Goal: Task Accomplishment & Management: Use online tool/utility

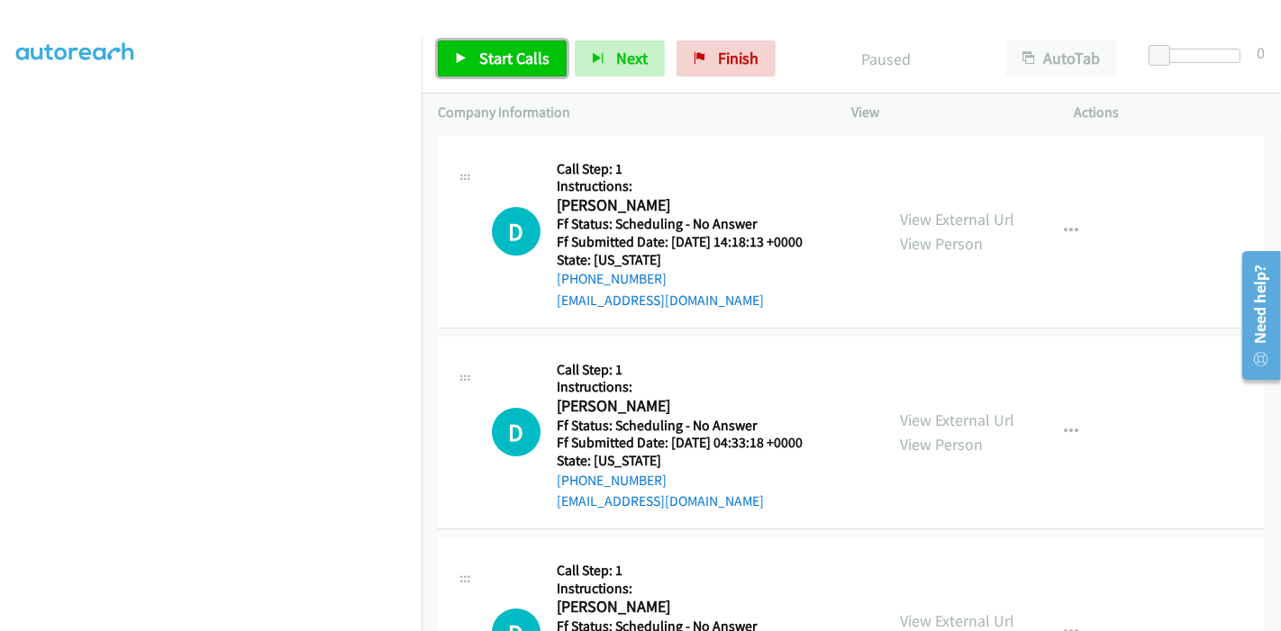
click at [476, 53] on link "Start Calls" at bounding box center [502, 59] width 129 height 36
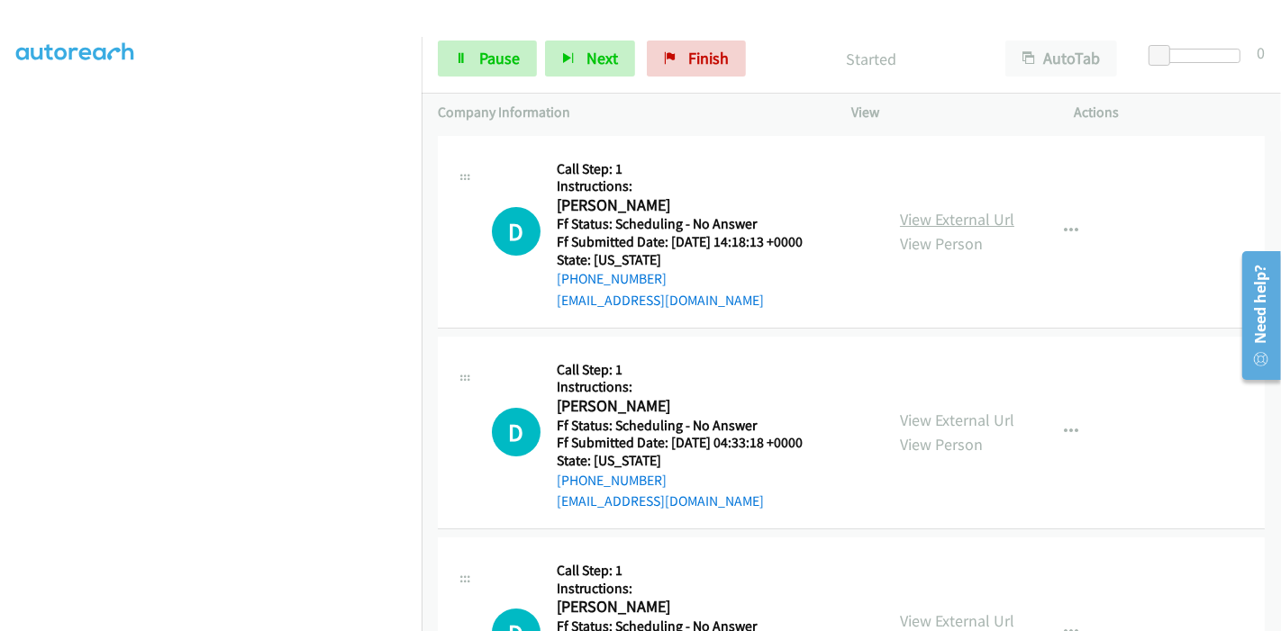
click at [947, 219] on link "View External Url" at bounding box center [957, 219] width 114 height 21
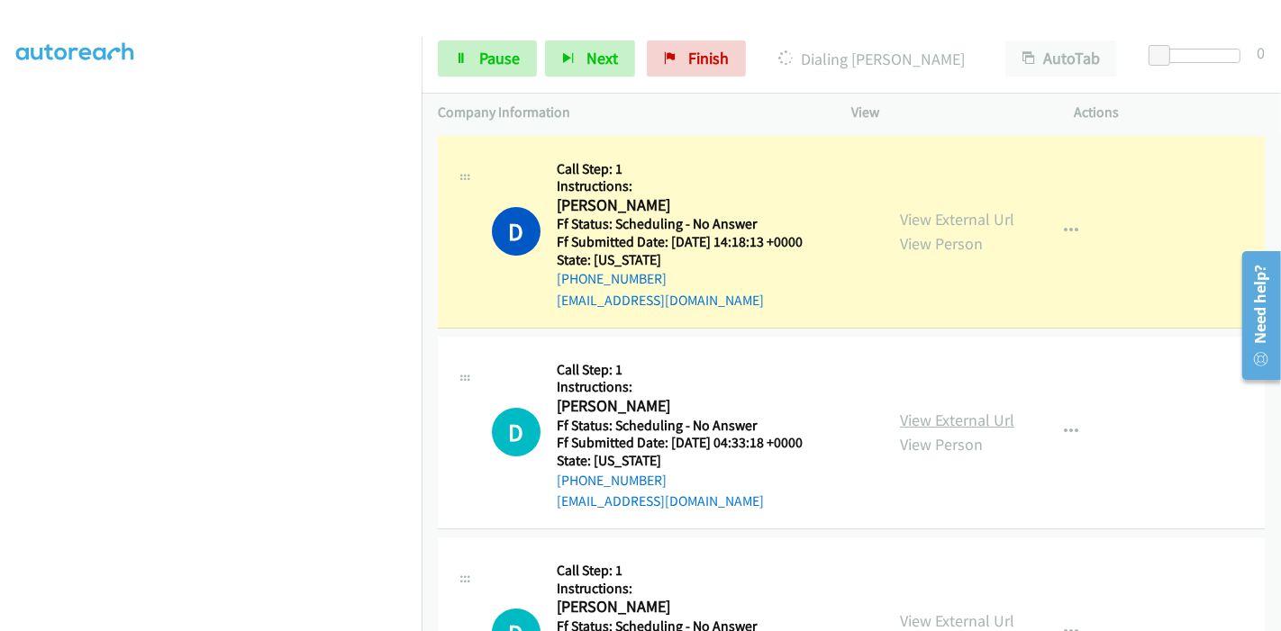
click at [936, 415] on link "View External Url" at bounding box center [957, 420] width 114 height 21
click at [905, 423] on link "View External Url" at bounding box center [957, 420] width 114 height 21
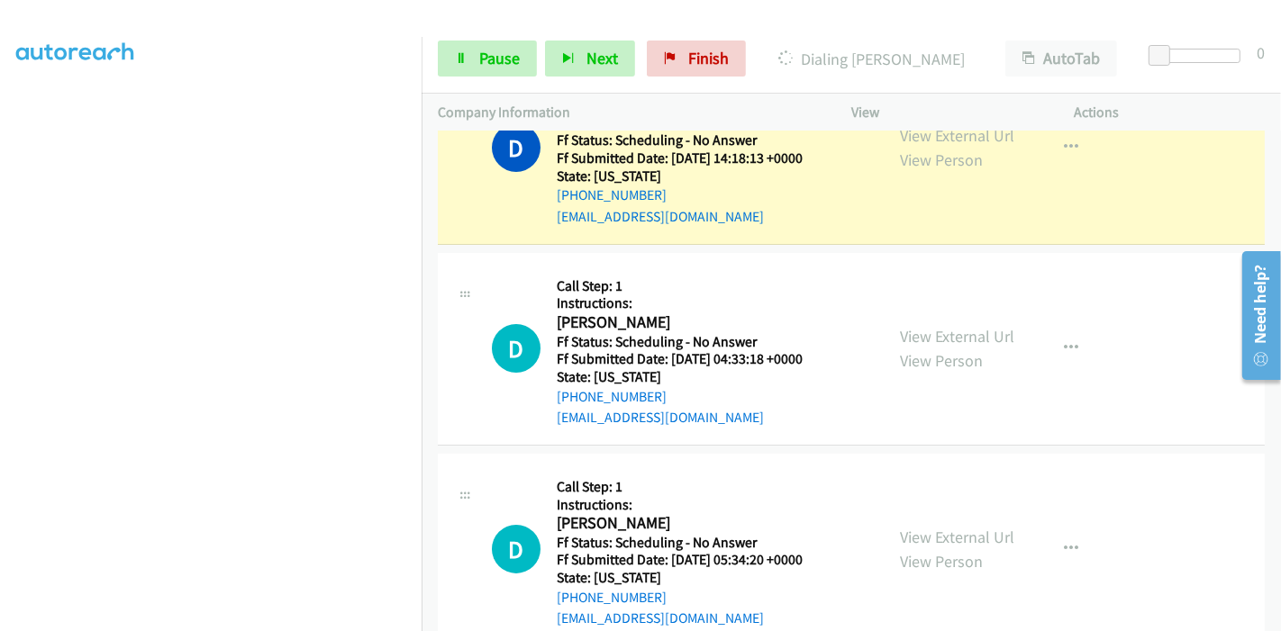
scroll to position [200, 0]
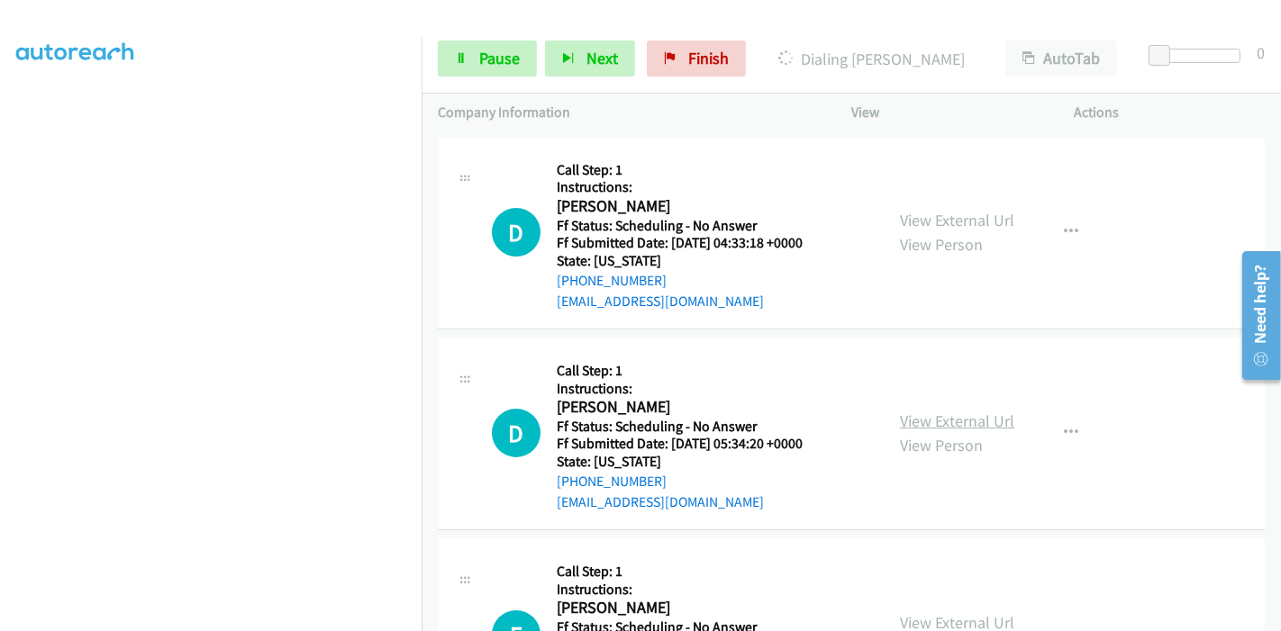
click at [917, 425] on link "View External Url" at bounding box center [957, 421] width 114 height 21
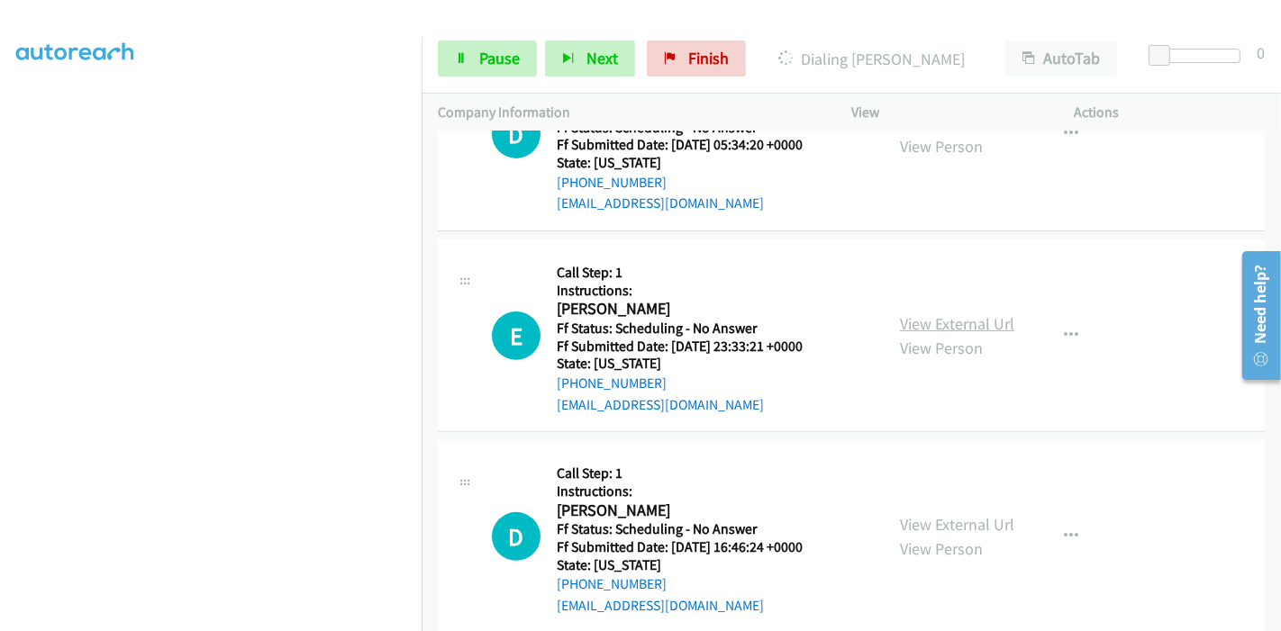
scroll to position [500, 0]
click at [933, 320] on link "View External Url" at bounding box center [957, 323] width 114 height 21
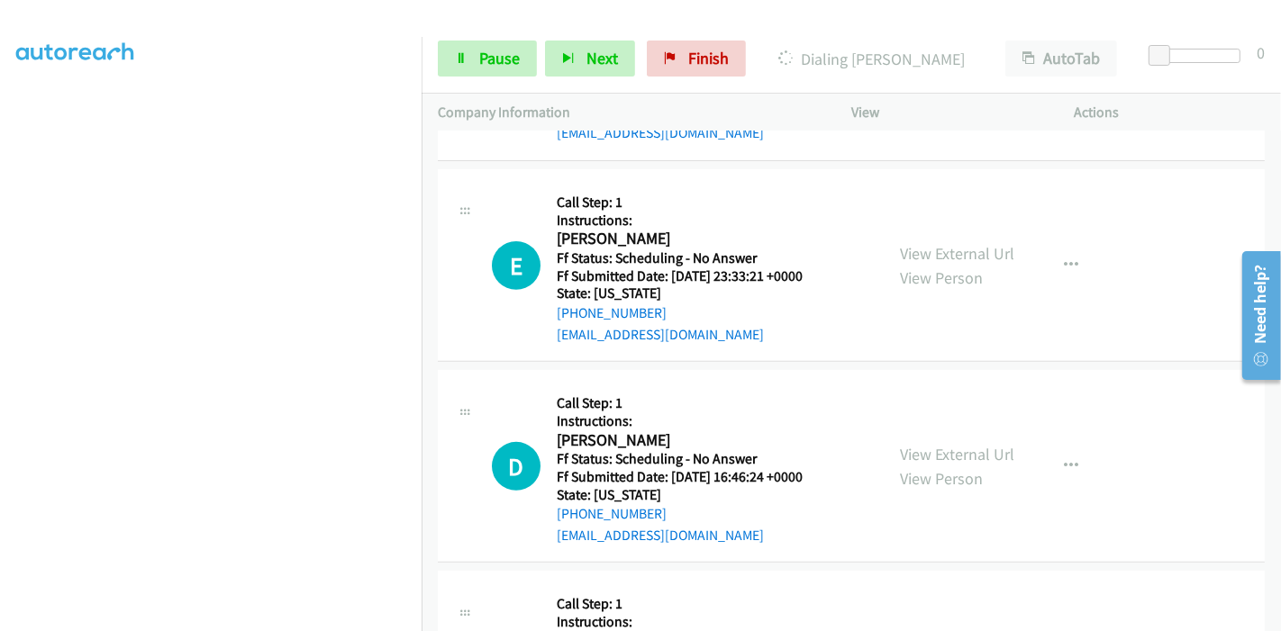
scroll to position [600, 0]
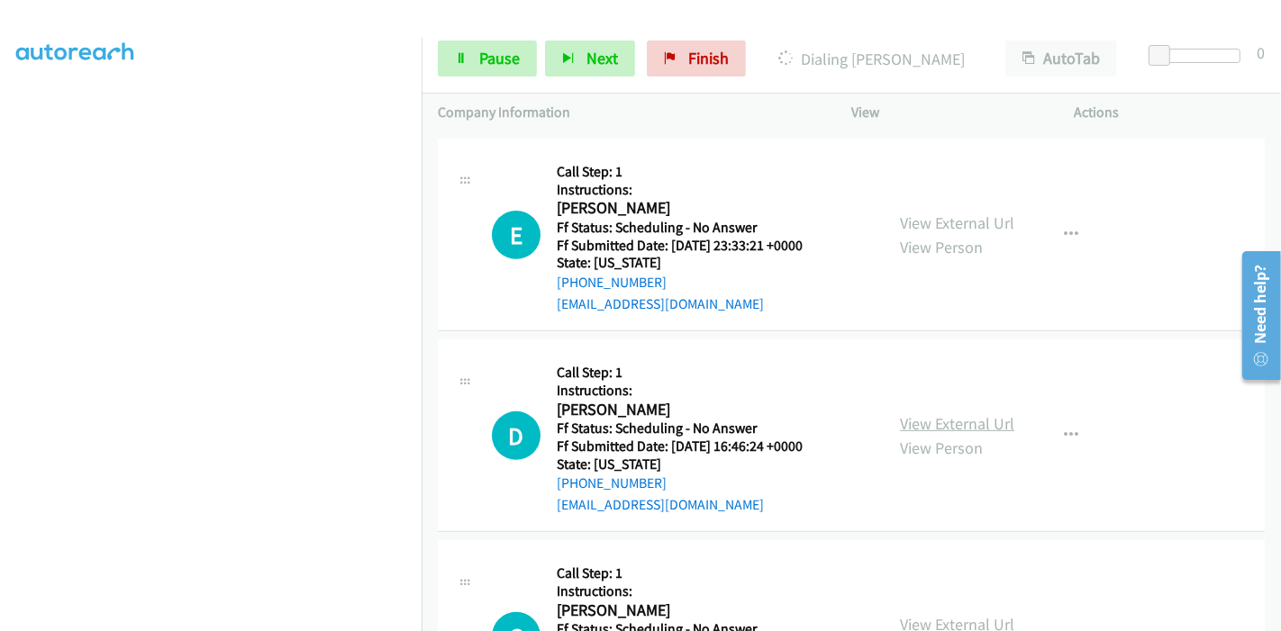
click at [913, 416] on link "View External Url" at bounding box center [957, 423] width 114 height 21
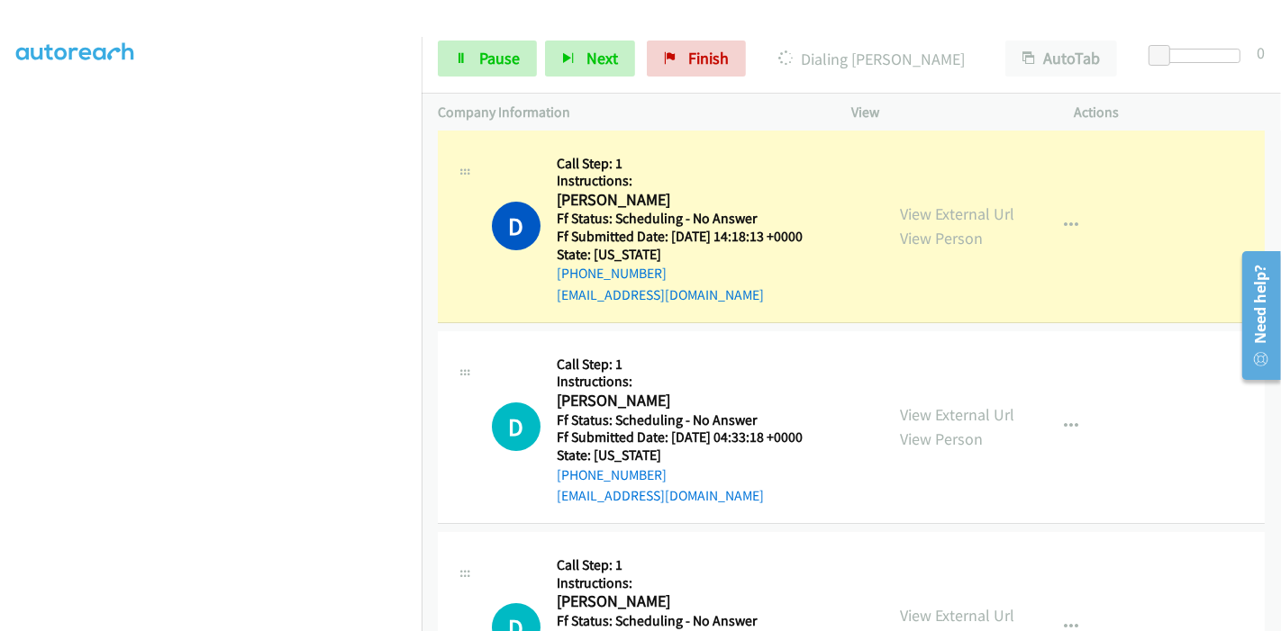
scroll to position [0, 0]
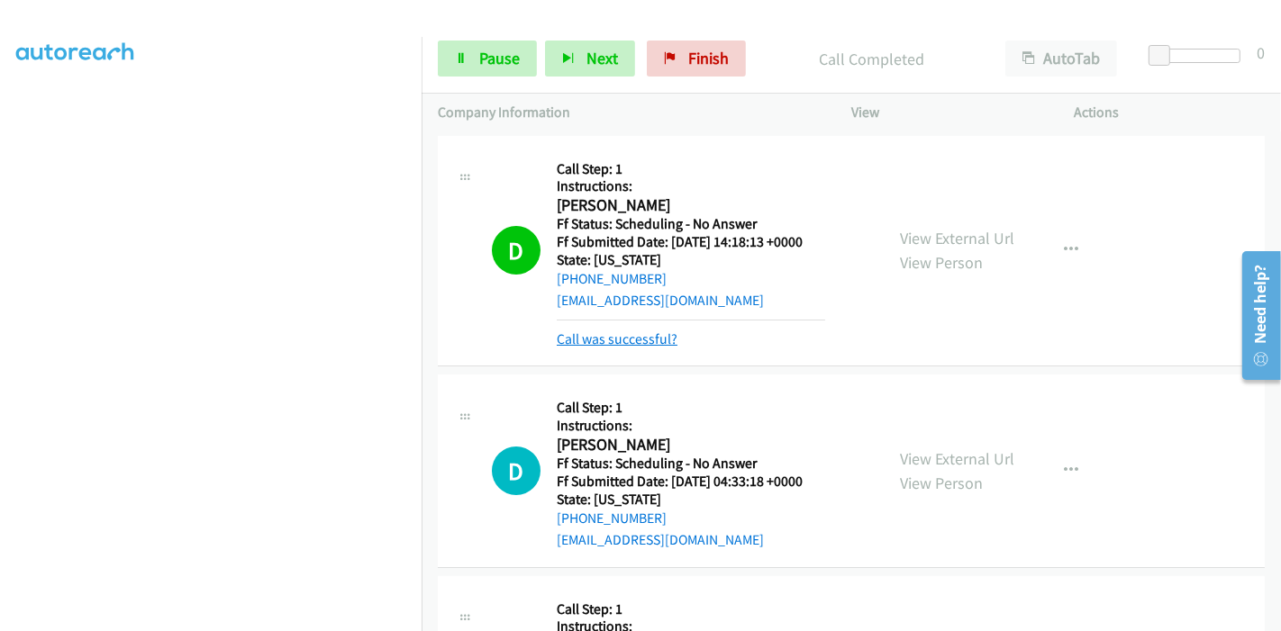
click at [618, 335] on link "Call was successful?" at bounding box center [617, 339] width 121 height 17
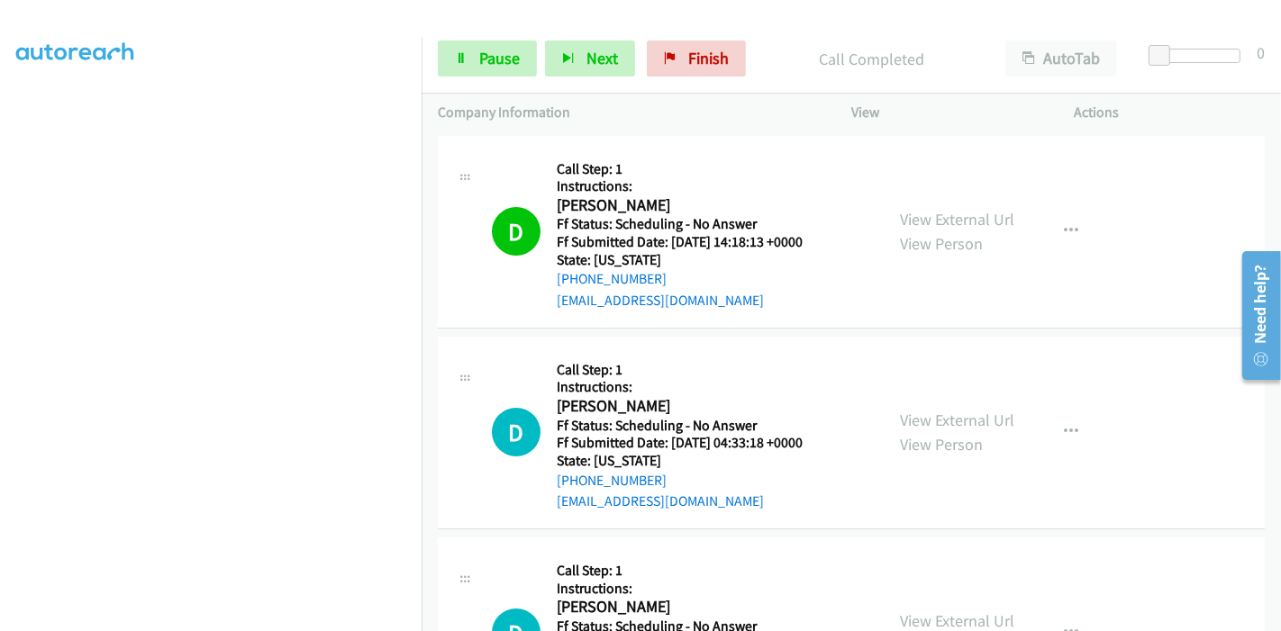
click at [482, 39] on div "Start Calls Pause Next Finish Call Completed AutoTab AutoTab 0" at bounding box center [851, 58] width 859 height 69
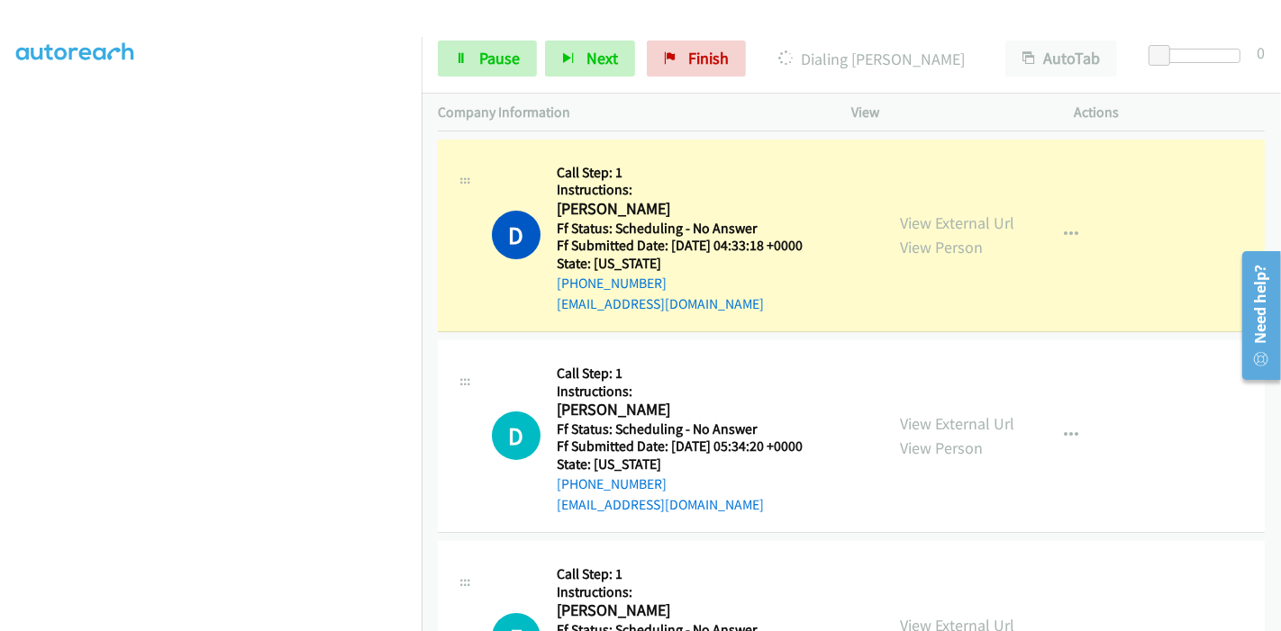
scroll to position [200, 0]
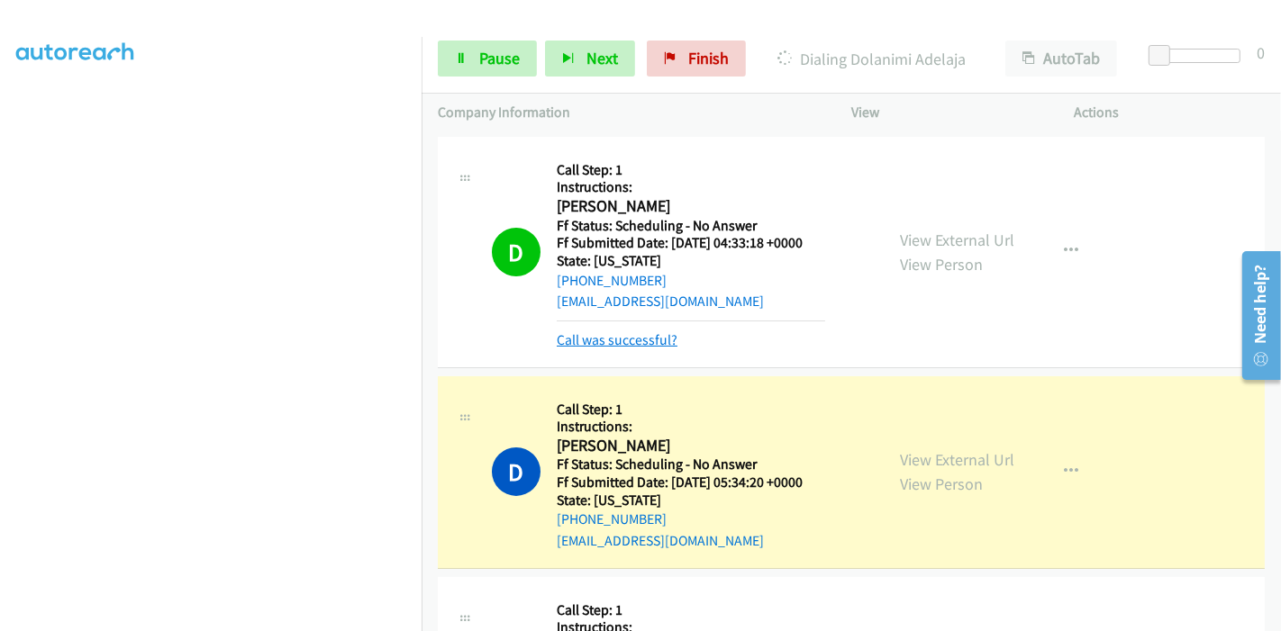
click at [636, 339] on link "Call was successful?" at bounding box center [617, 339] width 121 height 17
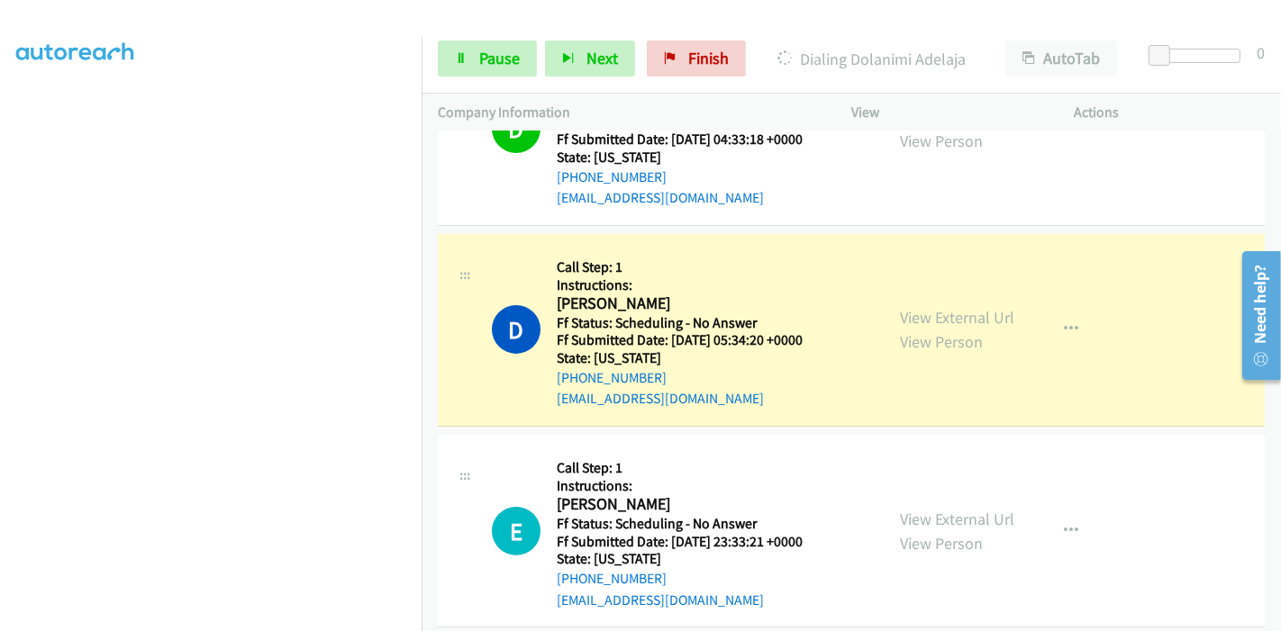
scroll to position [400, 0]
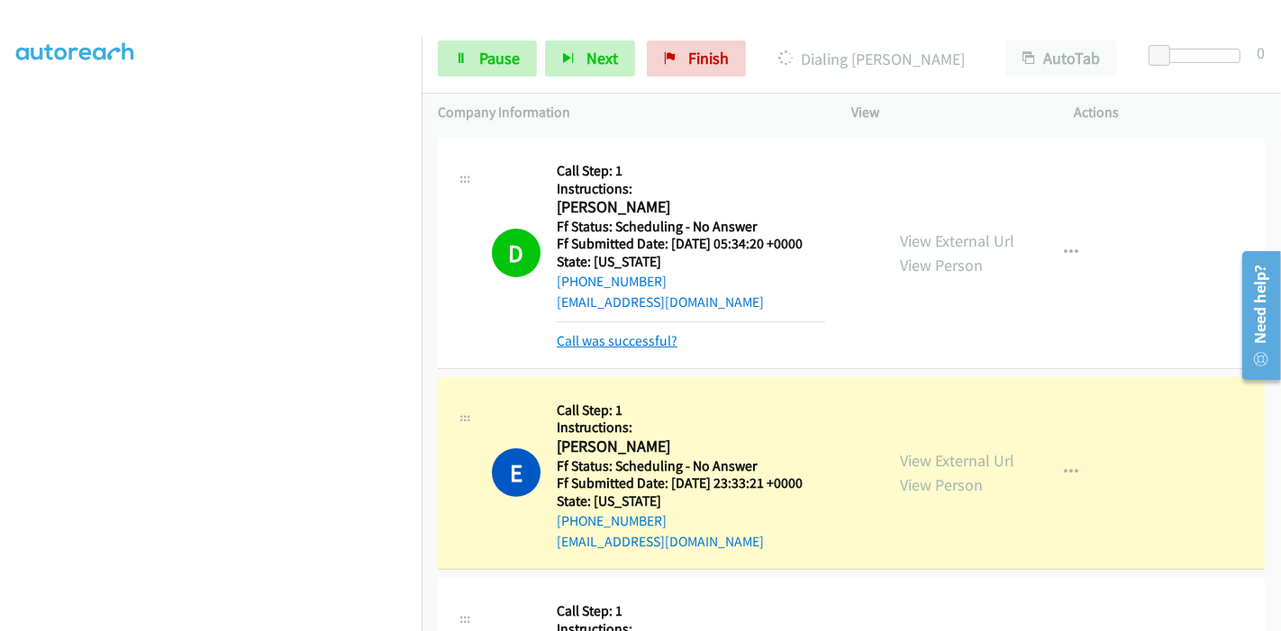
click at [579, 344] on link "Call was successful?" at bounding box center [617, 340] width 121 height 17
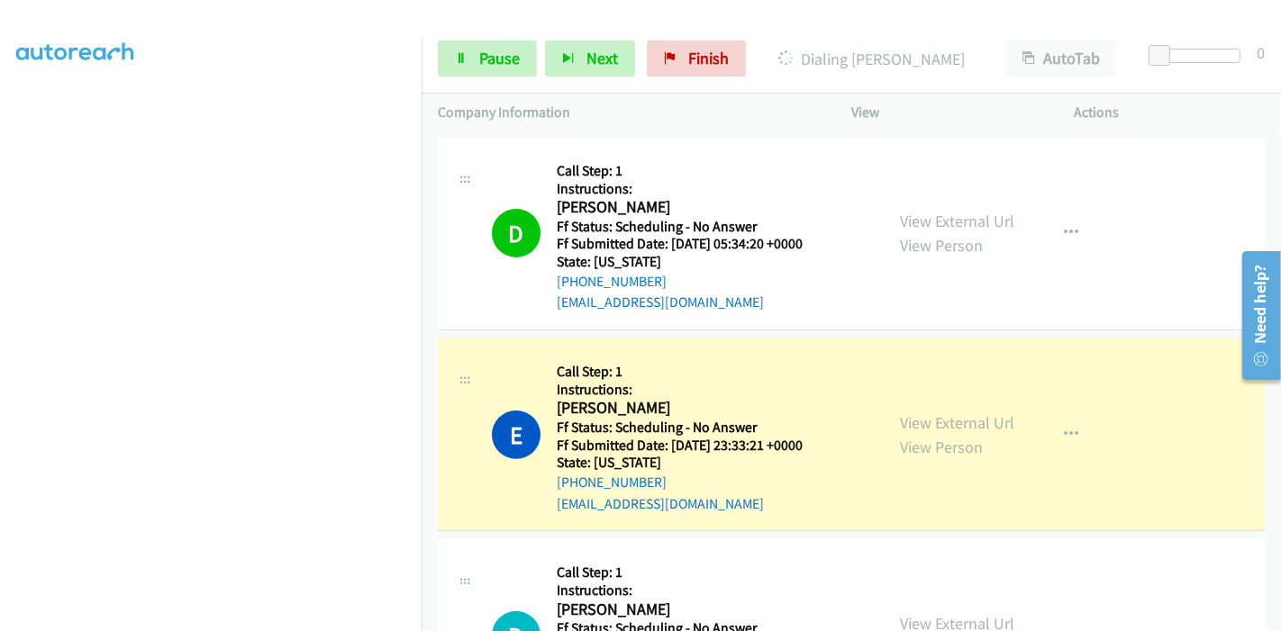
scroll to position [600, 0]
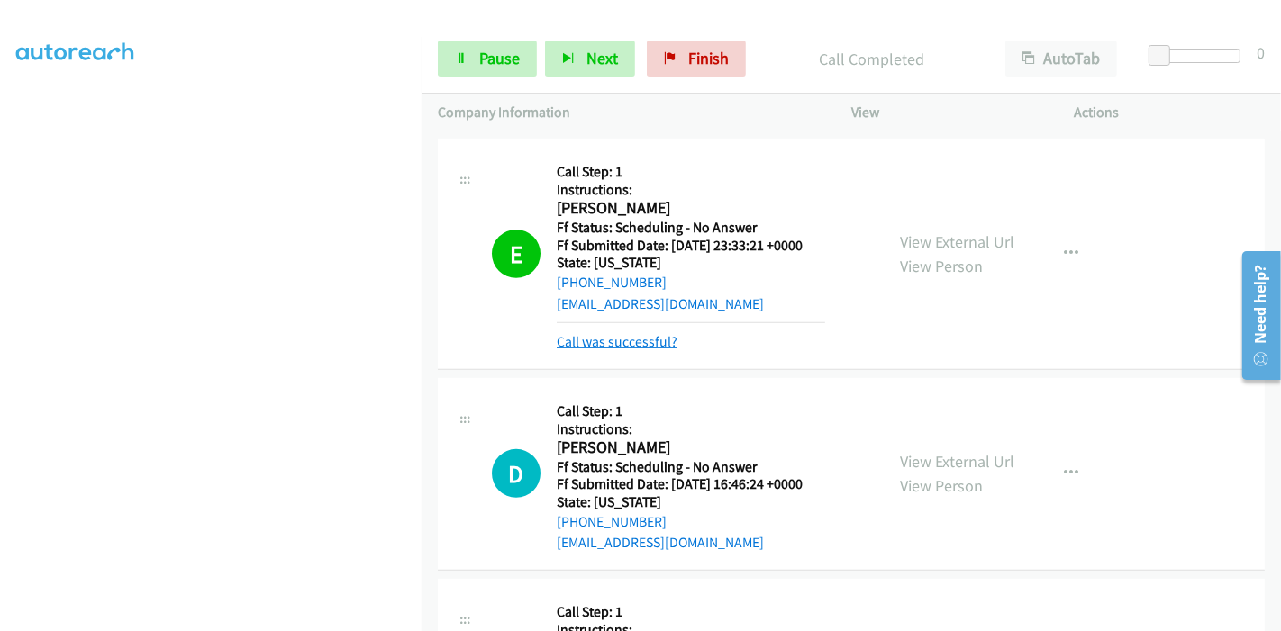
click at [617, 337] on link "Call was successful?" at bounding box center [617, 341] width 121 height 17
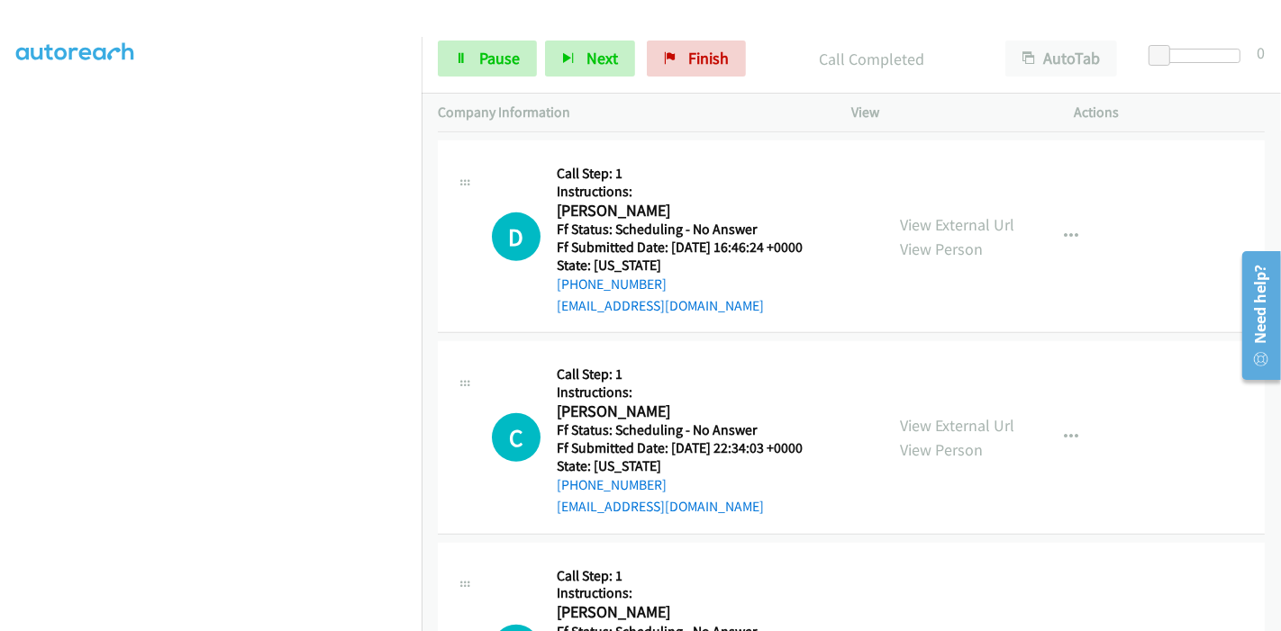
scroll to position [800, 0]
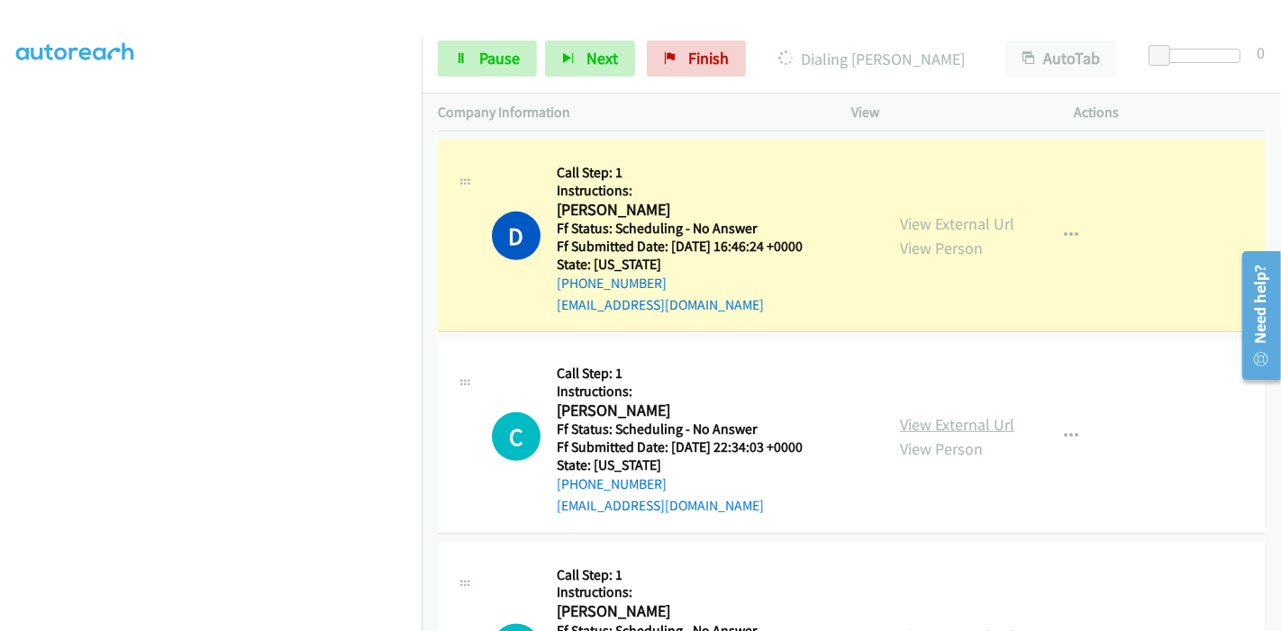
click at [927, 418] on link "View External Url" at bounding box center [957, 424] width 114 height 21
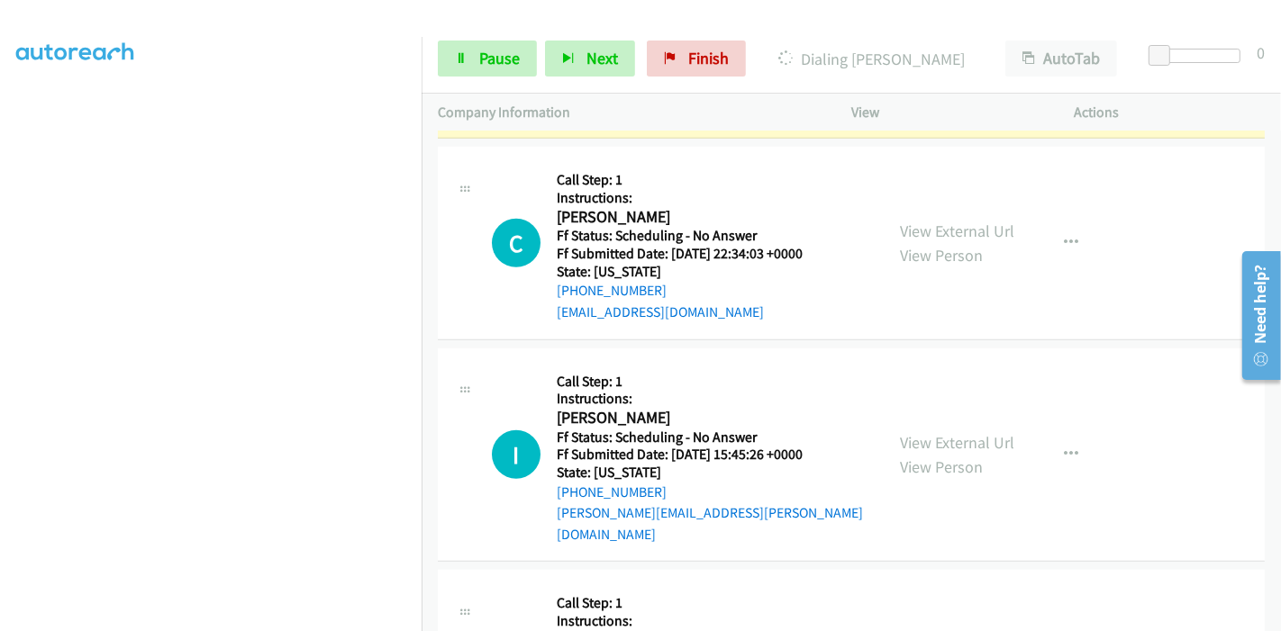
scroll to position [1001, 0]
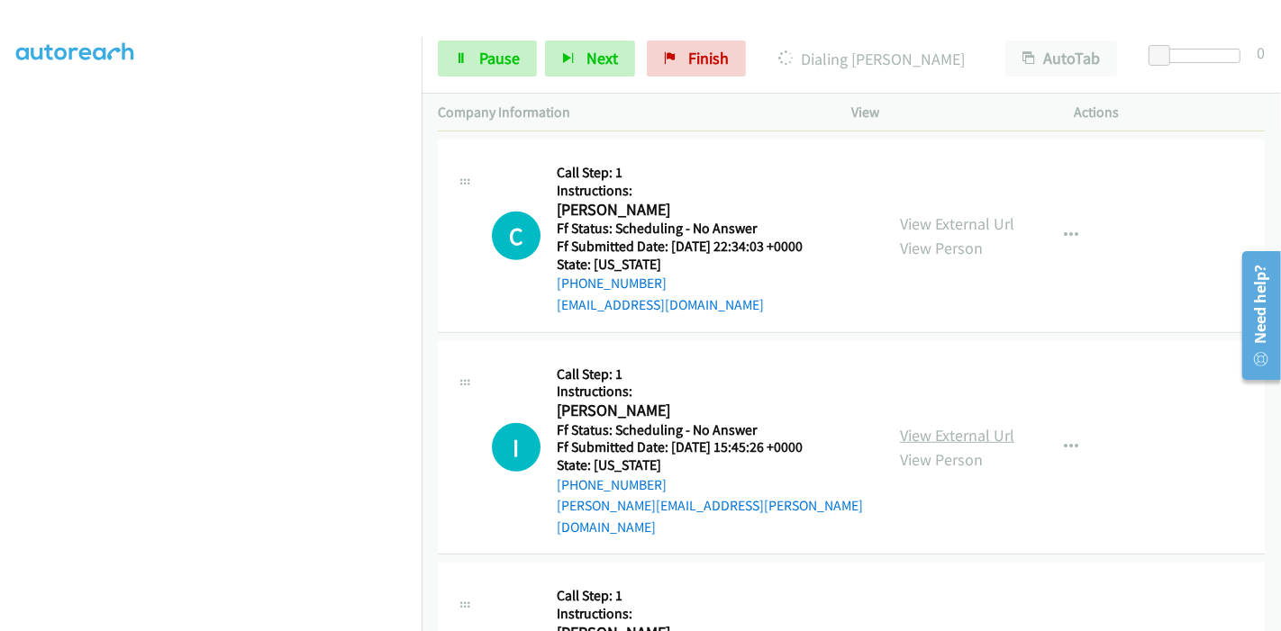
click at [910, 425] on link "View External Url" at bounding box center [957, 435] width 114 height 21
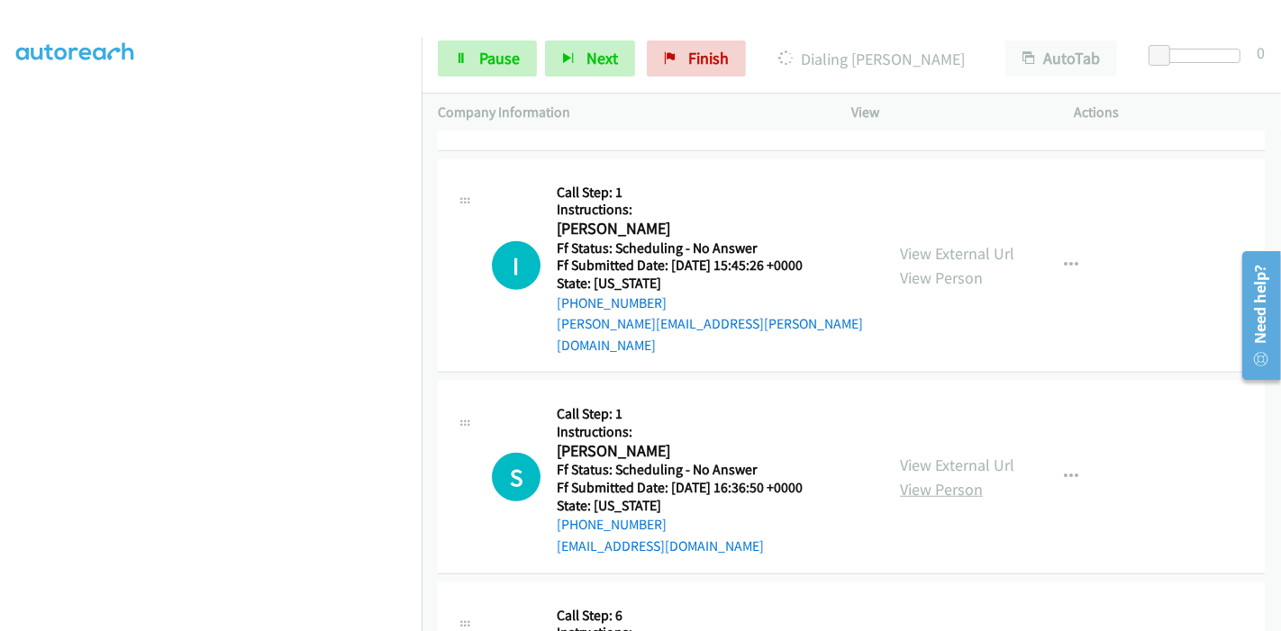
scroll to position [1201, 0]
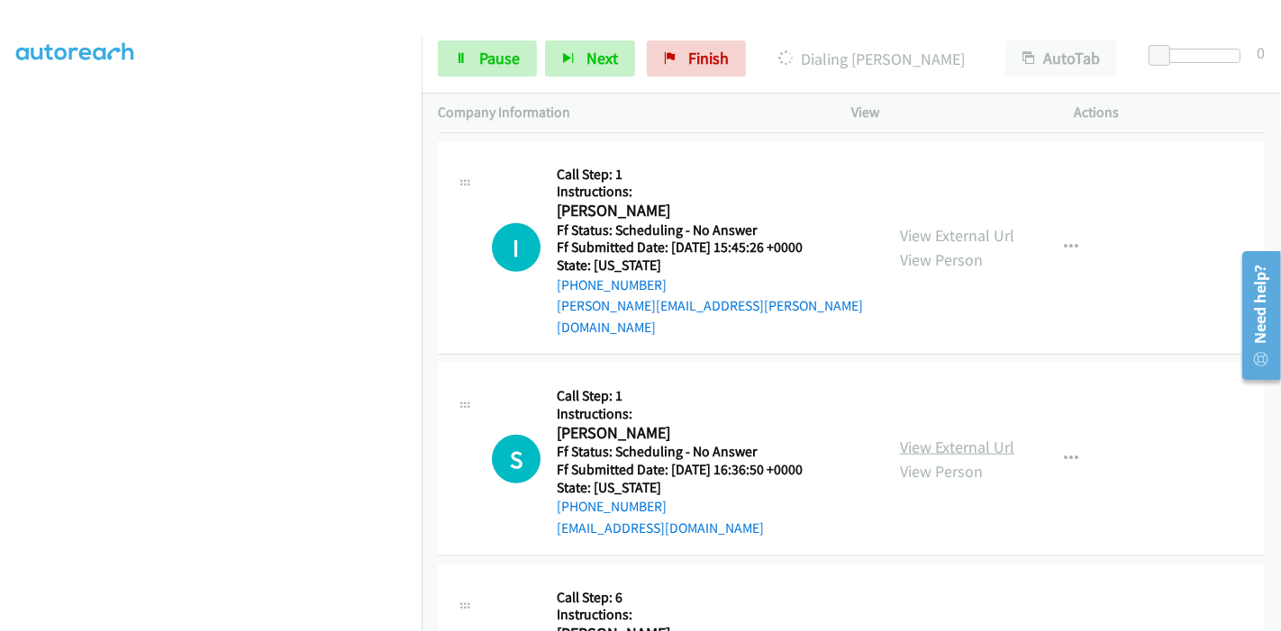
click at [942, 437] on link "View External Url" at bounding box center [957, 447] width 114 height 21
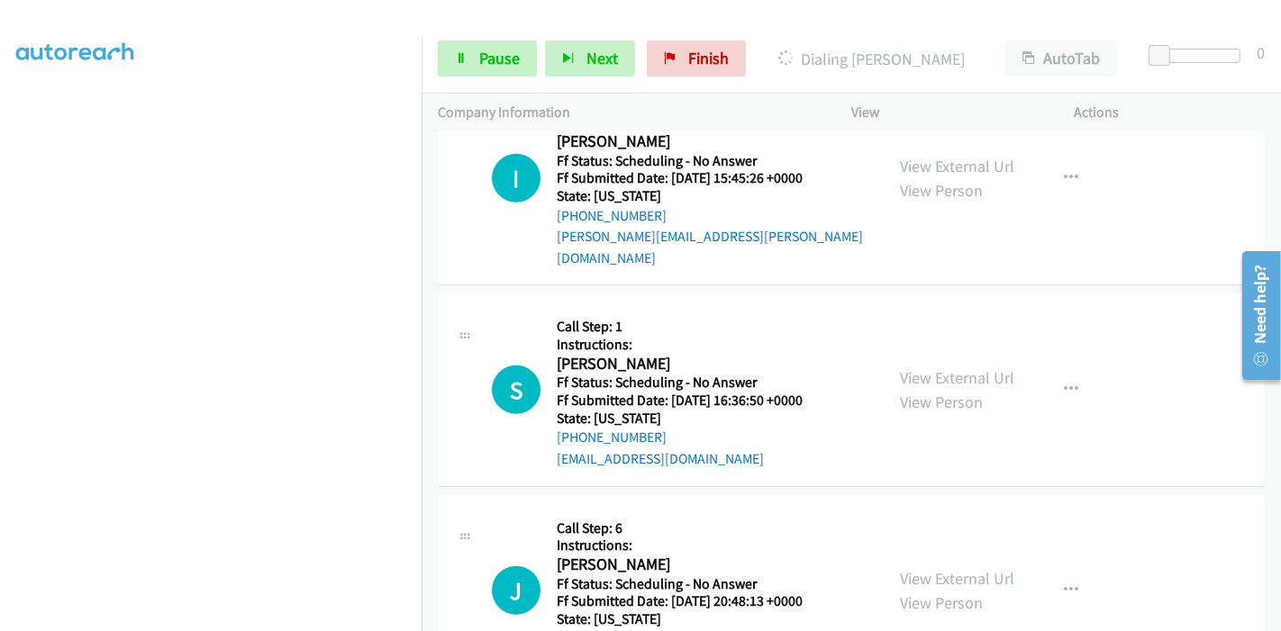
scroll to position [1301, 0]
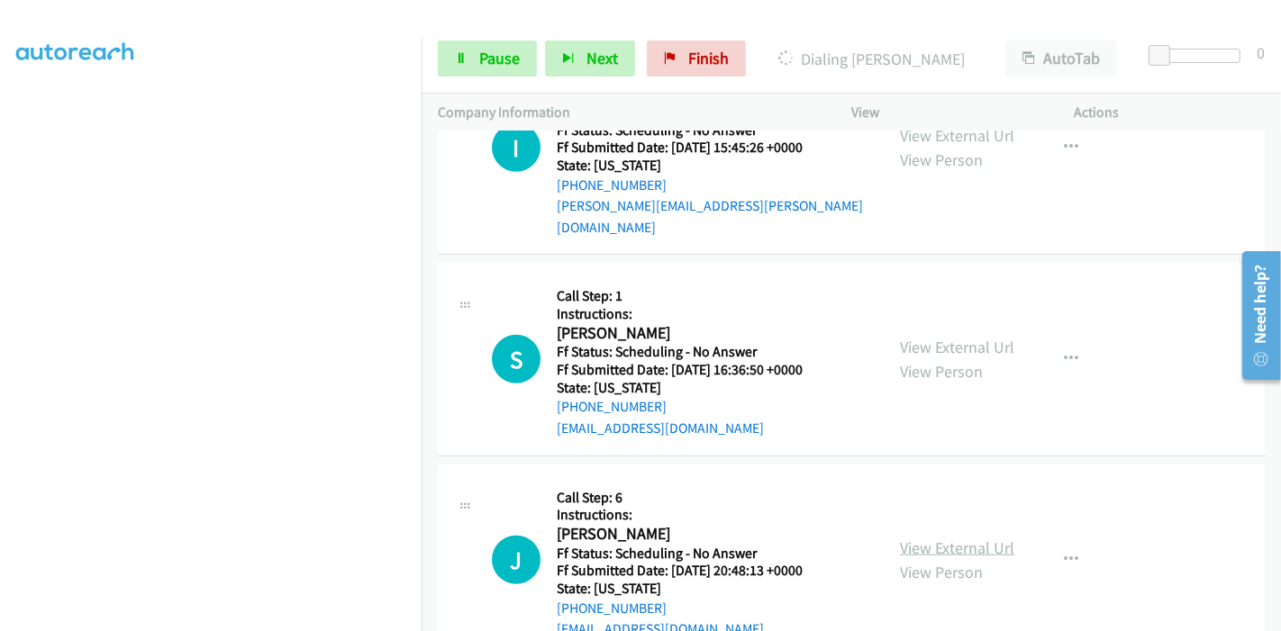
click at [908, 538] on link "View External Url" at bounding box center [957, 548] width 114 height 21
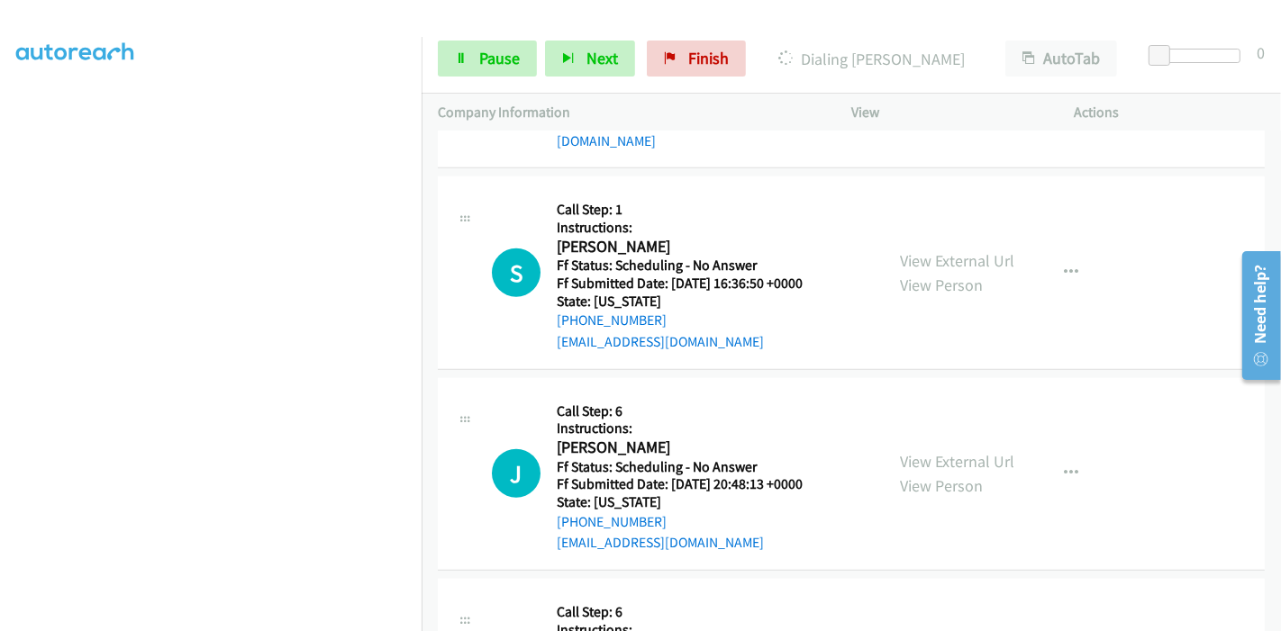
scroll to position [1501, 0]
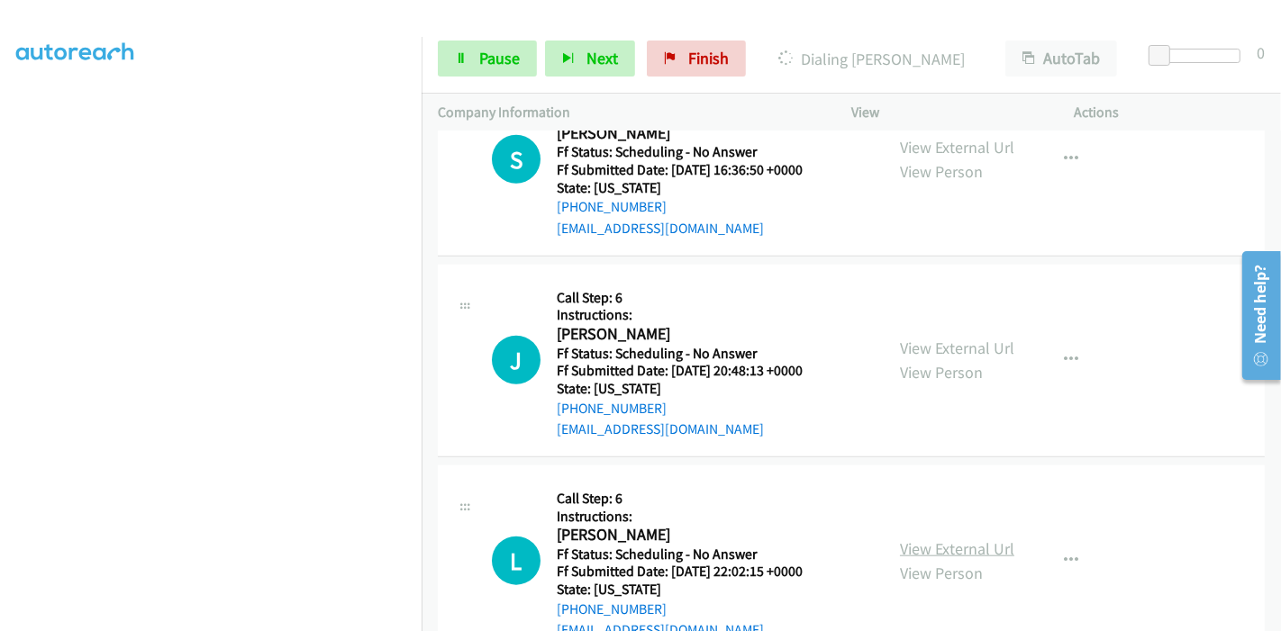
click at [921, 539] on link "View External Url" at bounding box center [957, 549] width 114 height 21
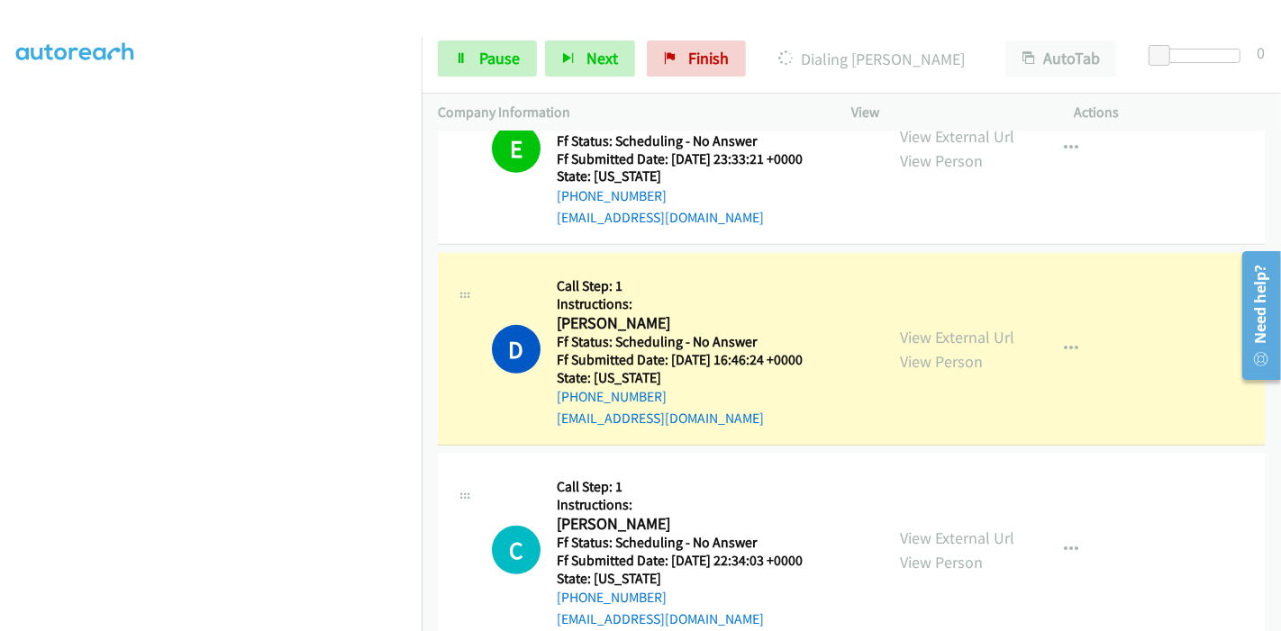
scroll to position [800, 0]
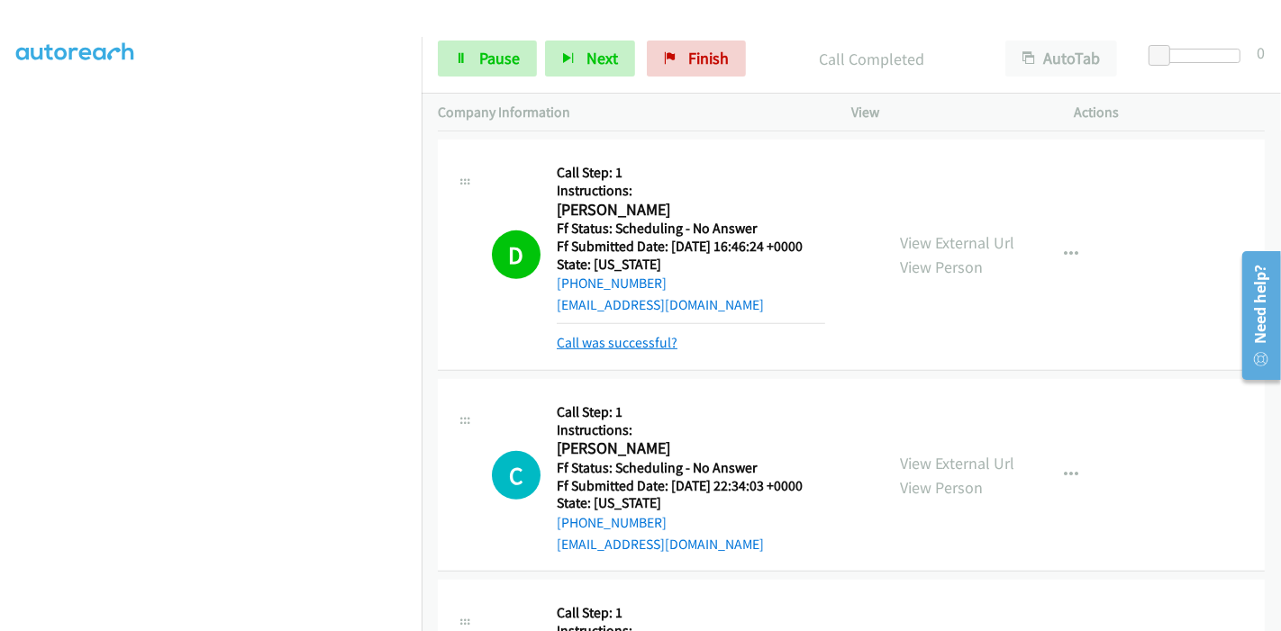
click at [613, 346] on link "Call was successful?" at bounding box center [617, 342] width 121 height 17
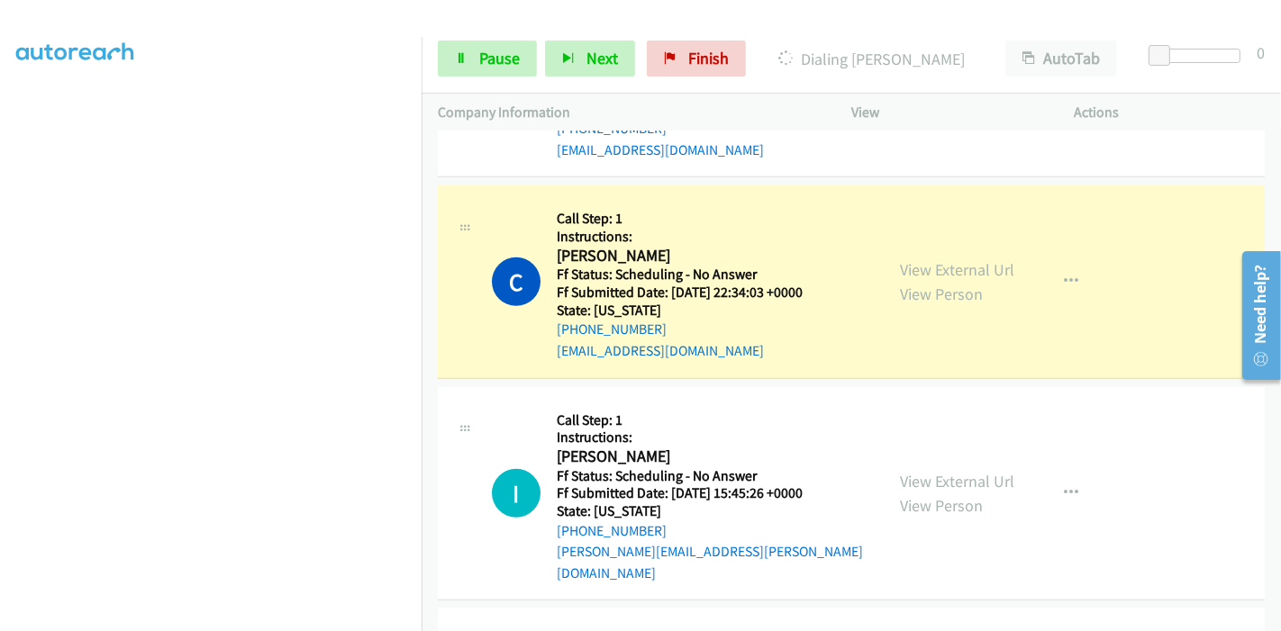
scroll to position [1001, 0]
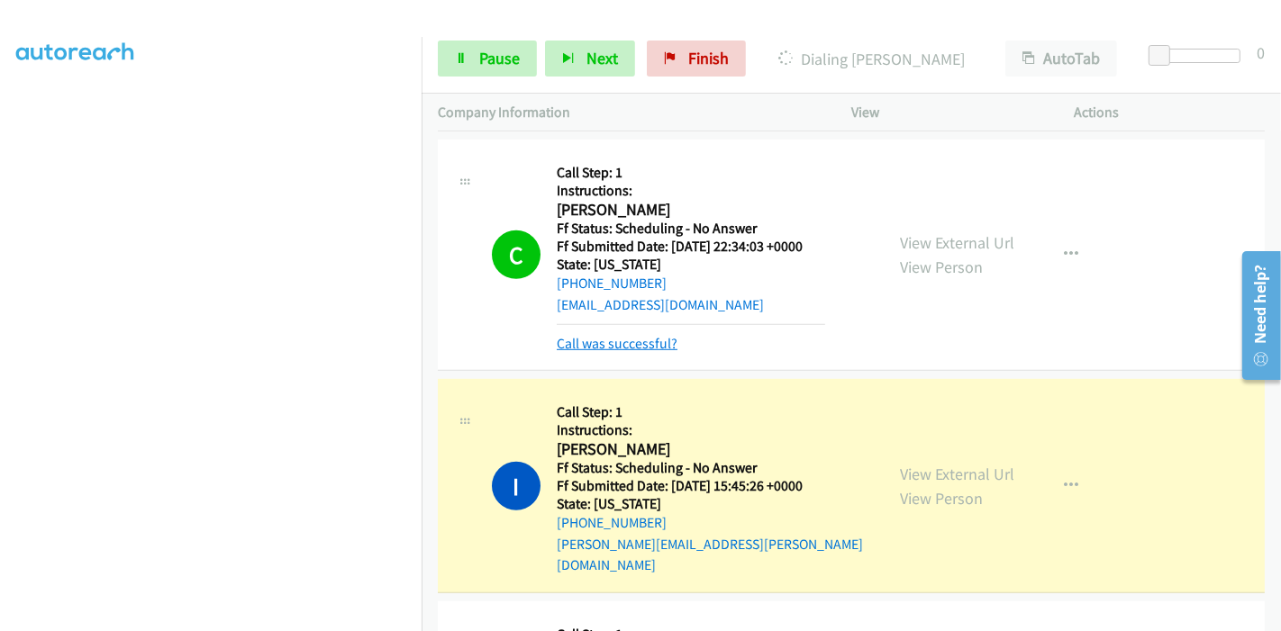
click at [581, 340] on link "Call was successful?" at bounding box center [617, 343] width 121 height 17
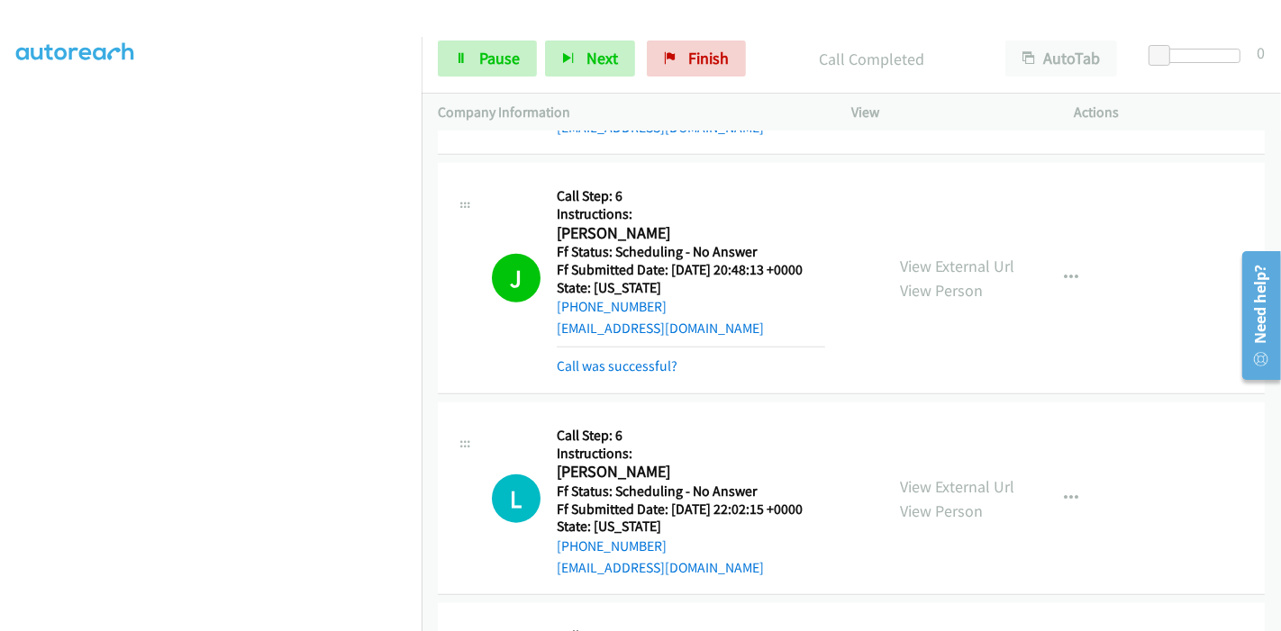
scroll to position [1701, 0]
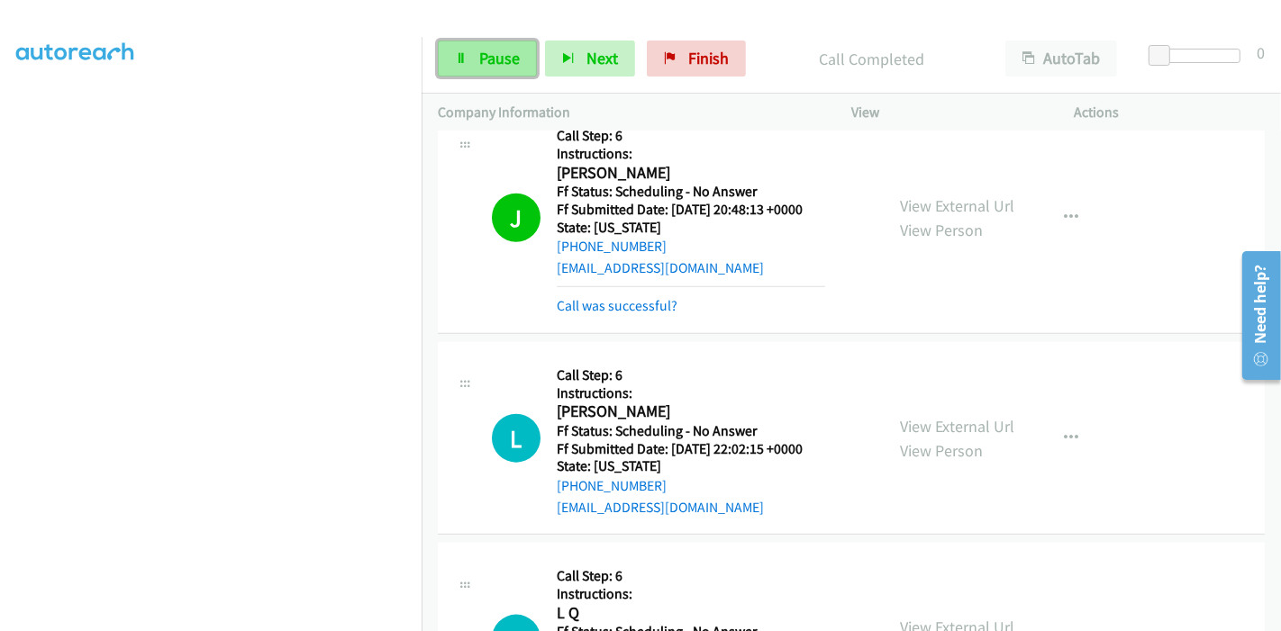
click at [473, 65] on link "Pause" at bounding box center [487, 59] width 99 height 36
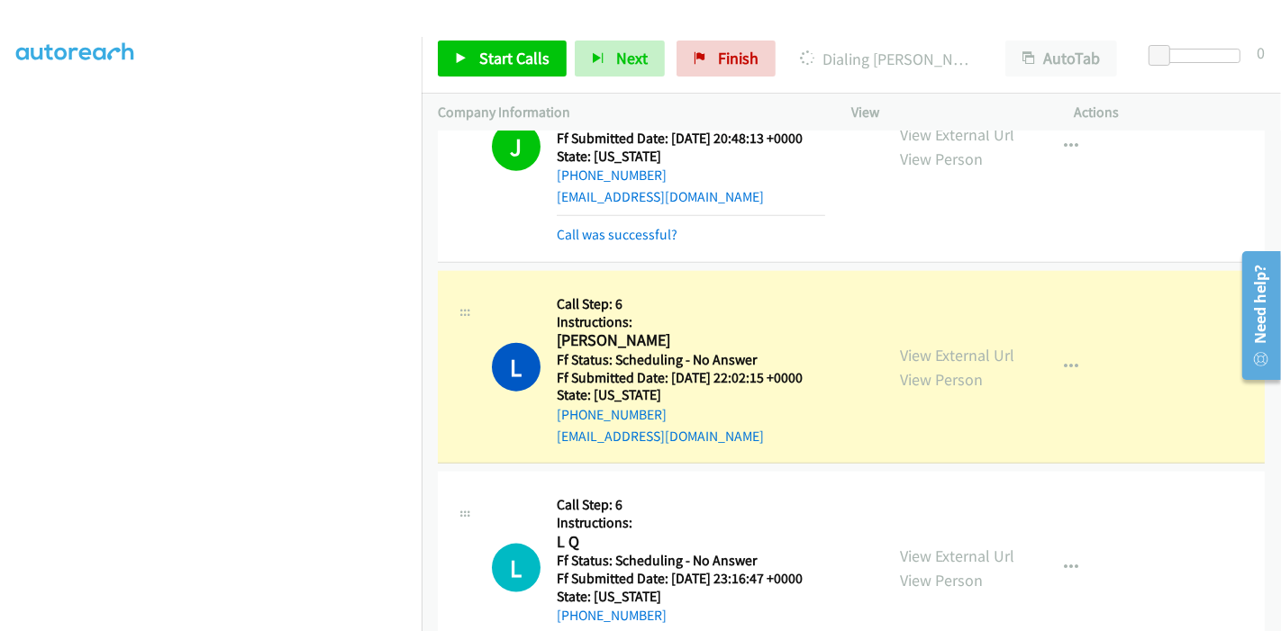
scroll to position [1801, 0]
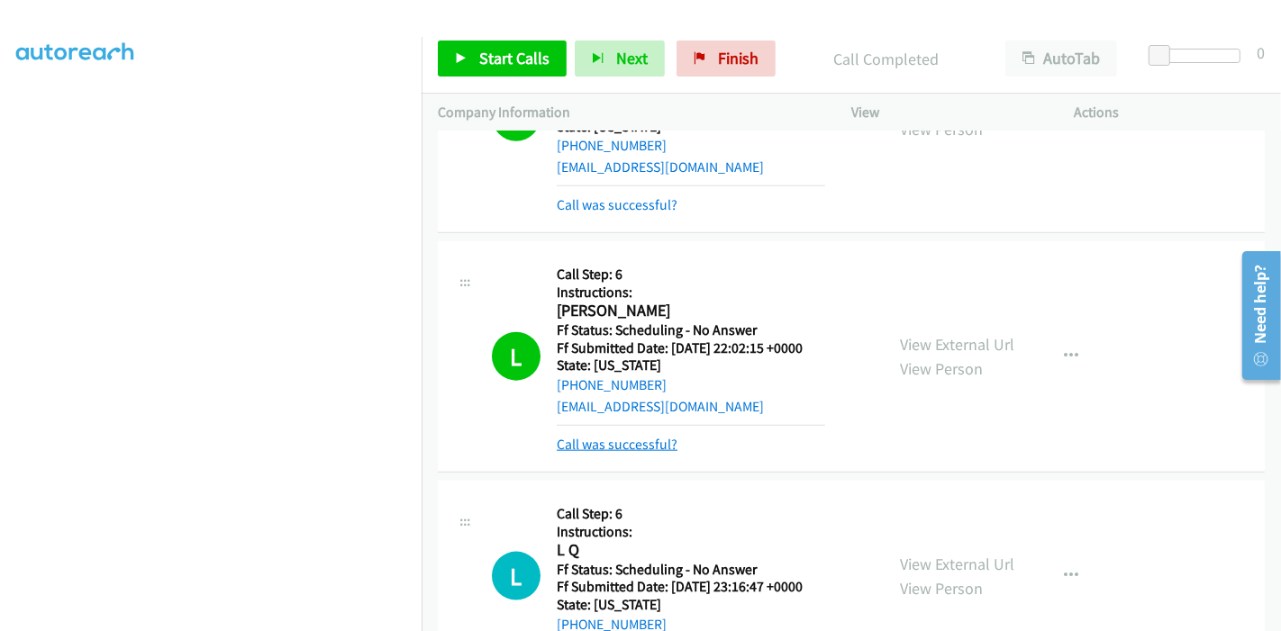
click at [586, 436] on link "Call was successful?" at bounding box center [617, 444] width 121 height 17
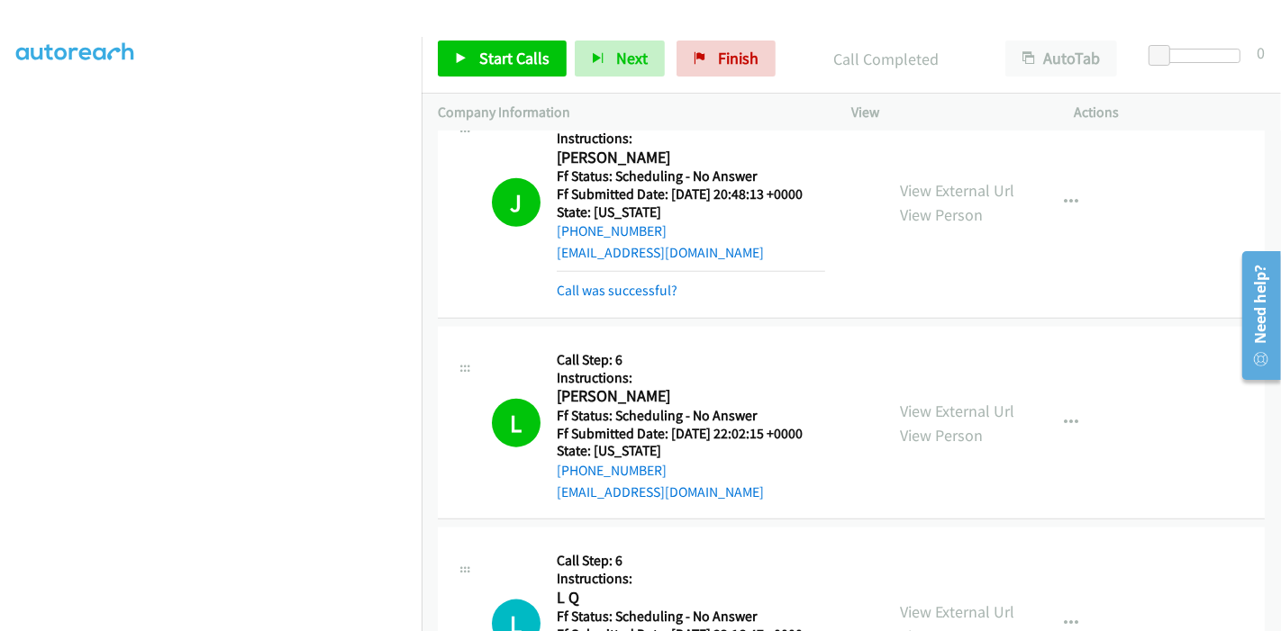
scroll to position [1701, 0]
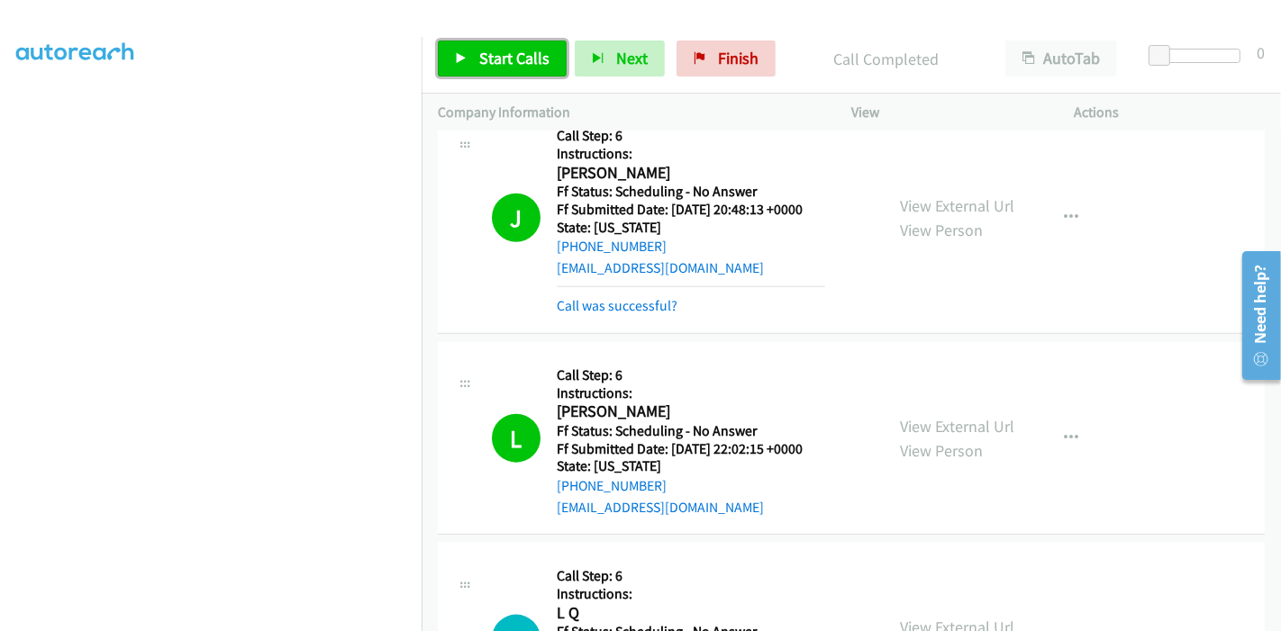
click at [468, 65] on link "Start Calls" at bounding box center [502, 59] width 129 height 36
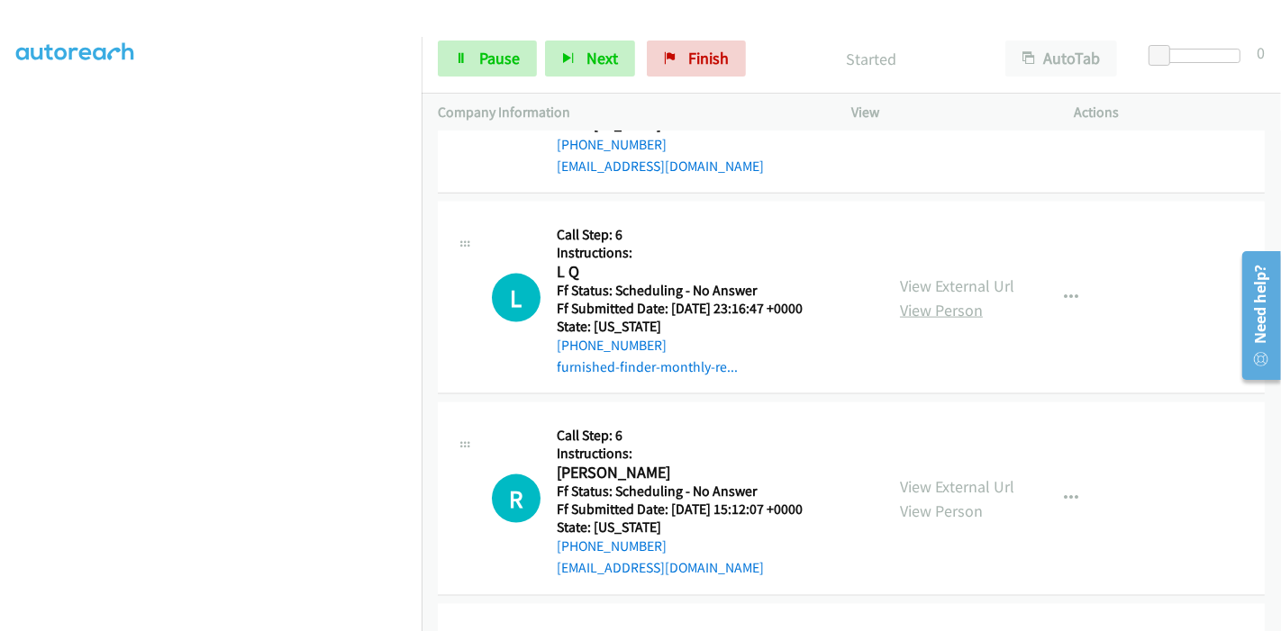
scroll to position [2001, 0]
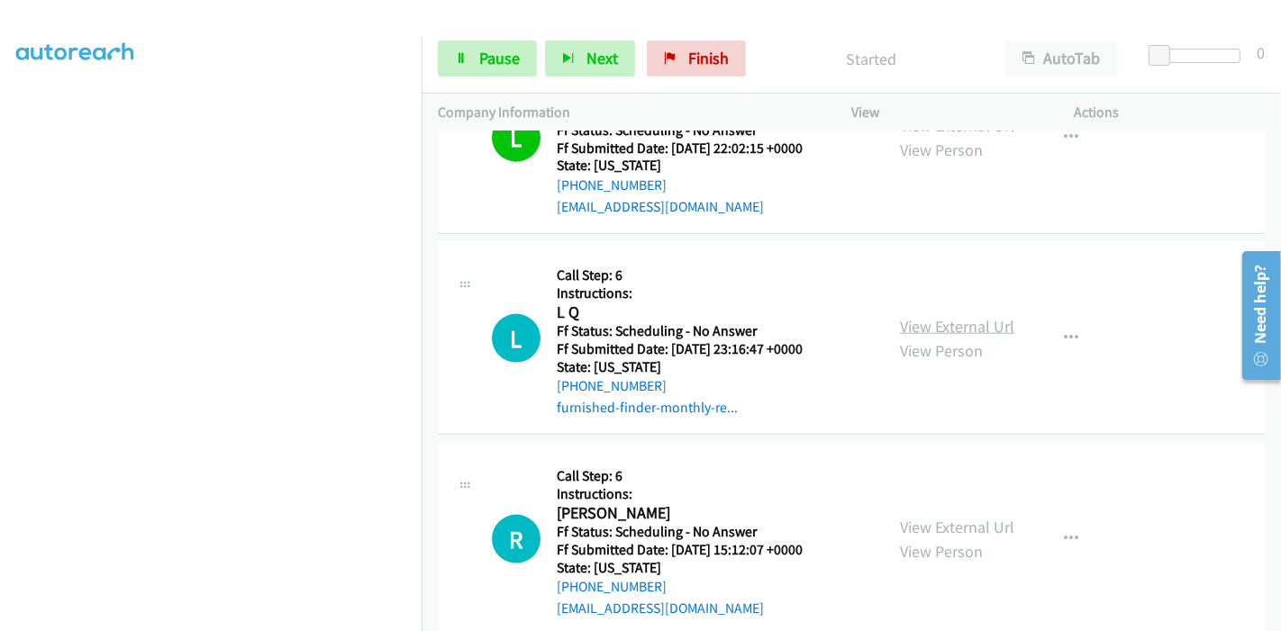
click at [937, 316] on link "View External Url" at bounding box center [957, 326] width 114 height 21
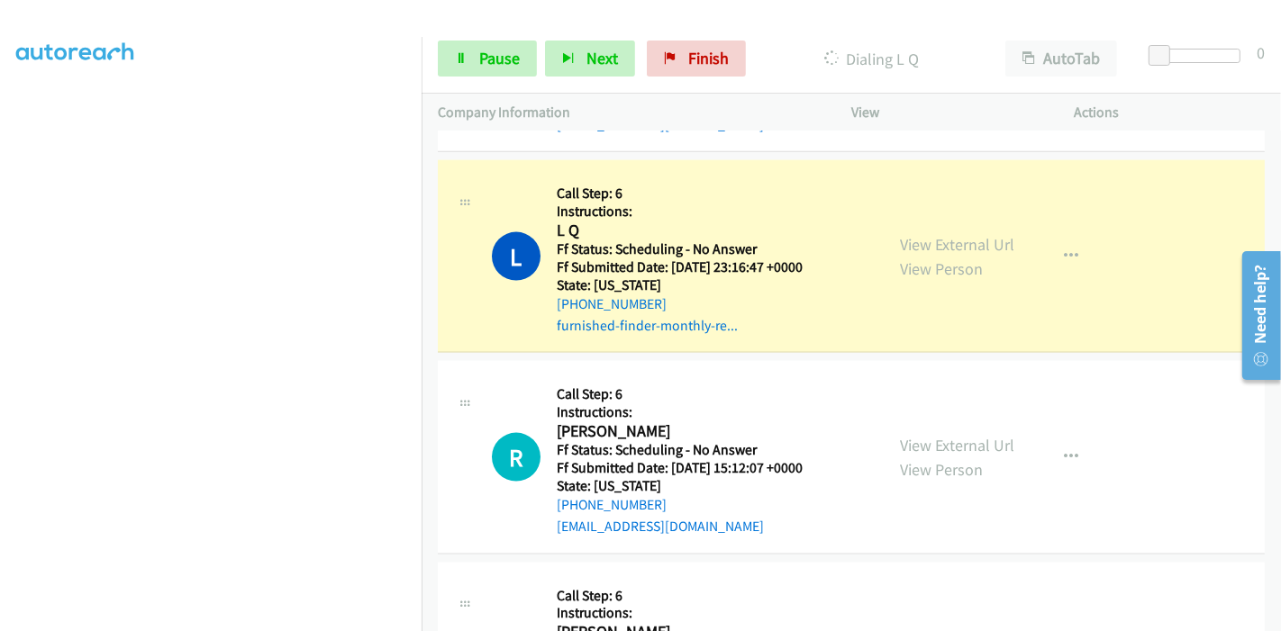
scroll to position [2101, 0]
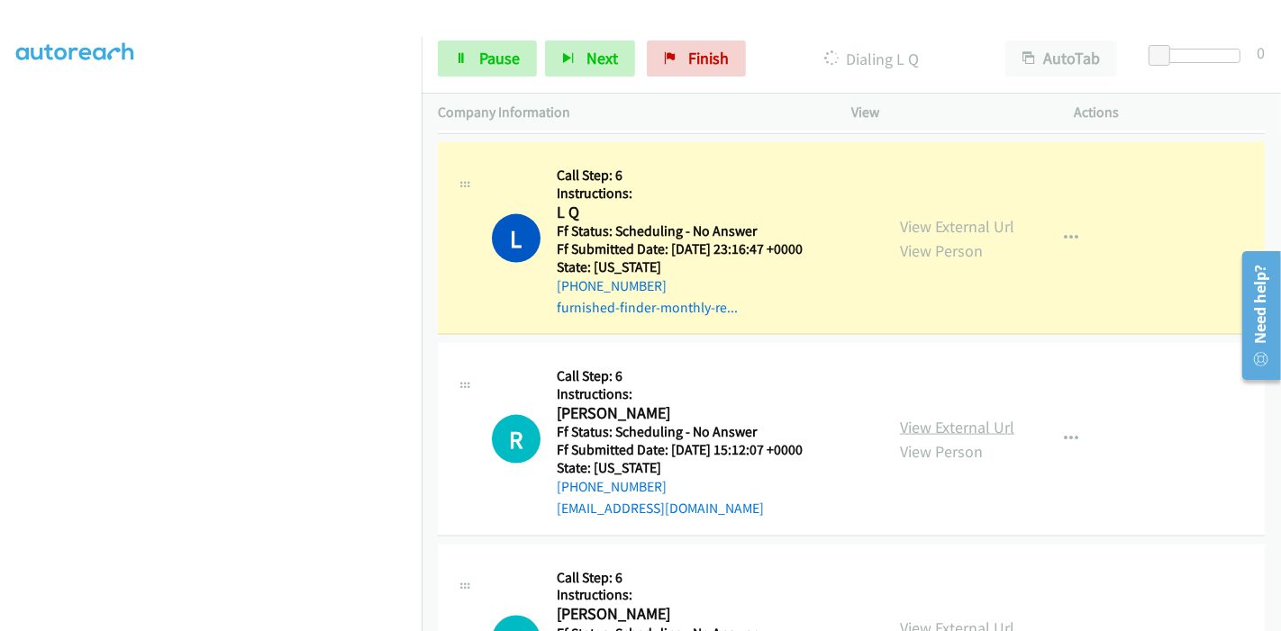
click at [914, 417] on link "View External Url" at bounding box center [957, 427] width 114 height 21
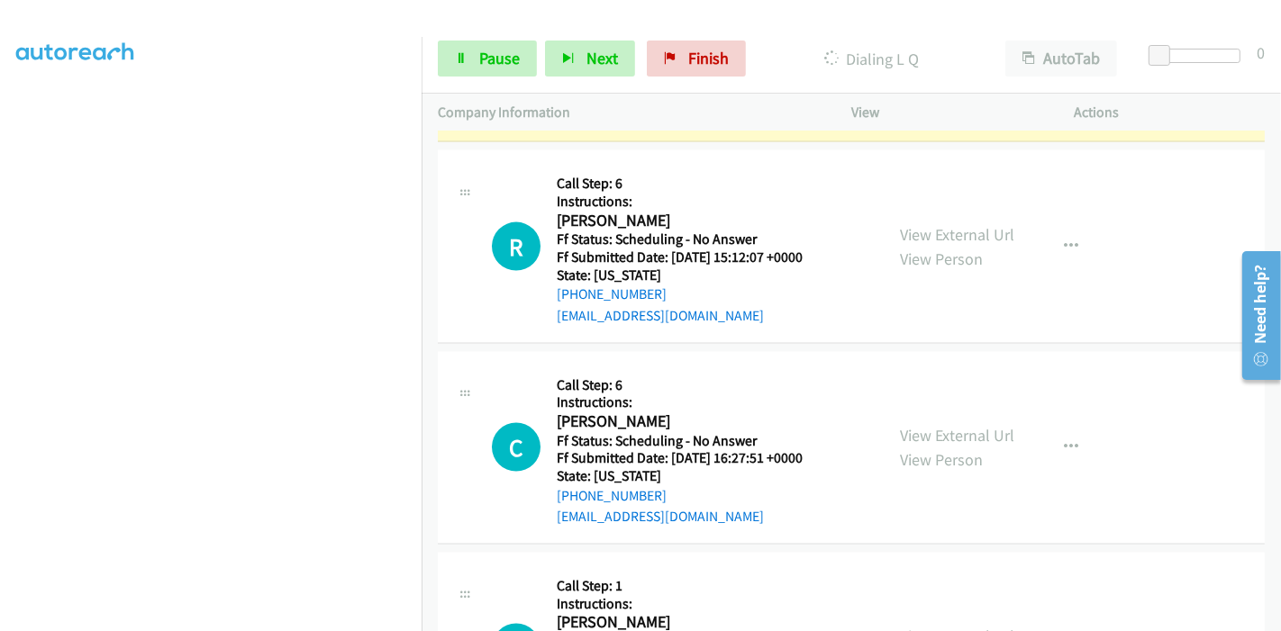
scroll to position [2301, 0]
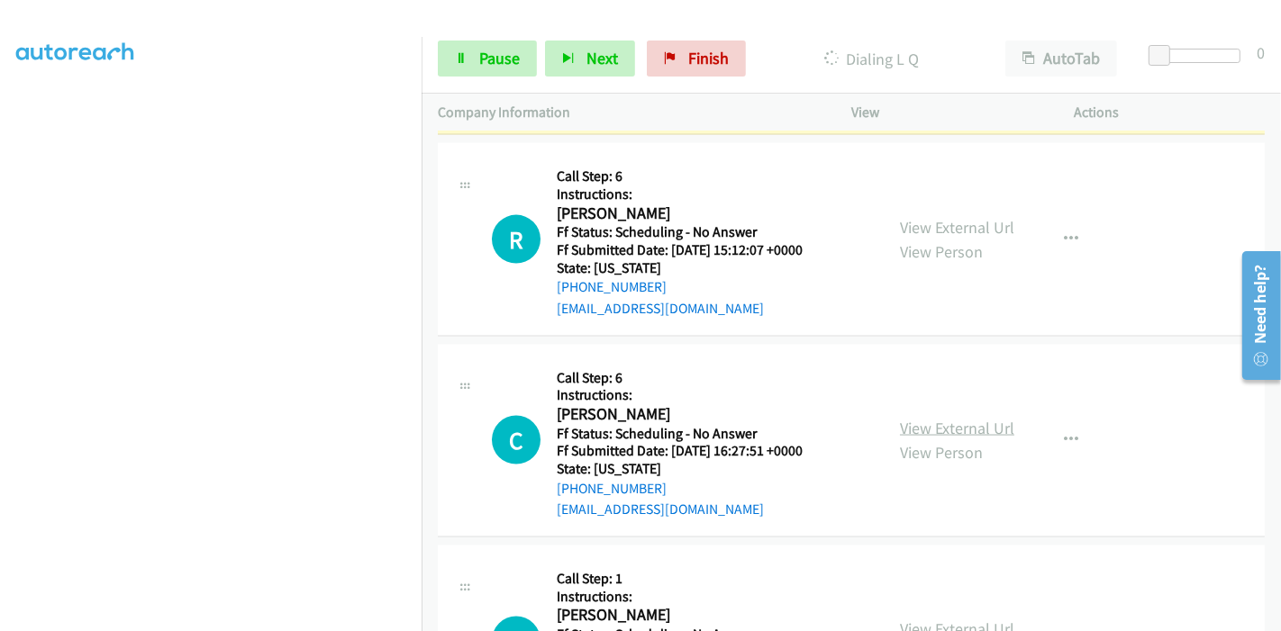
click at [906, 418] on link "View External Url" at bounding box center [957, 428] width 114 height 21
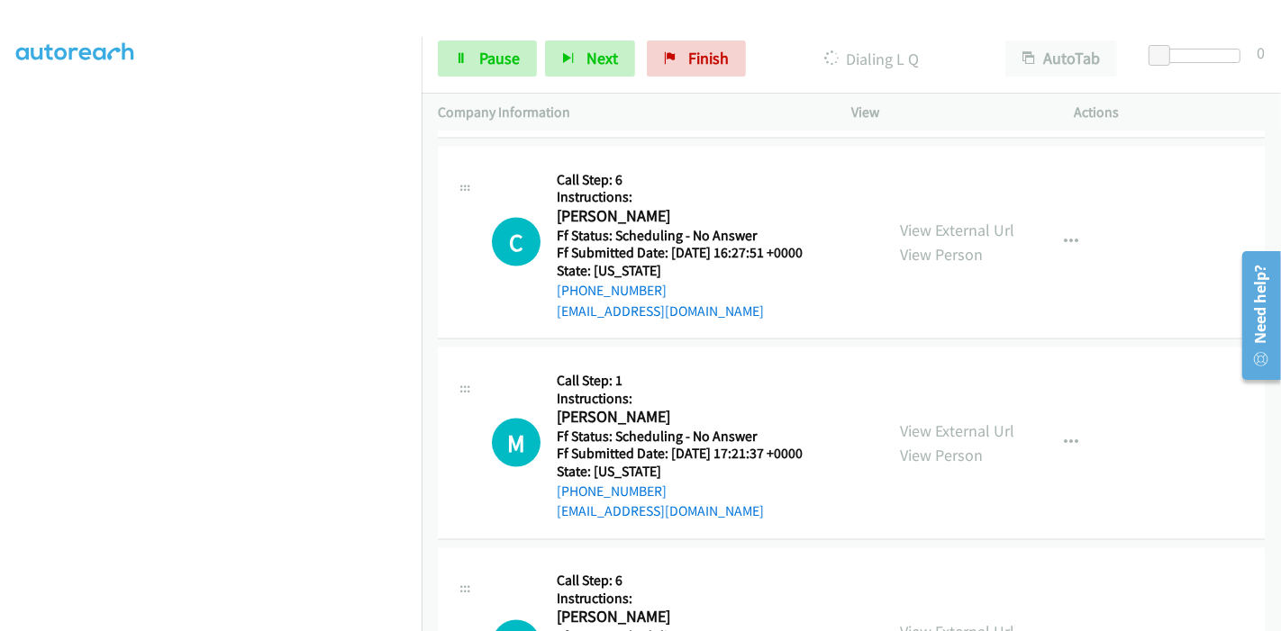
scroll to position [2501, 0]
click at [913, 419] on link "View External Url" at bounding box center [957, 429] width 114 height 21
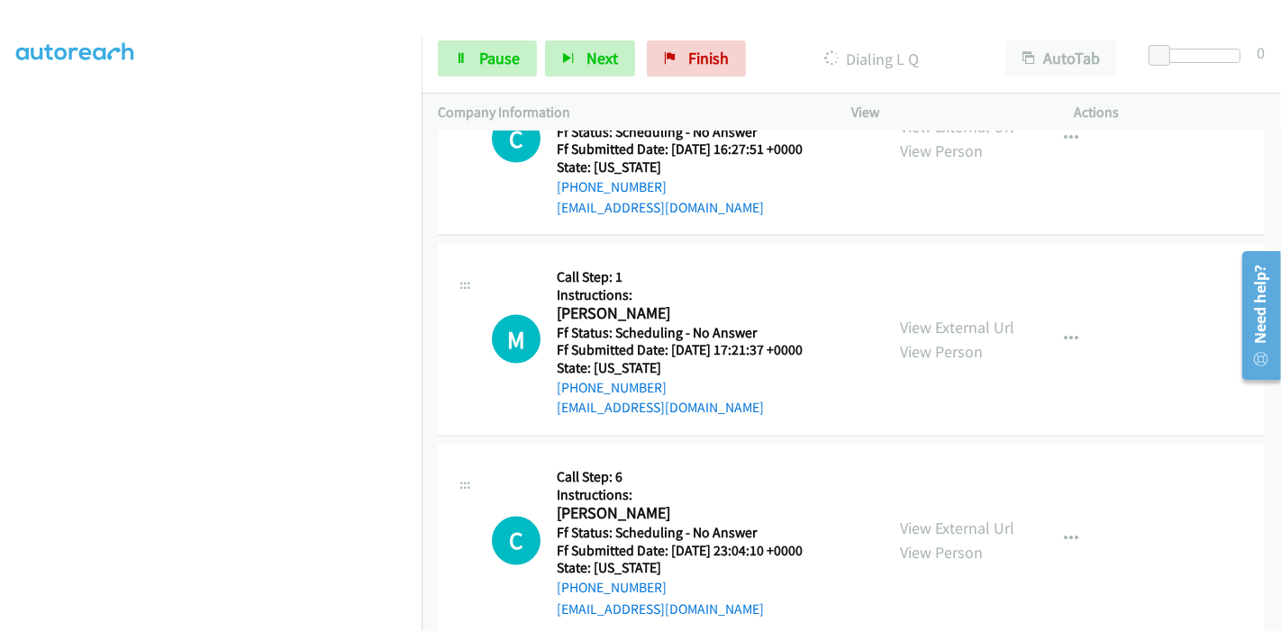
scroll to position [2702, 0]
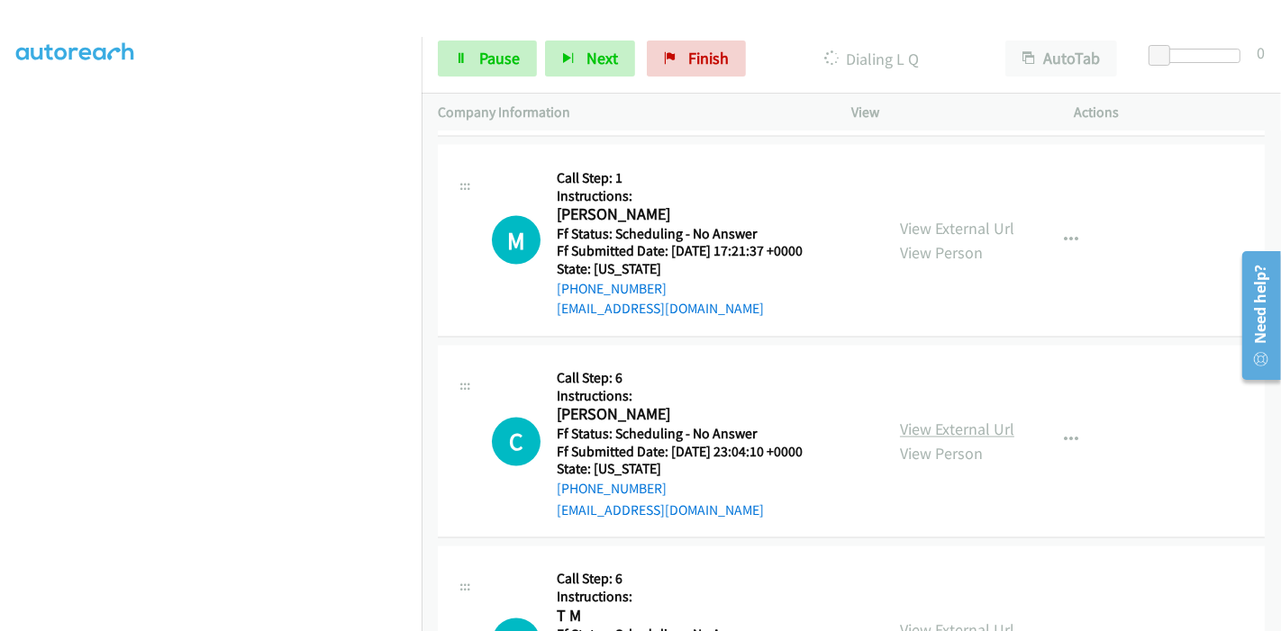
click at [973, 420] on link "View External Url" at bounding box center [957, 430] width 114 height 21
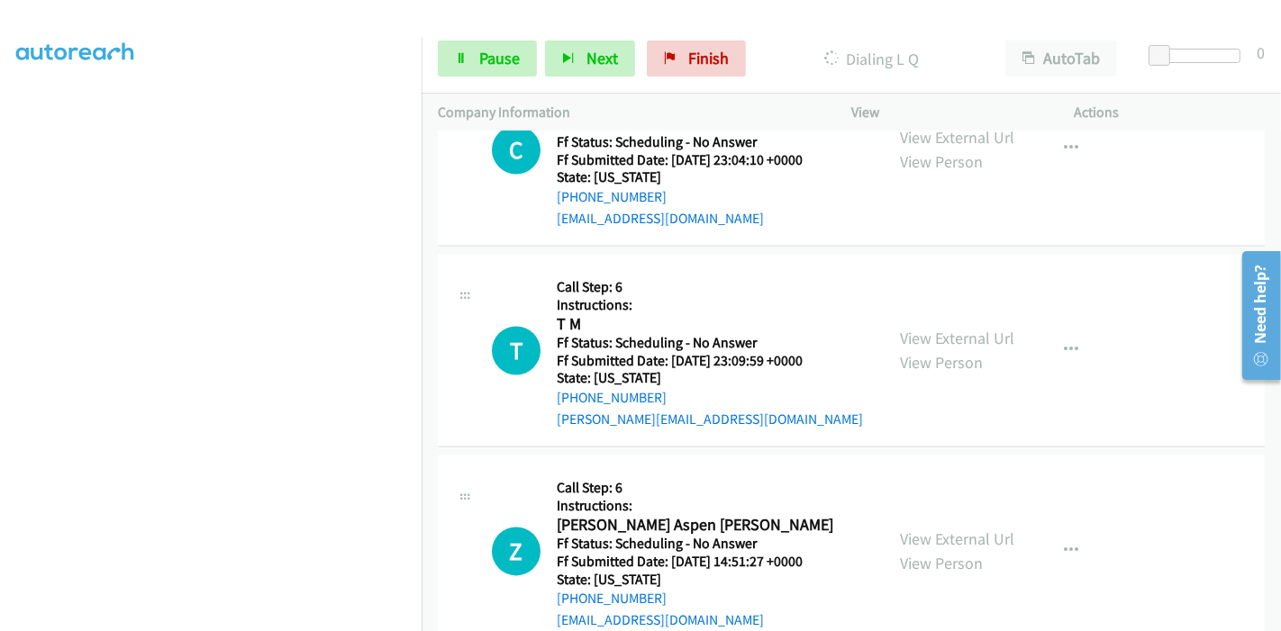
scroll to position [3002, 0]
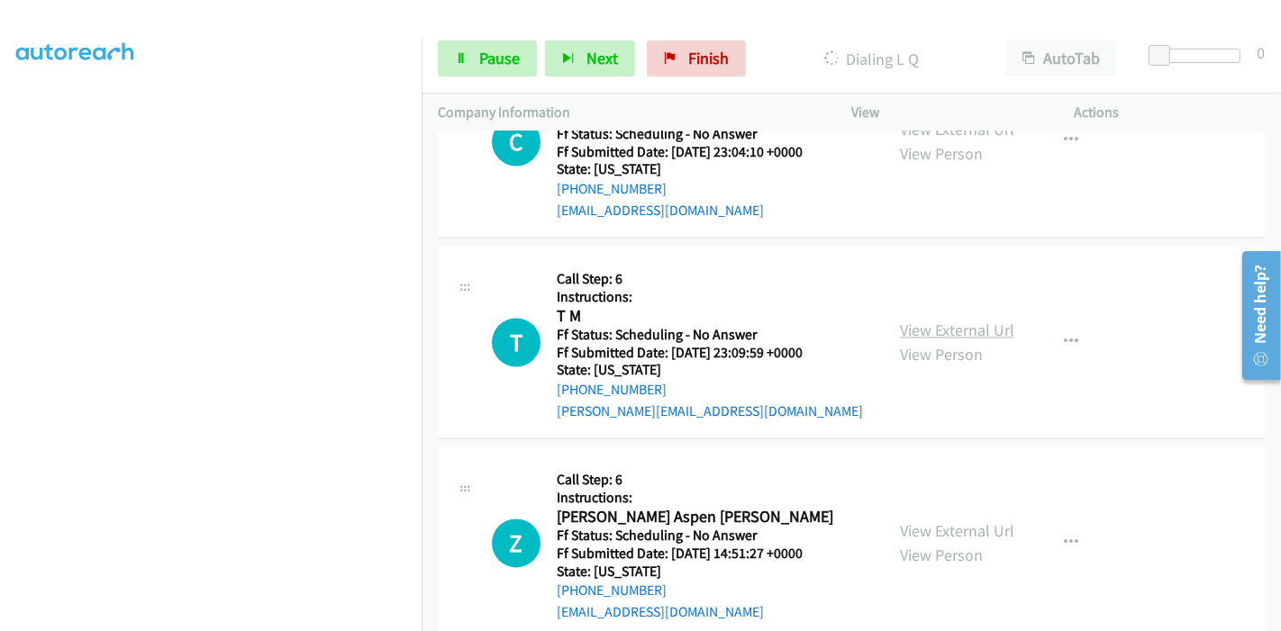
click at [939, 321] on link "View External Url" at bounding box center [957, 331] width 114 height 21
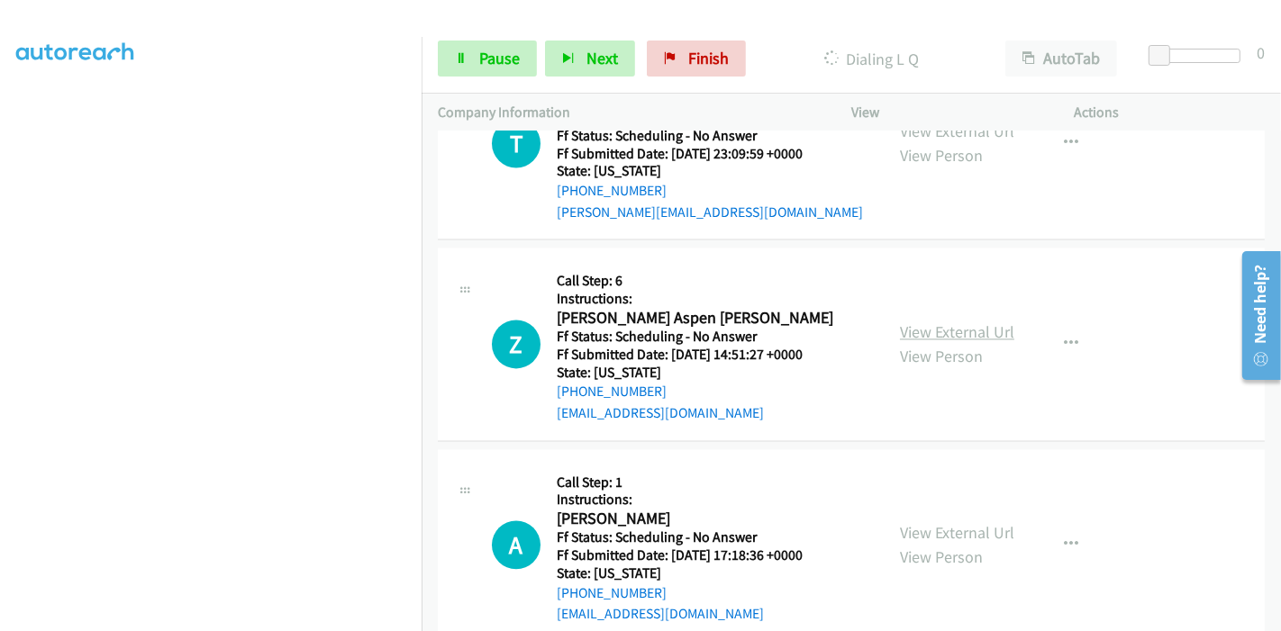
click at [940, 322] on link "View External Url" at bounding box center [957, 332] width 114 height 21
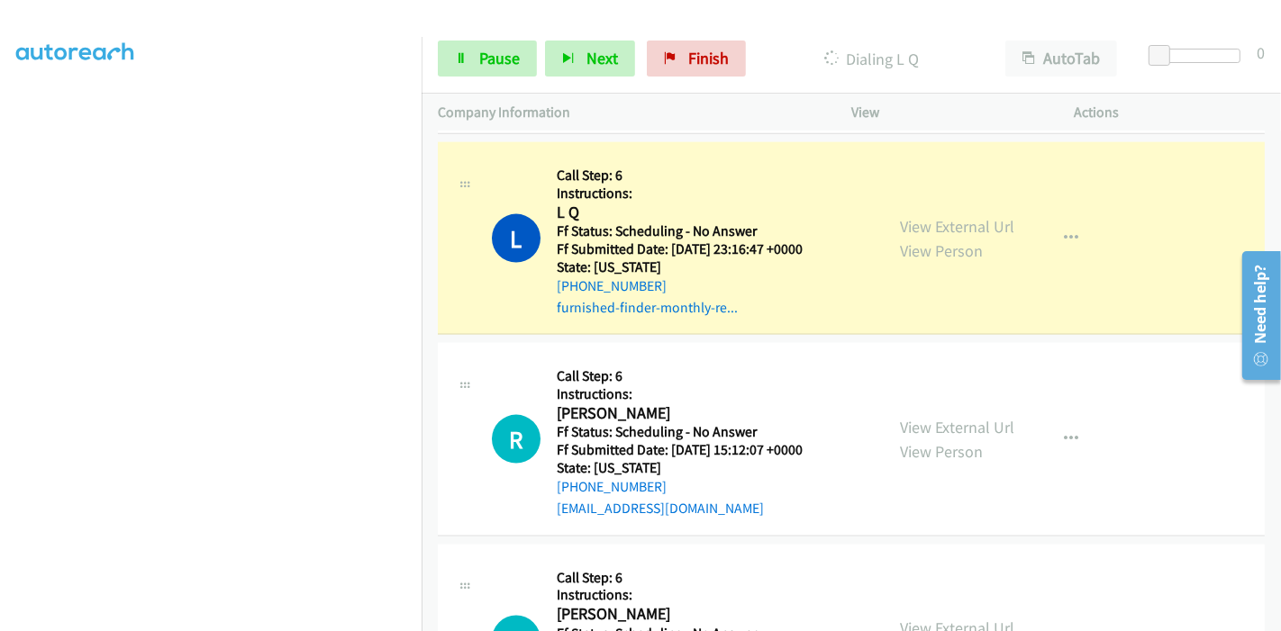
scroll to position [2001, 0]
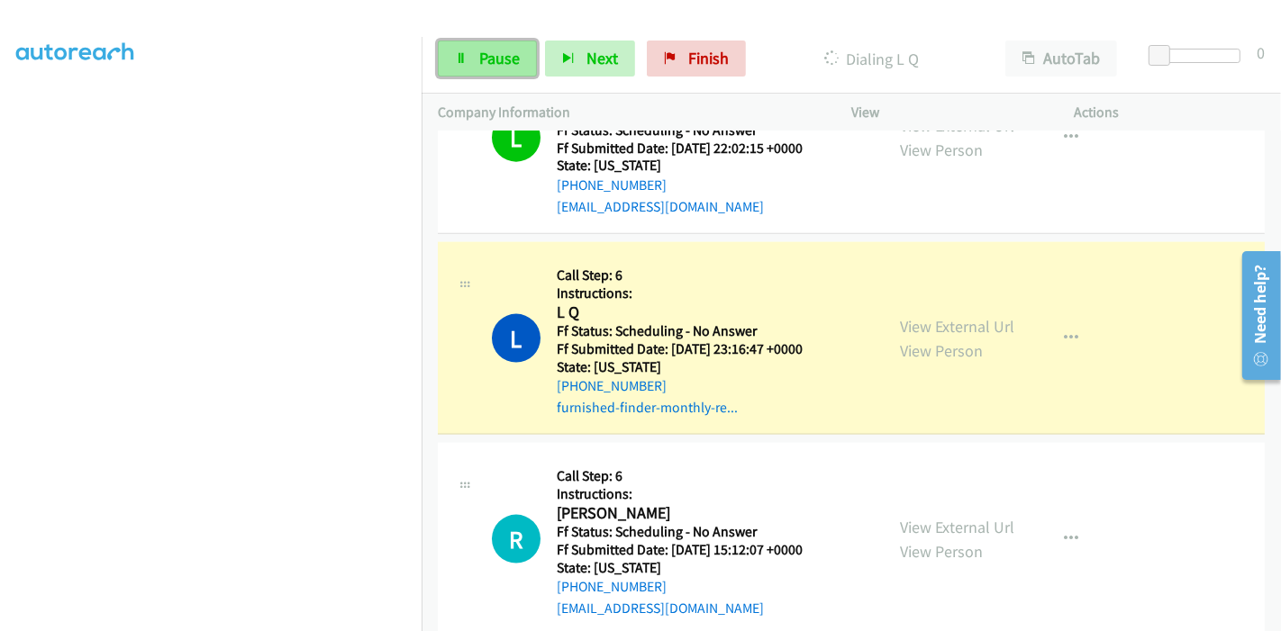
click at [457, 56] on icon at bounding box center [461, 59] width 13 height 13
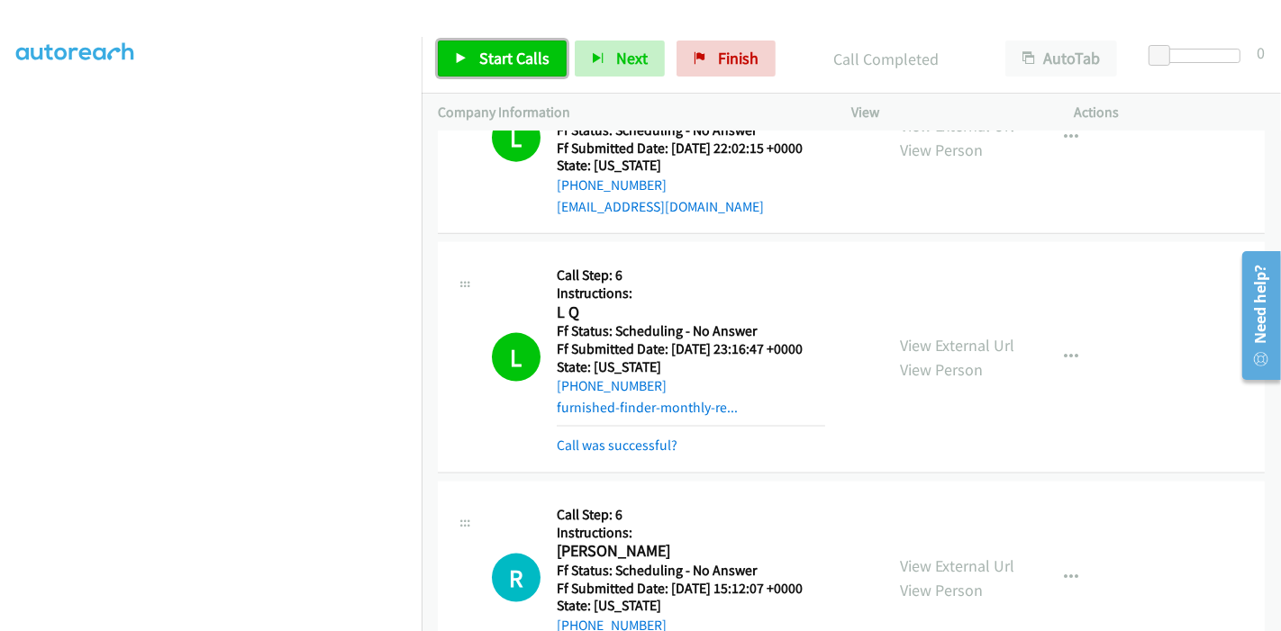
click at [484, 60] on span "Start Calls" at bounding box center [514, 58] width 70 height 21
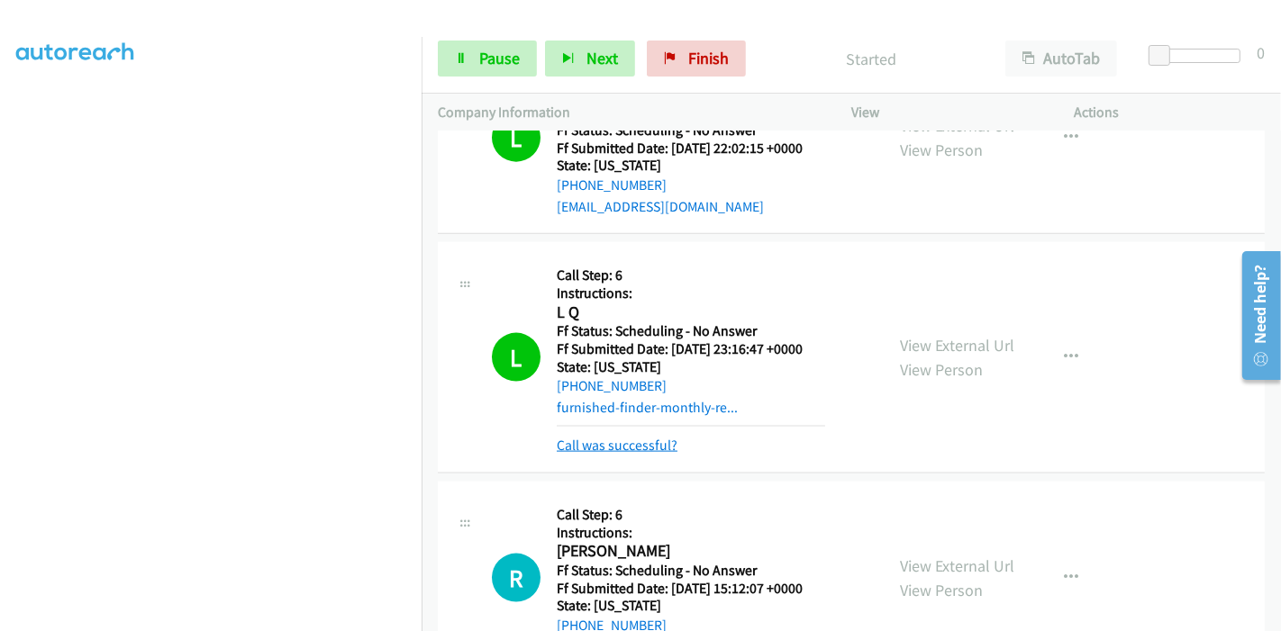
click at [608, 437] on link "Call was successful?" at bounding box center [617, 445] width 121 height 17
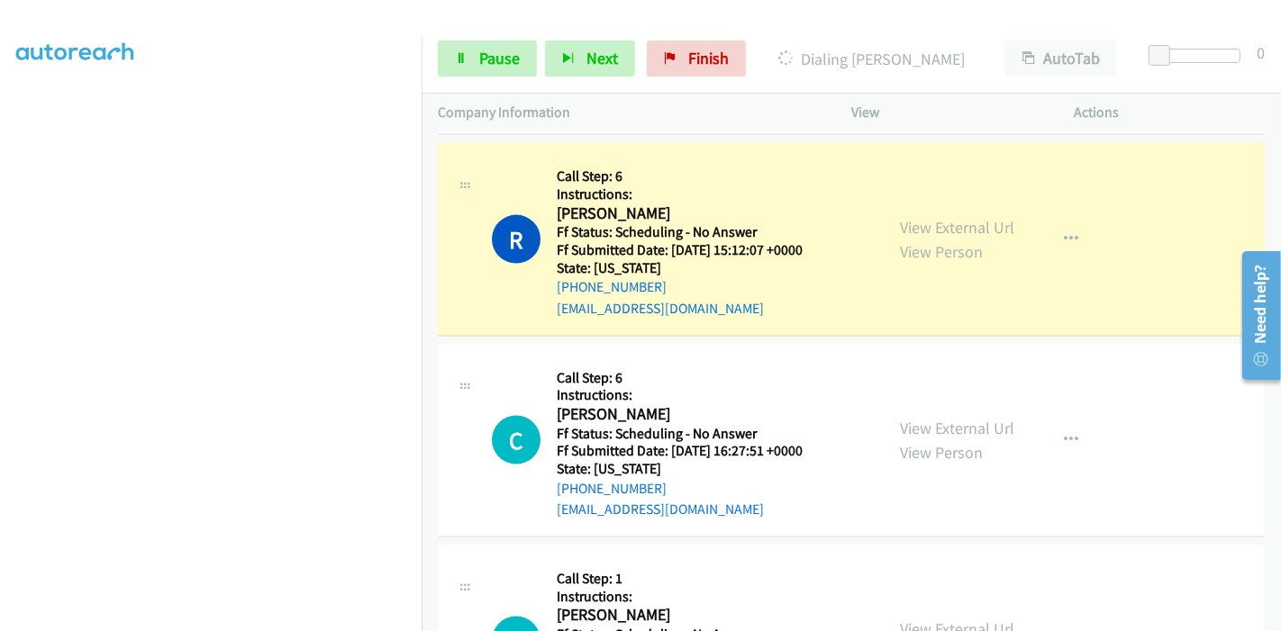
scroll to position [2101, 0]
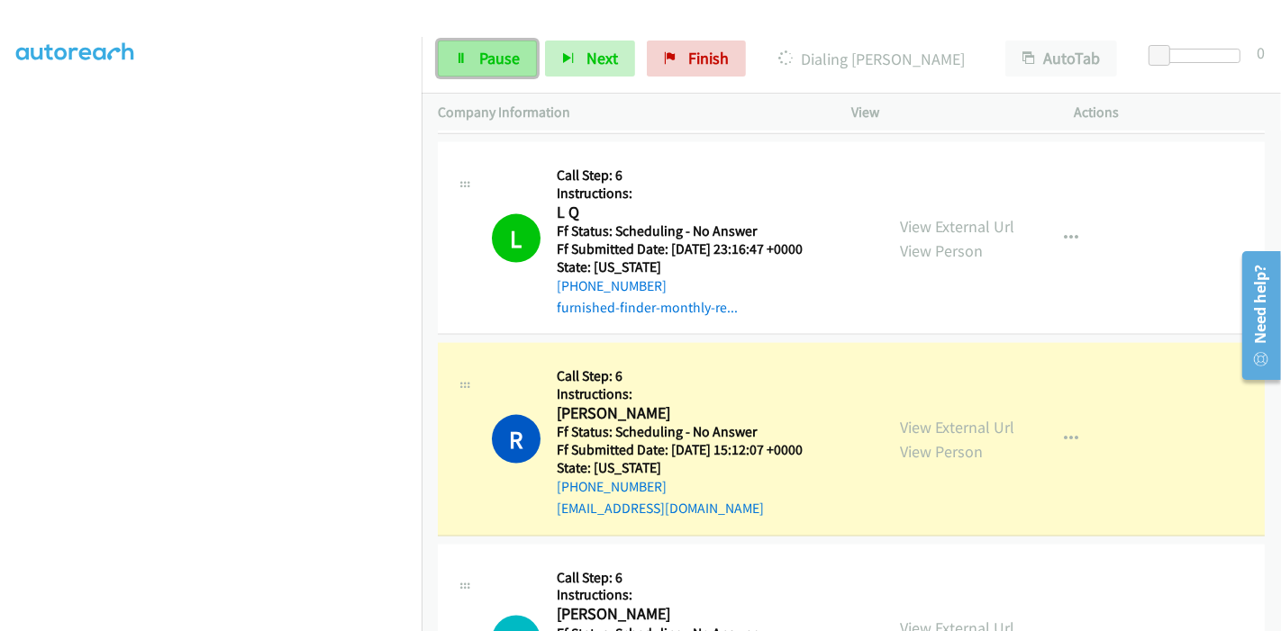
click at [485, 49] on span "Pause" at bounding box center [499, 58] width 41 height 21
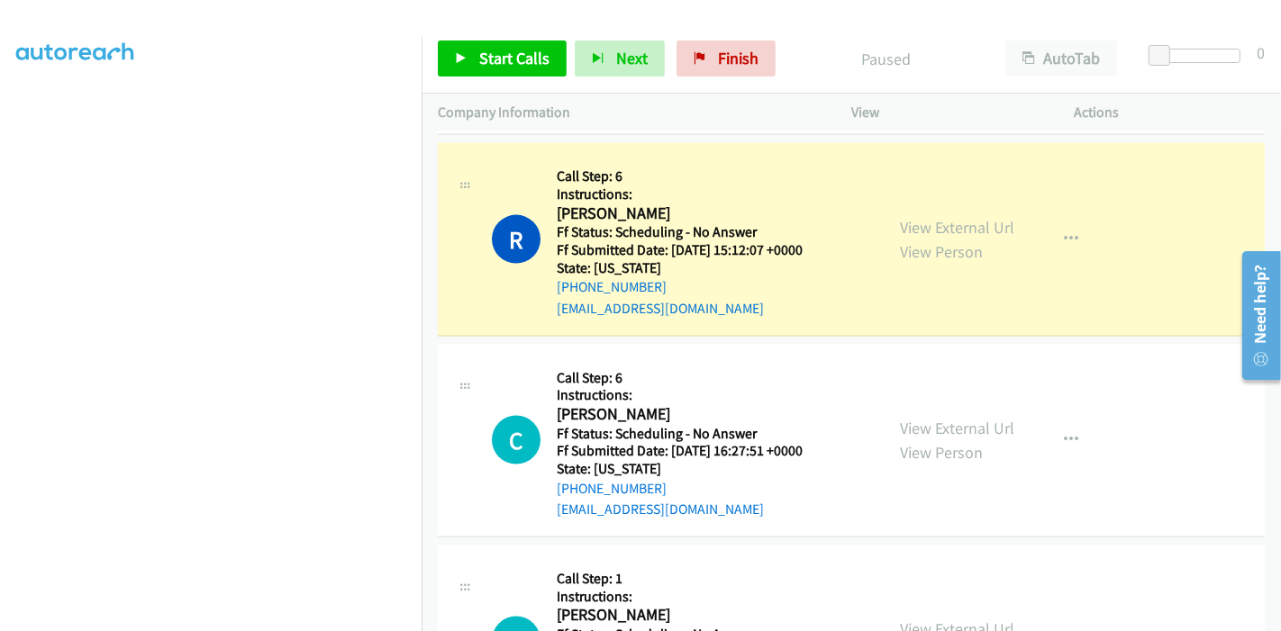
scroll to position [2201, 0]
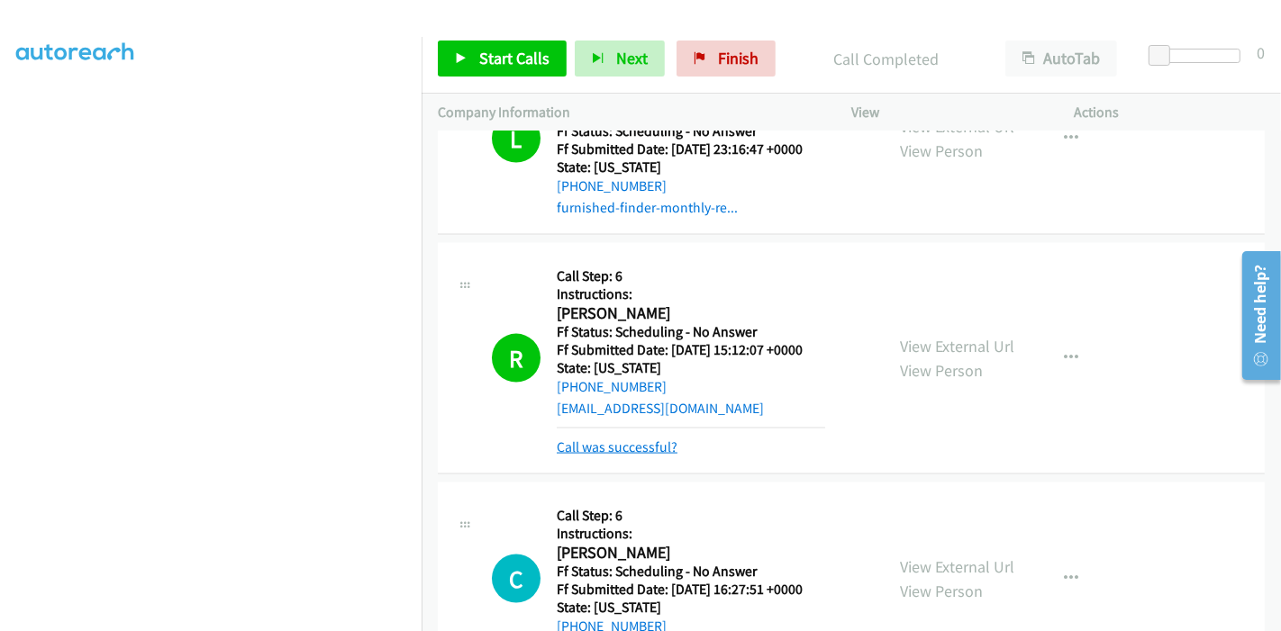
click at [667, 439] on link "Call was successful?" at bounding box center [617, 447] width 121 height 17
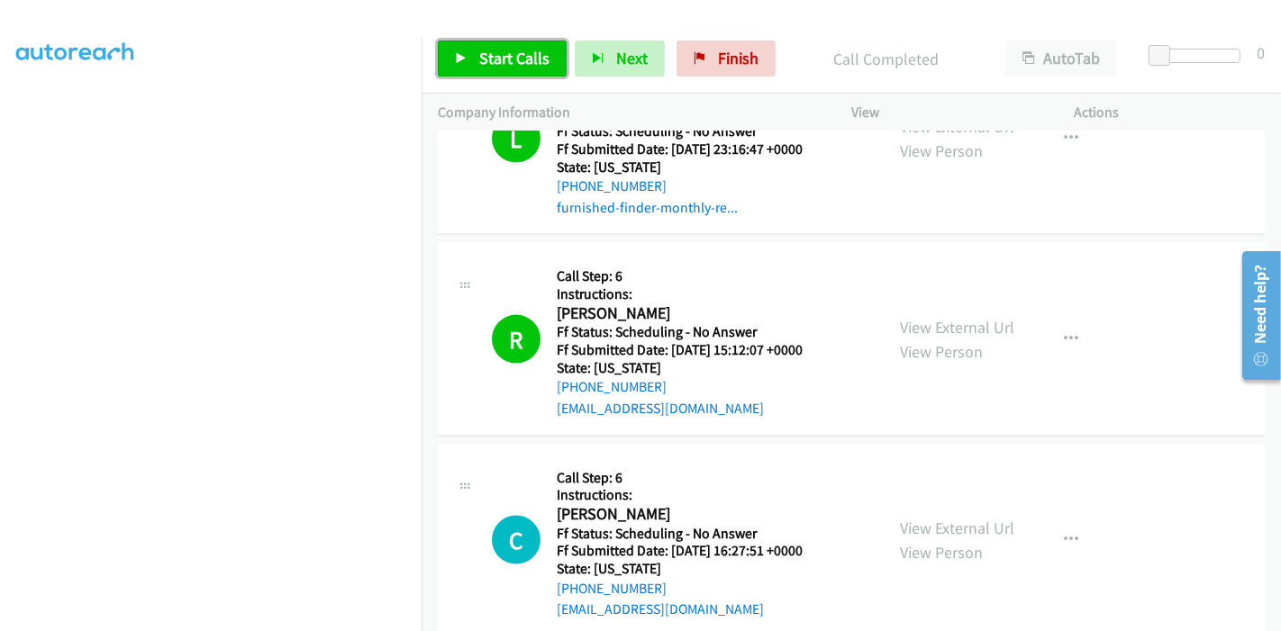
click at [489, 70] on link "Start Calls" at bounding box center [502, 59] width 129 height 36
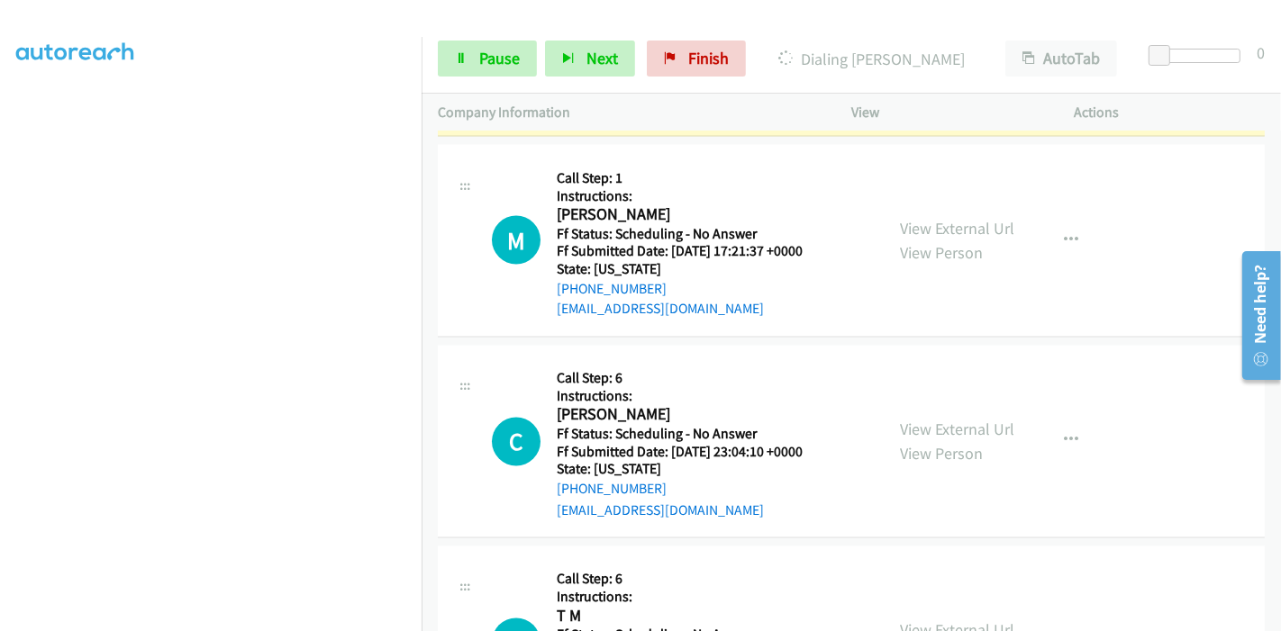
scroll to position [2501, 0]
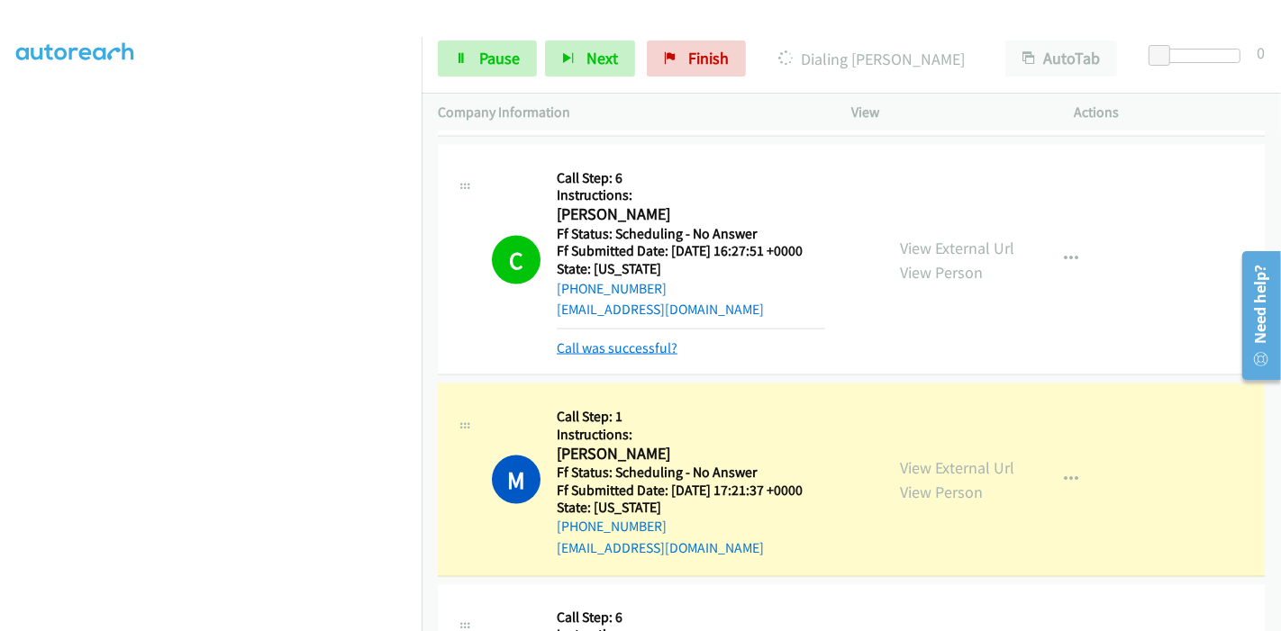
click at [614, 340] on link "Call was successful?" at bounding box center [617, 348] width 121 height 17
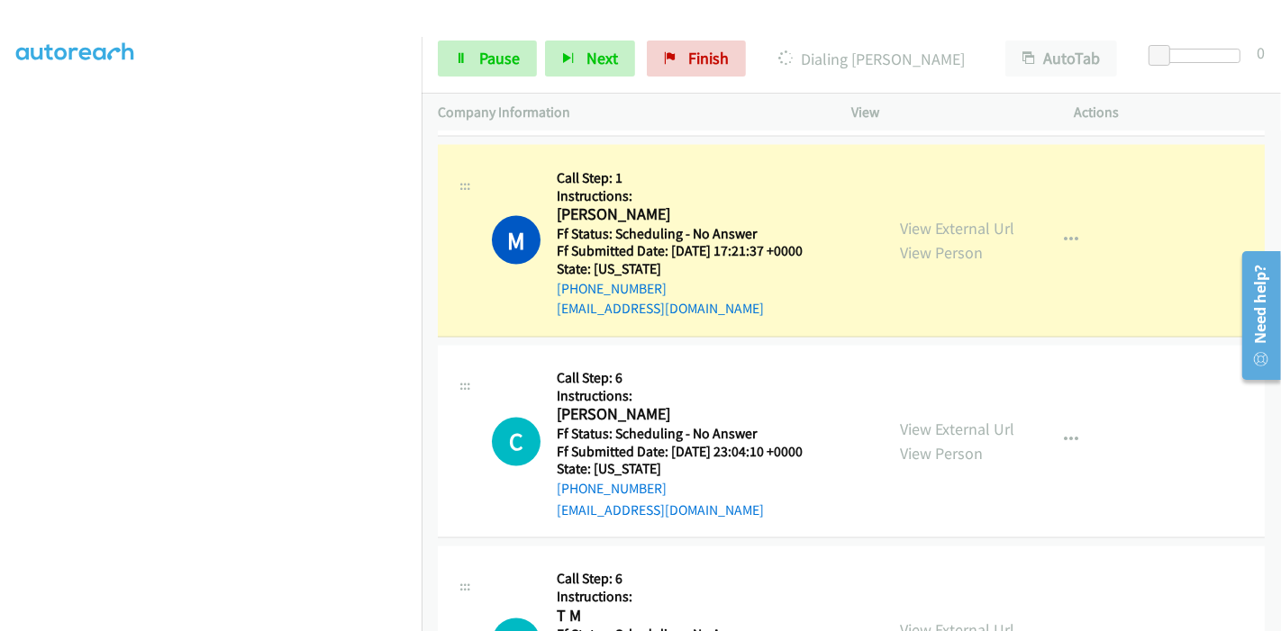
scroll to position [2601, 0]
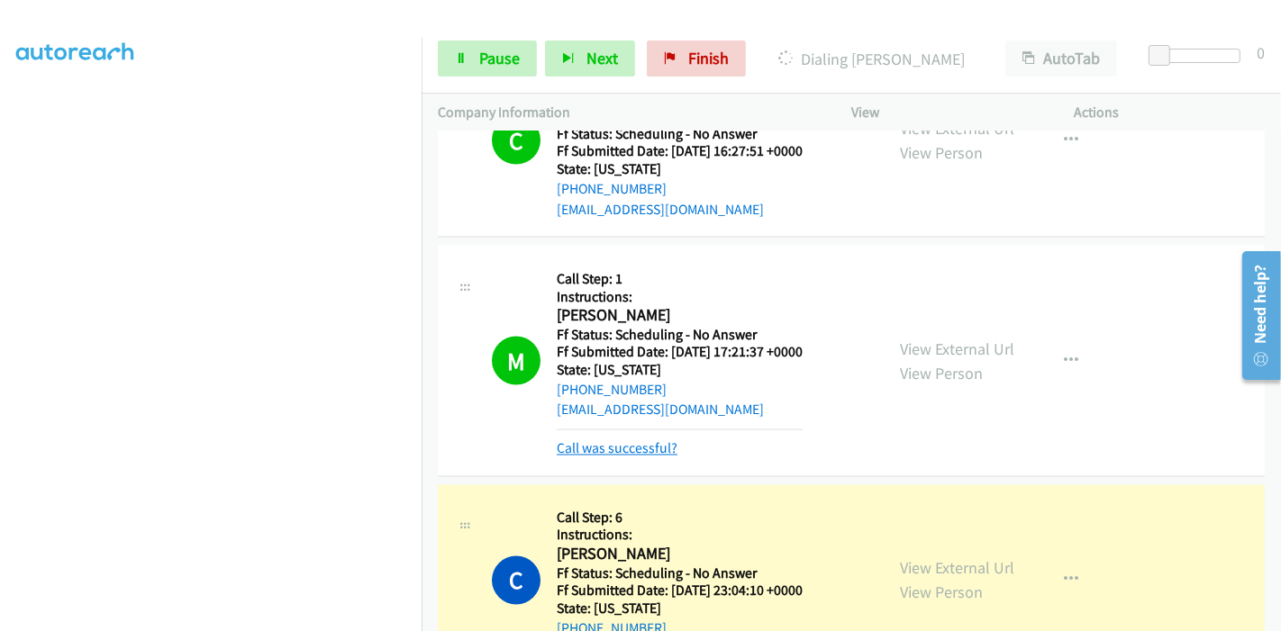
click at [632, 440] on link "Call was successful?" at bounding box center [617, 448] width 121 height 17
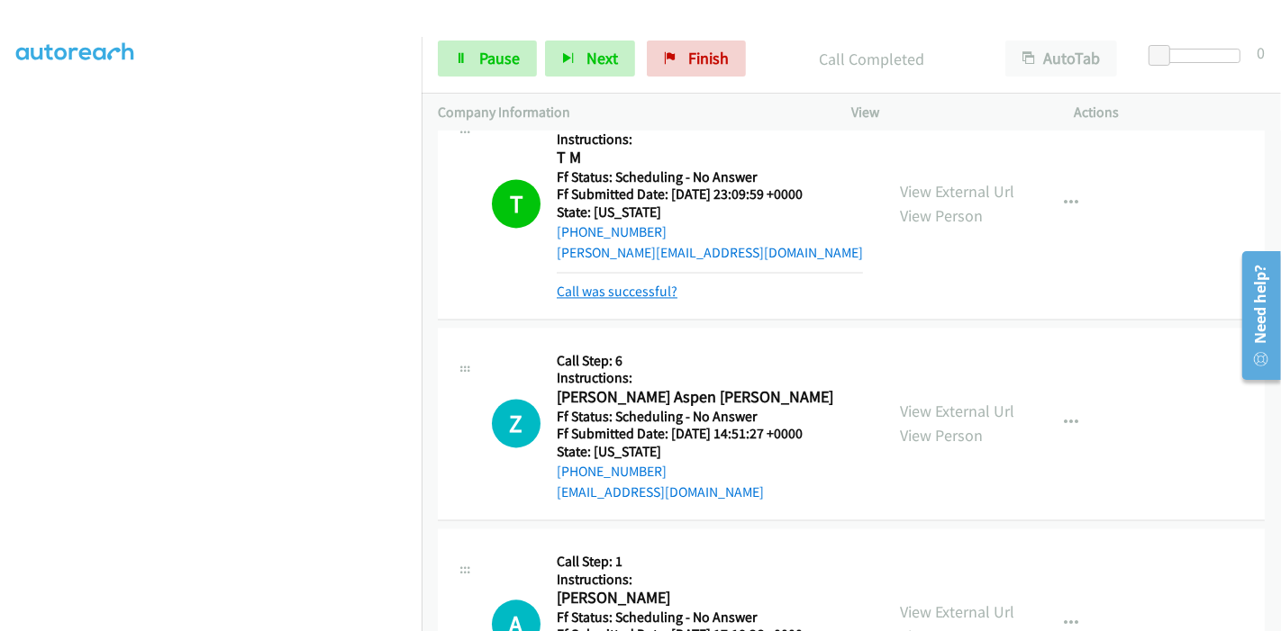
scroll to position [3202, 0]
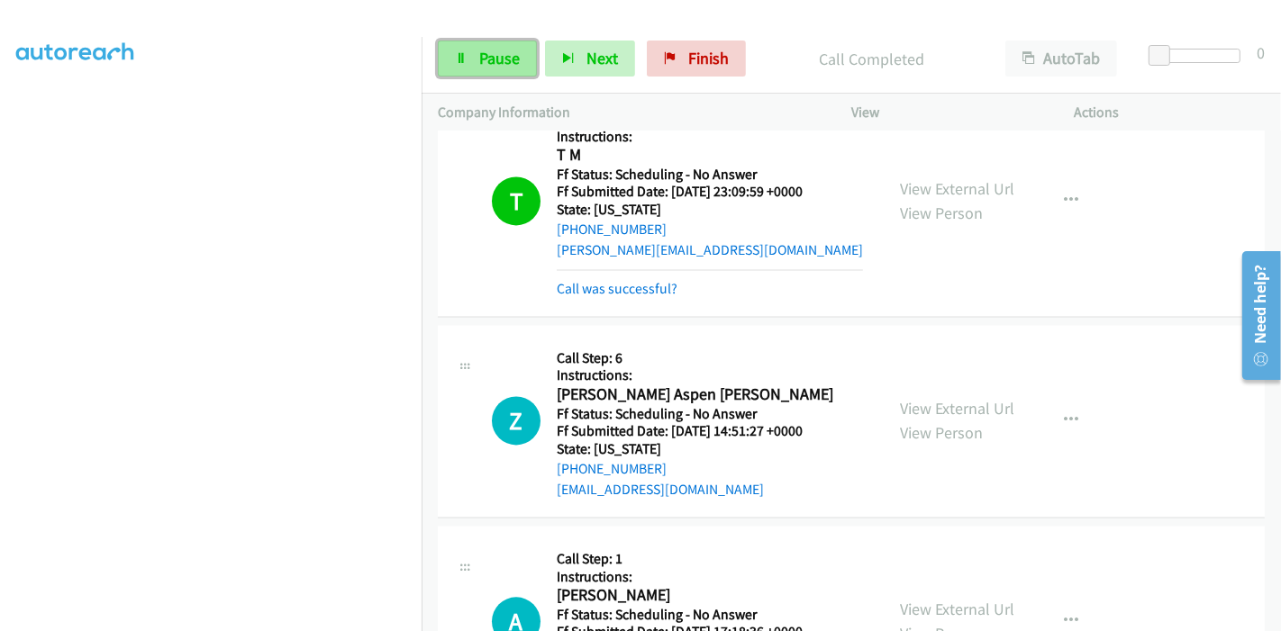
click at [492, 61] on span "Pause" at bounding box center [499, 58] width 41 height 21
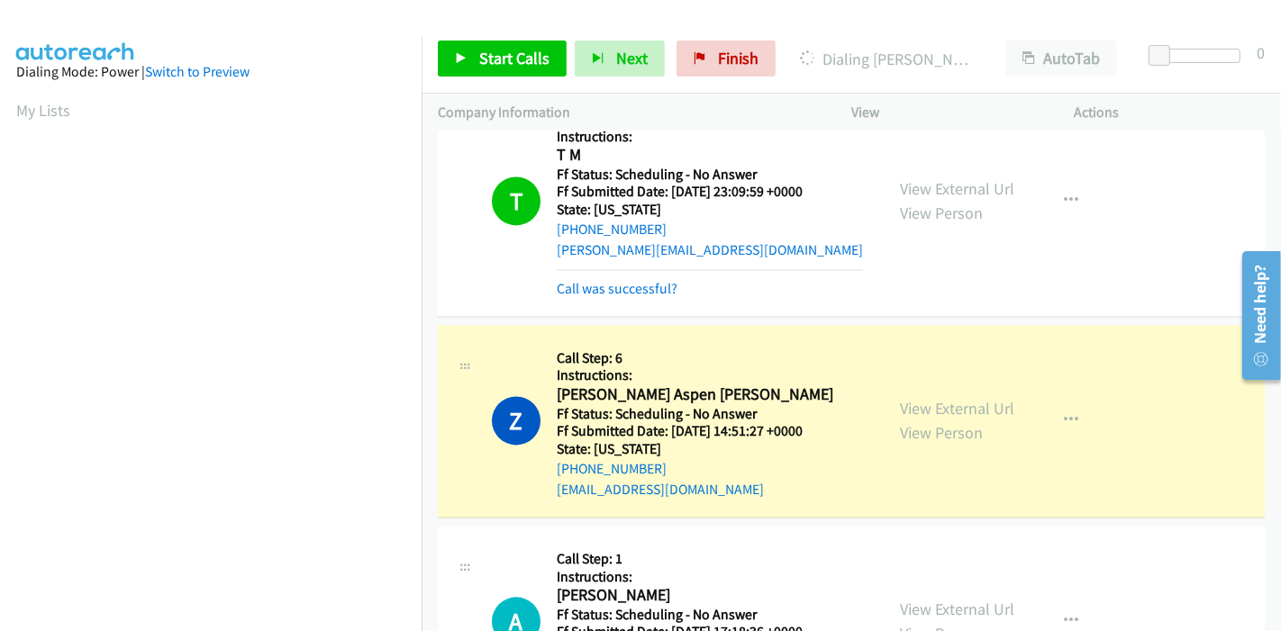
scroll to position [380, 0]
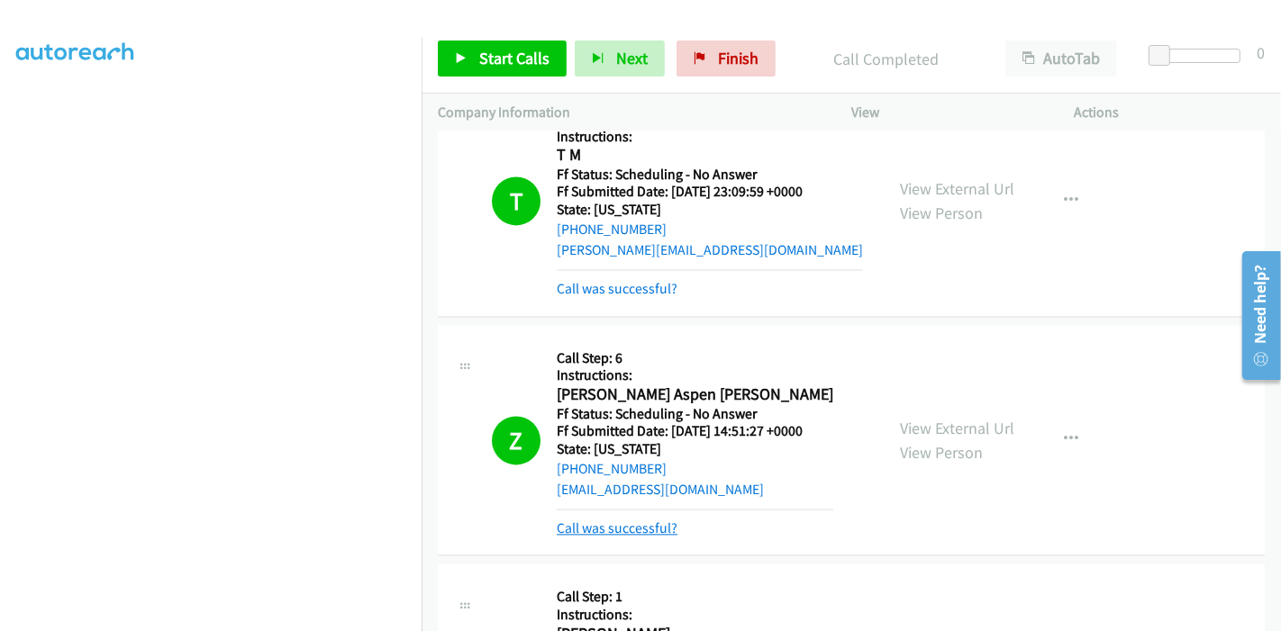
click at [631, 520] on link "Call was successful?" at bounding box center [617, 528] width 121 height 17
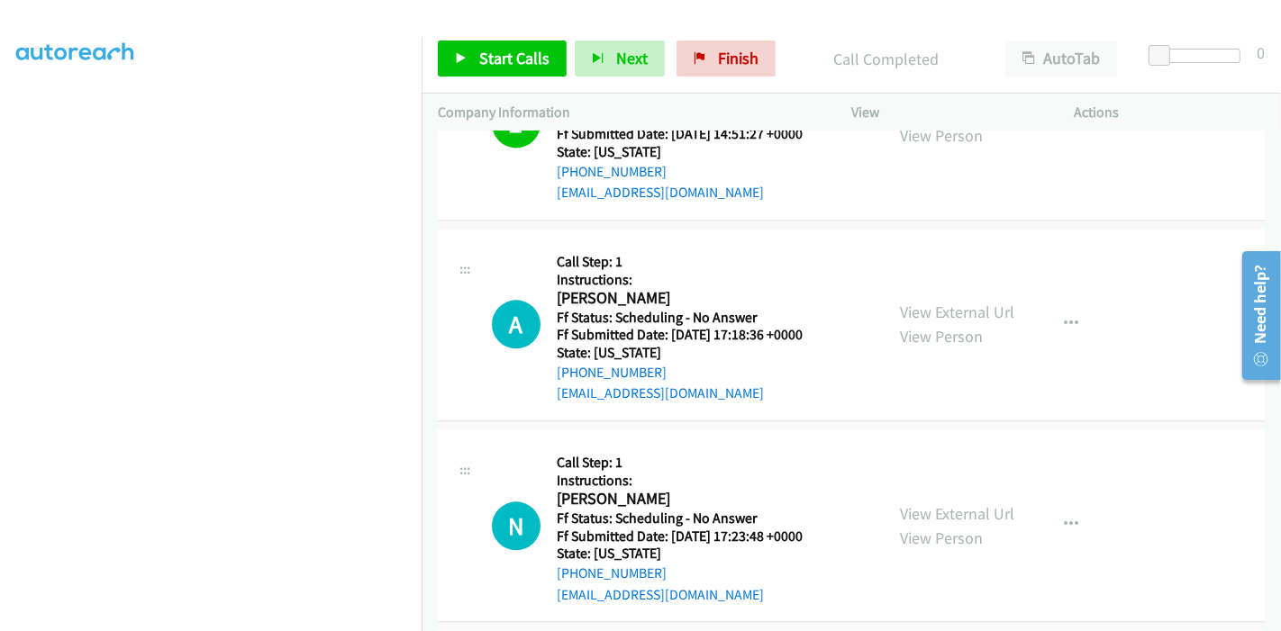
scroll to position [3502, 0]
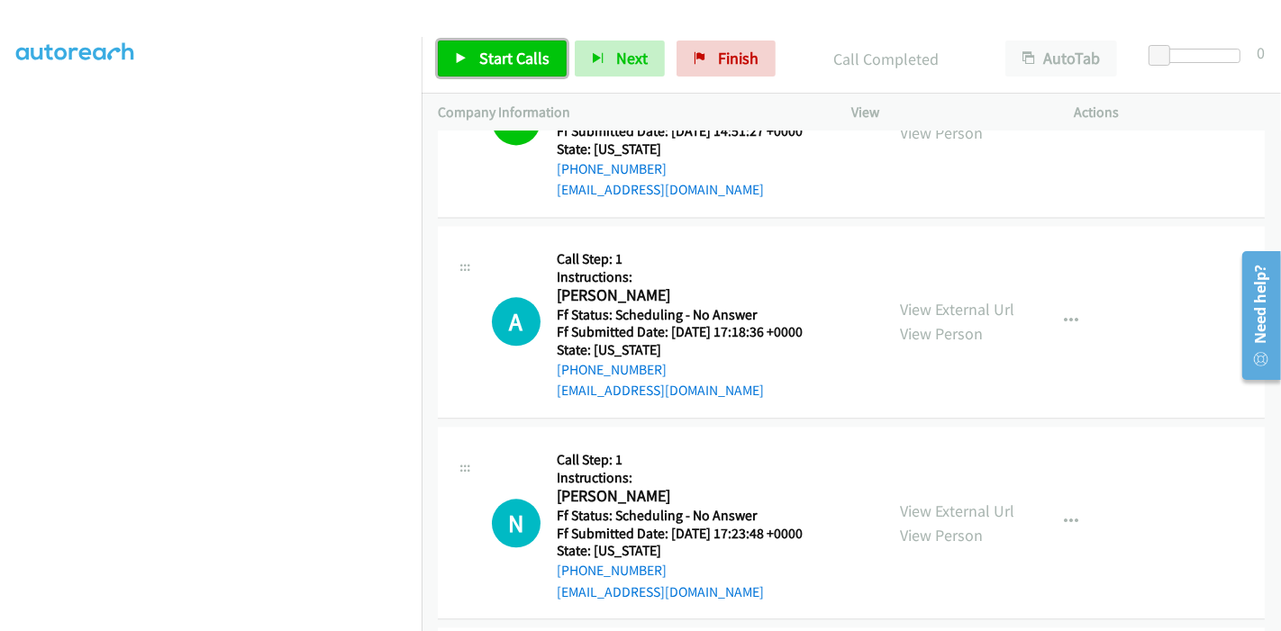
click at [505, 41] on link "Start Calls" at bounding box center [502, 59] width 129 height 36
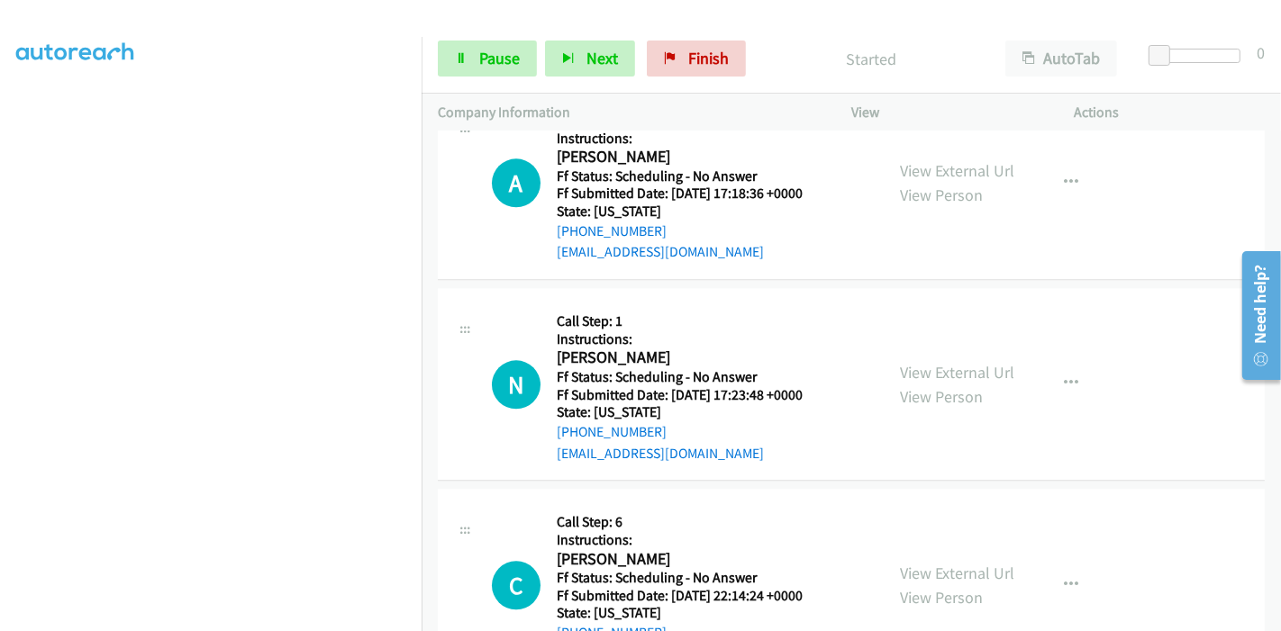
scroll to position [3603, 0]
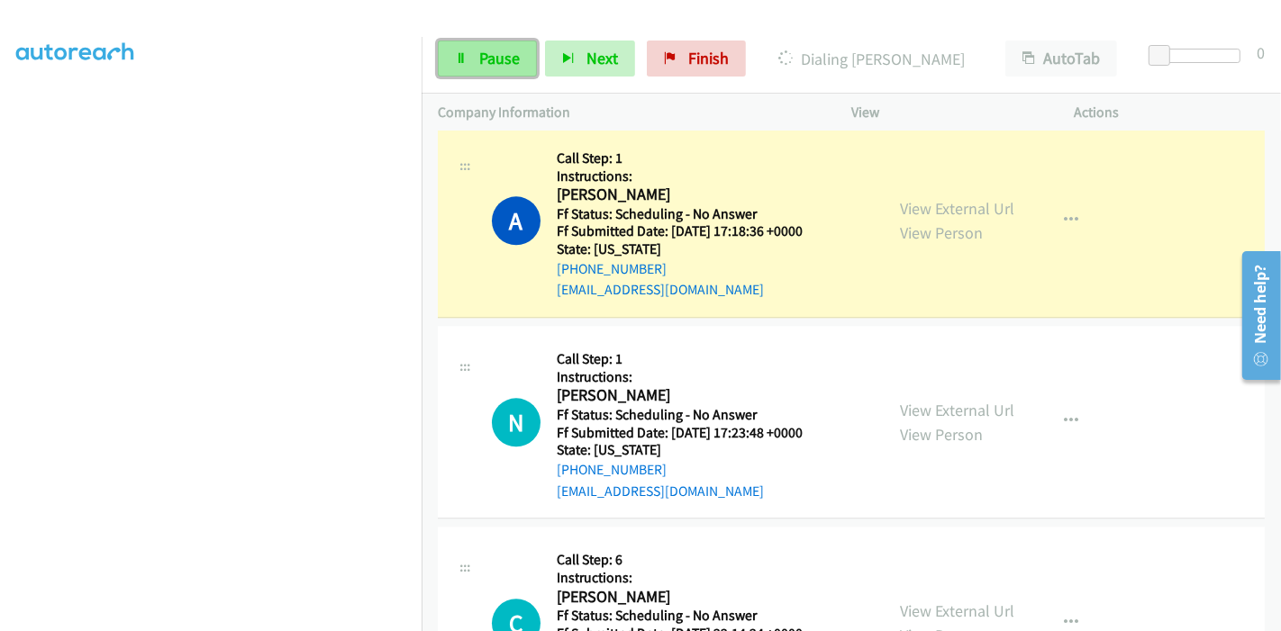
click at [486, 59] on span "Pause" at bounding box center [499, 58] width 41 height 21
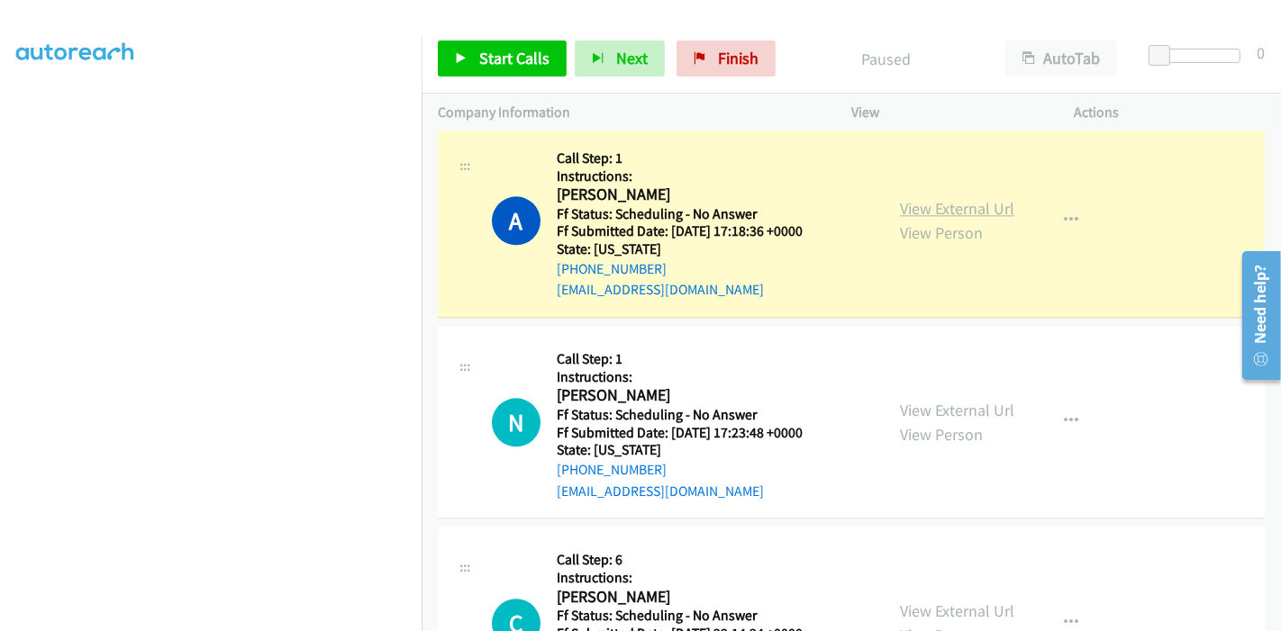
click at [955, 198] on link "View External Url" at bounding box center [957, 208] width 114 height 21
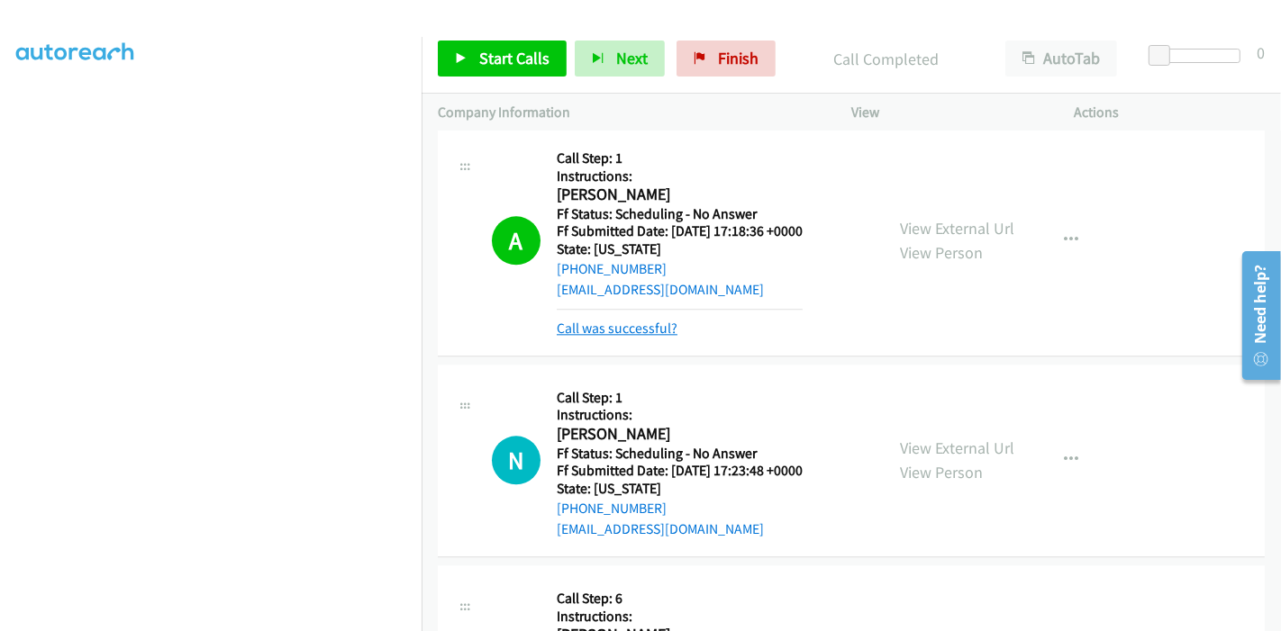
click at [621, 320] on link "Call was successful?" at bounding box center [617, 328] width 121 height 17
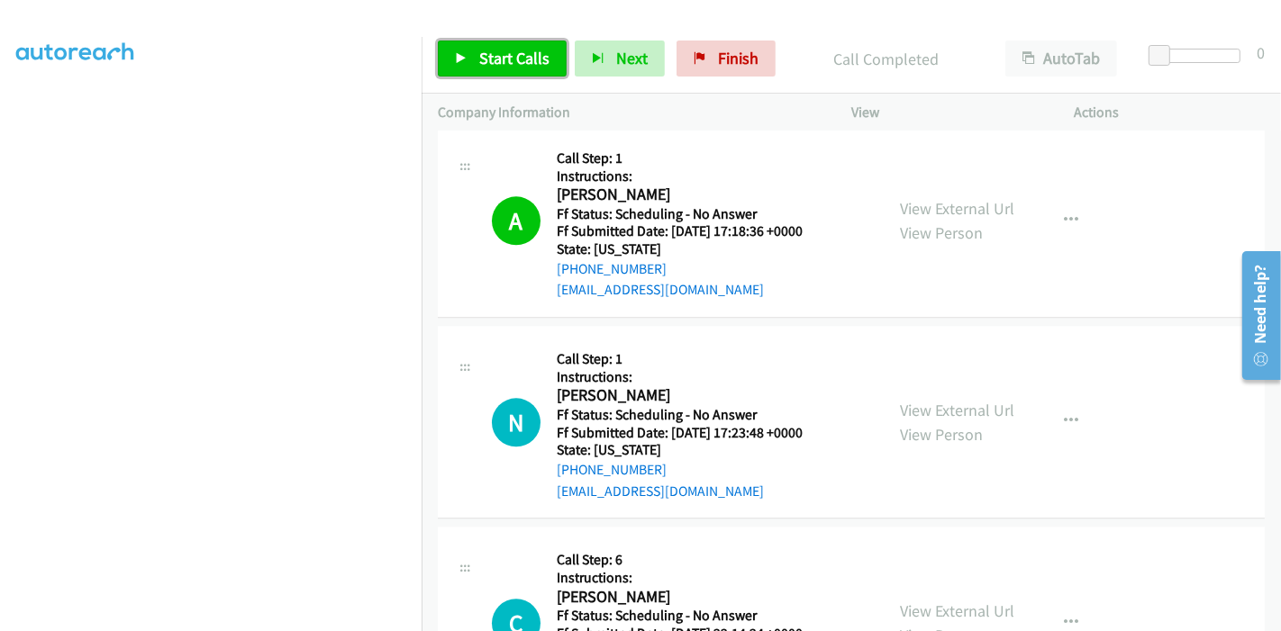
click at [479, 60] on span "Start Calls" at bounding box center [514, 58] width 70 height 21
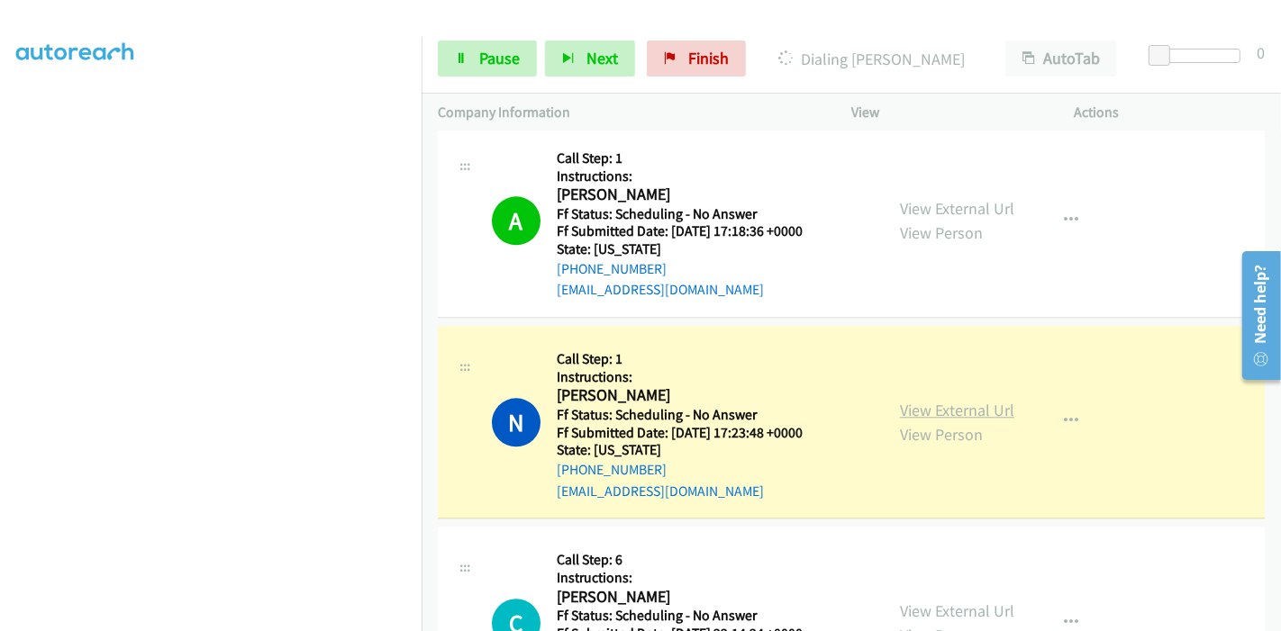
click at [944, 400] on link "View External Url" at bounding box center [957, 410] width 114 height 21
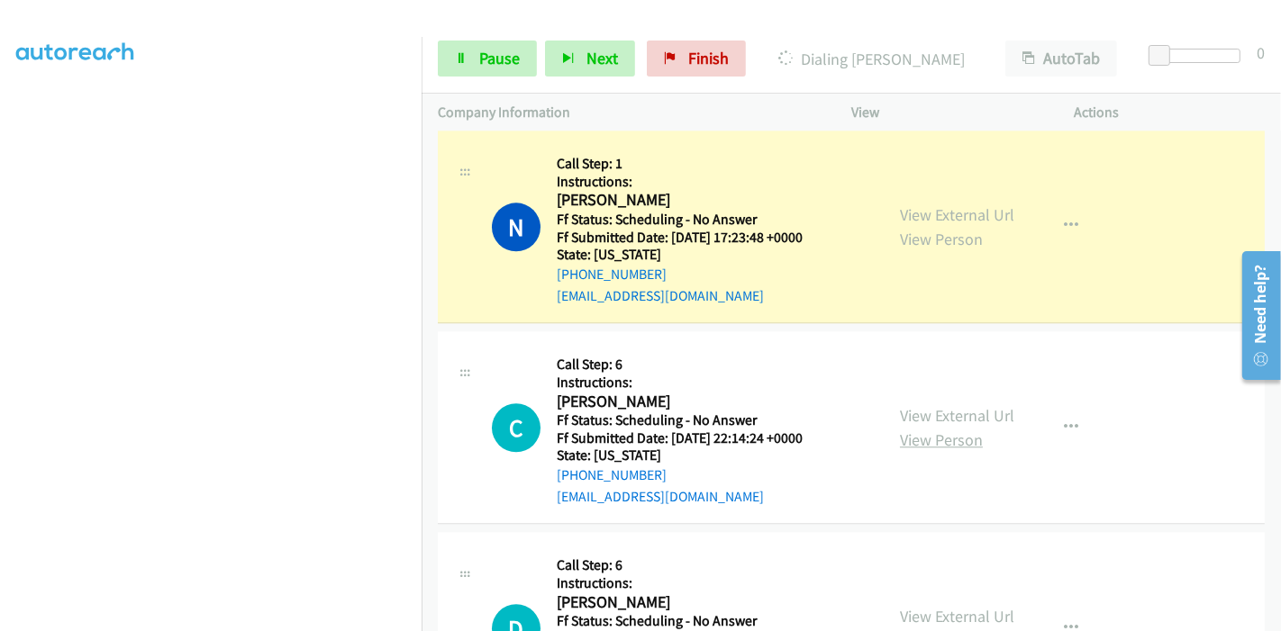
scroll to position [3803, 0]
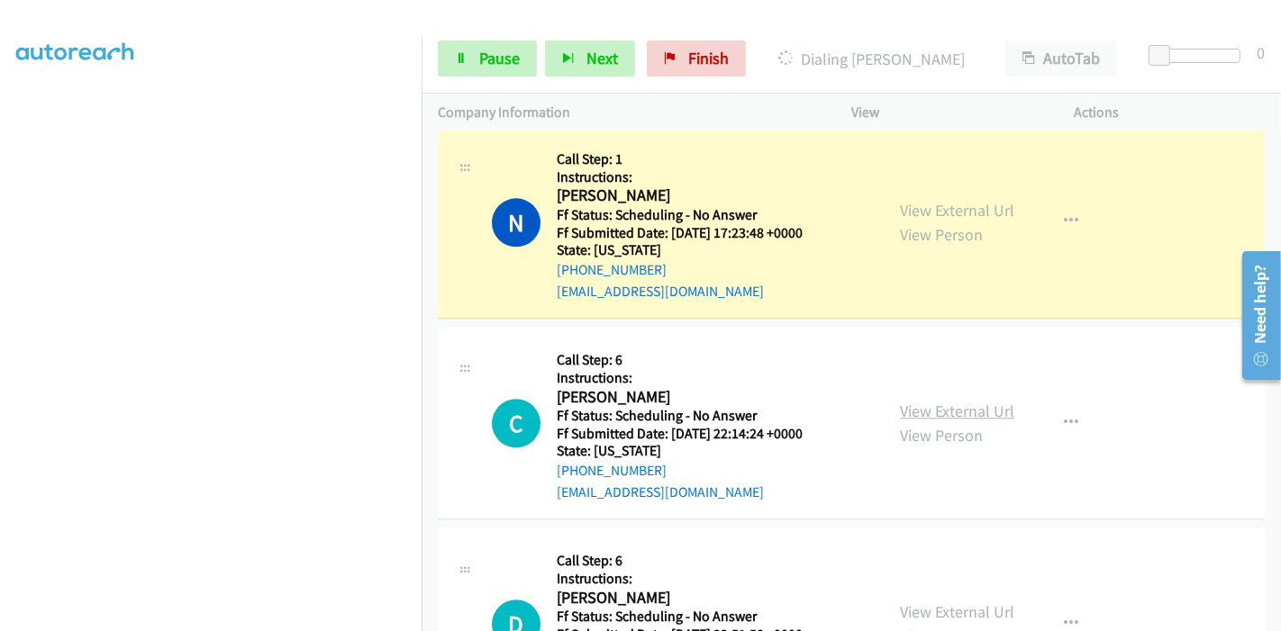
click at [942, 401] on link "View External Url" at bounding box center [957, 411] width 114 height 21
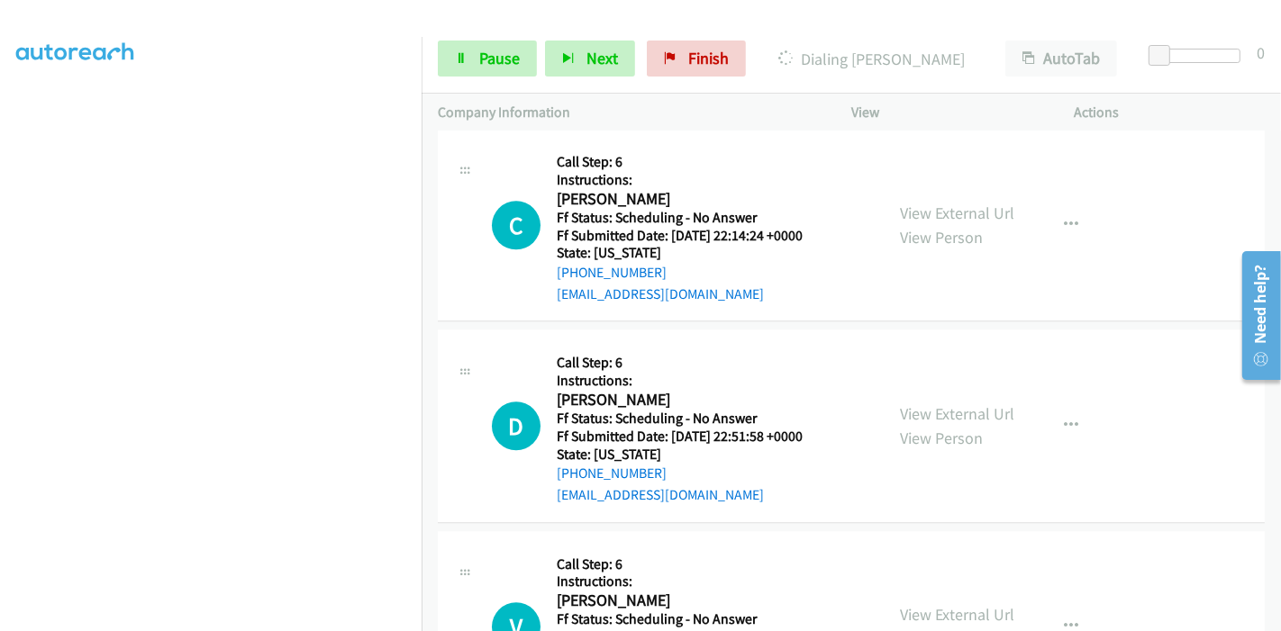
scroll to position [4003, 0]
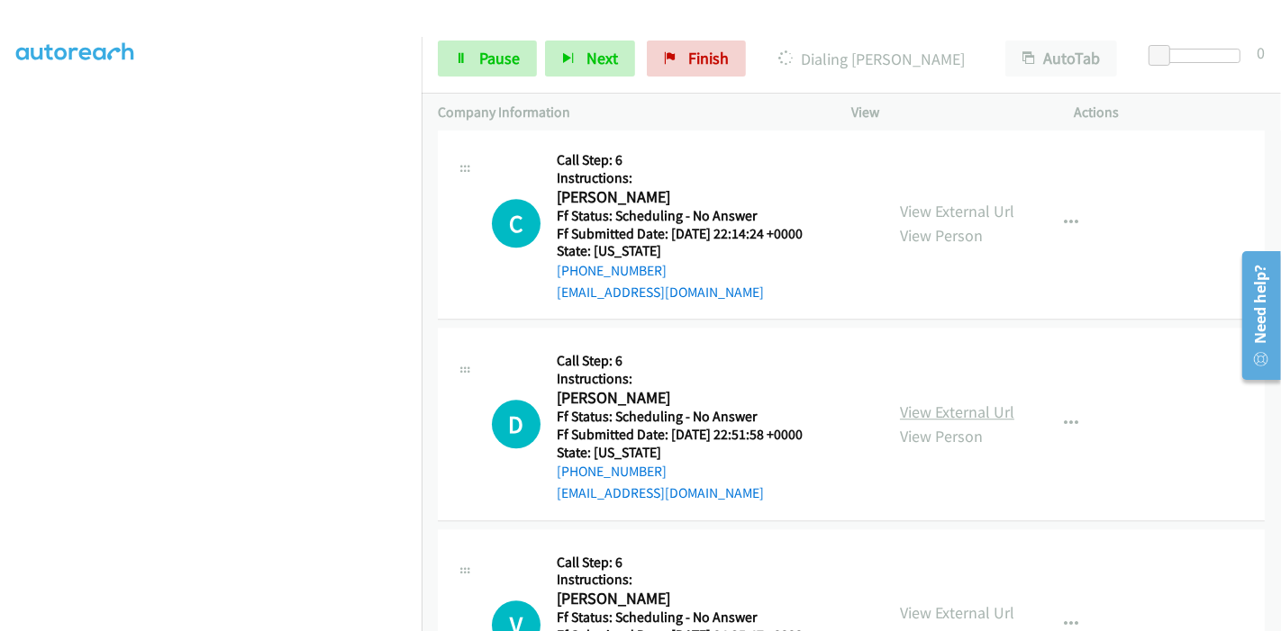
click at [923, 402] on link "View External Url" at bounding box center [957, 412] width 114 height 21
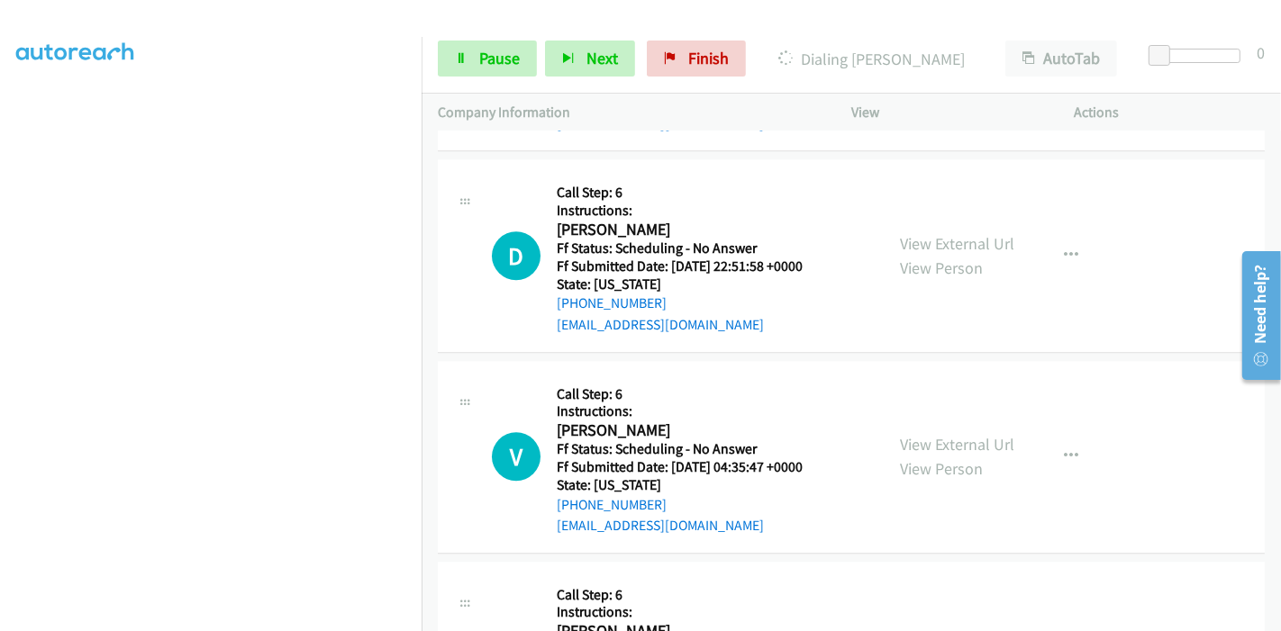
scroll to position [4203, 0]
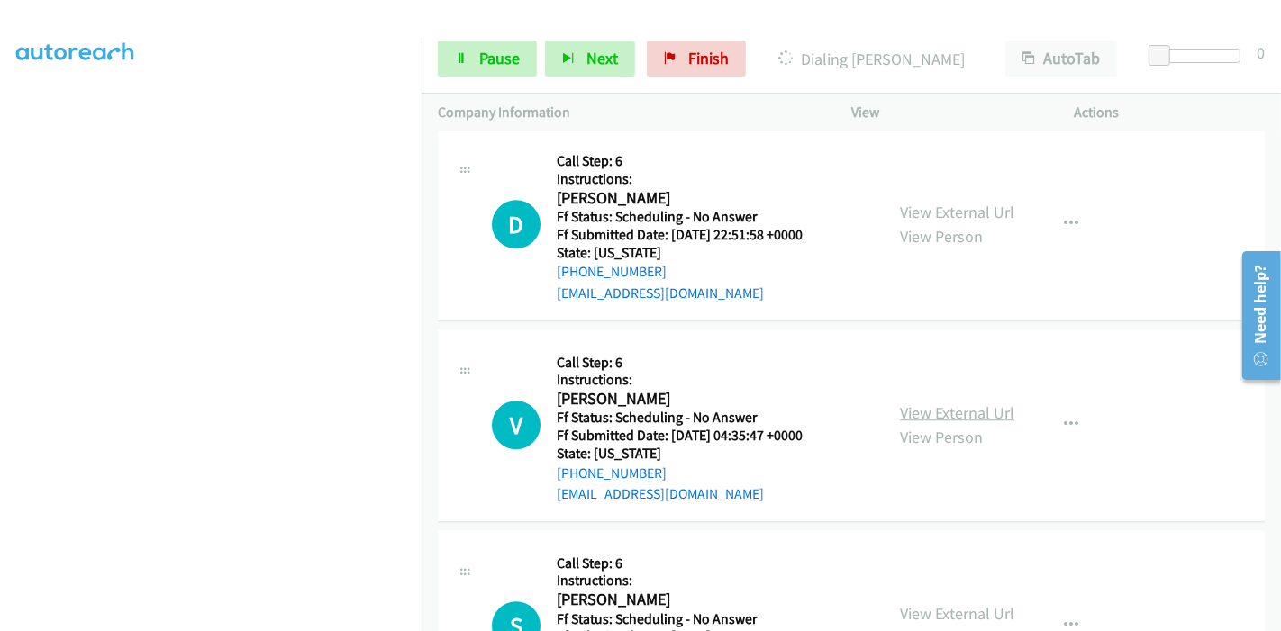
click at [900, 403] on link "View External Url" at bounding box center [957, 413] width 114 height 21
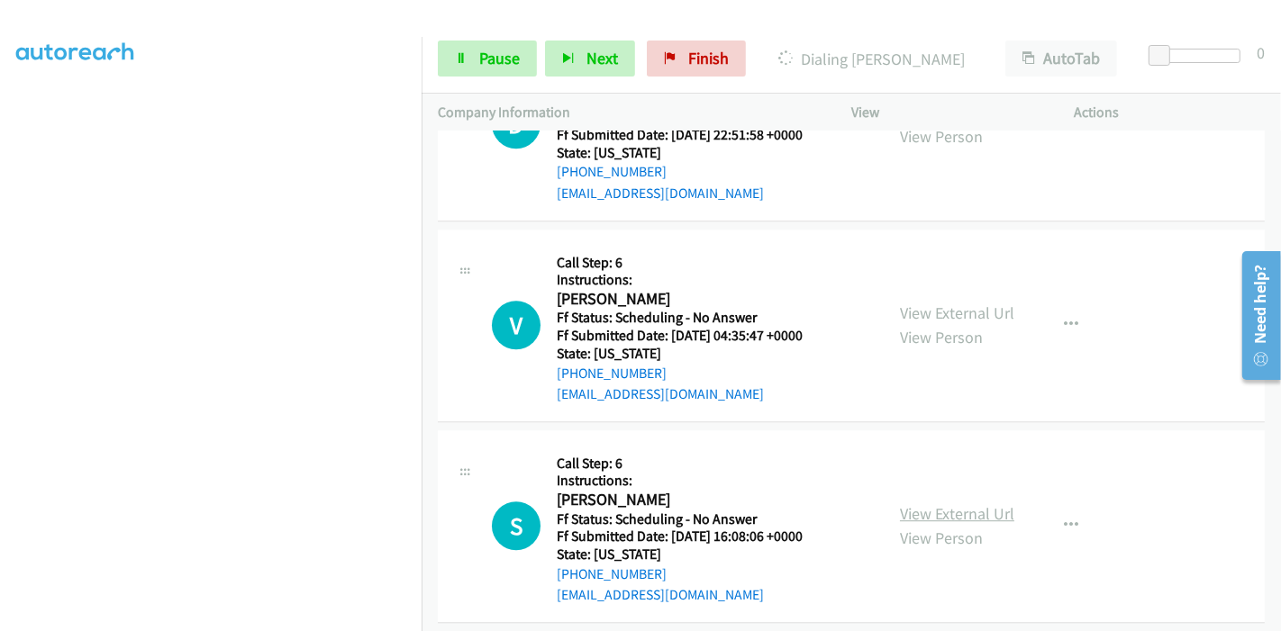
click at [921, 503] on link "View External Url" at bounding box center [957, 513] width 114 height 21
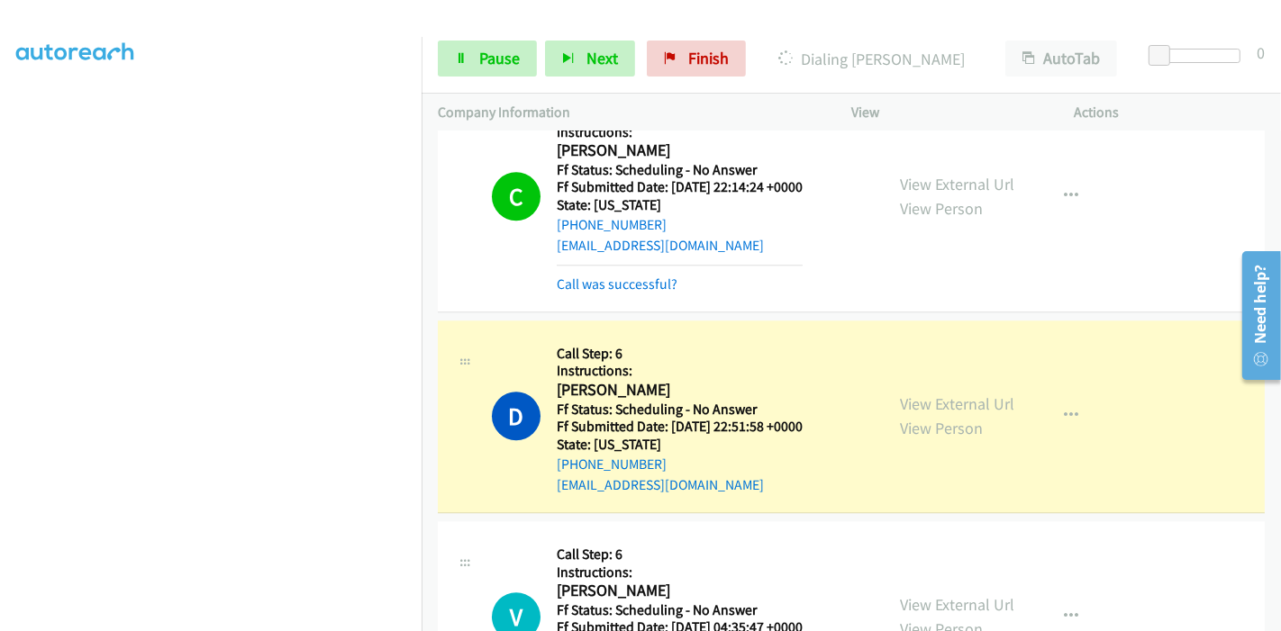
scroll to position [4241, 0]
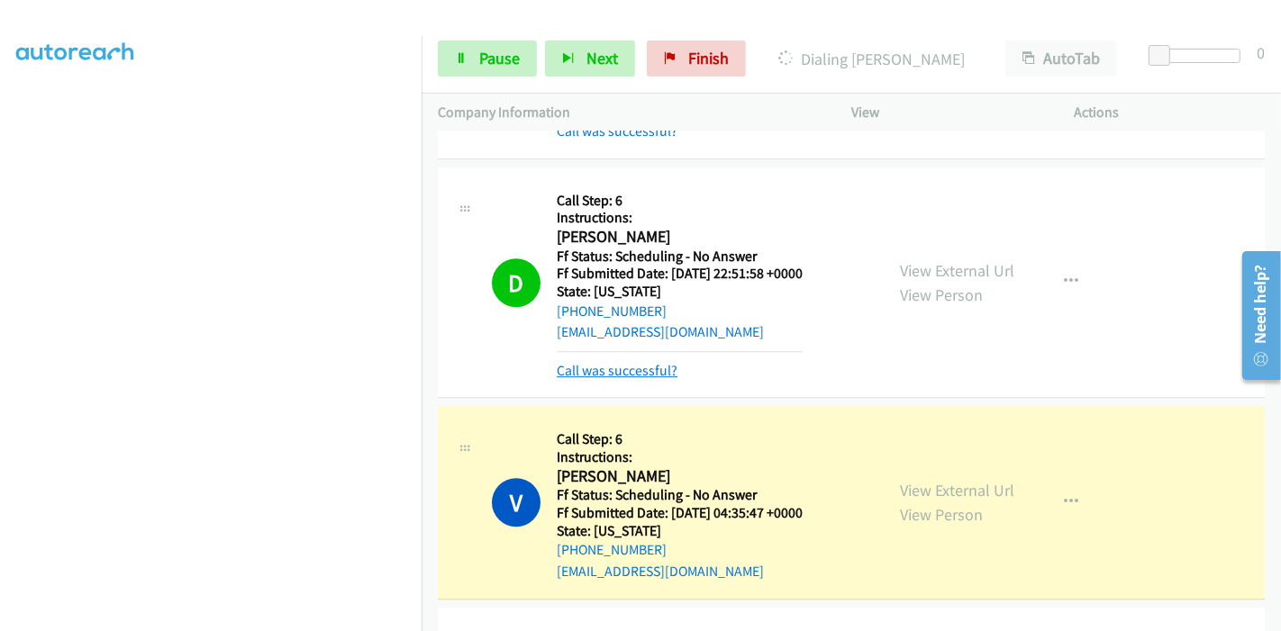
click at [635, 362] on link "Call was successful?" at bounding box center [617, 370] width 121 height 17
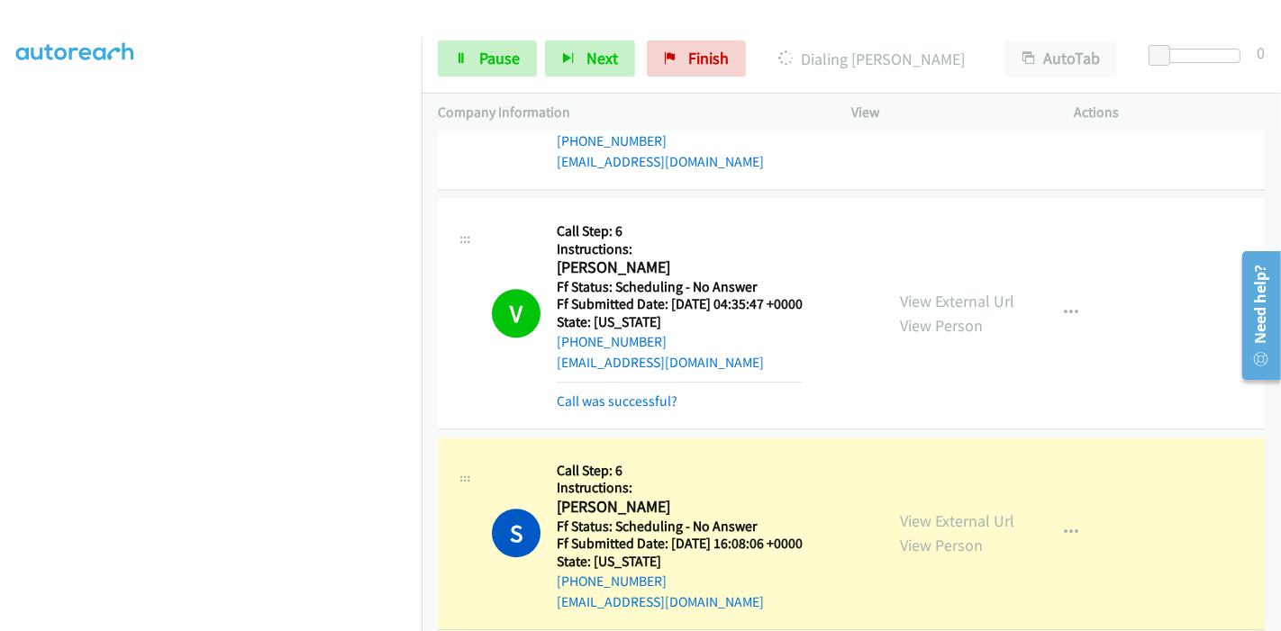
scroll to position [4441, 0]
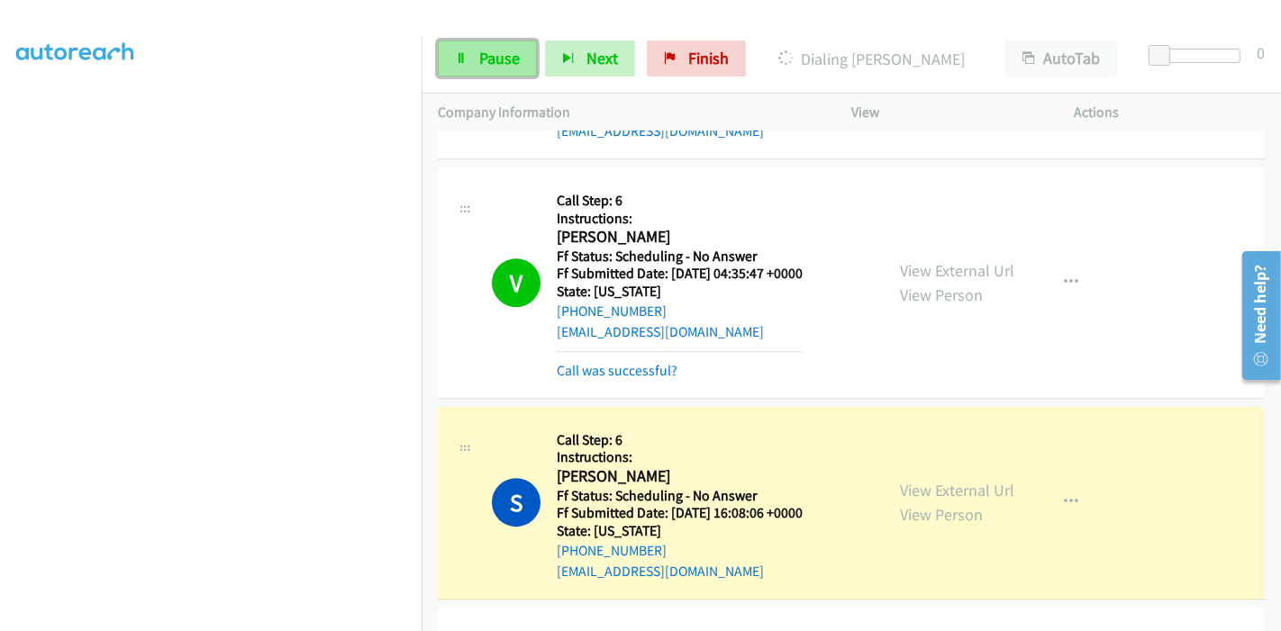
click at [473, 54] on link "Pause" at bounding box center [487, 59] width 99 height 36
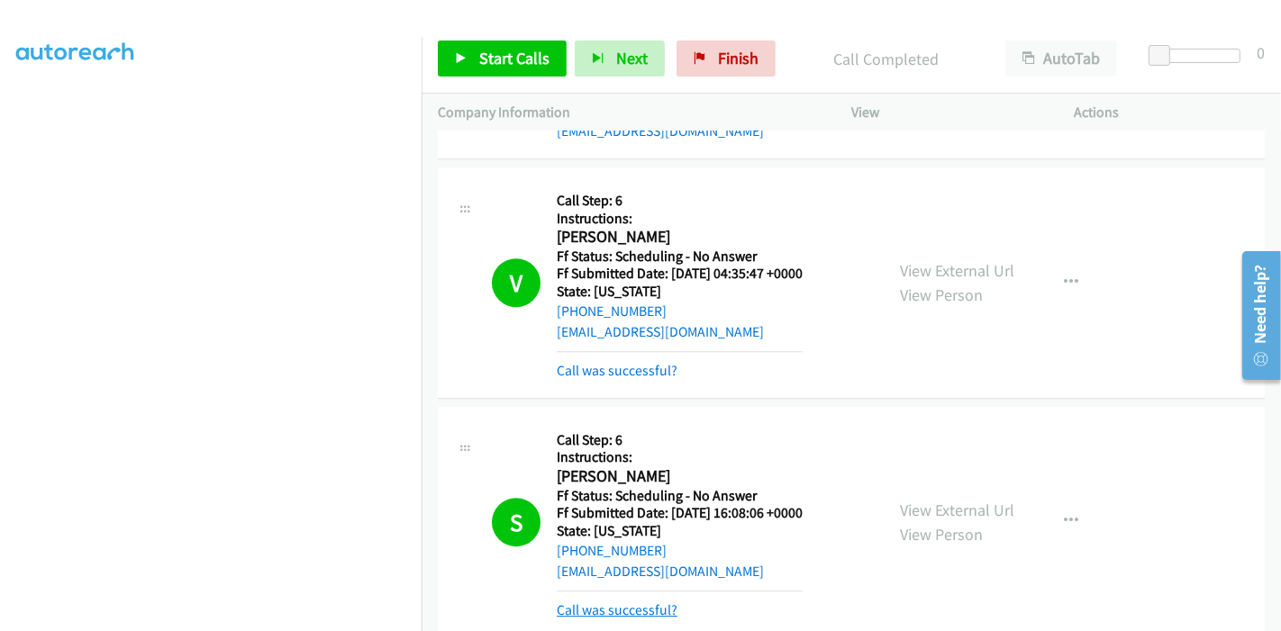
click at [614, 602] on link "Call was successful?" at bounding box center [617, 610] width 121 height 17
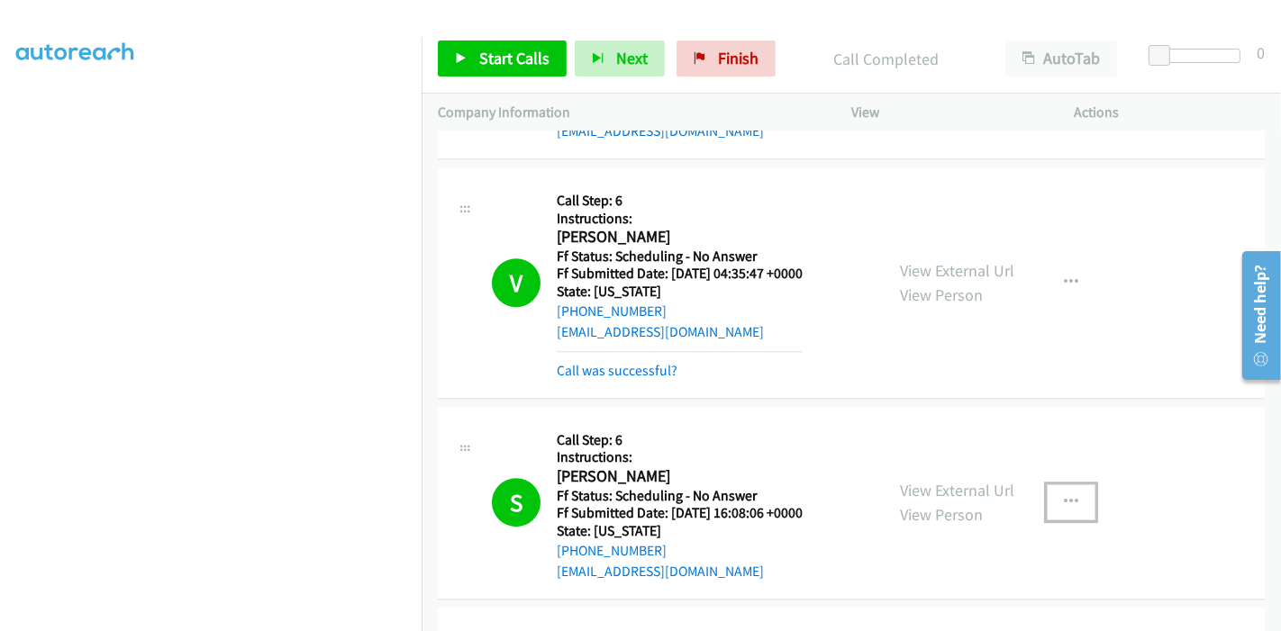
drag, startPoint x: 1083, startPoint y: 472, endPoint x: 1067, endPoint y: 469, distance: 15.5
click at [1067, 485] on button "button" at bounding box center [1071, 503] width 49 height 36
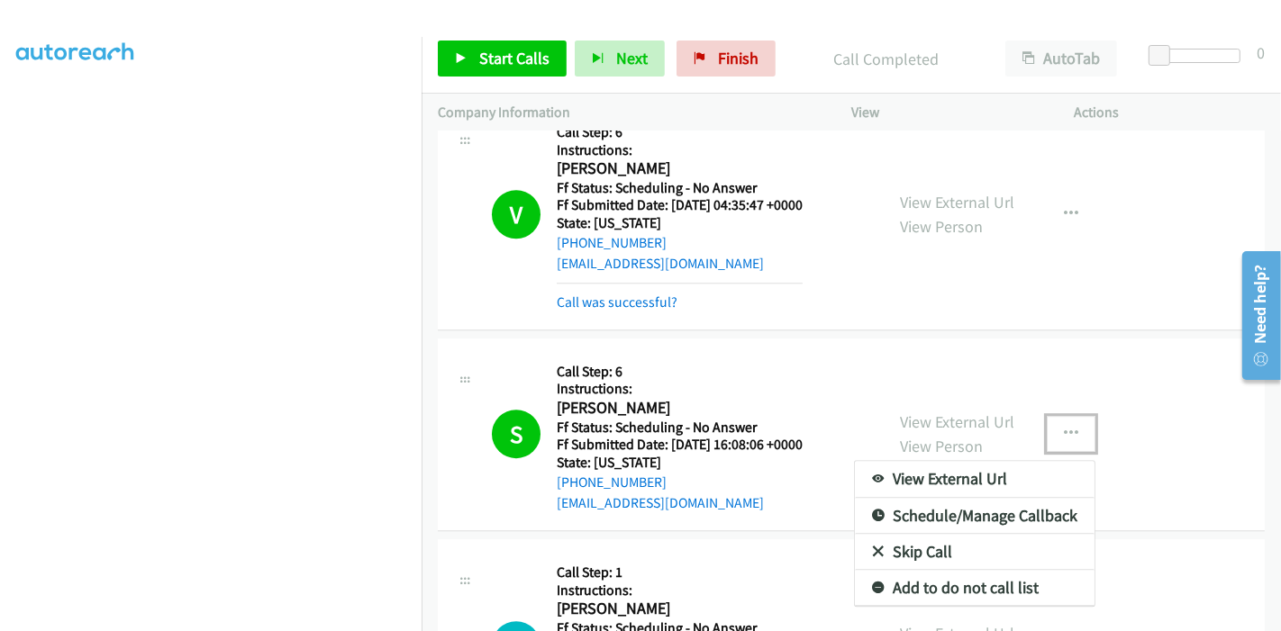
scroll to position [4541, 0]
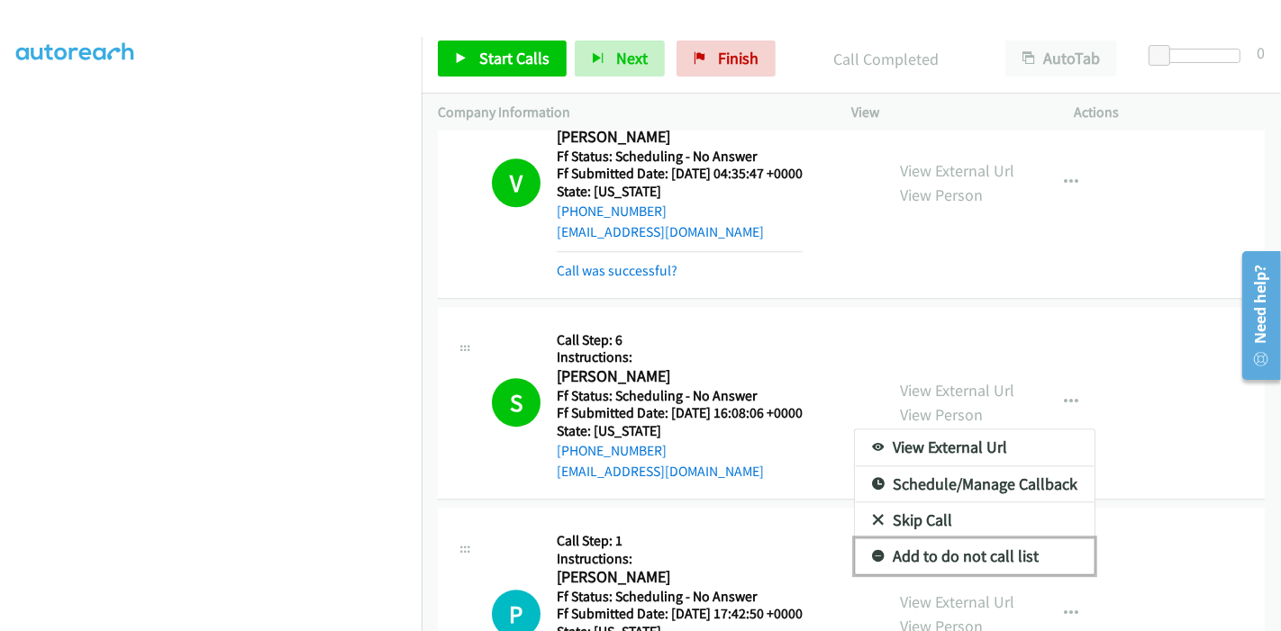
click at [985, 539] on link "Add to do not call list" at bounding box center [975, 557] width 240 height 36
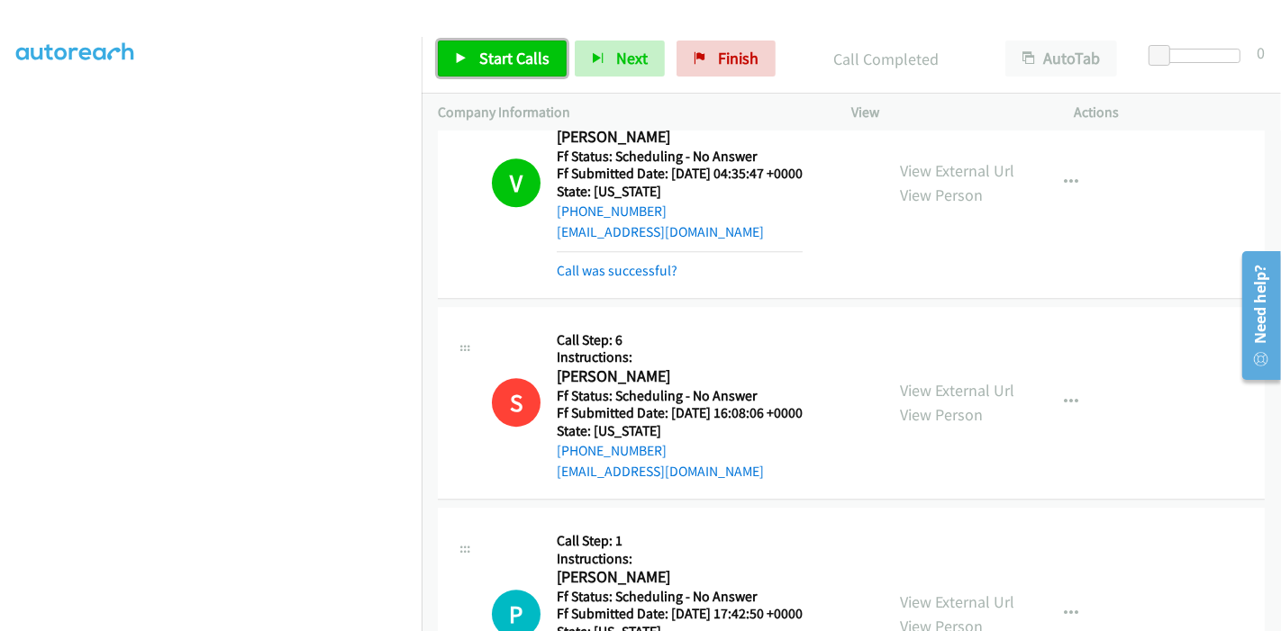
click at [509, 70] on link "Start Calls" at bounding box center [502, 59] width 129 height 36
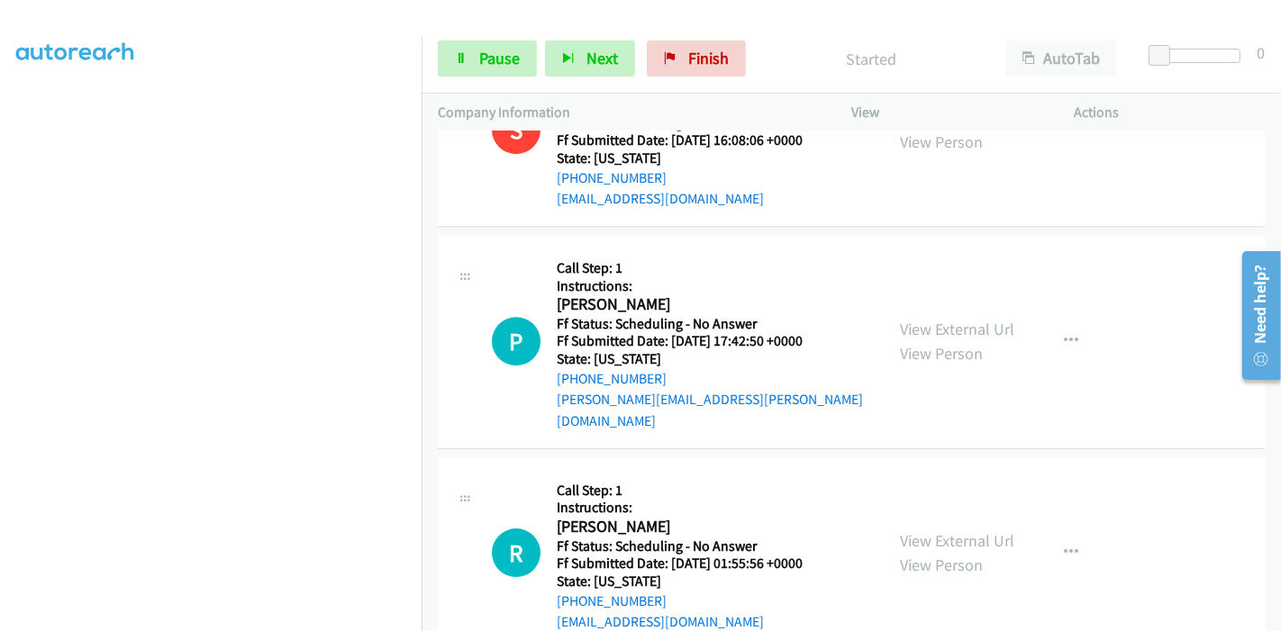
scroll to position [4841, 0]
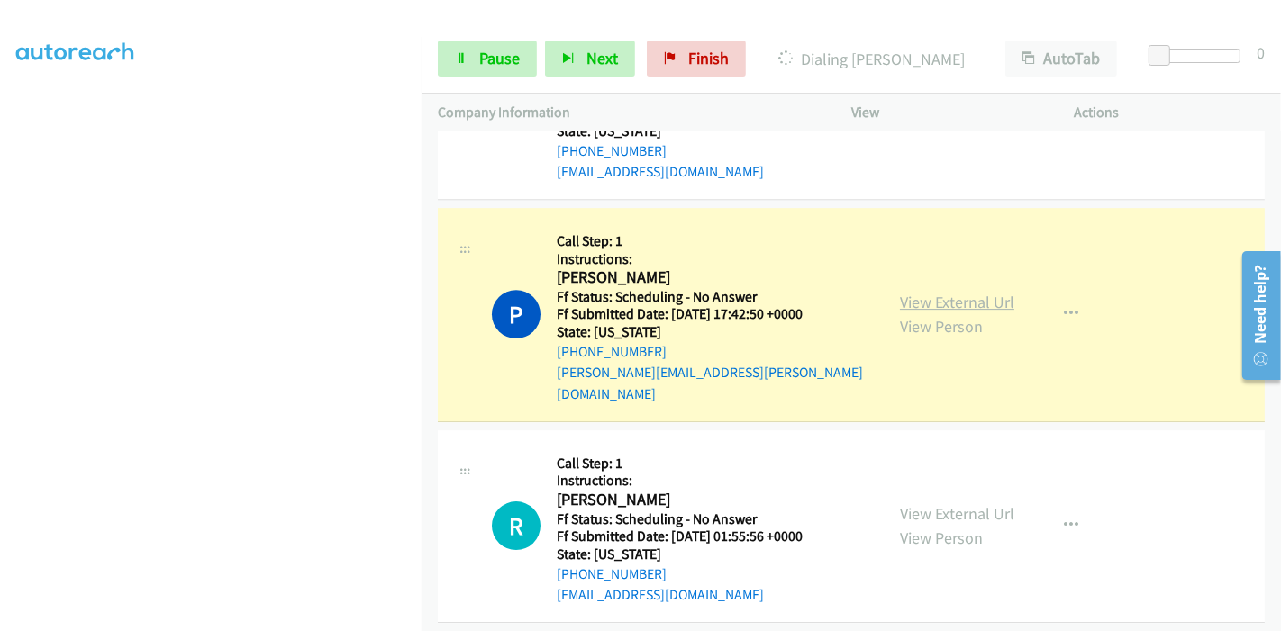
click at [962, 292] on link "View External Url" at bounding box center [957, 302] width 114 height 21
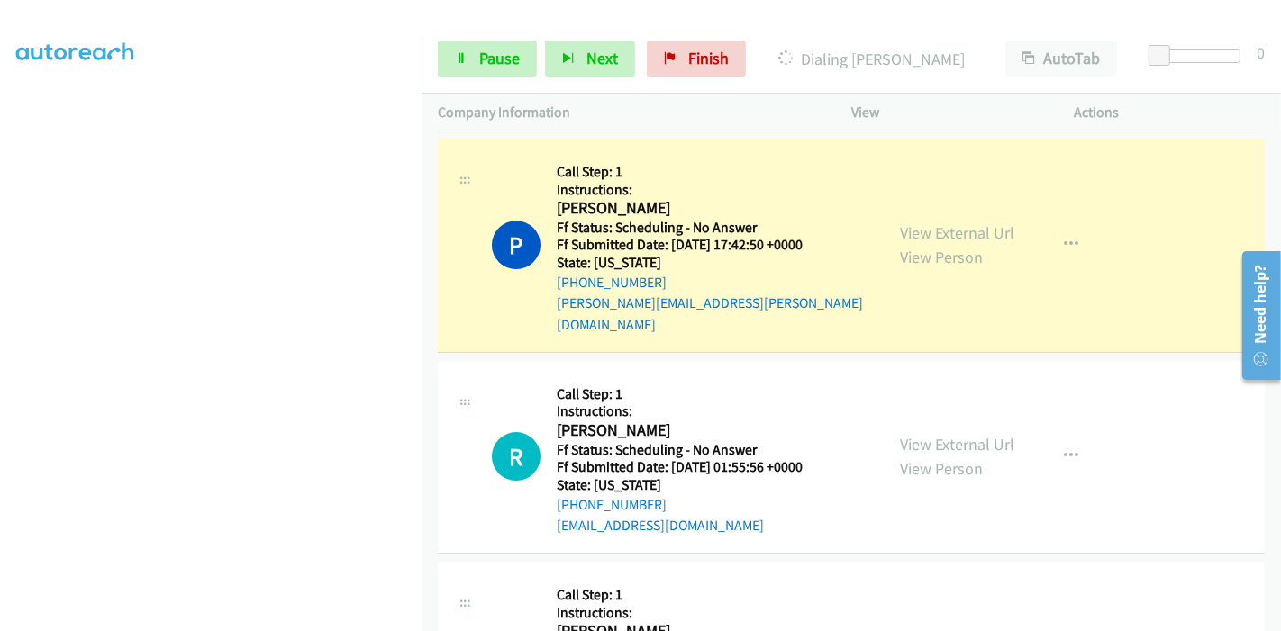
scroll to position [4941, 0]
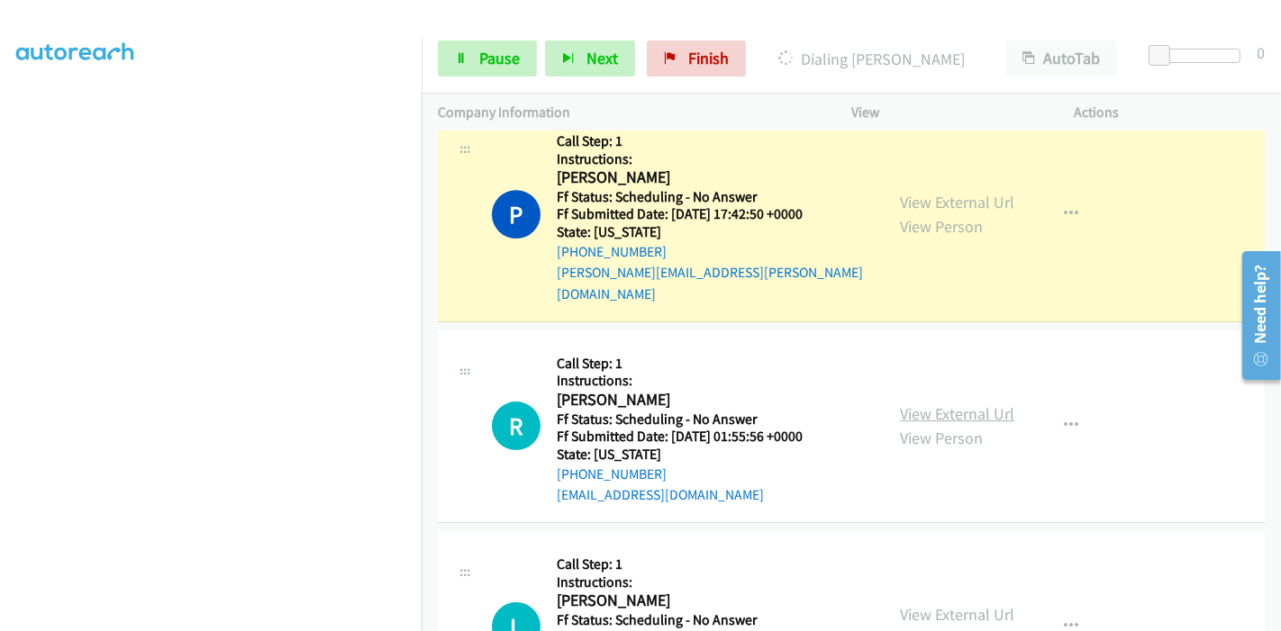
click at [911, 404] on link "View External Url" at bounding box center [957, 414] width 114 height 21
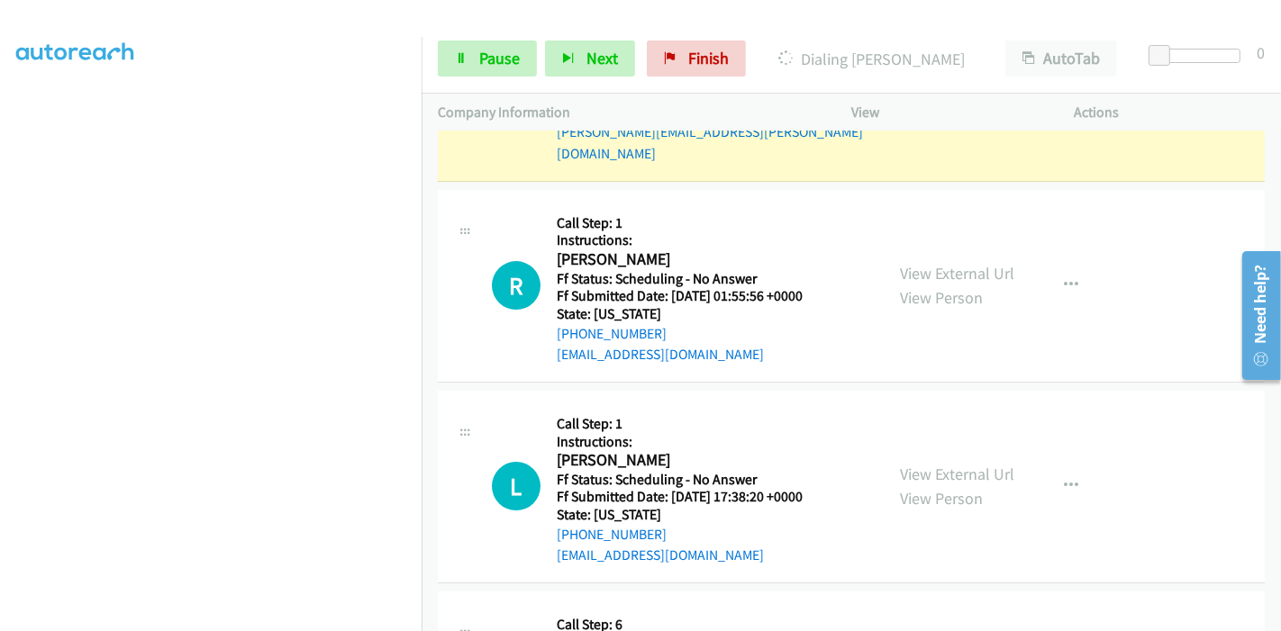
scroll to position [5141, 0]
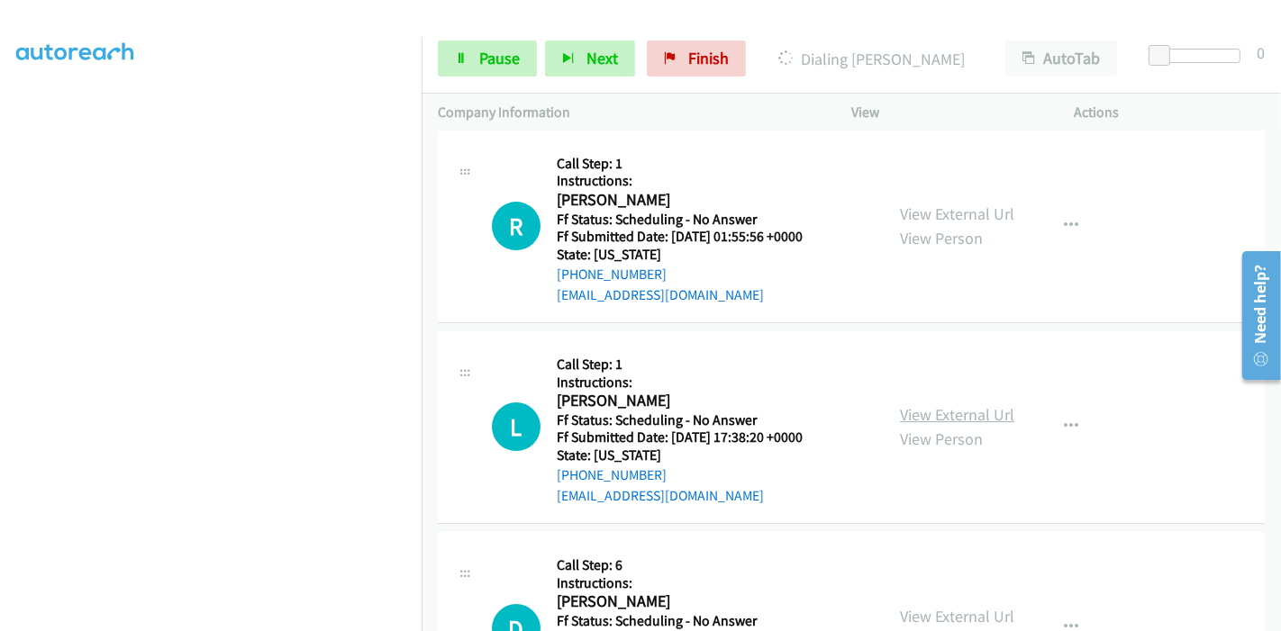
click at [955, 404] on link "View External Url" at bounding box center [957, 414] width 114 height 21
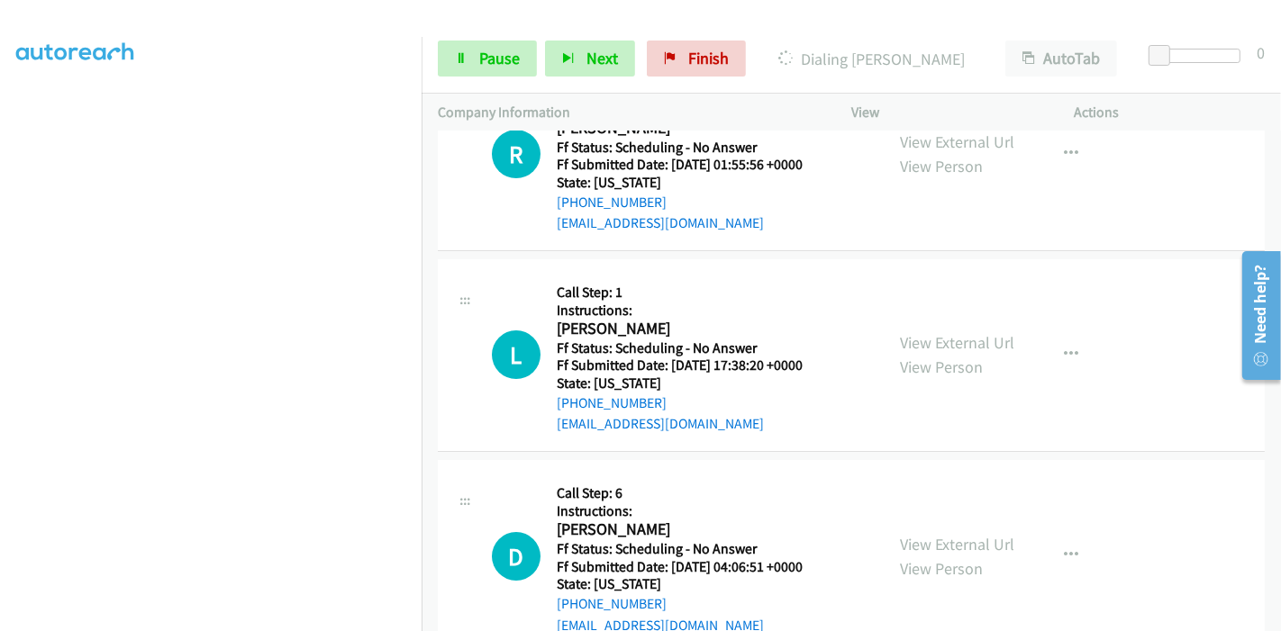
scroll to position [5242, 0]
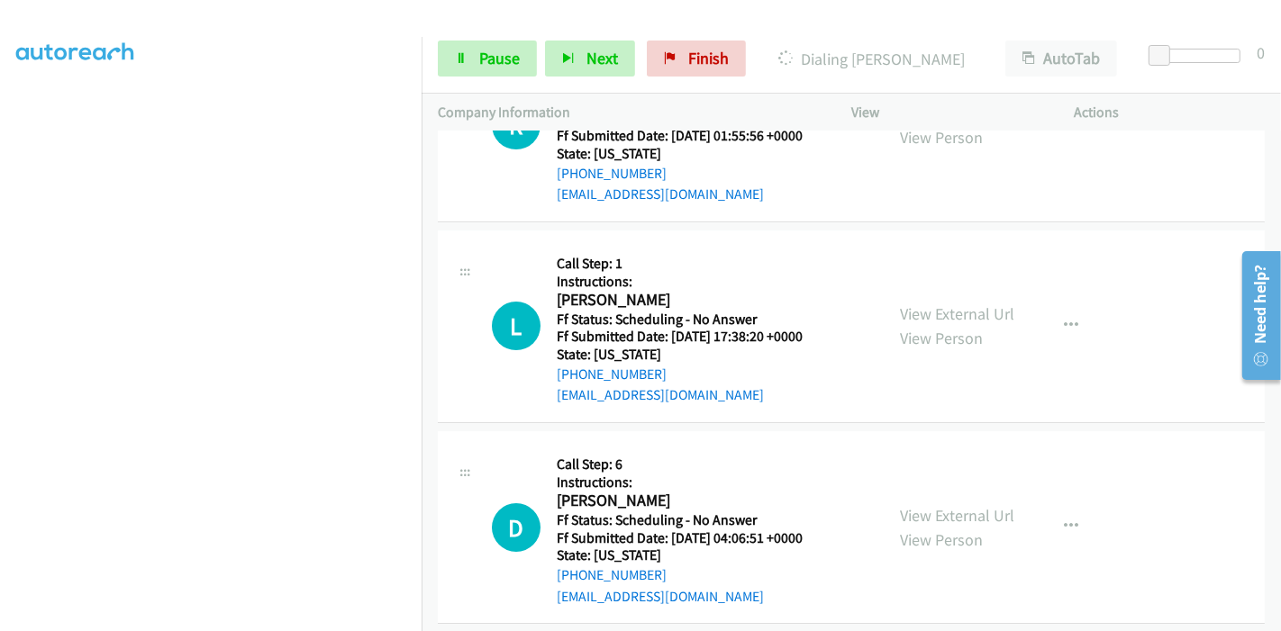
click at [901, 448] on div "View External Url View Person View External Url Email Schedule/Manage Callback …" at bounding box center [1004, 527] width 240 height 159
click at [904, 505] on link "View External Url" at bounding box center [957, 515] width 114 height 21
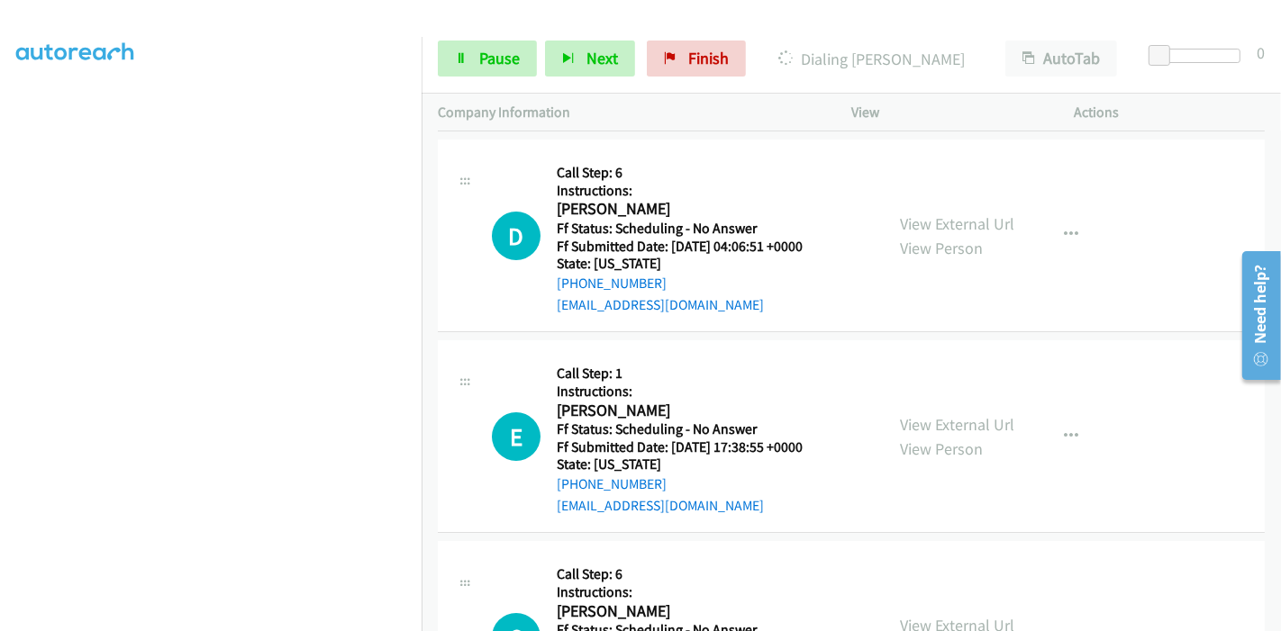
scroll to position [5542, 0]
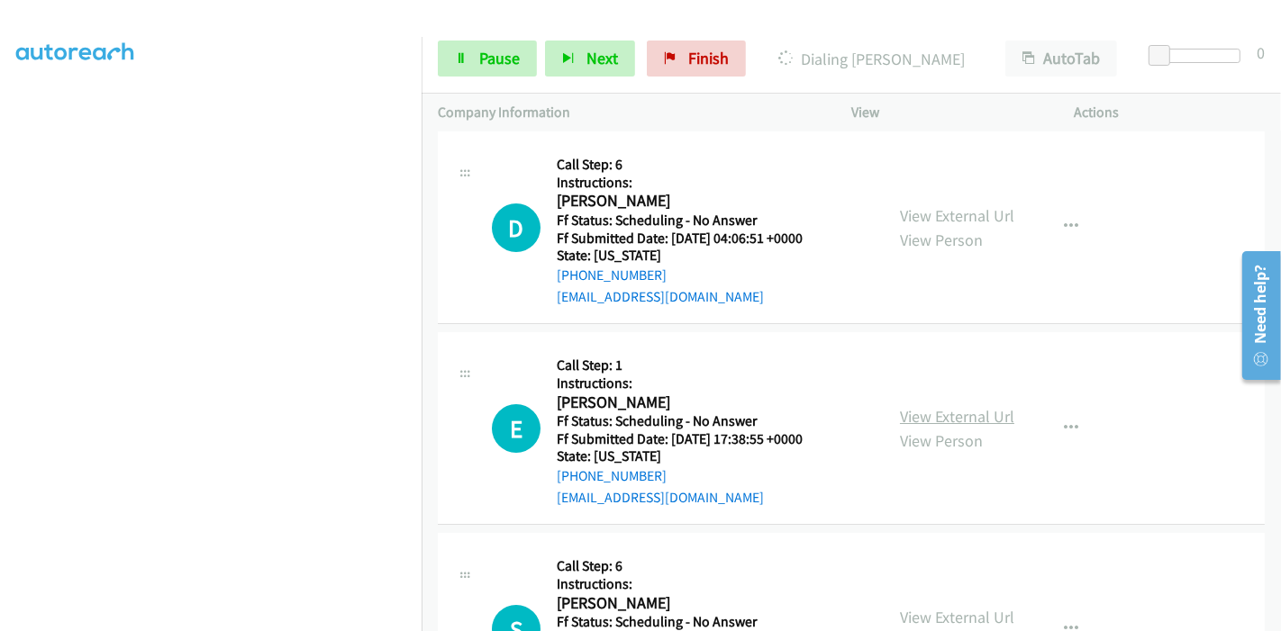
click at [908, 406] on link "View External Url" at bounding box center [957, 416] width 114 height 21
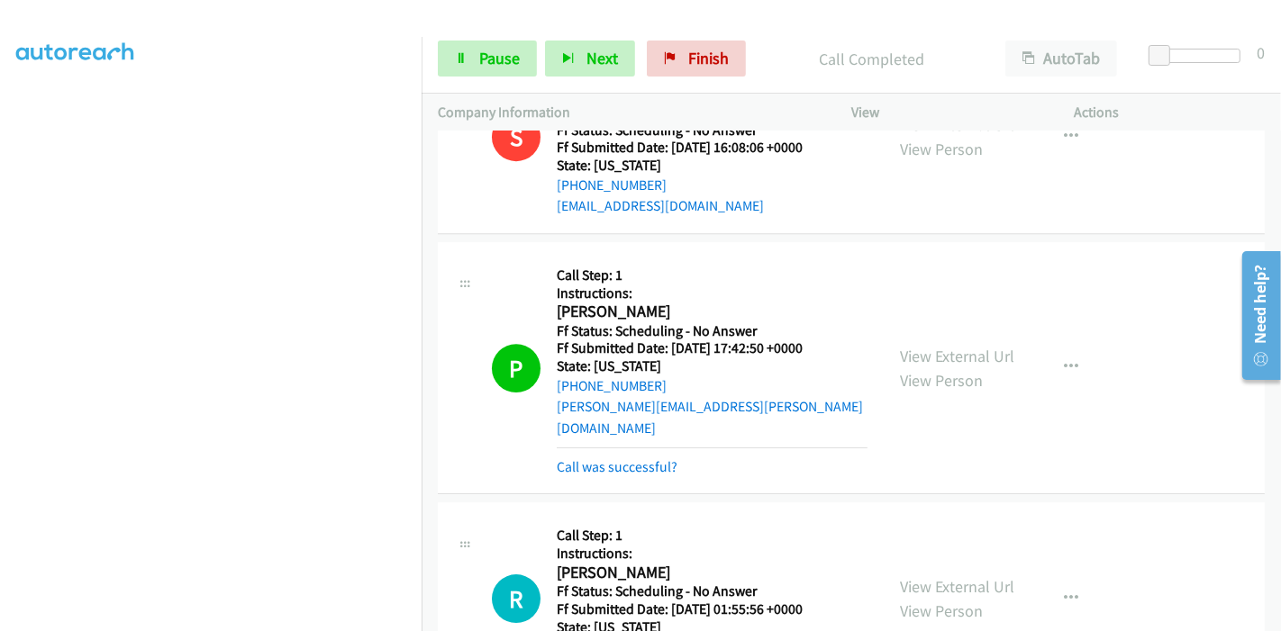
scroll to position [4779, 0]
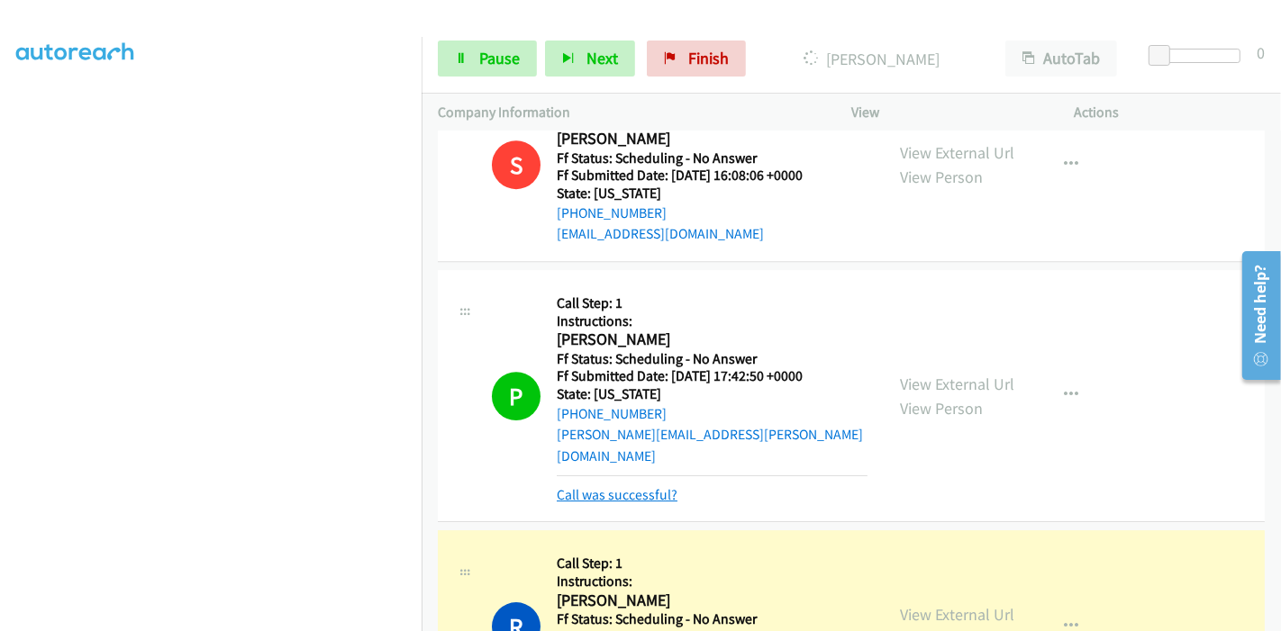
click at [617, 486] on link "Call was successful?" at bounding box center [617, 494] width 121 height 17
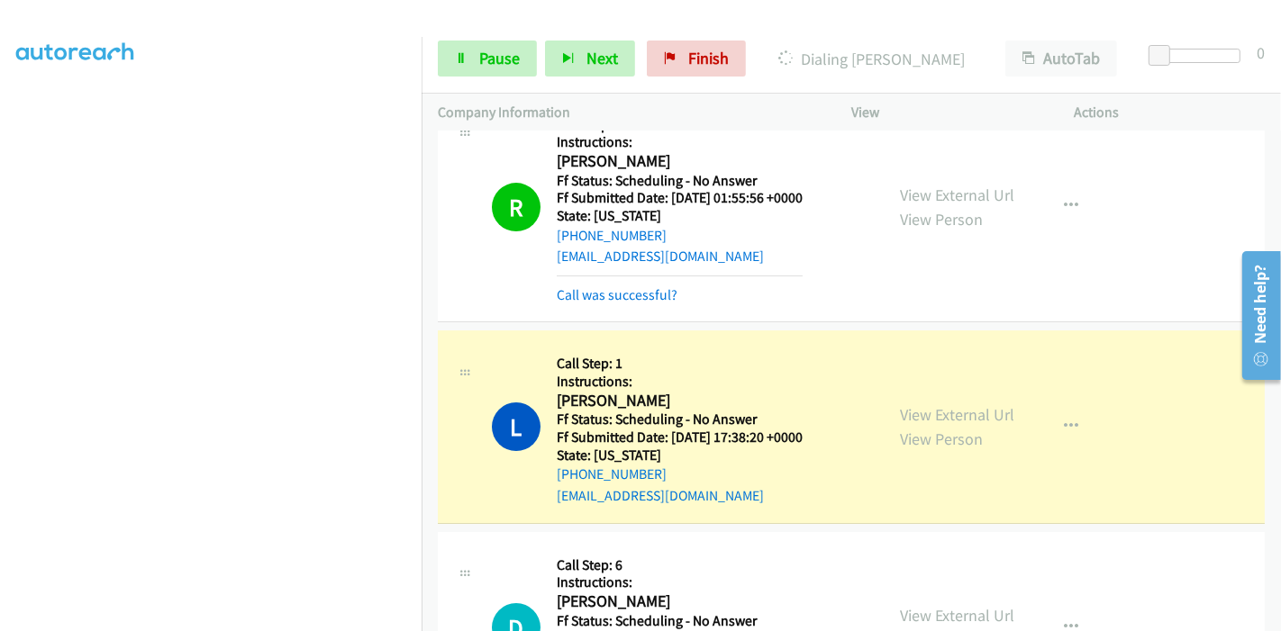
scroll to position [5199, 0]
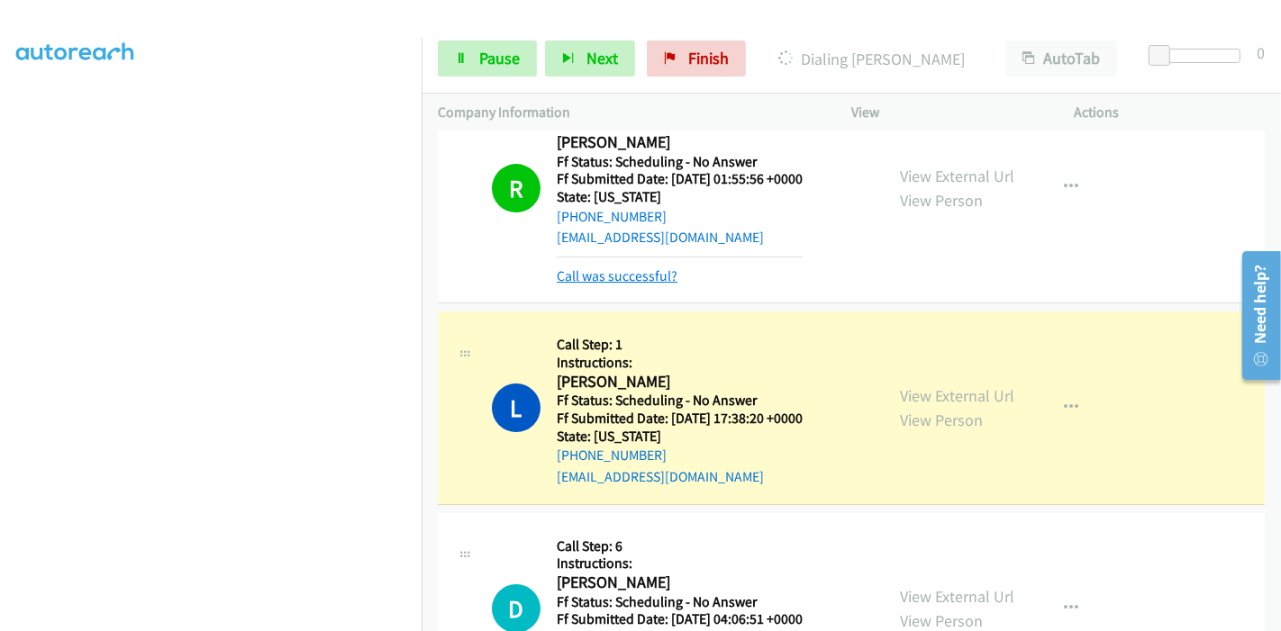
click at [614, 268] on link "Call was successful?" at bounding box center [617, 276] width 121 height 17
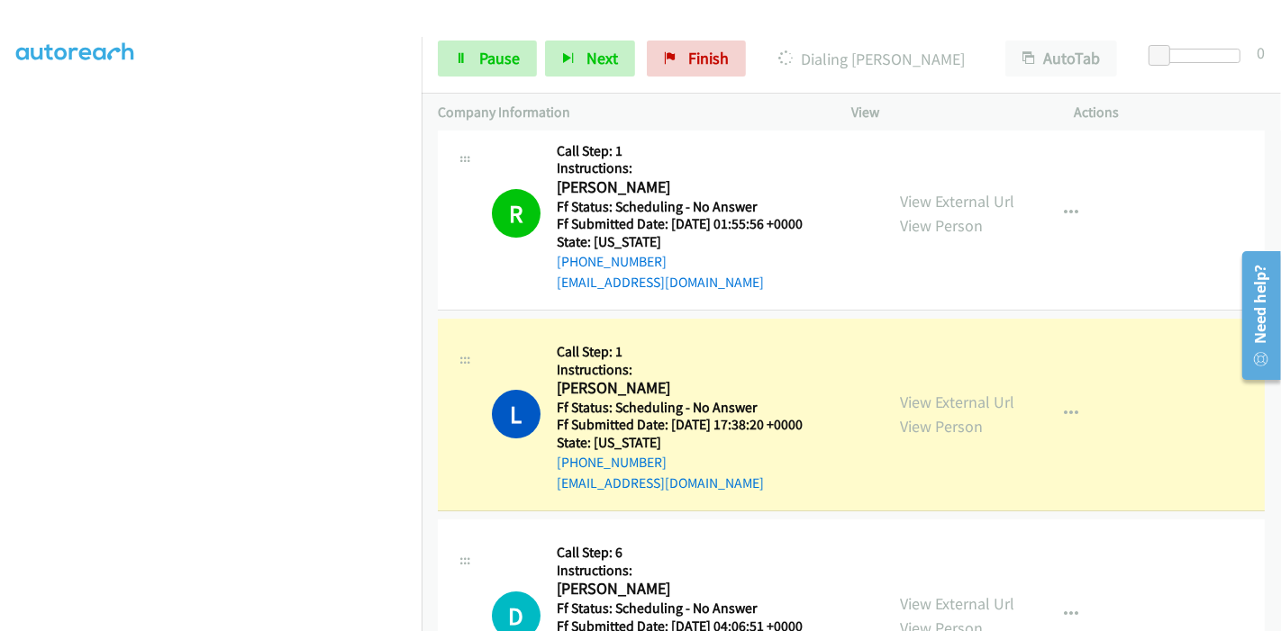
scroll to position [5180, 0]
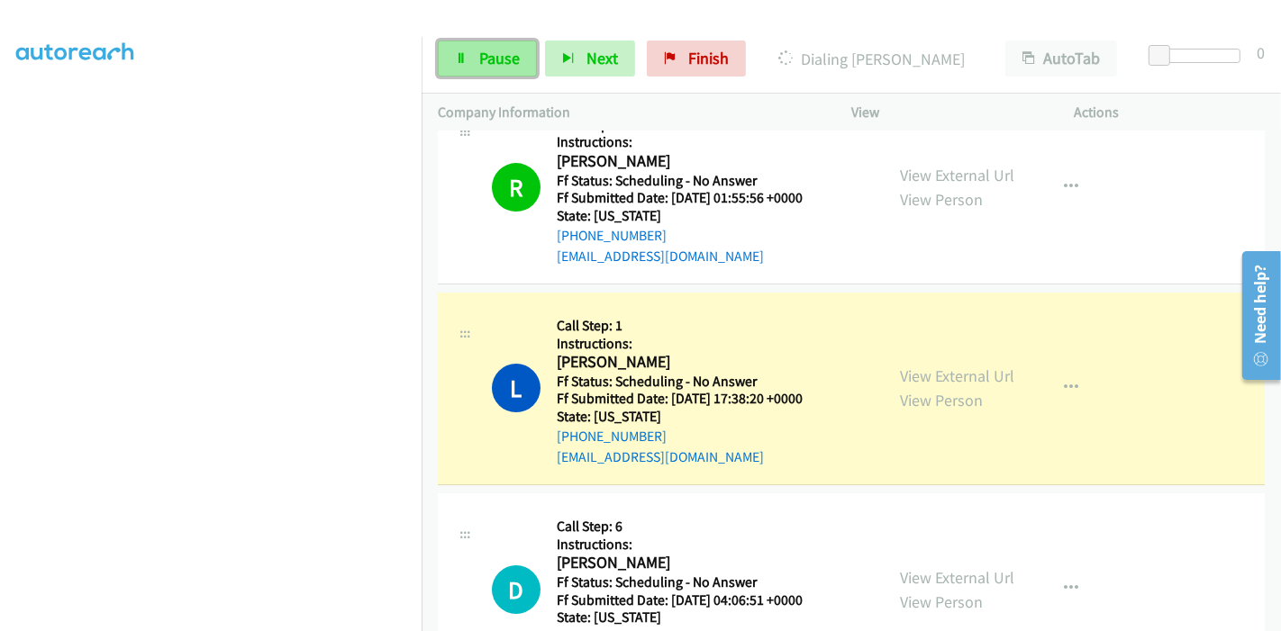
click at [476, 59] on link "Pause" at bounding box center [487, 59] width 99 height 36
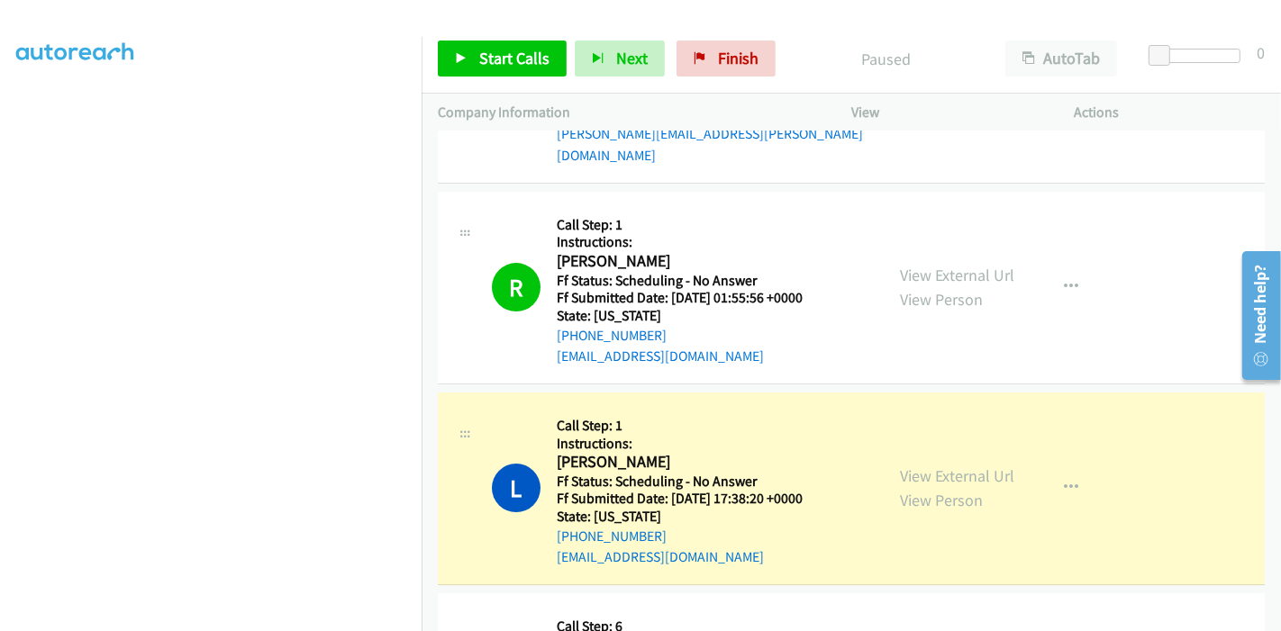
scroll to position [380, 0]
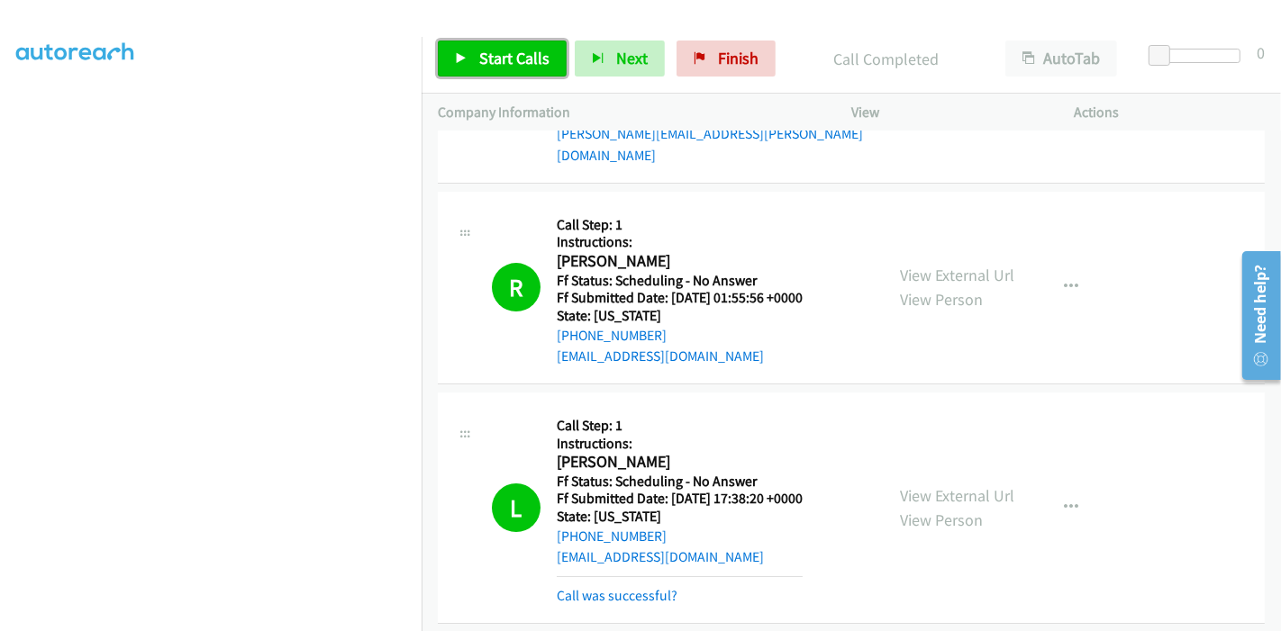
click at [479, 52] on span "Start Calls" at bounding box center [514, 58] width 70 height 21
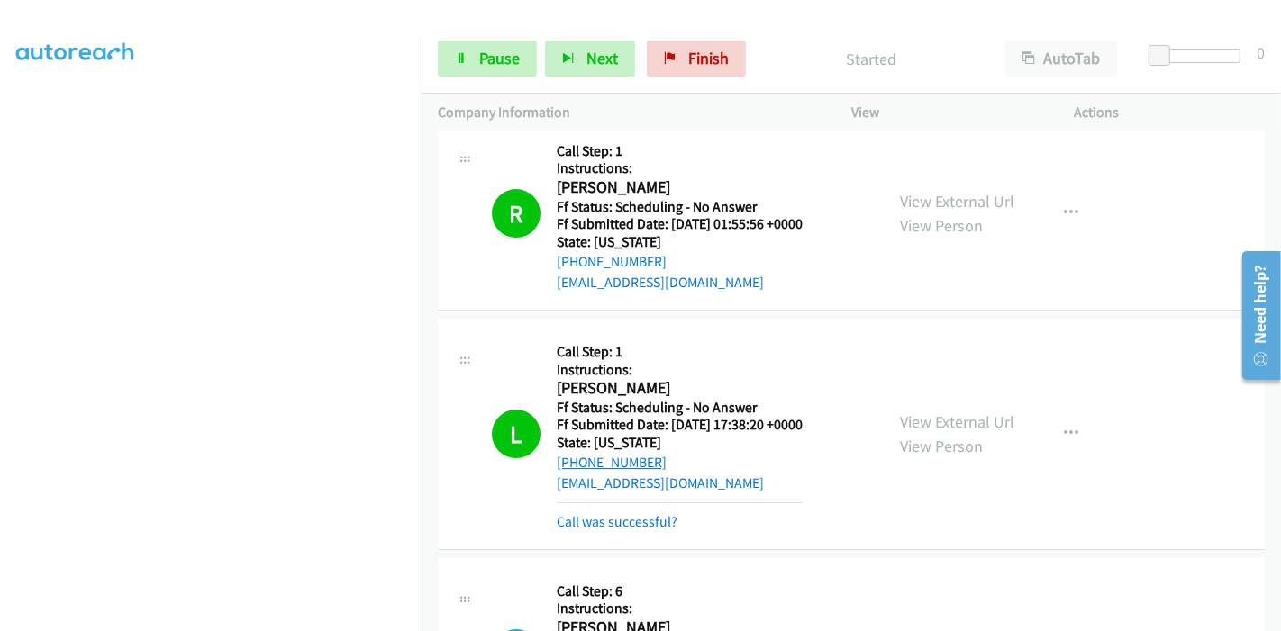
scroll to position [5180, 0]
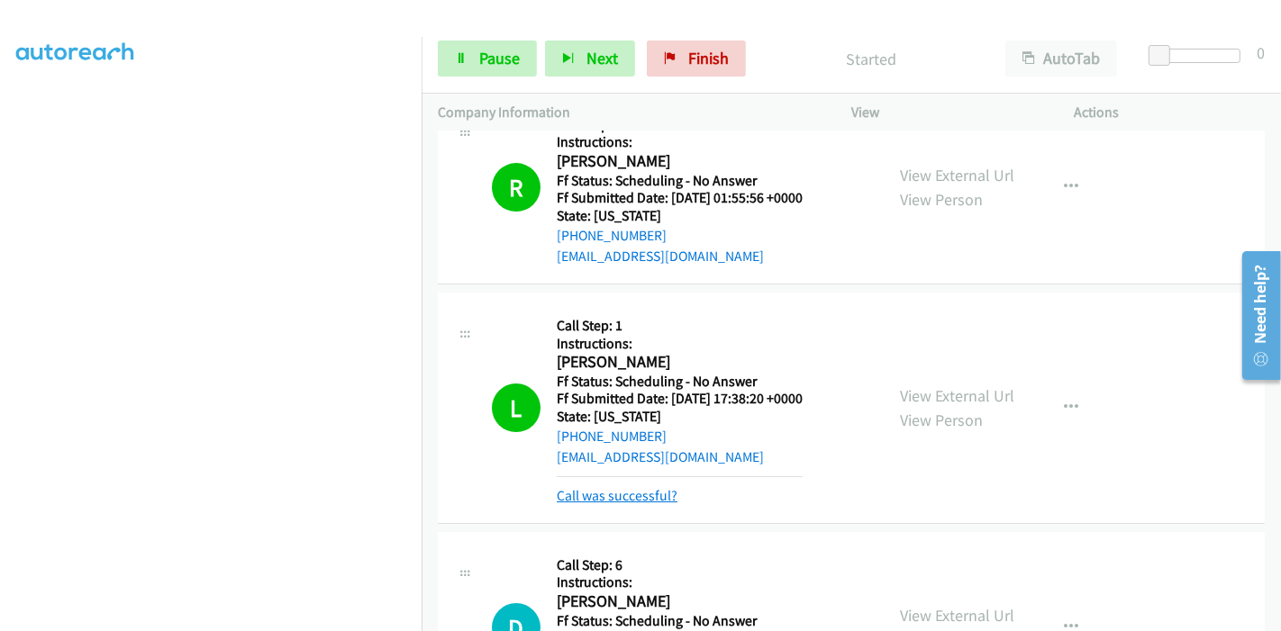
click at [614, 487] on link "Call was successful?" at bounding box center [617, 495] width 121 height 17
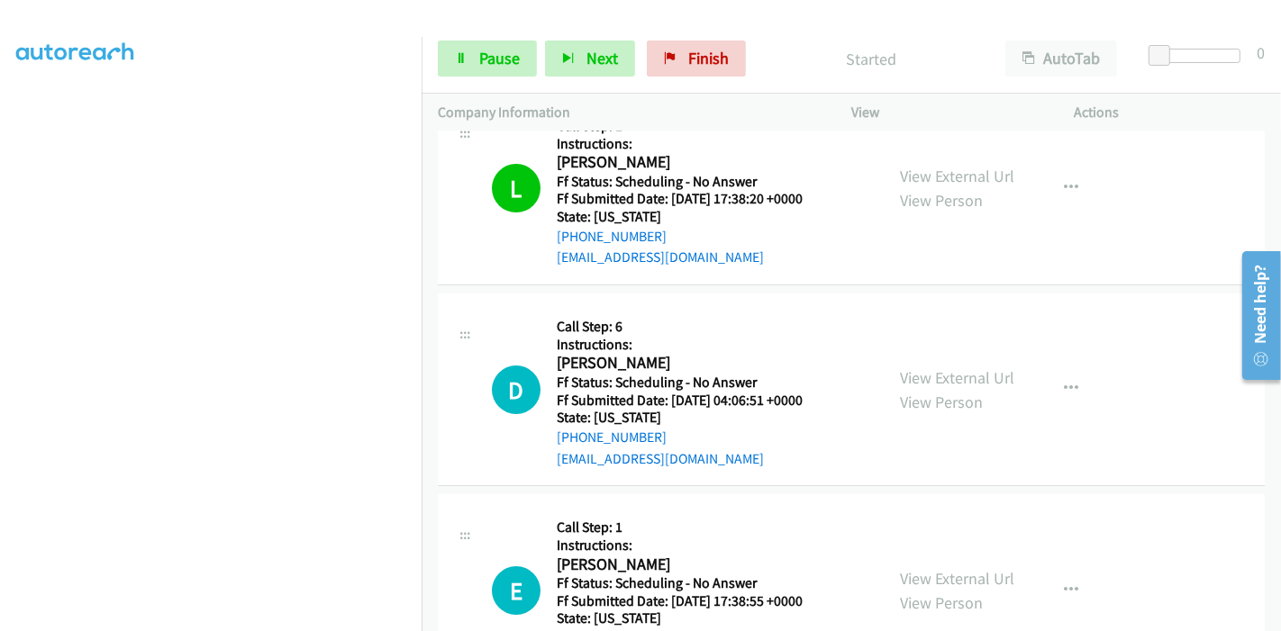
scroll to position [5480, 0]
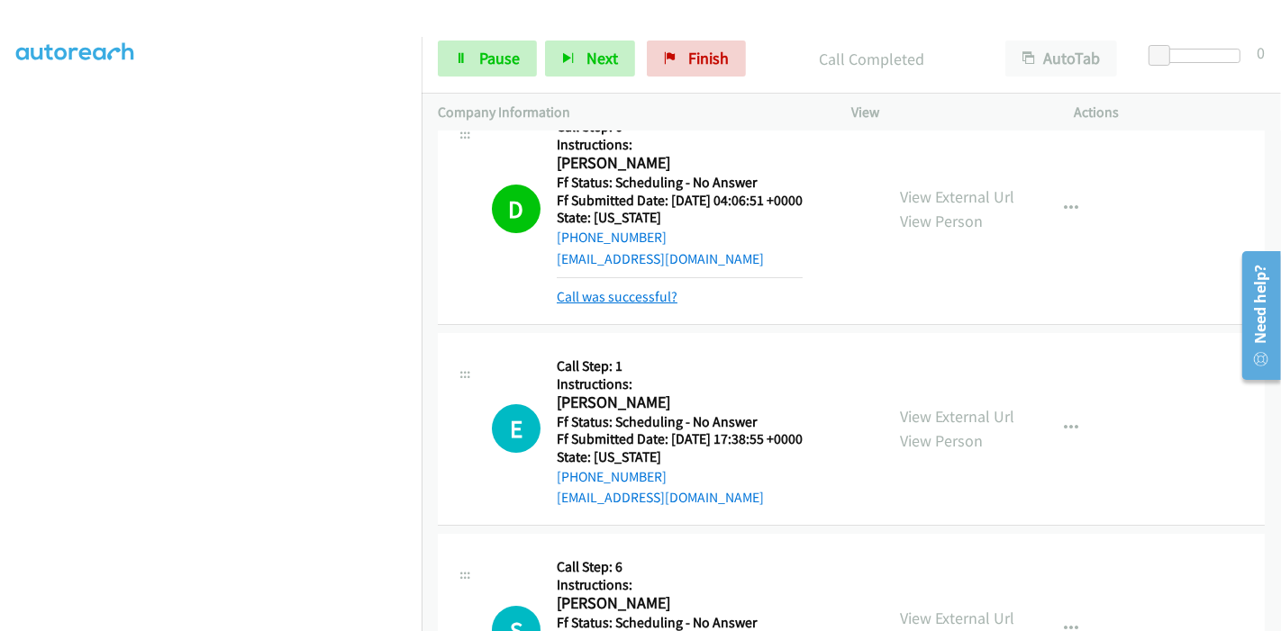
click at [607, 288] on link "Call was successful?" at bounding box center [617, 296] width 121 height 17
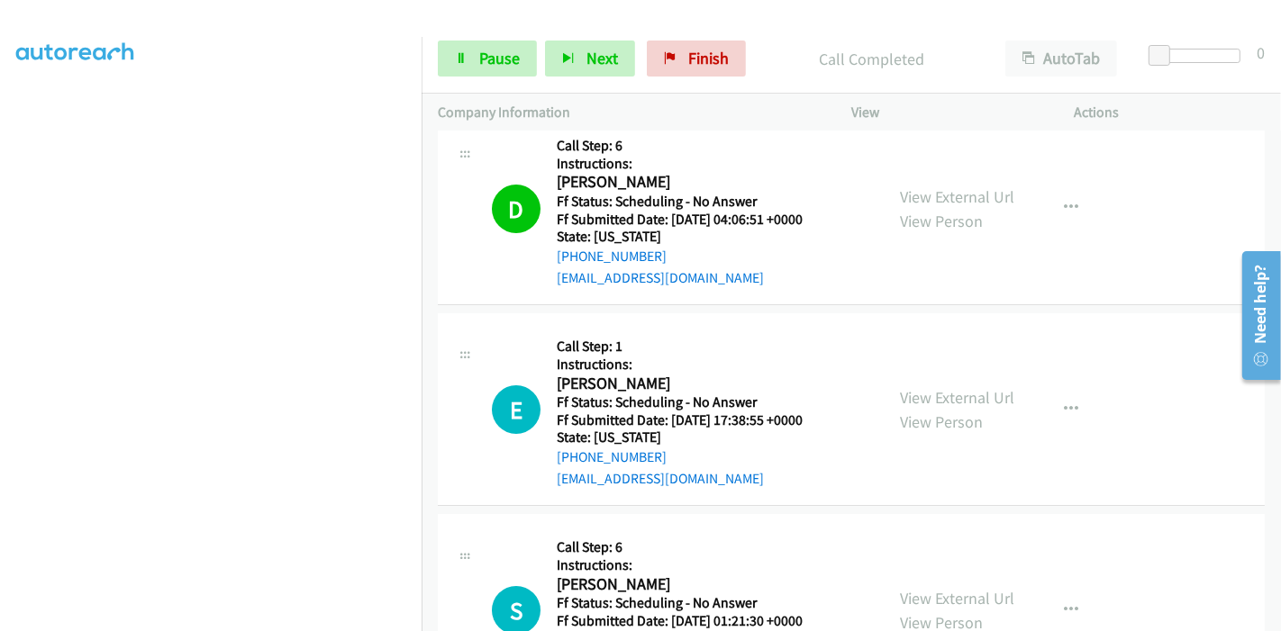
scroll to position [5661, 0]
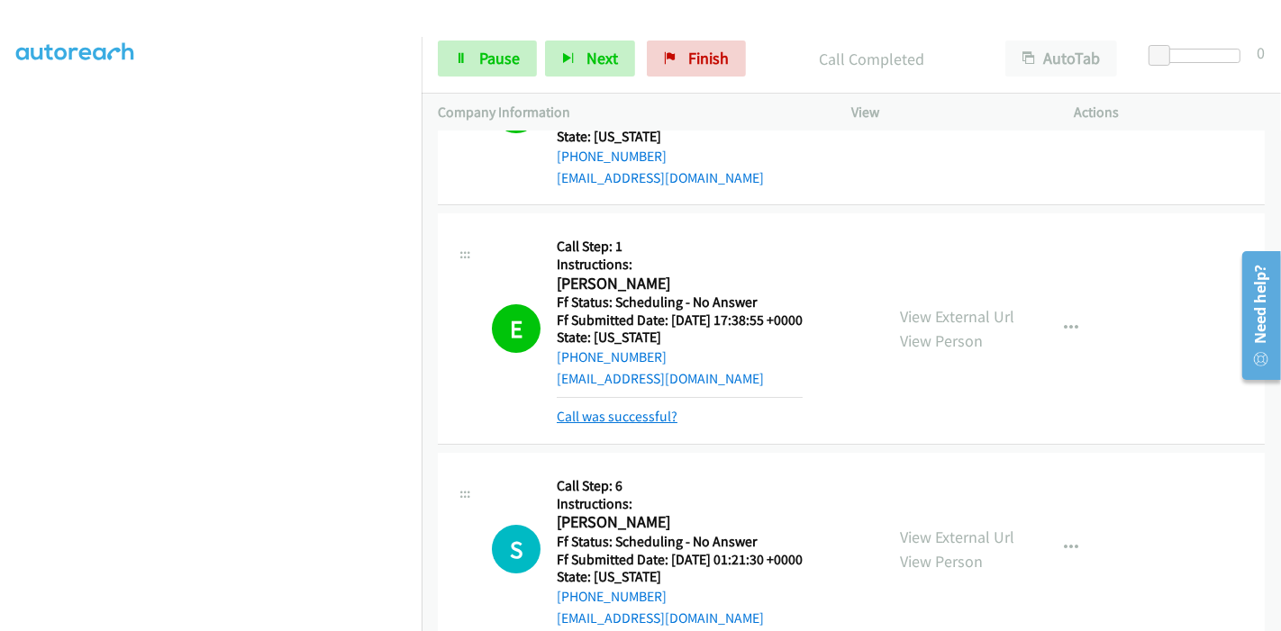
click at [649, 408] on link "Call was successful?" at bounding box center [617, 416] width 121 height 17
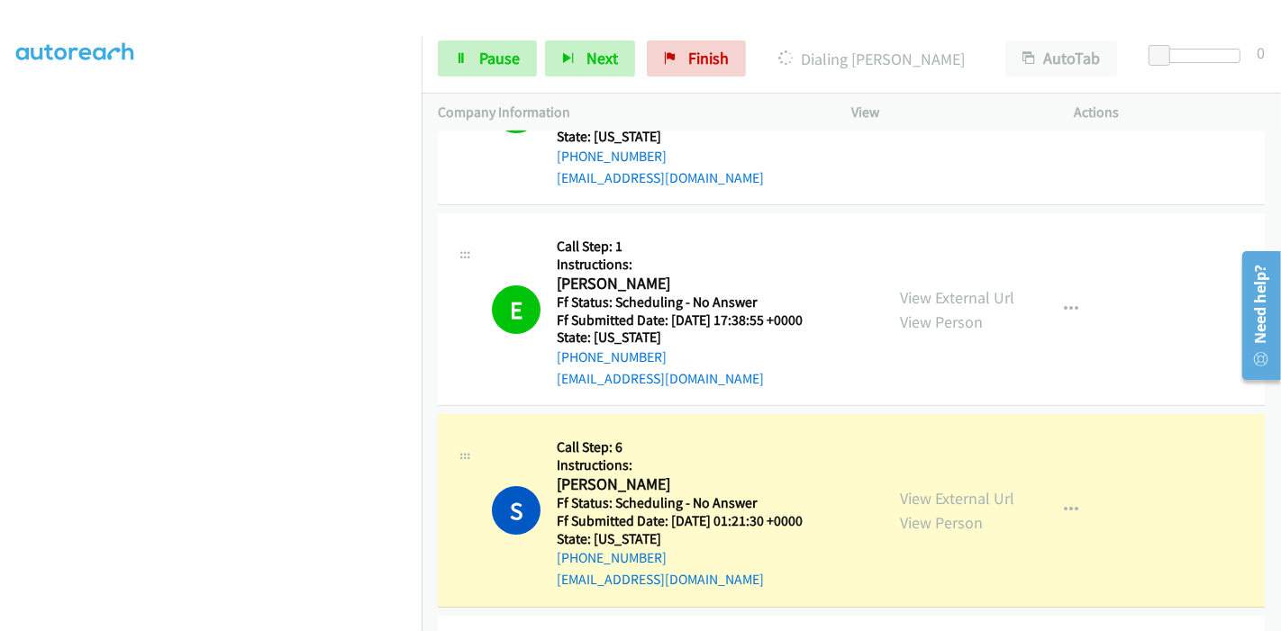
scroll to position [5762, 0]
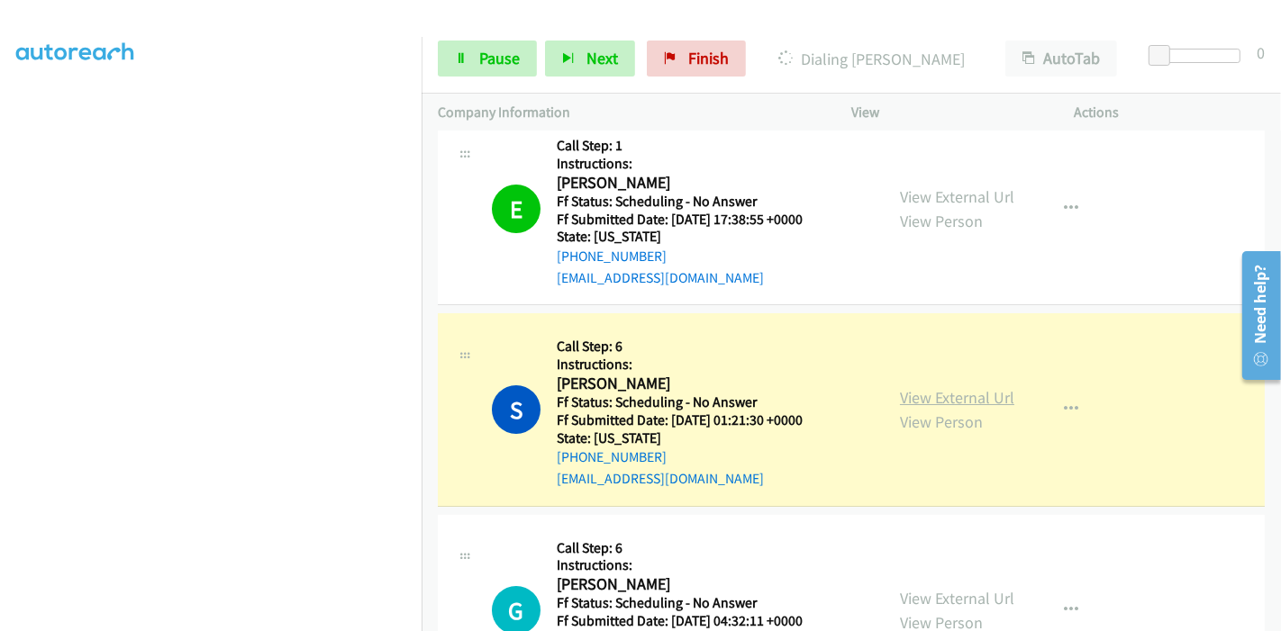
click at [929, 387] on link "View External Url" at bounding box center [957, 397] width 114 height 21
click at [931, 387] on link "View External Url" at bounding box center [957, 397] width 114 height 21
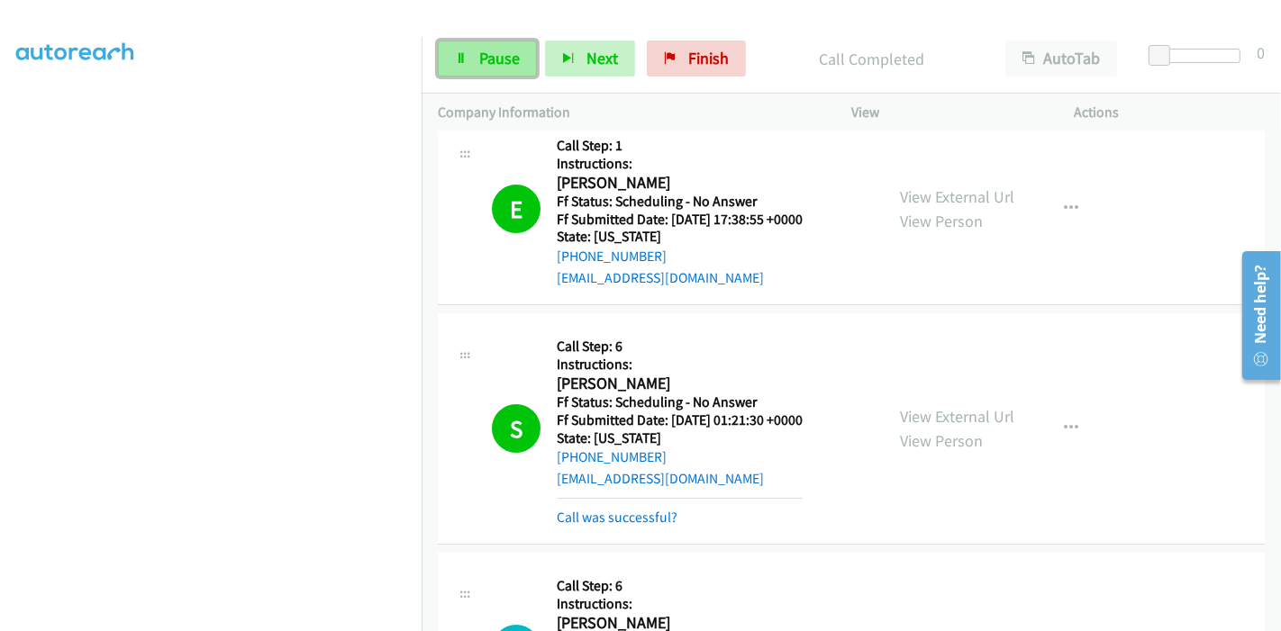
click at [460, 56] on icon at bounding box center [461, 59] width 13 height 13
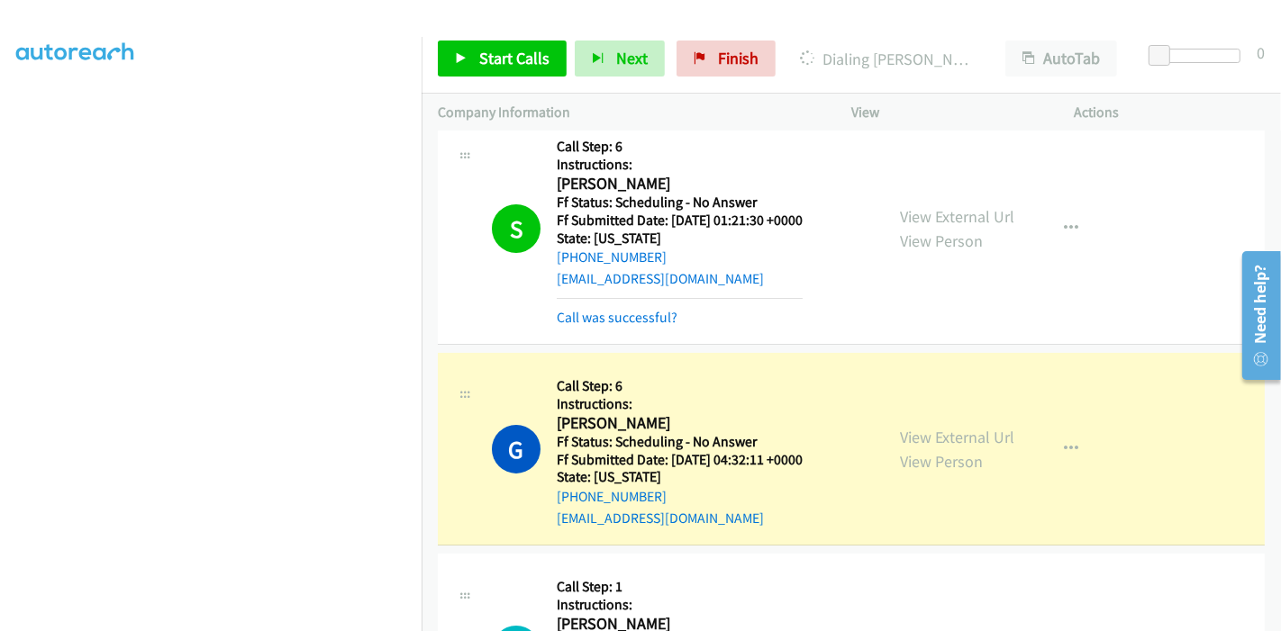
scroll to position [6062, 0]
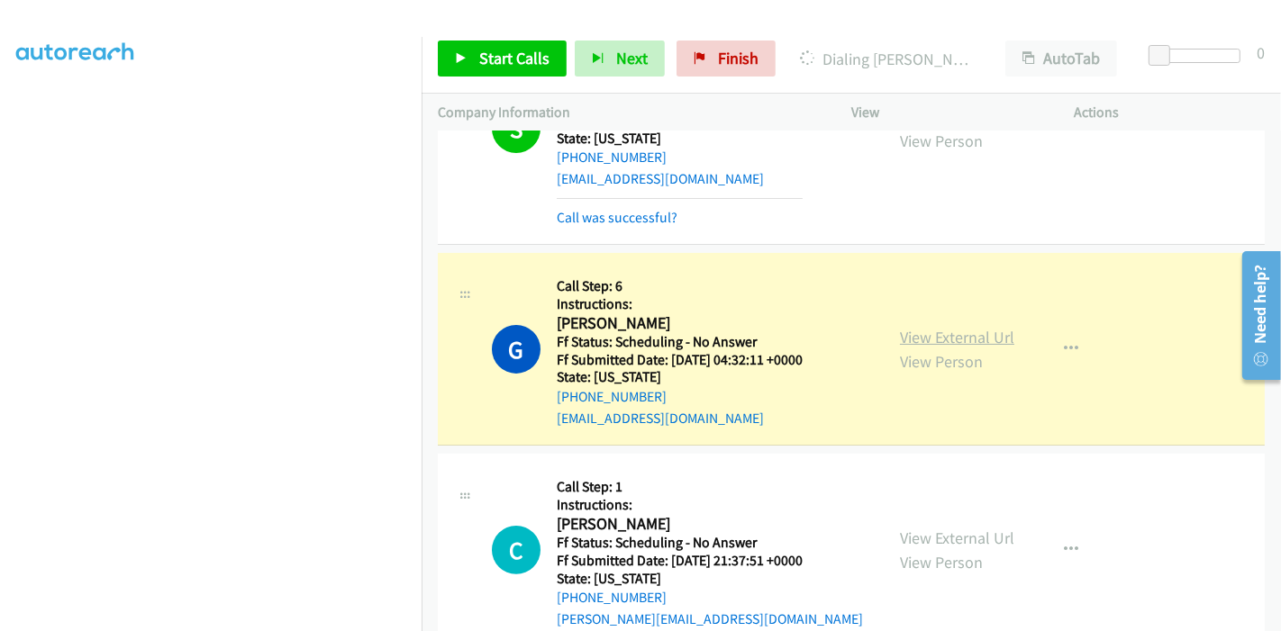
click at [950, 327] on link "View External Url" at bounding box center [957, 337] width 114 height 21
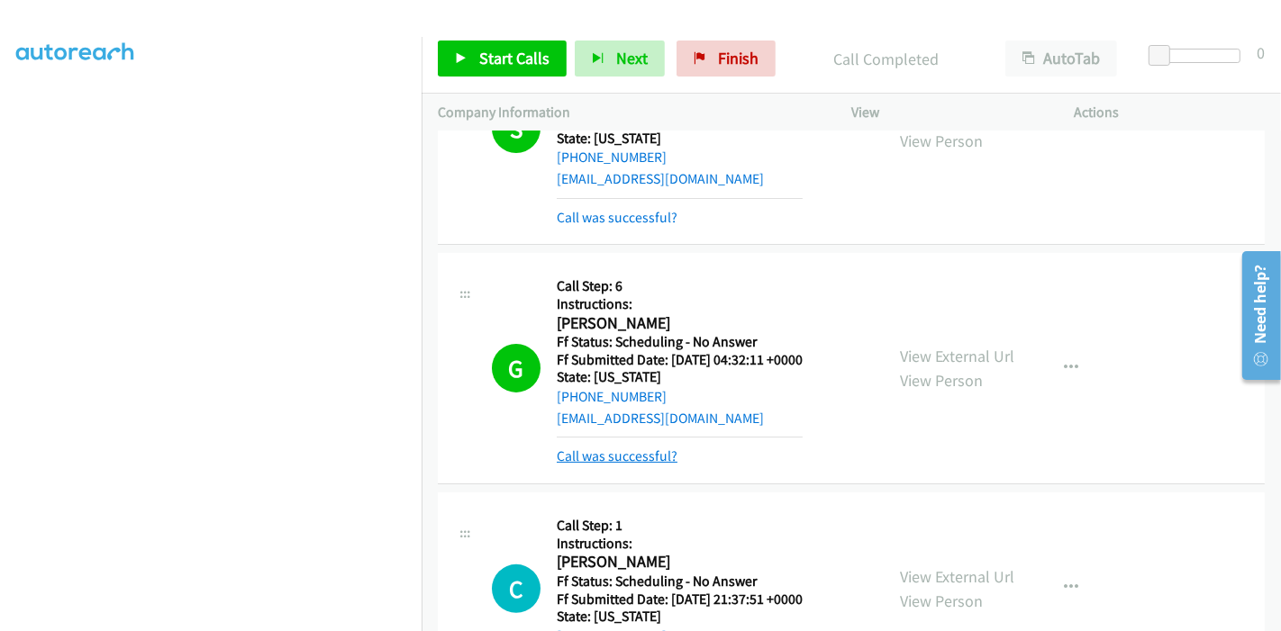
click at [655, 448] on link "Call was successful?" at bounding box center [617, 456] width 121 height 17
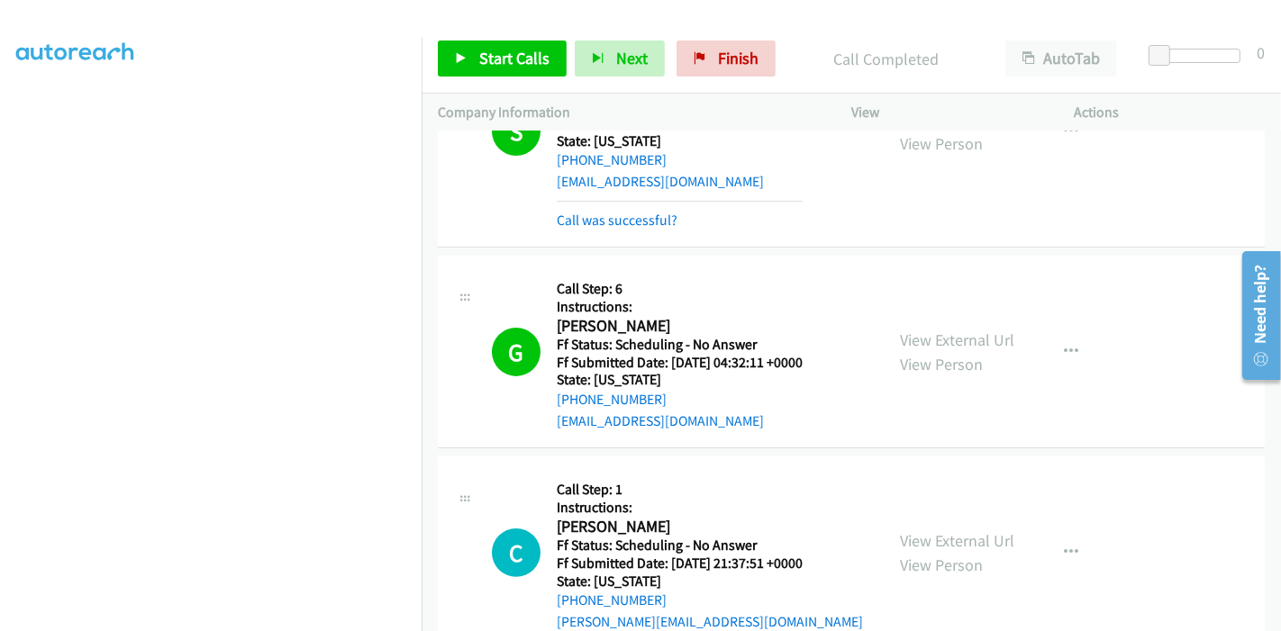
scroll to position [6158, 0]
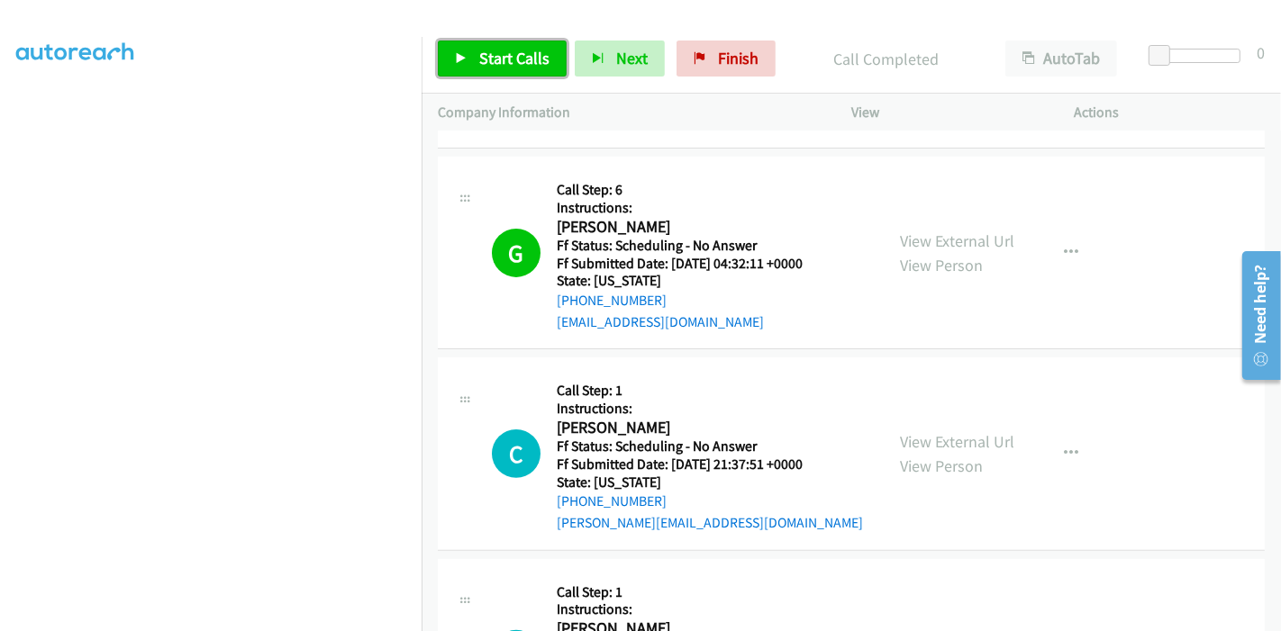
click at [463, 58] on icon at bounding box center [461, 59] width 13 height 13
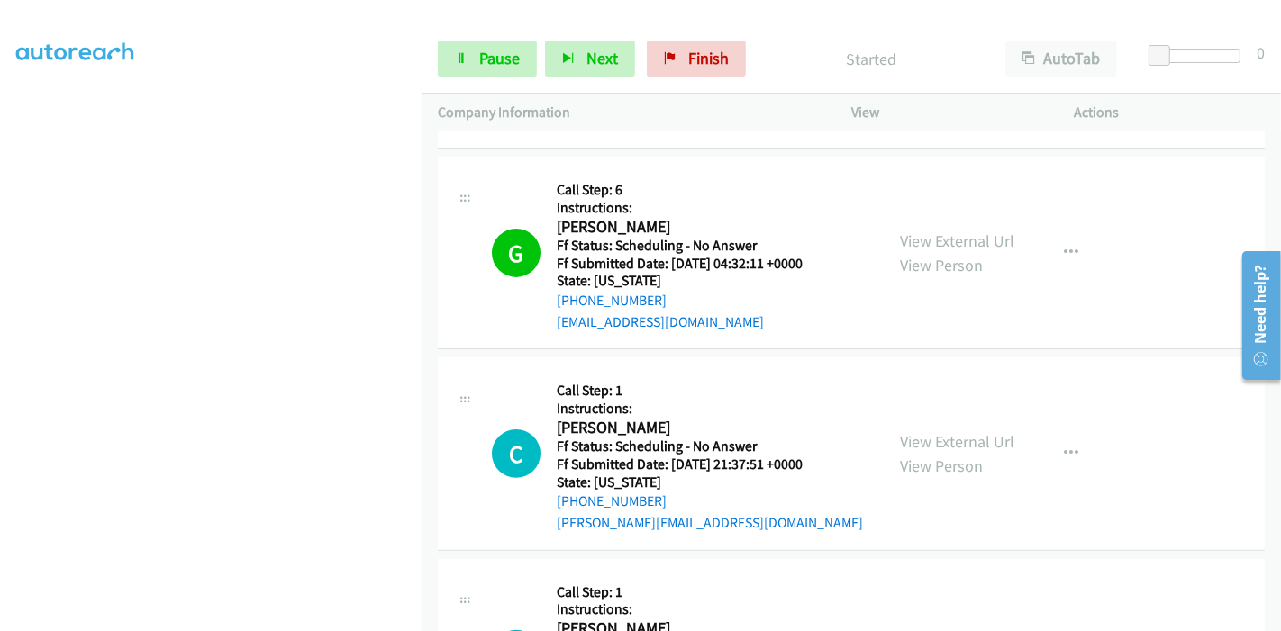
scroll to position [6258, 0]
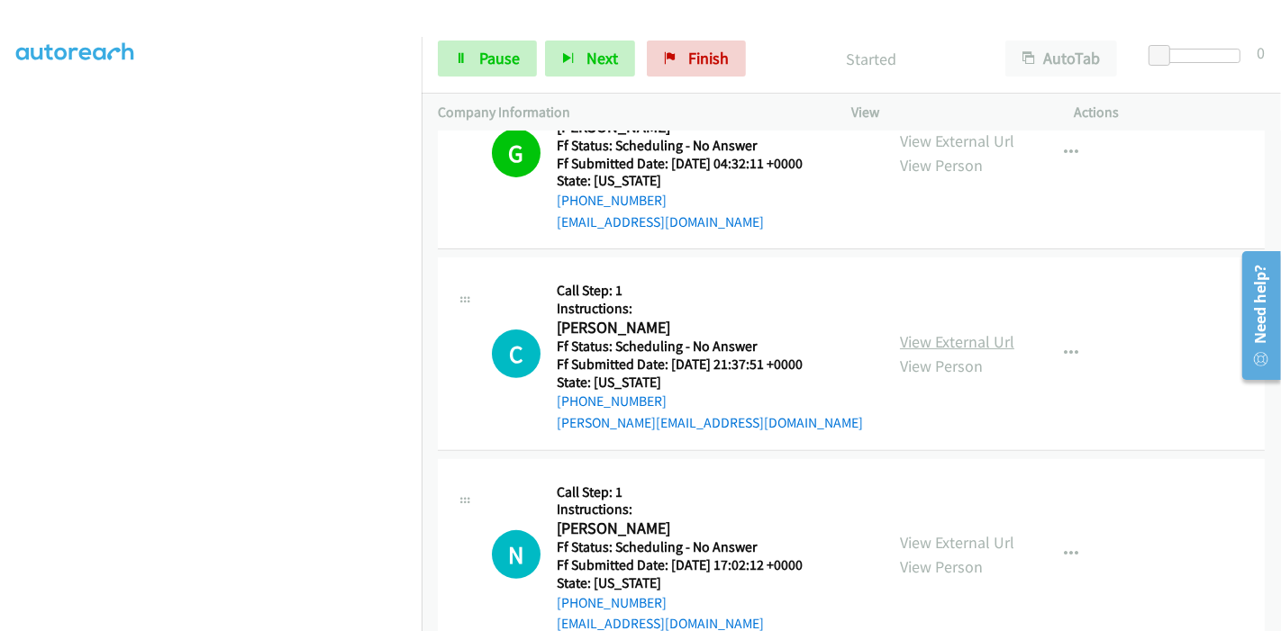
click at [952, 331] on link "View External Url" at bounding box center [957, 341] width 114 height 21
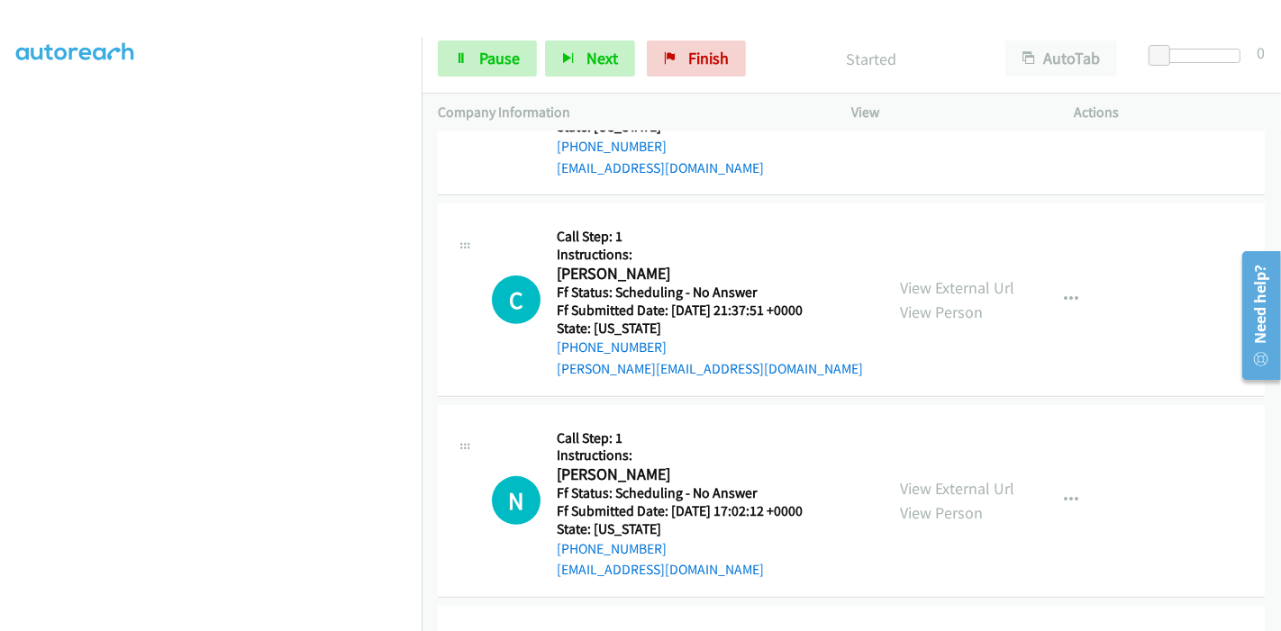
scroll to position [6358, 0]
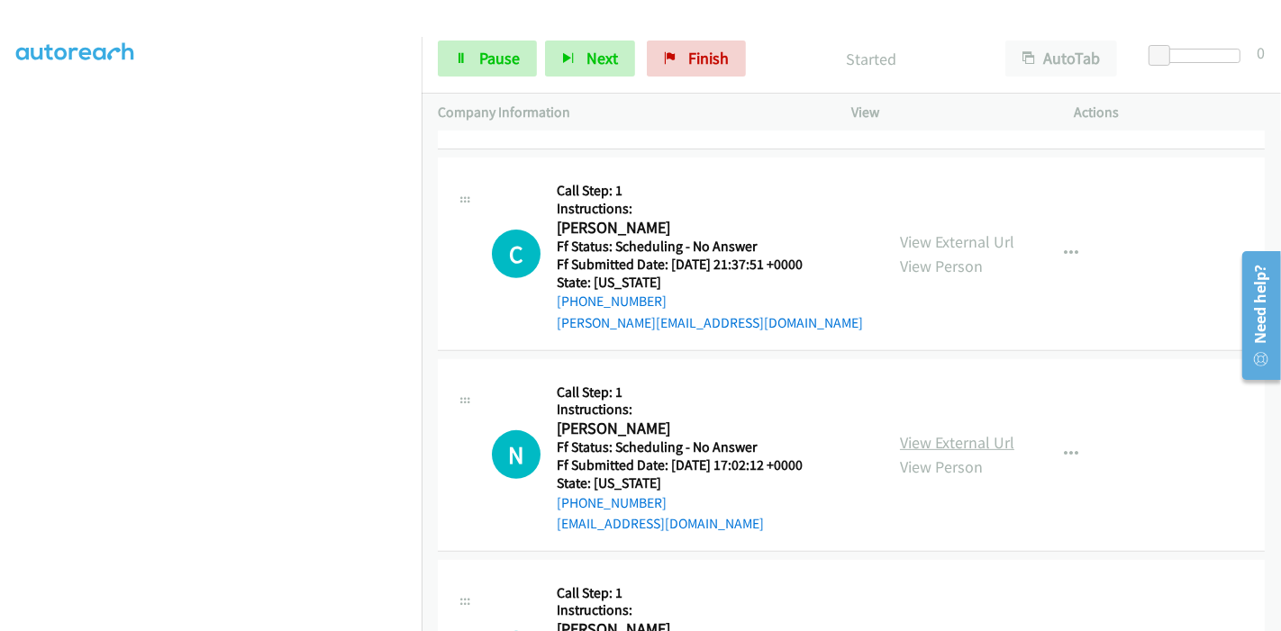
click at [948, 432] on link "View External Url" at bounding box center [957, 442] width 114 height 21
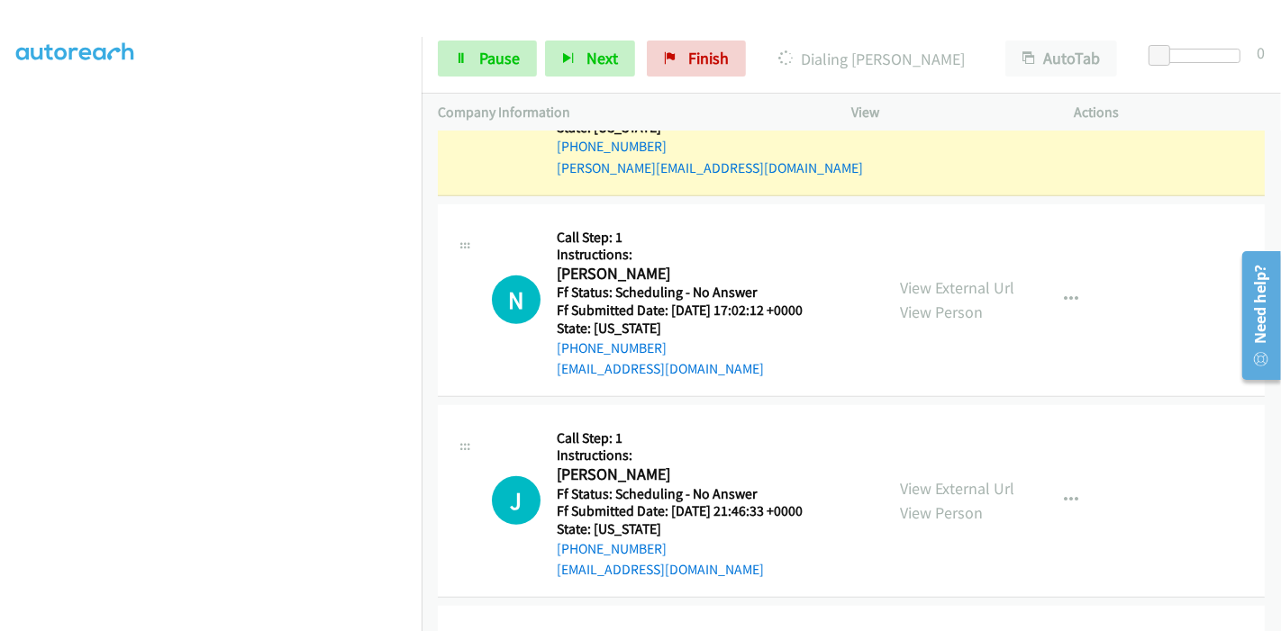
scroll to position [6558, 0]
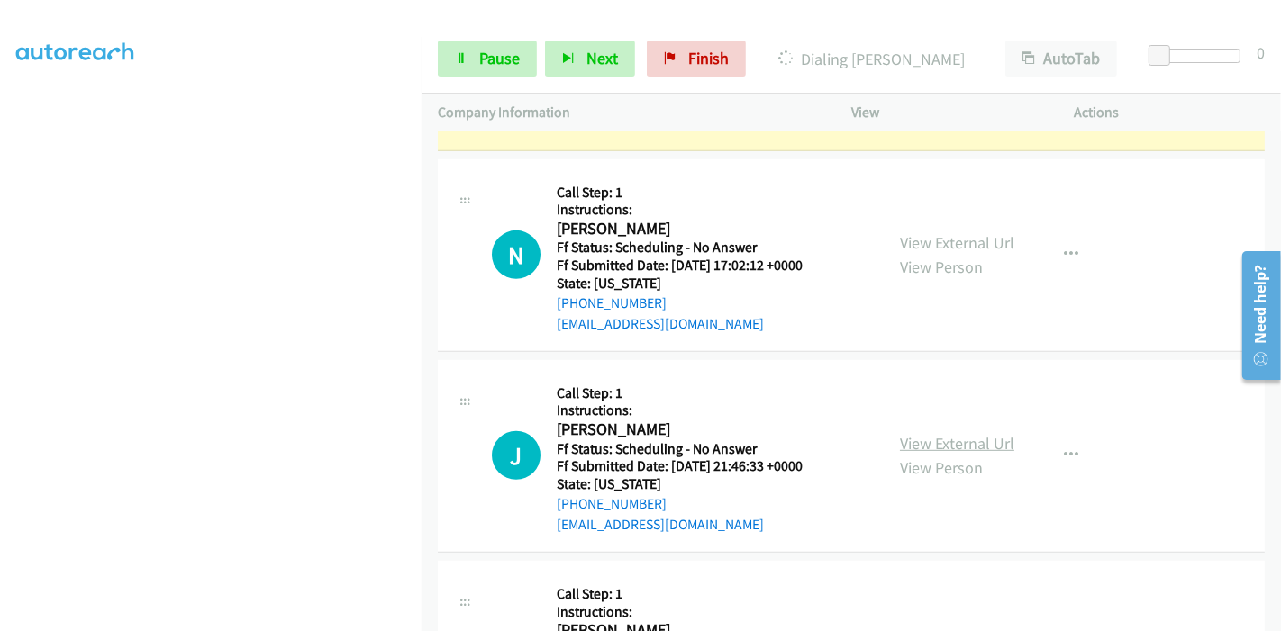
click at [941, 433] on link "View External Url" at bounding box center [957, 443] width 114 height 21
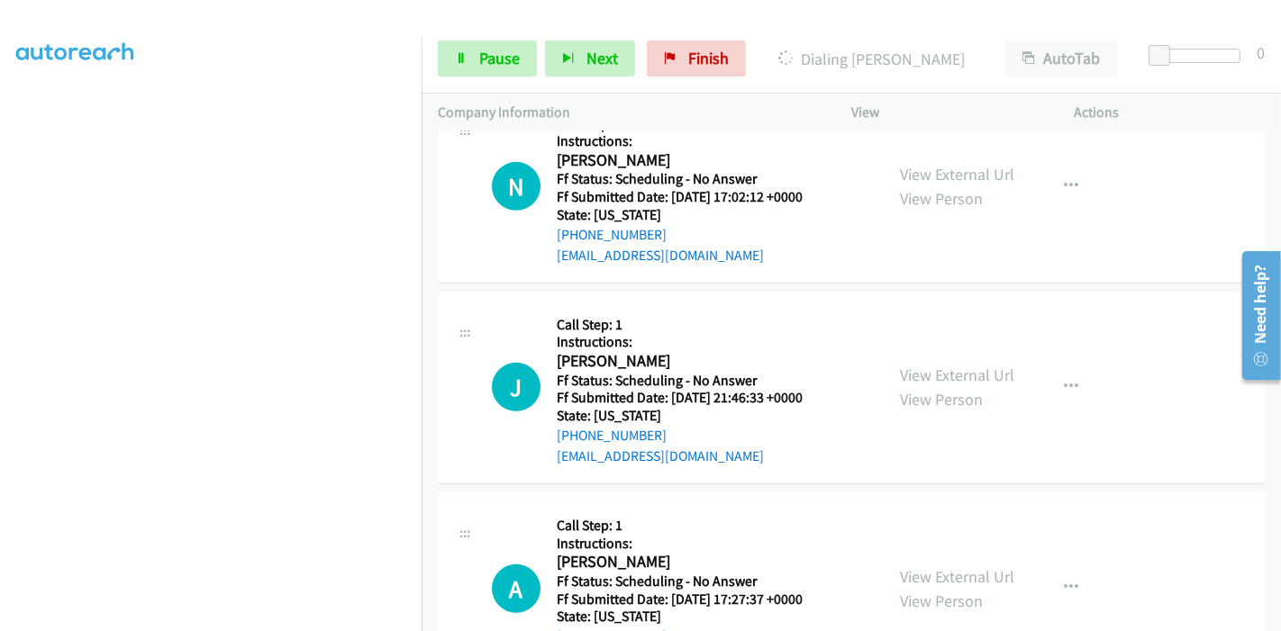
scroll to position [6658, 0]
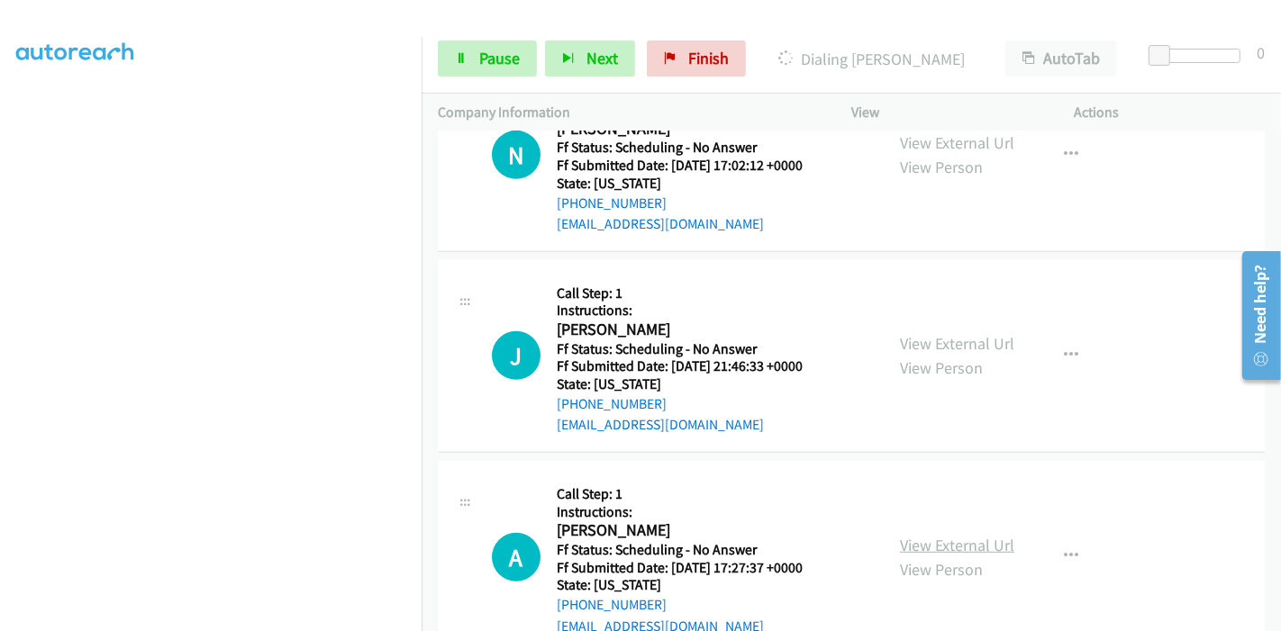
click at [920, 535] on link "View External Url" at bounding box center [957, 545] width 114 height 21
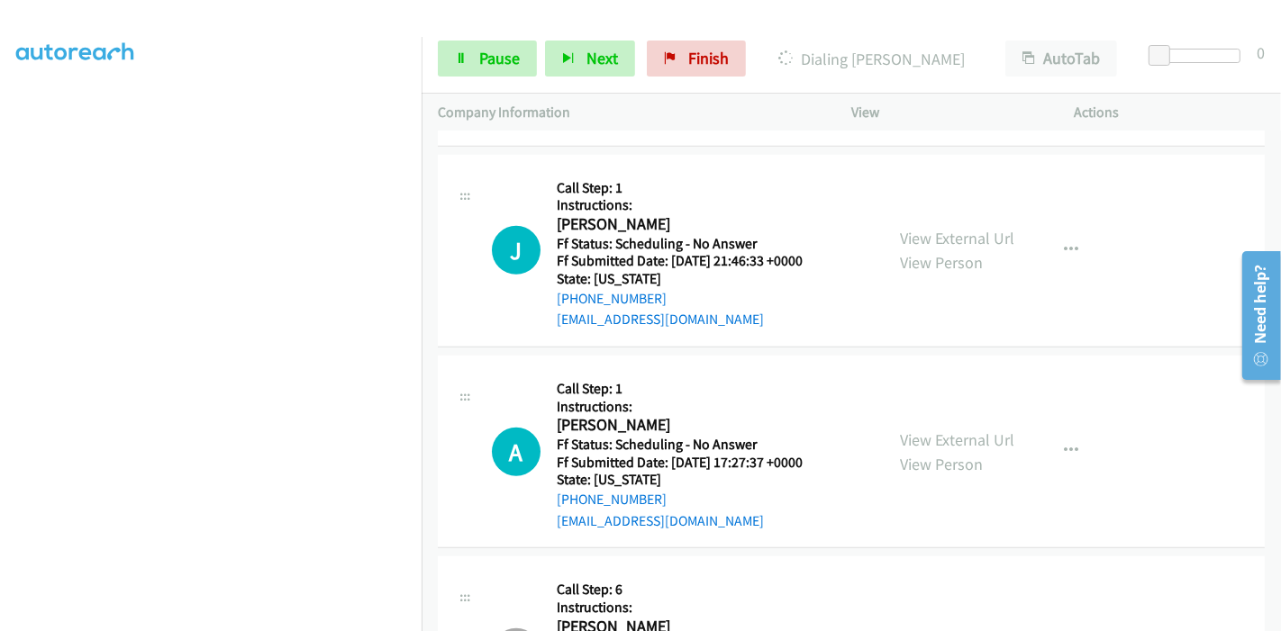
scroll to position [6858, 0]
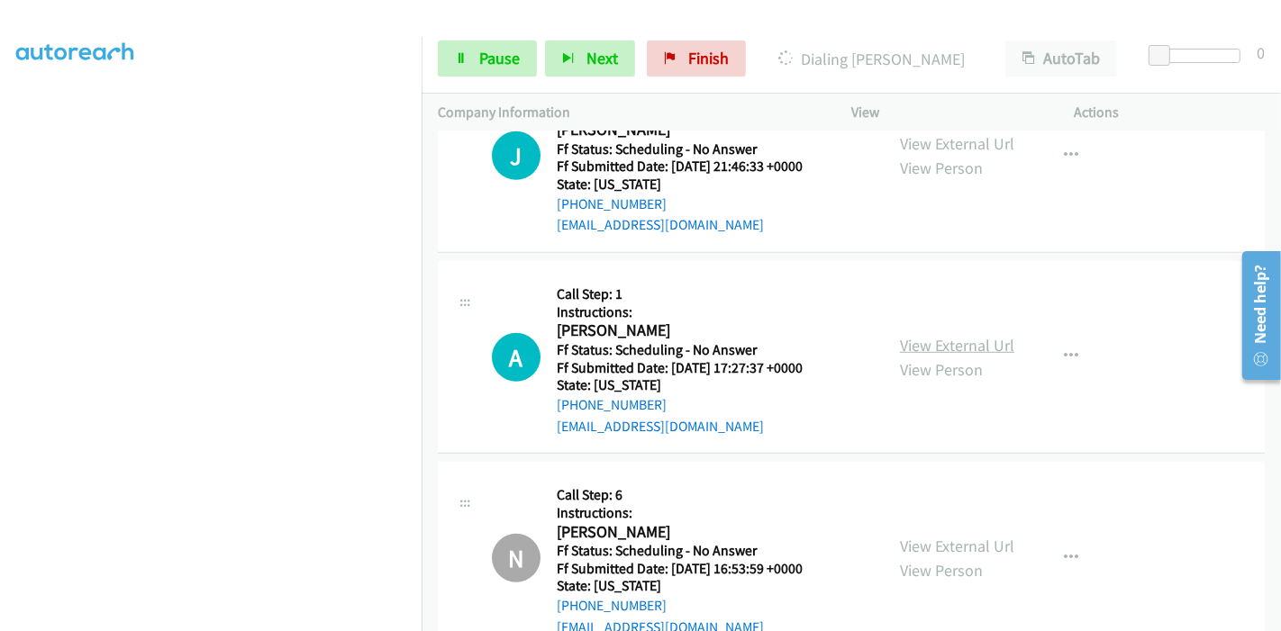
click at [905, 335] on link "View External Url" at bounding box center [957, 345] width 114 height 21
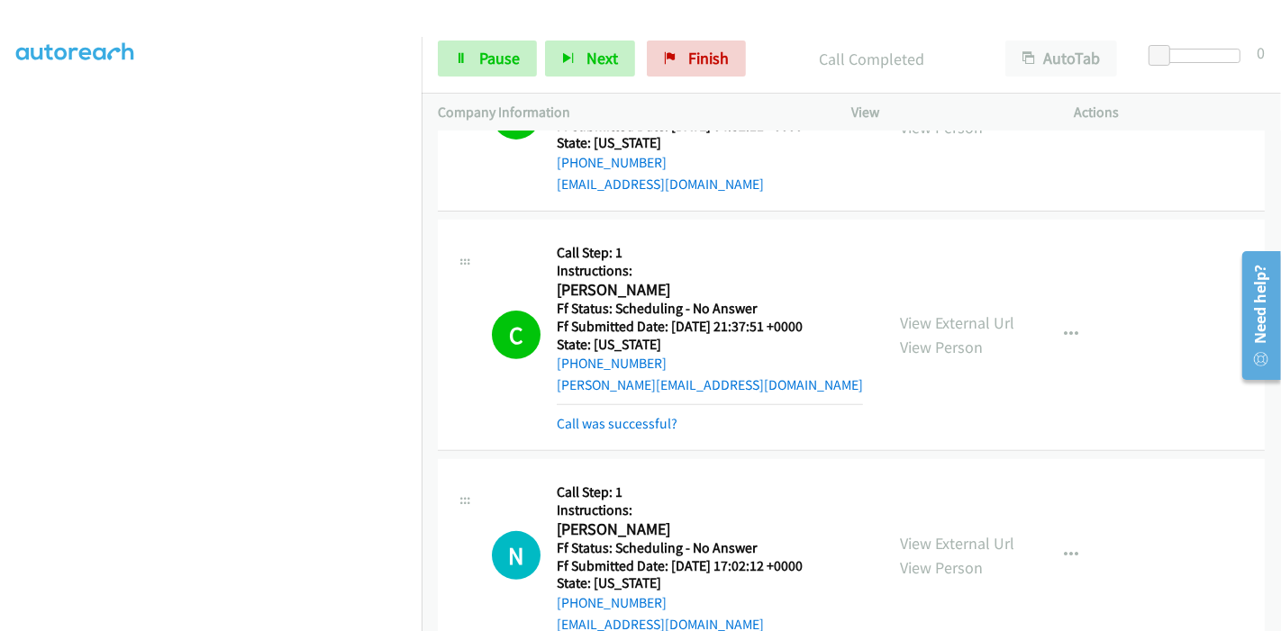
scroll to position [6196, 0]
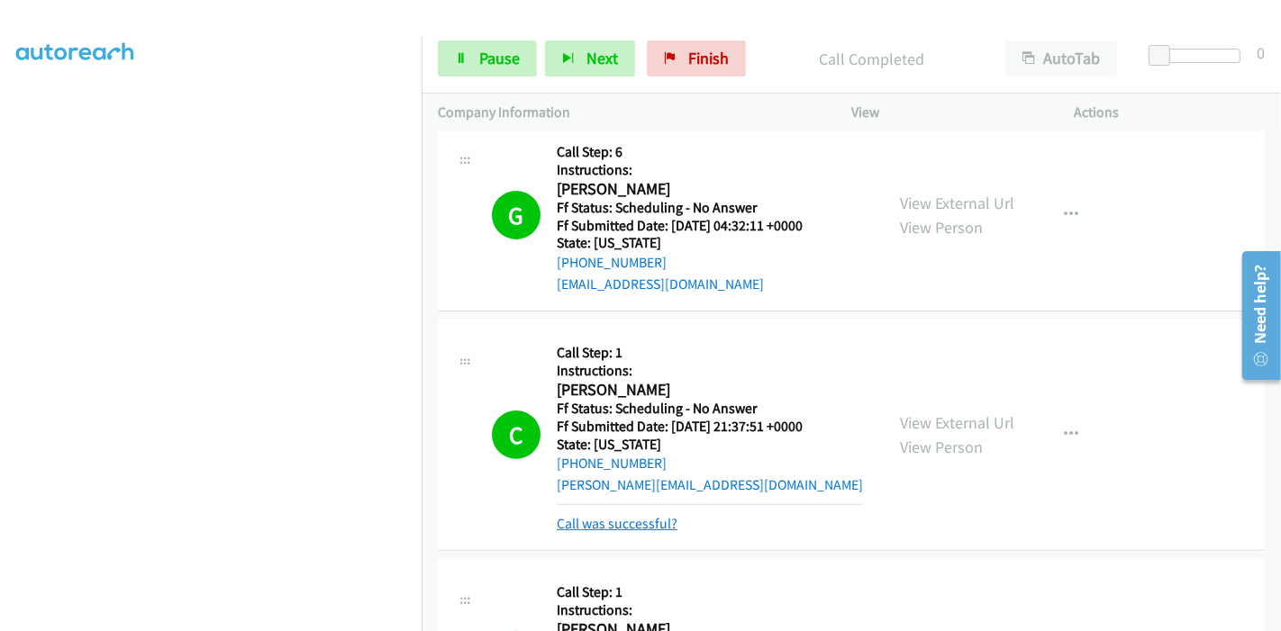
click at [618, 515] on link "Call was successful?" at bounding box center [617, 523] width 121 height 17
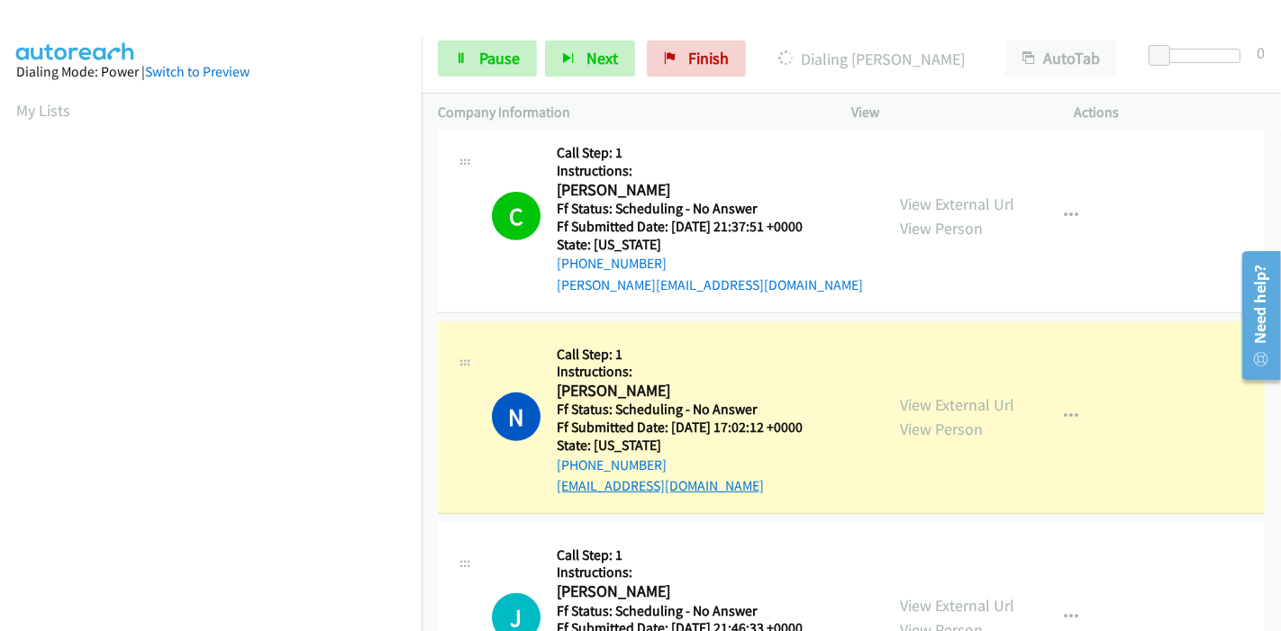
scroll to position [380, 0]
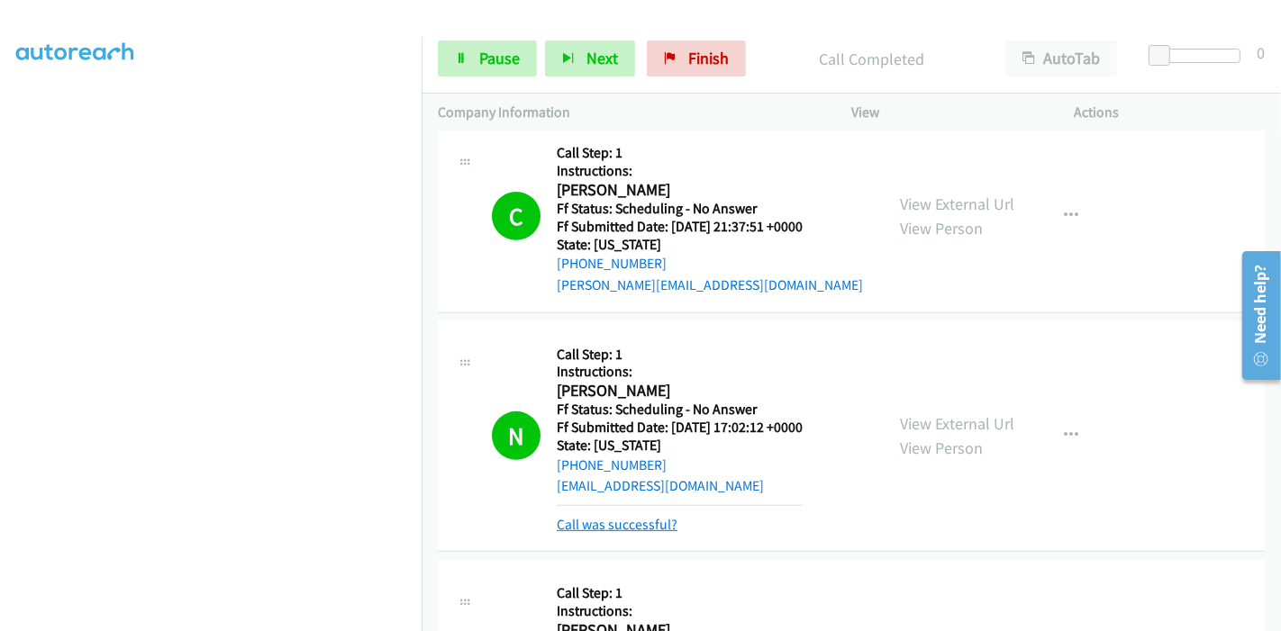
click at [614, 516] on link "Call was successful?" at bounding box center [617, 524] width 121 height 17
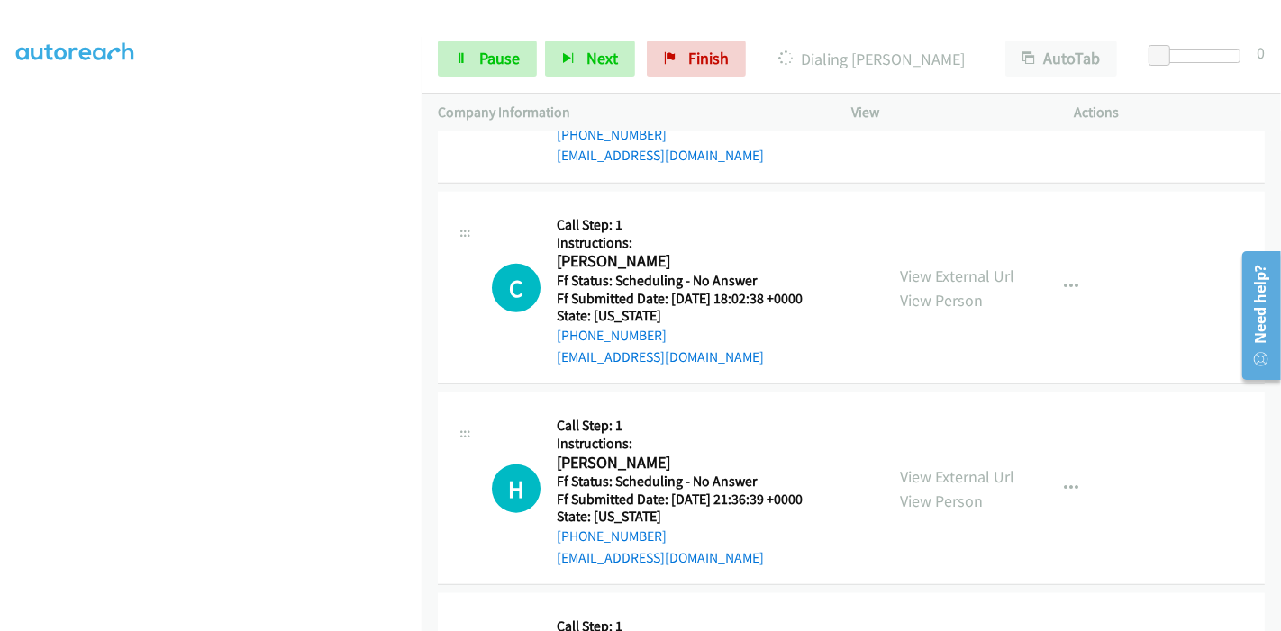
scroll to position [7397, 0]
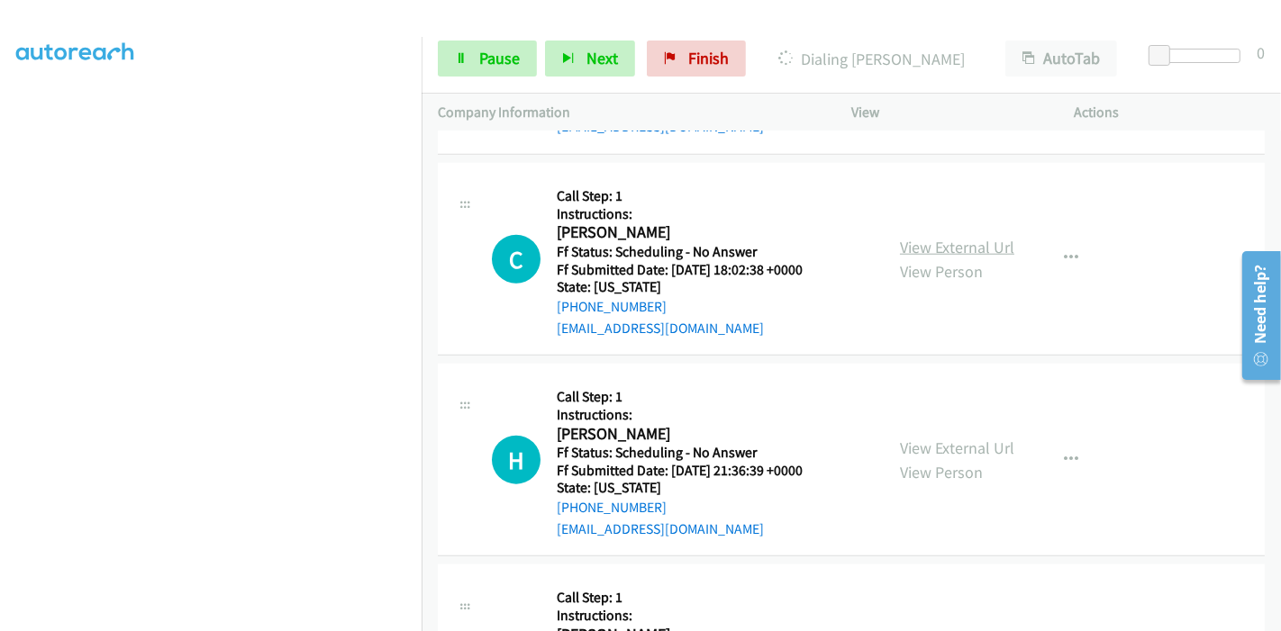
click at [926, 237] on link "View External Url" at bounding box center [957, 247] width 114 height 21
click at [921, 438] on link "View External Url" at bounding box center [957, 448] width 114 height 21
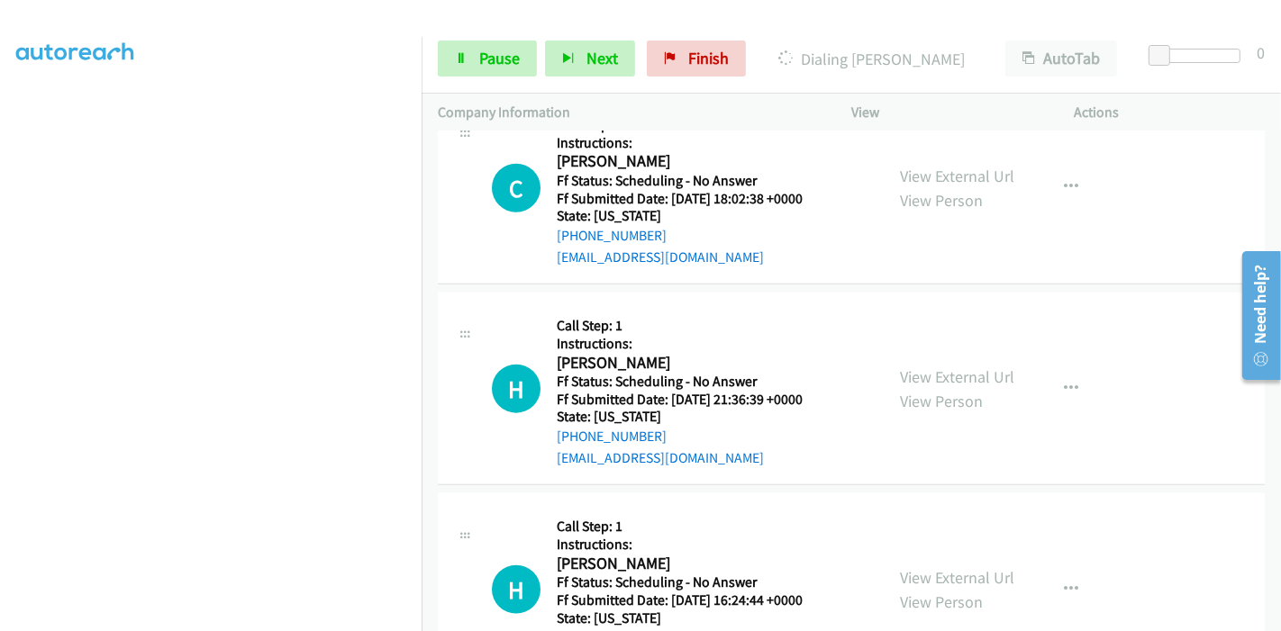
scroll to position [7597, 0]
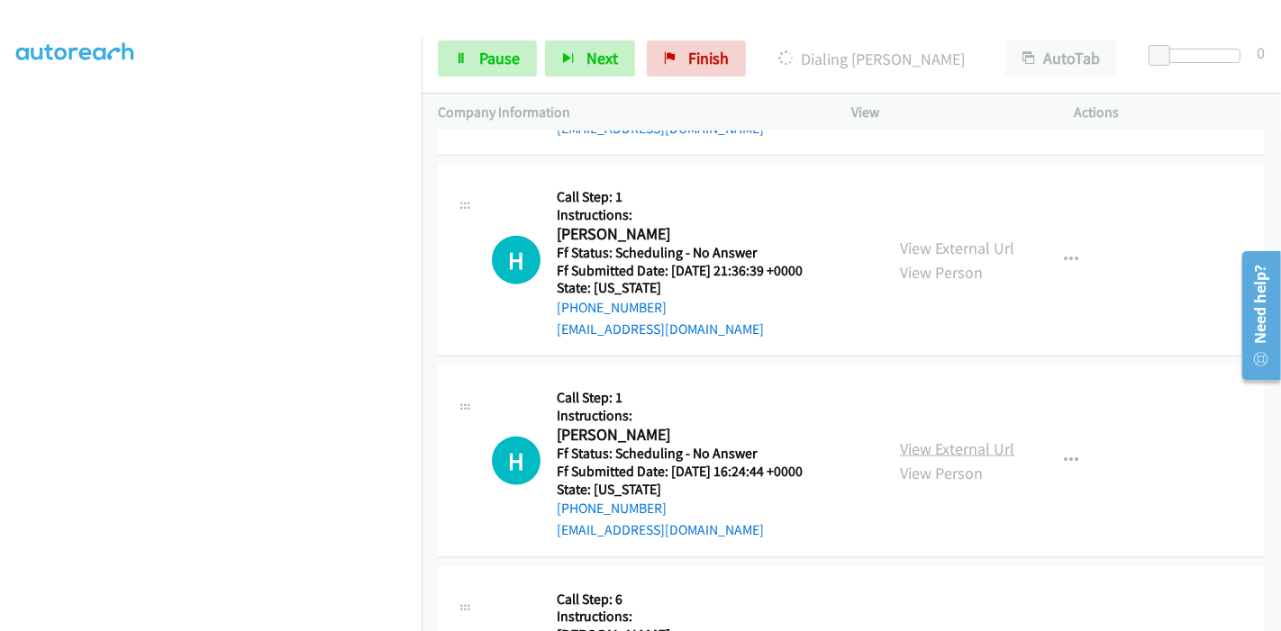
click at [901, 439] on link "View External Url" at bounding box center [957, 449] width 114 height 21
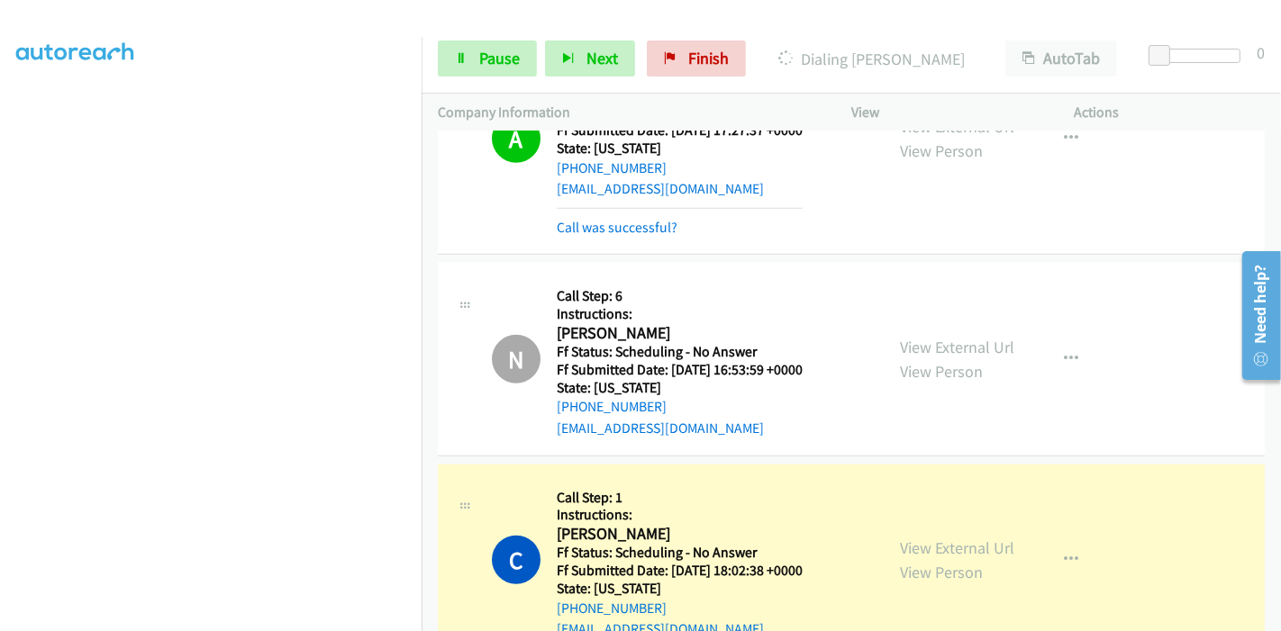
scroll to position [7135, 0]
click at [664, 218] on link "Call was successful?" at bounding box center [617, 226] width 121 height 17
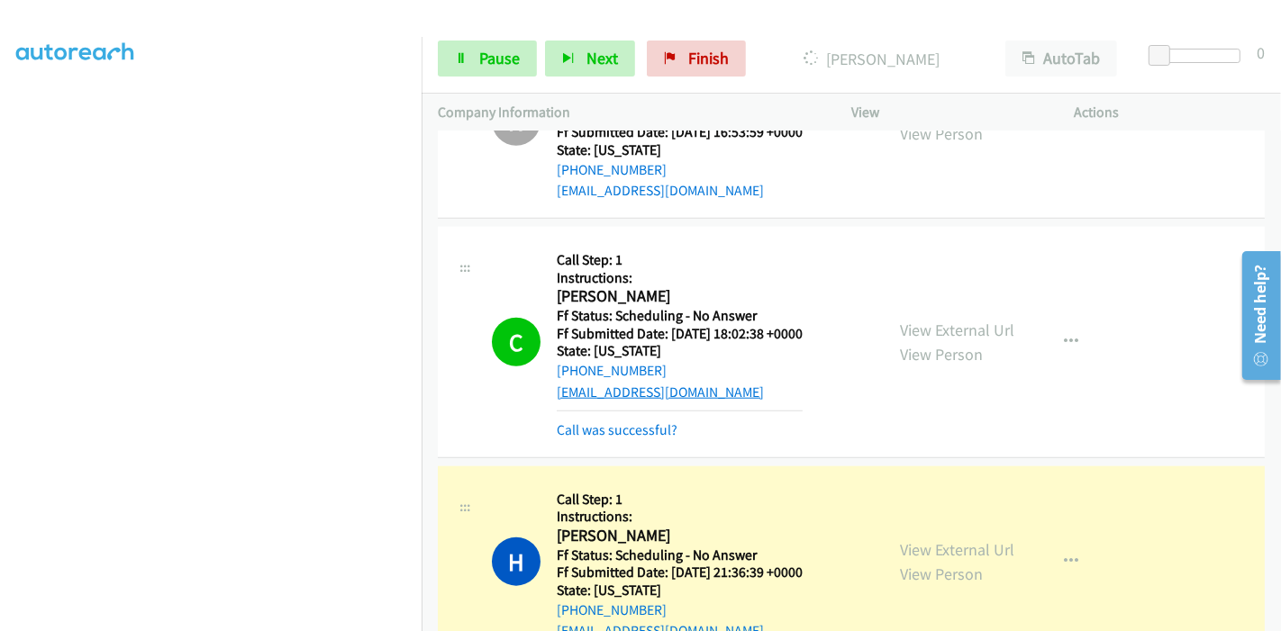
scroll to position [7335, 0]
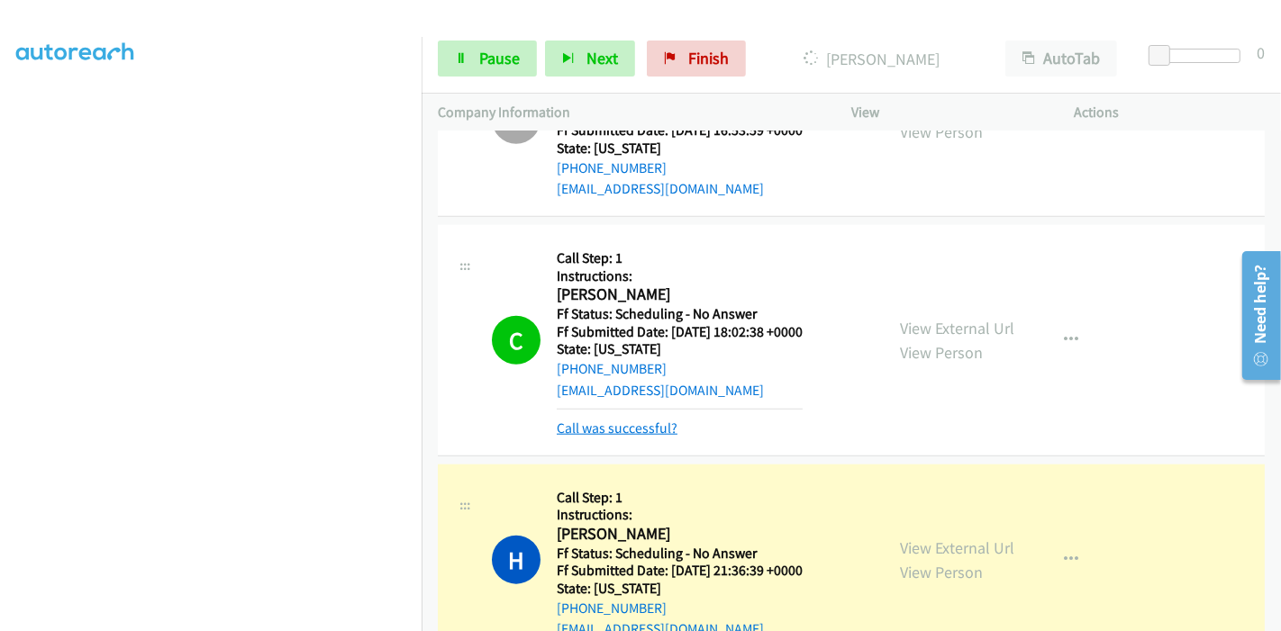
click at [644, 420] on link "Call was successful?" at bounding box center [617, 428] width 121 height 17
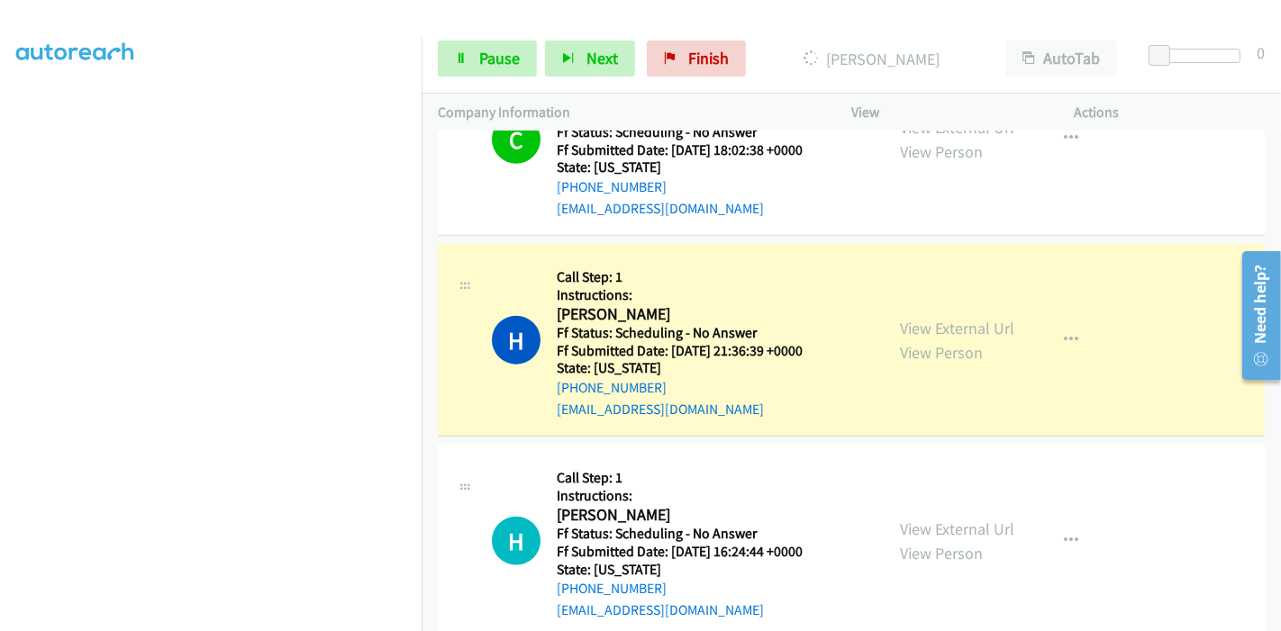
scroll to position [7534, 0]
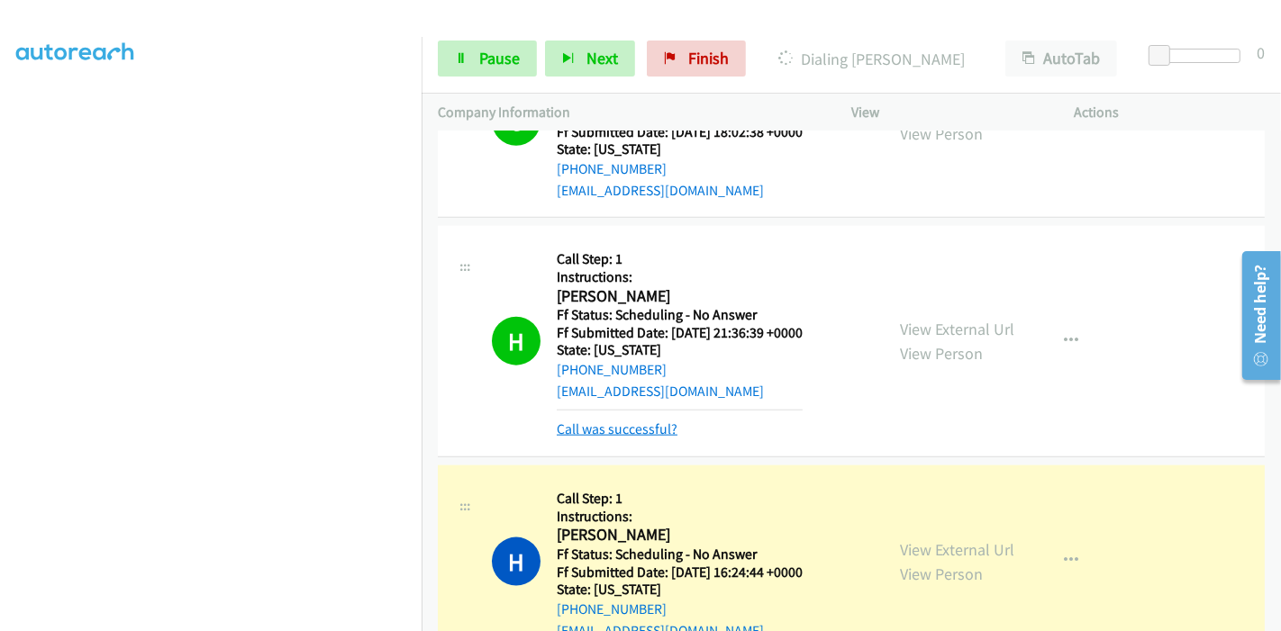
click at [635, 421] on link "Call was successful?" at bounding box center [617, 429] width 121 height 17
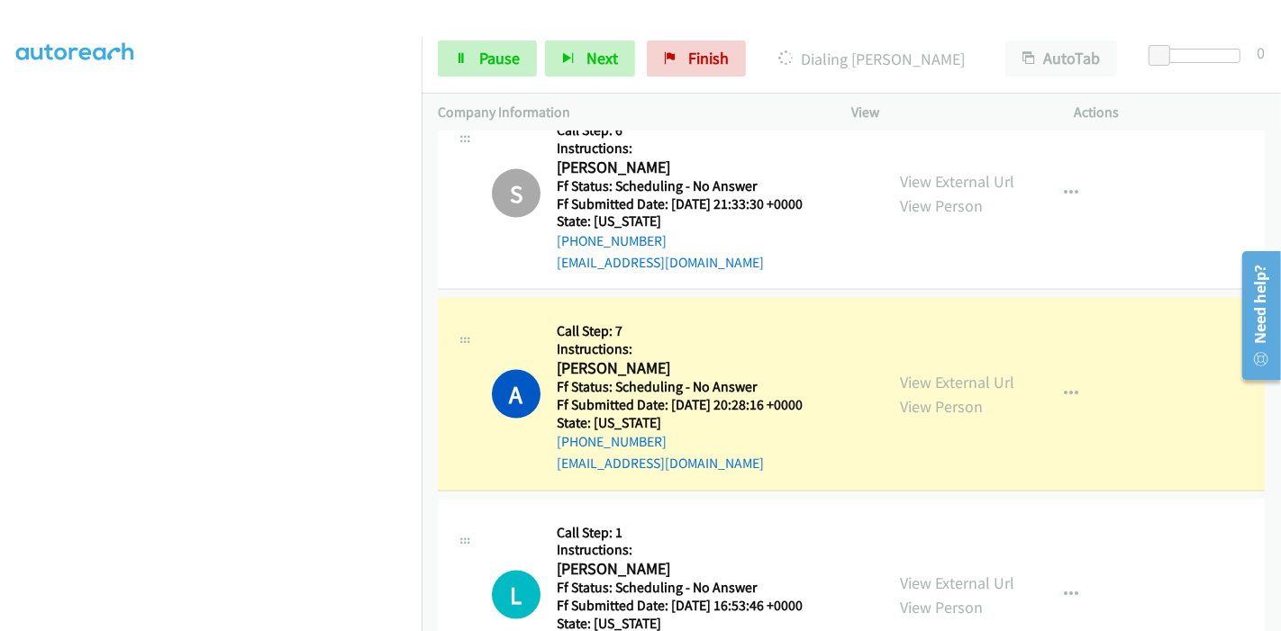
scroll to position [8135, 0]
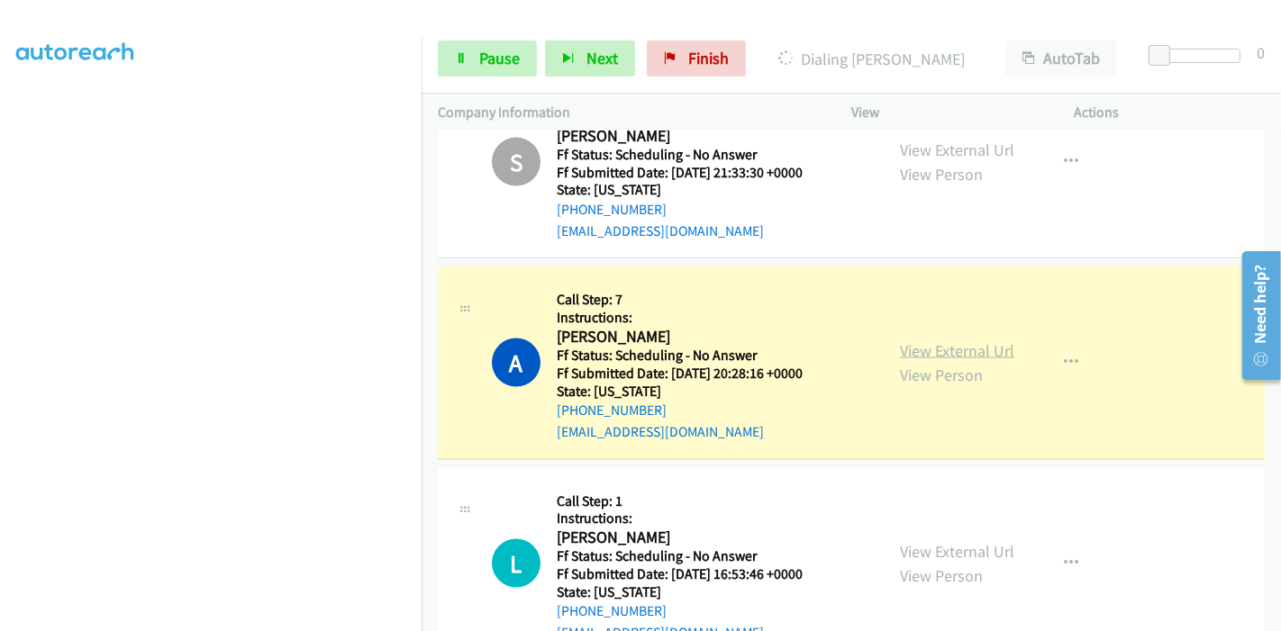
click at [948, 340] on link "View External Url" at bounding box center [957, 350] width 114 height 21
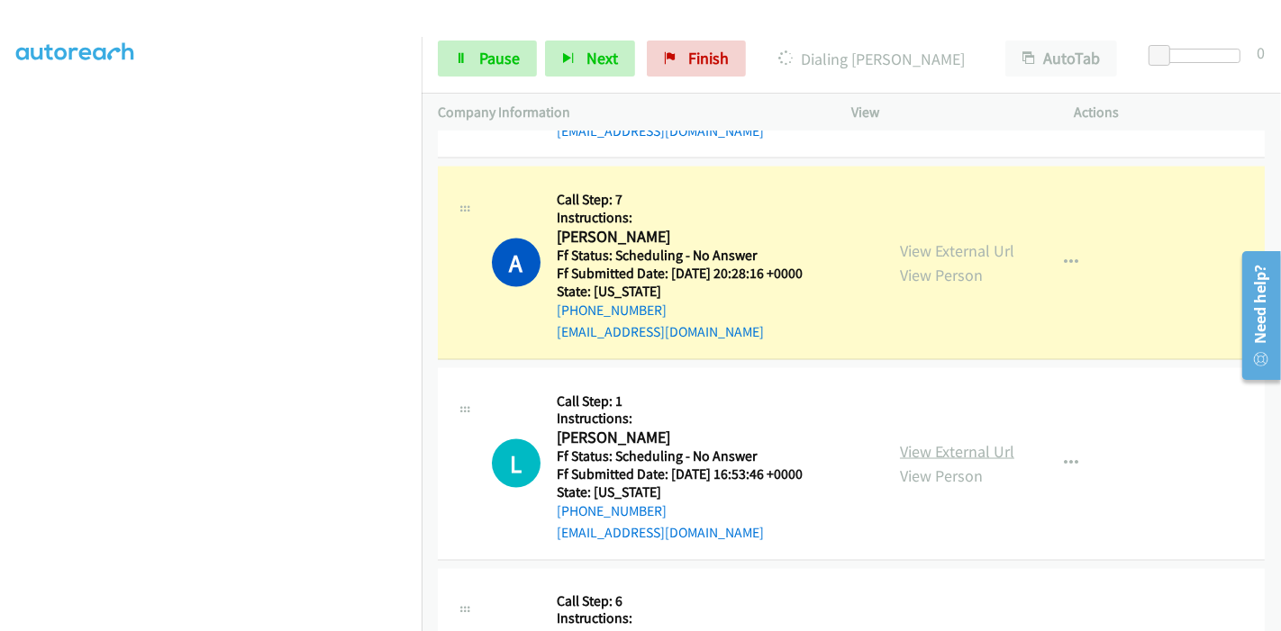
click at [941, 441] on link "View External Url" at bounding box center [957, 451] width 114 height 21
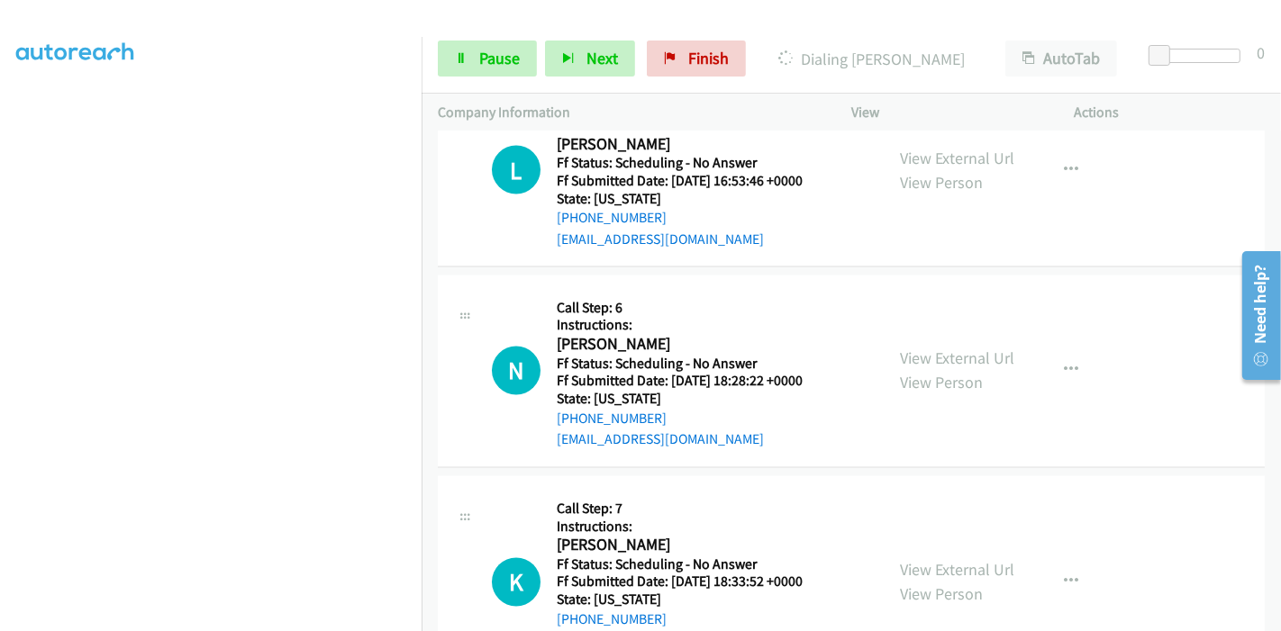
scroll to position [8536, 0]
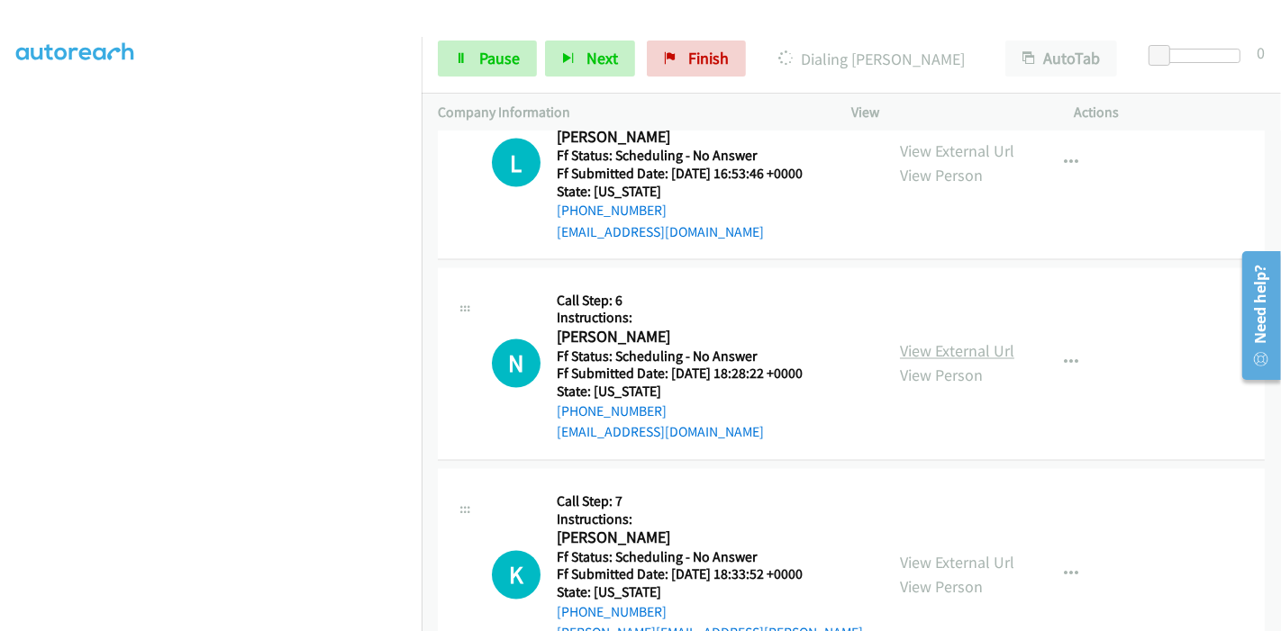
click at [917, 341] on link "View External Url" at bounding box center [957, 351] width 114 height 21
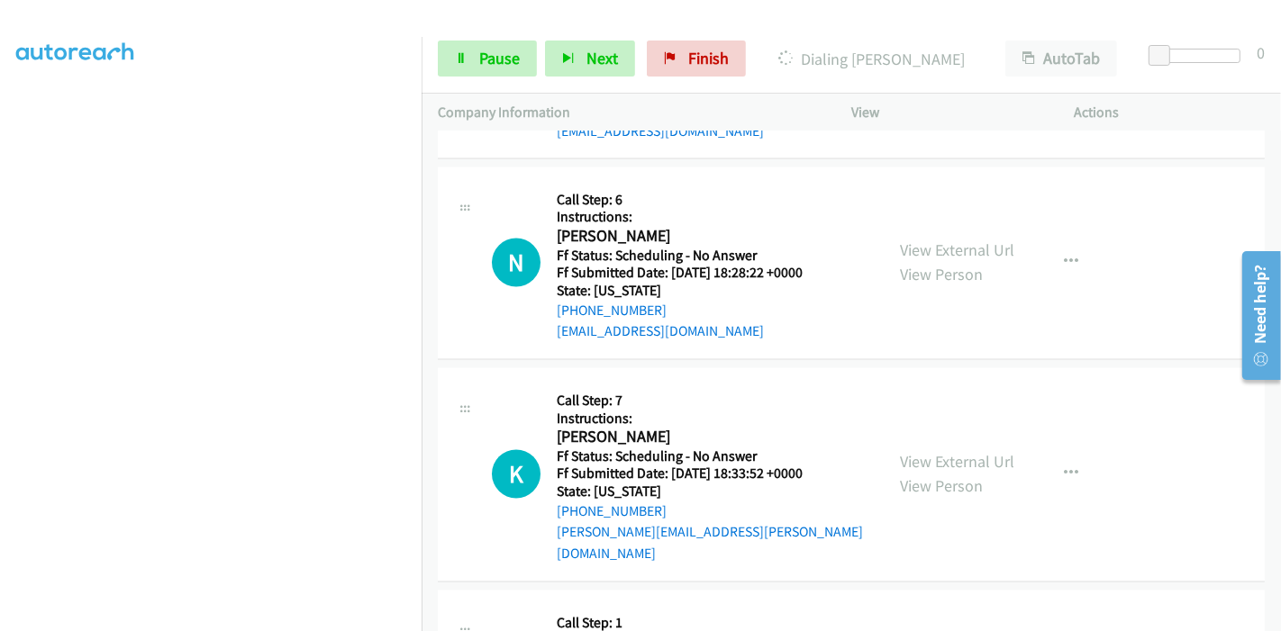
scroll to position [8736, 0]
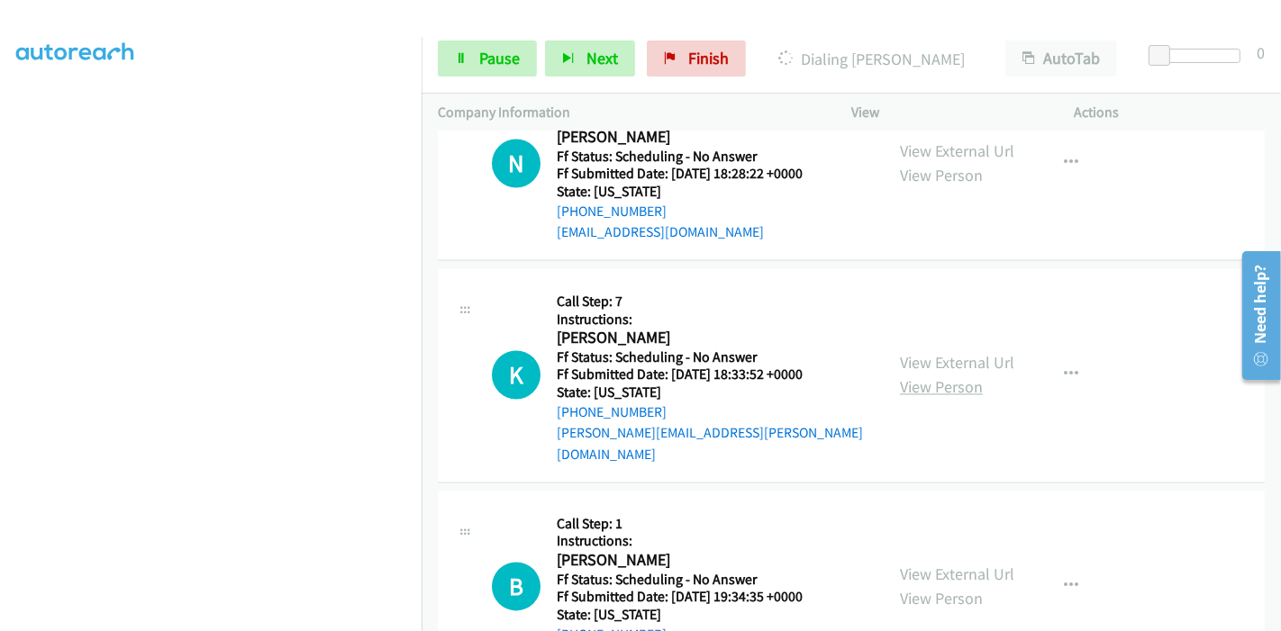
click at [900, 377] on link "View Person" at bounding box center [941, 387] width 83 height 21
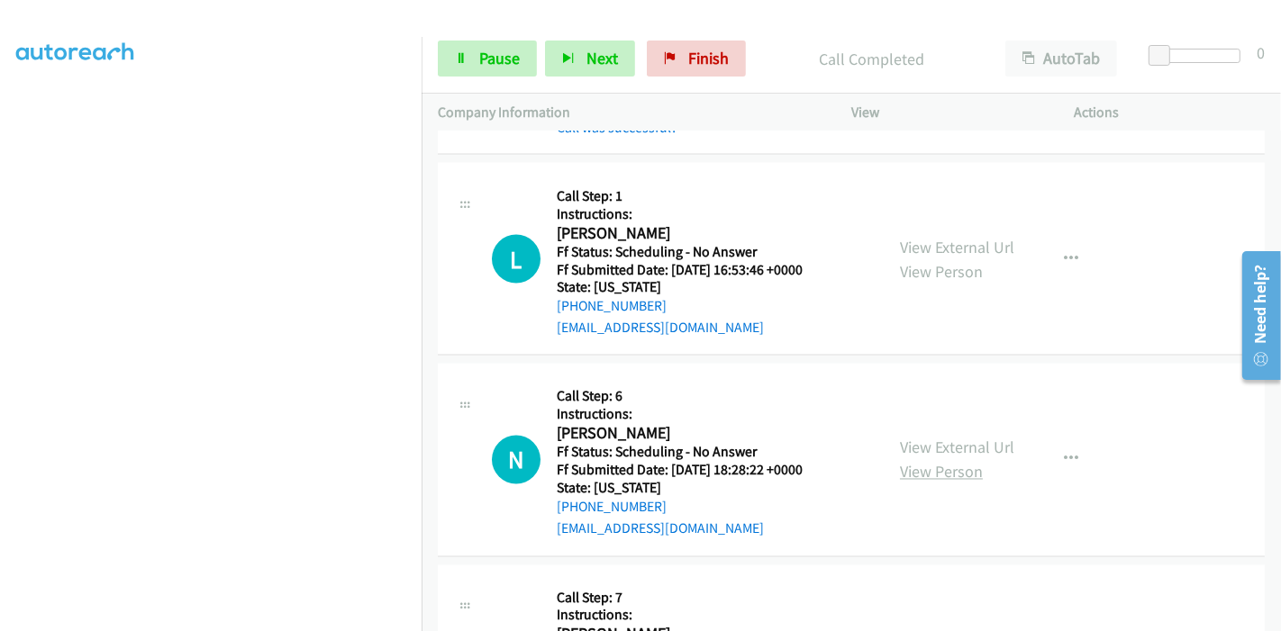
scroll to position [8374, 0]
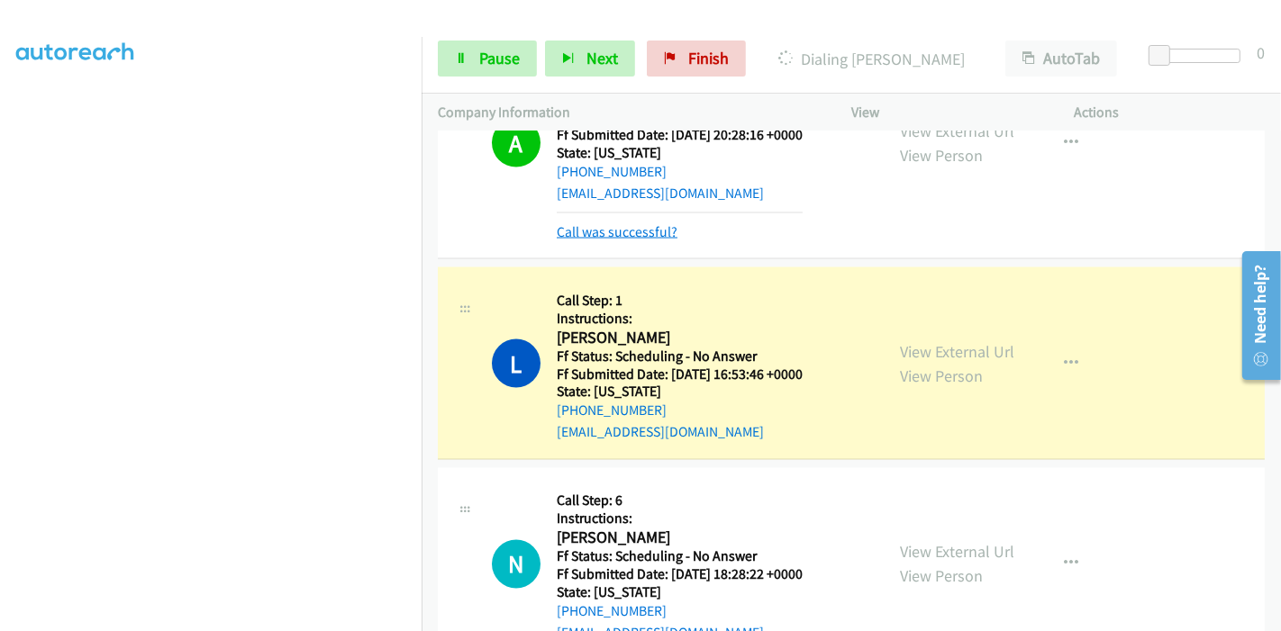
click at [632, 223] on link "Call was successful?" at bounding box center [617, 231] width 121 height 17
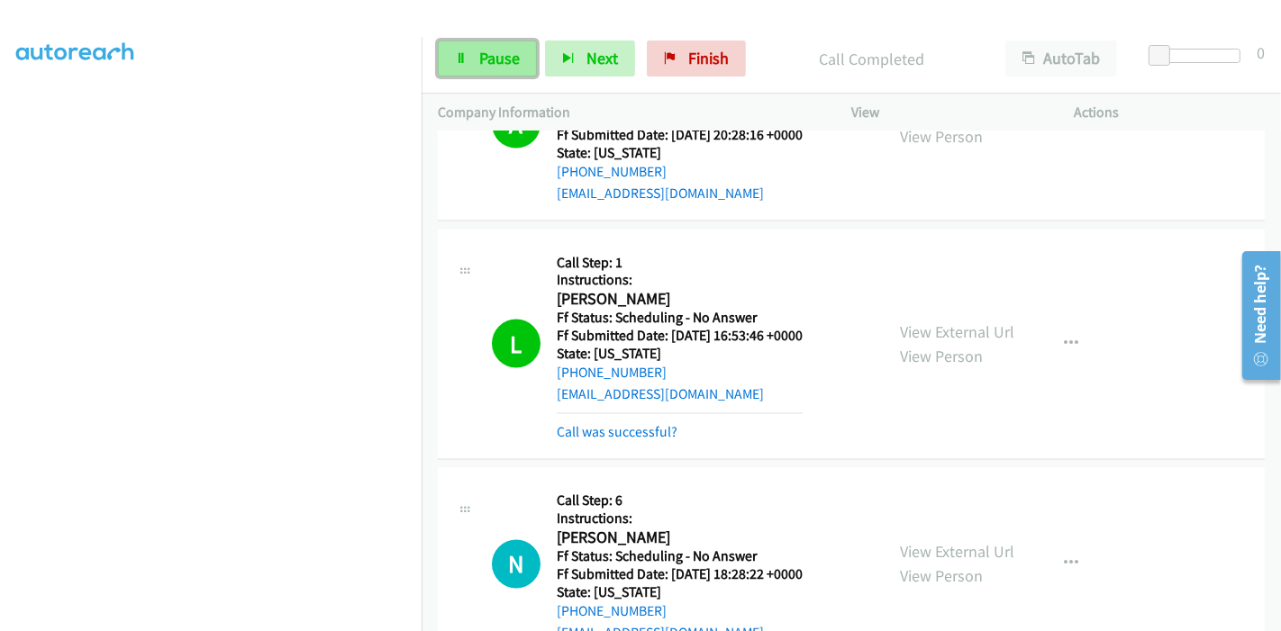
click at [474, 58] on link "Pause" at bounding box center [487, 59] width 99 height 36
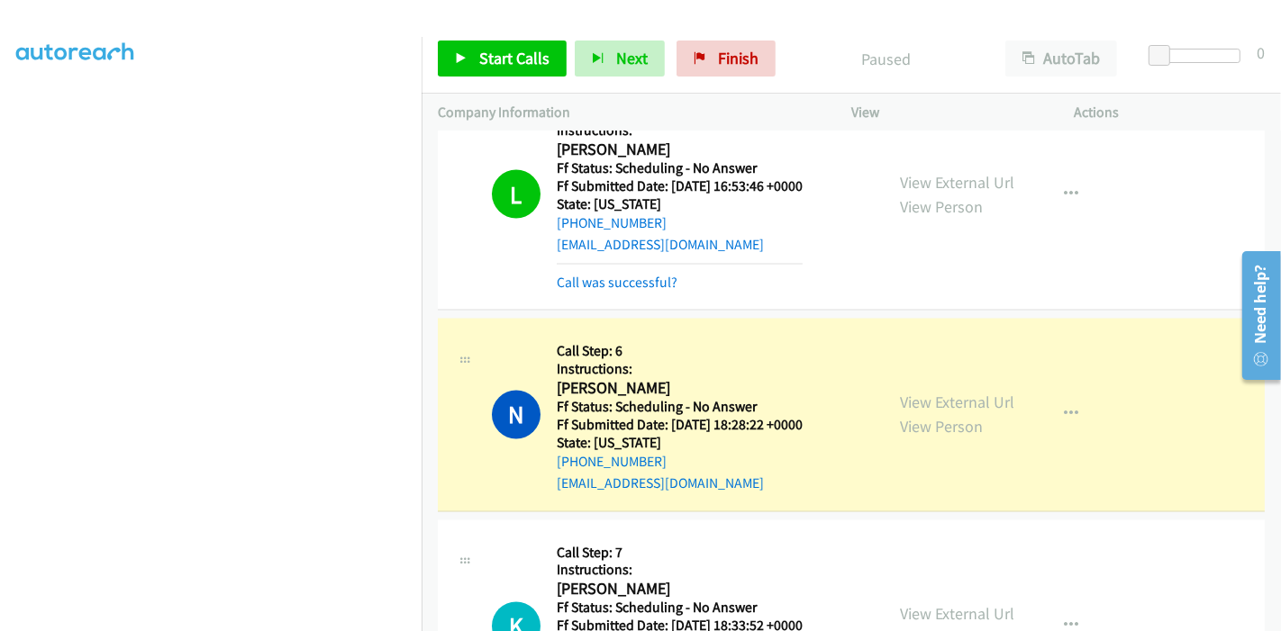
scroll to position [8574, 0]
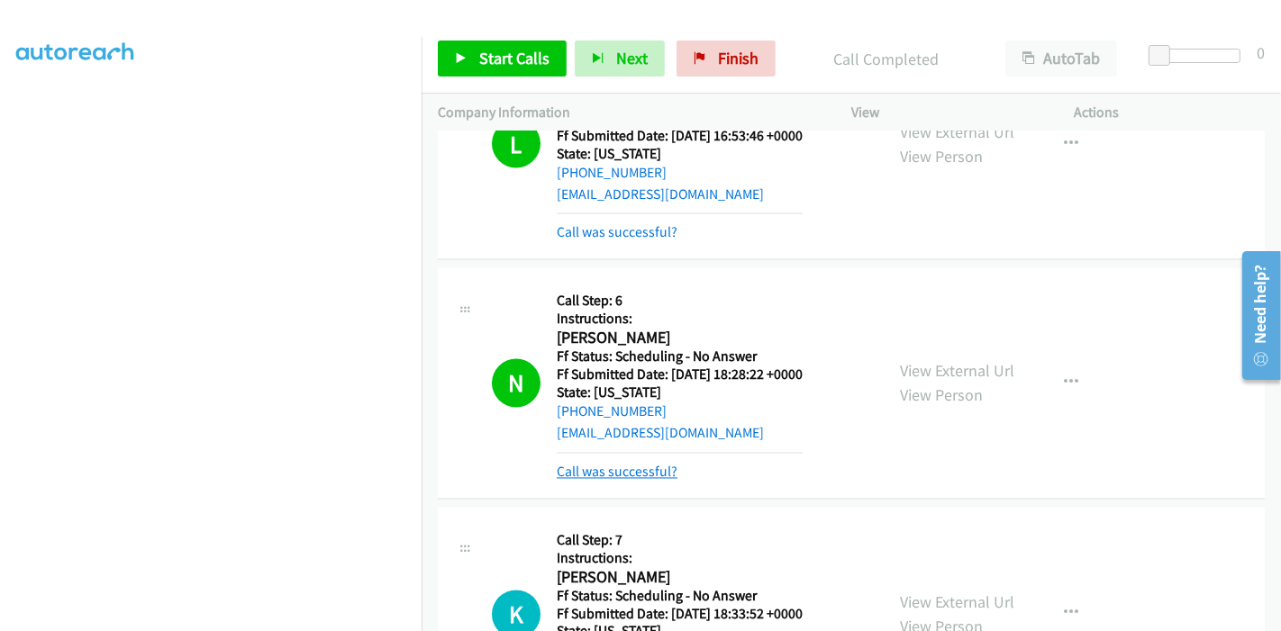
click at [604, 464] on link "Call was successful?" at bounding box center [617, 472] width 121 height 17
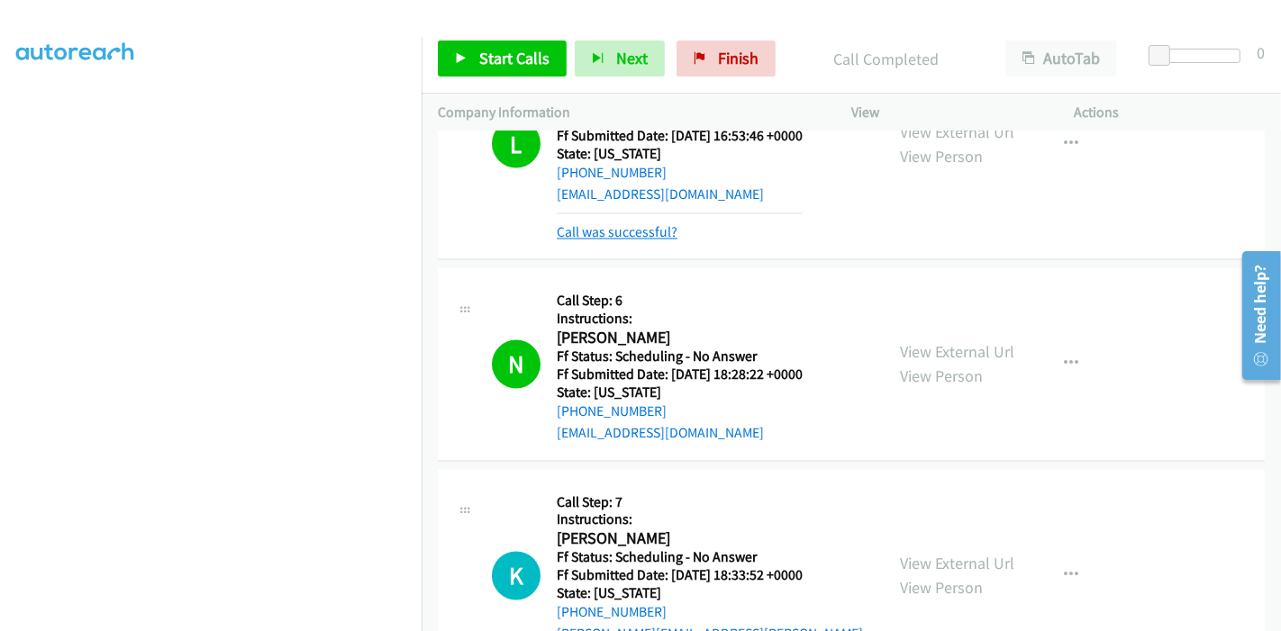
click at [621, 224] on link "Call was successful?" at bounding box center [617, 232] width 121 height 17
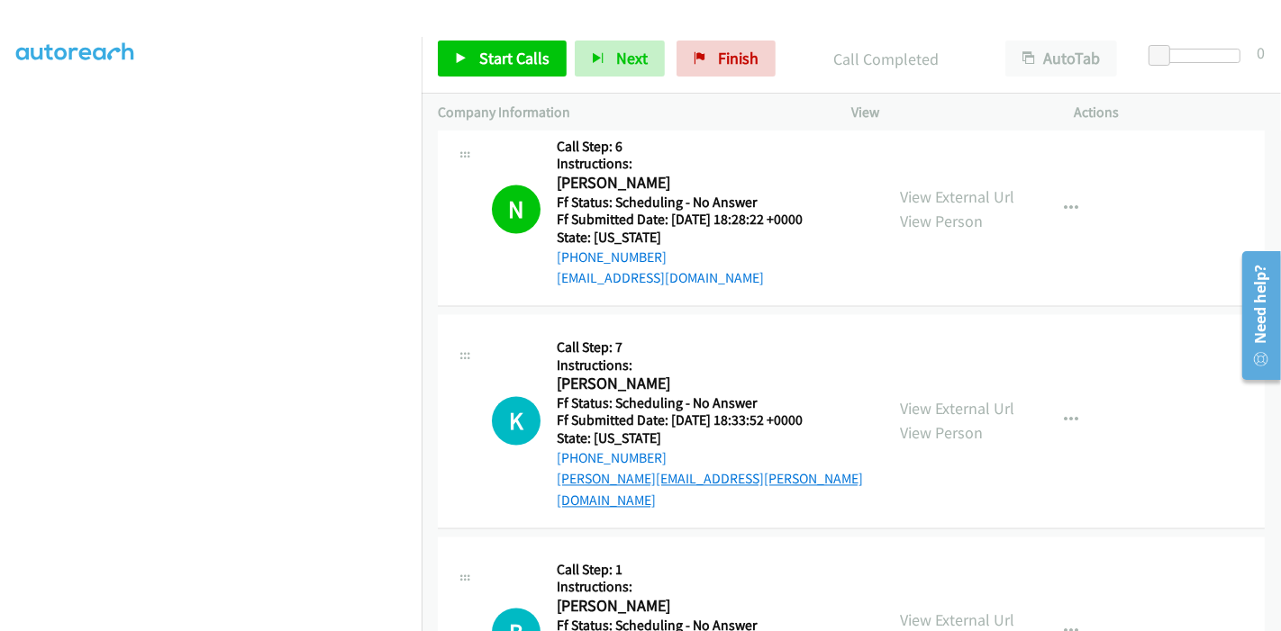
scroll to position [8774, 0]
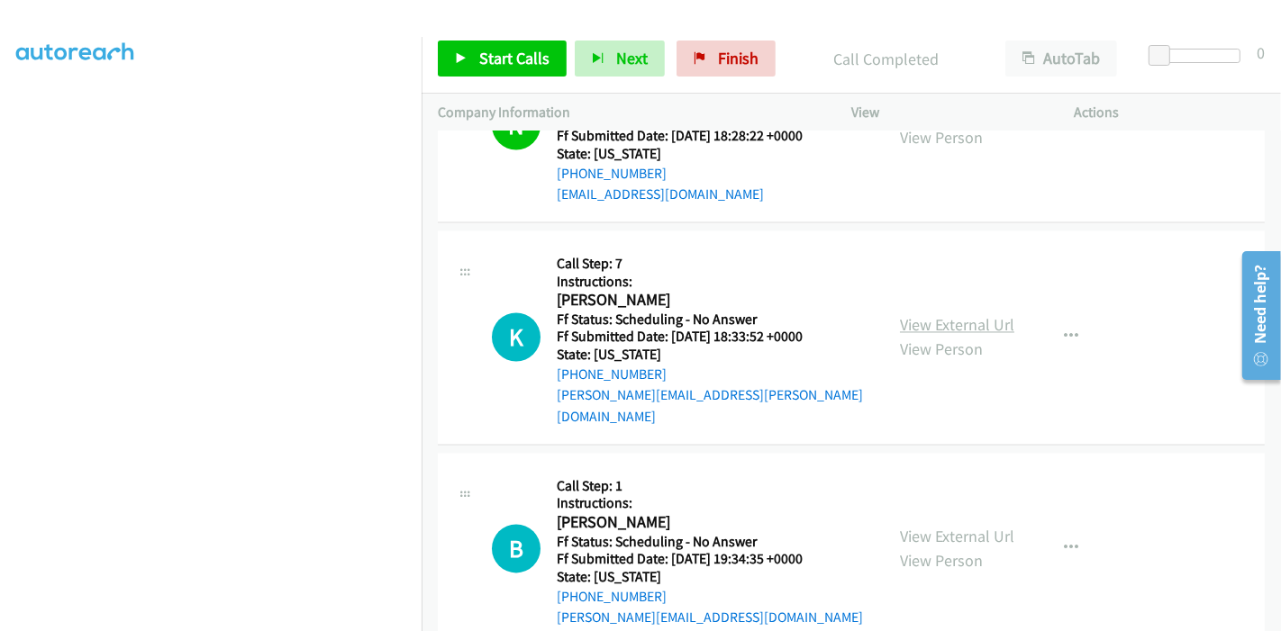
click at [980, 315] on link "View External Url" at bounding box center [957, 325] width 114 height 21
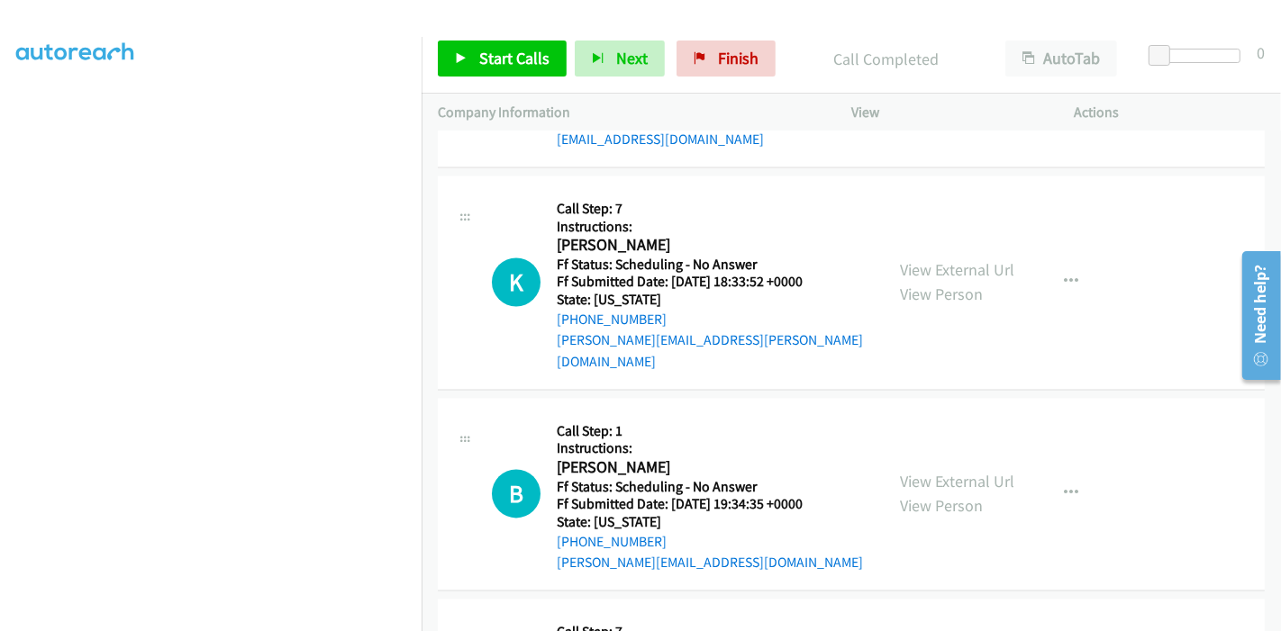
scroll to position [8874, 0]
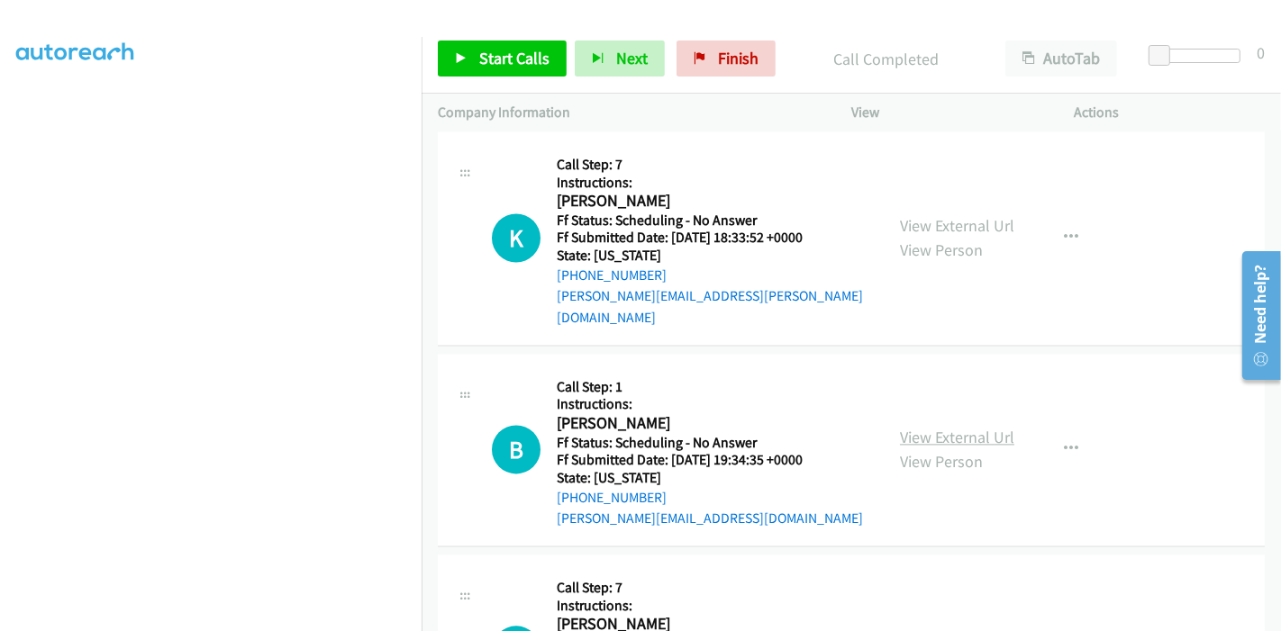
click at [912, 427] on link "View External Url" at bounding box center [957, 437] width 114 height 21
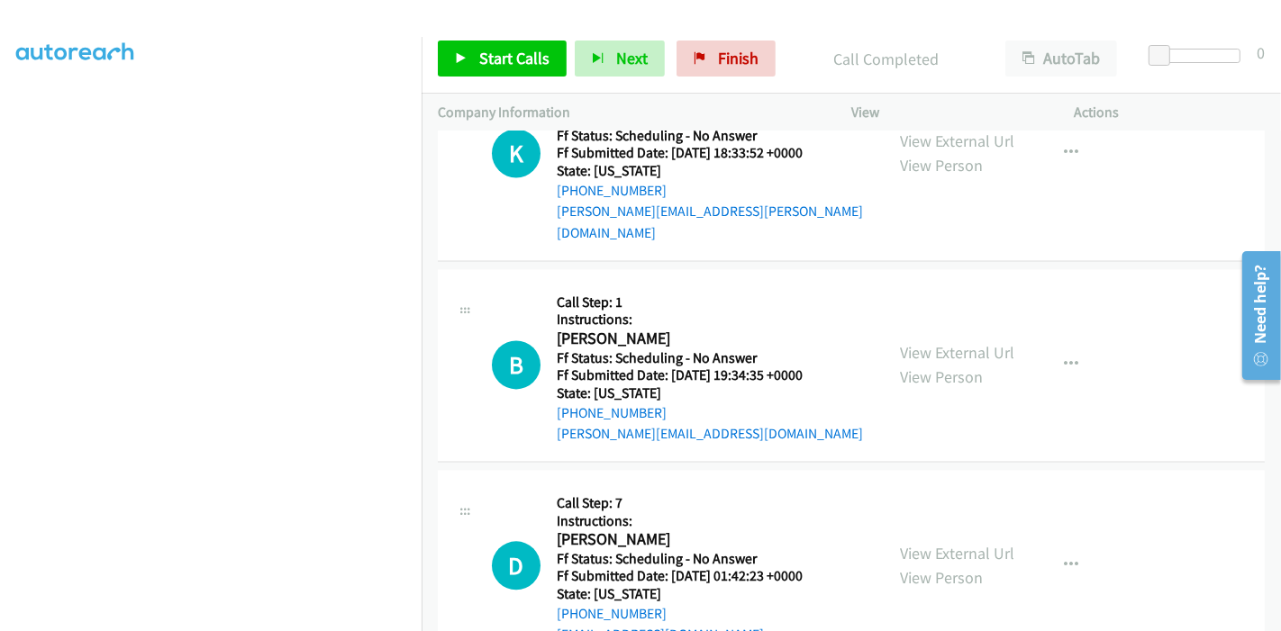
scroll to position [9074, 0]
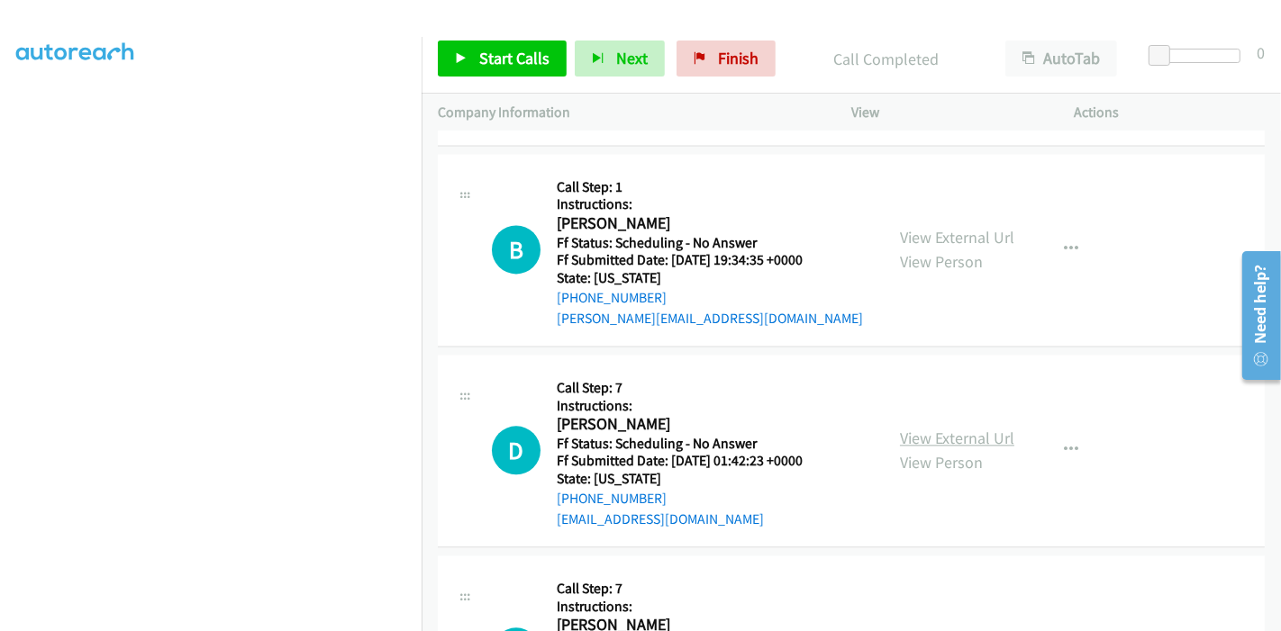
click at [913, 428] on link "View External Url" at bounding box center [957, 438] width 114 height 21
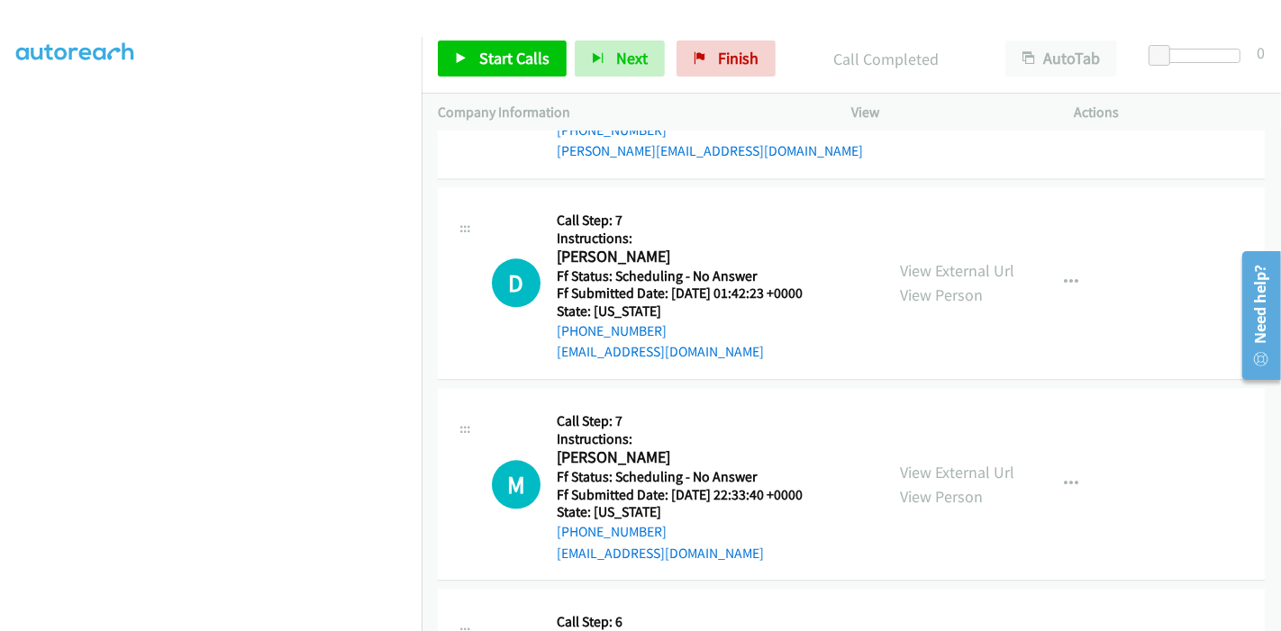
scroll to position [9275, 0]
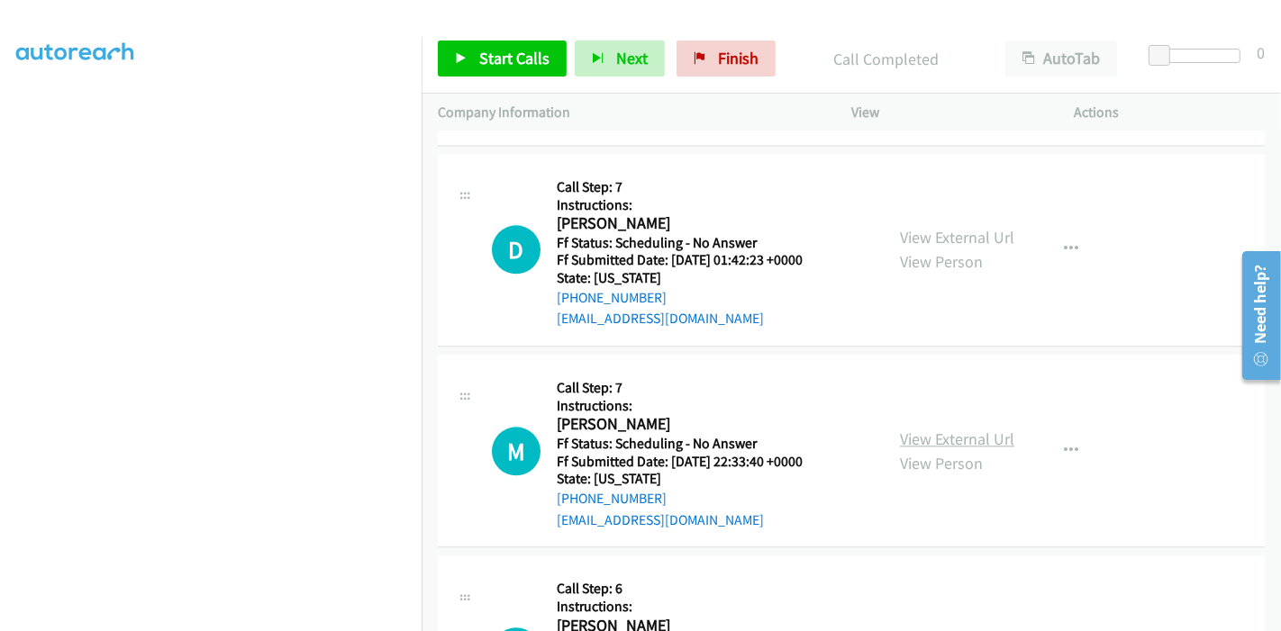
click at [944, 429] on link "View External Url" at bounding box center [957, 439] width 114 height 21
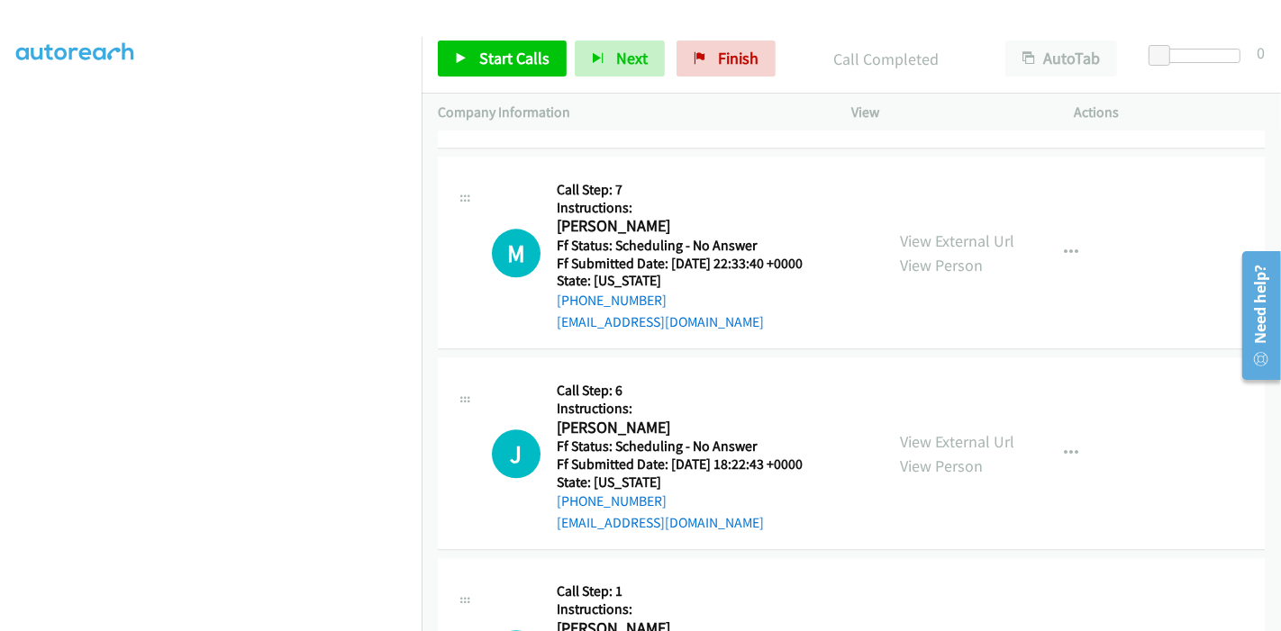
scroll to position [9475, 0]
click at [946, 430] on link "View External Url" at bounding box center [957, 440] width 114 height 21
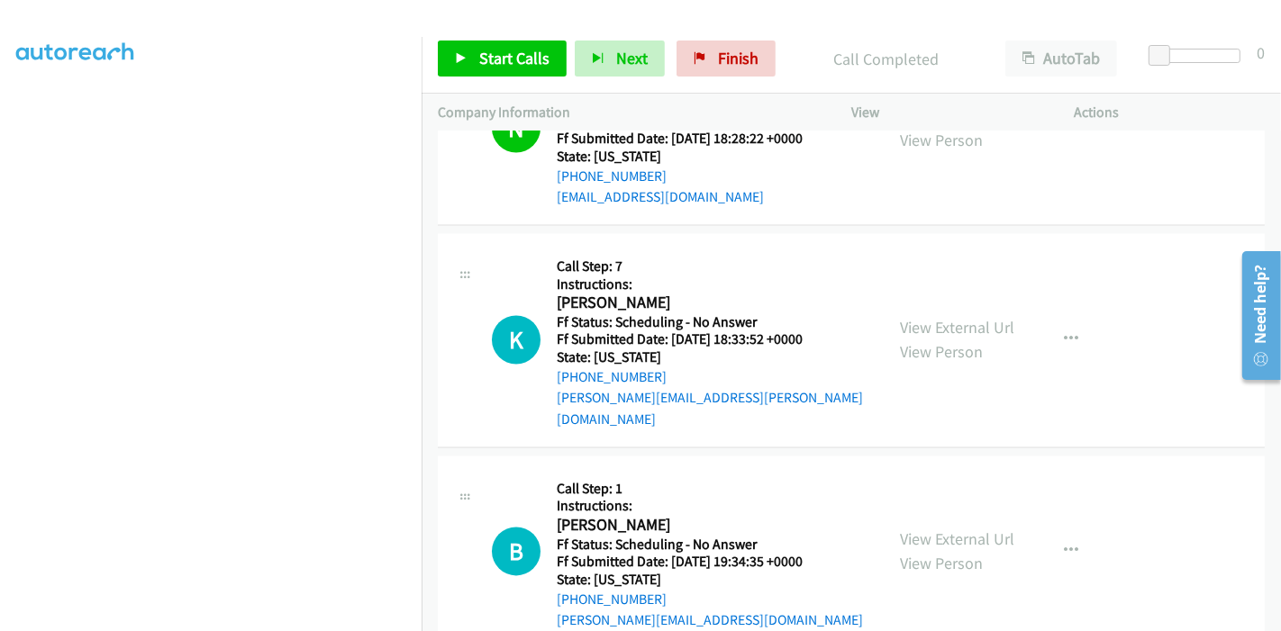
scroll to position [8774, 0]
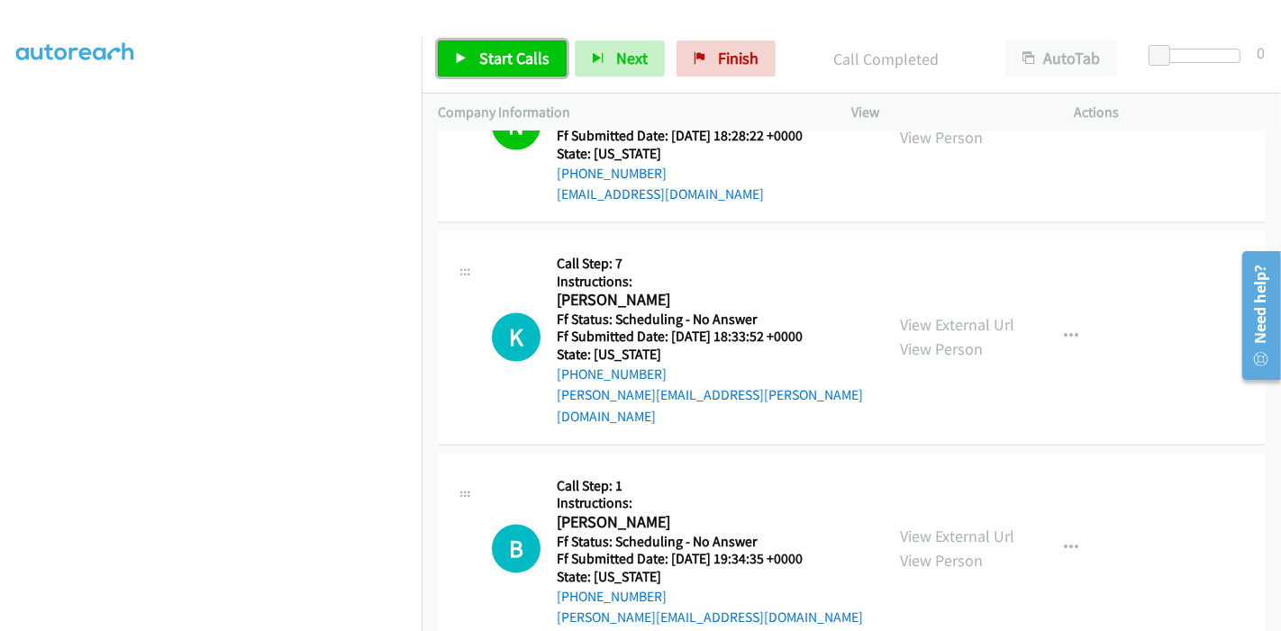
click at [485, 65] on span "Start Calls" at bounding box center [514, 58] width 70 height 21
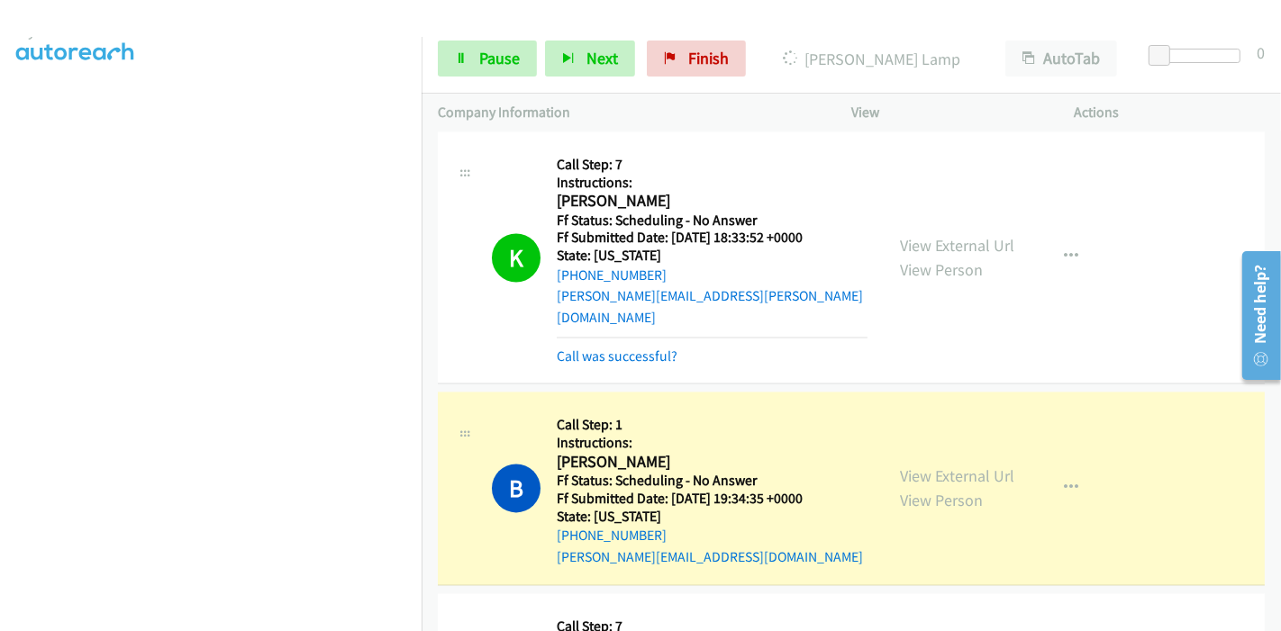
scroll to position [380, 0]
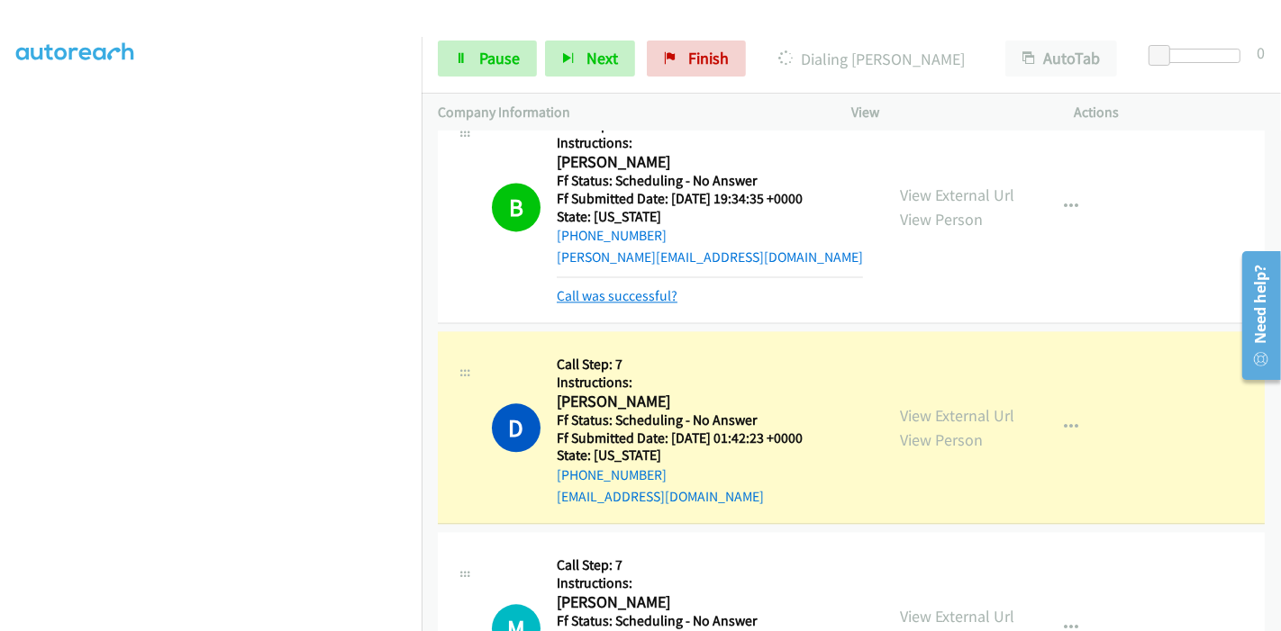
click at [656, 287] on link "Call was successful?" at bounding box center [617, 295] width 121 height 17
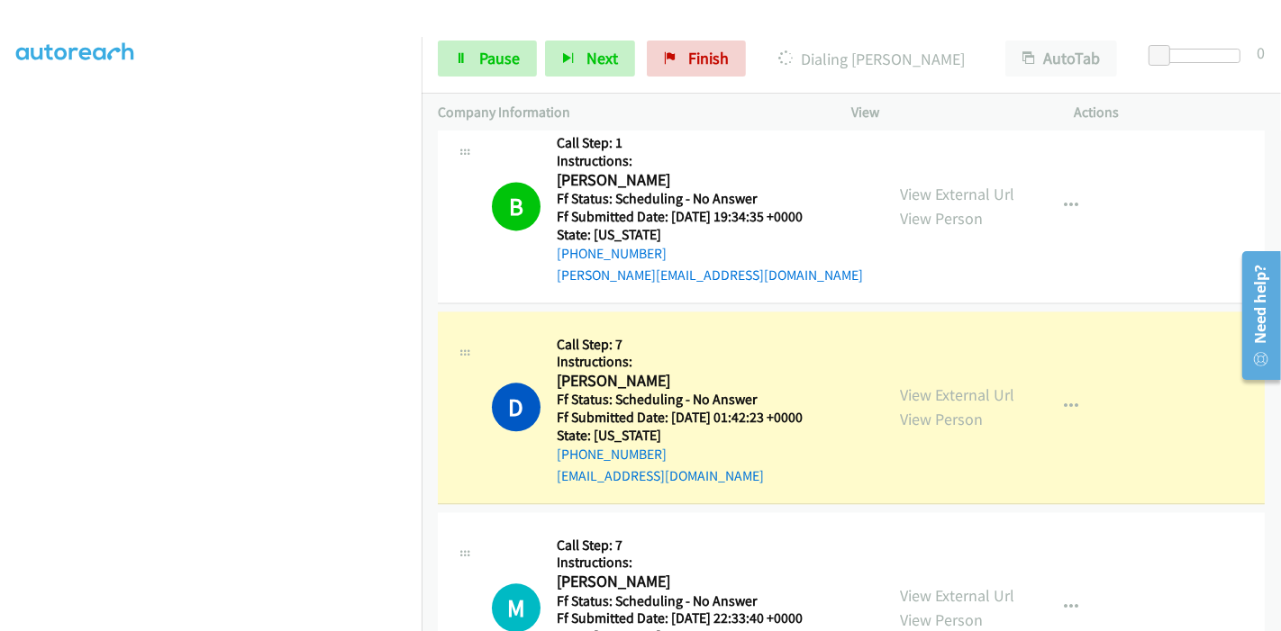
scroll to position [9256, 0]
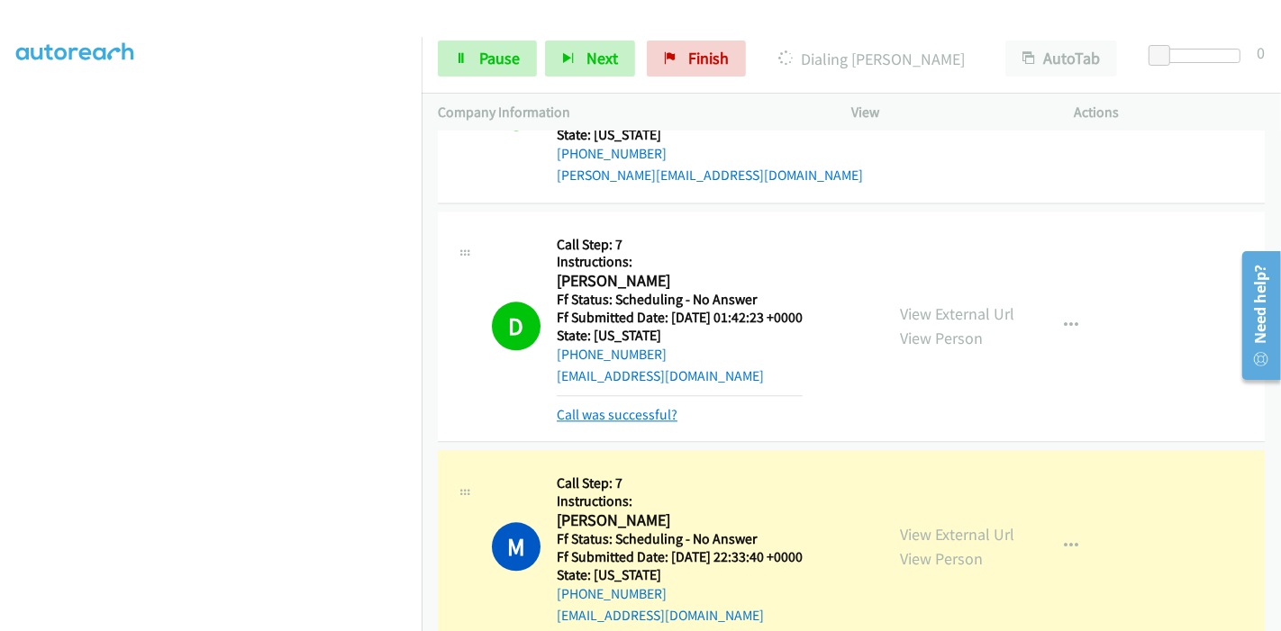
click at [606, 406] on link "Call was successful?" at bounding box center [617, 414] width 121 height 17
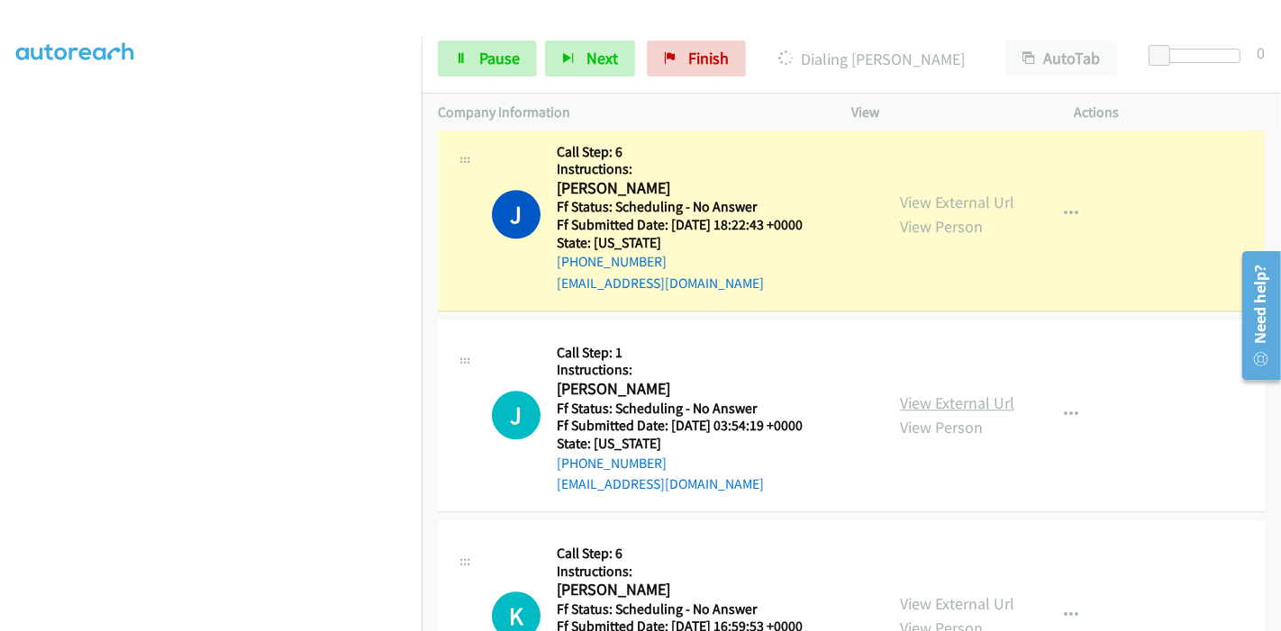
scroll to position [9856, 0]
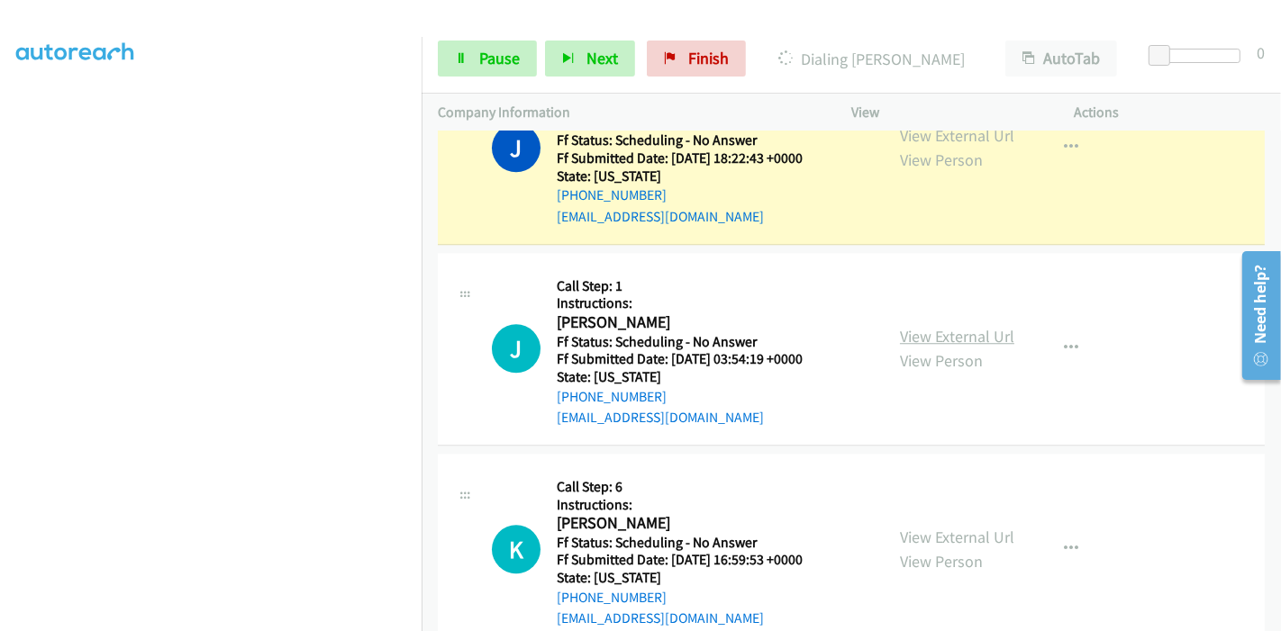
click at [937, 326] on link "View External Url" at bounding box center [957, 336] width 114 height 21
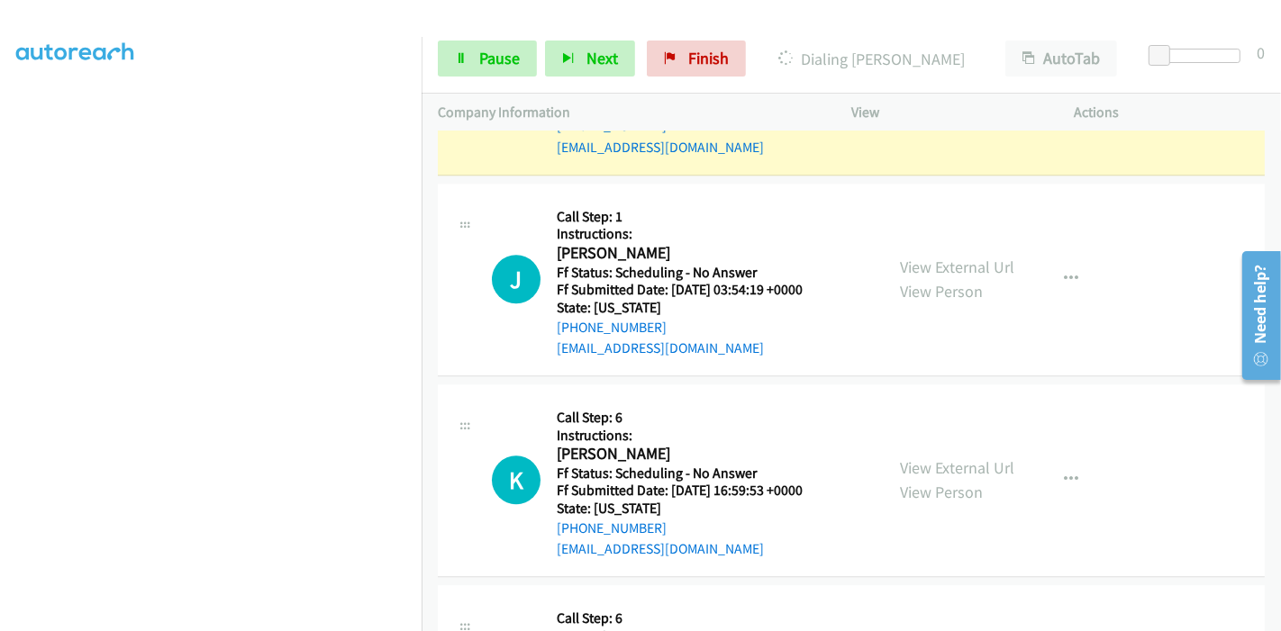
scroll to position [9956, 0]
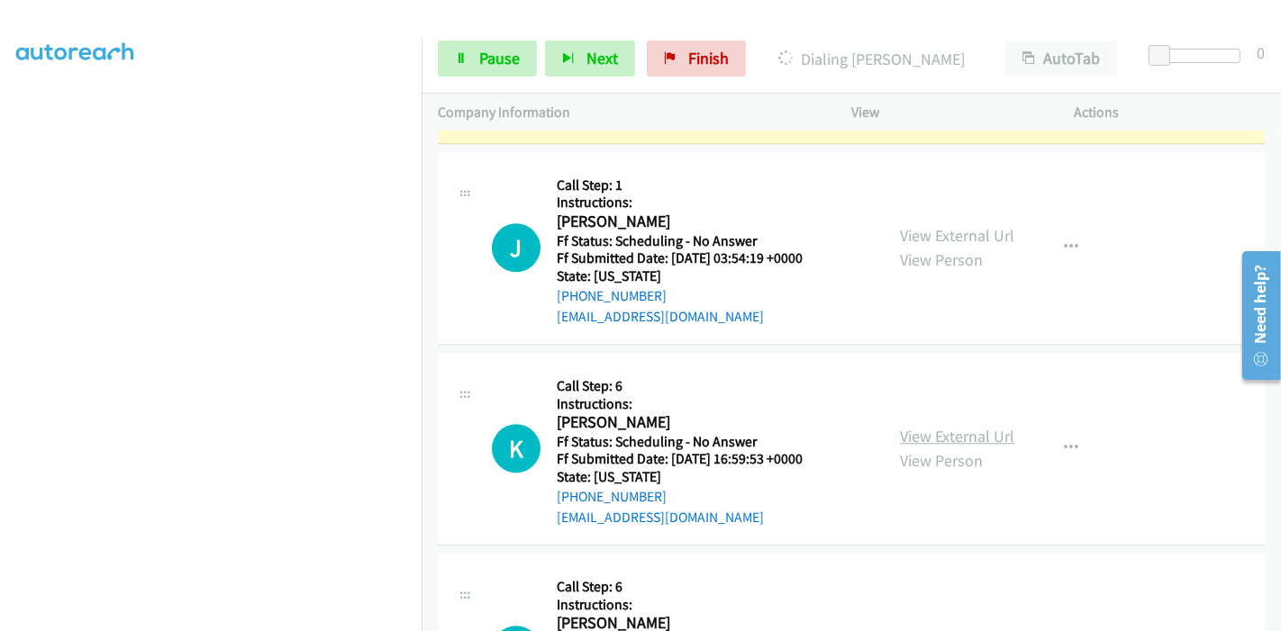
click at [941, 426] on link "View External Url" at bounding box center [957, 436] width 114 height 21
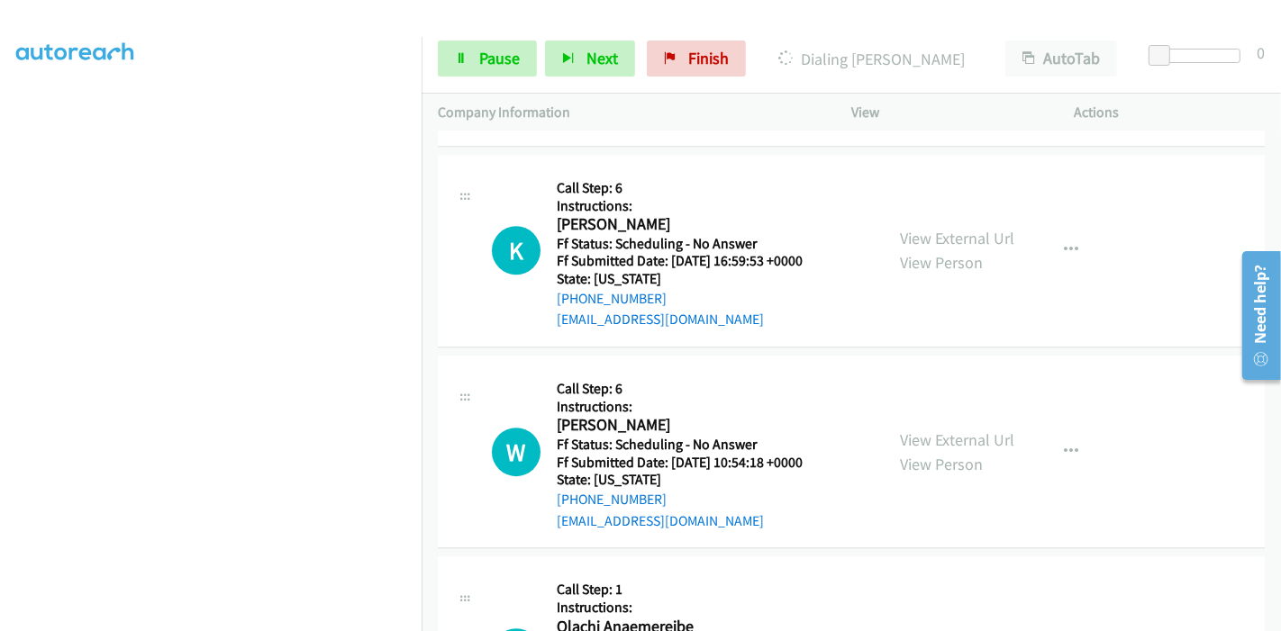
scroll to position [10156, 0]
click at [923, 428] on link "View External Url" at bounding box center [957, 438] width 114 height 21
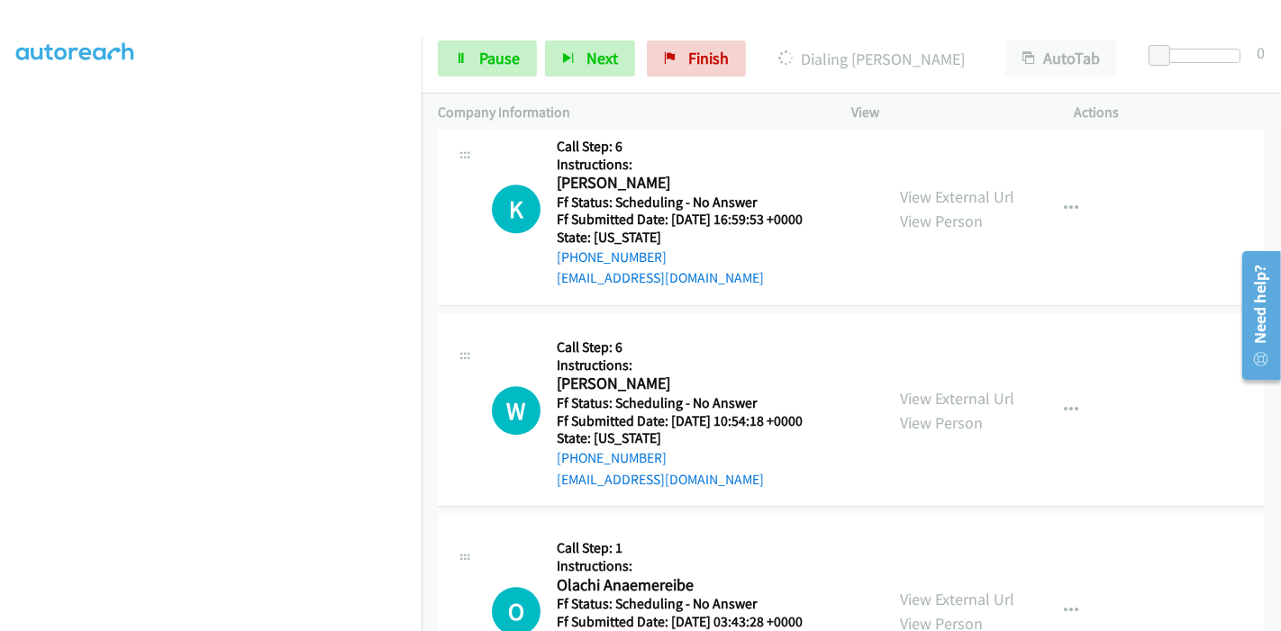
scroll to position [10256, 0]
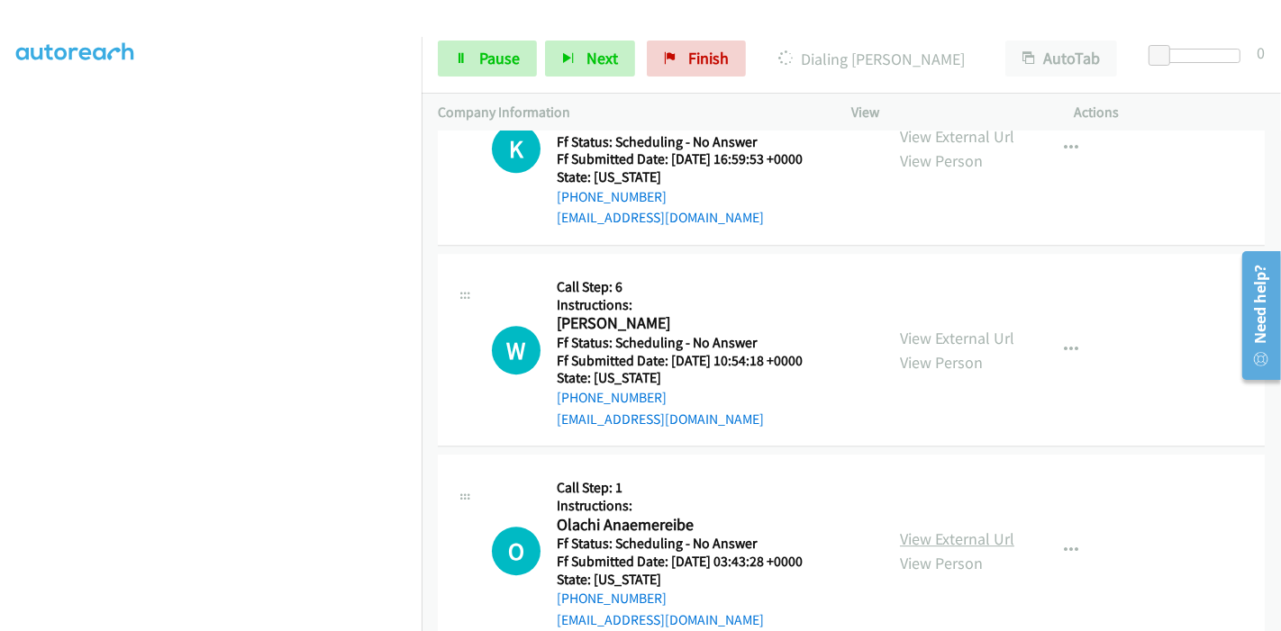
click at [931, 529] on link "View External Url" at bounding box center [957, 539] width 114 height 21
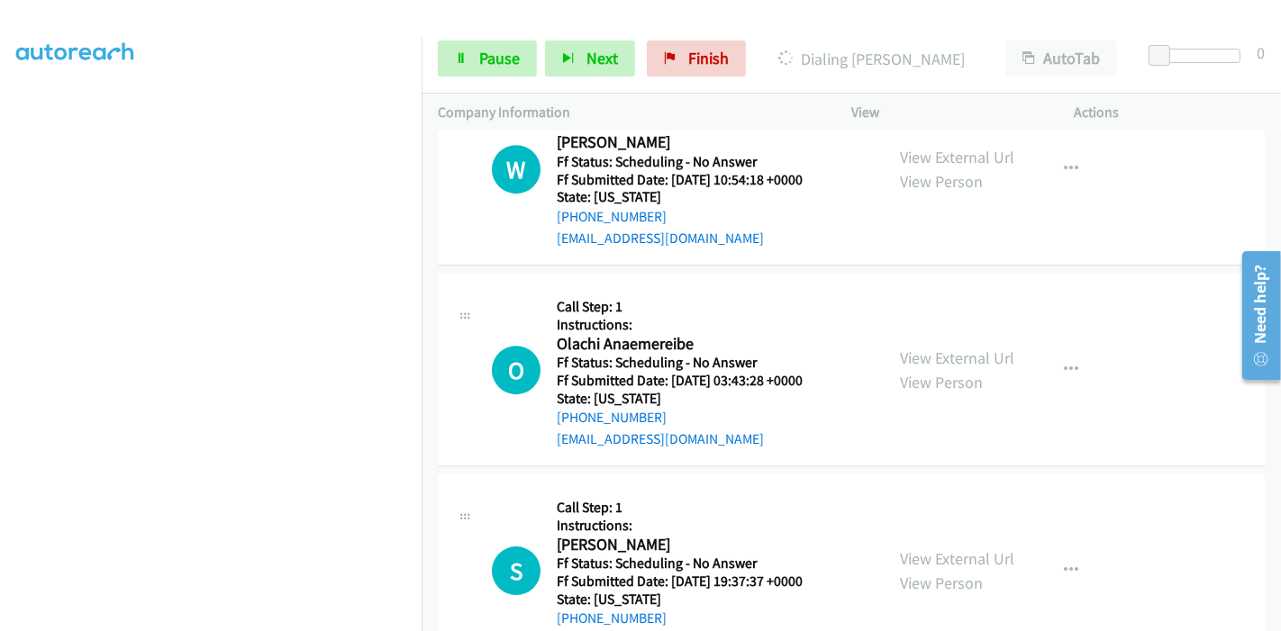
scroll to position [10456, 0]
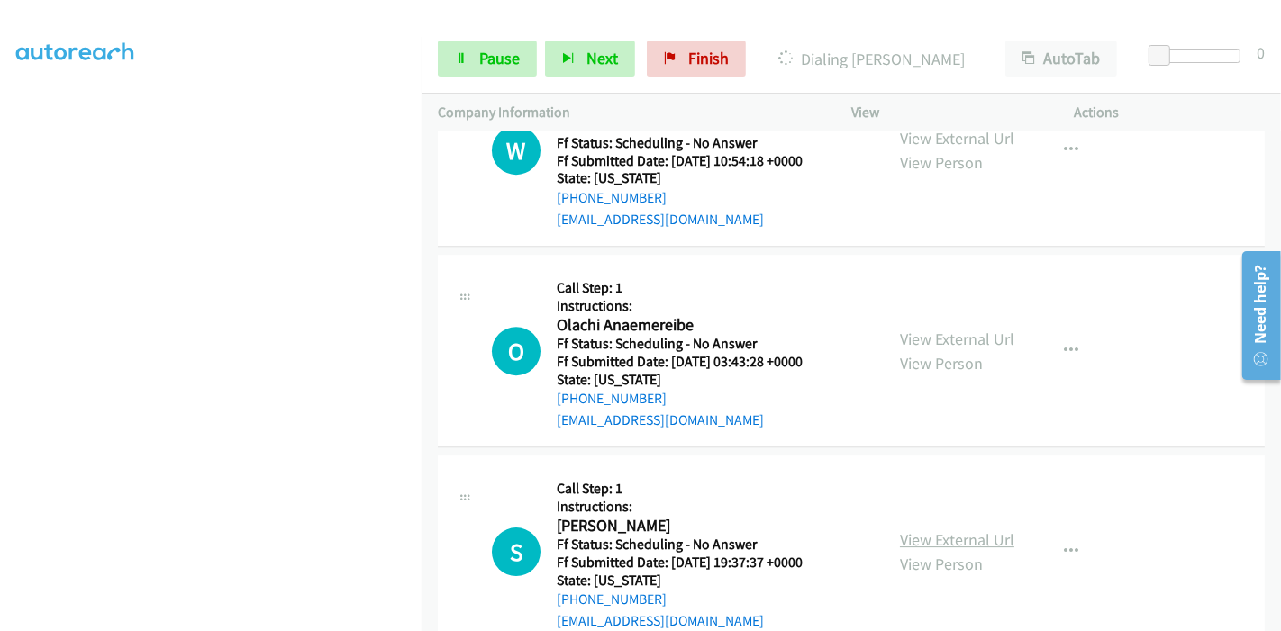
click at [910, 530] on link "View External Url" at bounding box center [957, 540] width 114 height 21
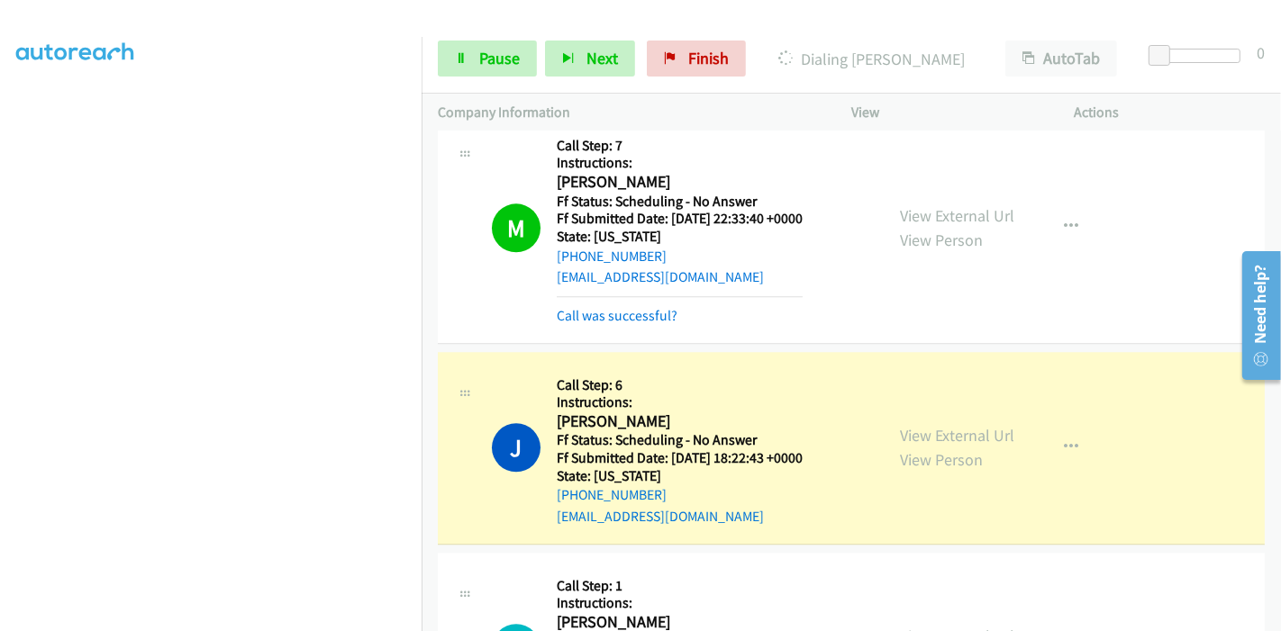
scroll to position [9656, 0]
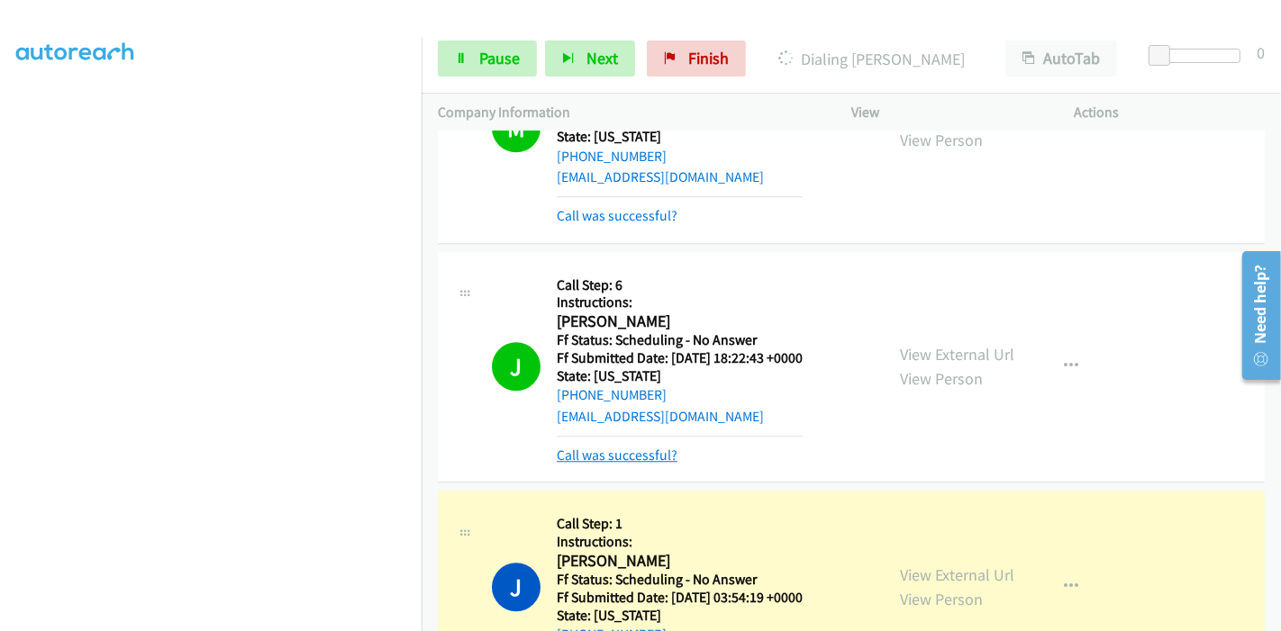
click at [629, 447] on link "Call was successful?" at bounding box center [617, 455] width 121 height 17
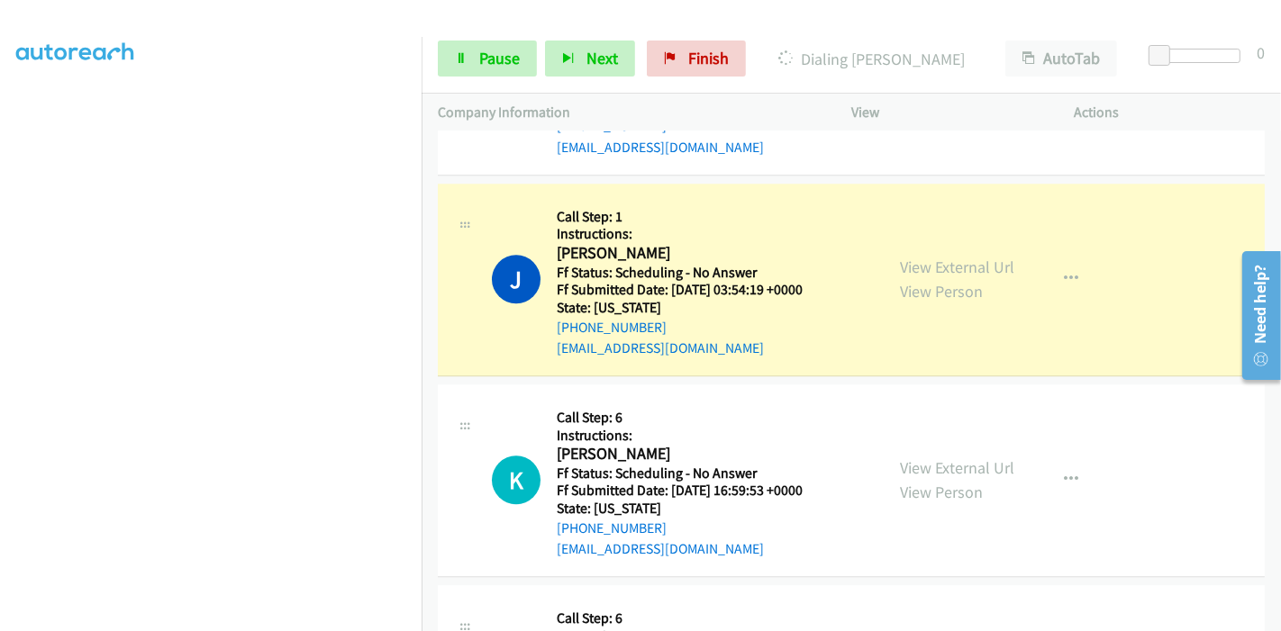
scroll to position [9956, 0]
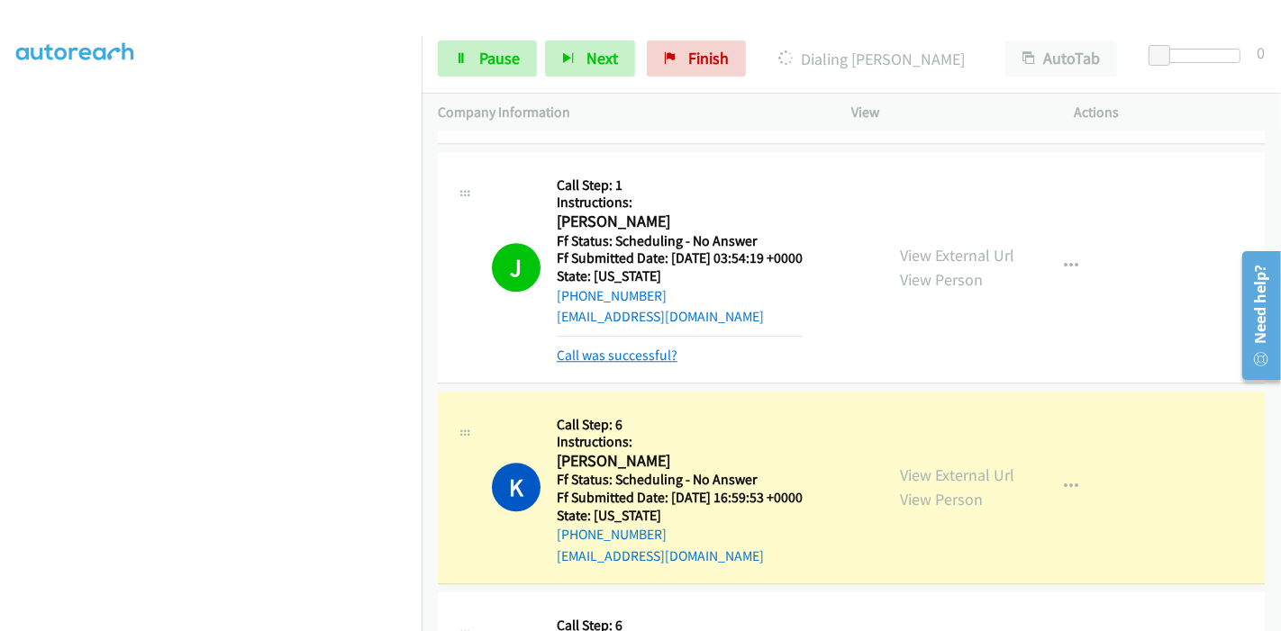
click at [660, 347] on link "Call was successful?" at bounding box center [617, 355] width 121 height 17
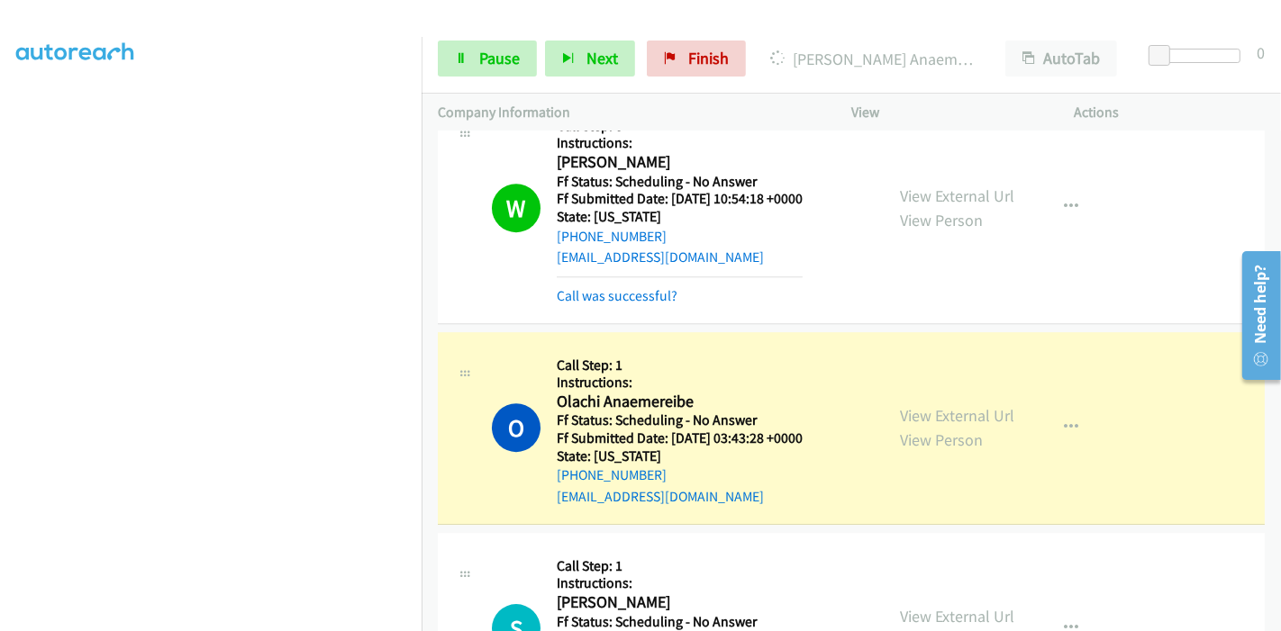
scroll to position [10476, 0]
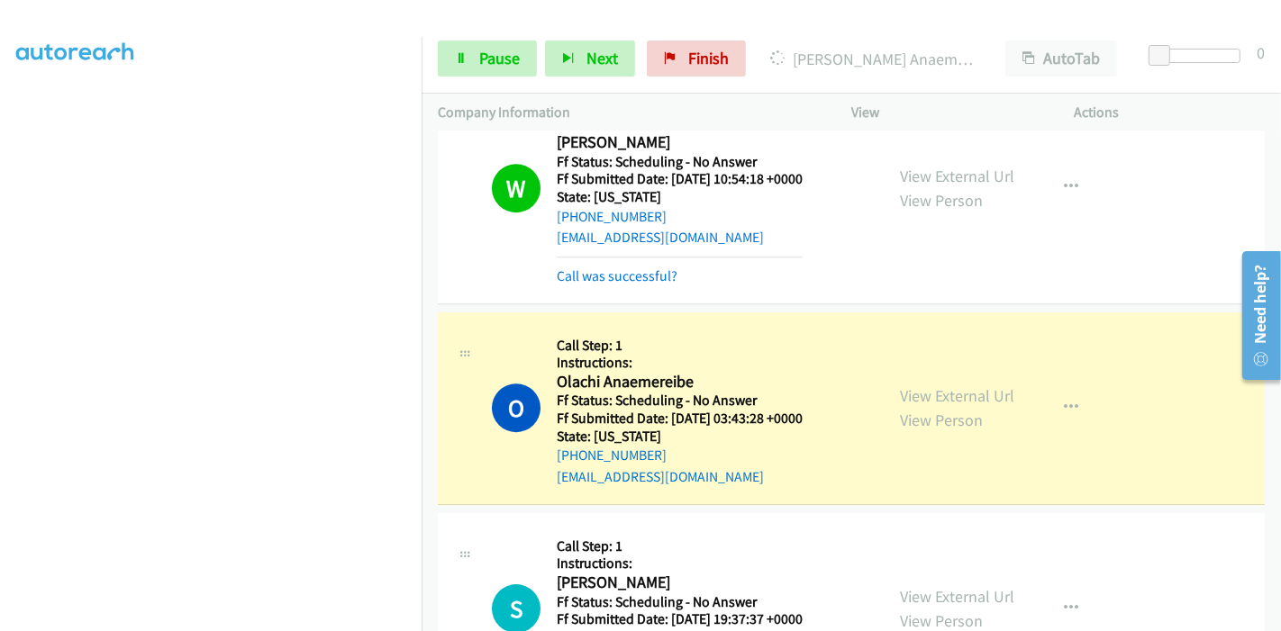
click at [616, 266] on div "Call was successful?" at bounding box center [680, 277] width 246 height 22
click at [625, 268] on link "Call was successful?" at bounding box center [617, 276] width 121 height 17
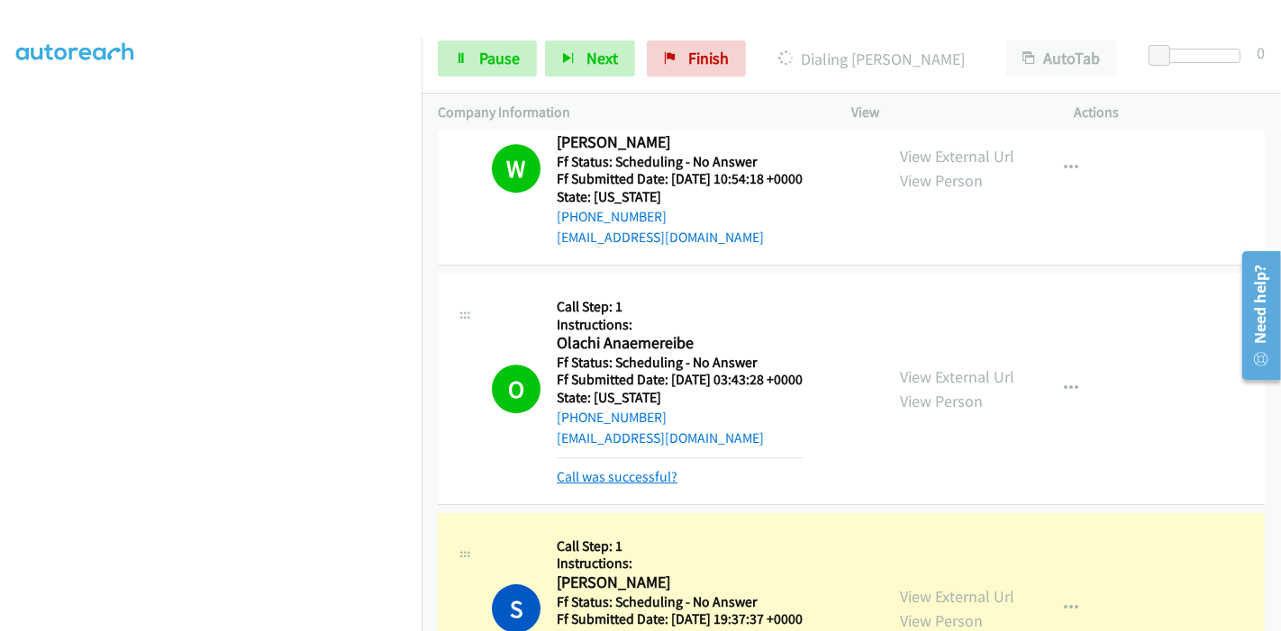
click at [598, 468] on link "Call was successful?" at bounding box center [617, 476] width 121 height 17
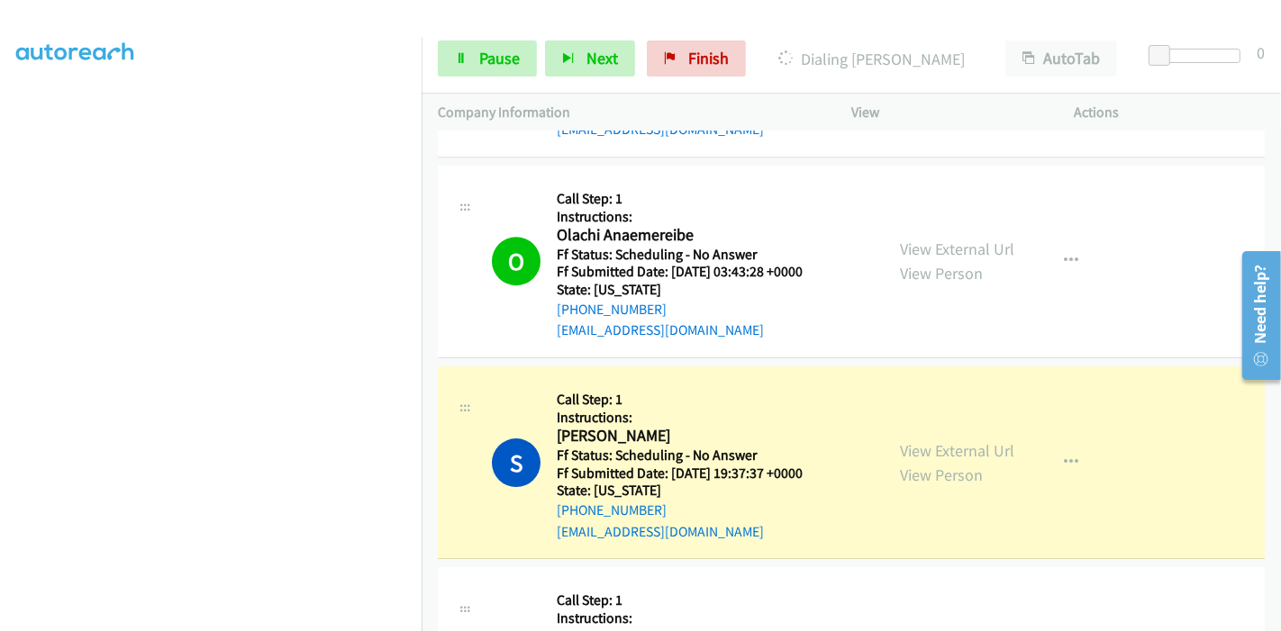
scroll to position [10776, 0]
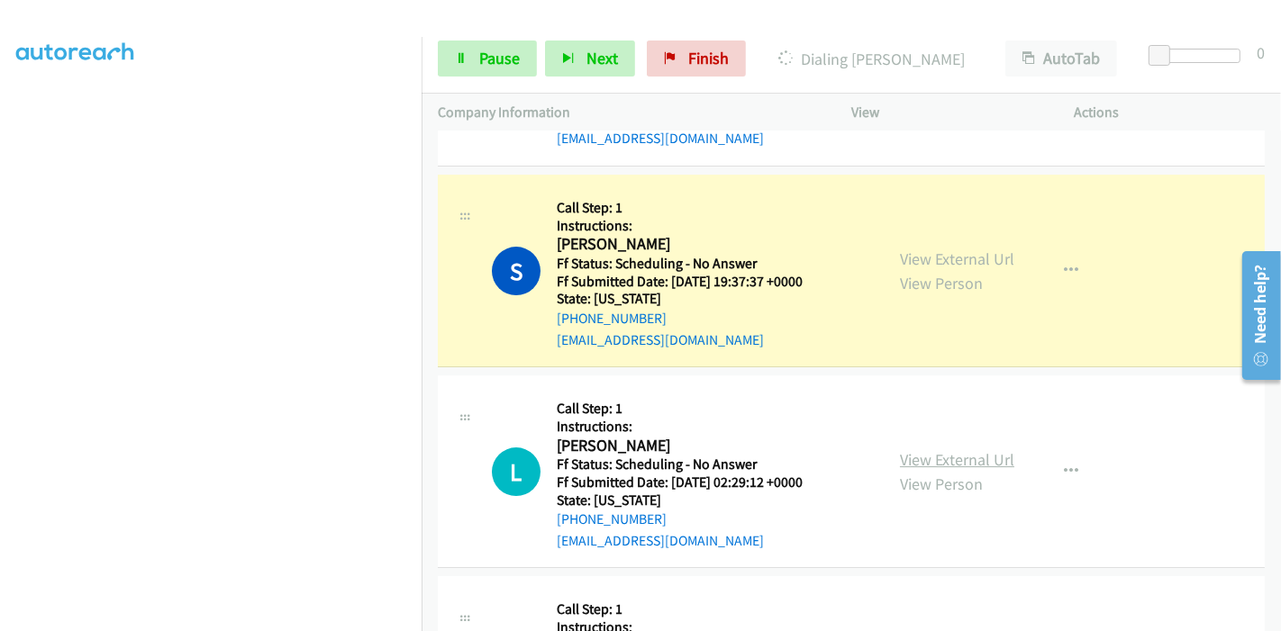
click at [934, 449] on link "View External Url" at bounding box center [957, 459] width 114 height 21
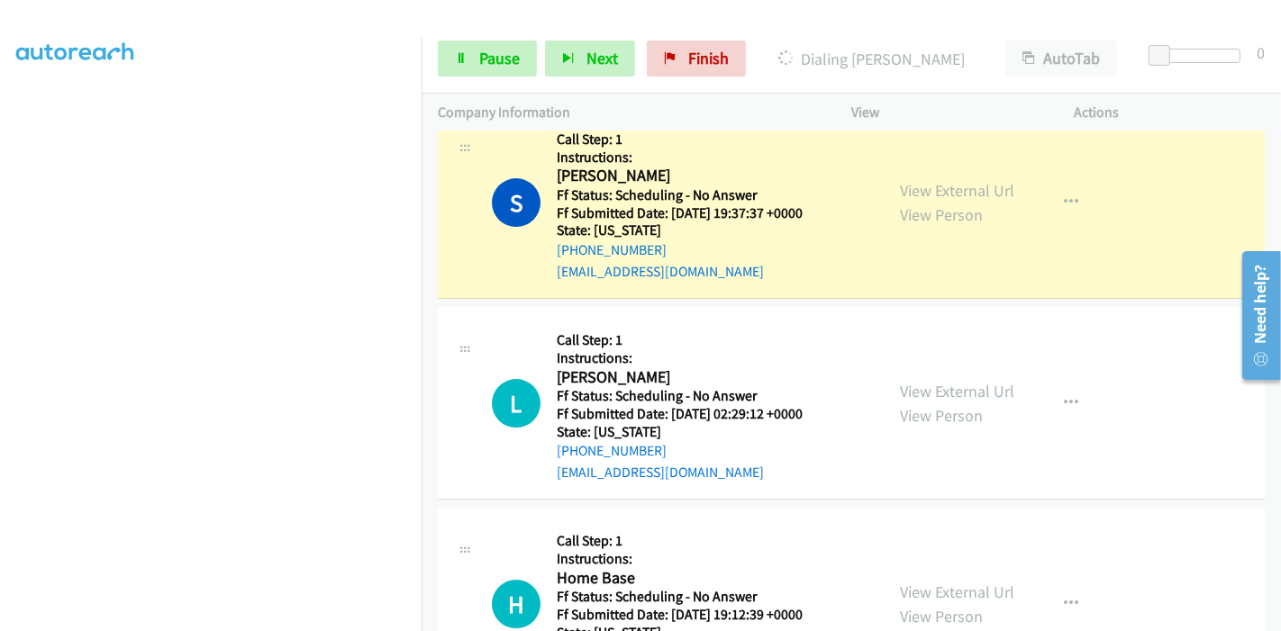
scroll to position [10876, 0]
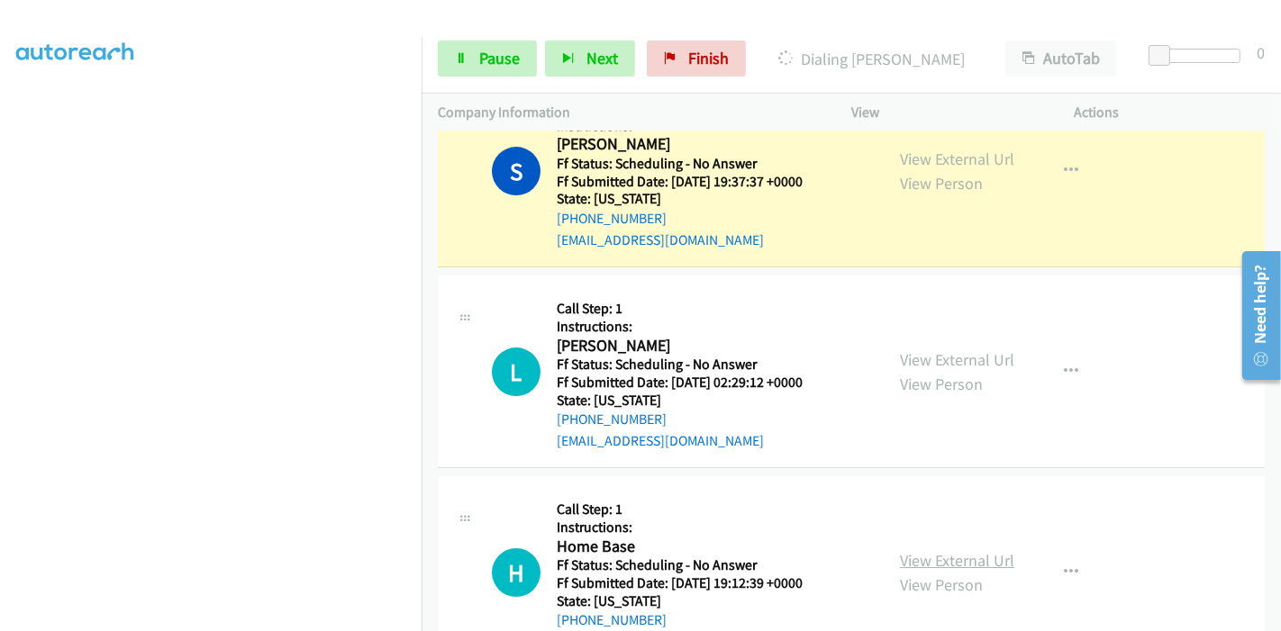
click at [926, 550] on link "View External Url" at bounding box center [957, 560] width 114 height 21
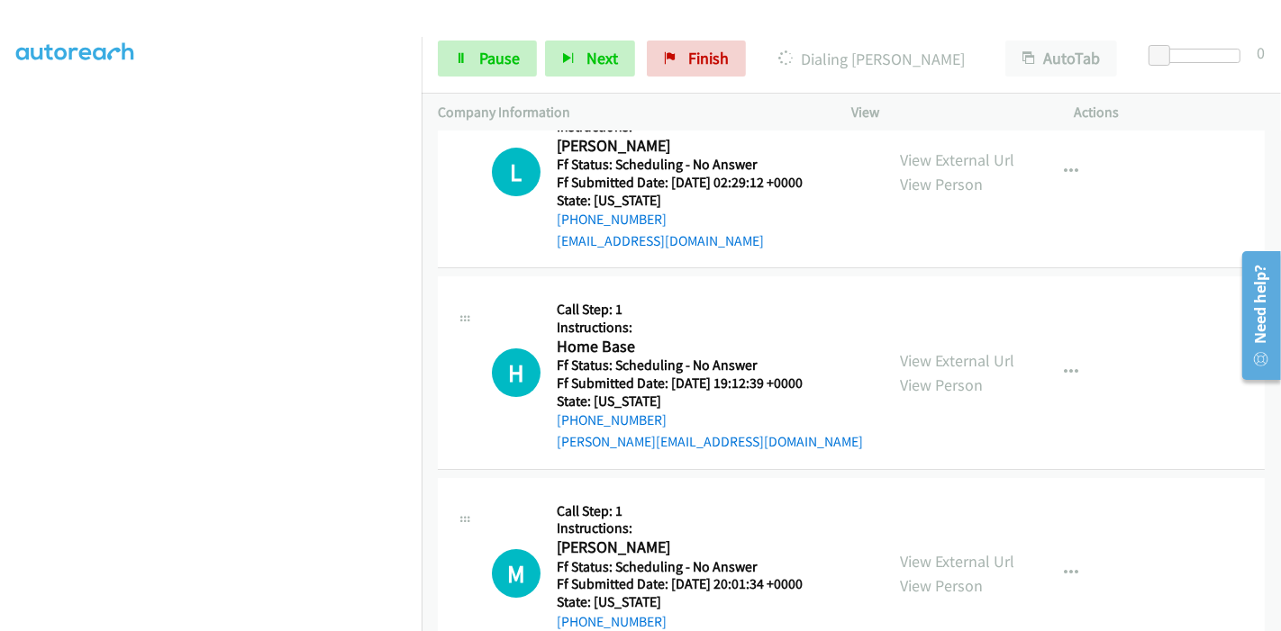
scroll to position [11076, 0]
click at [937, 551] on link "View External Url" at bounding box center [957, 561] width 114 height 21
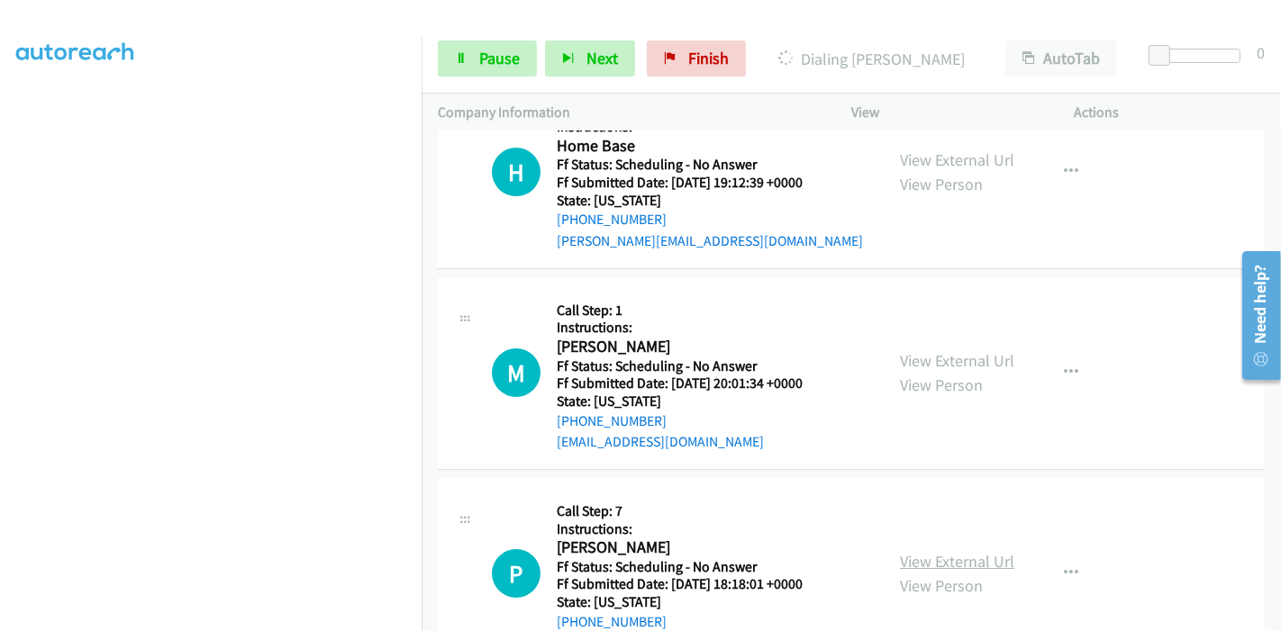
click at [904, 551] on link "View External Url" at bounding box center [957, 561] width 114 height 21
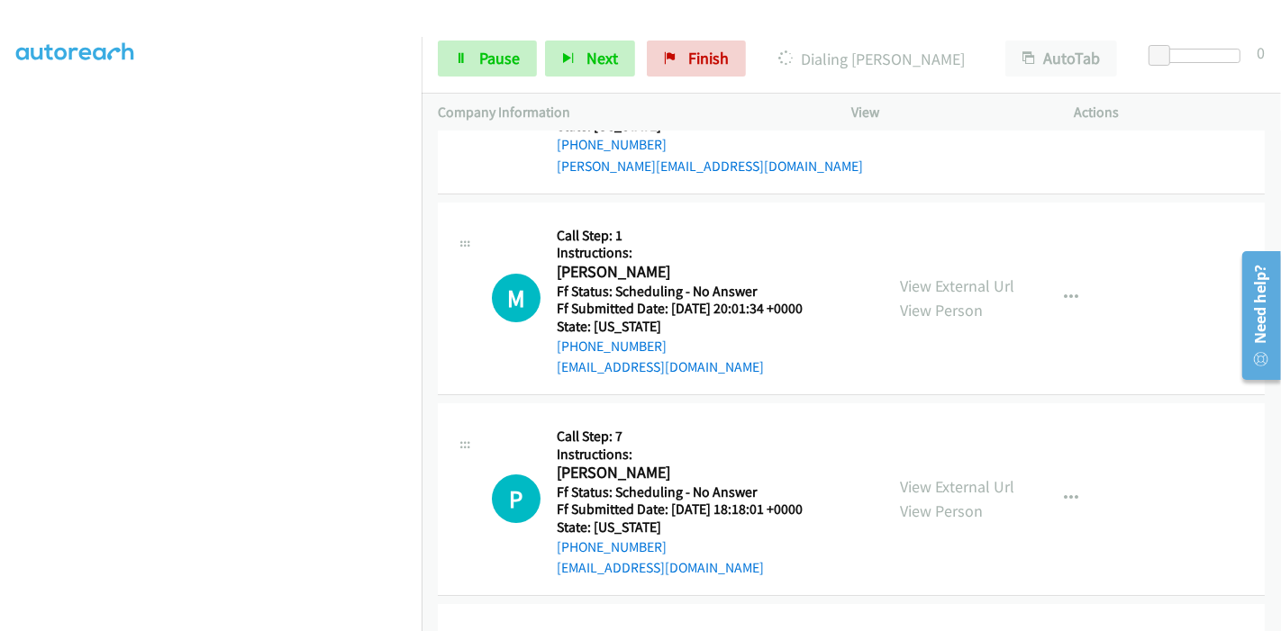
scroll to position [11477, 0]
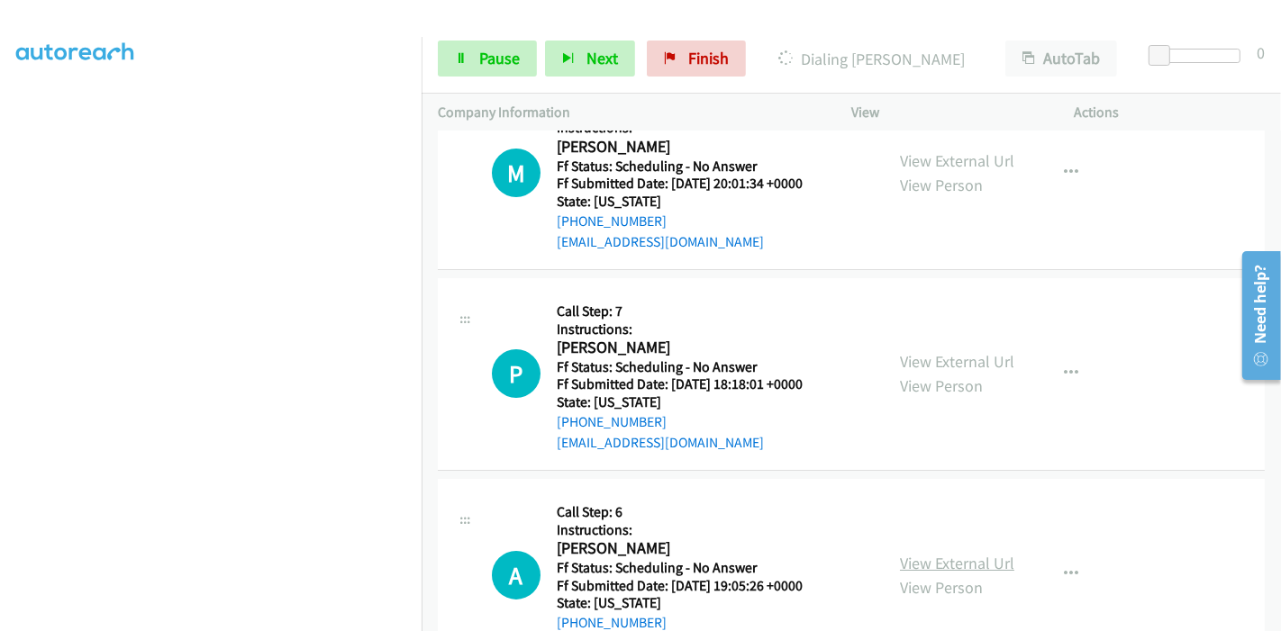
click at [916, 553] on link "View External Url" at bounding box center [957, 563] width 114 height 21
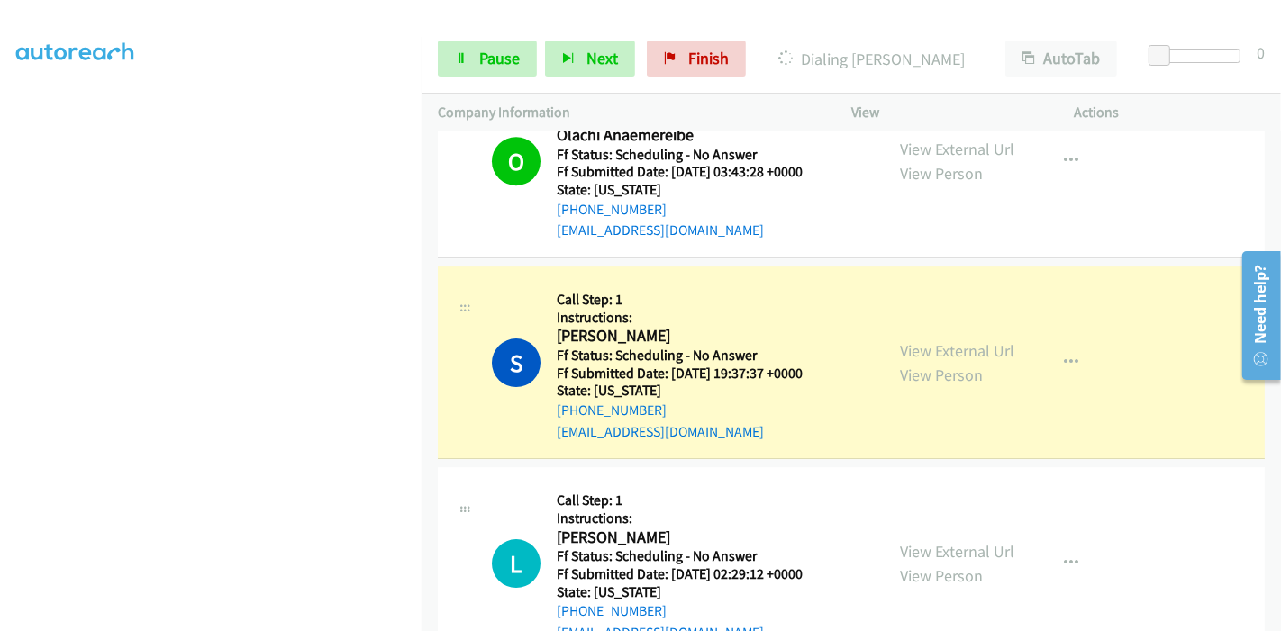
scroll to position [10676, 0]
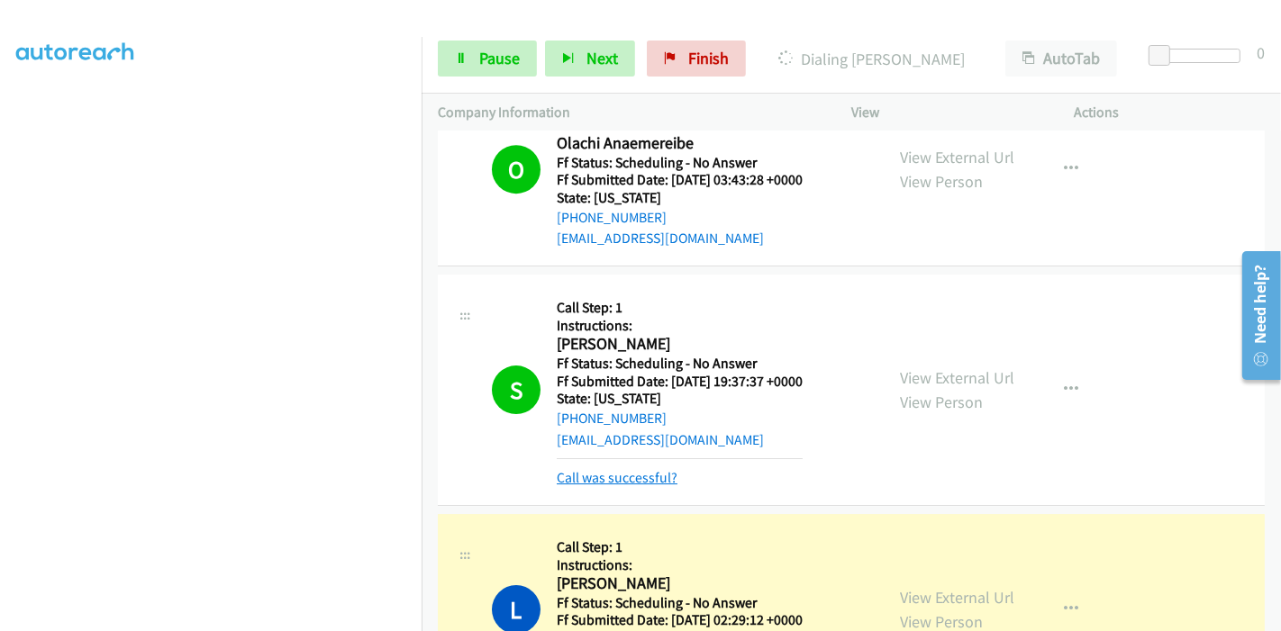
click at [646, 469] on link "Call was successful?" at bounding box center [617, 477] width 121 height 17
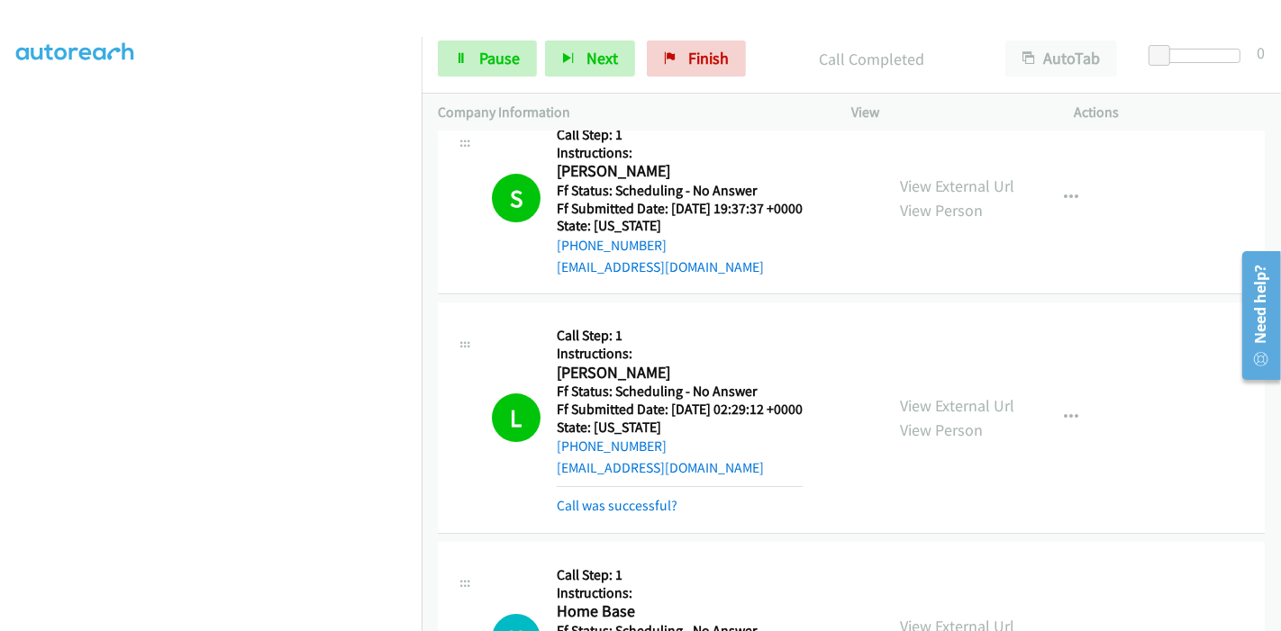
scroll to position [10876, 0]
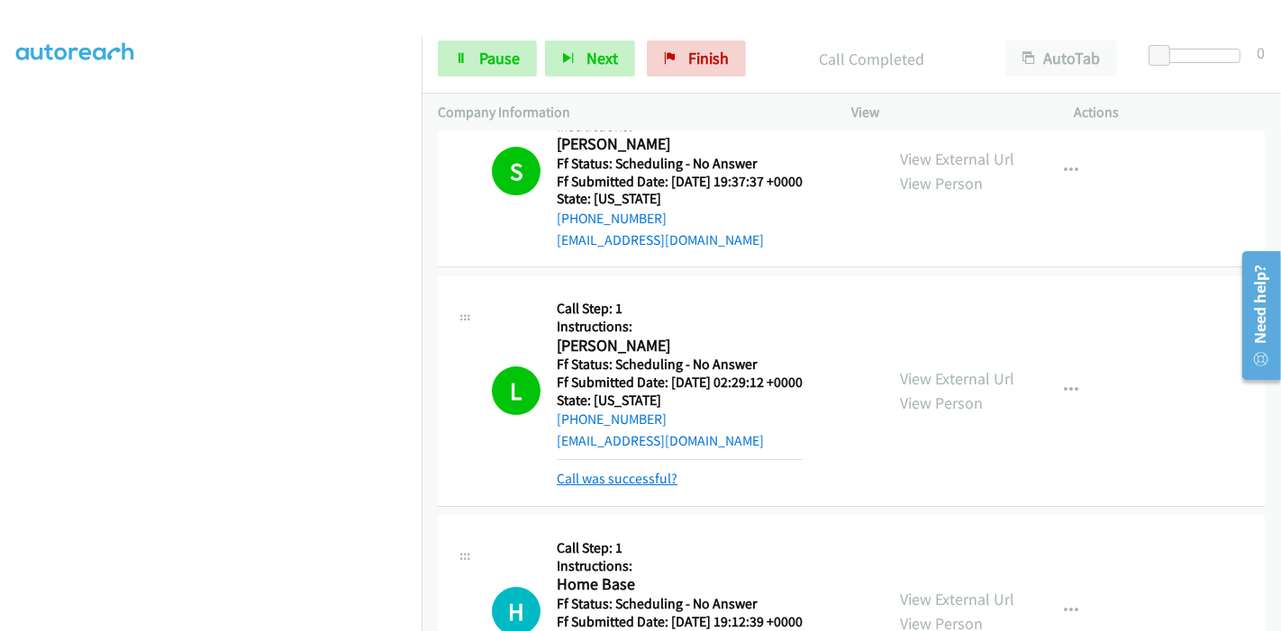
click at [607, 470] on link "Call was successful?" at bounding box center [617, 478] width 121 height 17
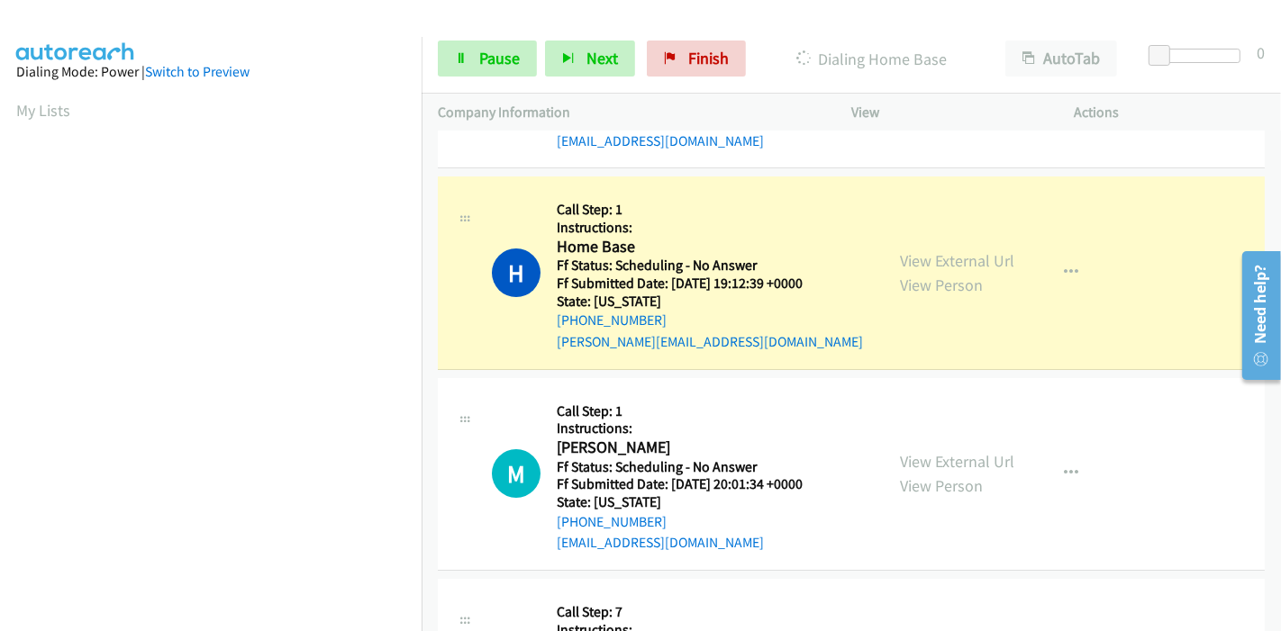
scroll to position [11076, 0]
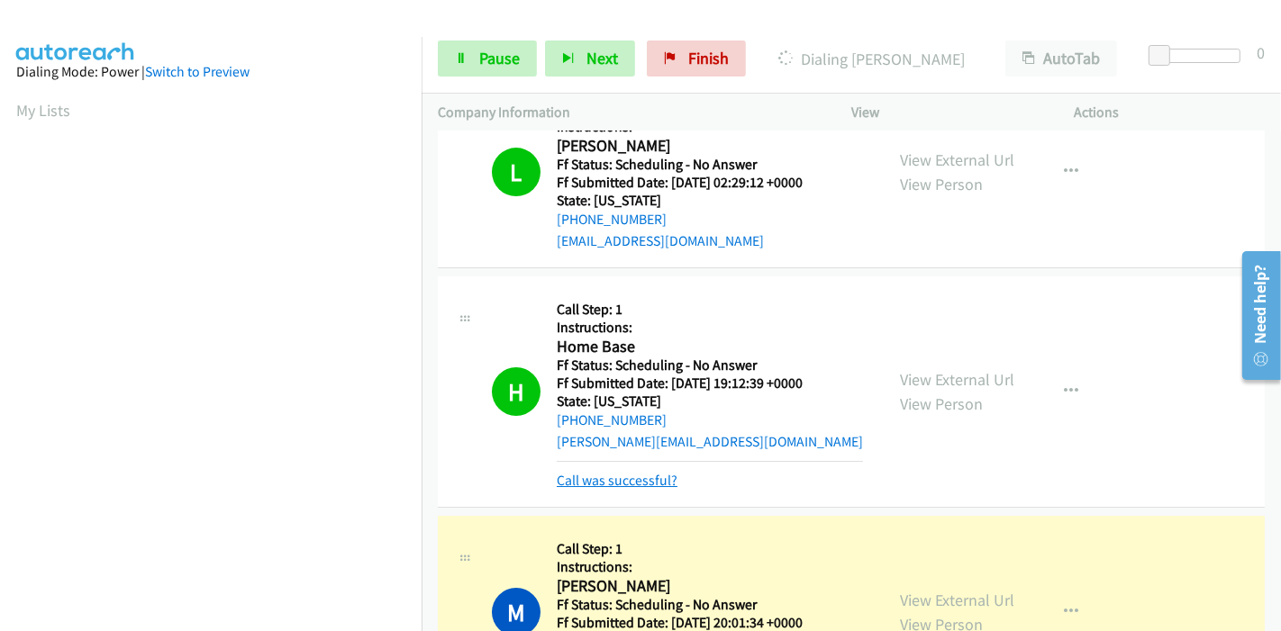
click at [636, 472] on link "Call was successful?" at bounding box center [617, 480] width 121 height 17
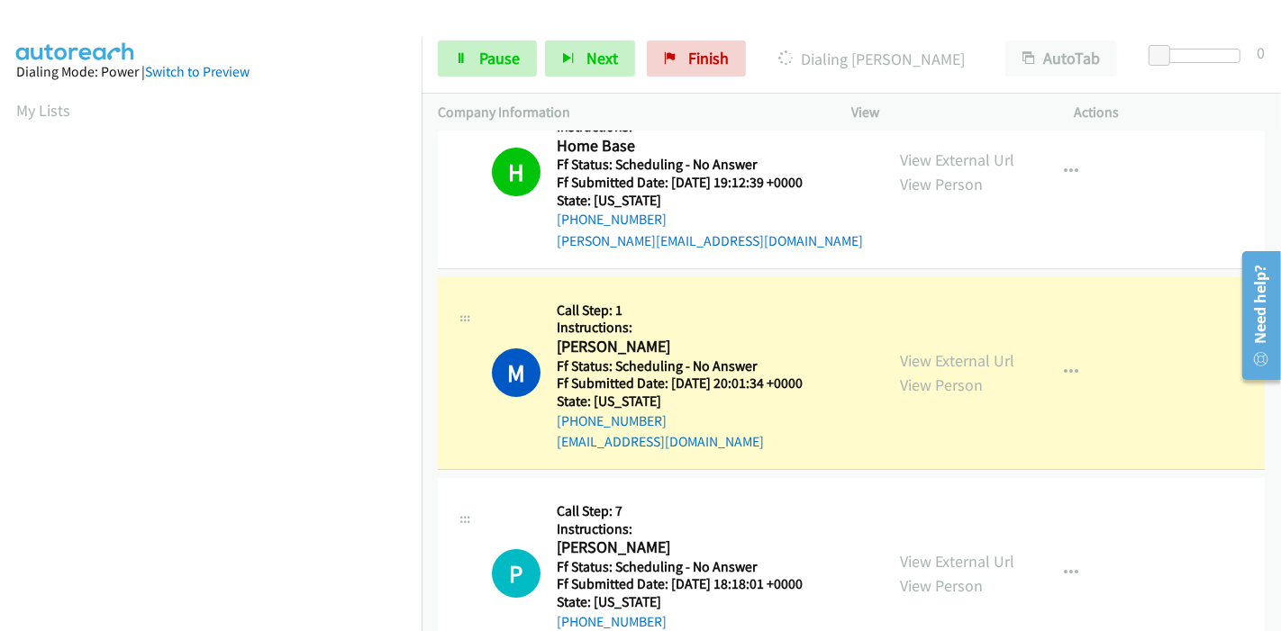
scroll to position [380, 0]
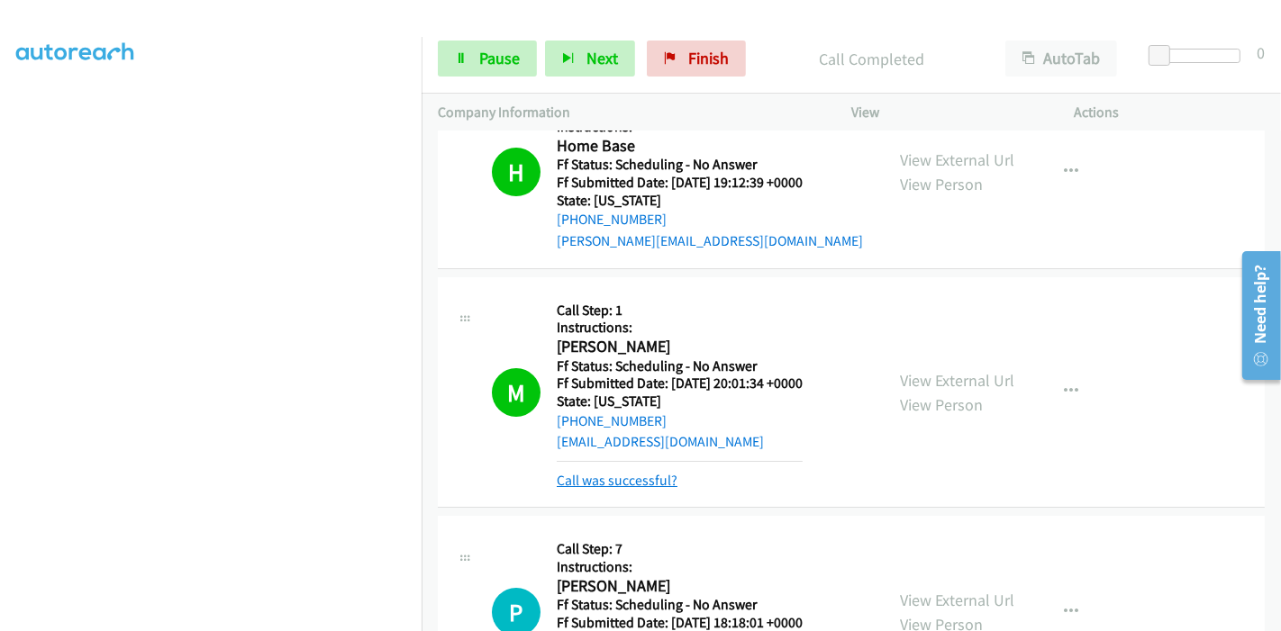
click at [596, 472] on link "Call was successful?" at bounding box center [617, 480] width 121 height 17
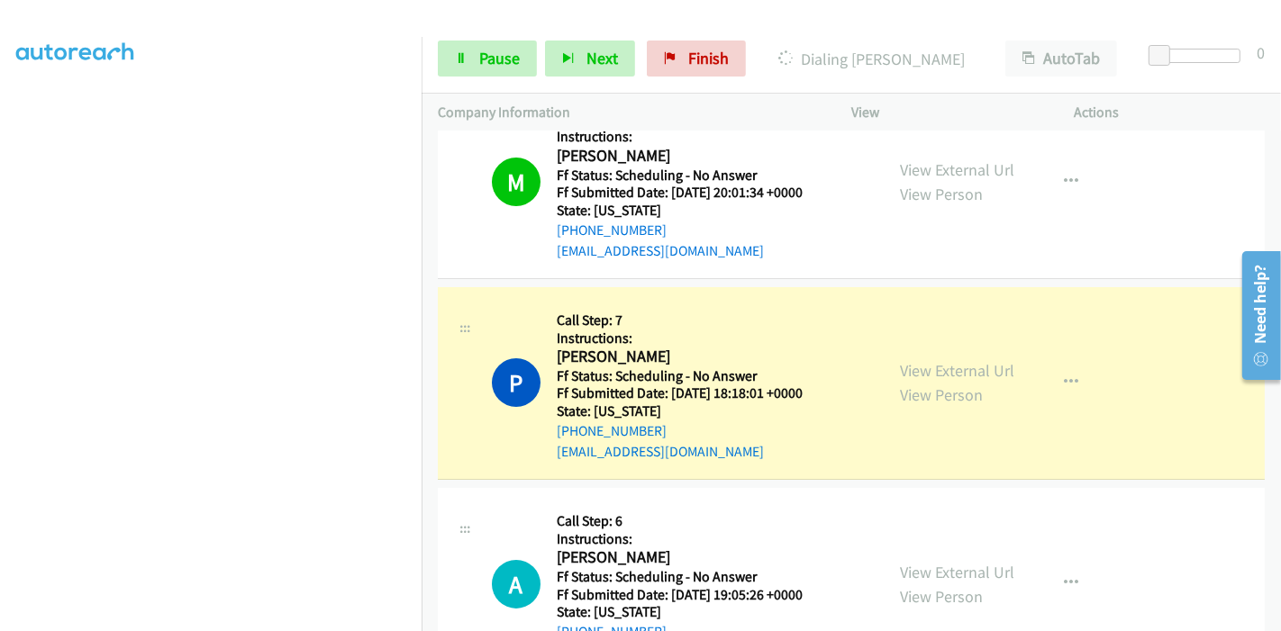
scroll to position [11477, 0]
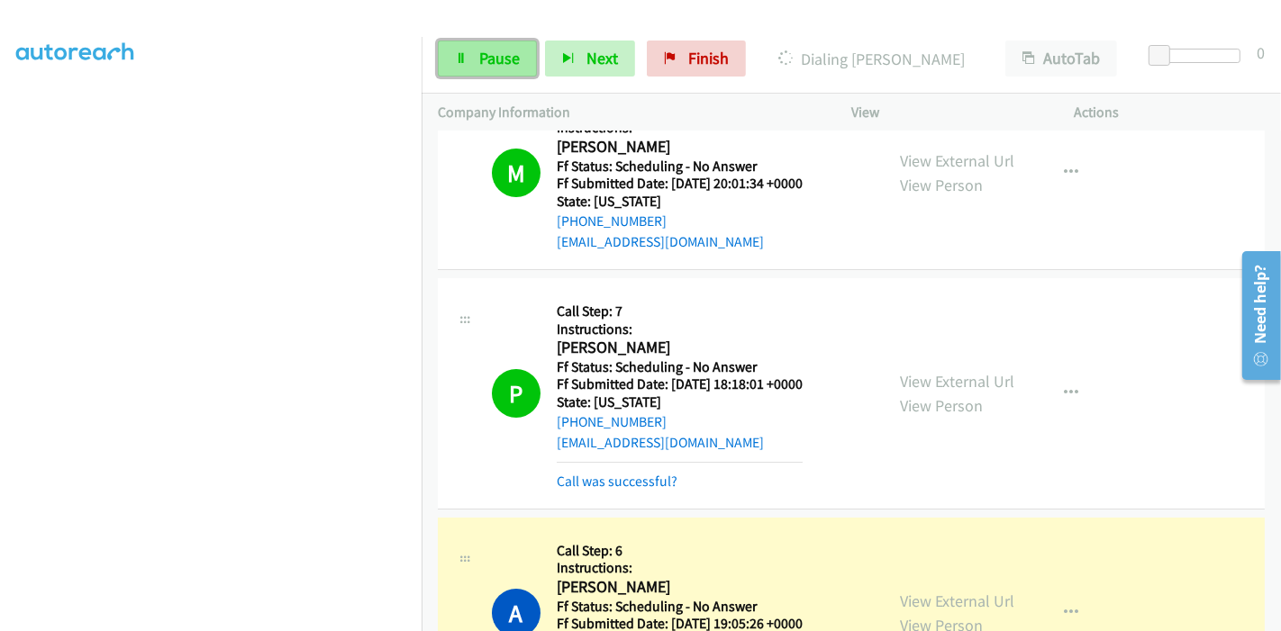
click at [452, 51] on link "Pause" at bounding box center [487, 59] width 99 height 36
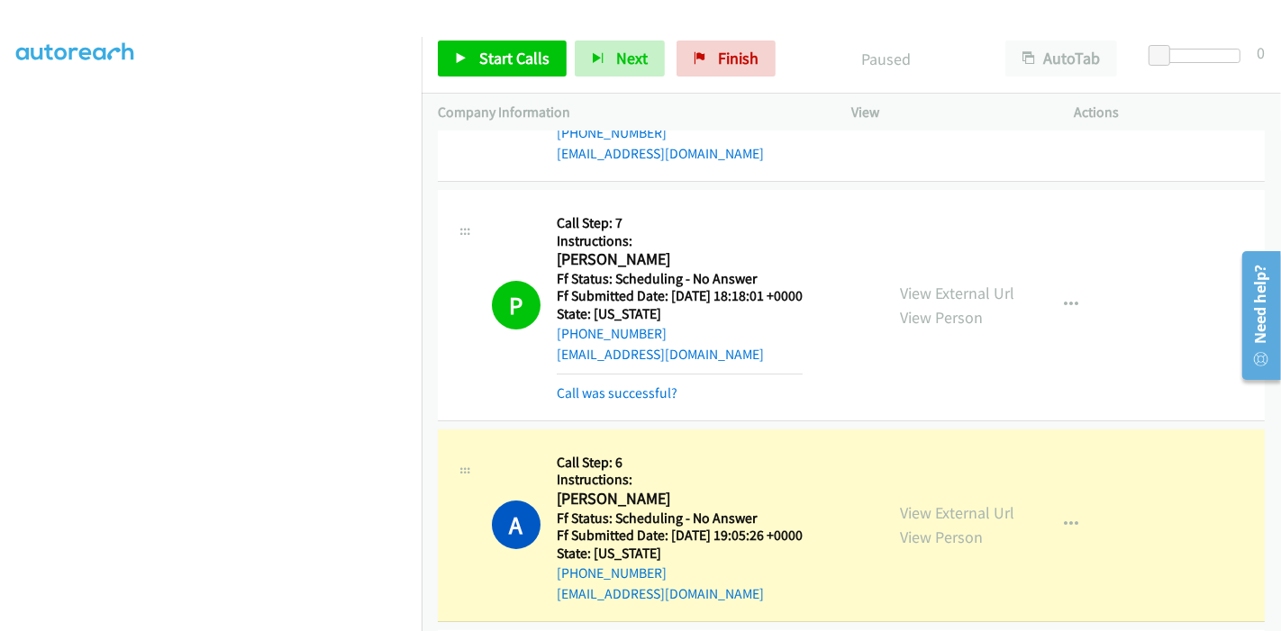
scroll to position [11677, 0]
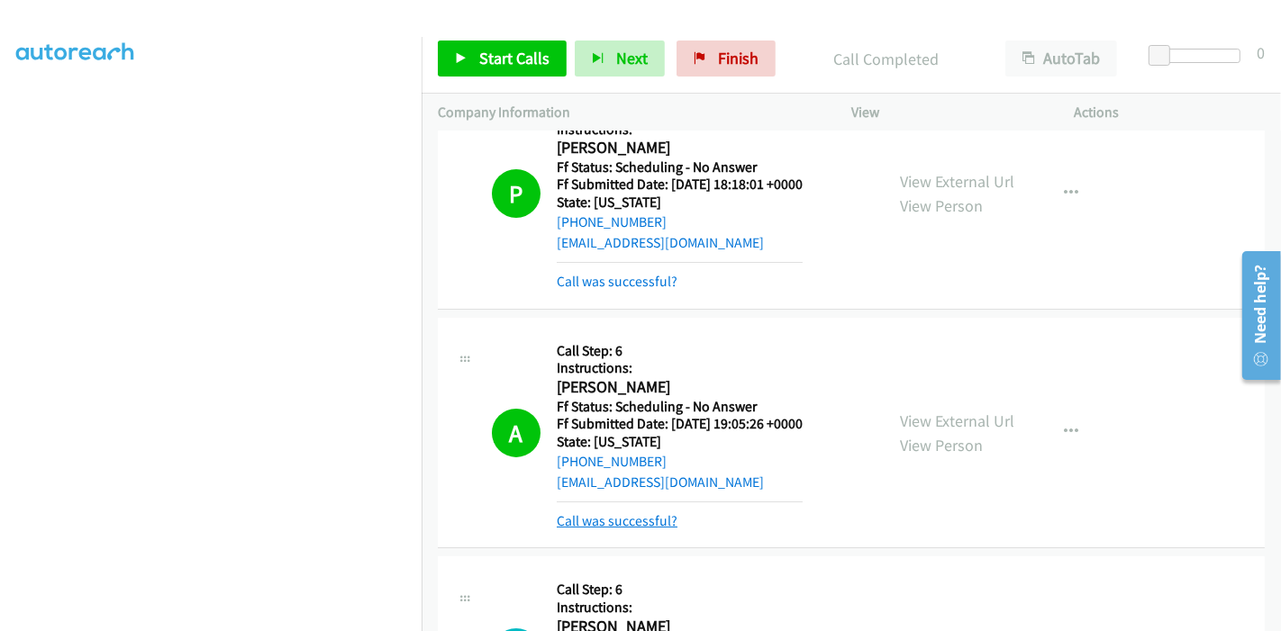
click at [604, 513] on link "Call was successful?" at bounding box center [617, 521] width 121 height 17
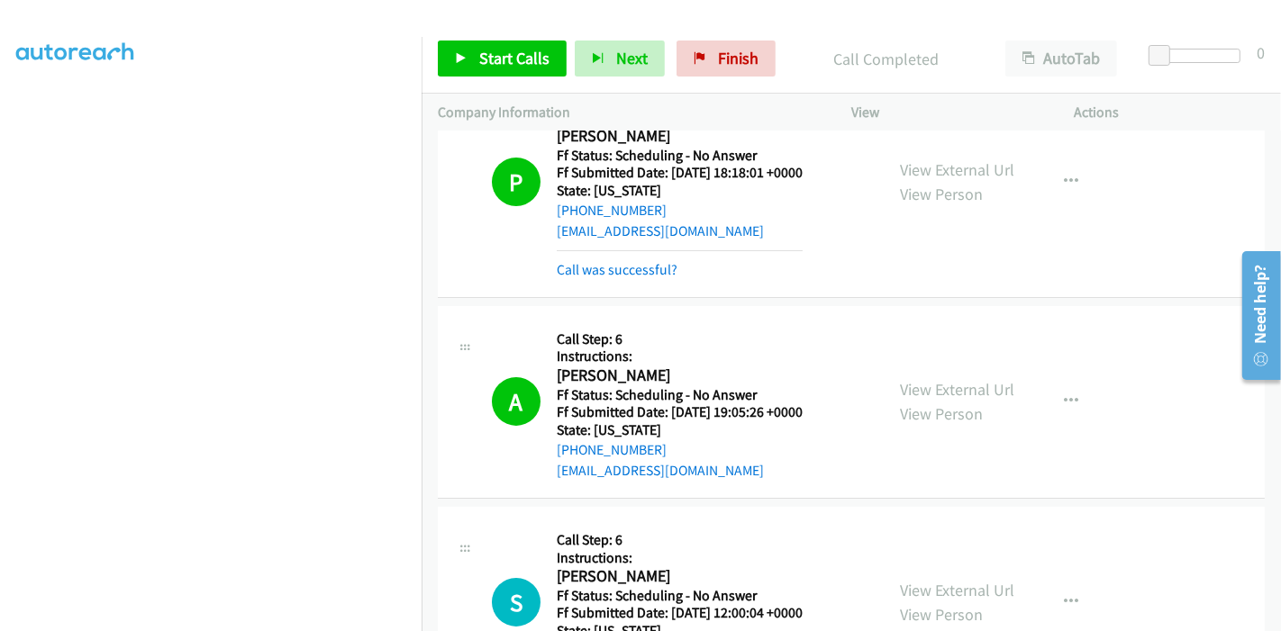
scroll to position [11877, 0]
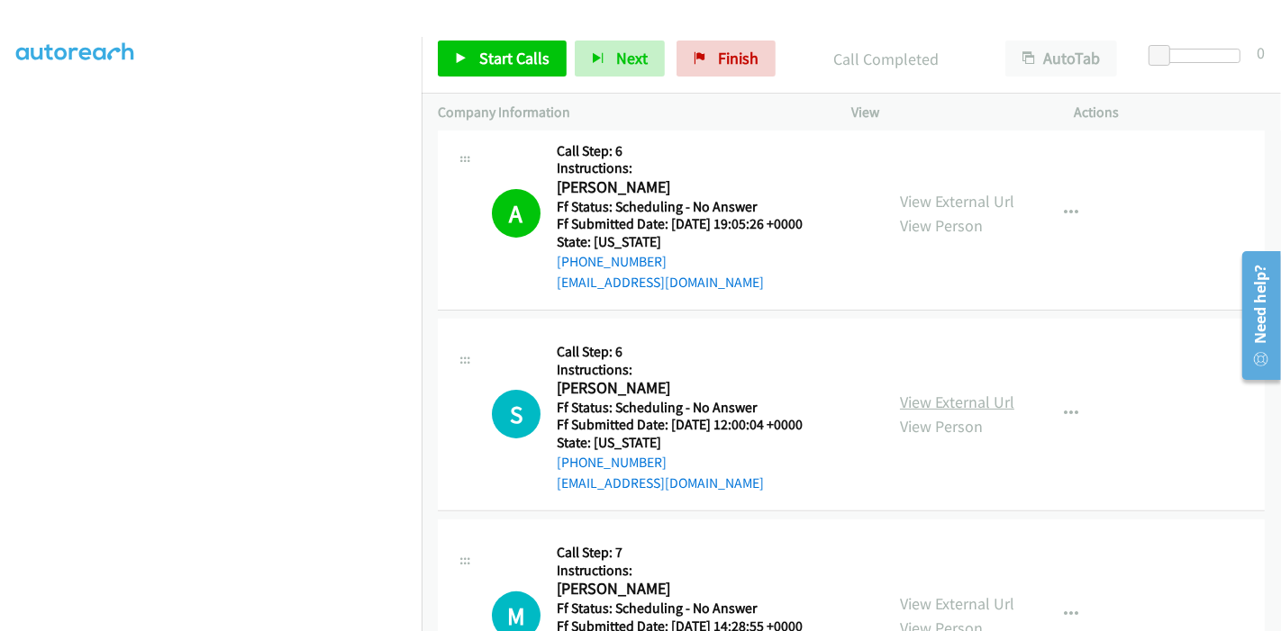
click at [908, 392] on link "View External Url" at bounding box center [957, 402] width 114 height 21
click at [950, 594] on link "View External Url" at bounding box center [957, 604] width 114 height 21
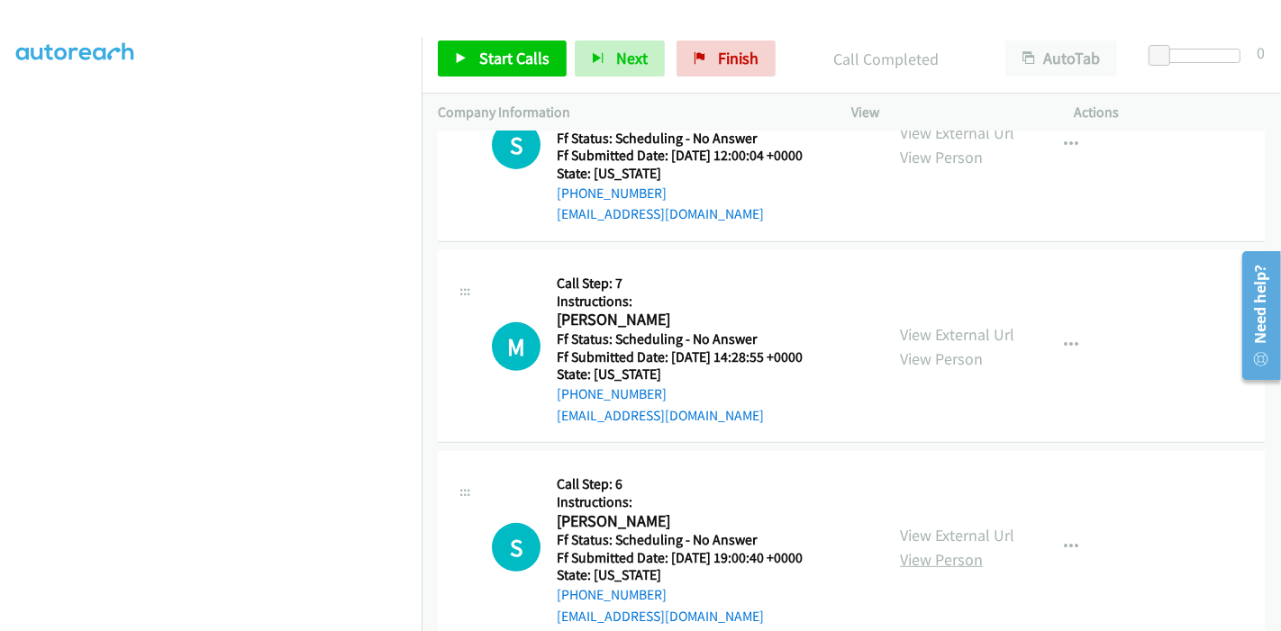
scroll to position [12178, 0]
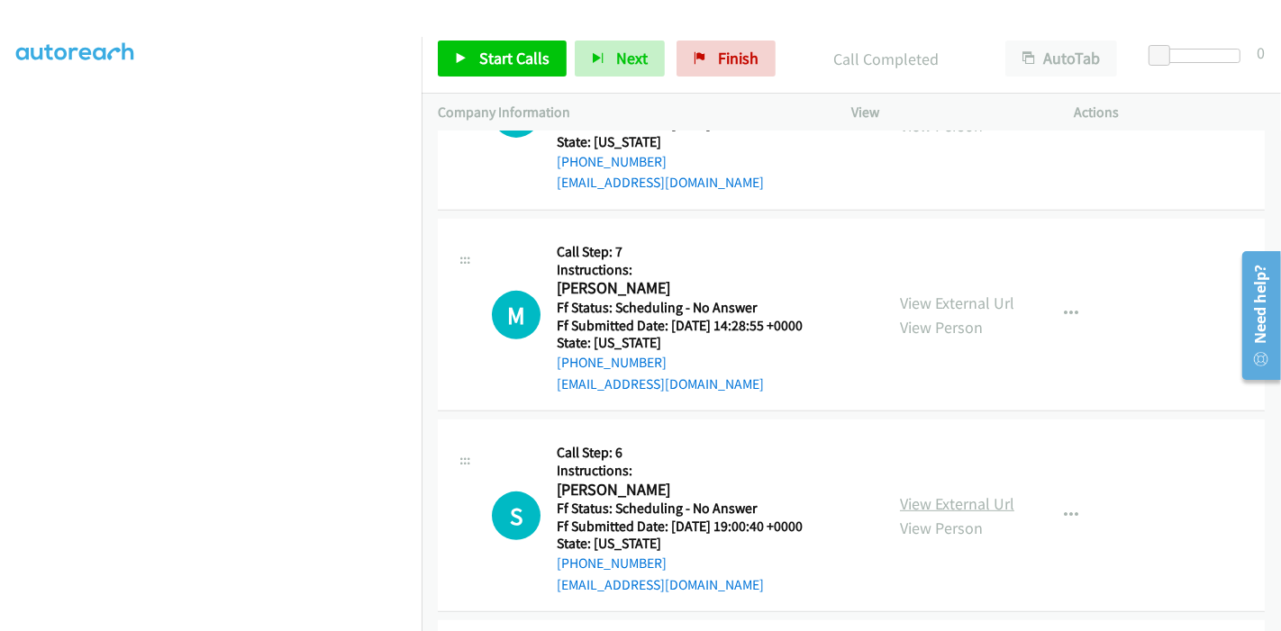
click at [952, 494] on link "View External Url" at bounding box center [957, 504] width 114 height 21
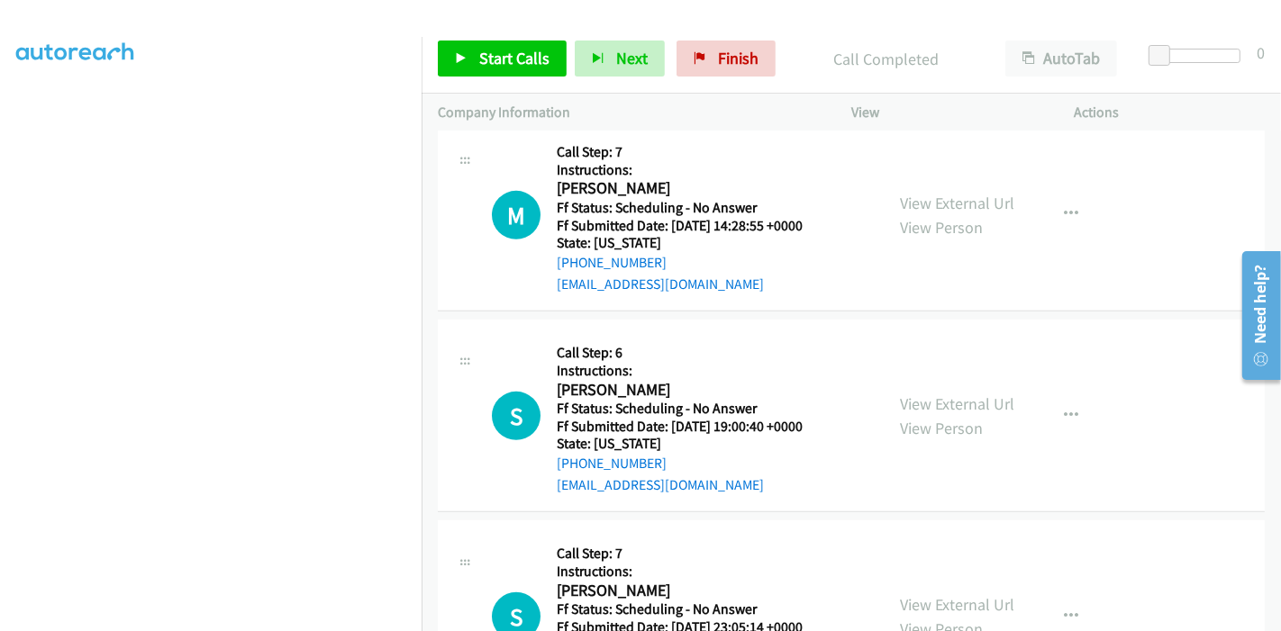
scroll to position [12378, 0]
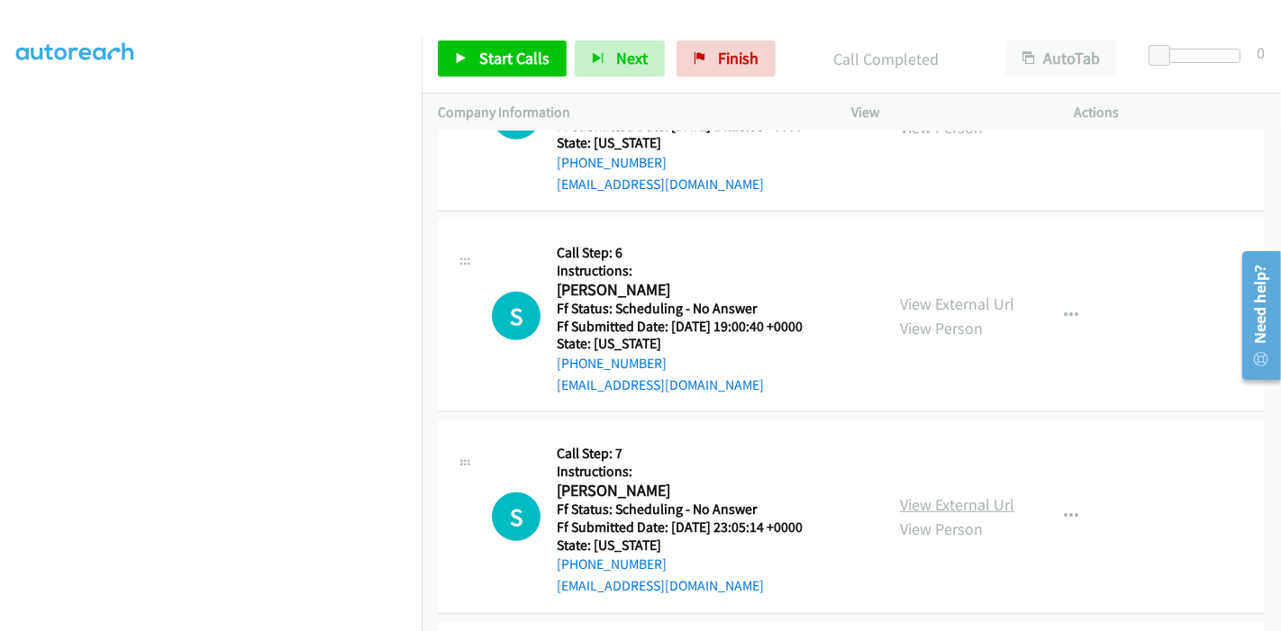
click at [909, 494] on link "View External Url" at bounding box center [957, 504] width 114 height 21
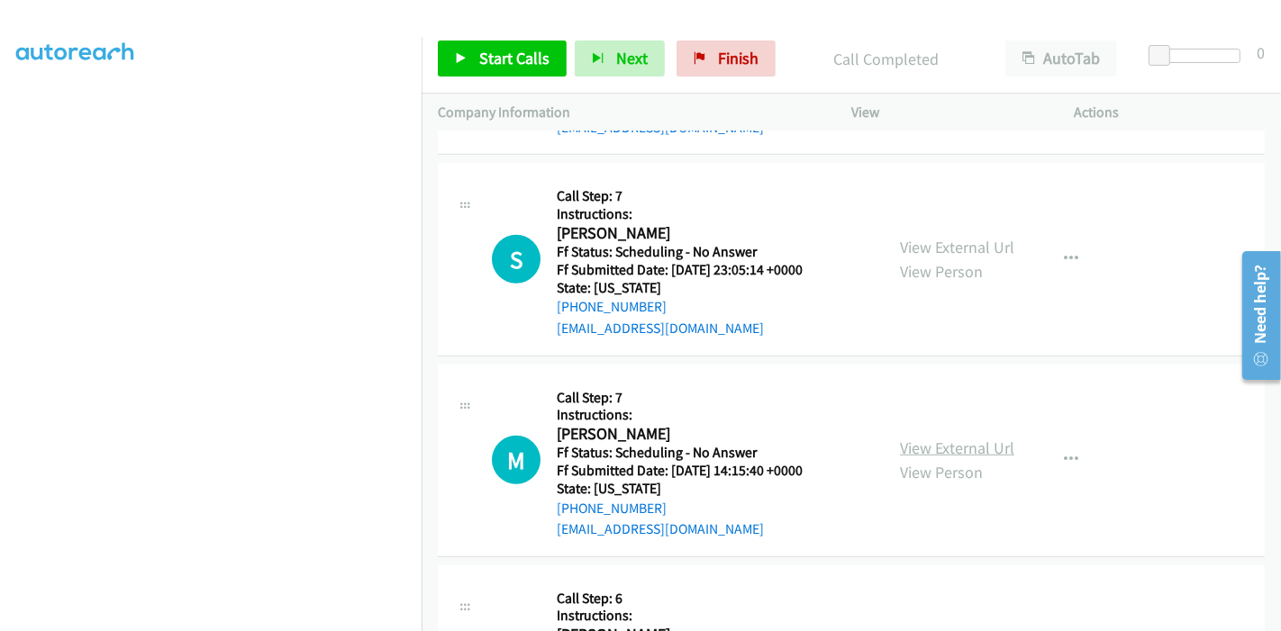
scroll to position [12678, 0]
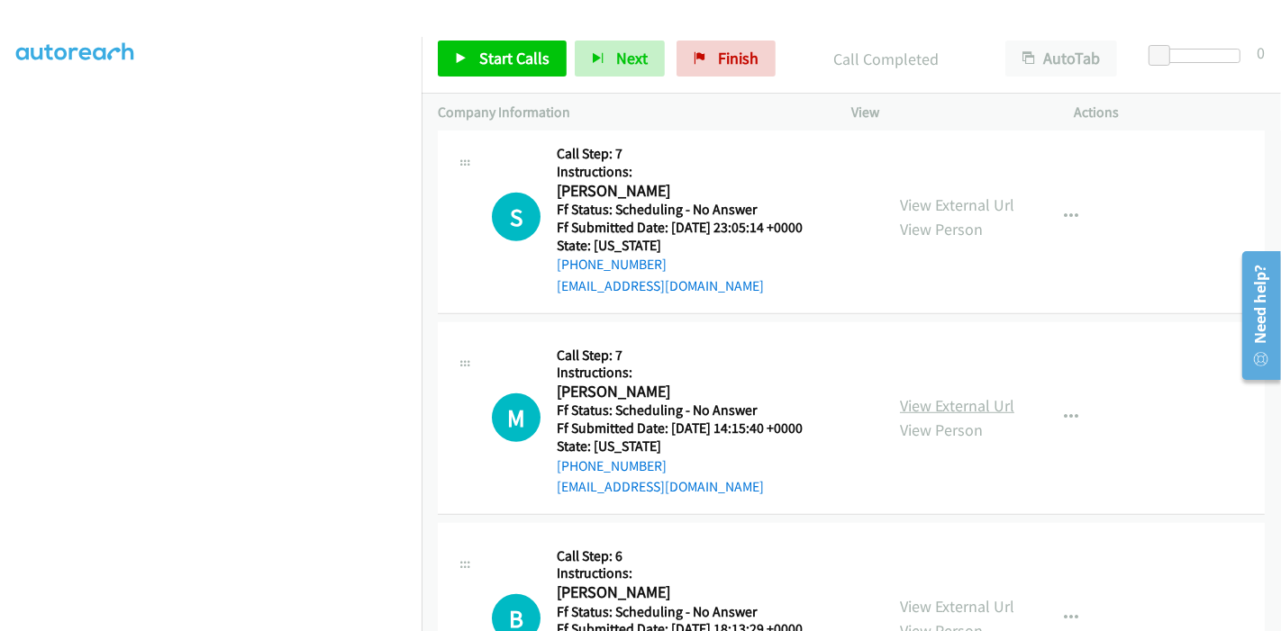
click at [908, 395] on link "View External Url" at bounding box center [957, 405] width 114 height 21
click at [506, 60] on span "Start Calls" at bounding box center [514, 58] width 70 height 21
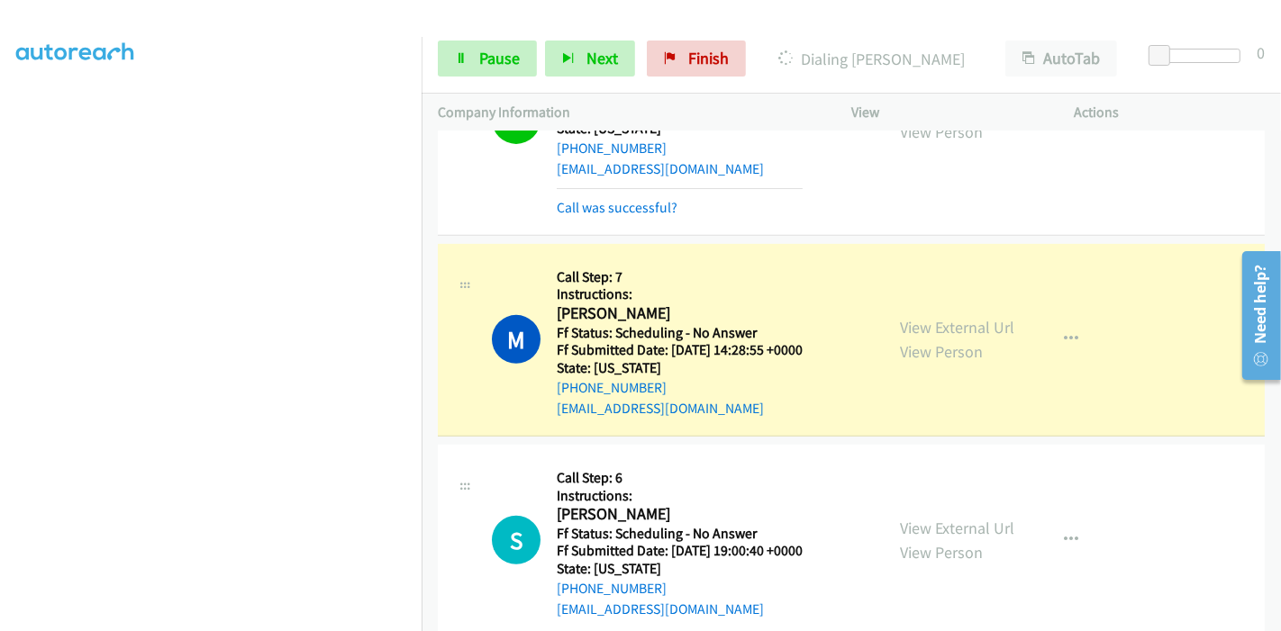
scroll to position [12278, 0]
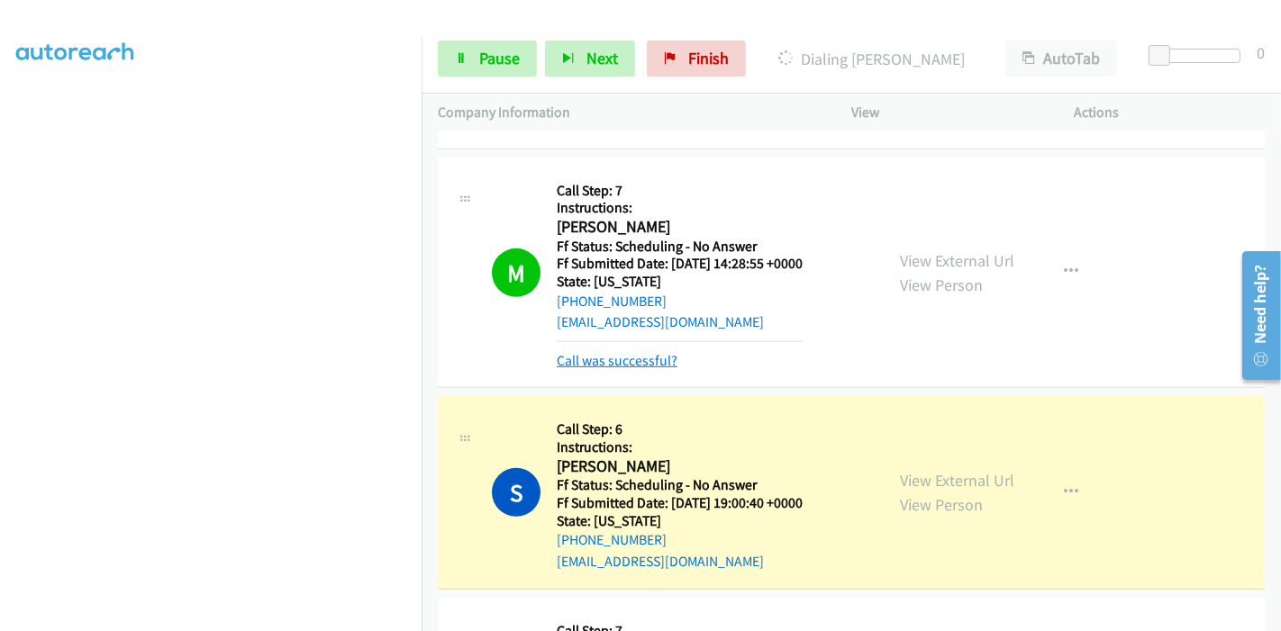
click at [643, 352] on link "Call was successful?" at bounding box center [617, 360] width 121 height 17
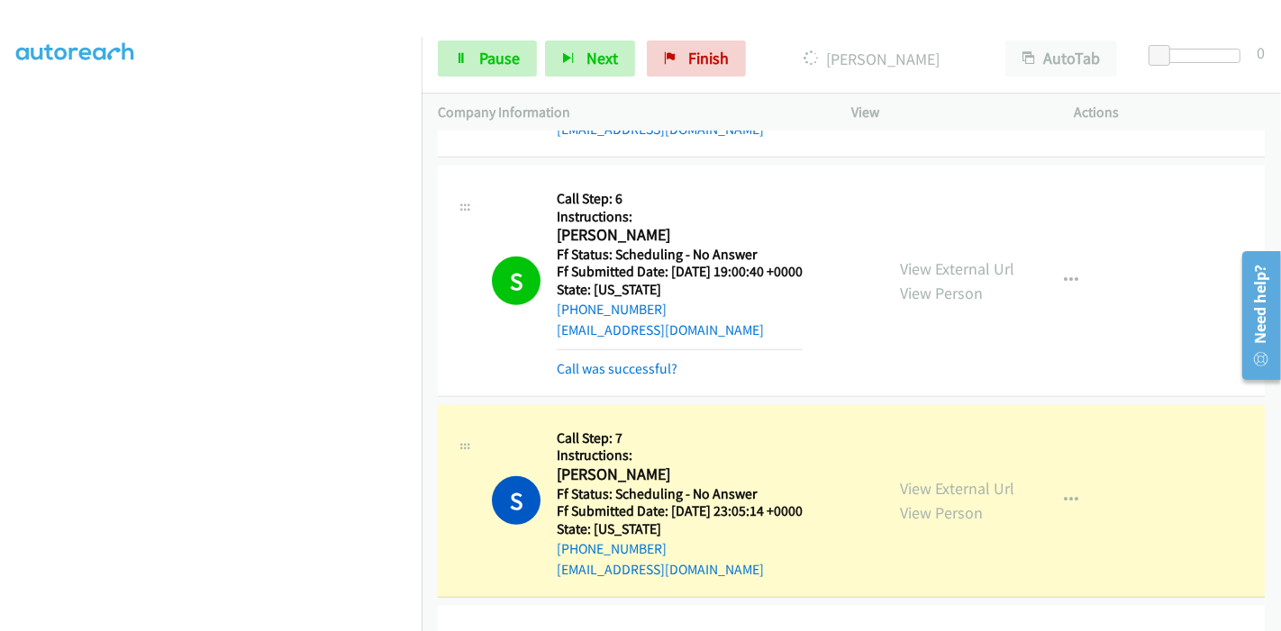
scroll to position [12578, 0]
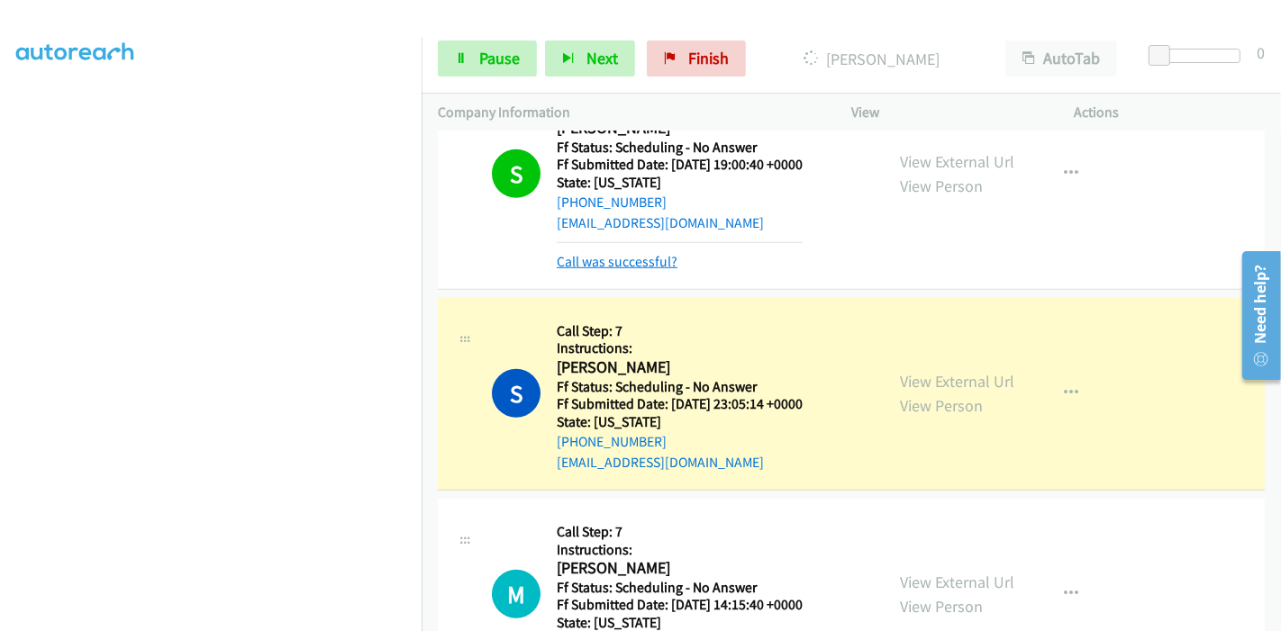
click at [635, 253] on link "Call was successful?" at bounding box center [617, 261] width 121 height 17
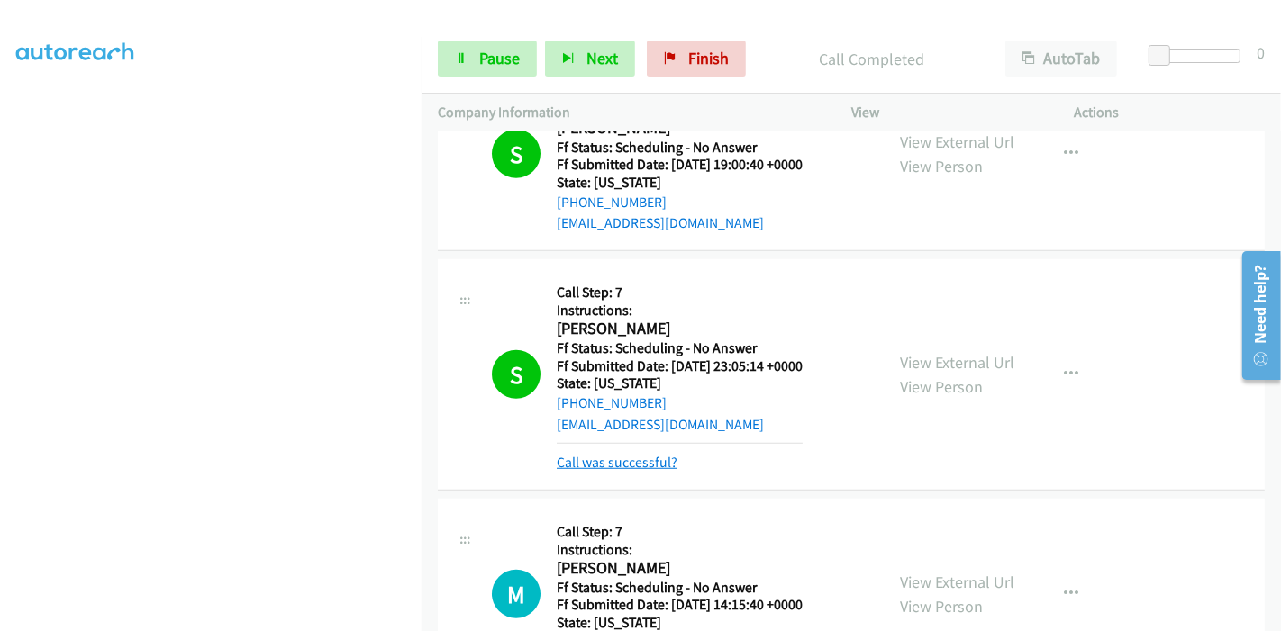
click at [611, 454] on link "Call was successful?" at bounding box center [617, 462] width 121 height 17
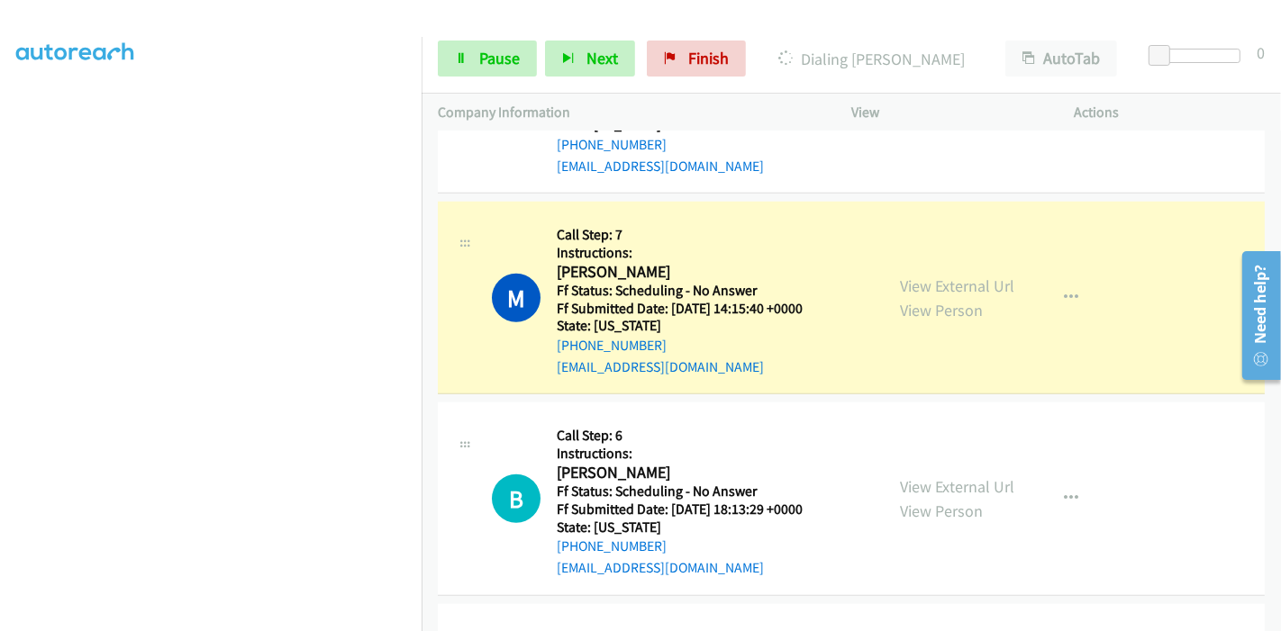
scroll to position [12878, 0]
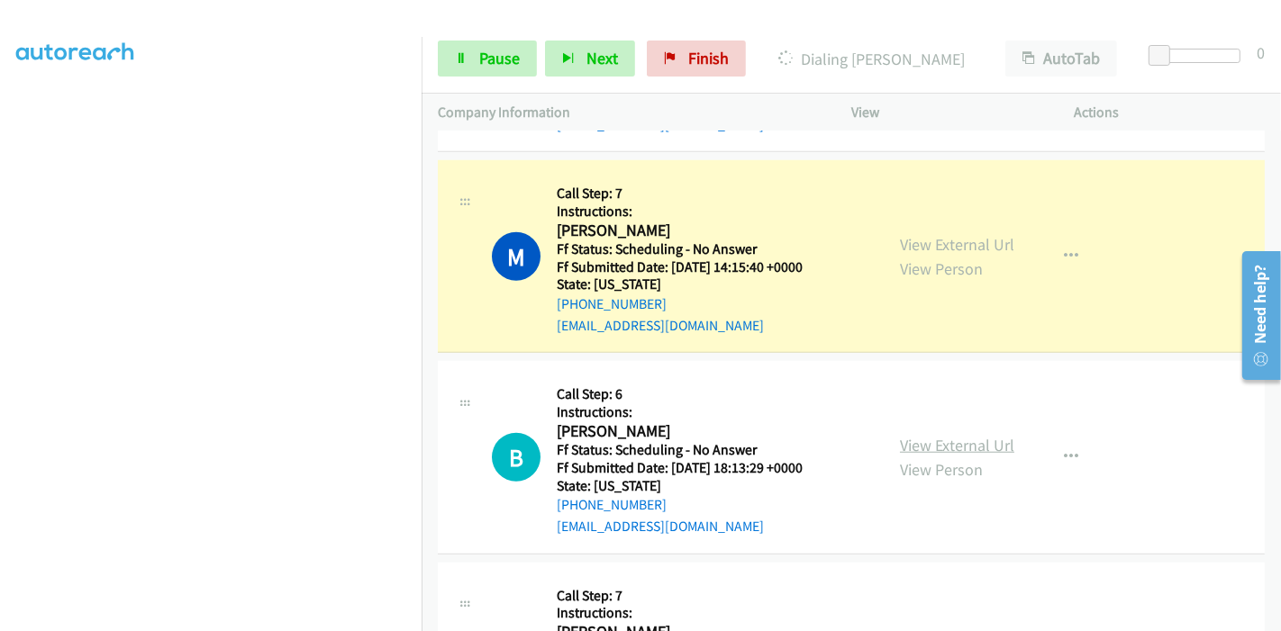
click at [941, 435] on link "View External Url" at bounding box center [957, 445] width 114 height 21
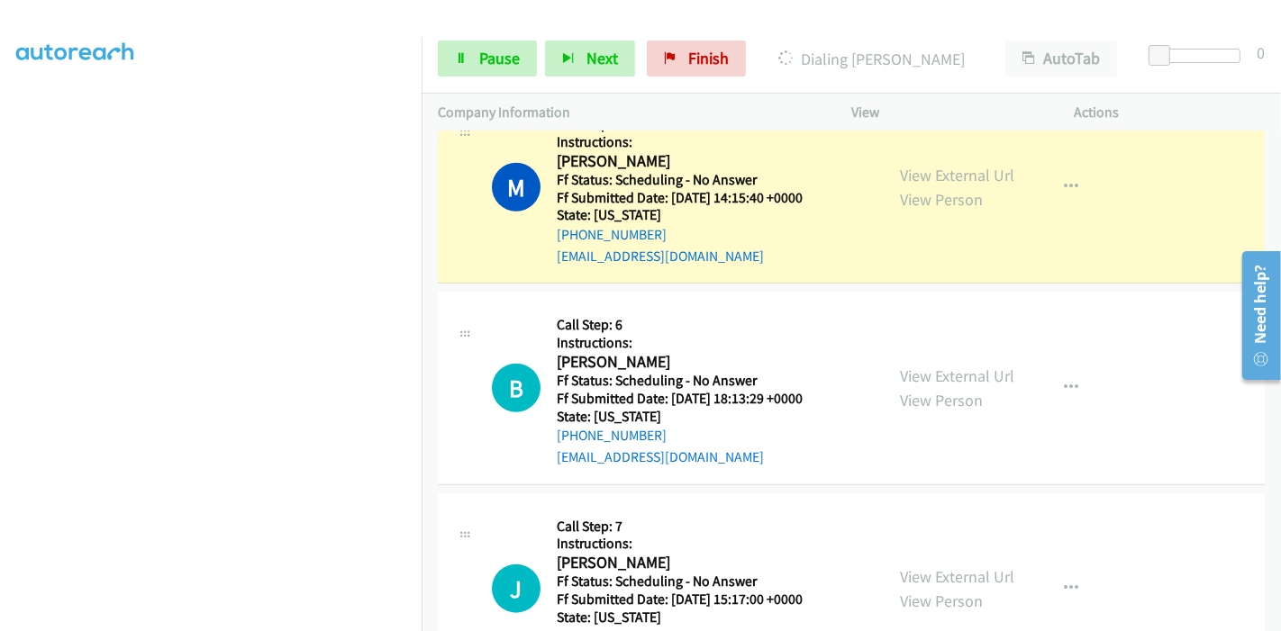
scroll to position [12977, 0]
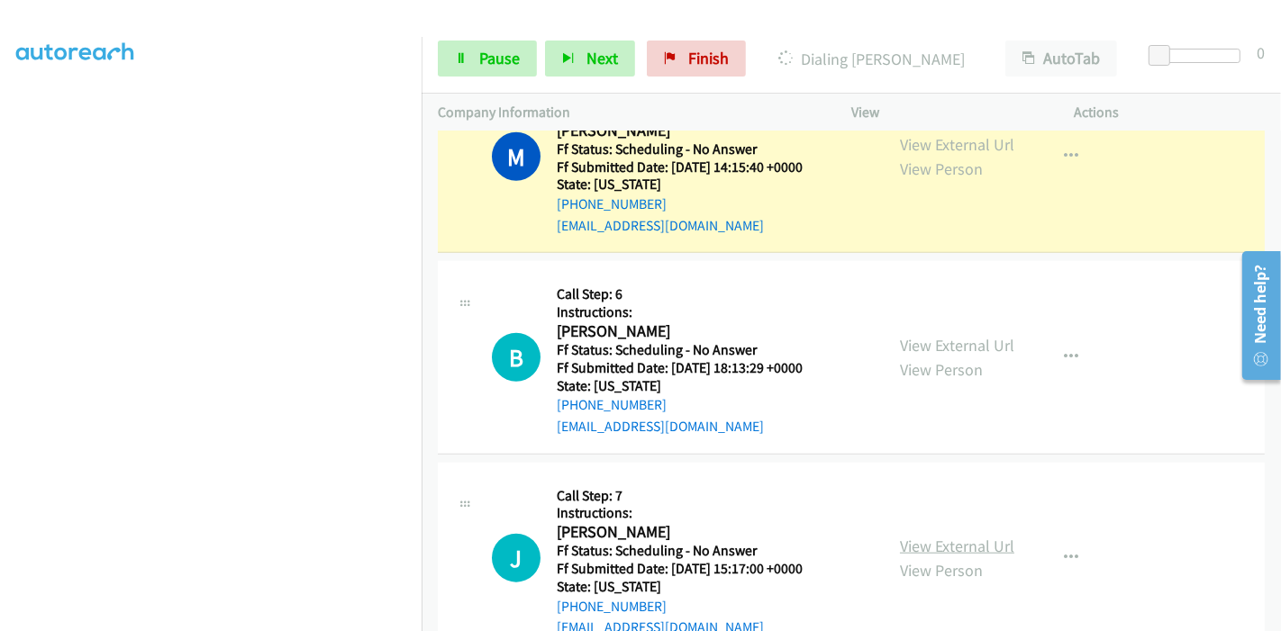
click at [910, 536] on link "View External Url" at bounding box center [957, 546] width 114 height 21
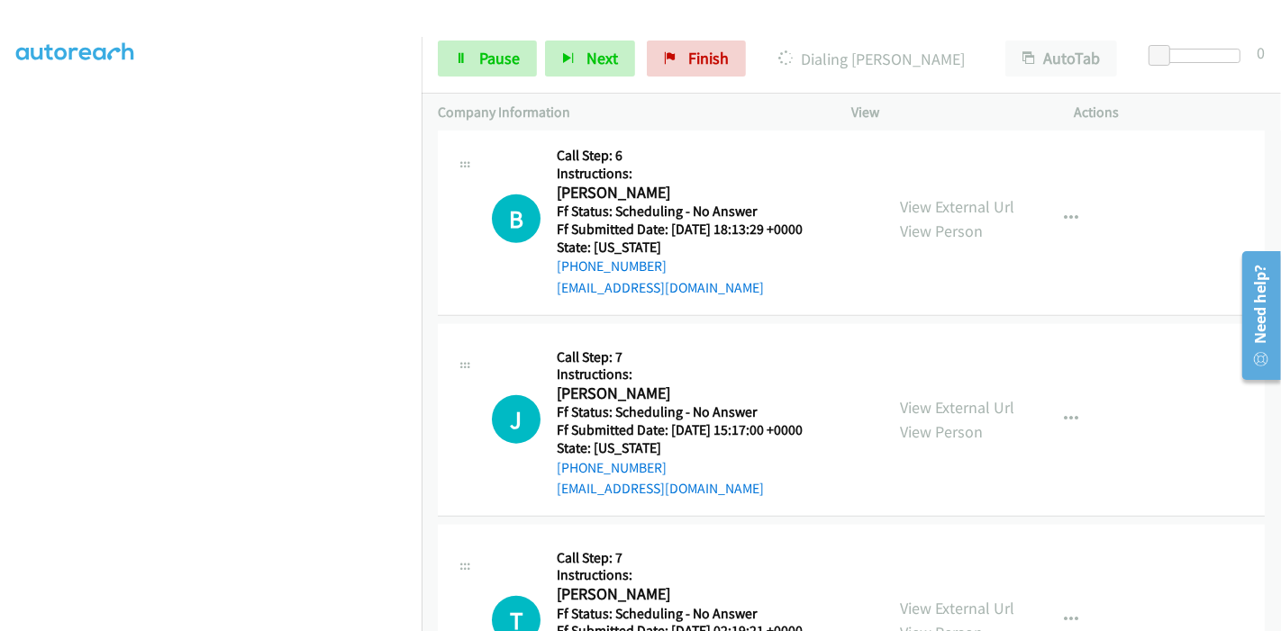
scroll to position [13178, 0]
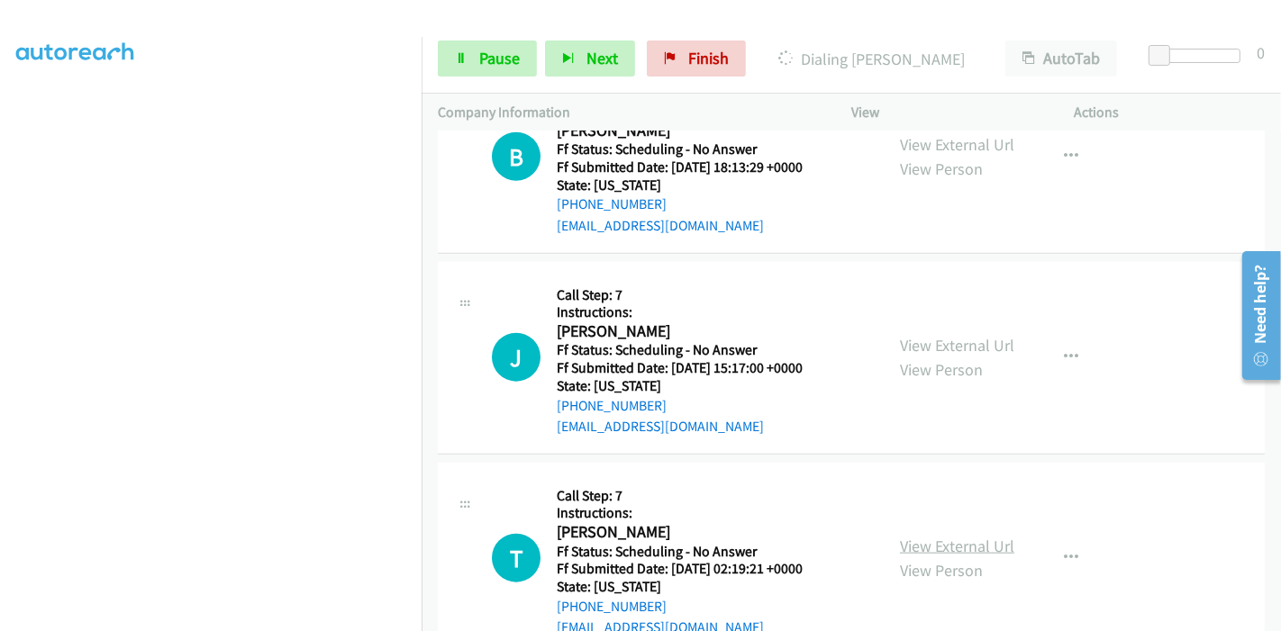
click at [930, 536] on link "View External Url" at bounding box center [957, 546] width 114 height 21
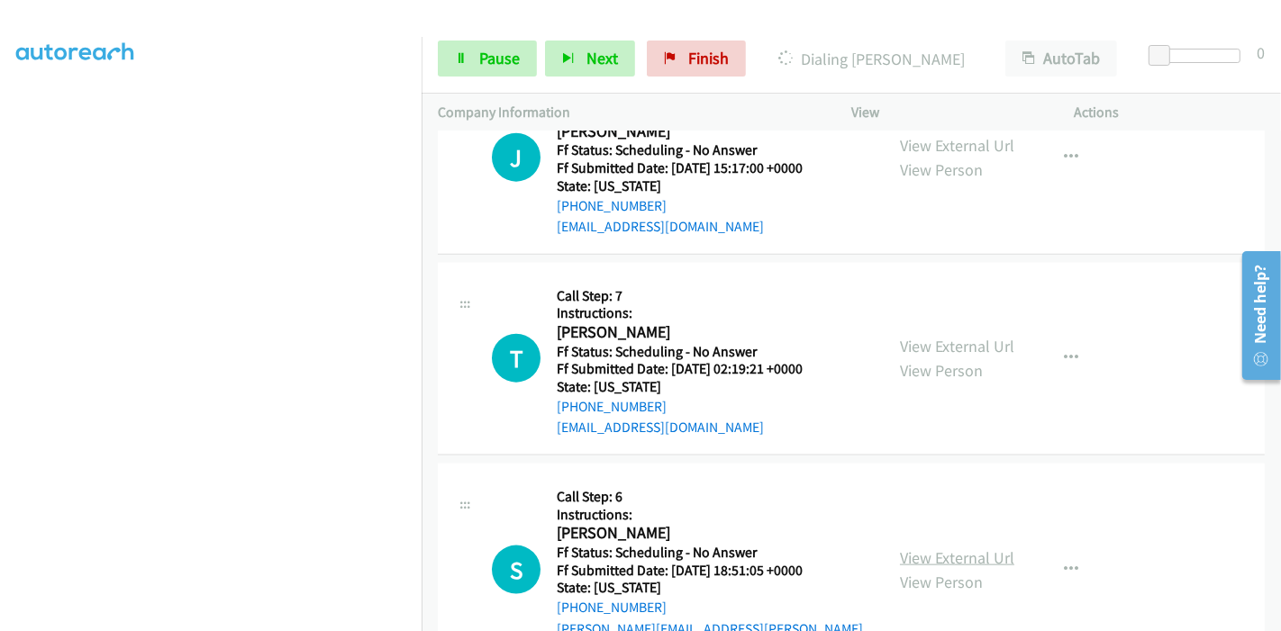
click at [900, 548] on link "View External Url" at bounding box center [957, 558] width 114 height 21
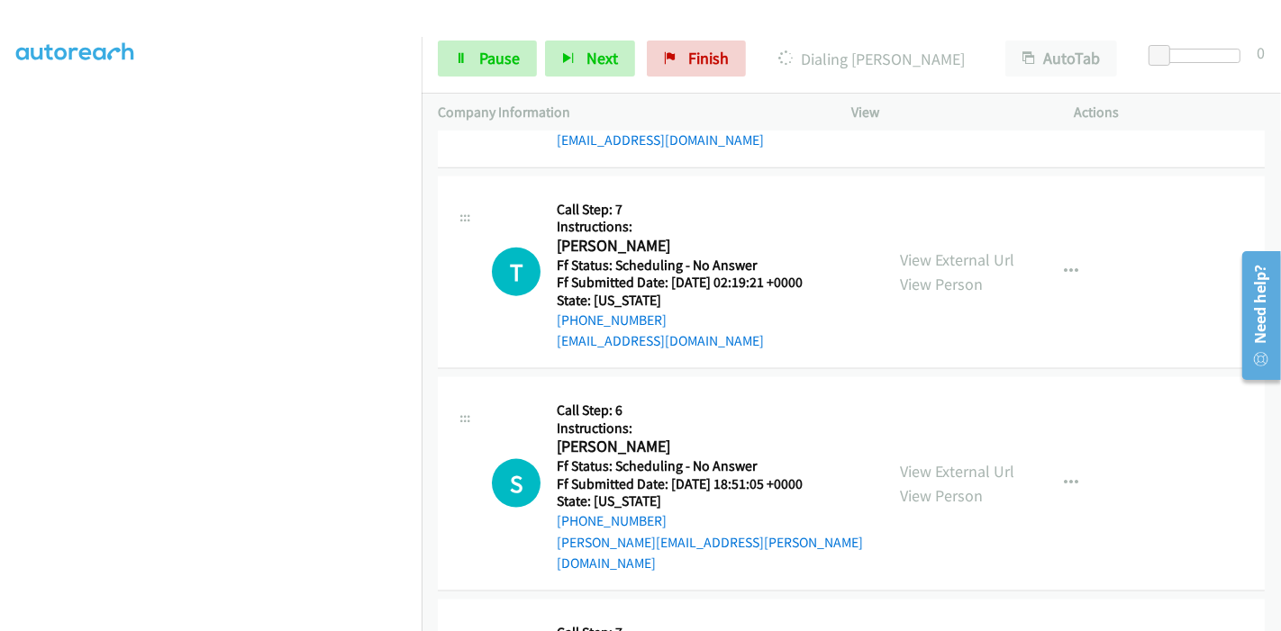
scroll to position [13578, 0]
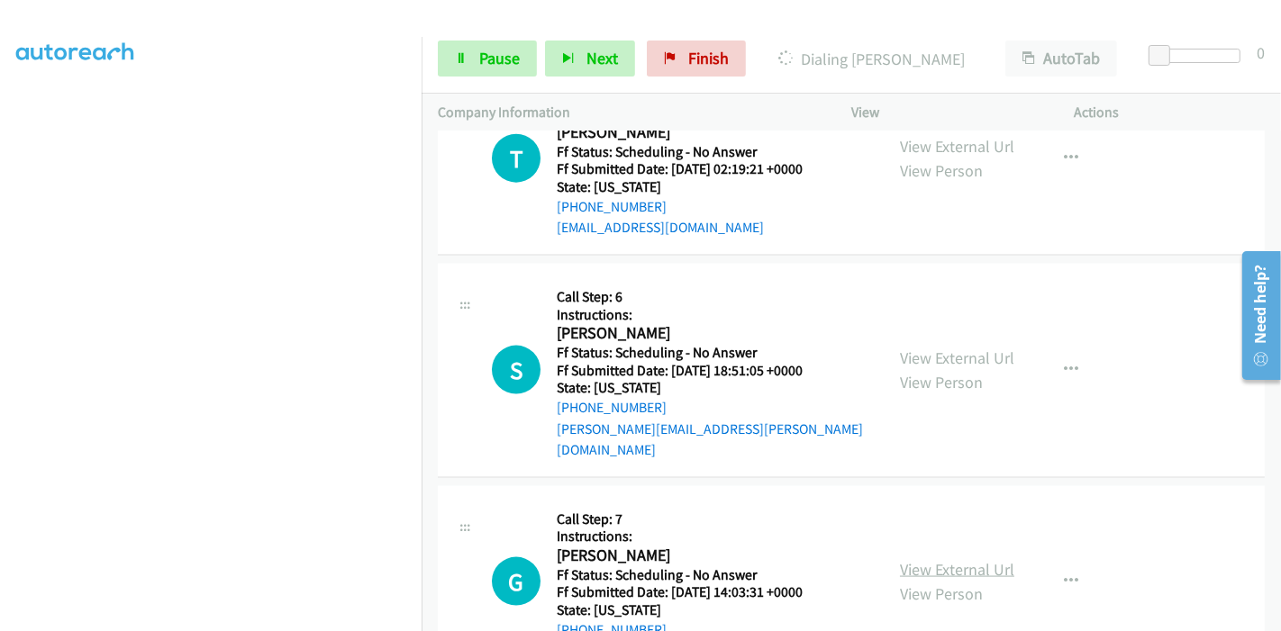
click at [937, 559] on link "View External Url" at bounding box center [957, 569] width 114 height 21
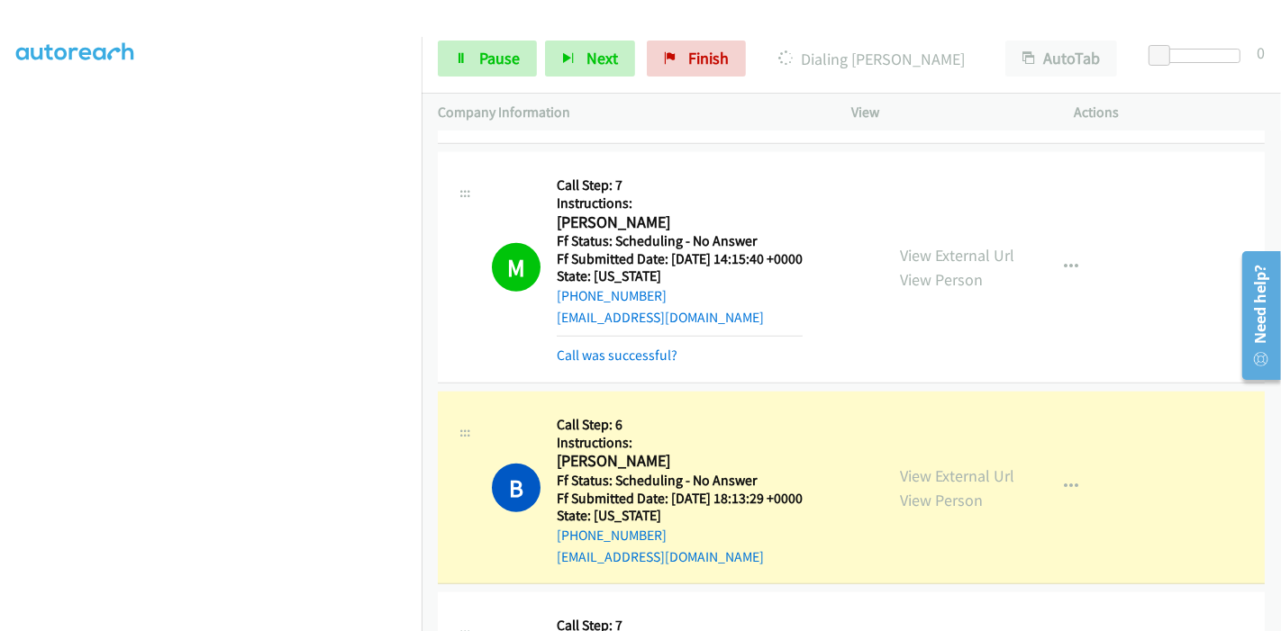
scroll to position [12916, 0]
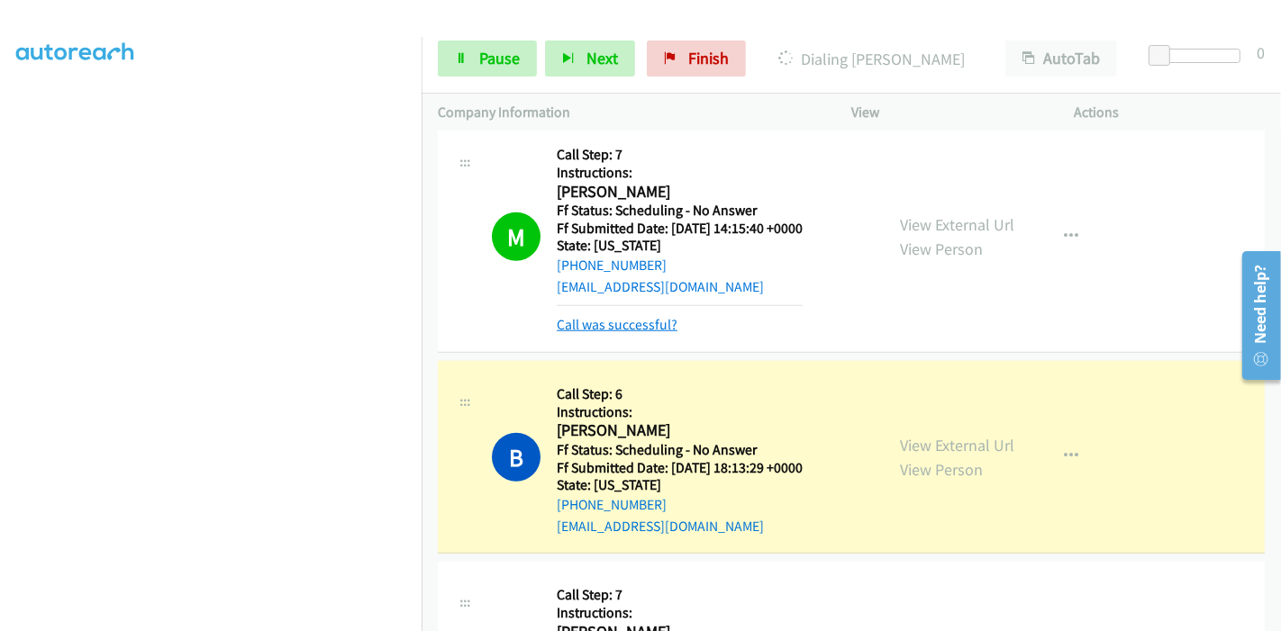
click at [635, 316] on link "Call was successful?" at bounding box center [617, 324] width 121 height 17
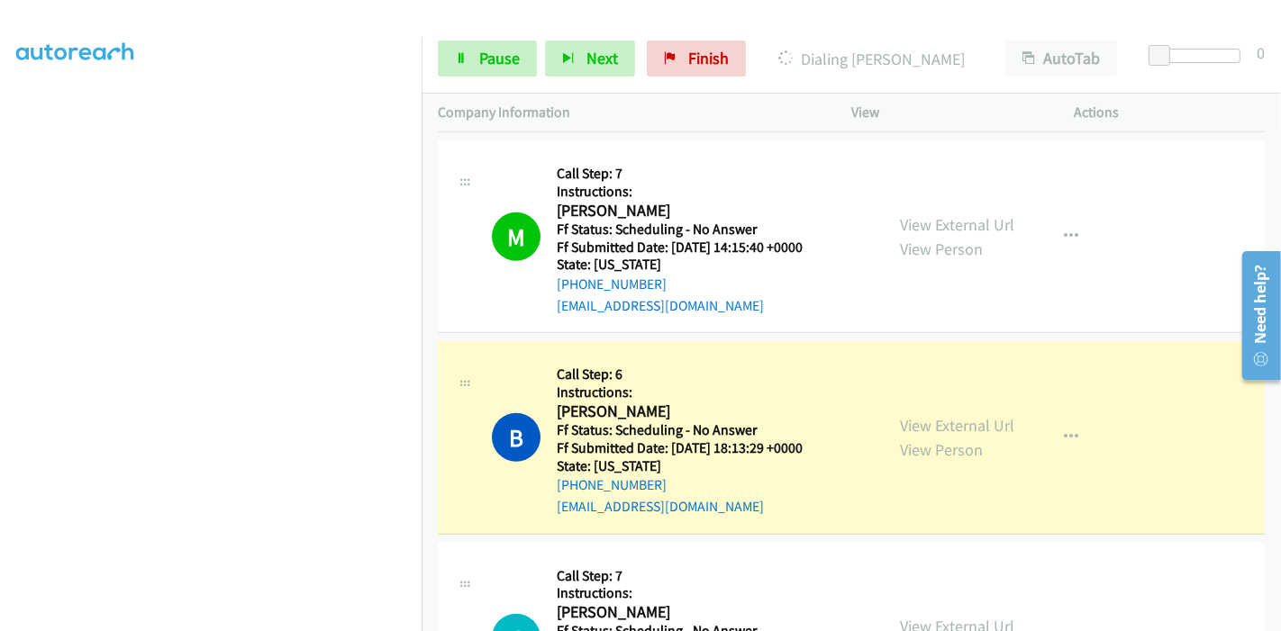
scroll to position [12997, 0]
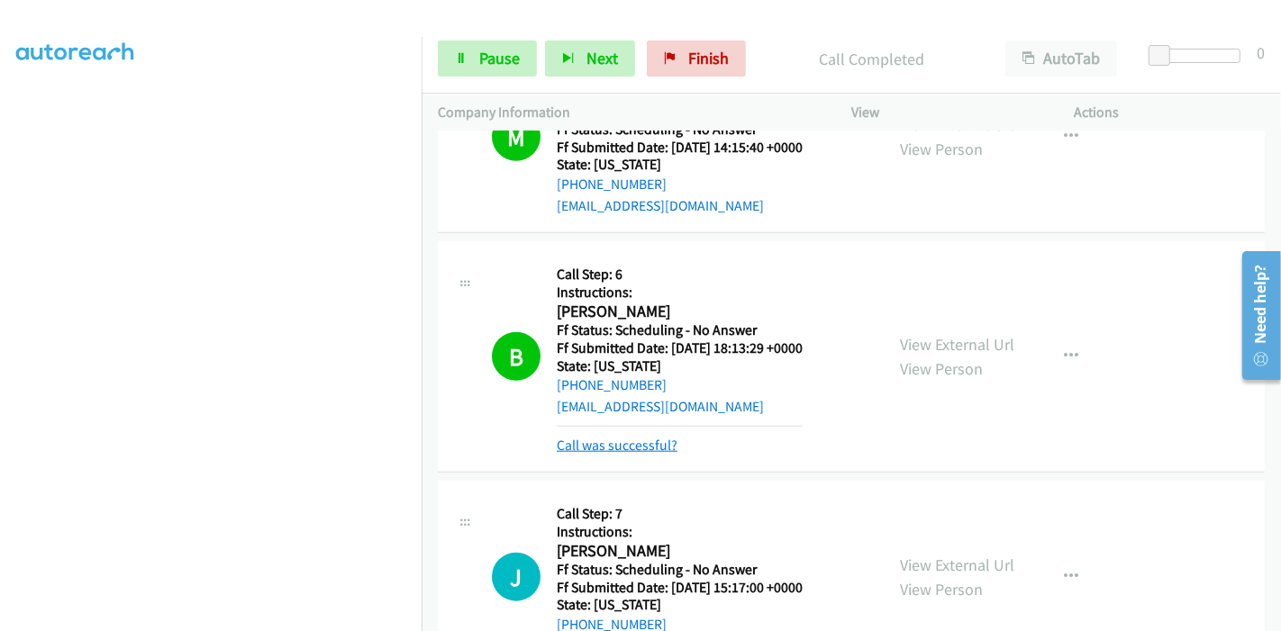
click at [650, 437] on link "Call was successful?" at bounding box center [617, 445] width 121 height 17
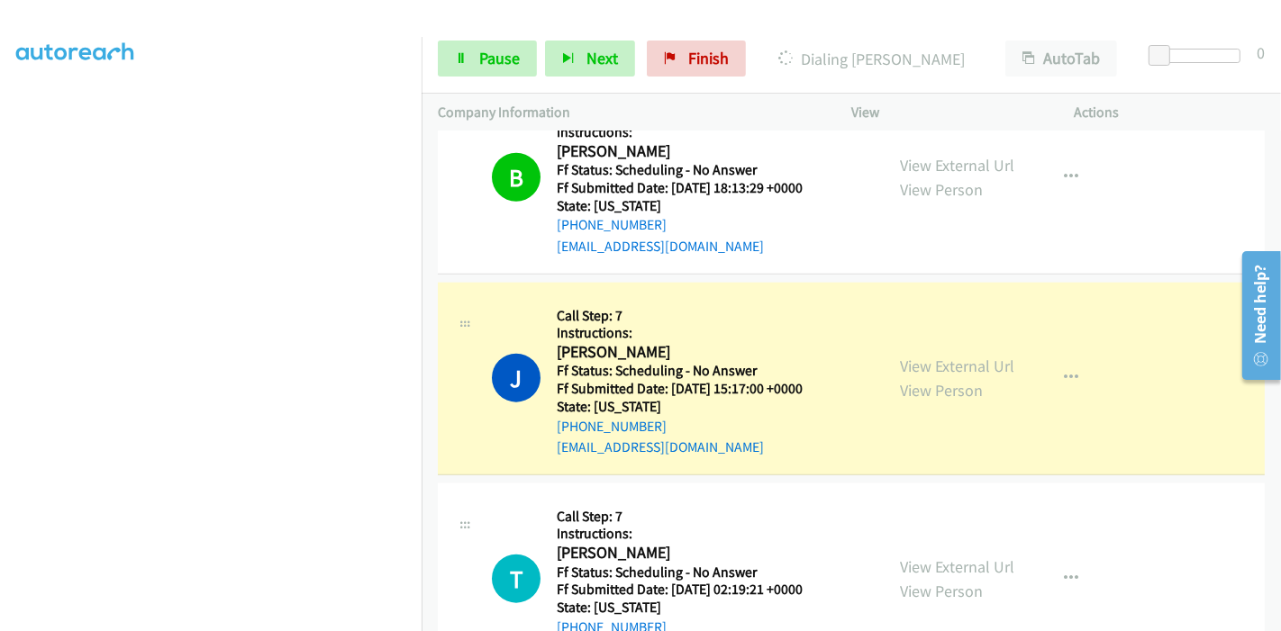
scroll to position [13197, 0]
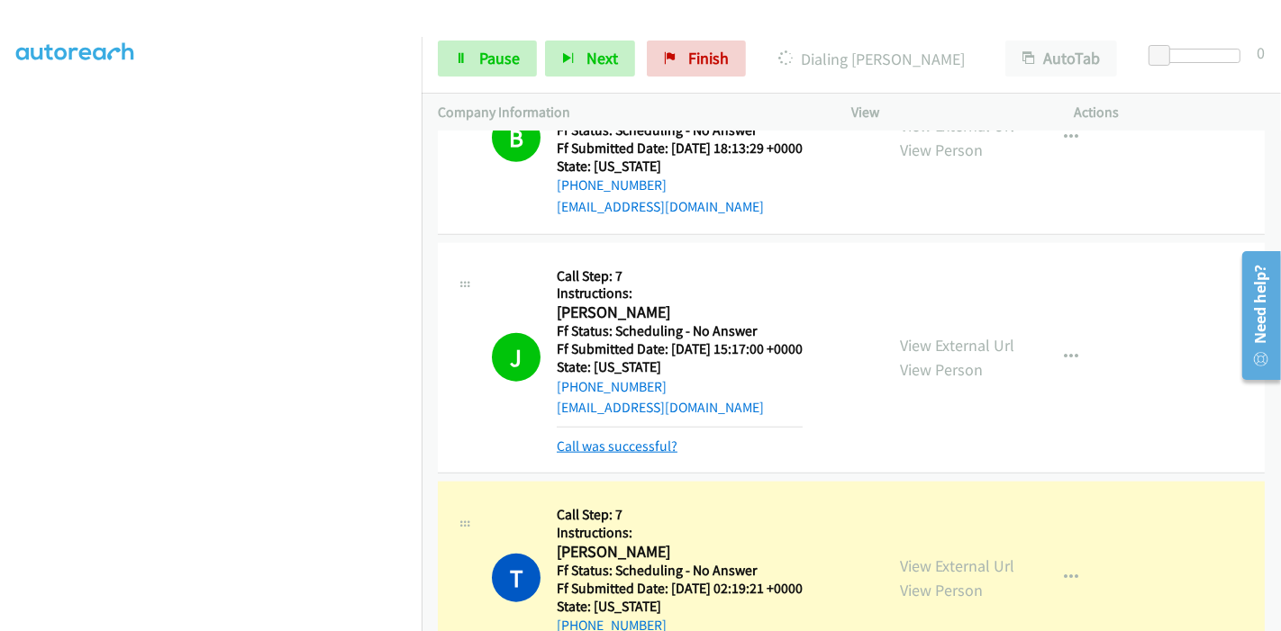
click at [619, 438] on link "Call was successful?" at bounding box center [617, 446] width 121 height 17
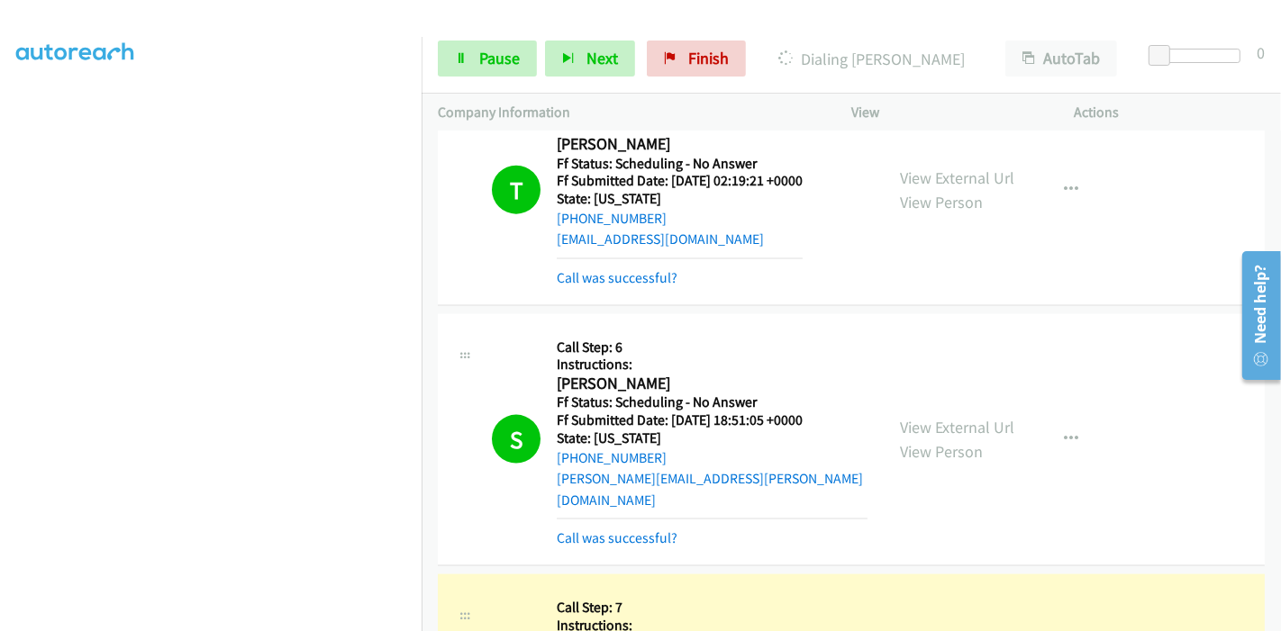
scroll to position [13598, 0]
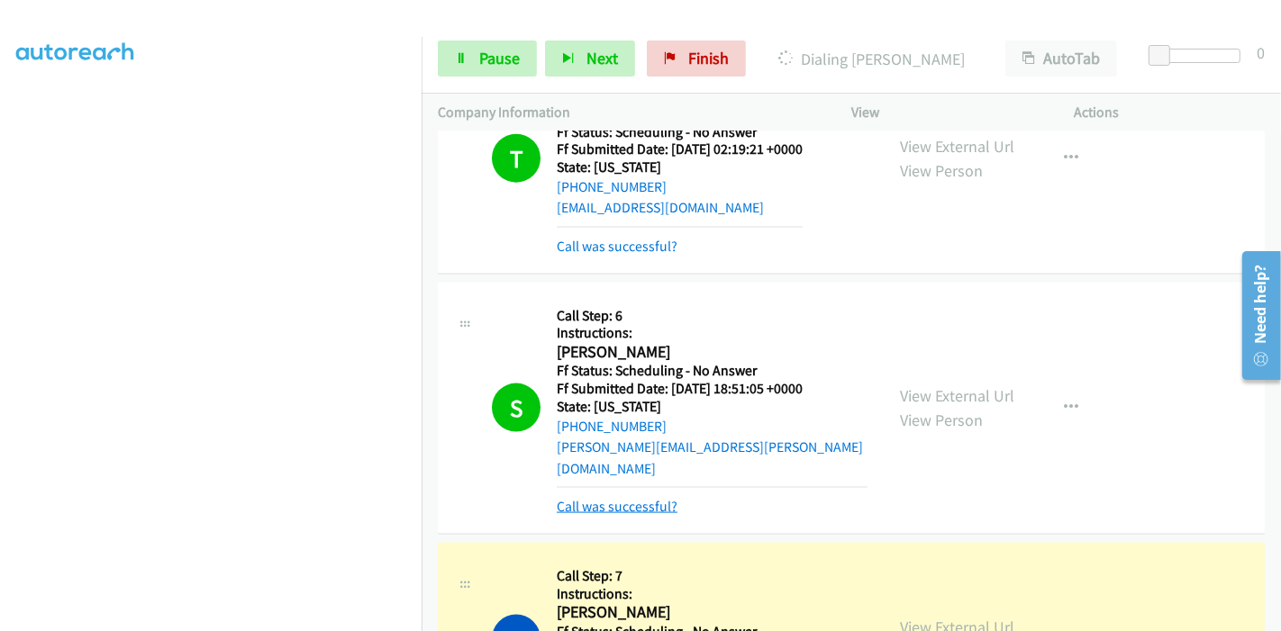
click at [649, 498] on link "Call was successful?" at bounding box center [617, 506] width 121 height 17
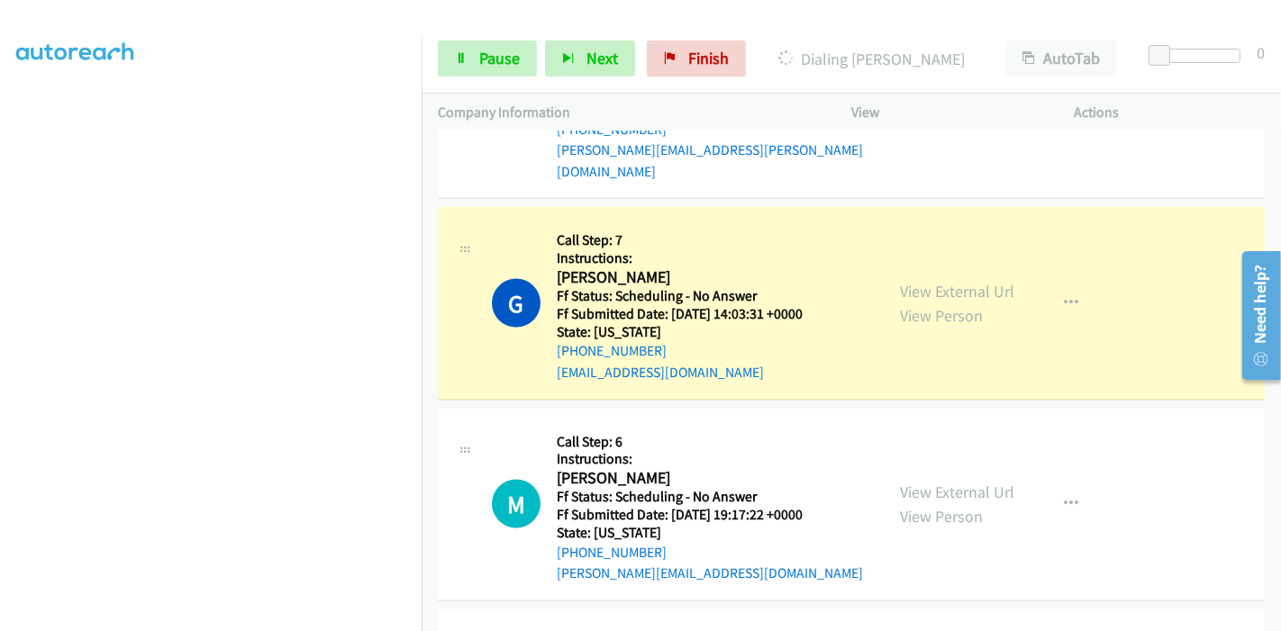
scroll to position [13898, 0]
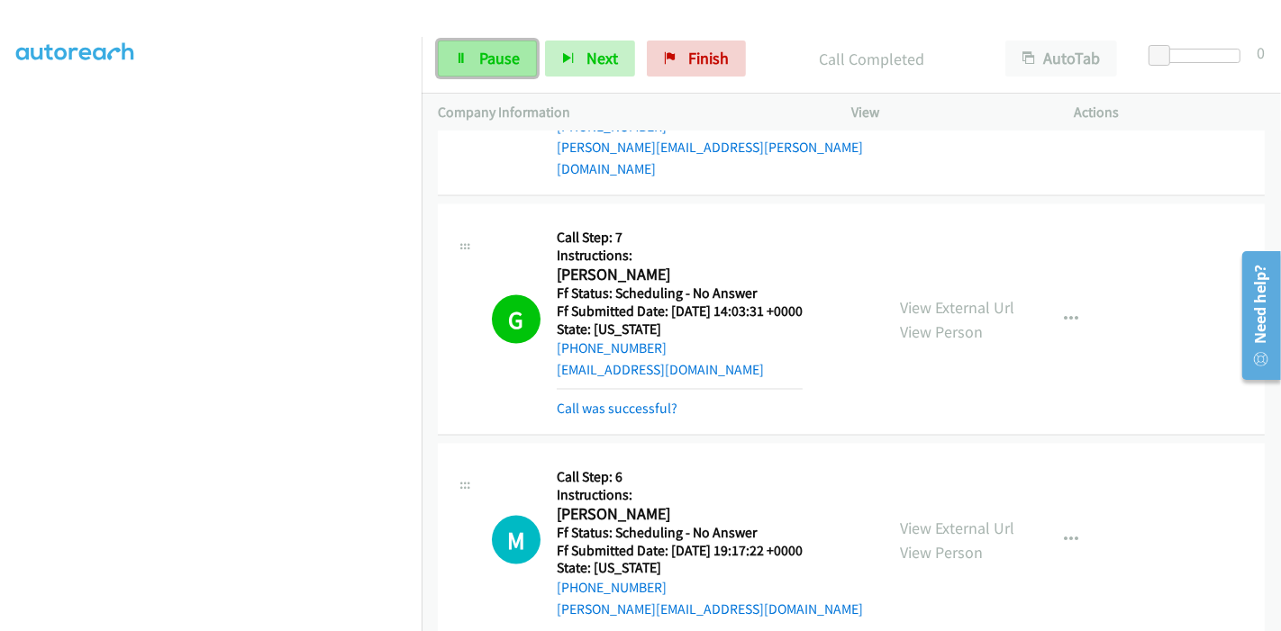
click at [479, 51] on span "Pause" at bounding box center [499, 58] width 41 height 21
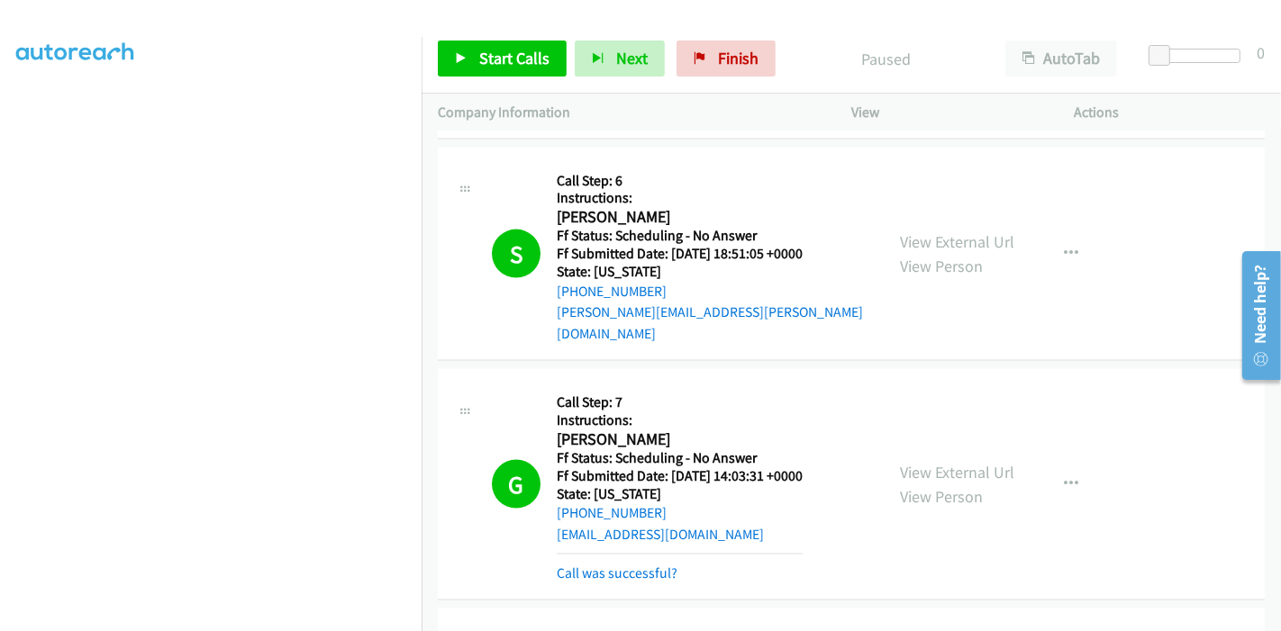
scroll to position [13798, 0]
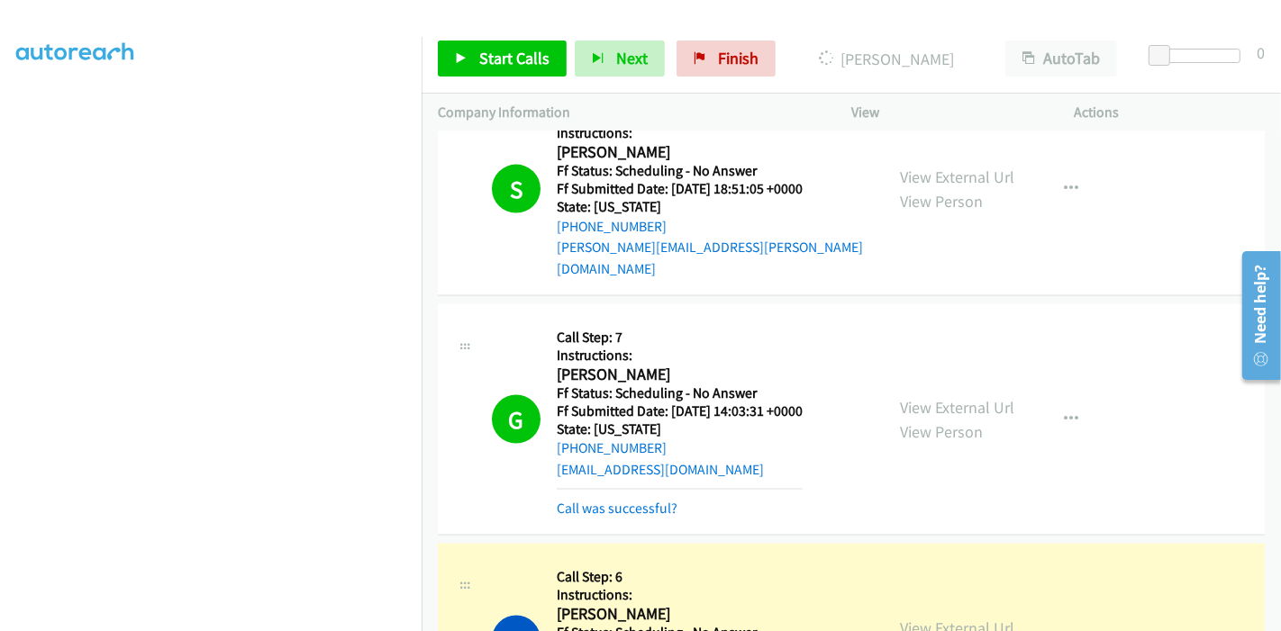
click at [939, 618] on link "View External Url" at bounding box center [957, 628] width 114 height 21
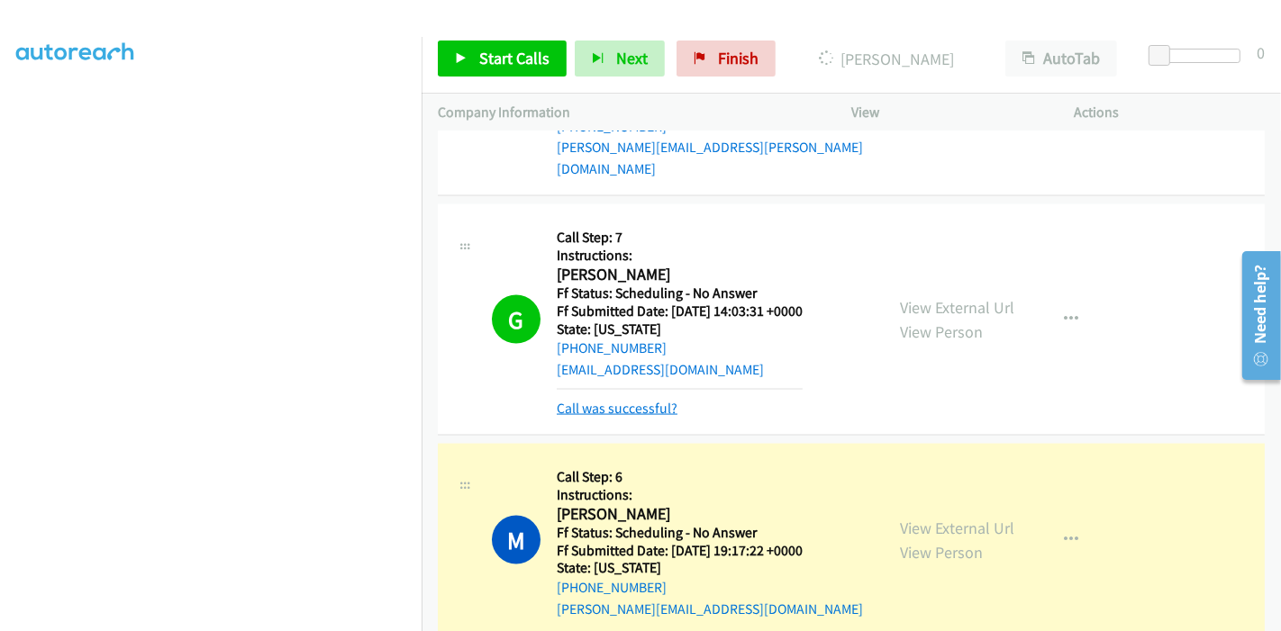
click at [651, 400] on link "Call was successful?" at bounding box center [617, 408] width 121 height 17
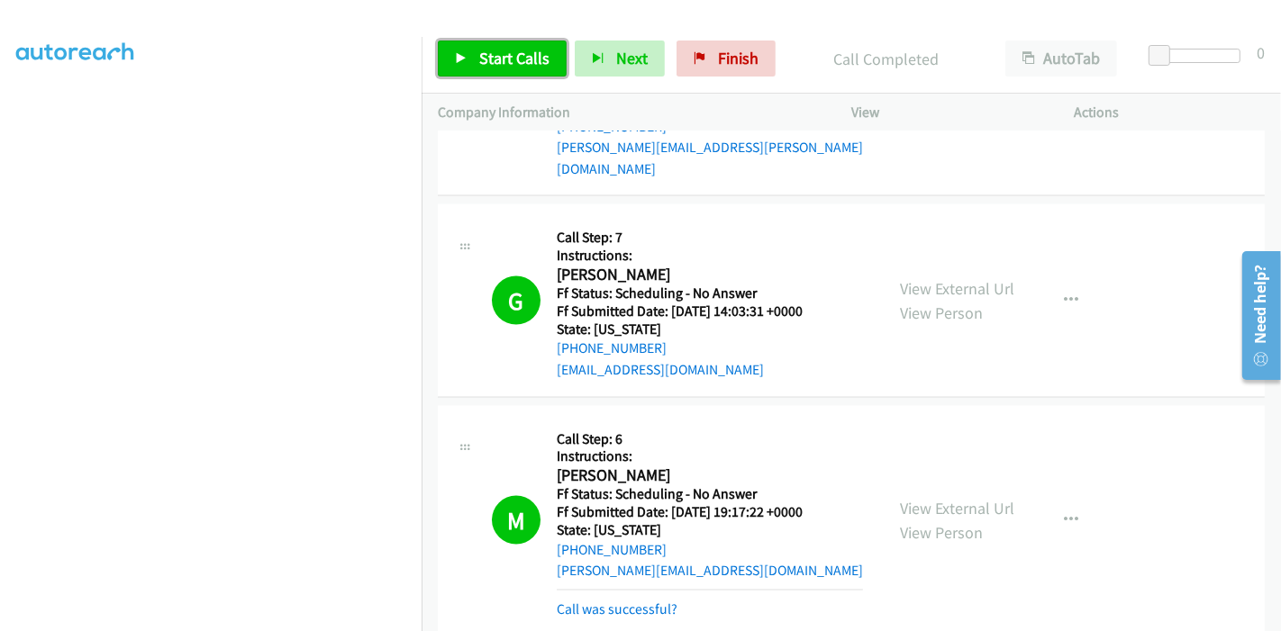
click at [470, 51] on link "Start Calls" at bounding box center [502, 59] width 129 height 36
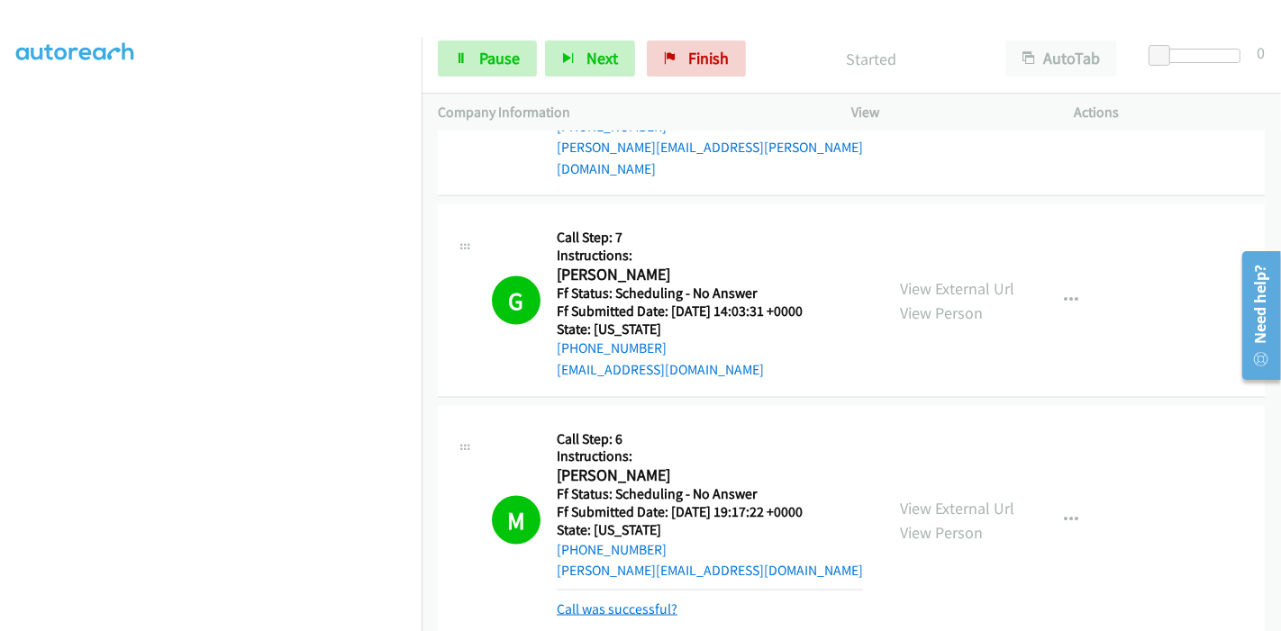
click at [656, 601] on link "Call was successful?" at bounding box center [617, 609] width 121 height 17
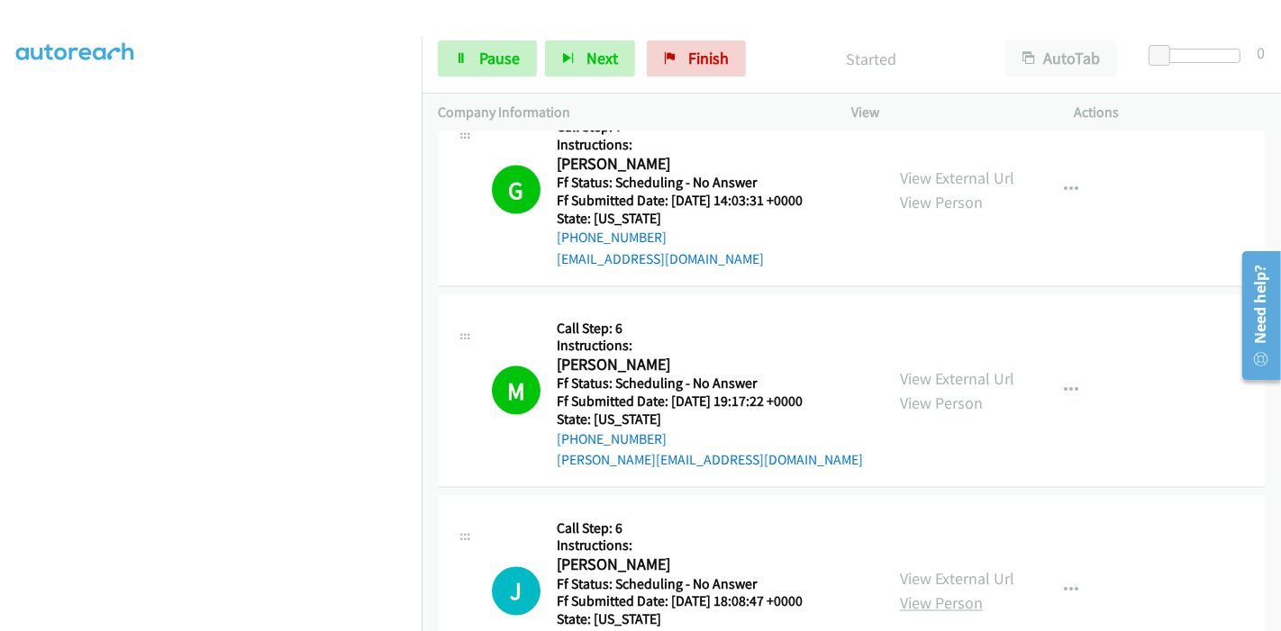
scroll to position [14098, 0]
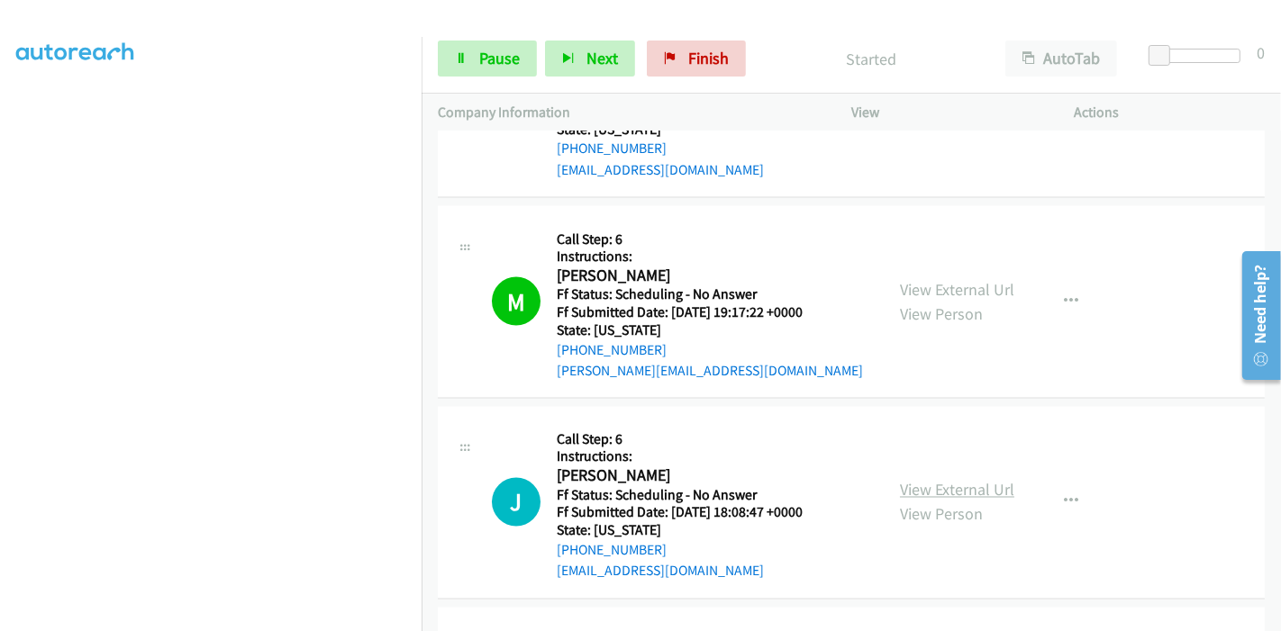
click at [978, 480] on link "View External Url" at bounding box center [957, 490] width 114 height 21
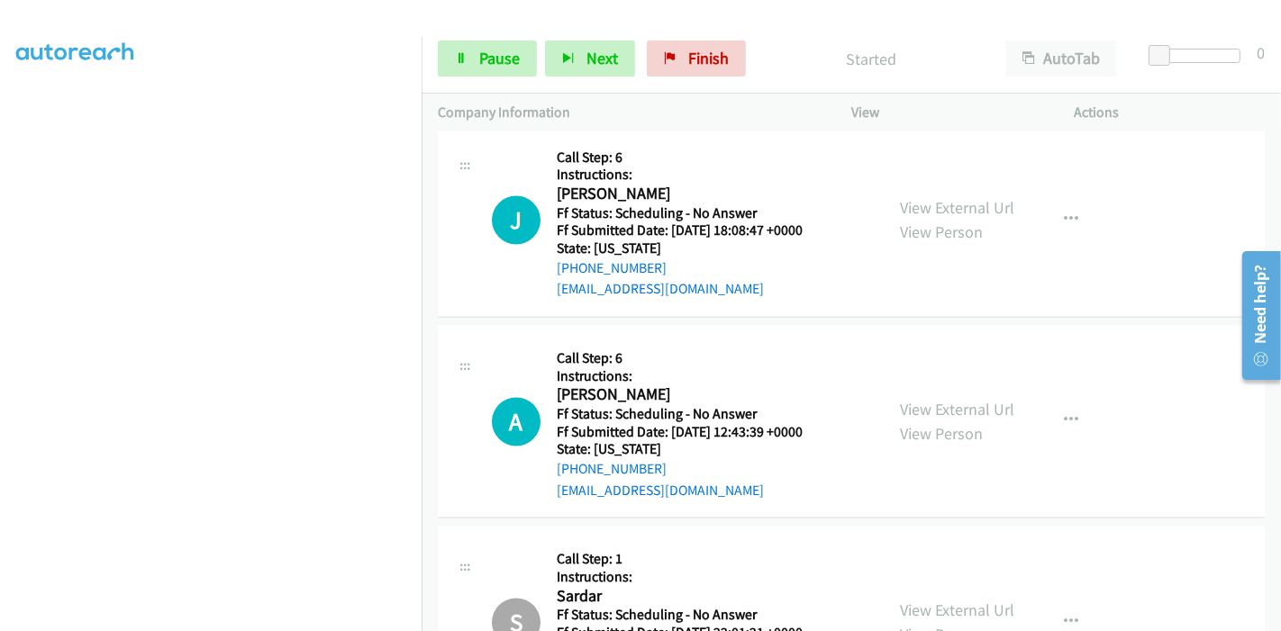
scroll to position [14398, 0]
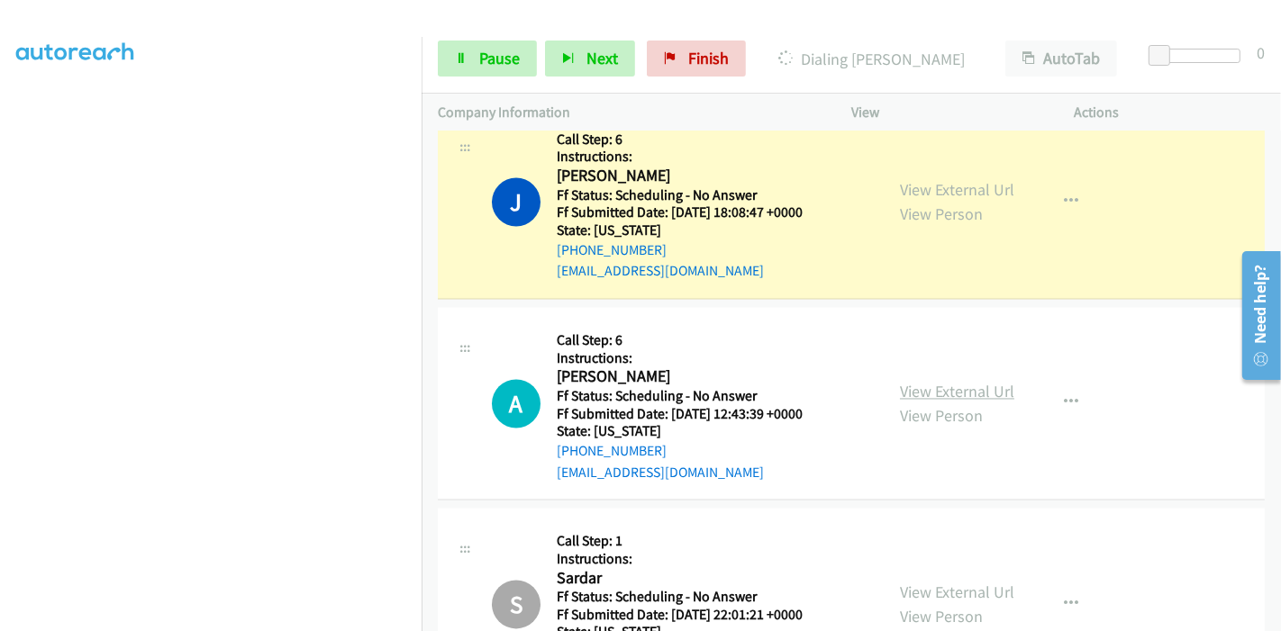
click at [957, 382] on link "View External Url" at bounding box center [957, 392] width 114 height 21
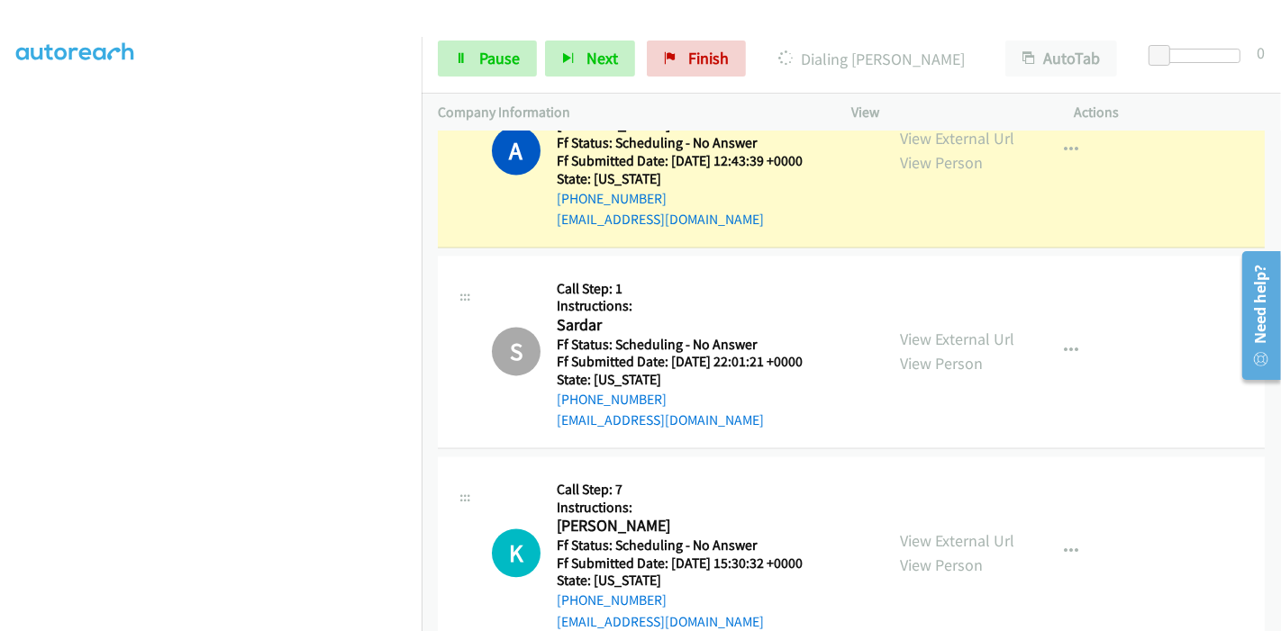
scroll to position [14699, 0]
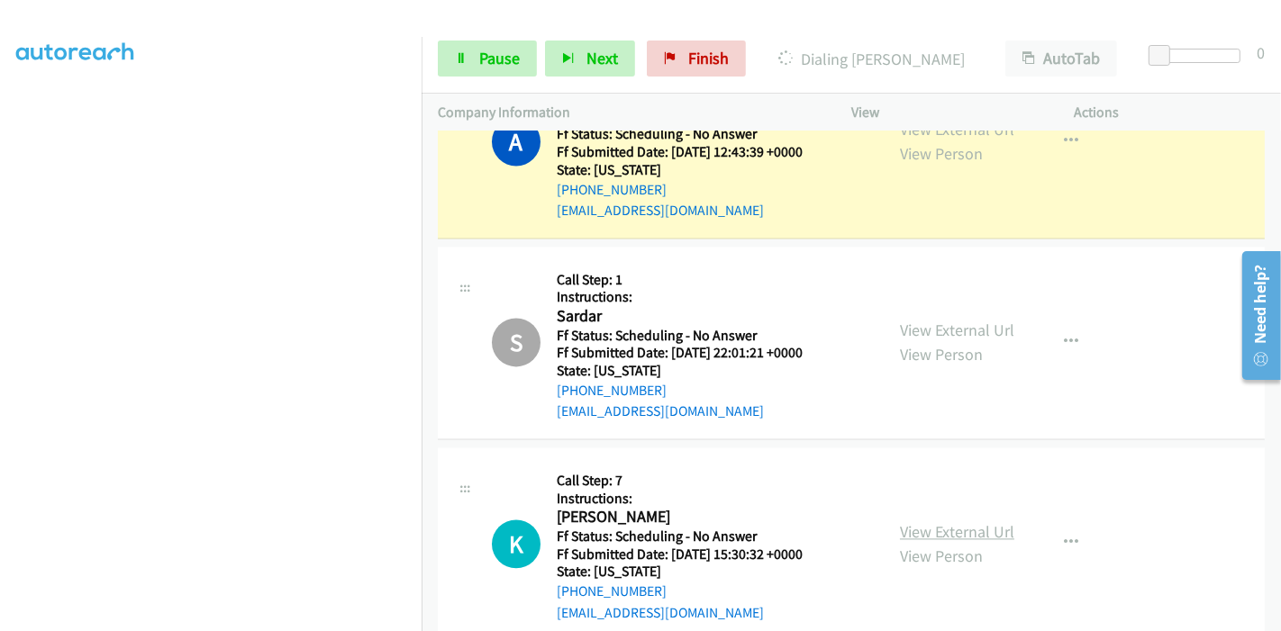
click at [949, 522] on link "View External Url" at bounding box center [957, 532] width 114 height 21
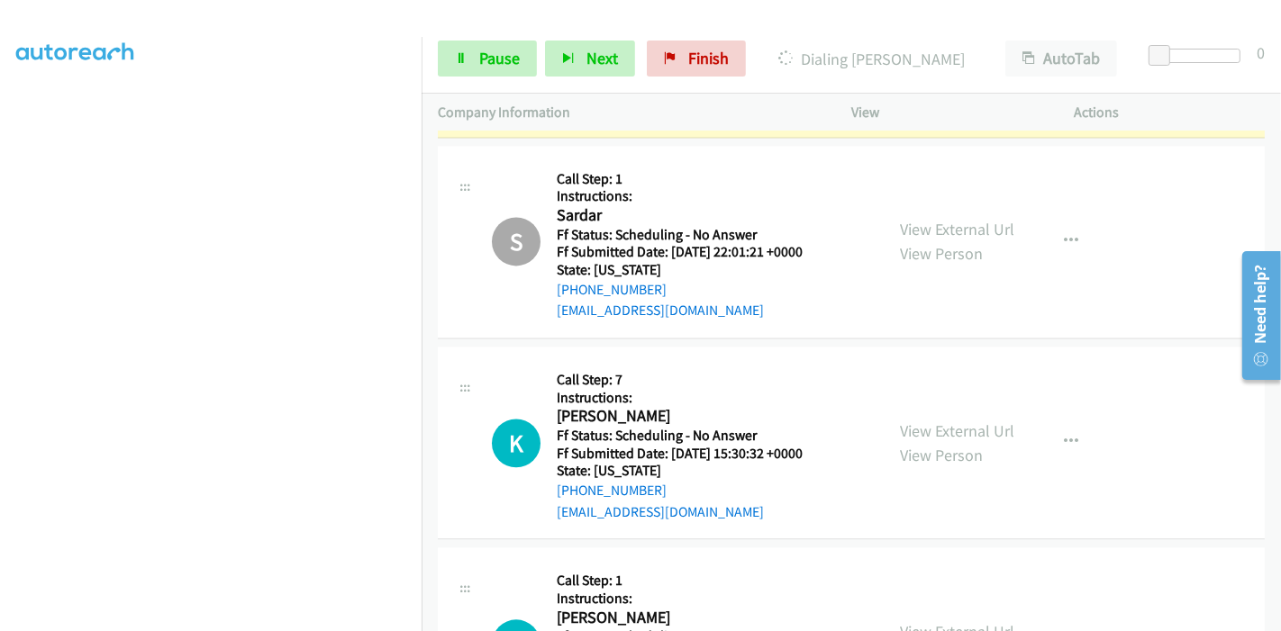
scroll to position [14899, 0]
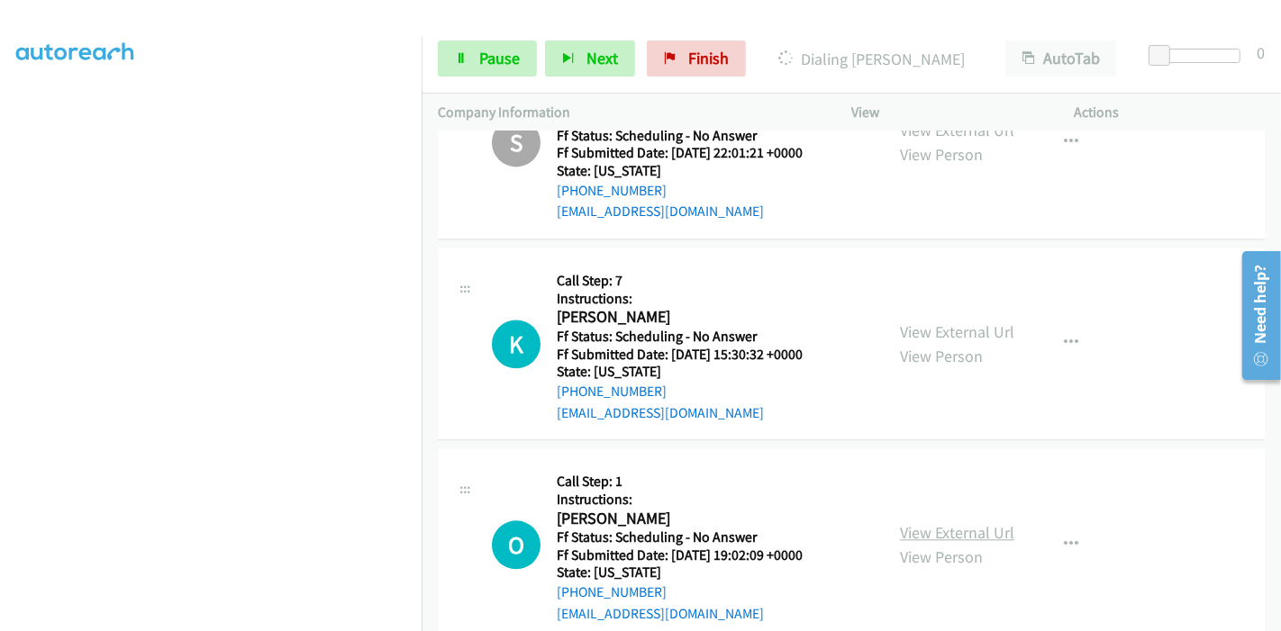
click at [932, 522] on link "View External Url" at bounding box center [957, 532] width 114 height 21
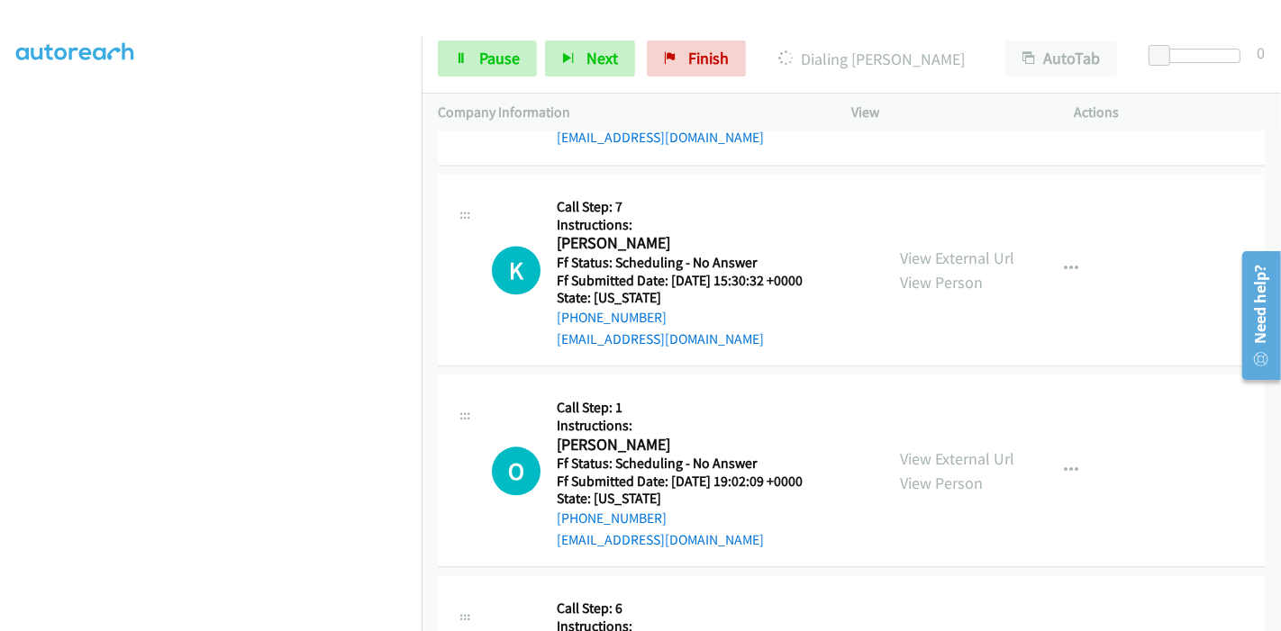
scroll to position [14999, 0]
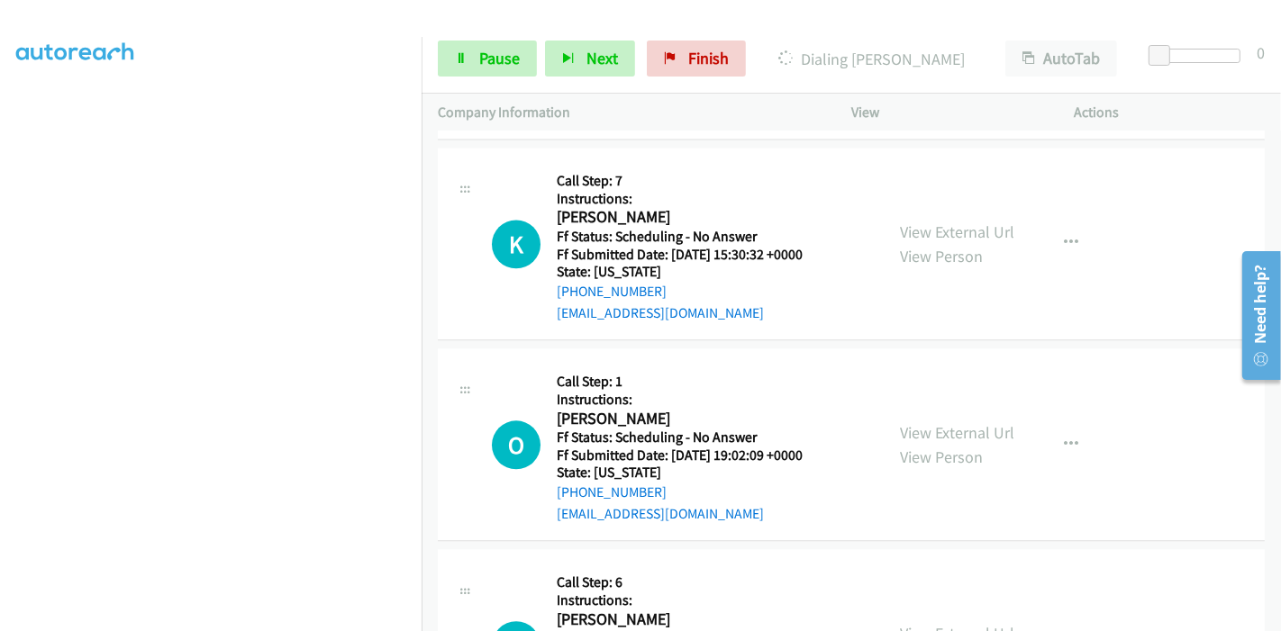
click at [912, 623] on link "View External Url" at bounding box center [957, 633] width 114 height 21
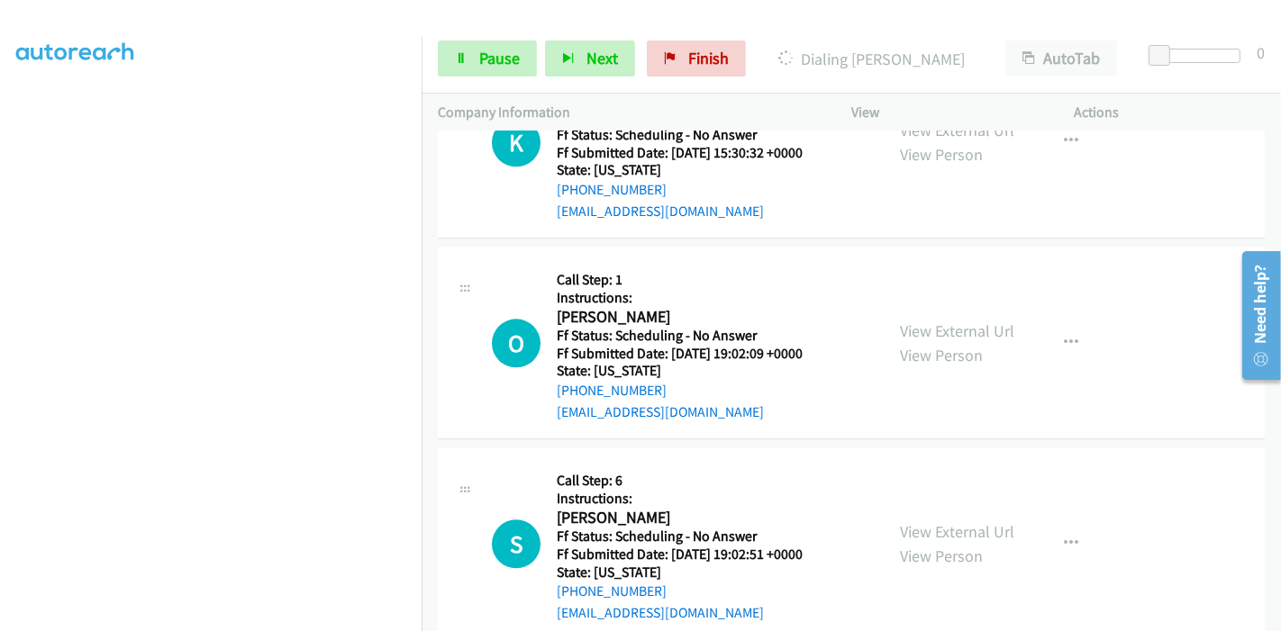
scroll to position [15199, 0]
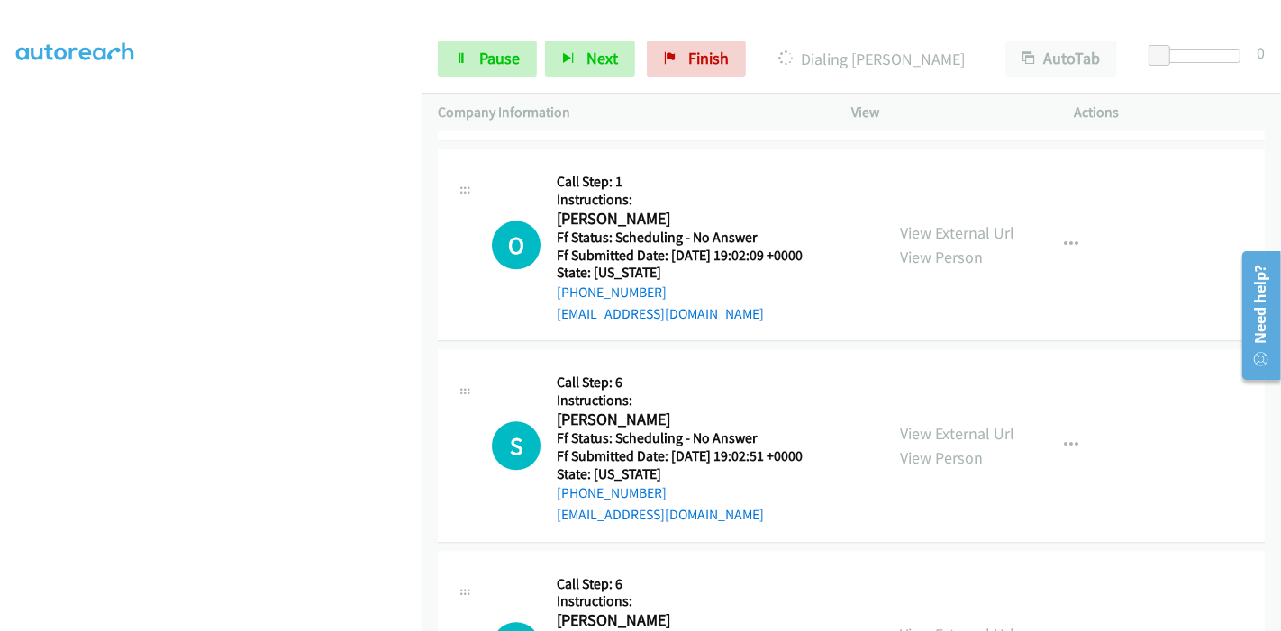
click at [929, 624] on link "View External Url" at bounding box center [957, 634] width 114 height 21
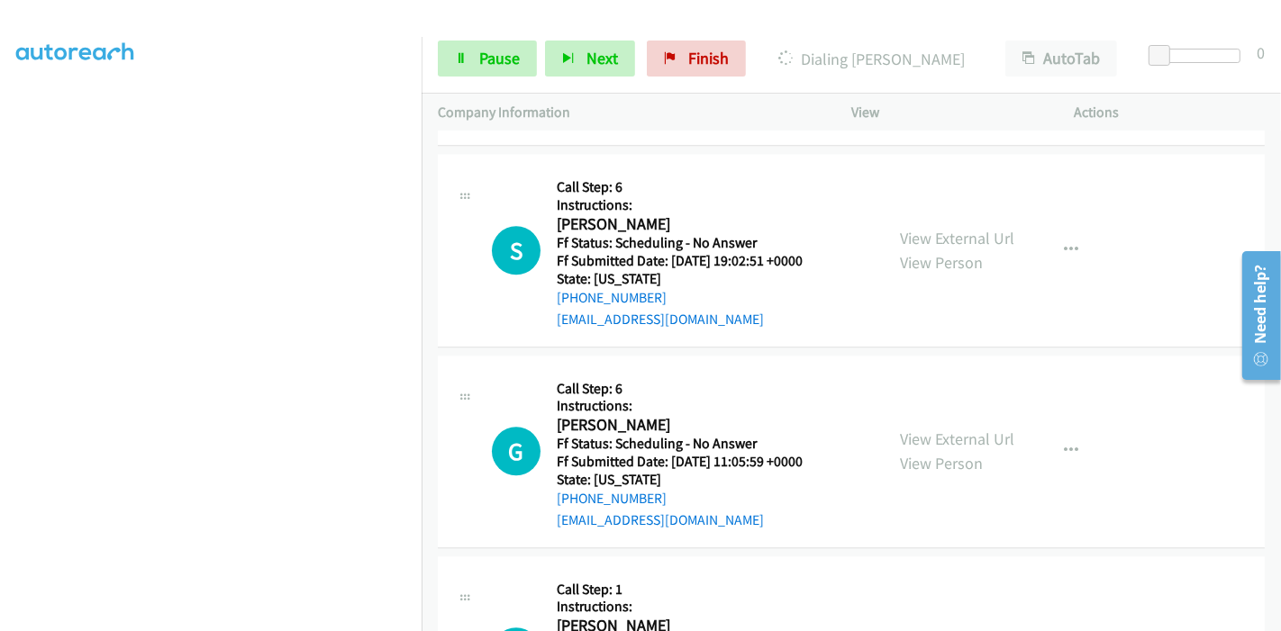
scroll to position [15400, 0]
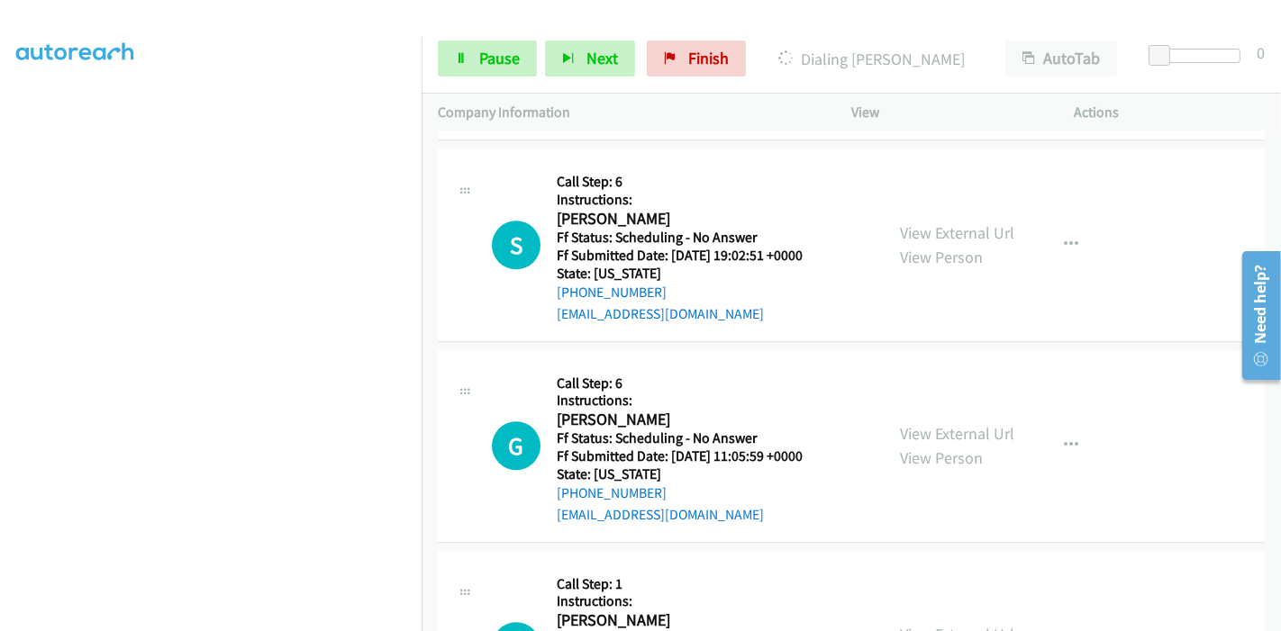
click at [905, 624] on link "View External Url" at bounding box center [957, 634] width 114 height 21
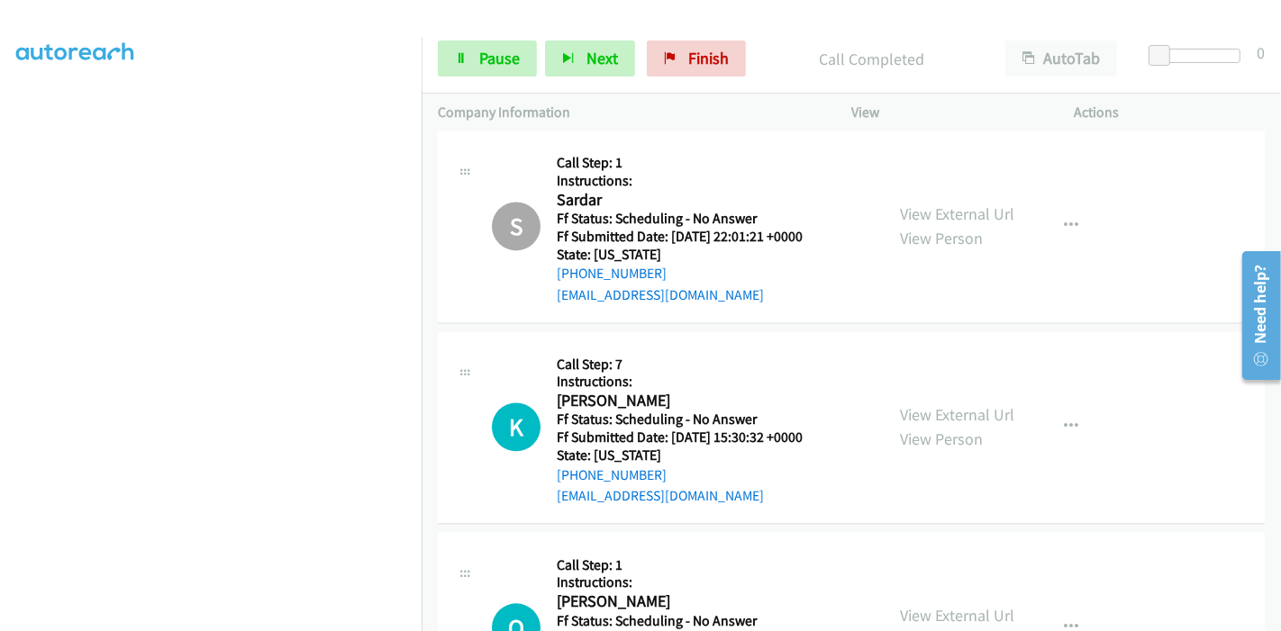
scroll to position [14437, 0]
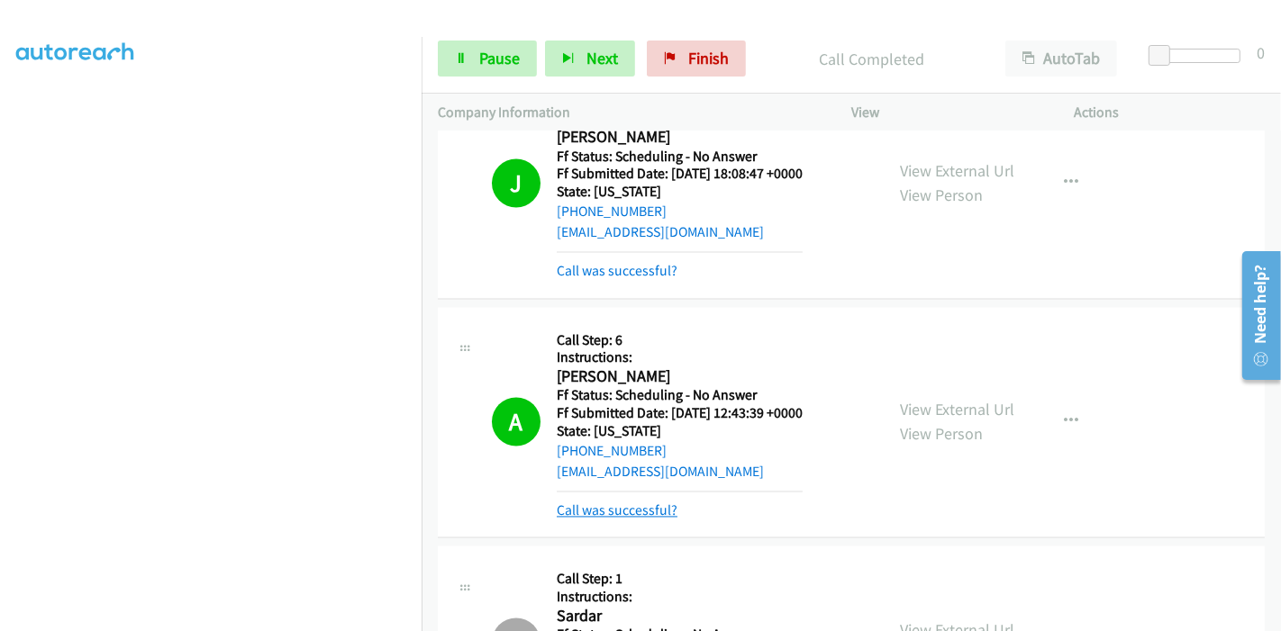
click at [620, 503] on link "Call was successful?" at bounding box center [617, 511] width 121 height 17
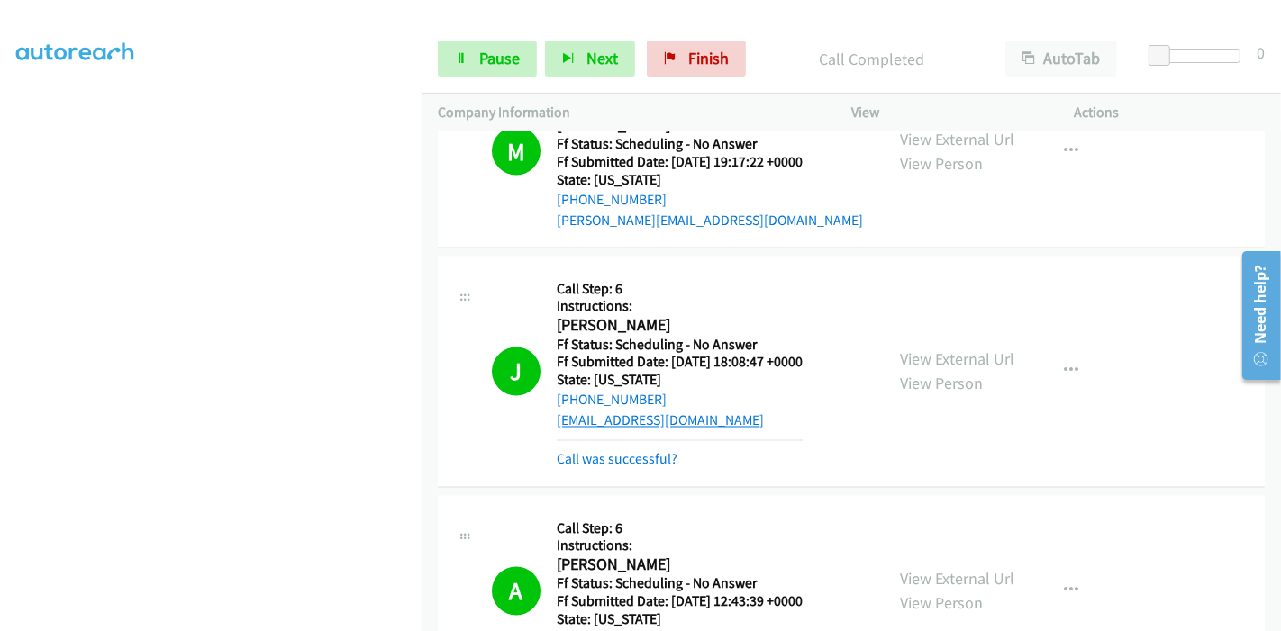
scroll to position [14237, 0]
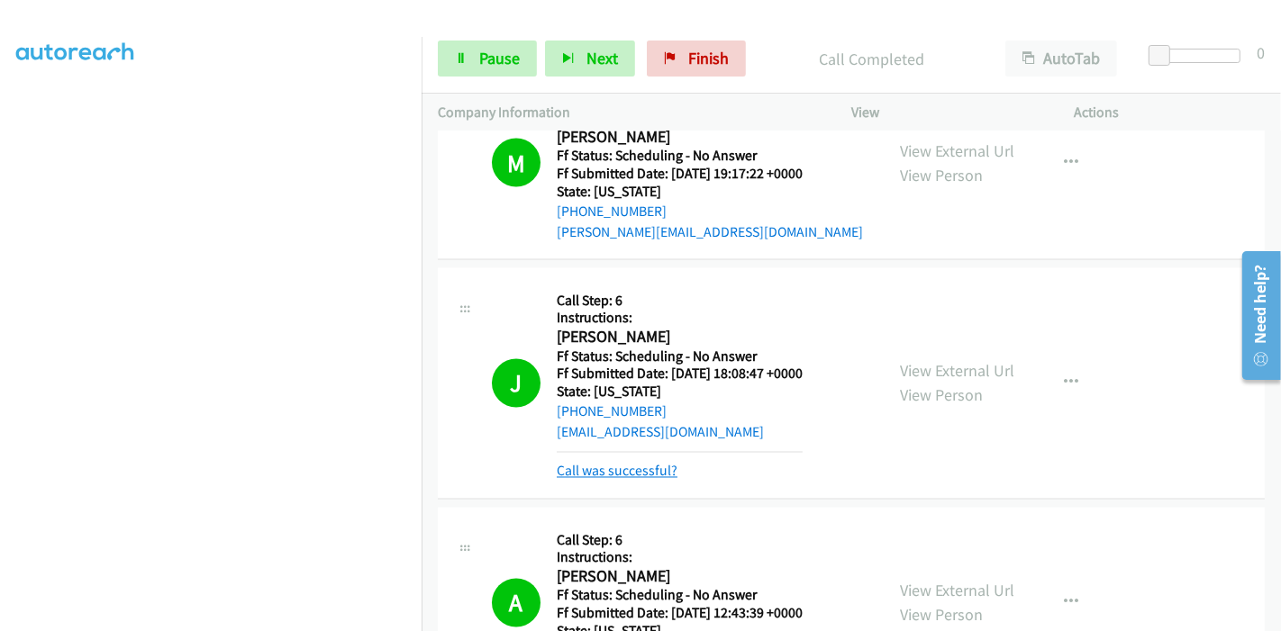
click at [633, 463] on link "Call was successful?" at bounding box center [617, 471] width 121 height 17
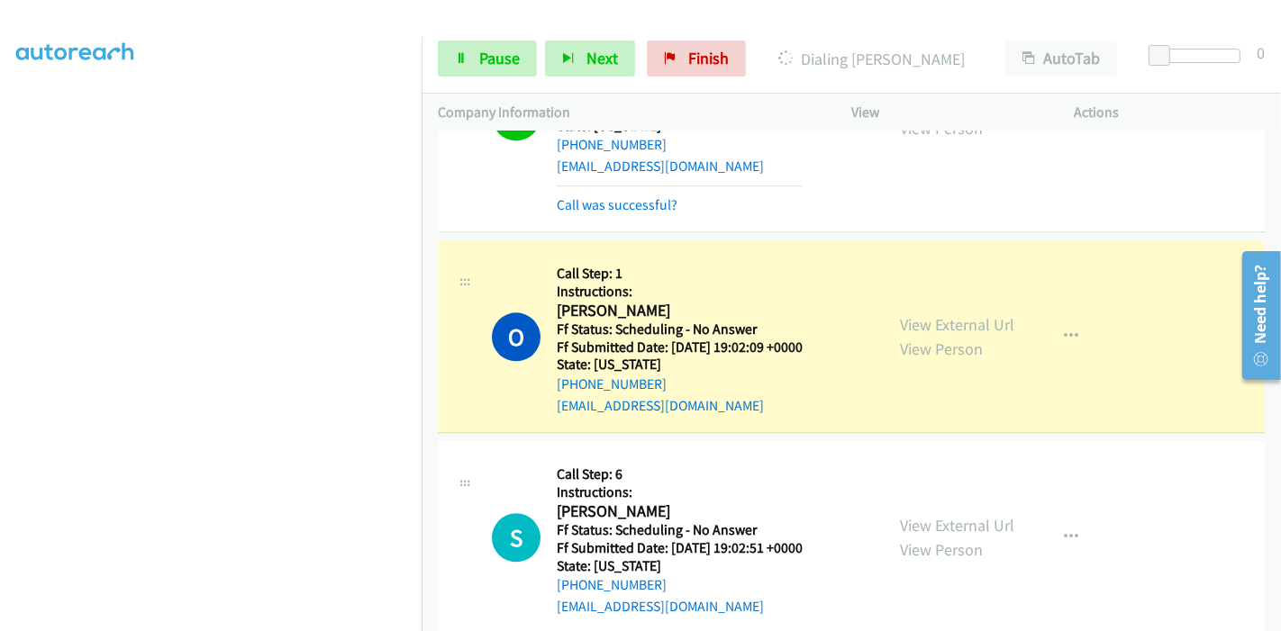
scroll to position [15137, 0]
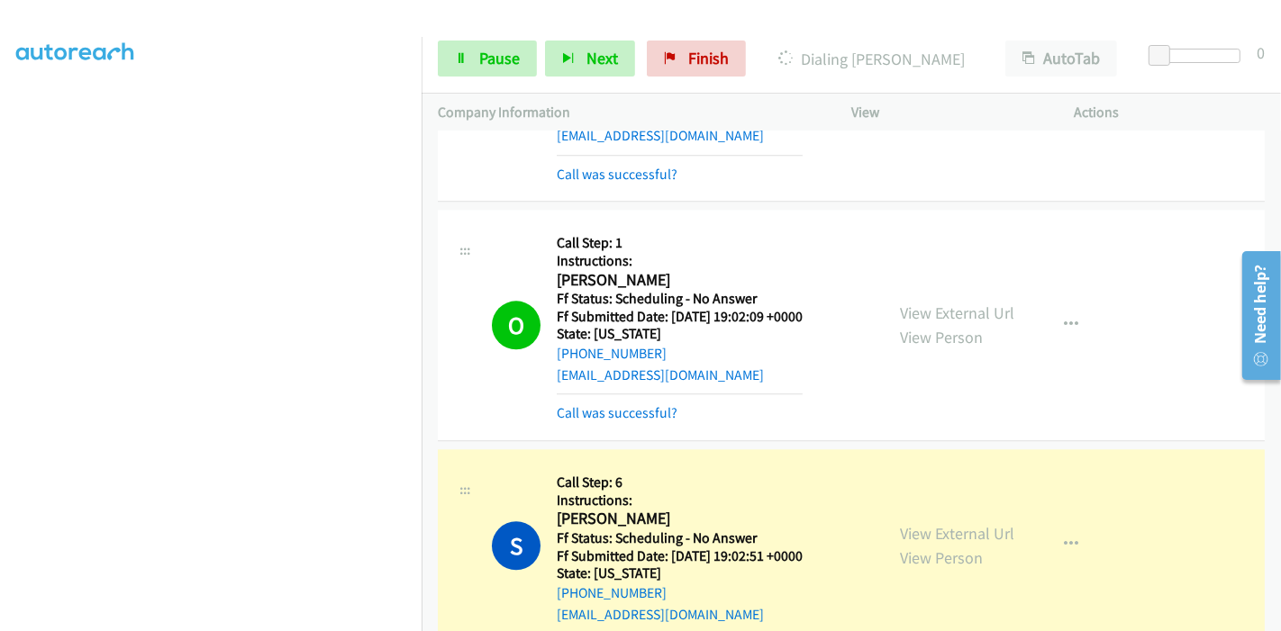
click at [634, 492] on h5 "Instructions:" at bounding box center [680, 501] width 246 height 18
click at [644, 404] on link "Call was successful?" at bounding box center [617, 412] width 121 height 17
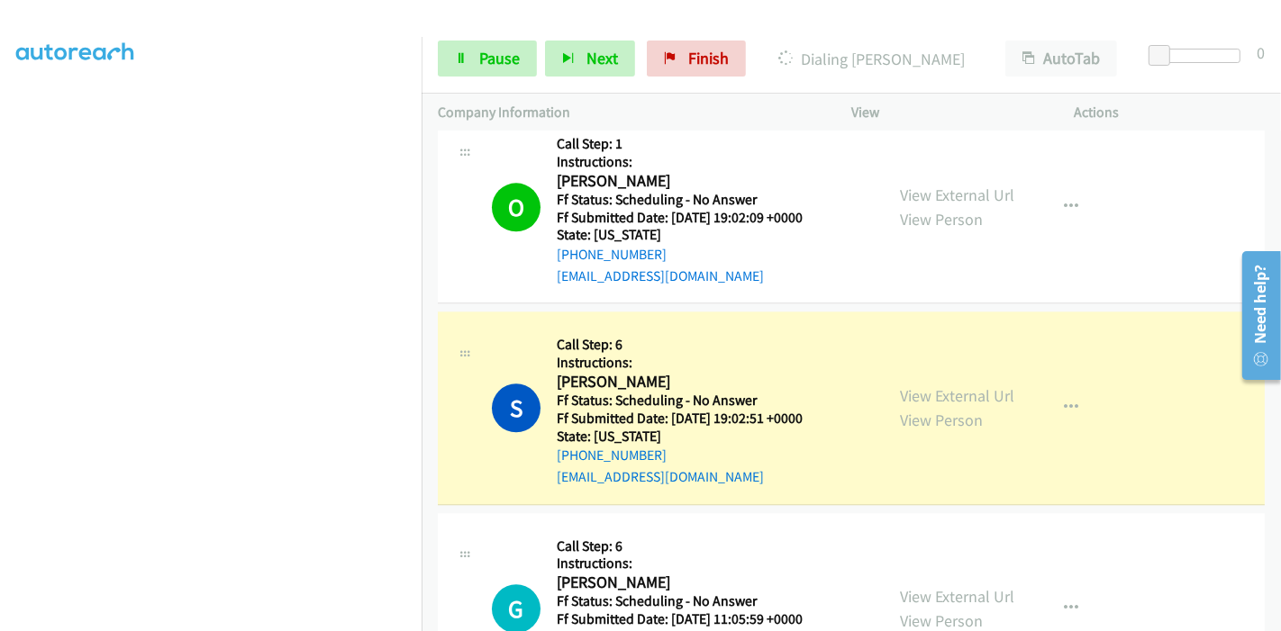
scroll to position [15337, 0]
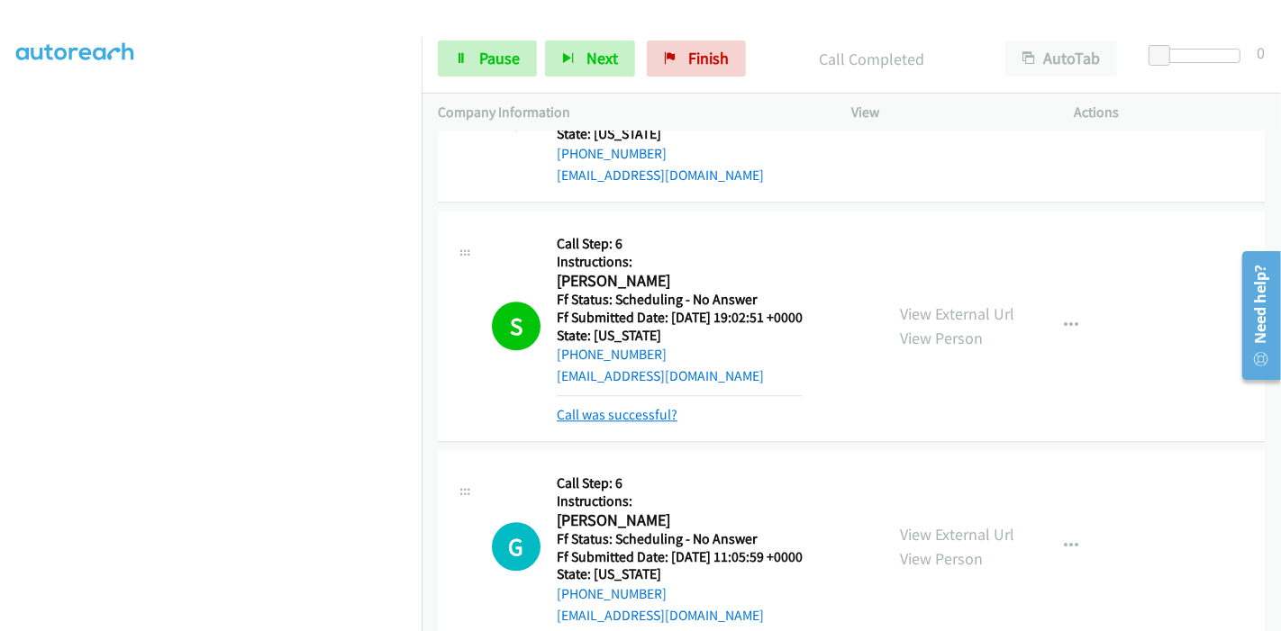
click at [646, 406] on link "Call was successful?" at bounding box center [617, 414] width 121 height 17
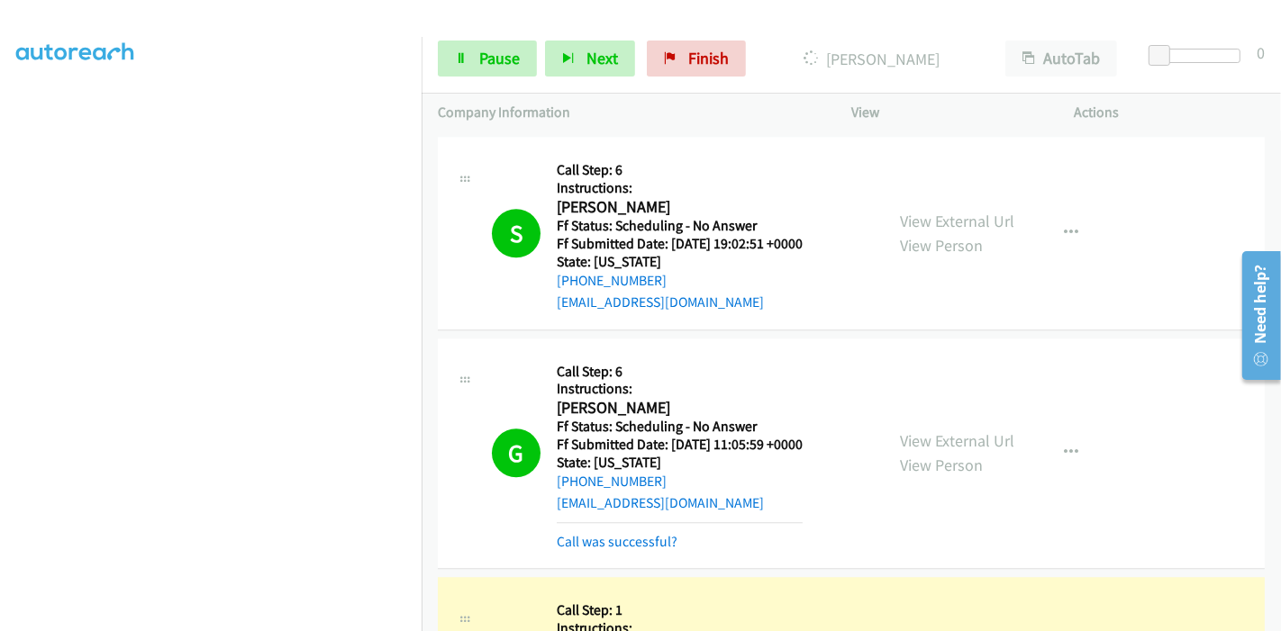
scroll to position [15438, 0]
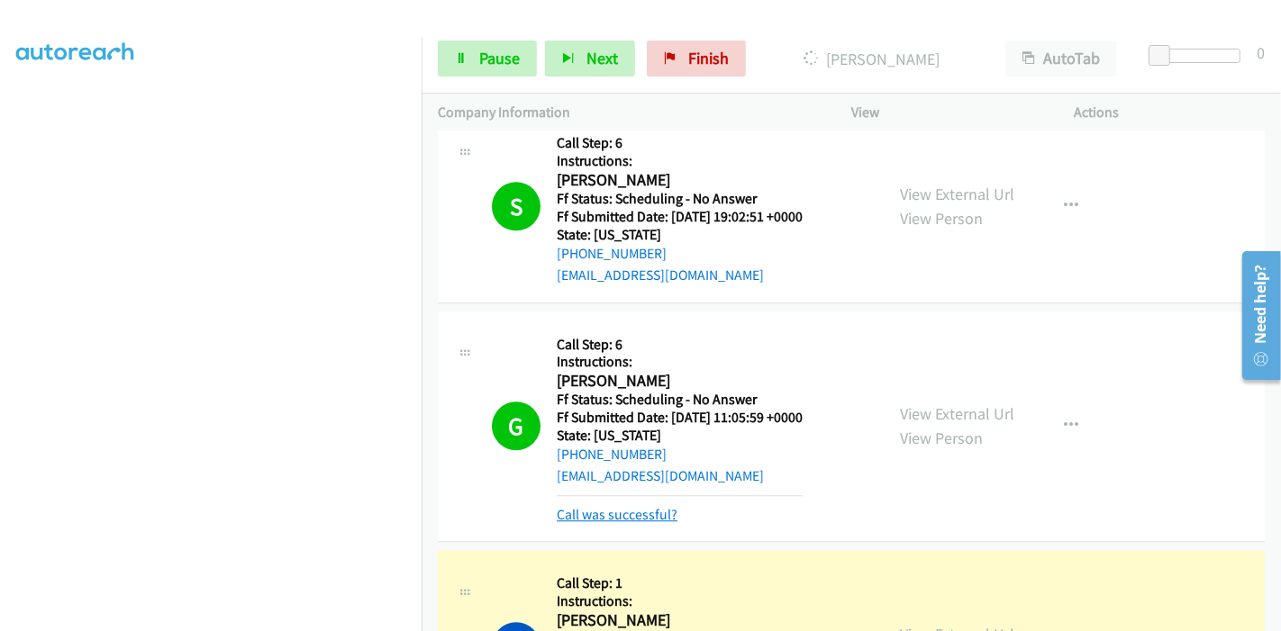
click at [607, 506] on link "Call was successful?" at bounding box center [617, 514] width 121 height 17
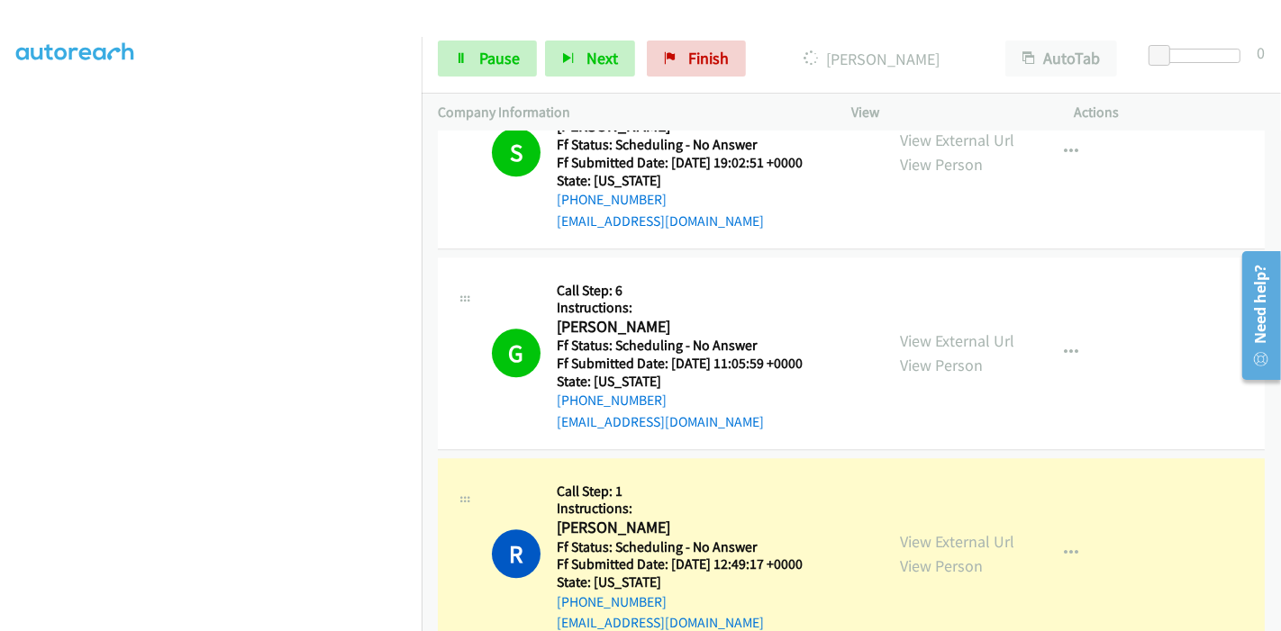
scroll to position [15538, 0]
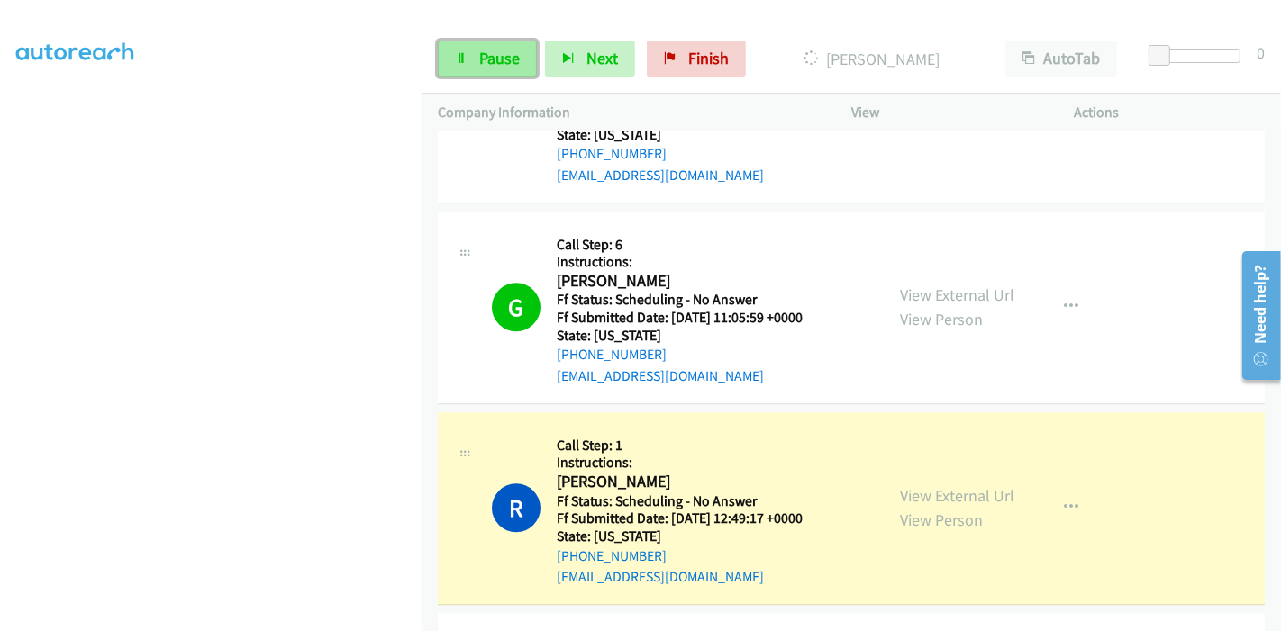
click at [467, 55] on link "Pause" at bounding box center [487, 59] width 99 height 36
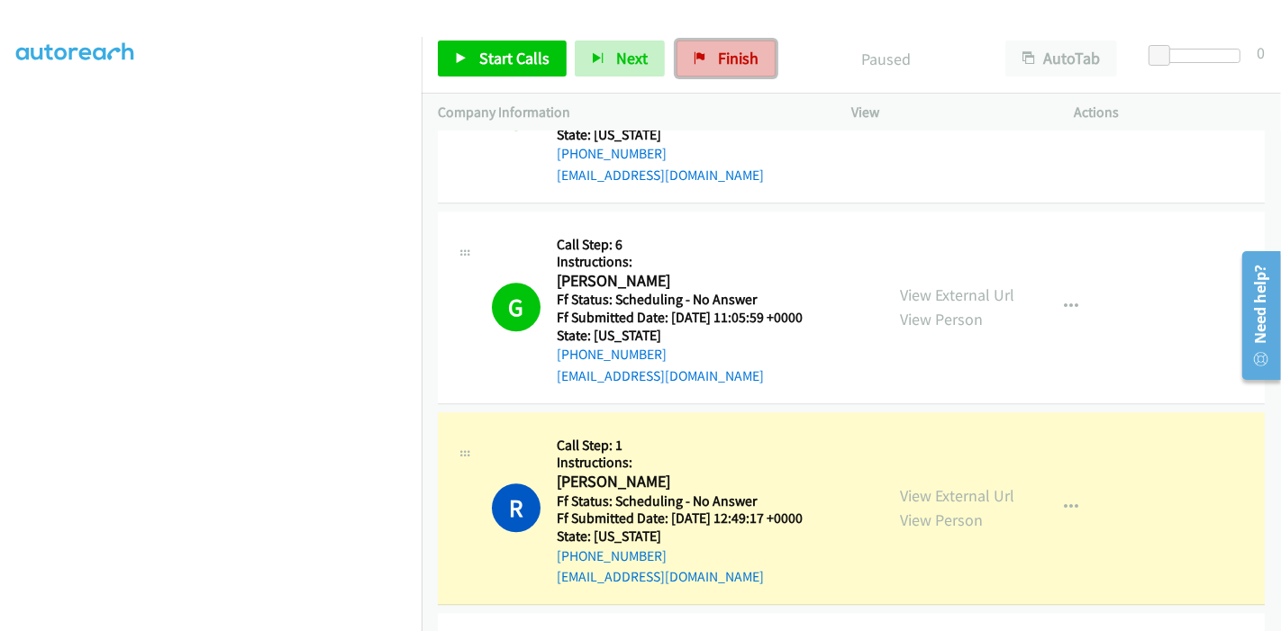
click at [742, 56] on span "Finish" at bounding box center [738, 58] width 41 height 21
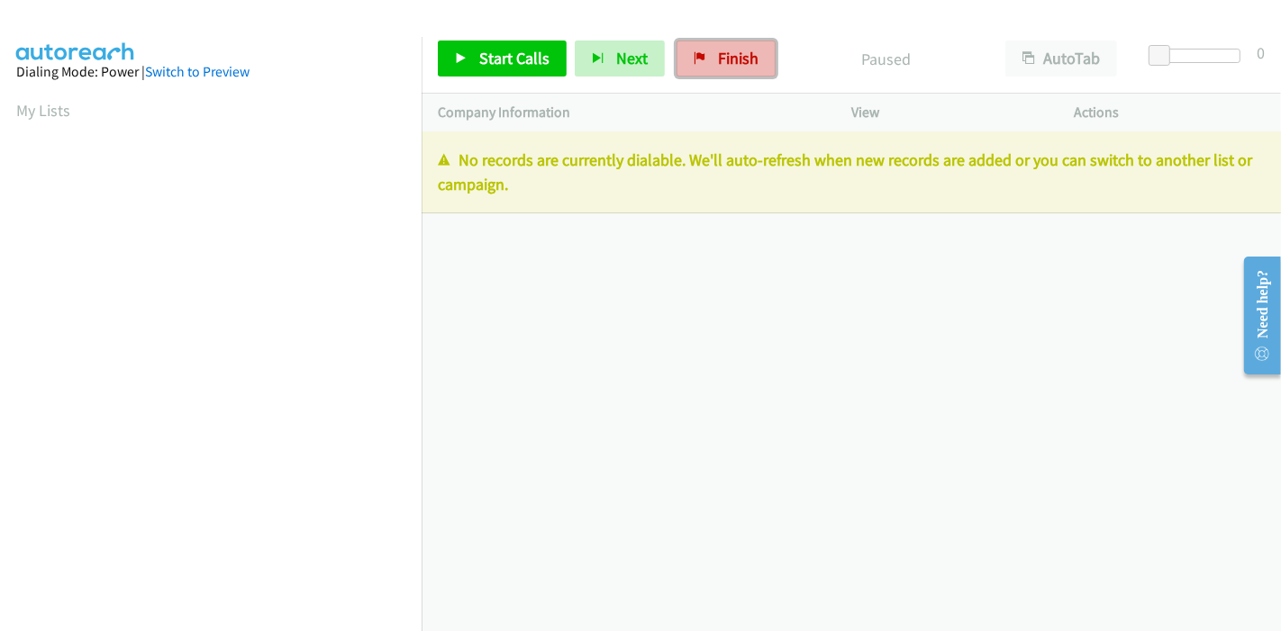
click at [718, 57] on span "Finish" at bounding box center [738, 58] width 41 height 21
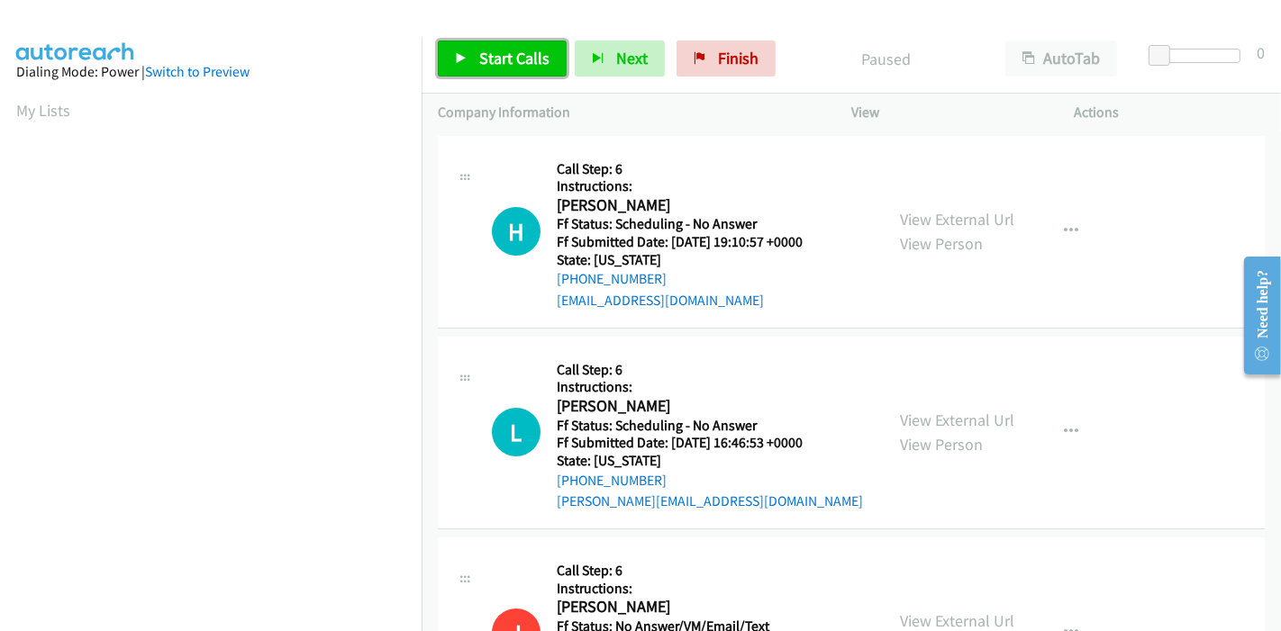
click at [495, 60] on span "Start Calls" at bounding box center [514, 58] width 70 height 21
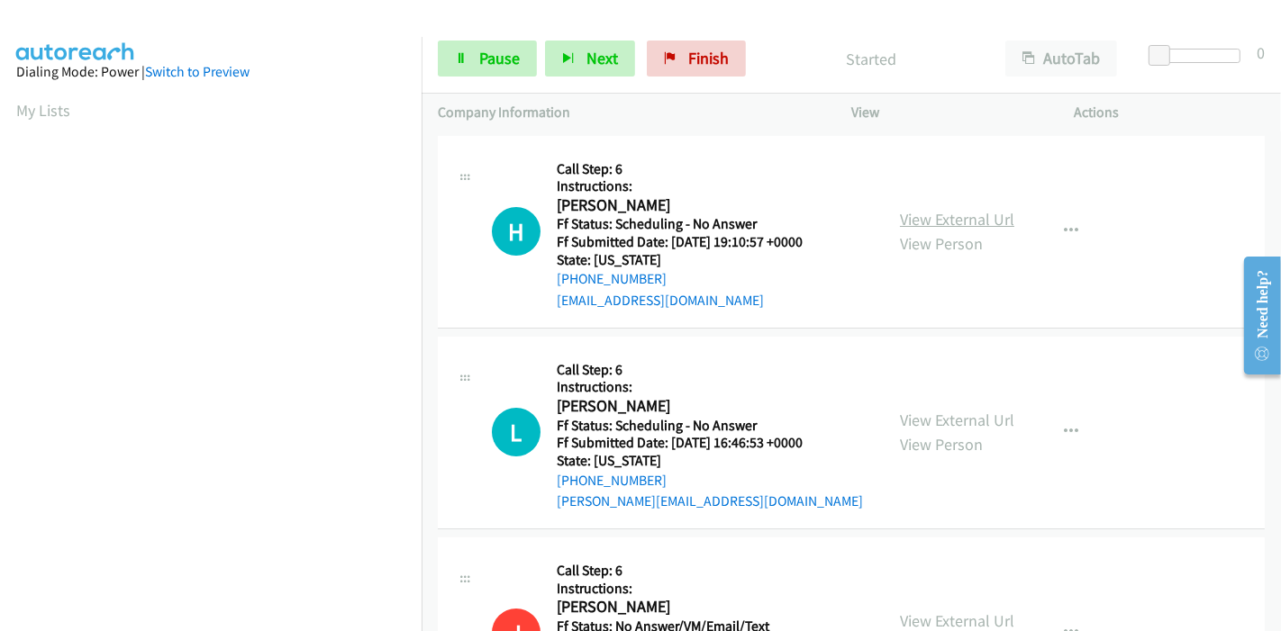
click at [972, 220] on link "View External Url" at bounding box center [957, 219] width 114 height 21
click at [937, 418] on link "View External Url" at bounding box center [957, 420] width 114 height 21
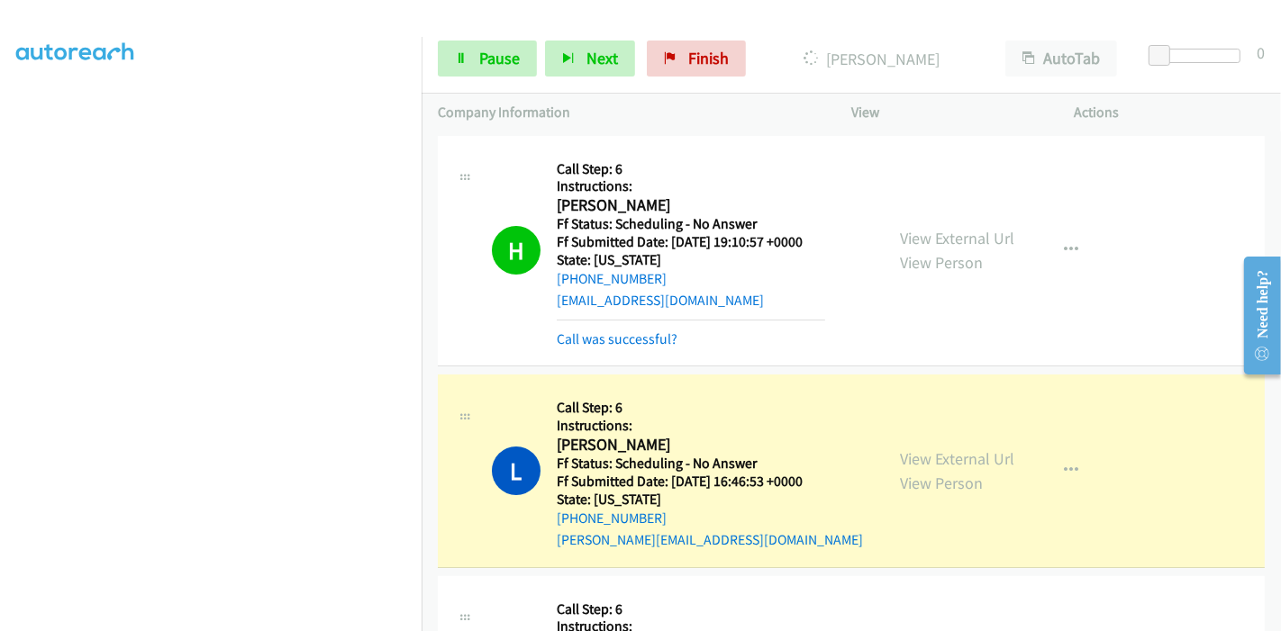
scroll to position [100, 0]
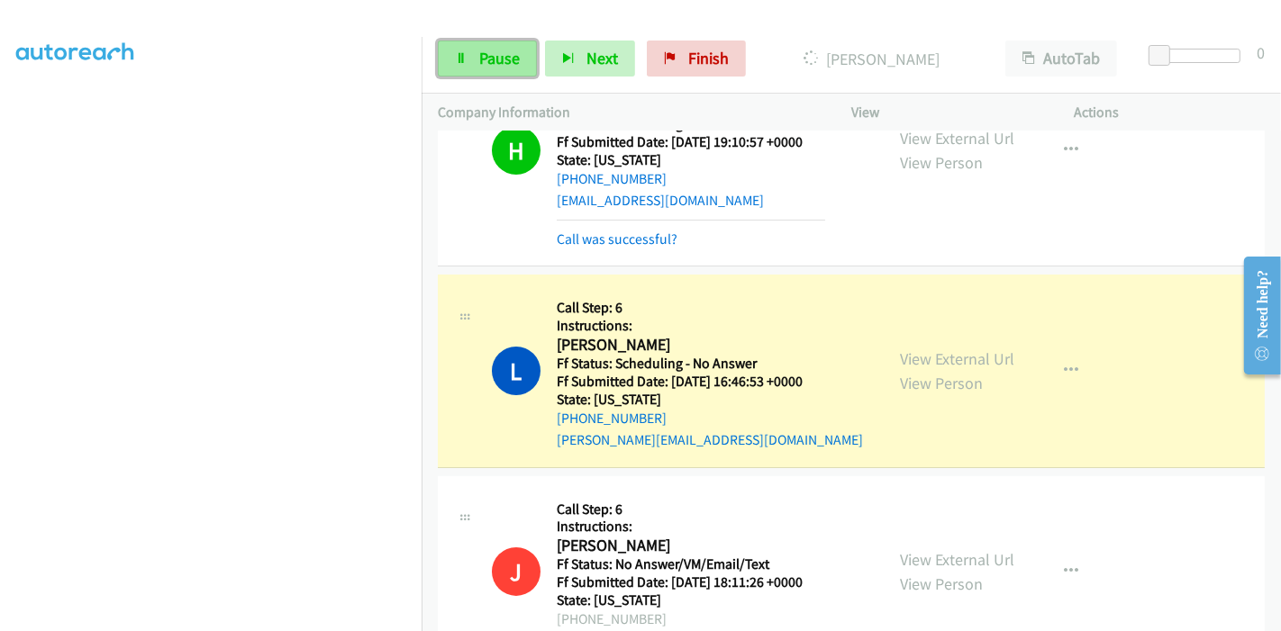
click at [481, 58] on span "Pause" at bounding box center [499, 58] width 41 height 21
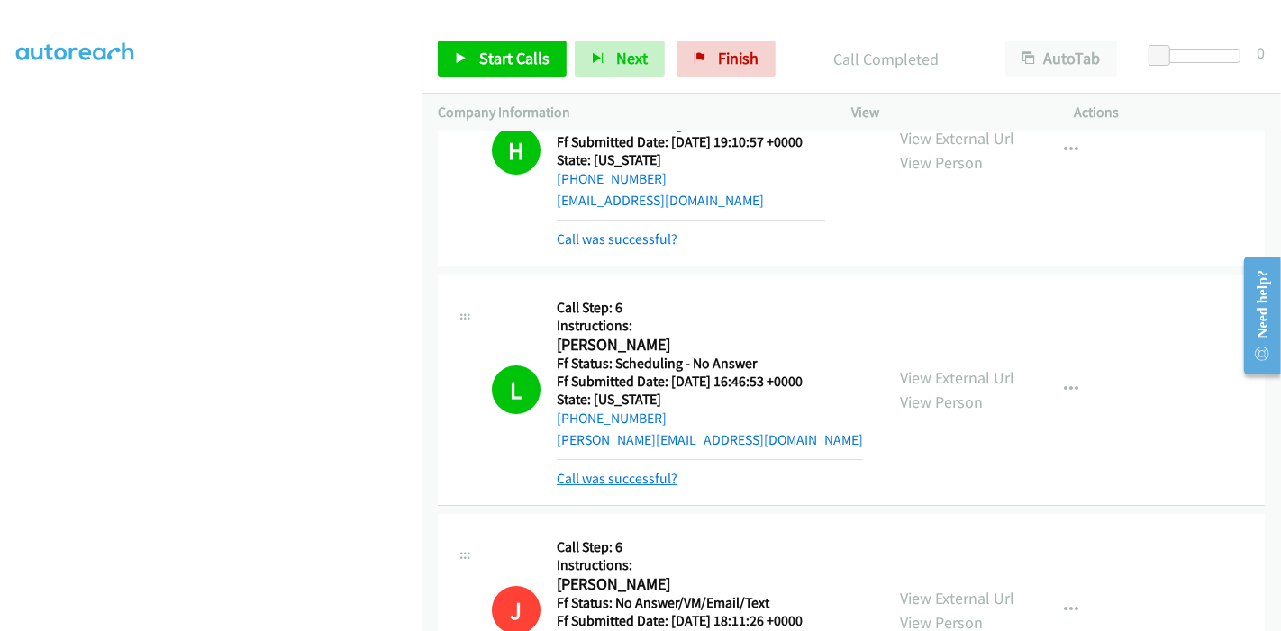
click at [614, 476] on link "Call was successful?" at bounding box center [617, 478] width 121 height 17
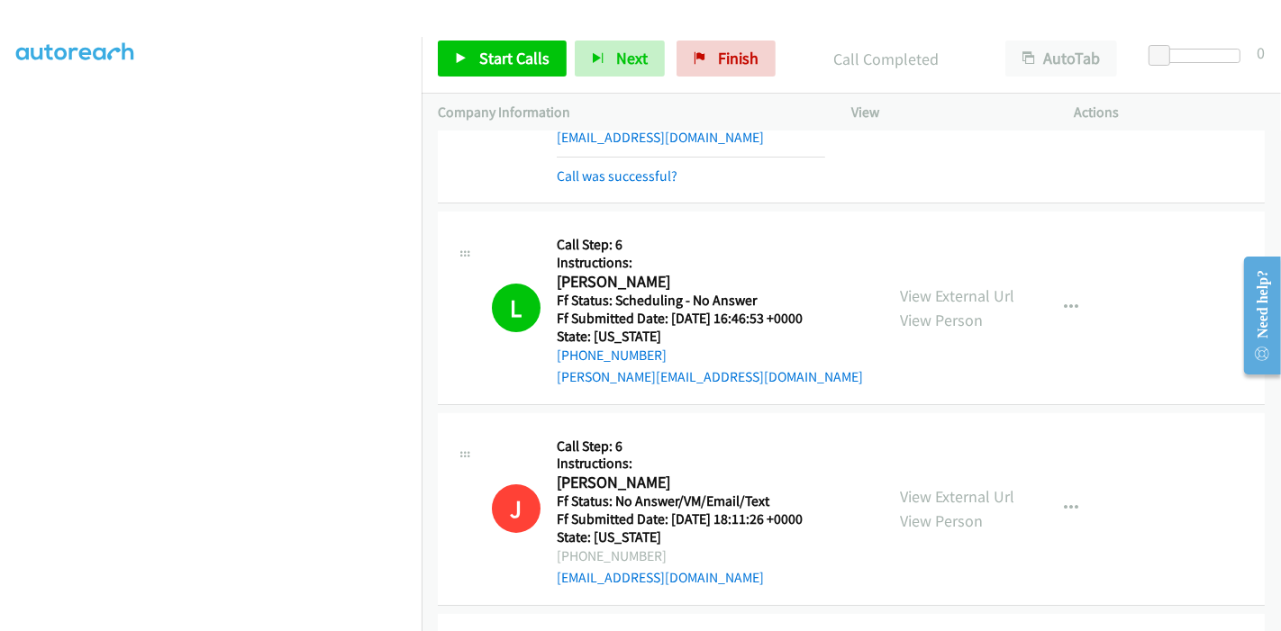
scroll to position [400, 0]
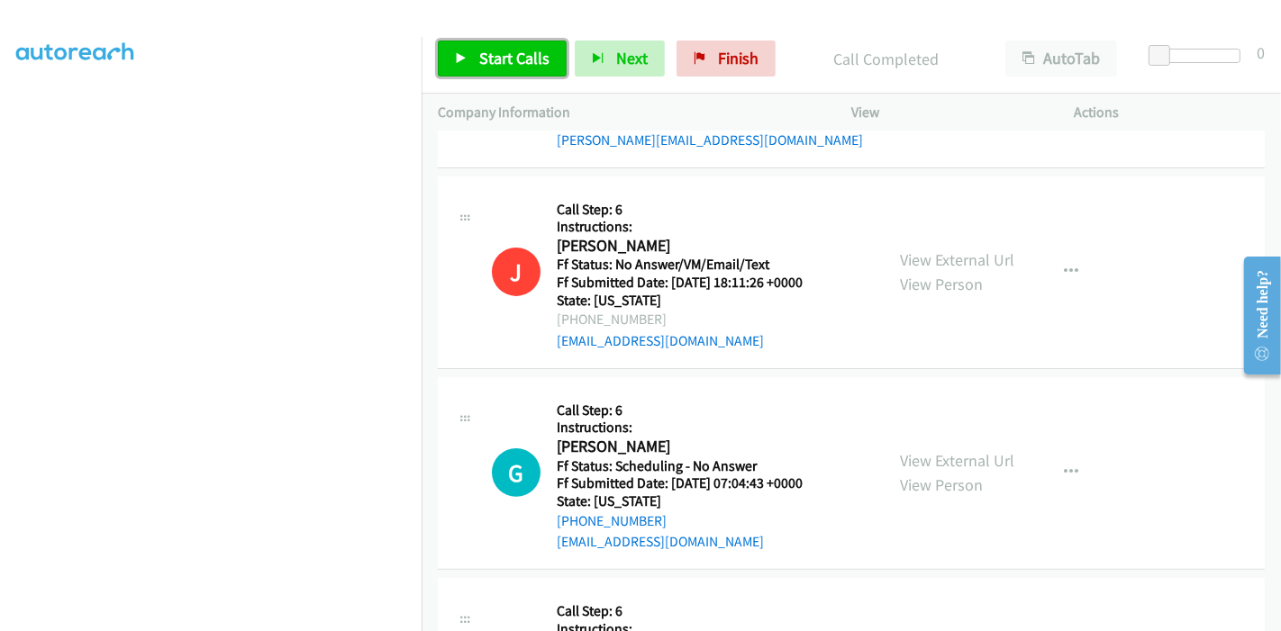
click at [501, 62] on span "Start Calls" at bounding box center [514, 58] width 70 height 21
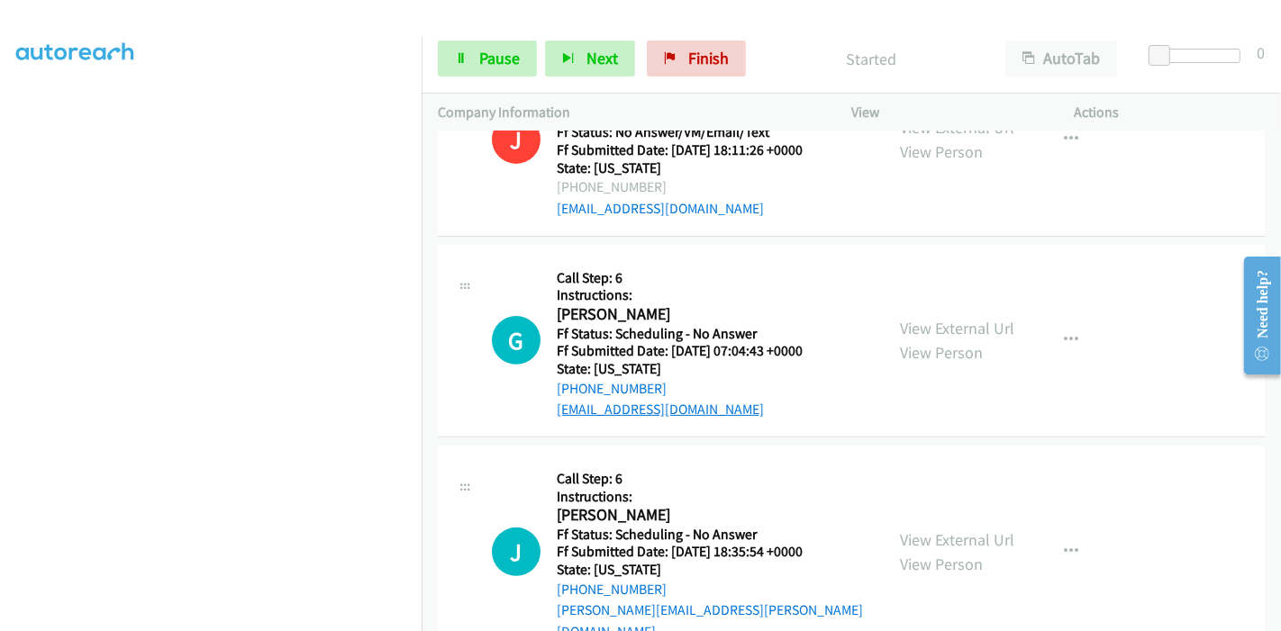
scroll to position [700, 0]
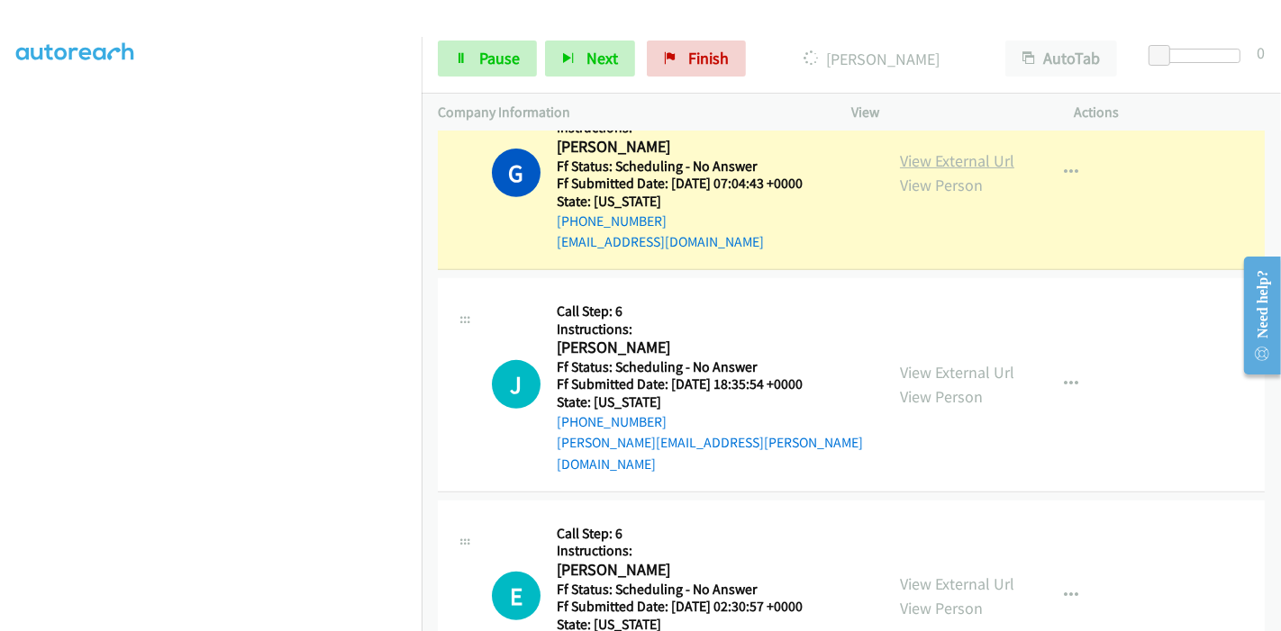
click at [983, 158] on link "View External Url" at bounding box center [957, 160] width 114 height 21
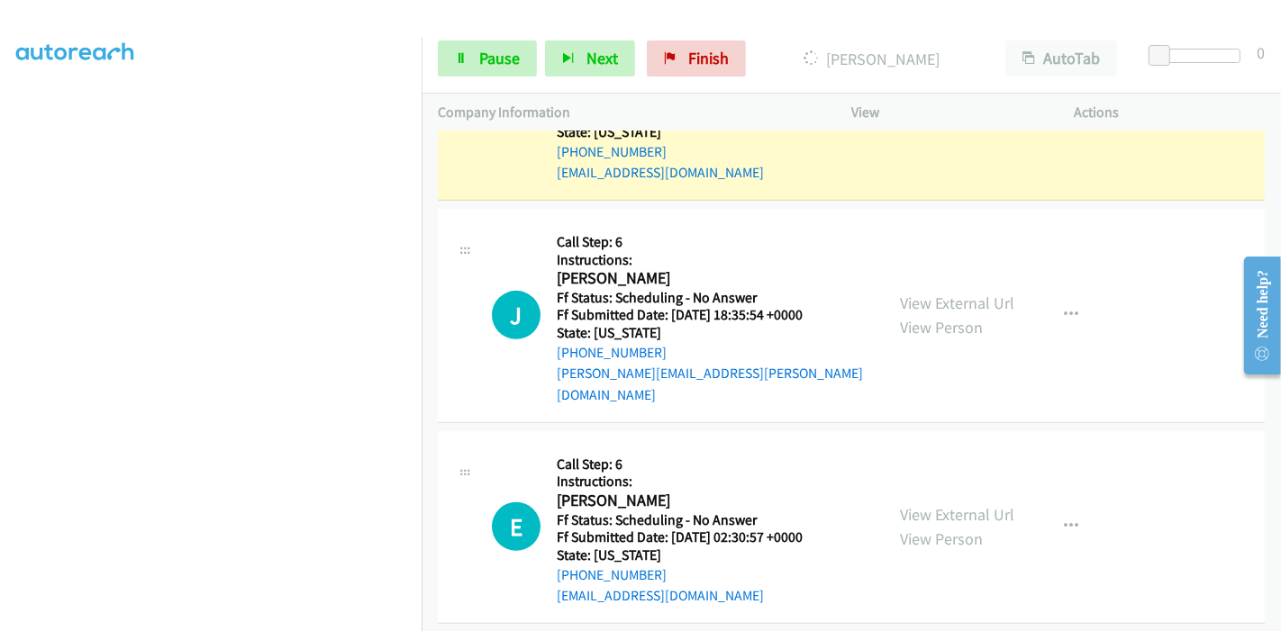
scroll to position [800, 0]
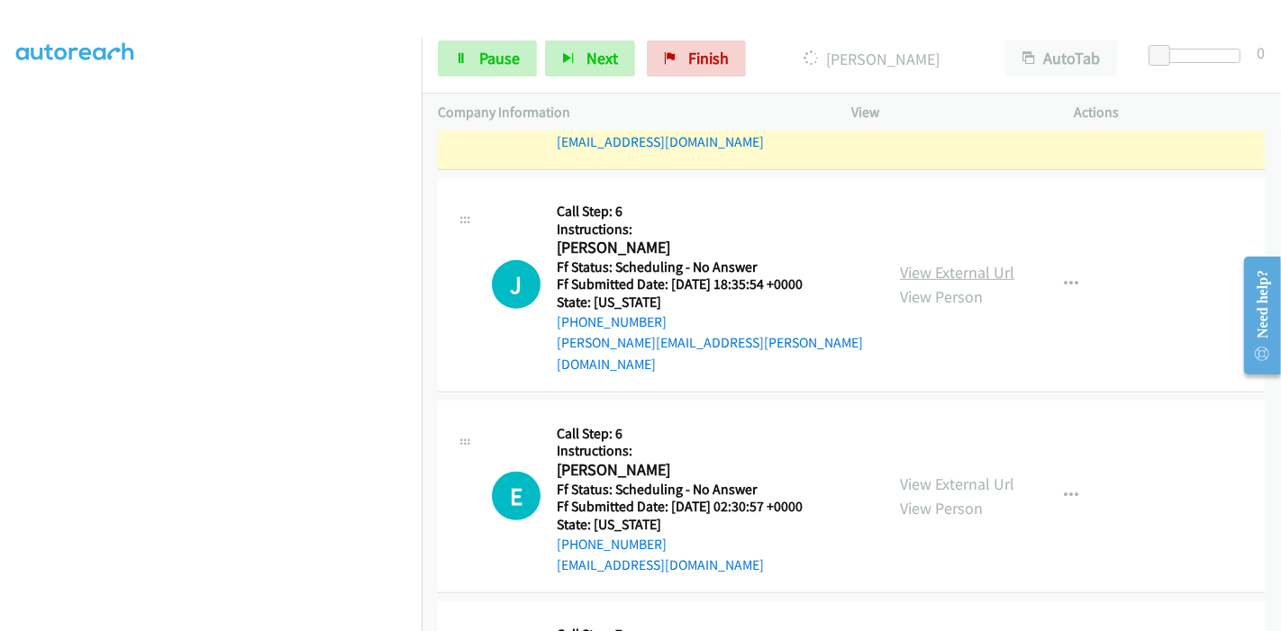
click at [951, 263] on link "View External Url" at bounding box center [957, 272] width 114 height 21
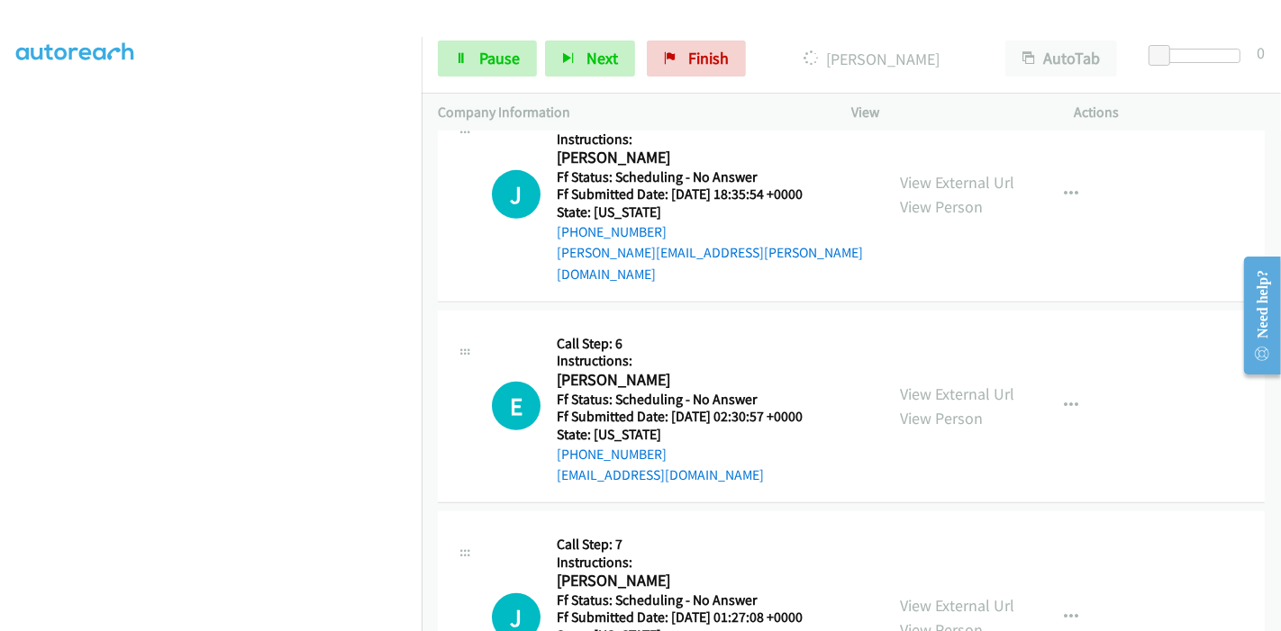
scroll to position [1001, 0]
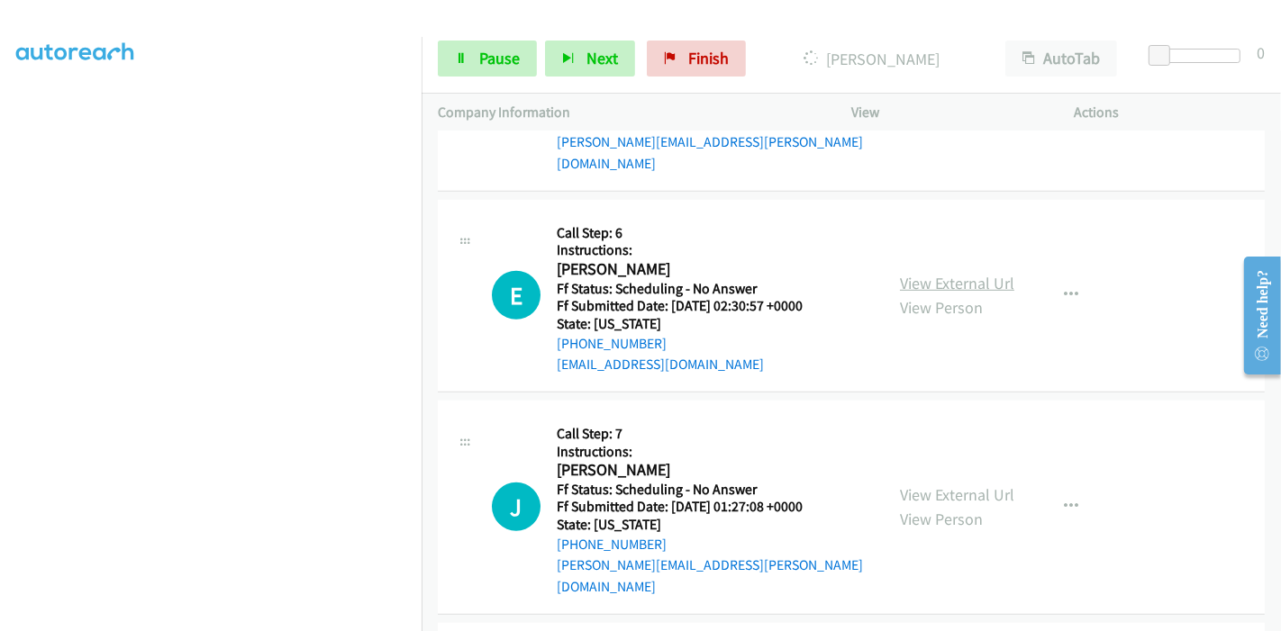
click at [959, 273] on link "View External Url" at bounding box center [957, 283] width 114 height 21
click at [941, 485] on link "View External Url" at bounding box center [957, 495] width 114 height 21
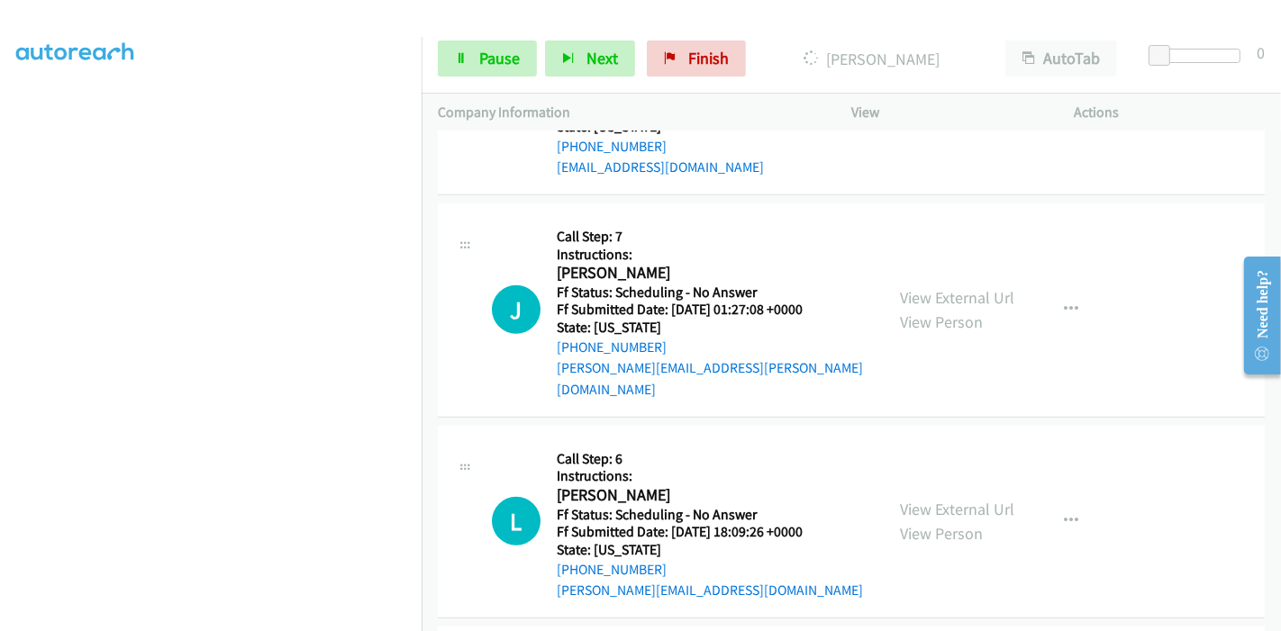
scroll to position [1201, 0]
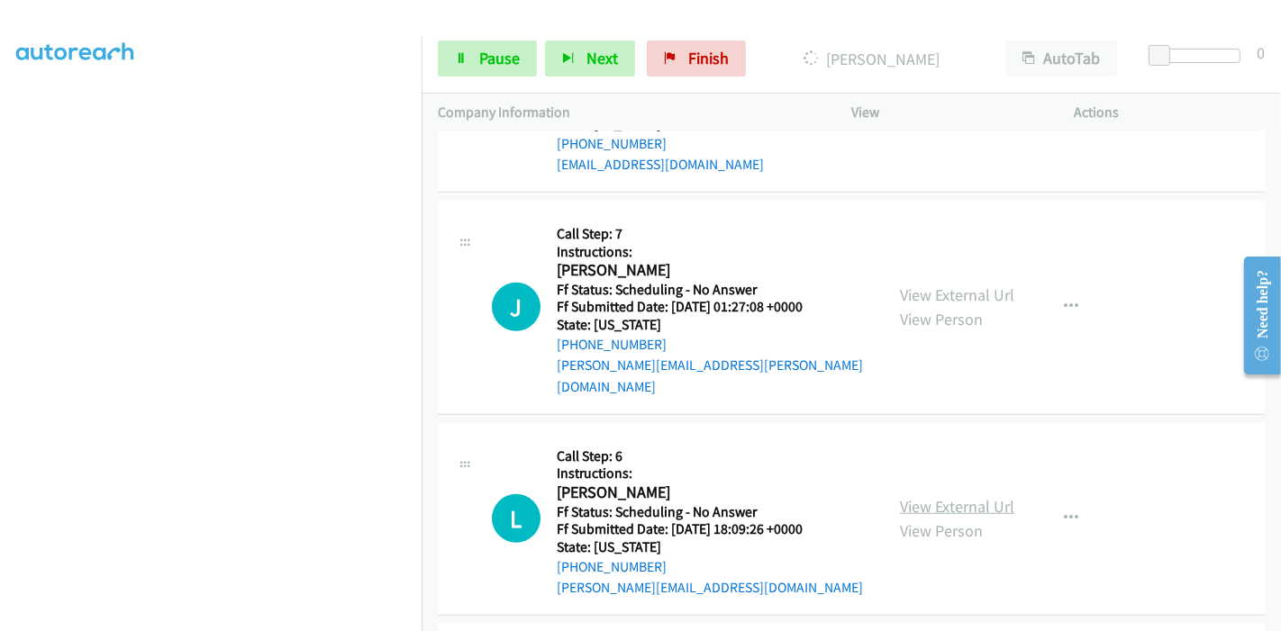
click at [915, 496] on link "View External Url" at bounding box center [957, 506] width 114 height 21
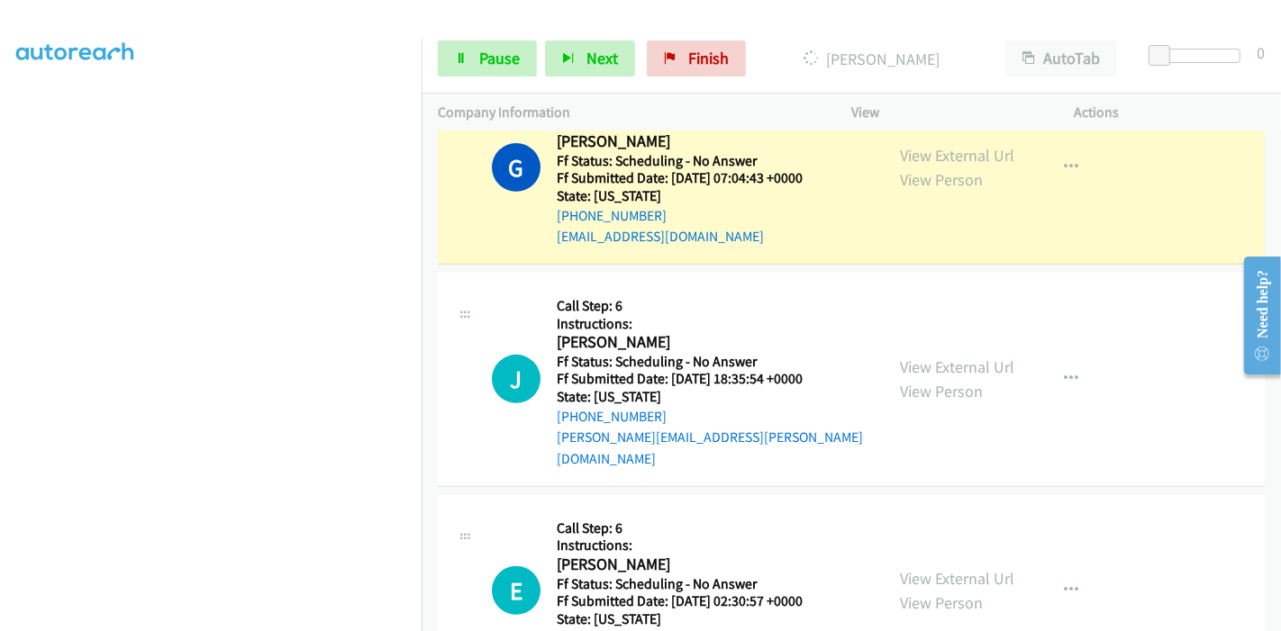
scroll to position [600, 0]
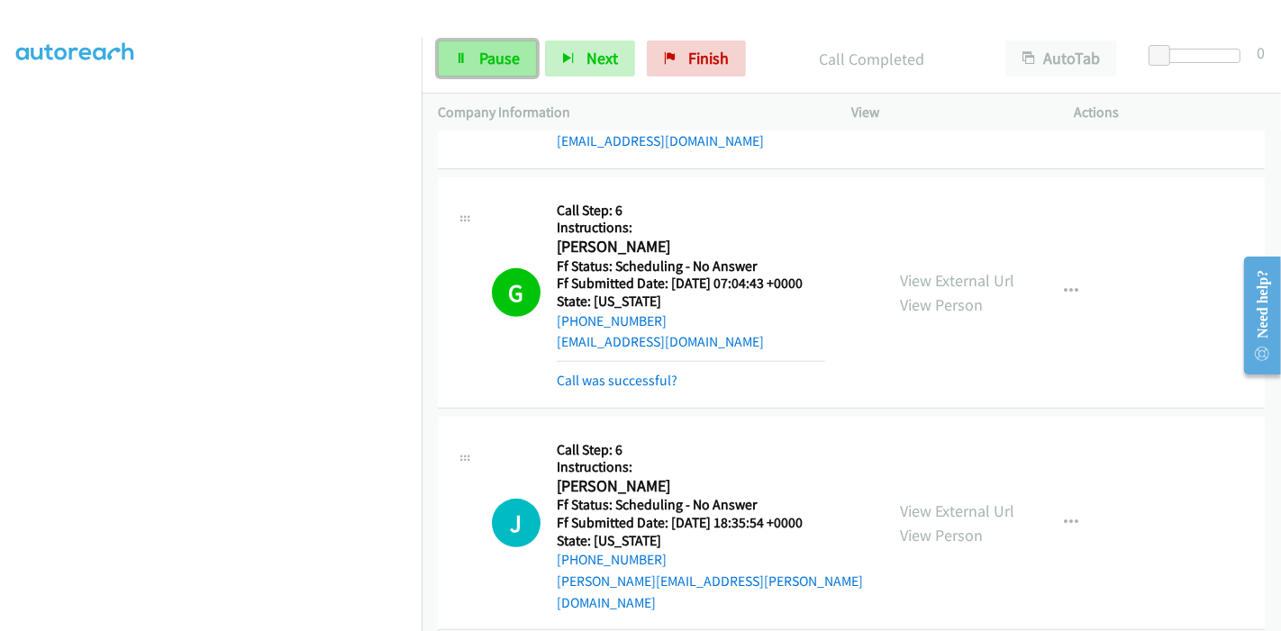
click at [447, 59] on link "Pause" at bounding box center [487, 59] width 99 height 36
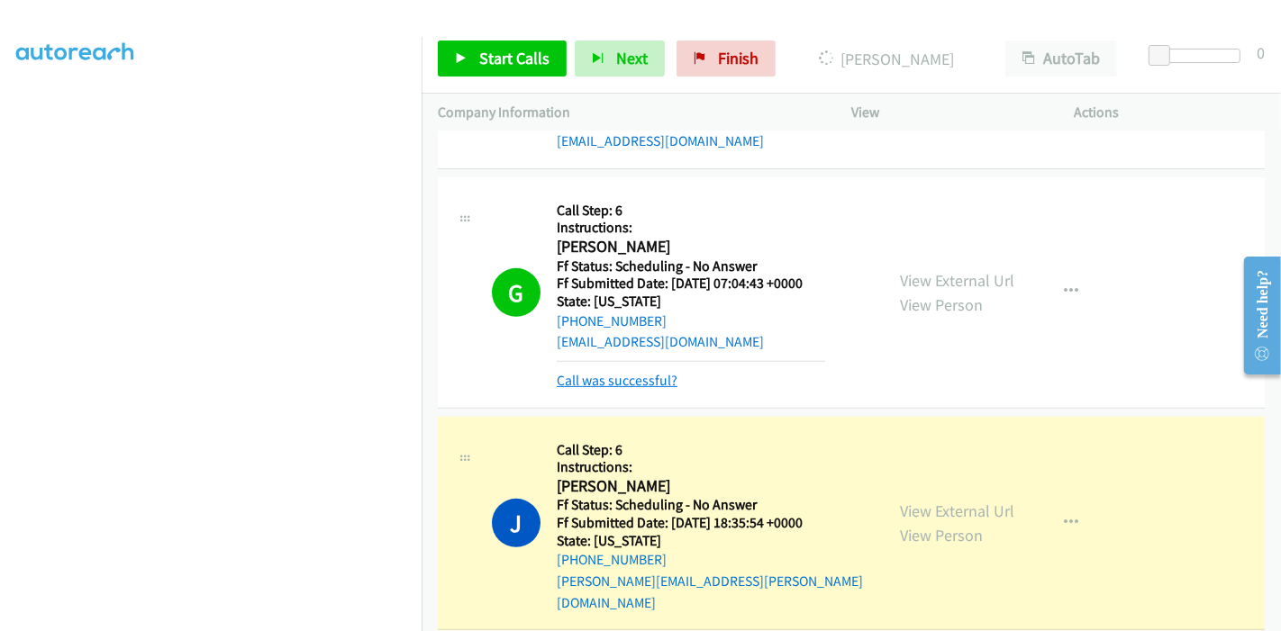
click at [648, 378] on link "Call was successful?" at bounding box center [617, 380] width 121 height 17
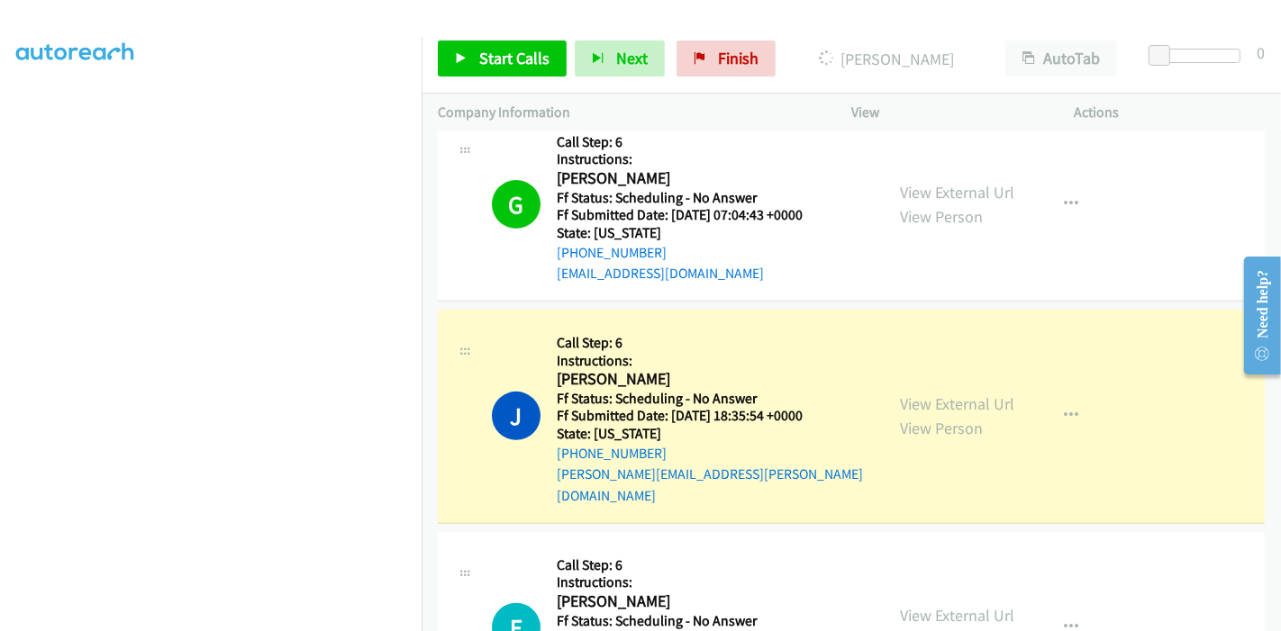
scroll to position [700, 0]
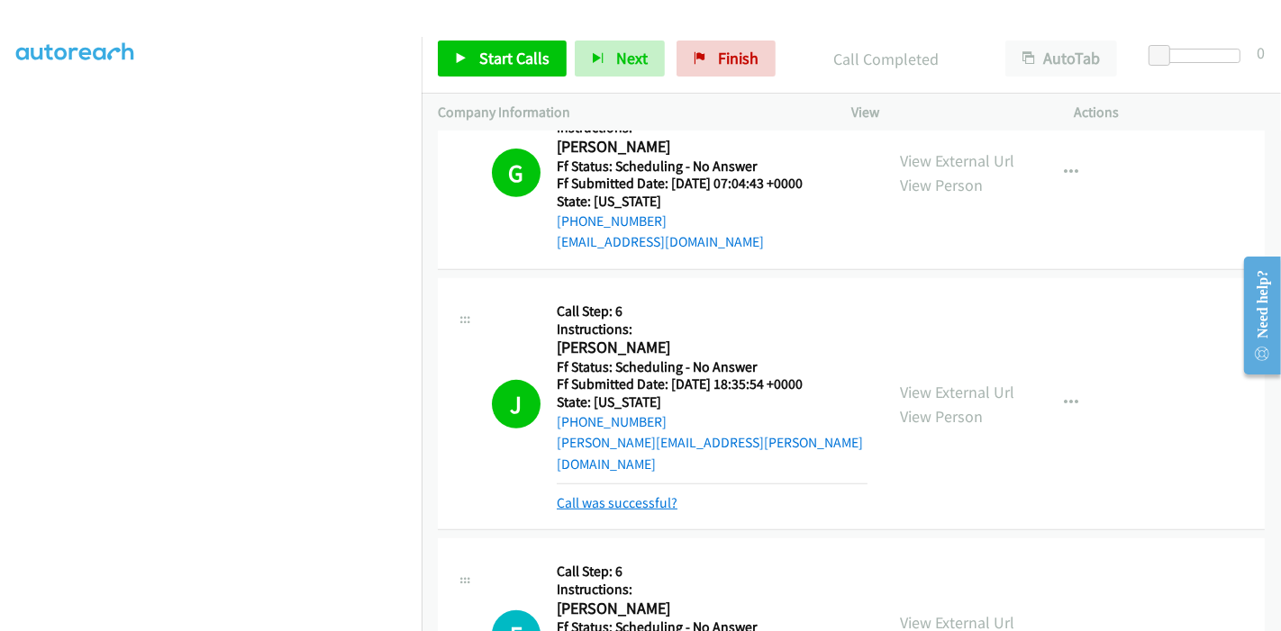
click at [647, 494] on link "Call was successful?" at bounding box center [617, 502] width 121 height 17
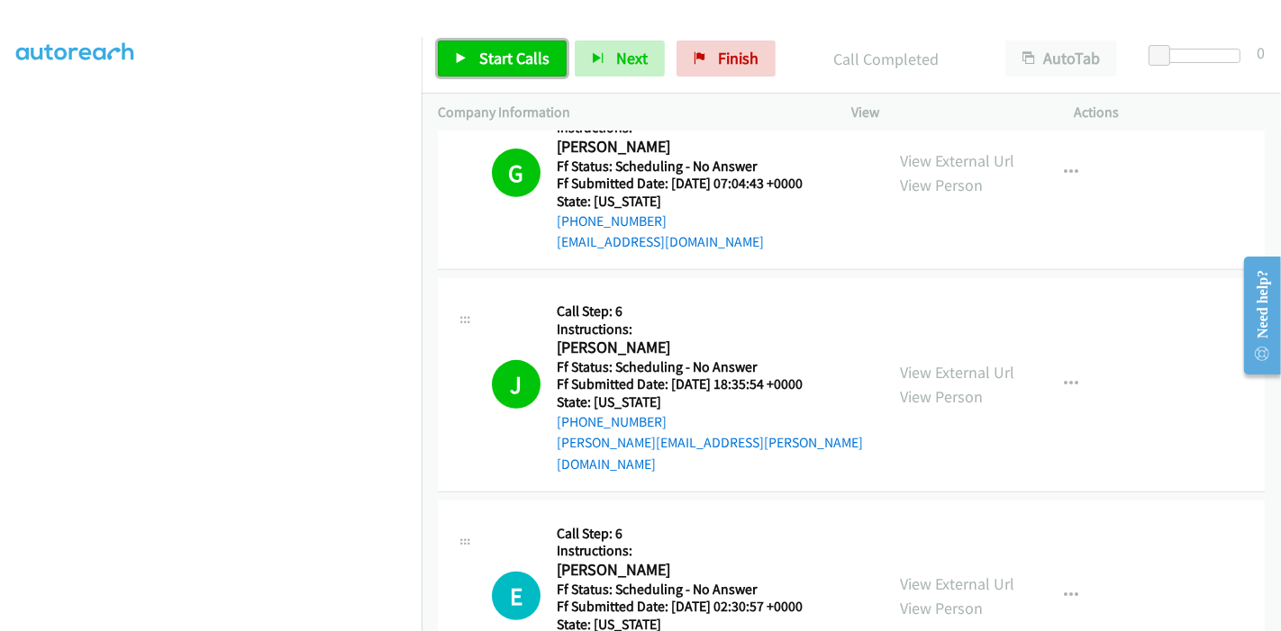
click at [496, 63] on span "Start Calls" at bounding box center [514, 58] width 70 height 21
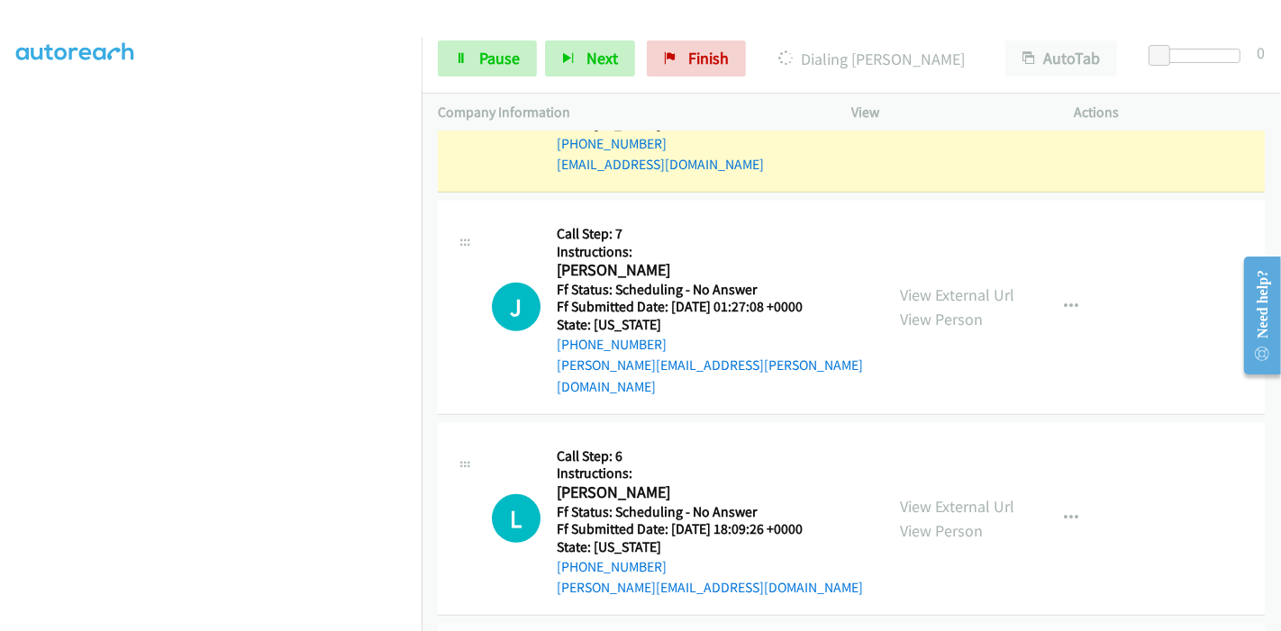
scroll to position [1101, 0]
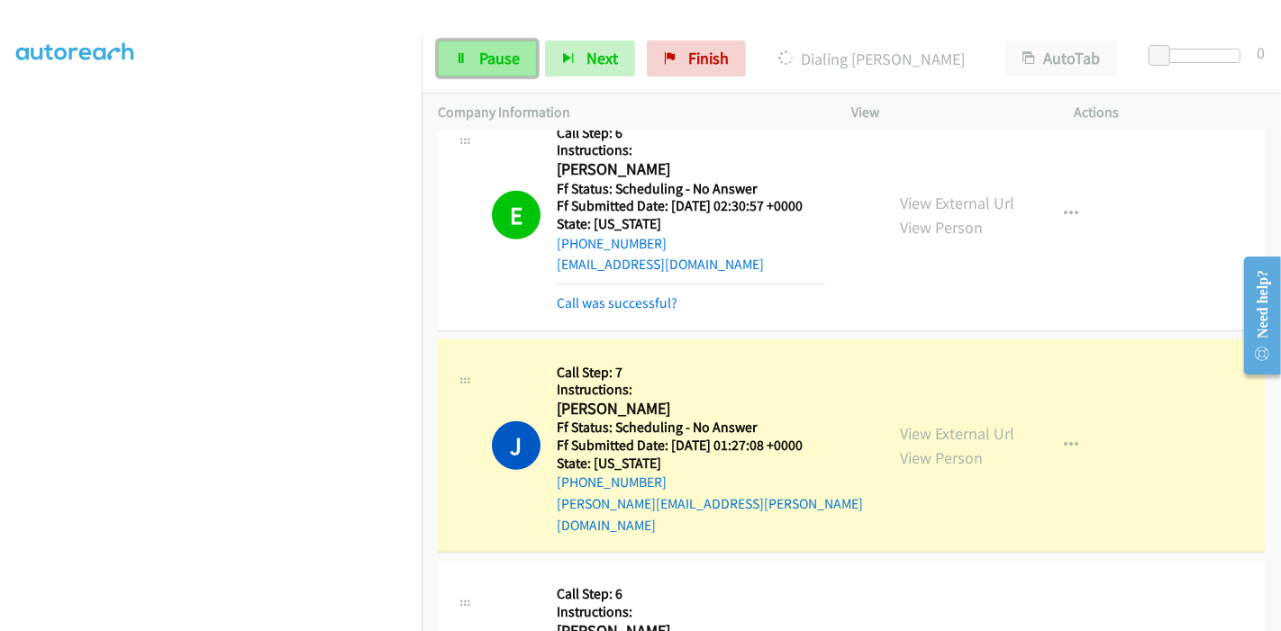
click at [466, 57] on icon at bounding box center [461, 59] width 13 height 13
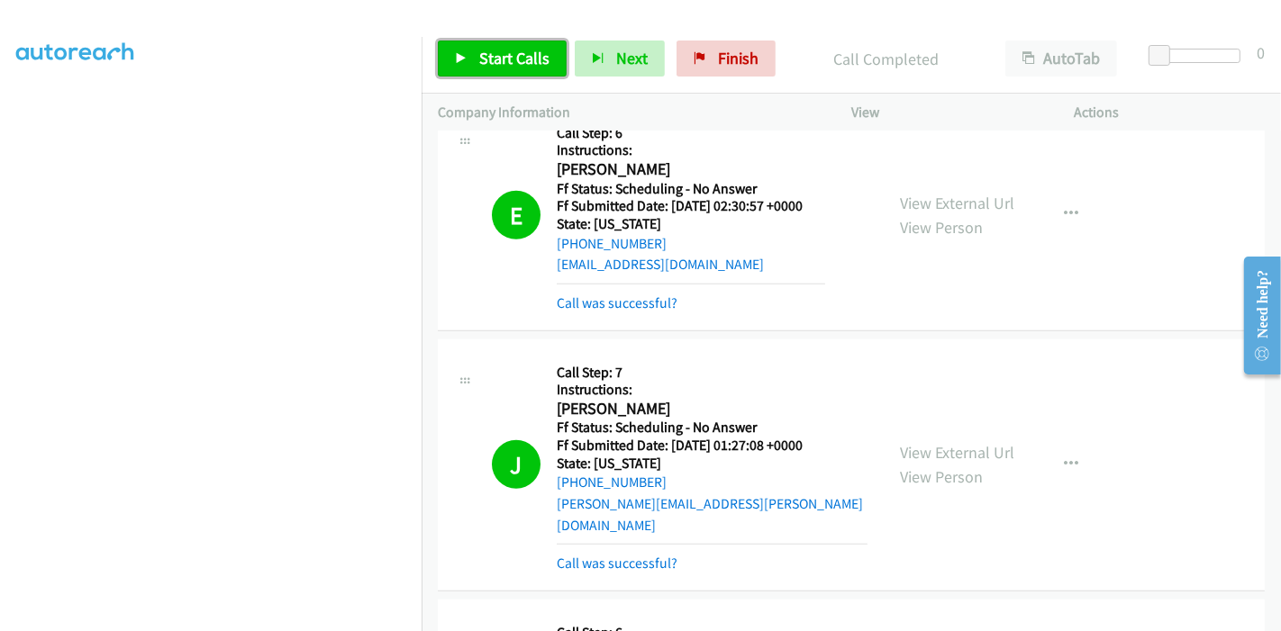
click at [483, 50] on span "Start Calls" at bounding box center [514, 58] width 70 height 21
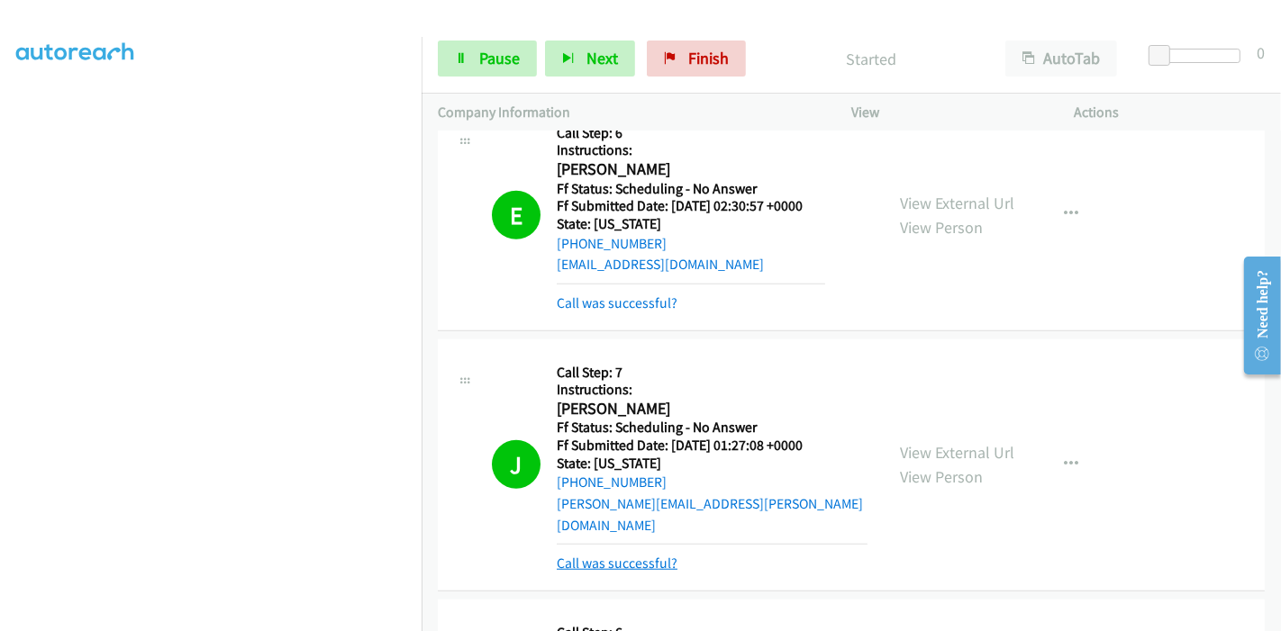
click at [618, 555] on link "Call was successful?" at bounding box center [617, 563] width 121 height 17
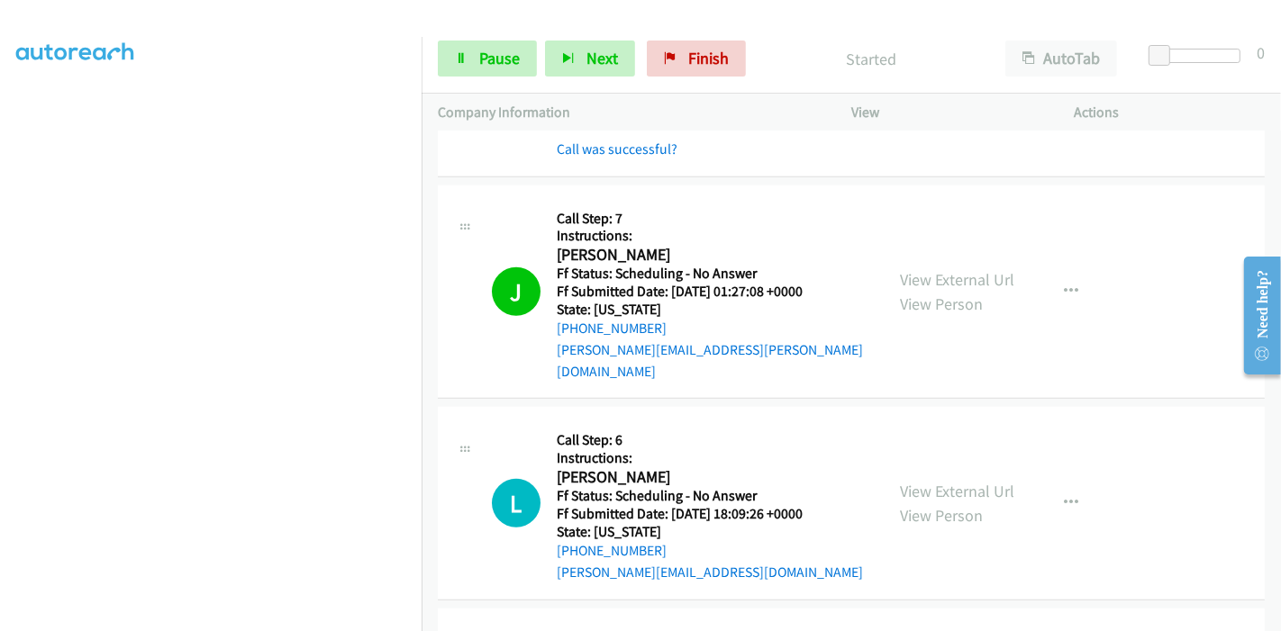
scroll to position [1301, 0]
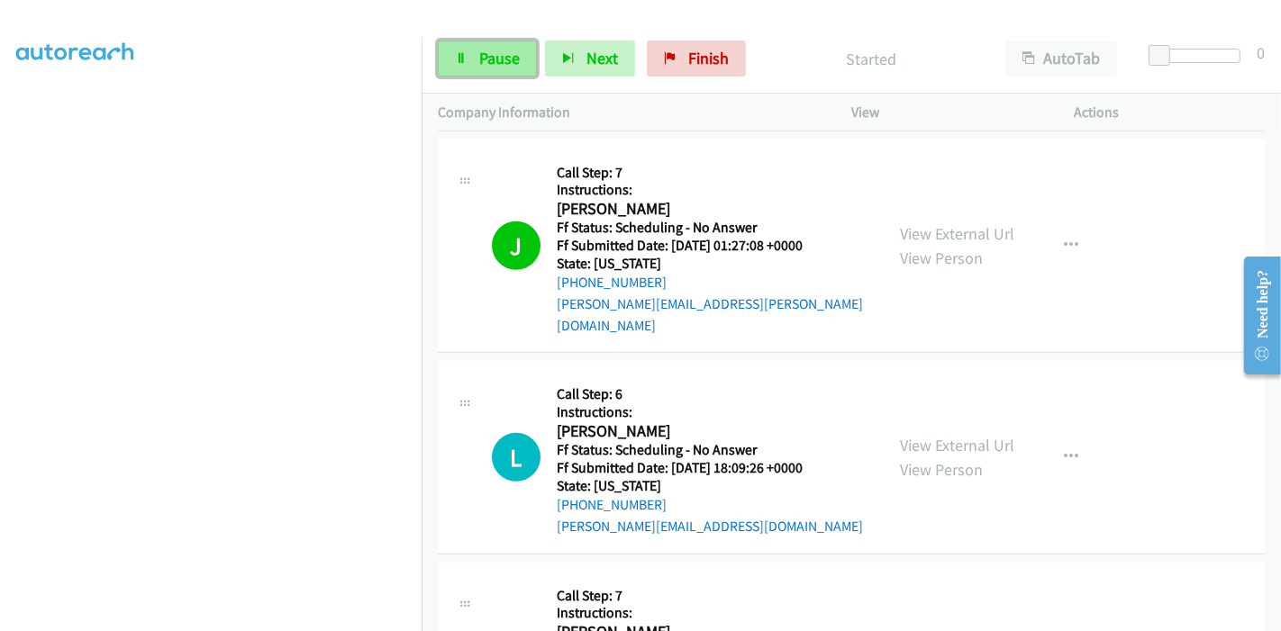
click at [464, 58] on icon at bounding box center [461, 59] width 13 height 13
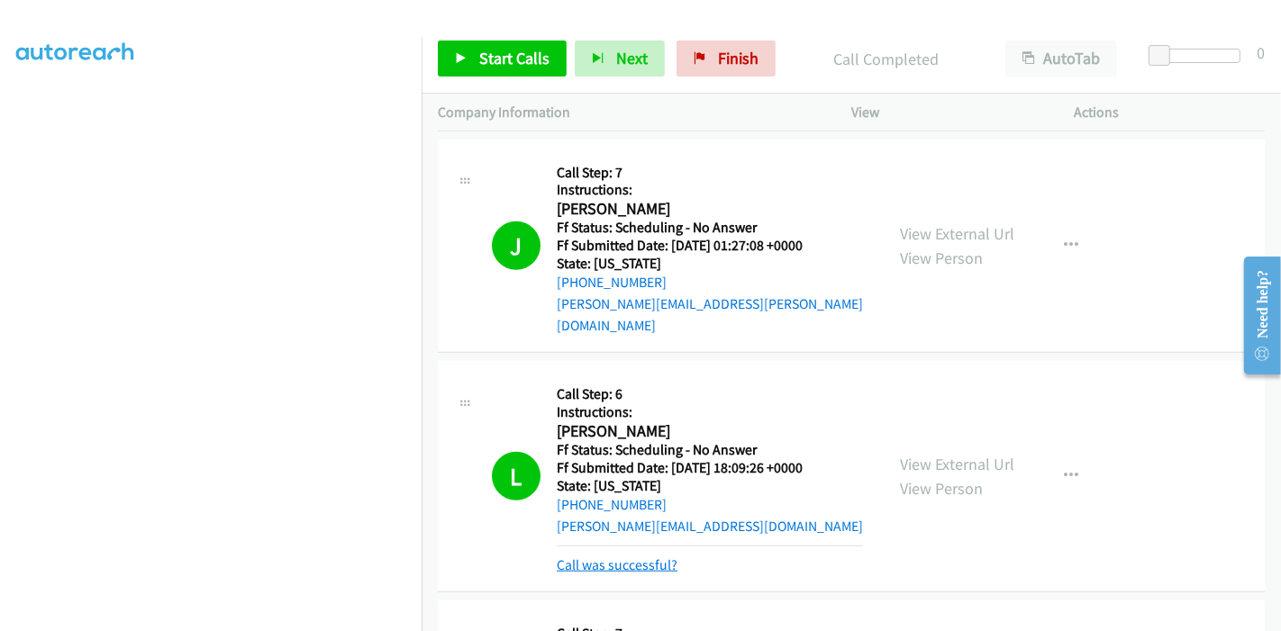
click at [664, 557] on link "Call was successful?" at bounding box center [617, 565] width 121 height 17
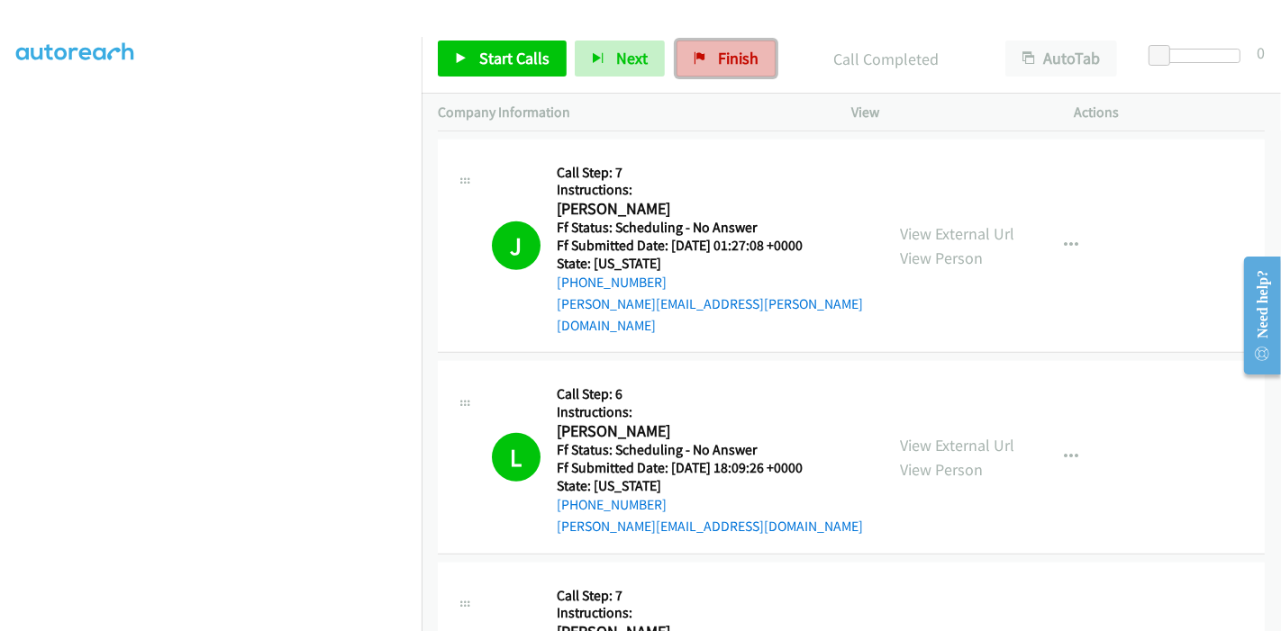
click at [721, 65] on span "Finish" at bounding box center [738, 58] width 41 height 21
click at [718, 53] on span "Finish" at bounding box center [738, 58] width 41 height 21
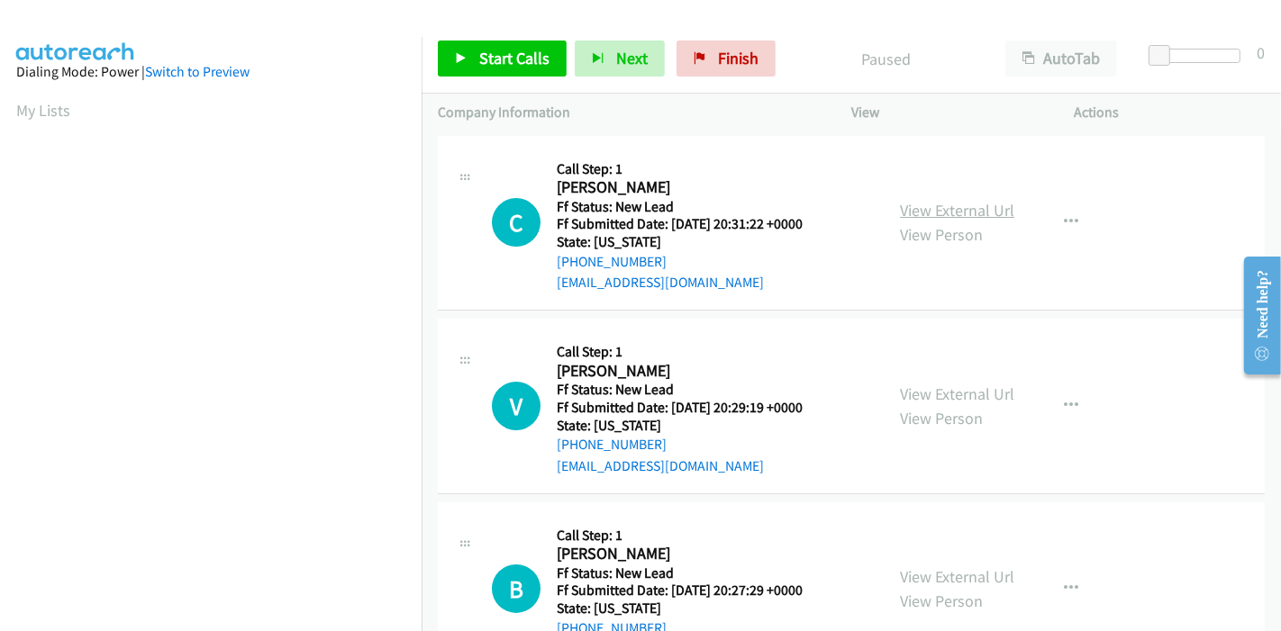
click at [940, 213] on link "View External Url" at bounding box center [957, 210] width 114 height 21
click at [924, 389] on link "View External Url" at bounding box center [957, 394] width 114 height 21
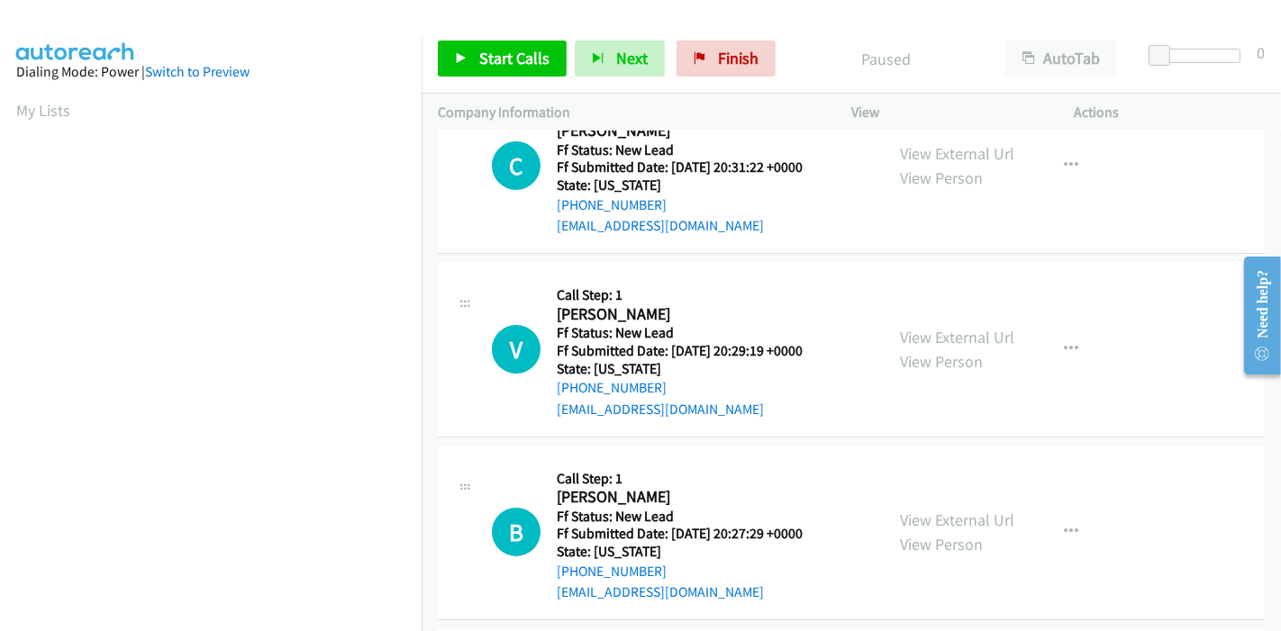
scroll to position [100, 0]
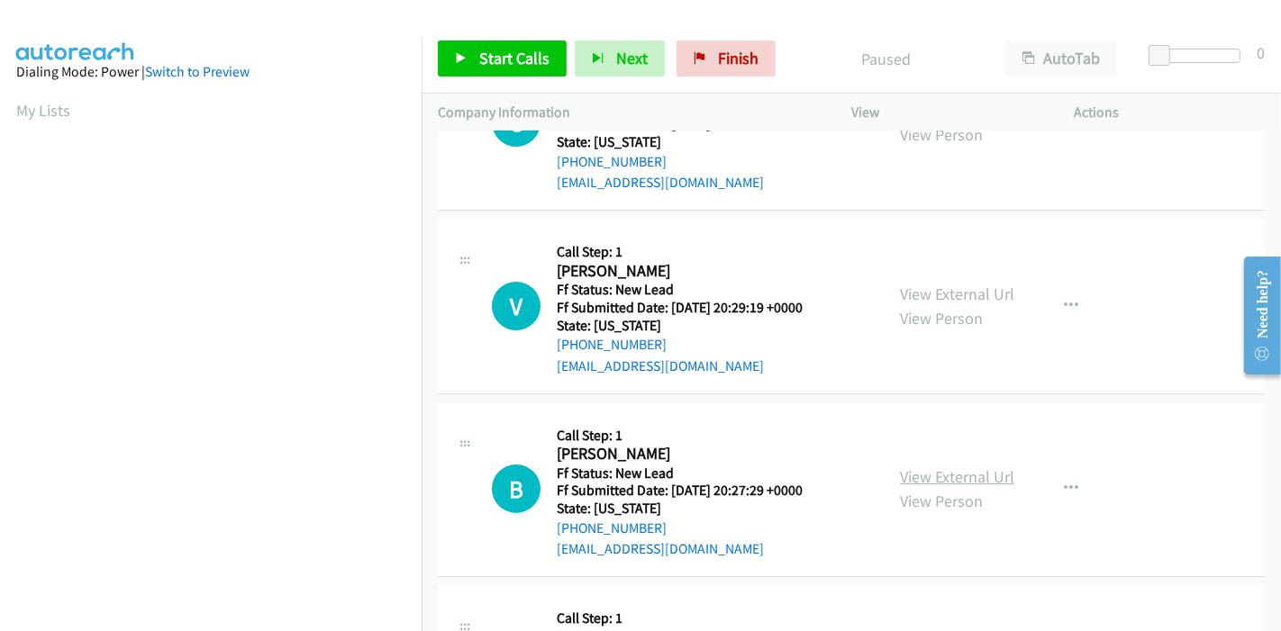
click at [952, 476] on link "View External Url" at bounding box center [957, 477] width 114 height 21
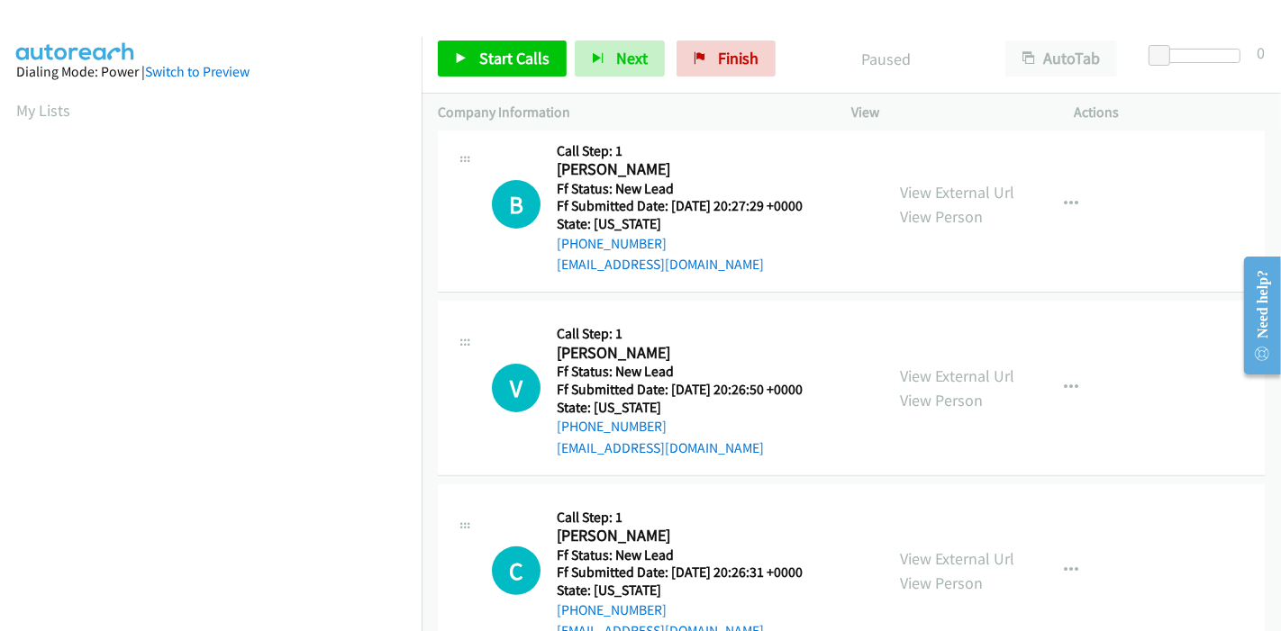
scroll to position [400, 0]
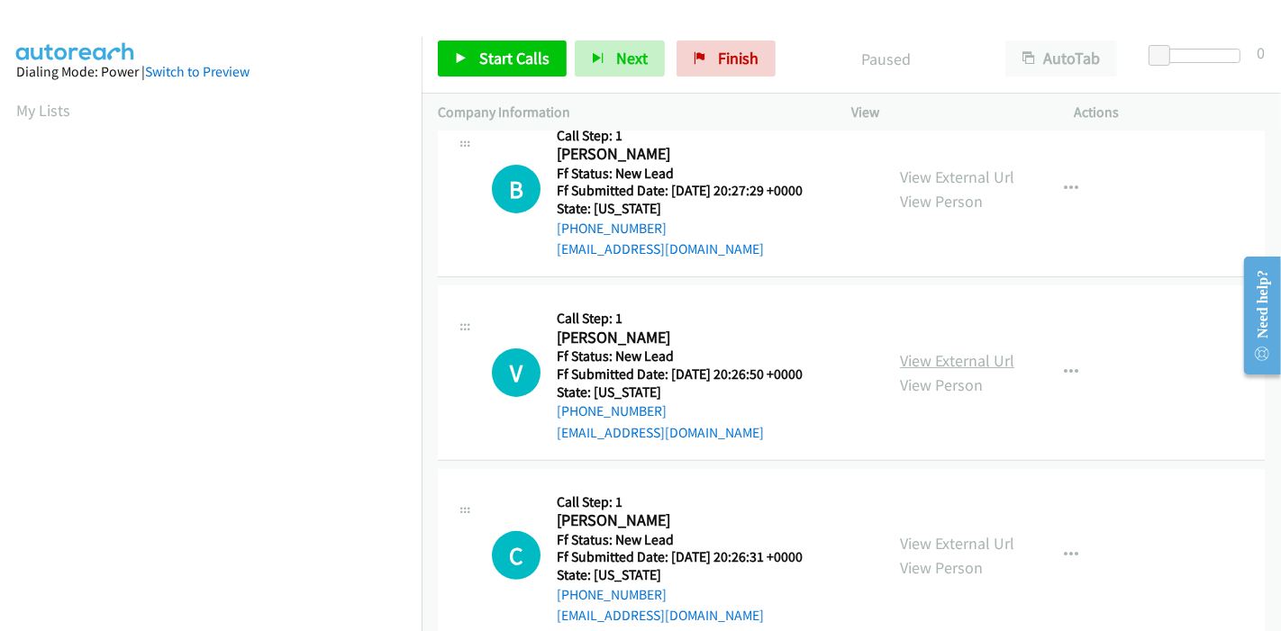
click at [973, 356] on link "View External Url" at bounding box center [957, 360] width 114 height 21
click at [947, 547] on link "View External Url" at bounding box center [957, 543] width 114 height 21
click at [486, 67] on span "Start Calls" at bounding box center [514, 58] width 70 height 21
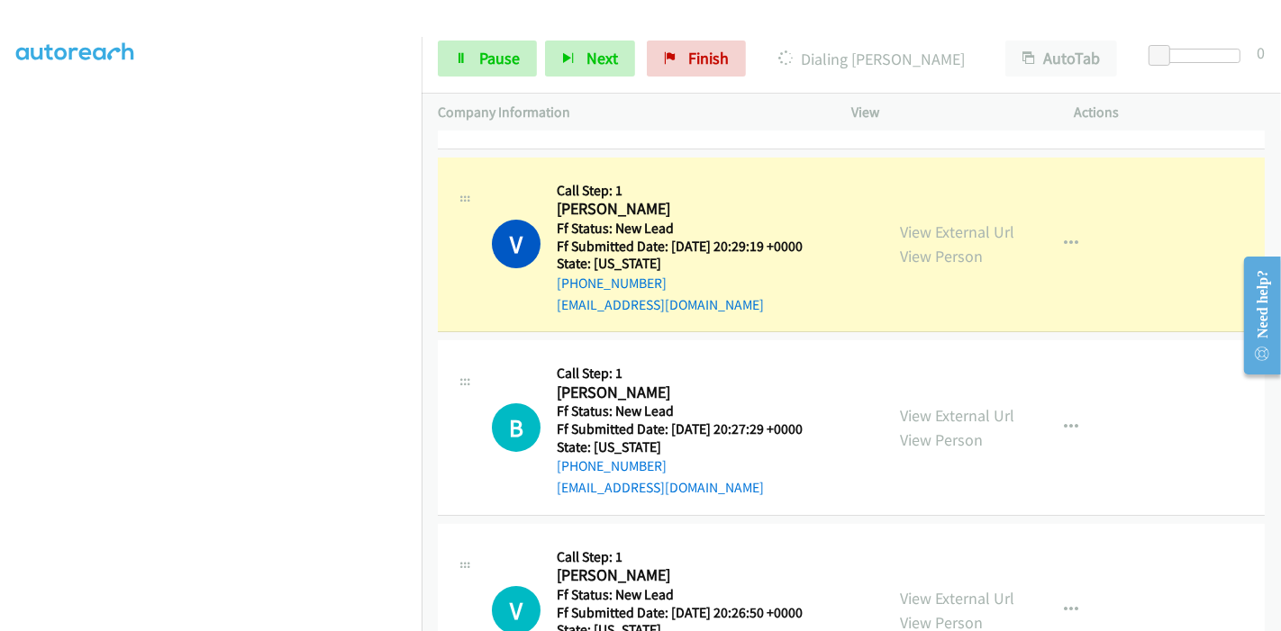
scroll to position [0, 0]
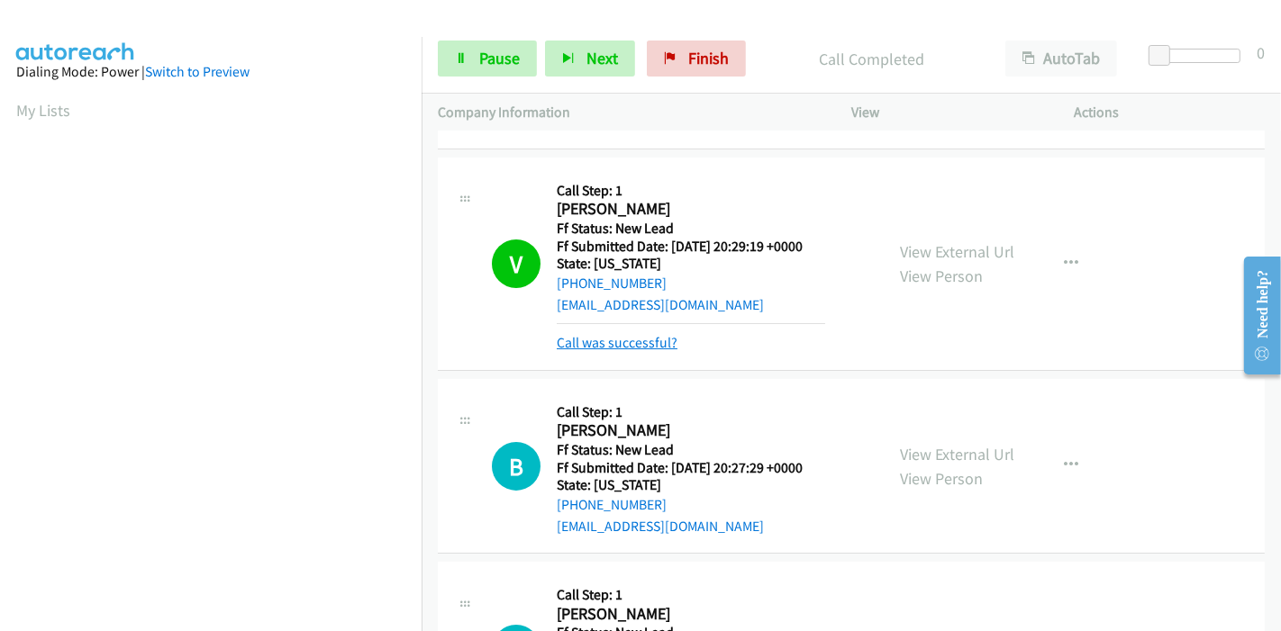
click at [625, 343] on link "Call was successful?" at bounding box center [617, 342] width 121 height 17
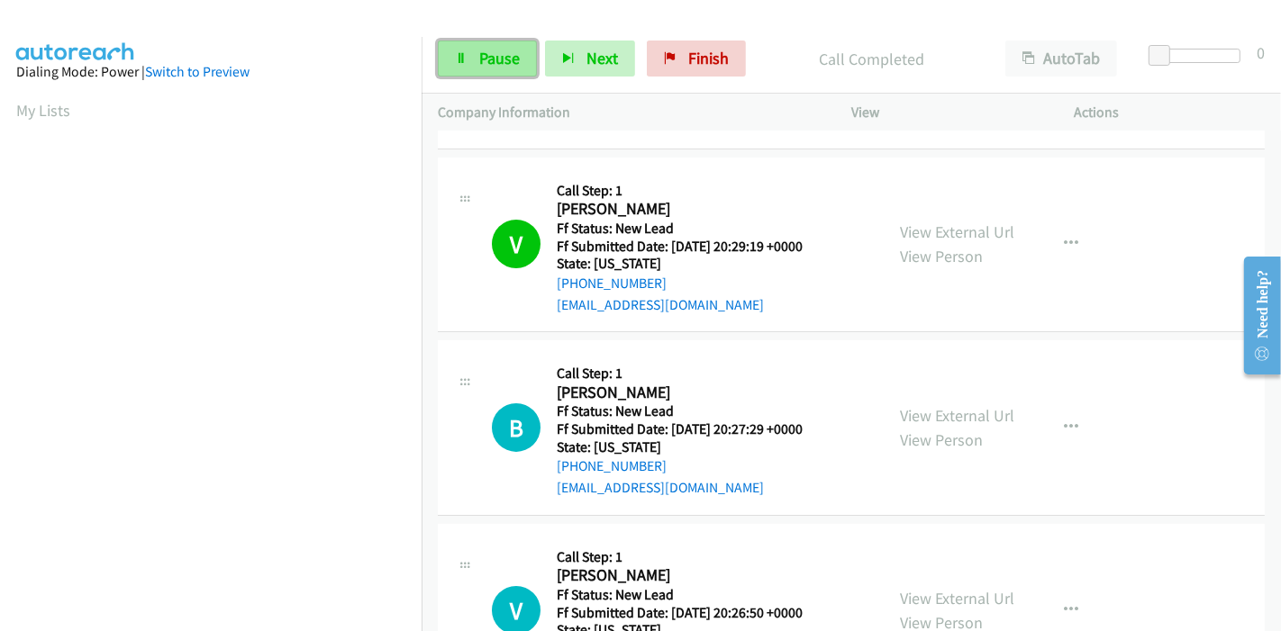
click at [488, 62] on span "Pause" at bounding box center [499, 58] width 41 height 21
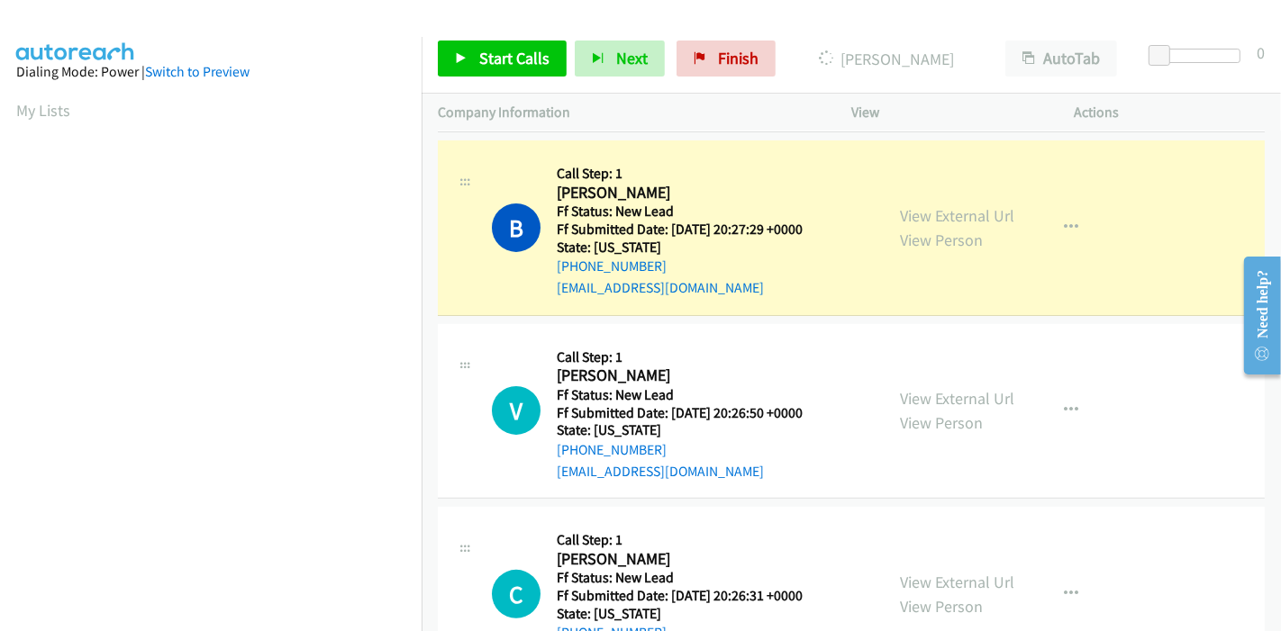
scroll to position [380, 0]
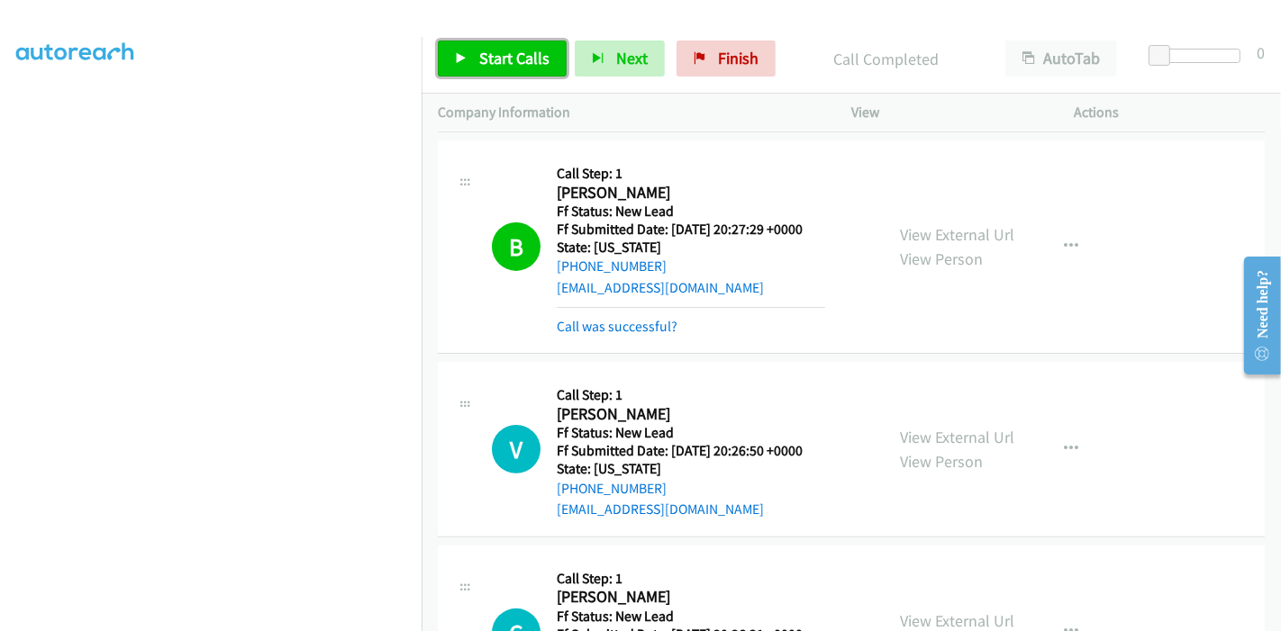
click at [506, 52] on span "Start Calls" at bounding box center [514, 58] width 70 height 21
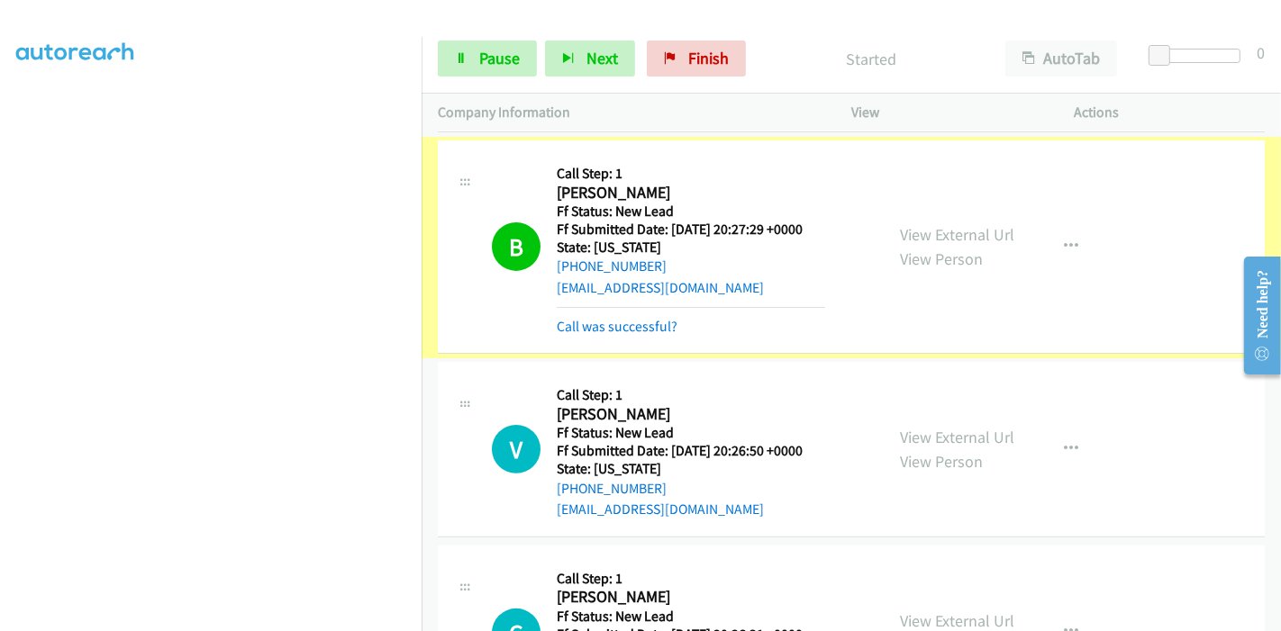
click at [617, 322] on link "Call was successful?" at bounding box center [617, 326] width 121 height 17
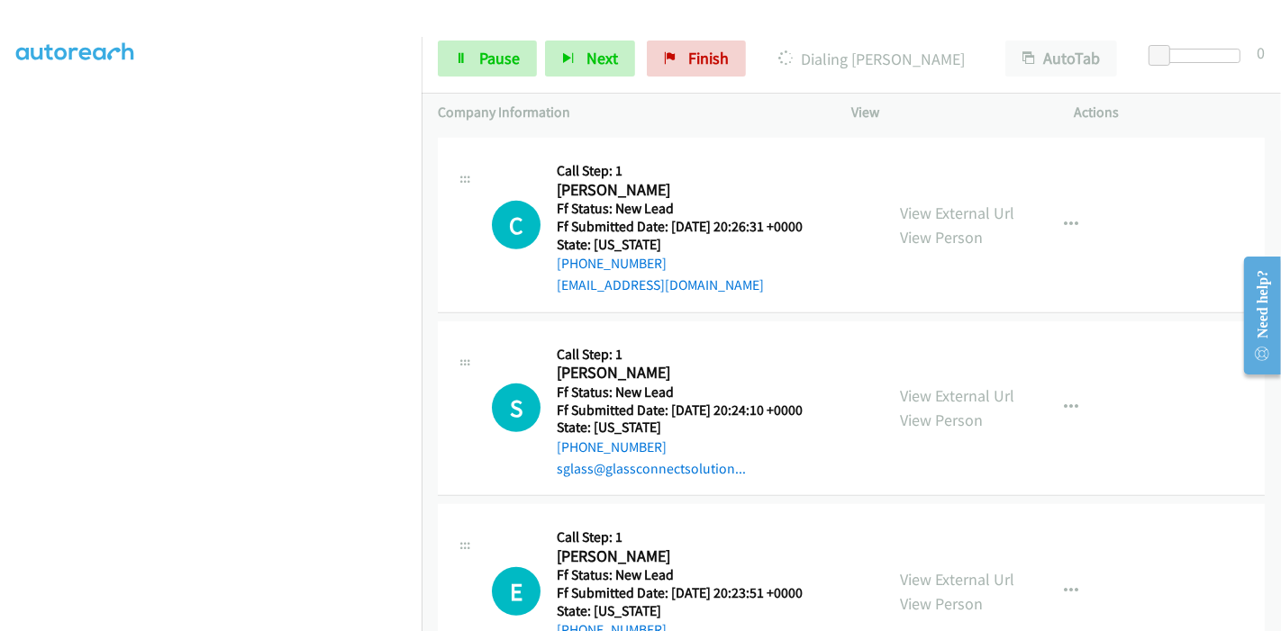
scroll to position [800, 0]
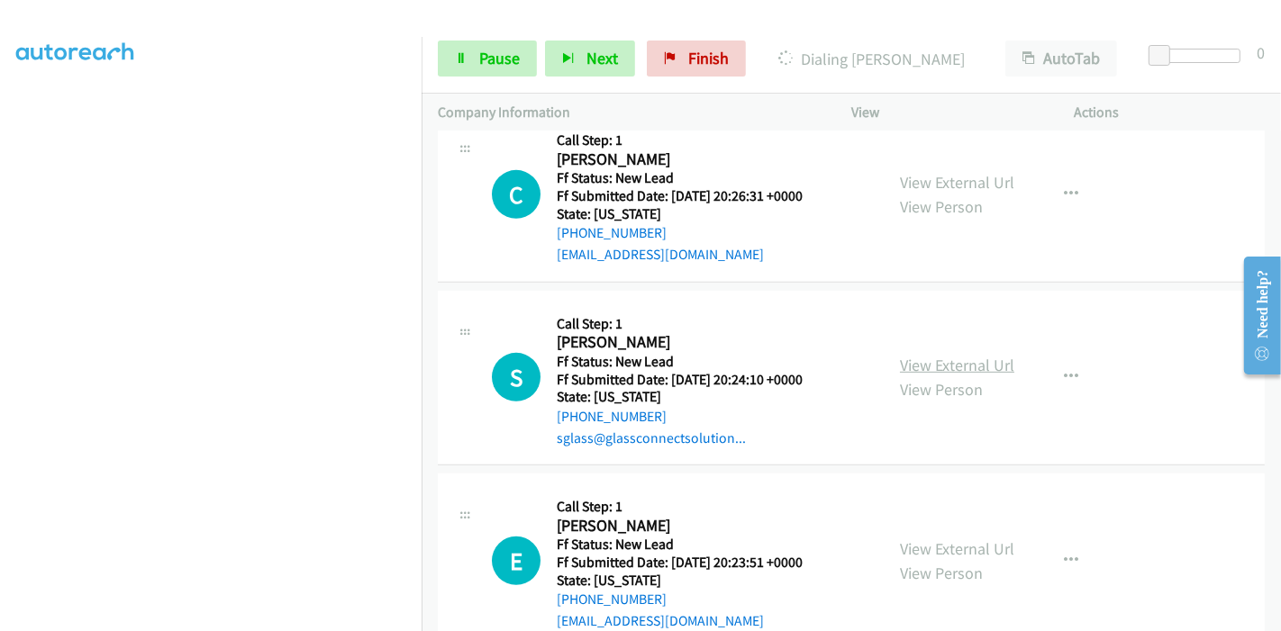
click at [935, 363] on link "View External Url" at bounding box center [957, 365] width 114 height 21
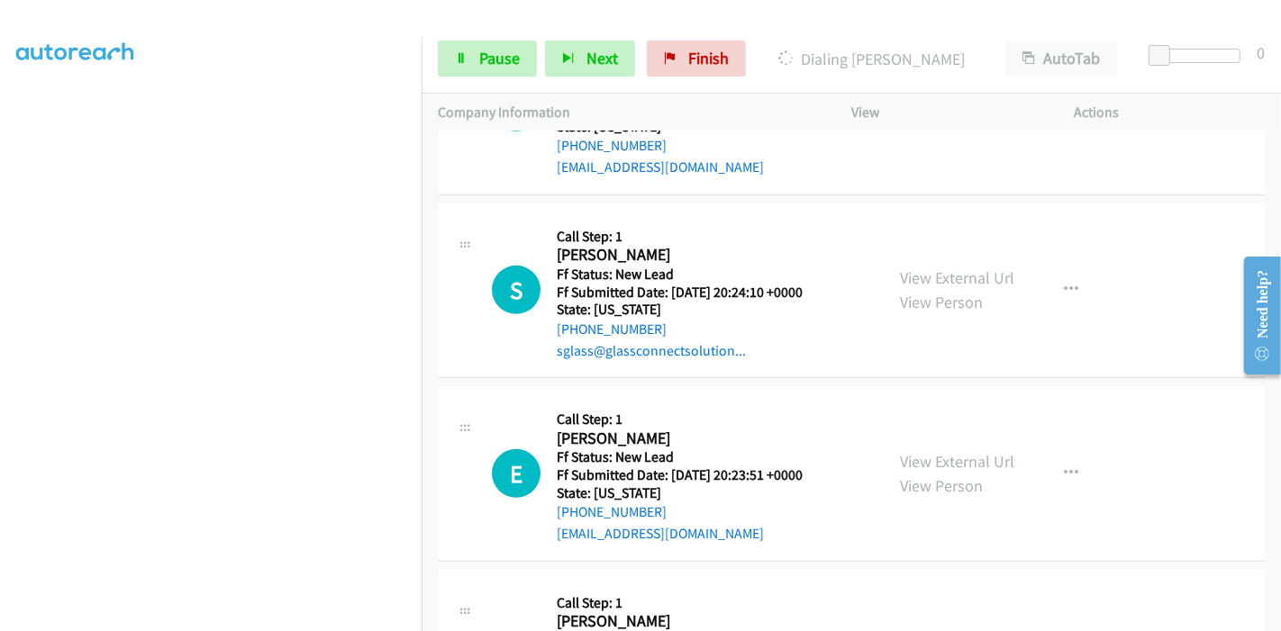
scroll to position [1001, 0]
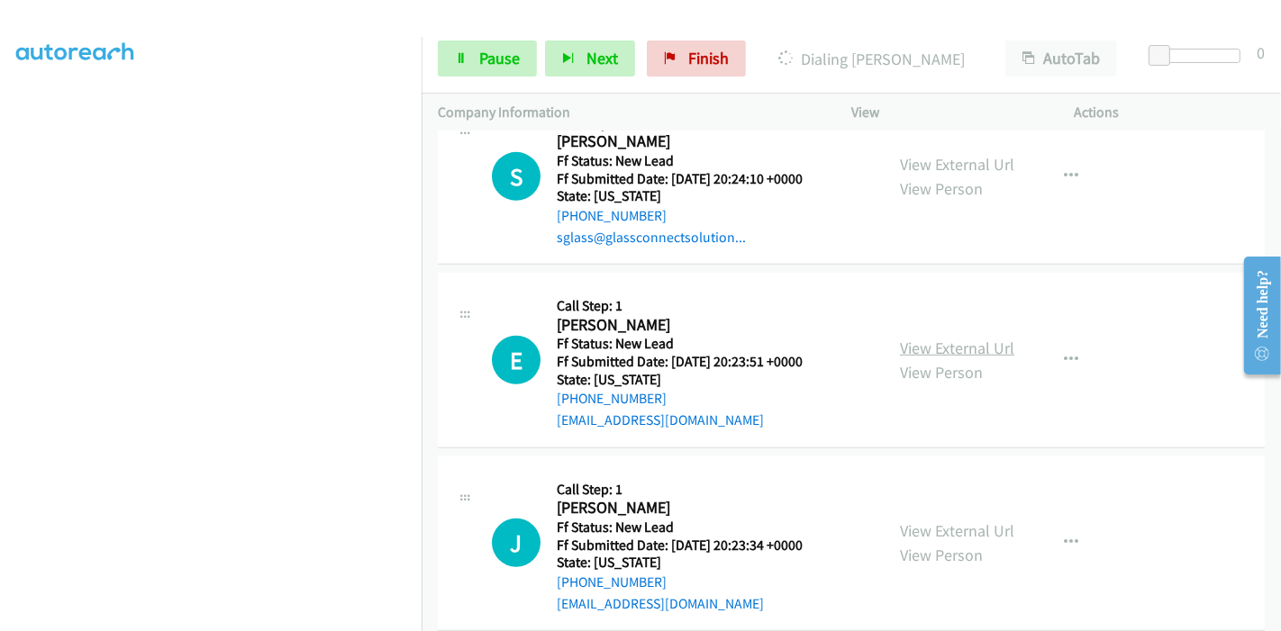
click at [920, 351] on link "View External Url" at bounding box center [957, 348] width 114 height 21
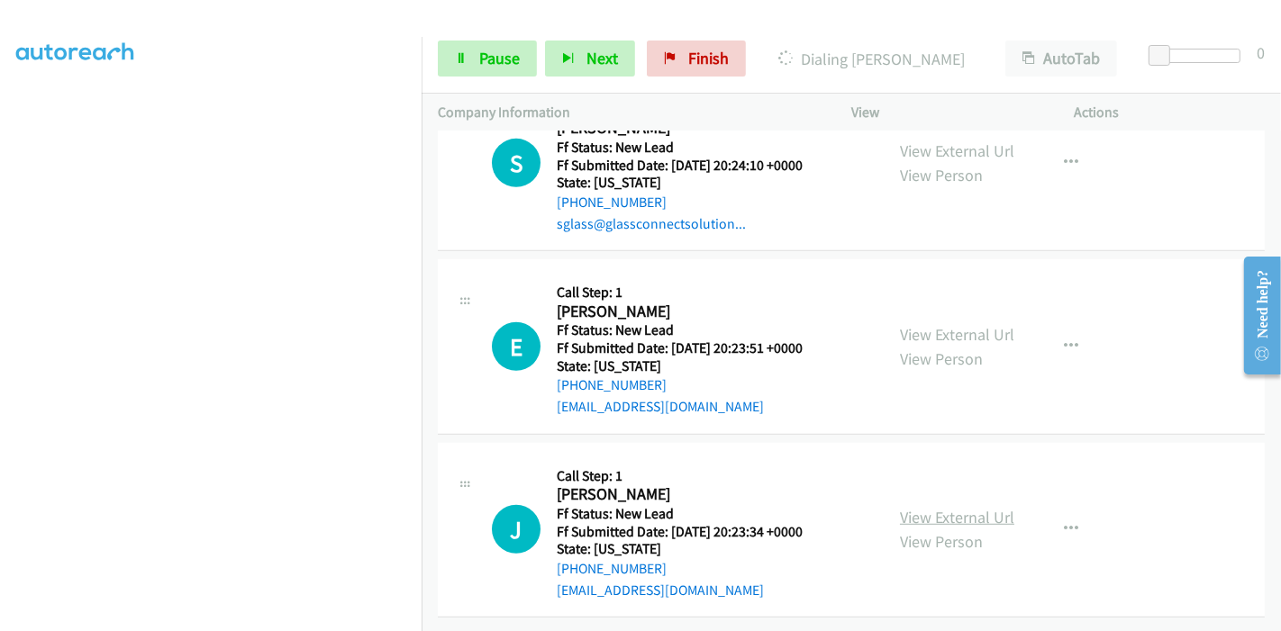
scroll to position [1026, 0]
click at [947, 507] on link "View External Url" at bounding box center [957, 517] width 114 height 21
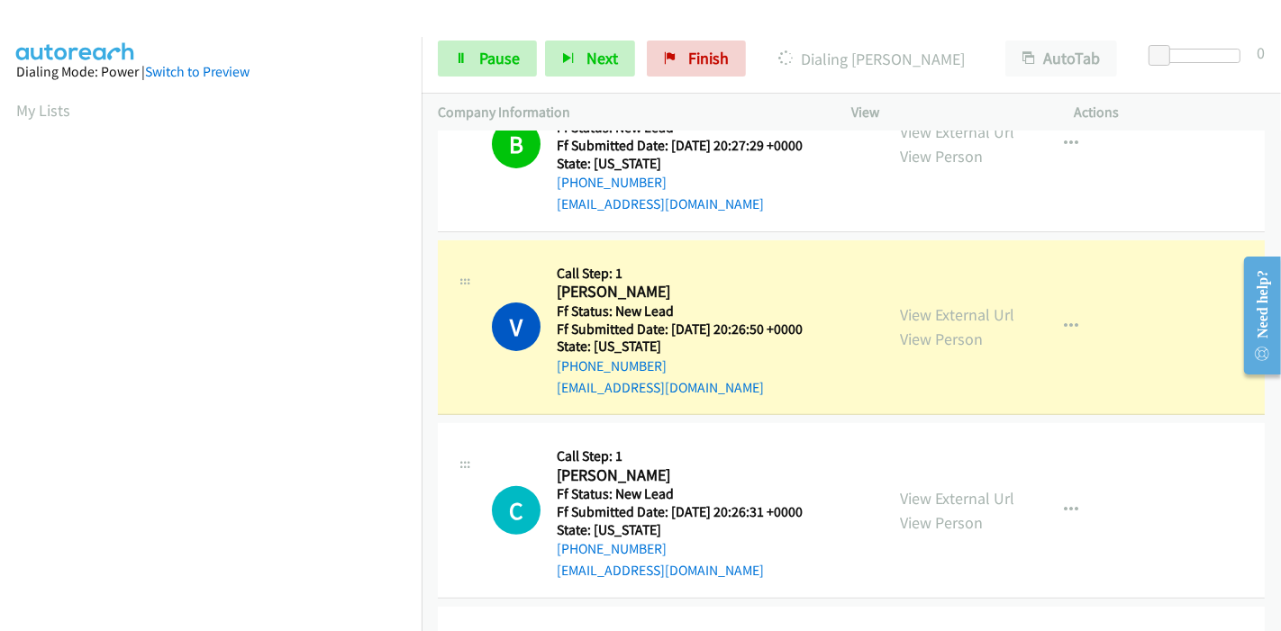
scroll to position [525, 0]
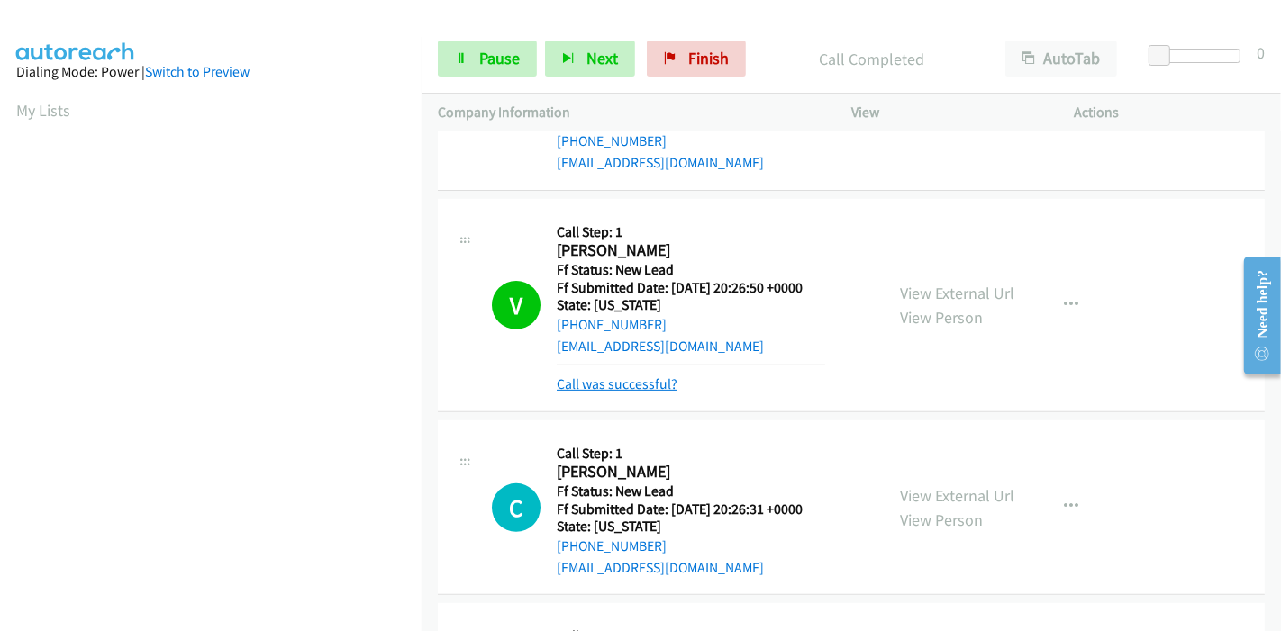
click at [645, 385] on link "Call was successful?" at bounding box center [617, 384] width 121 height 17
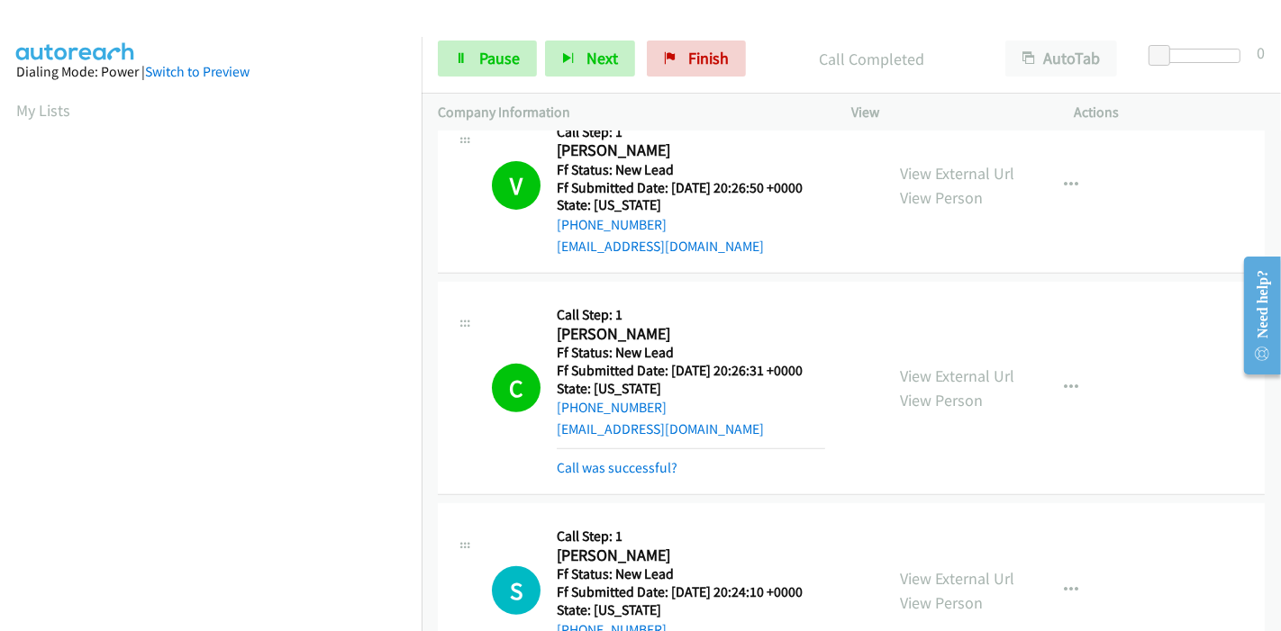
scroll to position [380, 0]
click at [614, 467] on link "Call was successful?" at bounding box center [617, 467] width 121 height 17
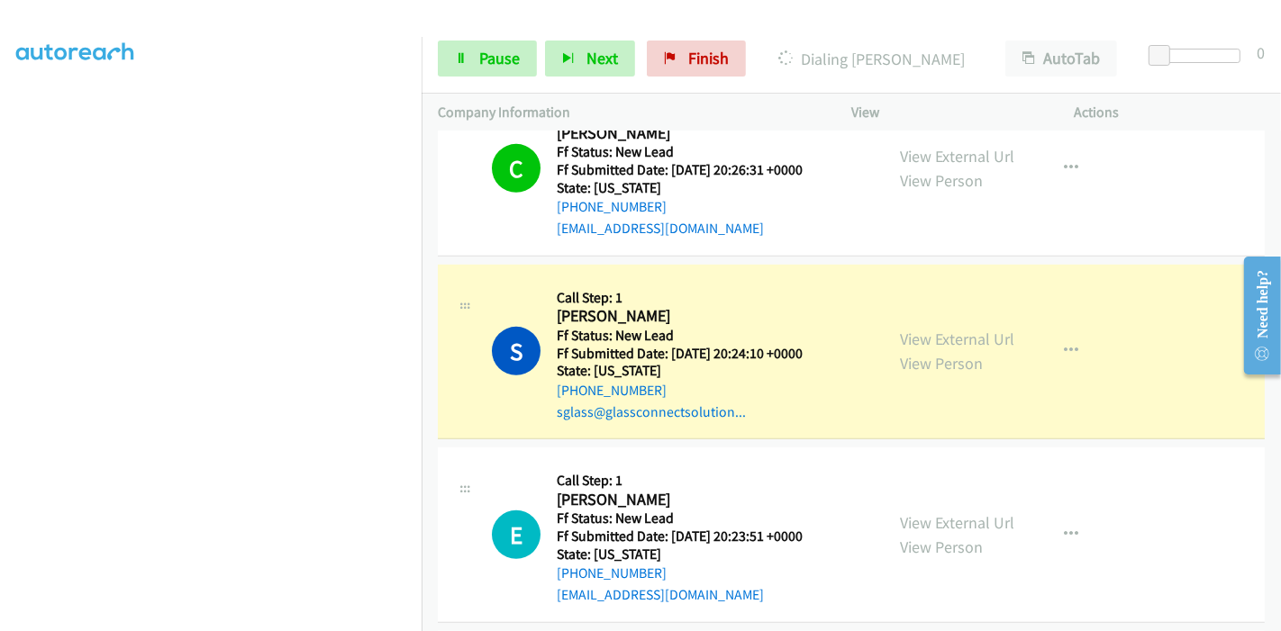
scroll to position [0, 0]
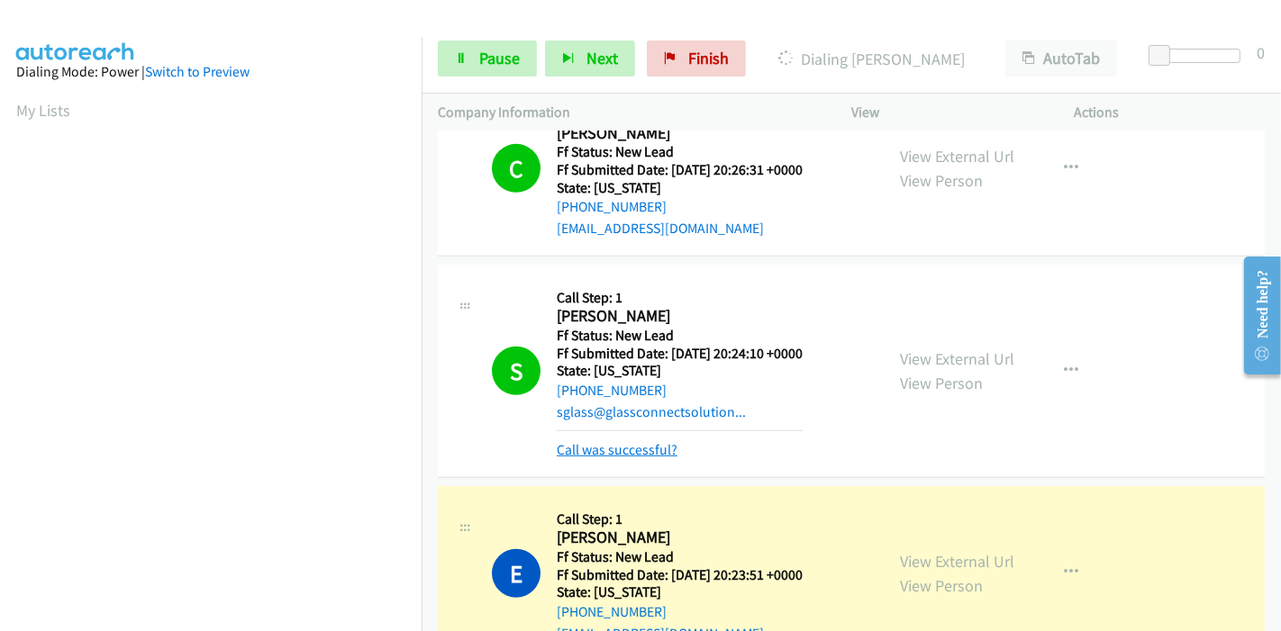
click at [627, 453] on link "Call was successful?" at bounding box center [617, 449] width 121 height 17
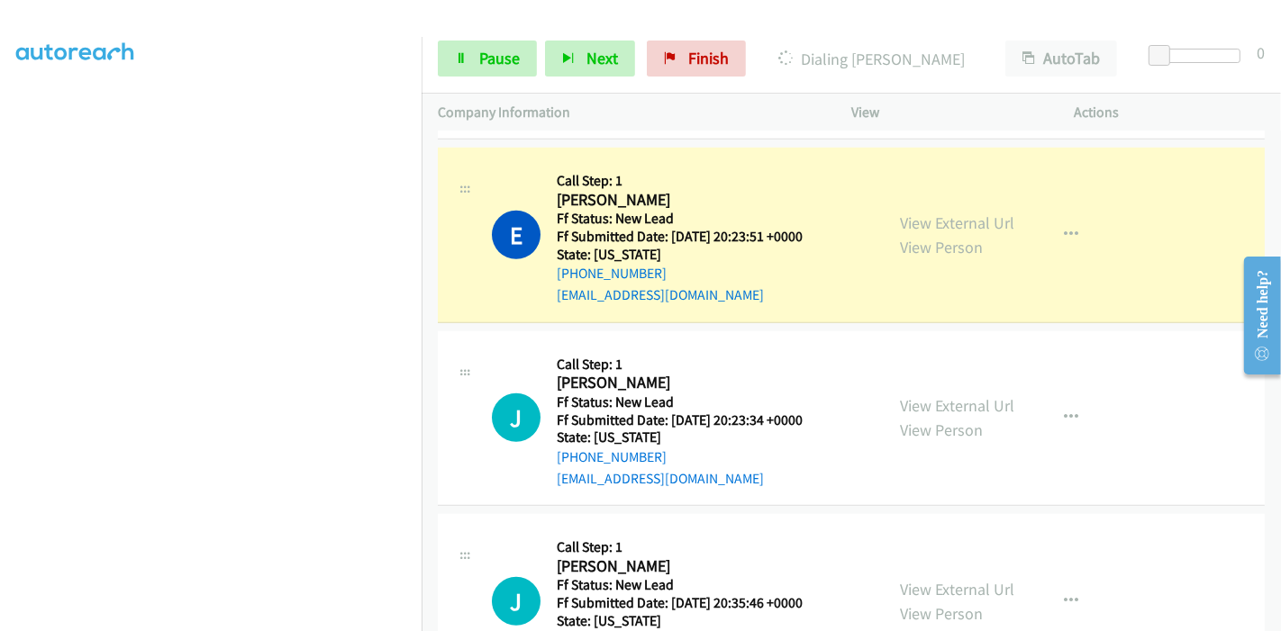
scroll to position [1226, 0]
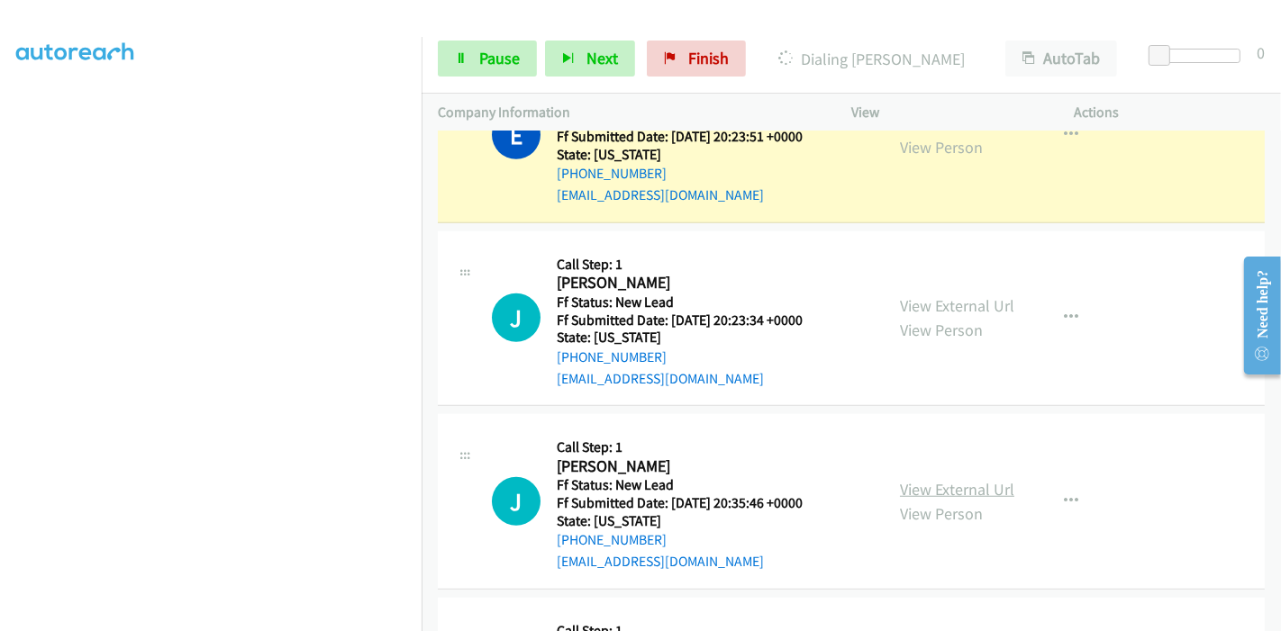
click at [912, 491] on link "View External Url" at bounding box center [957, 489] width 114 height 21
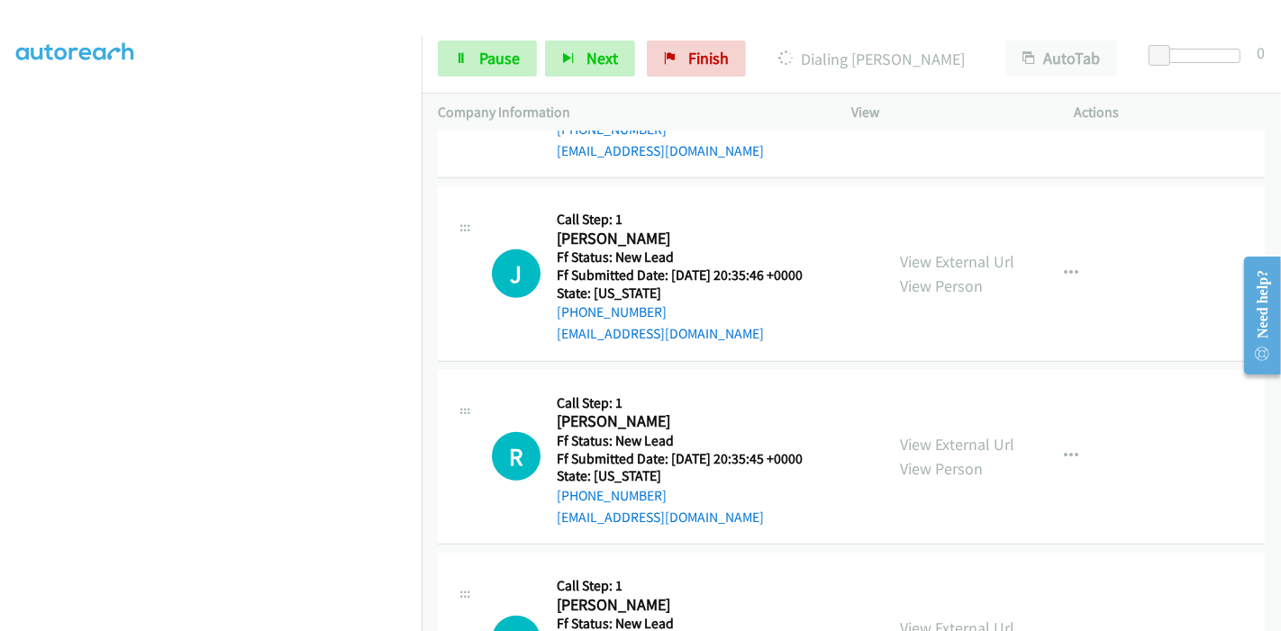
scroll to position [1526, 0]
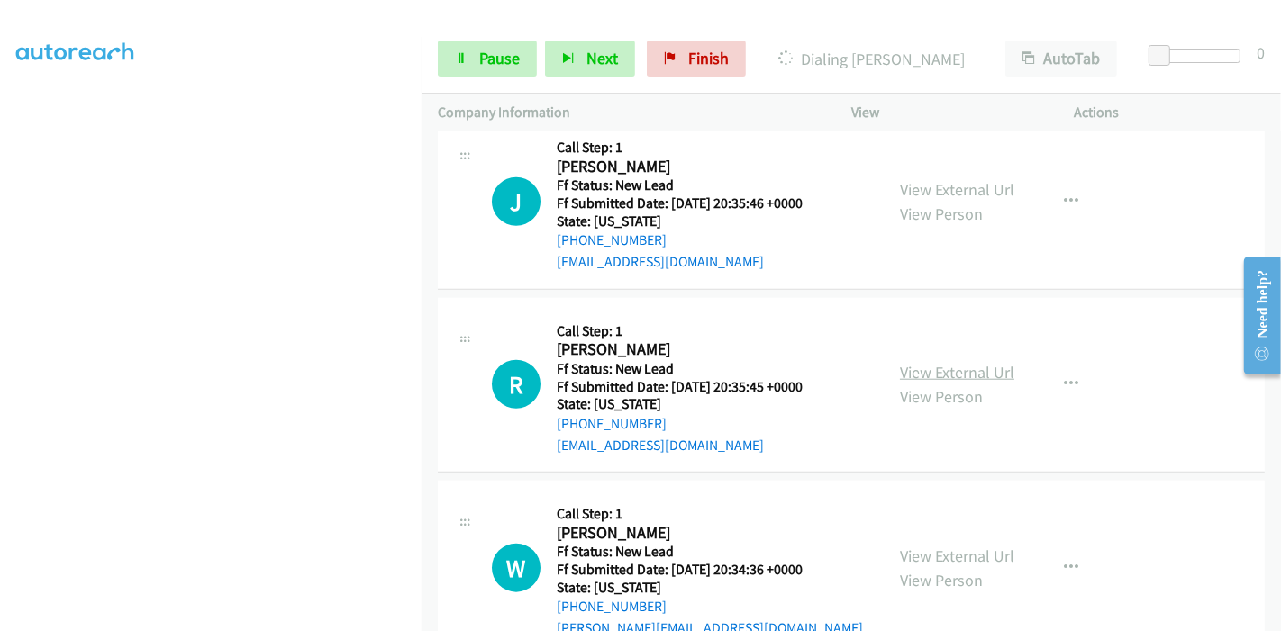
click at [960, 362] on link "View External Url" at bounding box center [957, 372] width 114 height 21
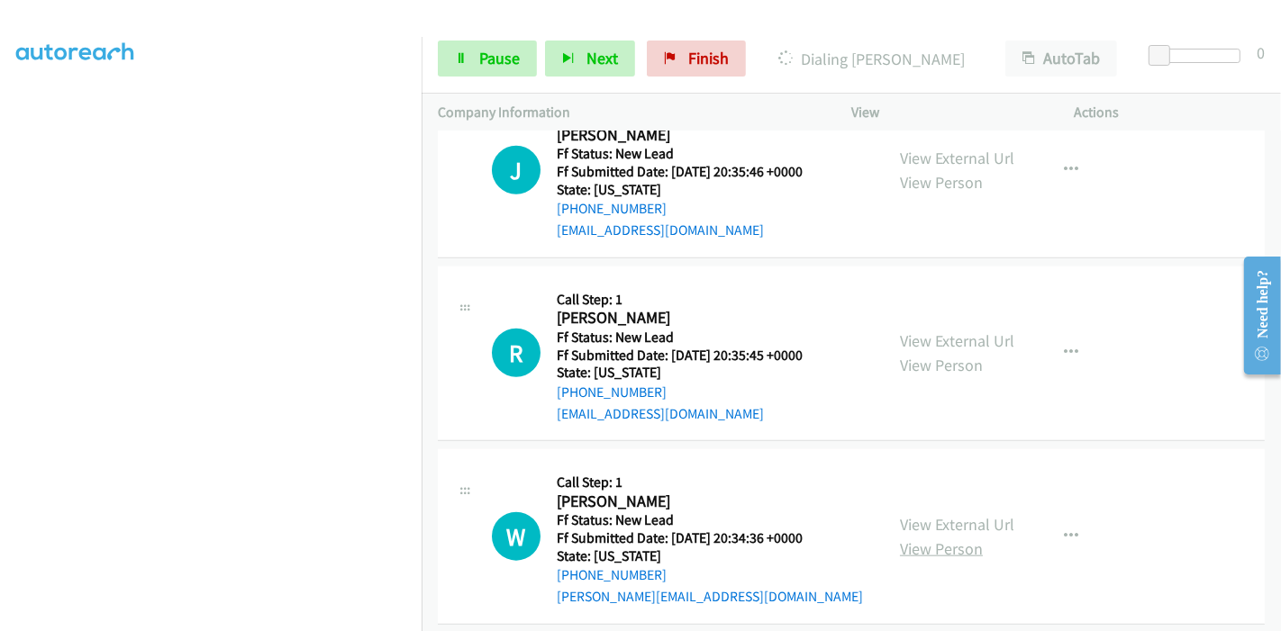
scroll to position [1574, 0]
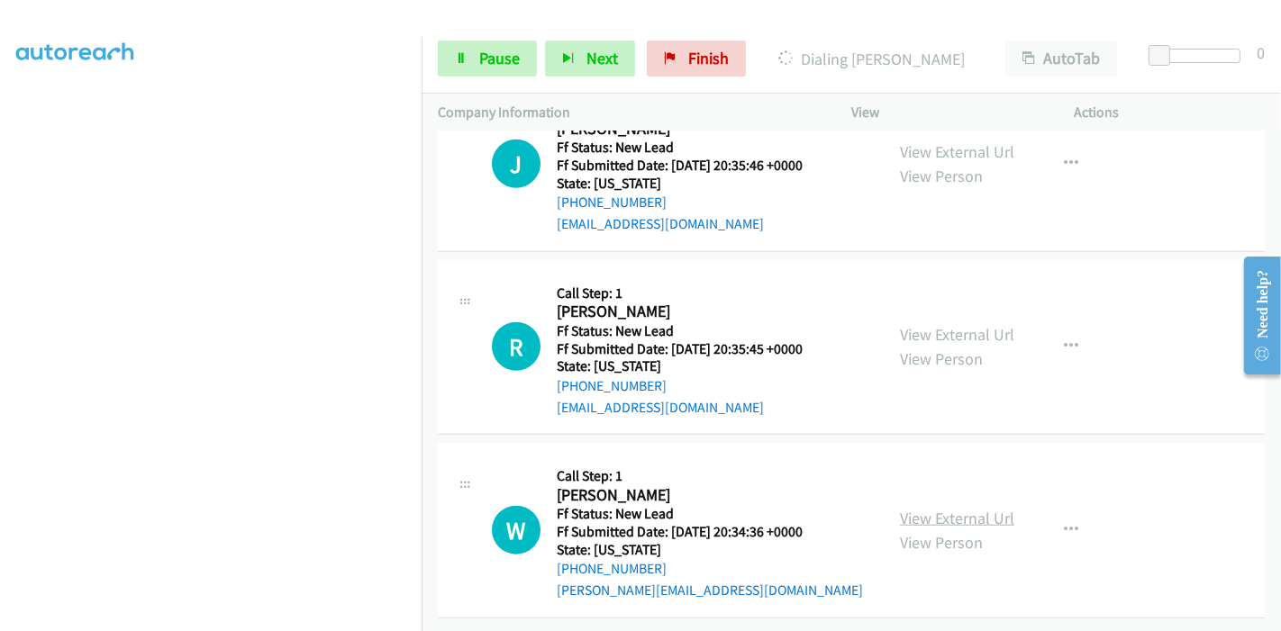
click at [943, 508] on link "View External Url" at bounding box center [957, 518] width 114 height 21
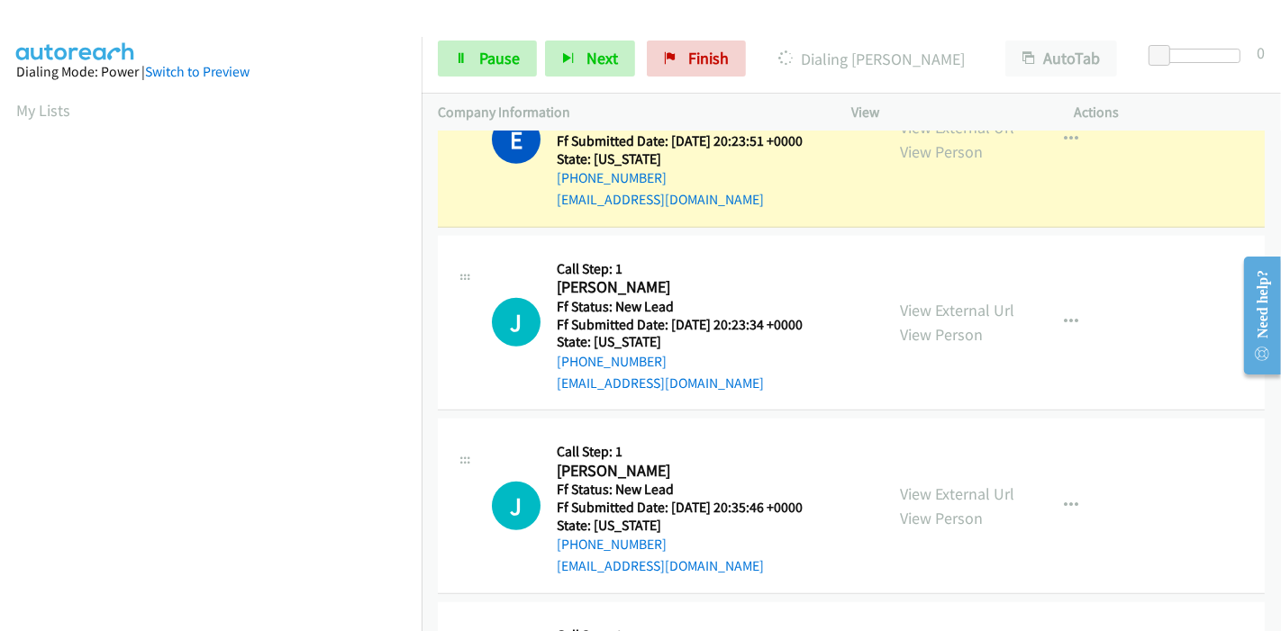
scroll to position [1175, 0]
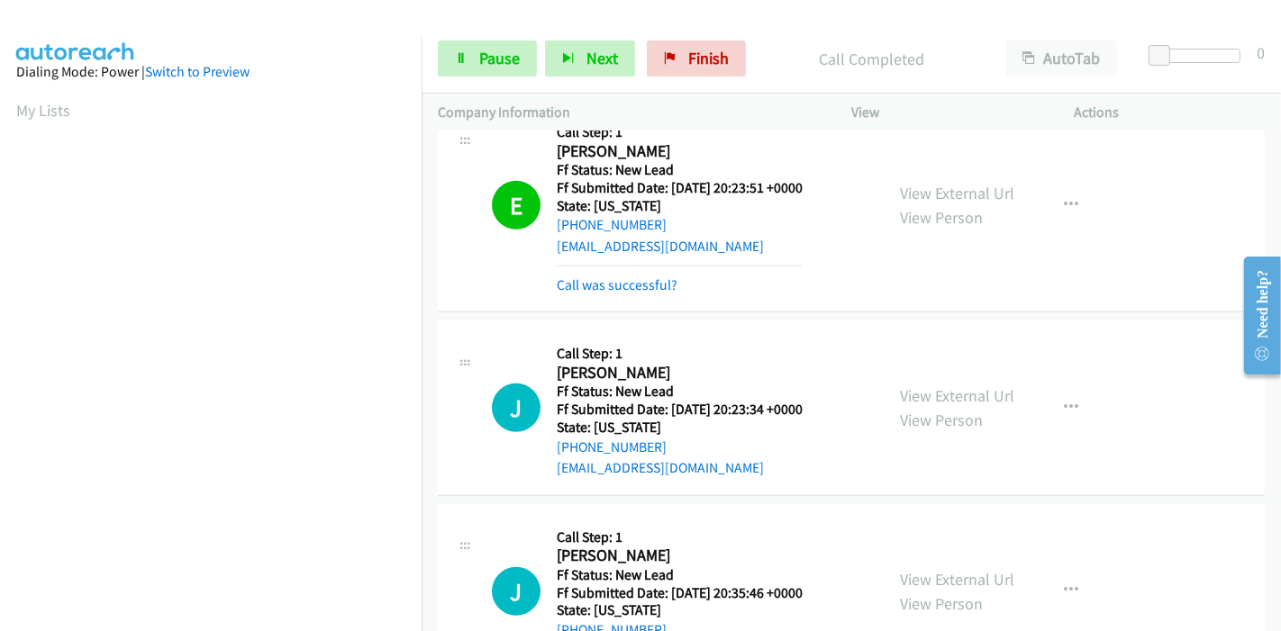
click at [631, 266] on hr at bounding box center [680, 266] width 246 height 1
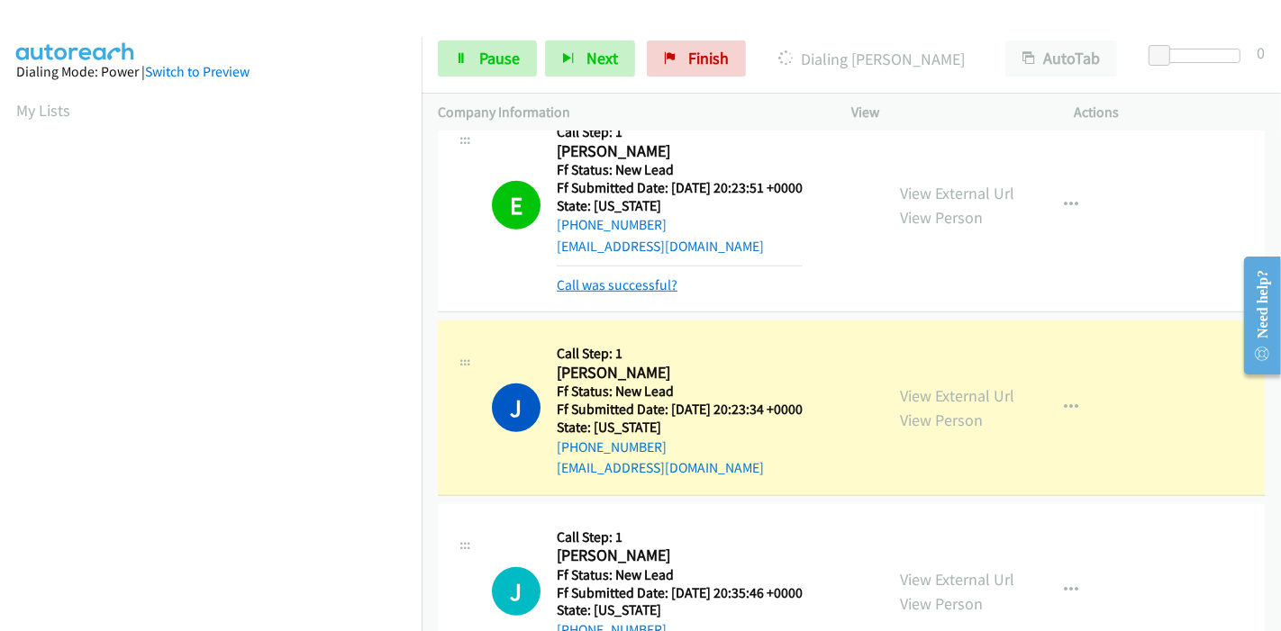
click at [629, 282] on link "Call was successful?" at bounding box center [617, 285] width 121 height 17
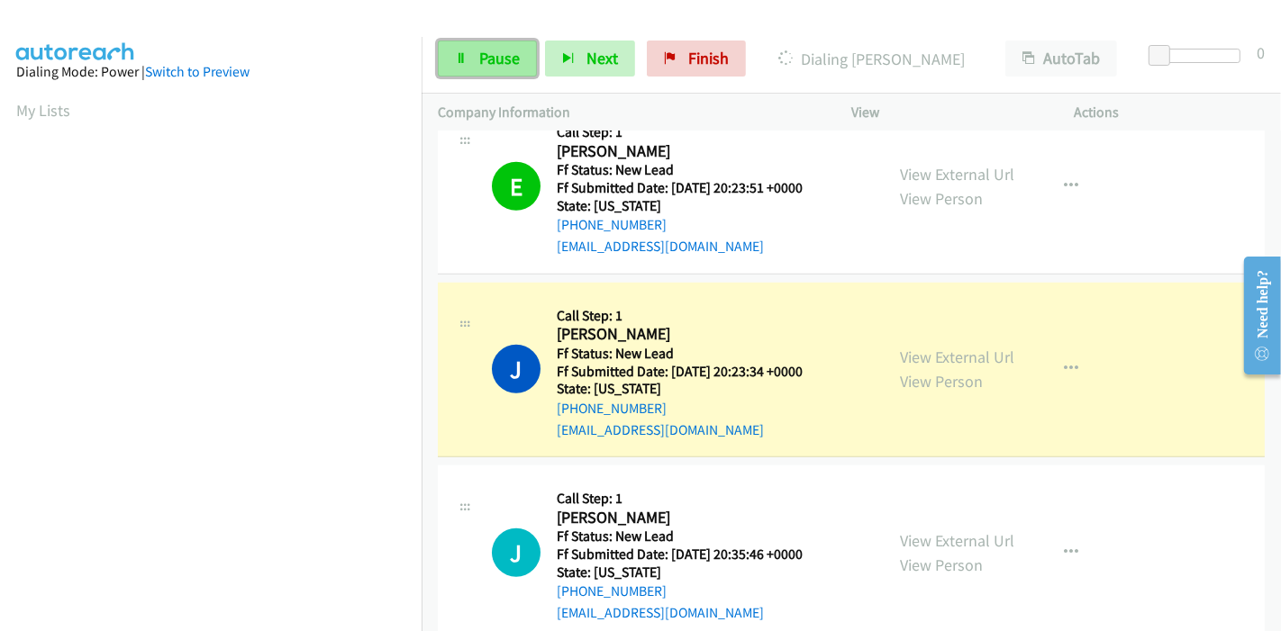
click at [486, 54] on span "Pause" at bounding box center [499, 58] width 41 height 21
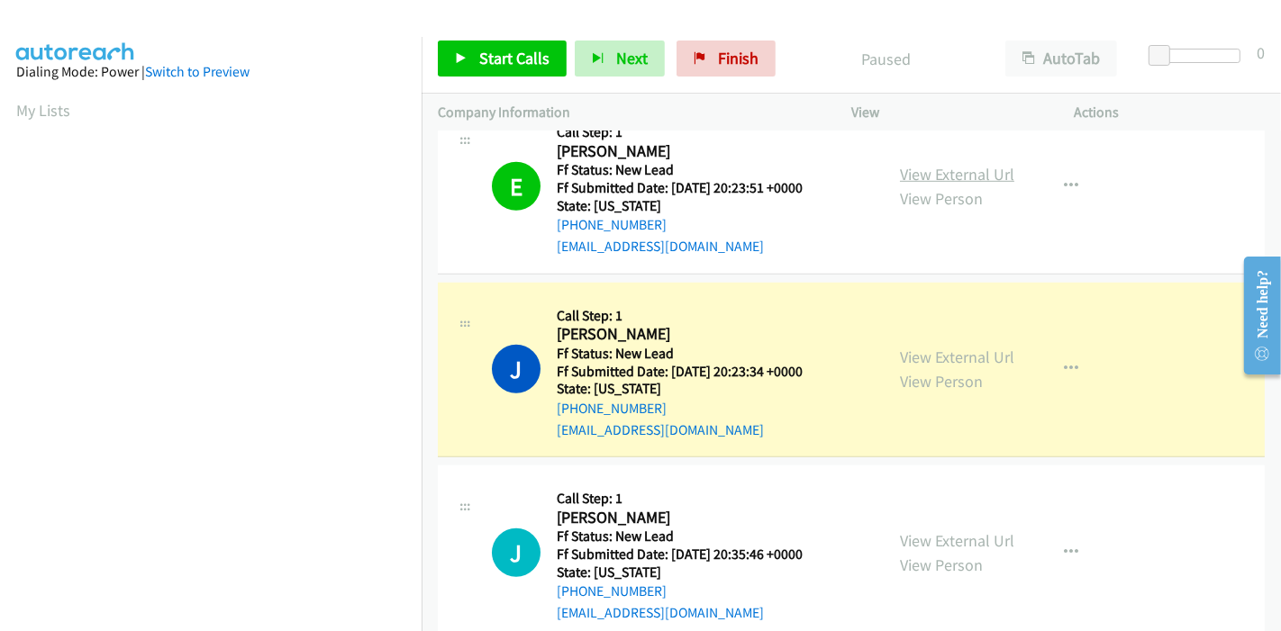
click at [973, 168] on link "View External Url" at bounding box center [957, 174] width 114 height 21
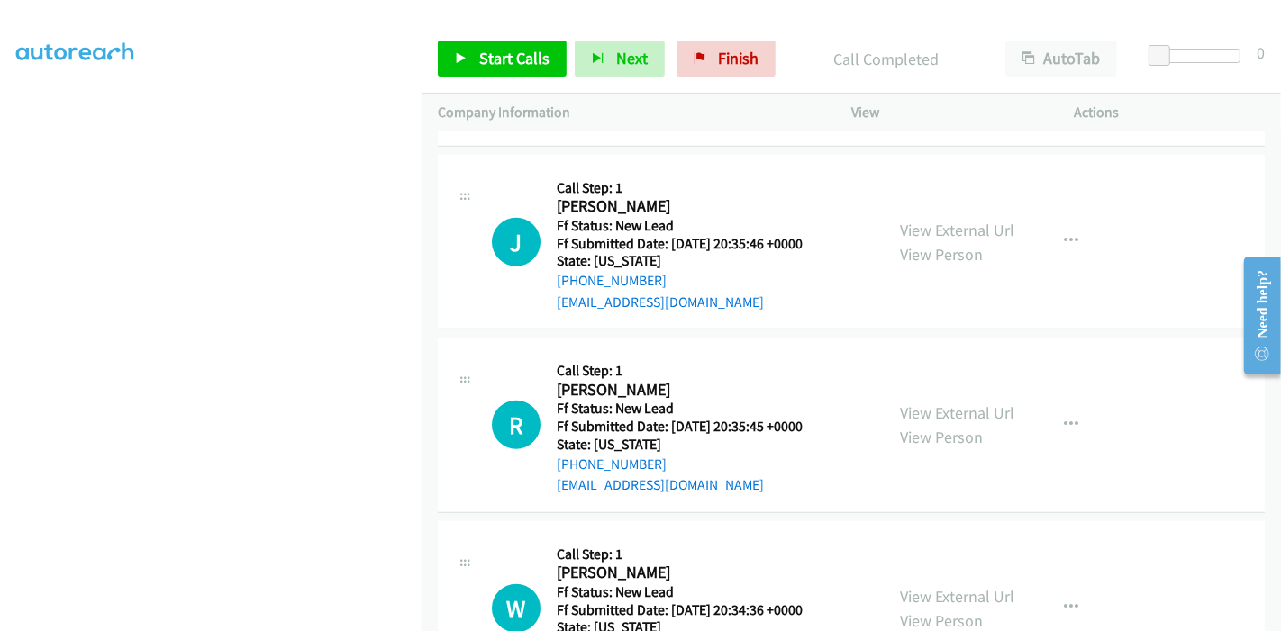
scroll to position [1412, 0]
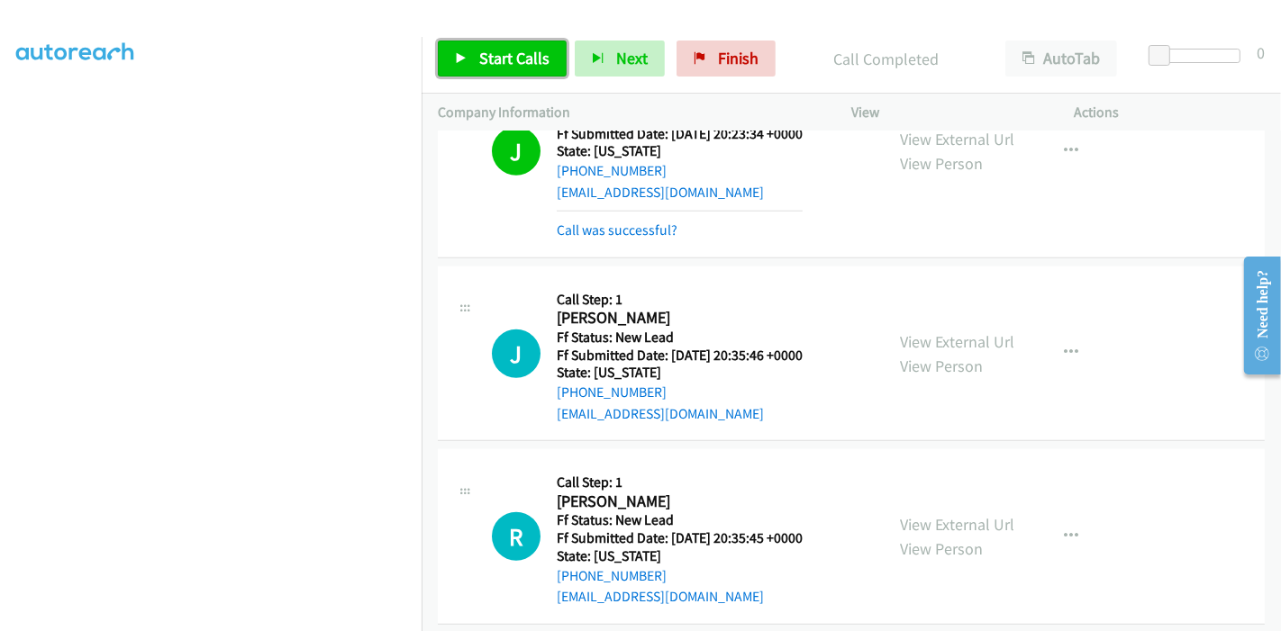
click at [486, 60] on span "Start Calls" at bounding box center [514, 58] width 70 height 21
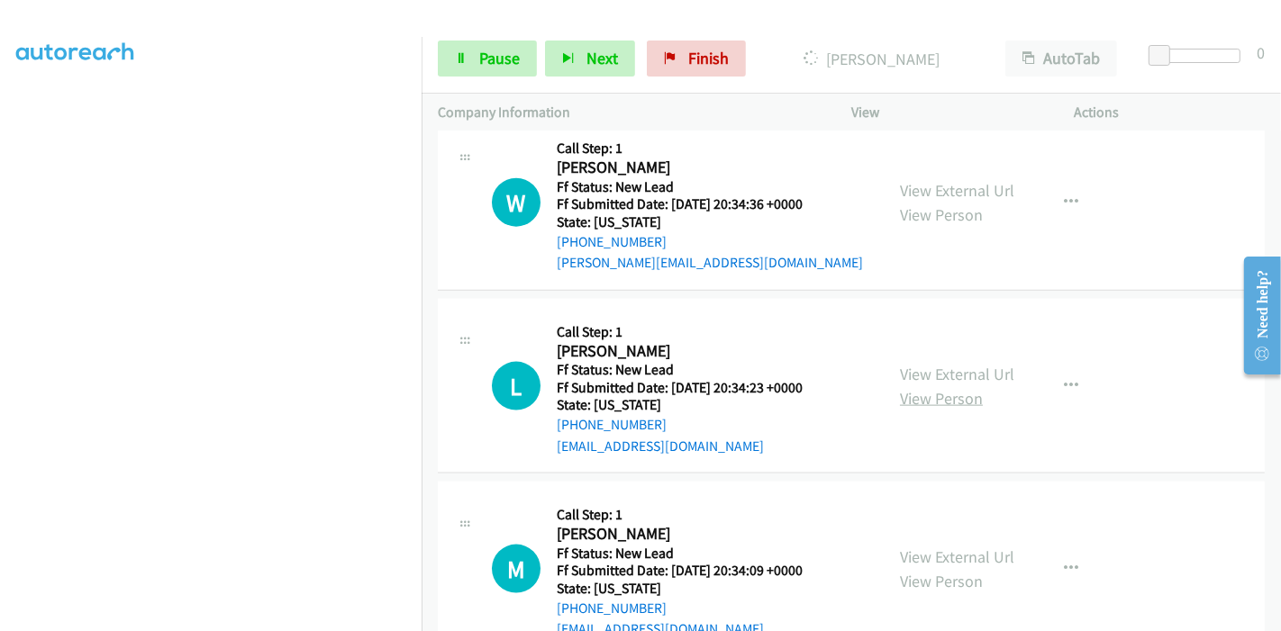
scroll to position [2013, 0]
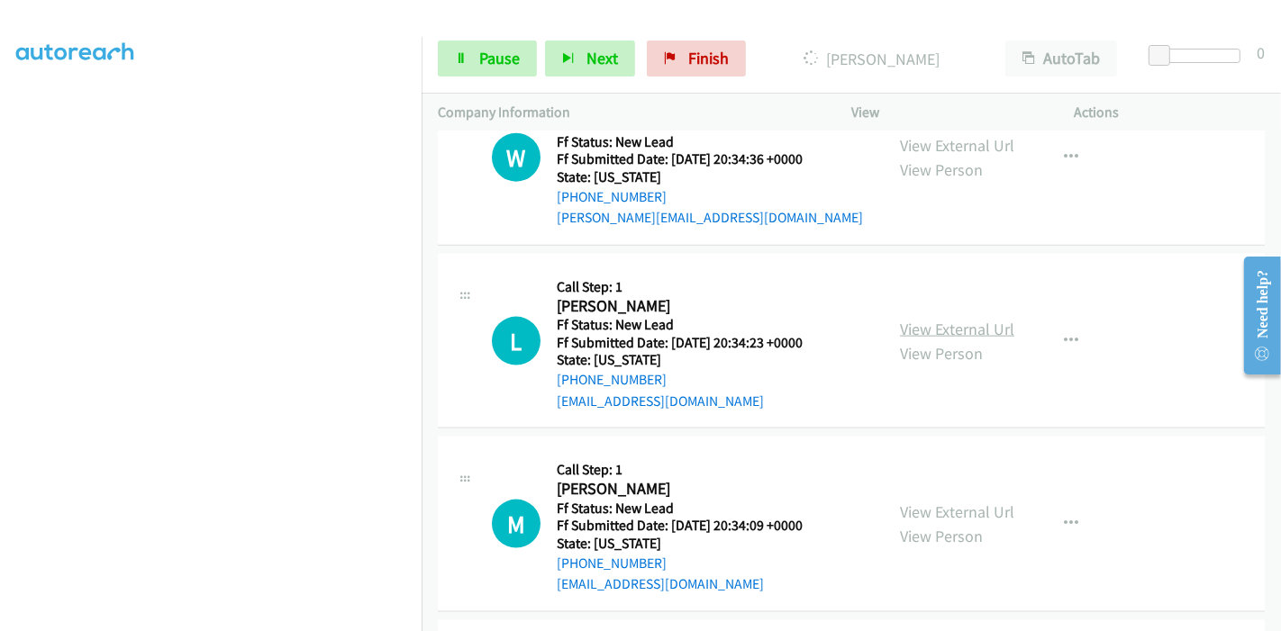
click at [940, 328] on link "View External Url" at bounding box center [957, 329] width 114 height 21
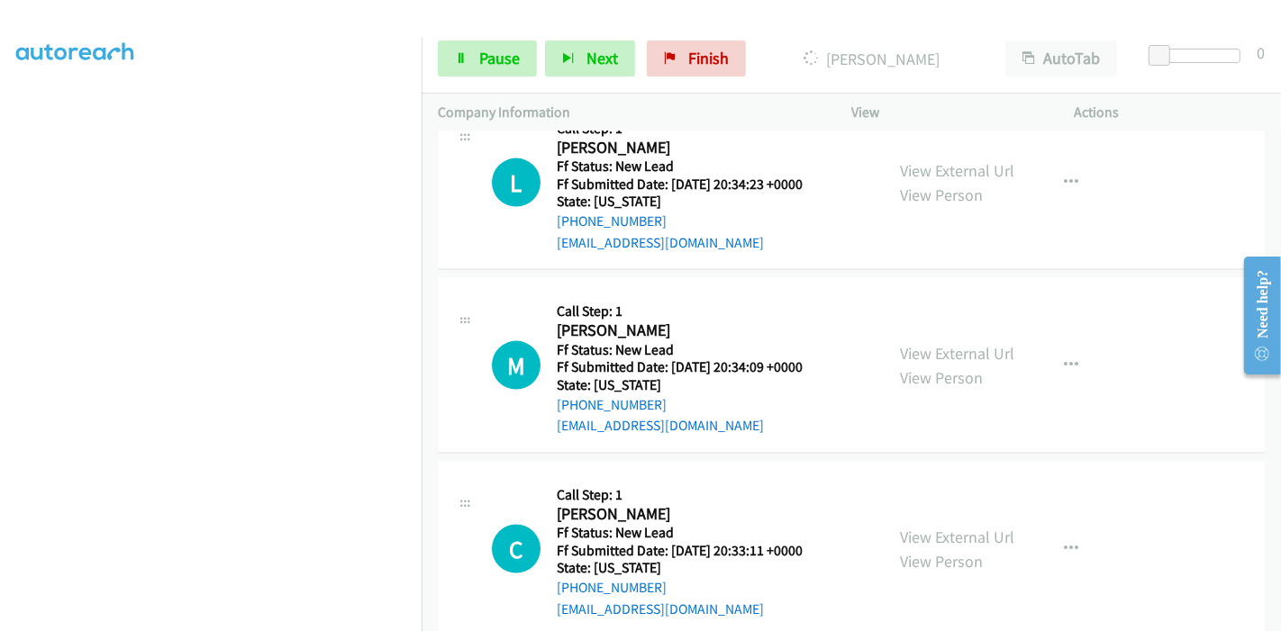
scroll to position [2200, 0]
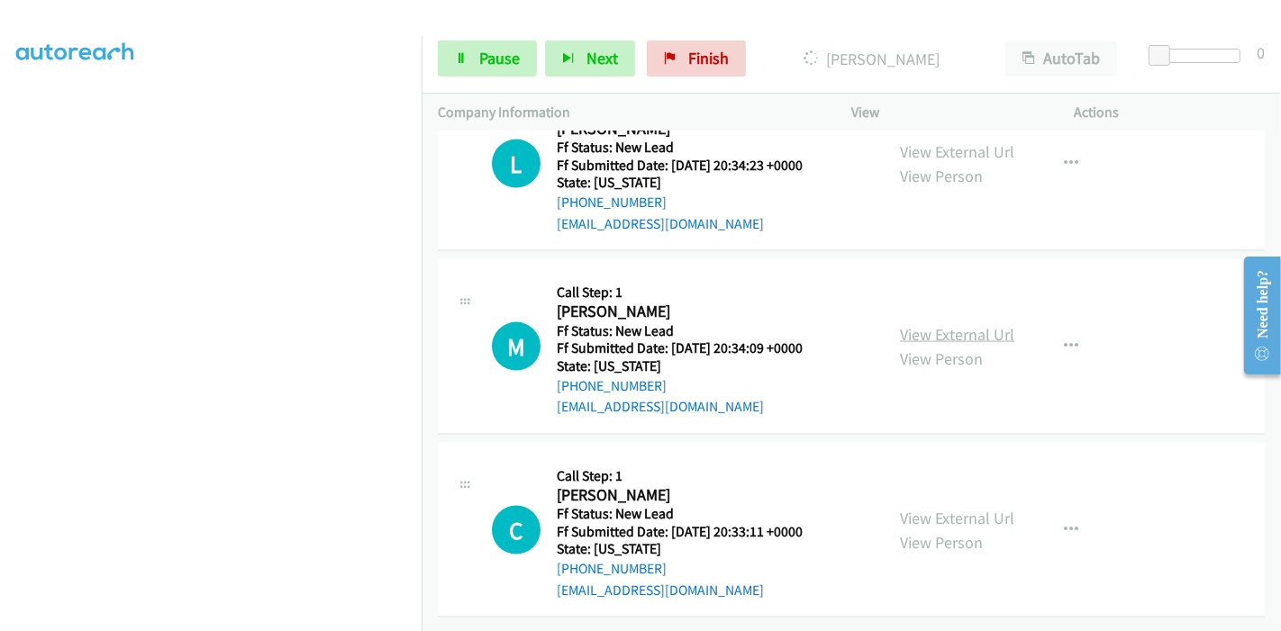
click at [926, 330] on link "View External Url" at bounding box center [957, 334] width 114 height 21
click at [933, 510] on link "View External Url" at bounding box center [957, 518] width 114 height 21
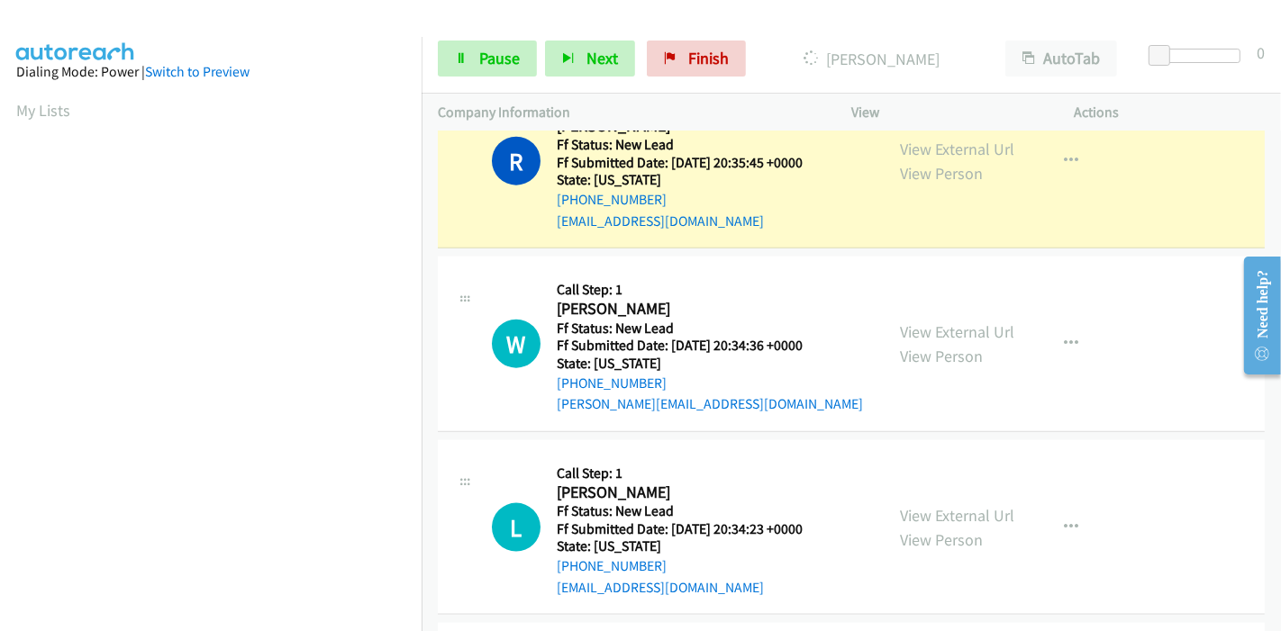
scroll to position [1800, 0]
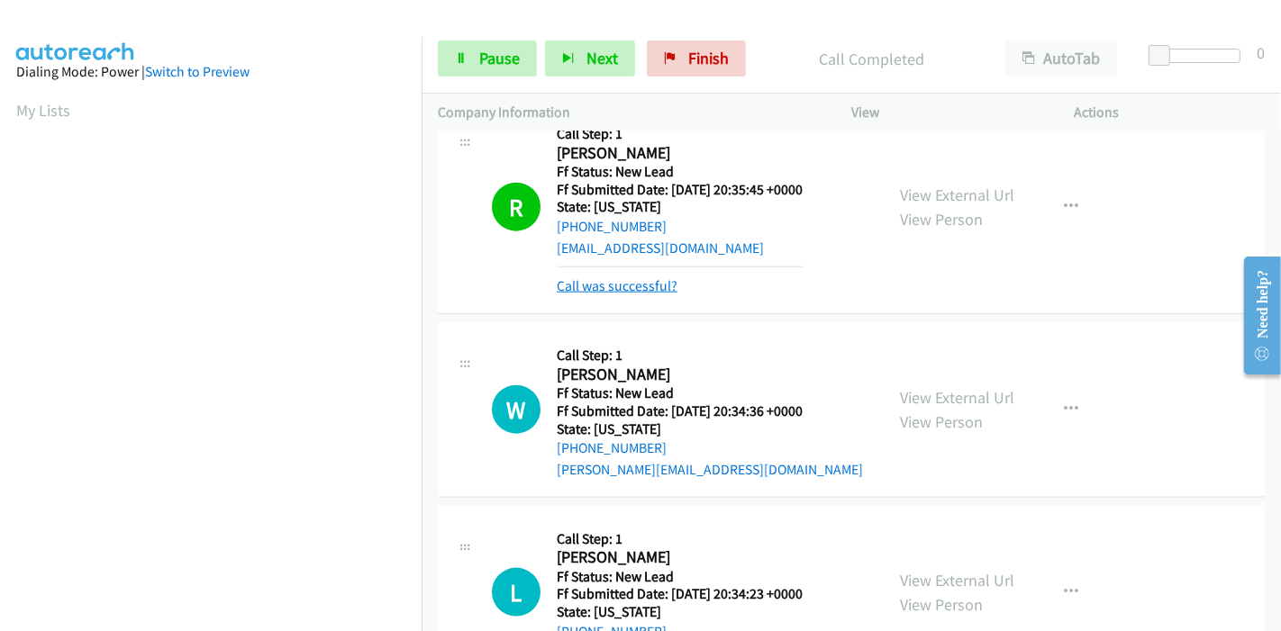
click at [631, 279] on link "Call was successful?" at bounding box center [617, 285] width 121 height 17
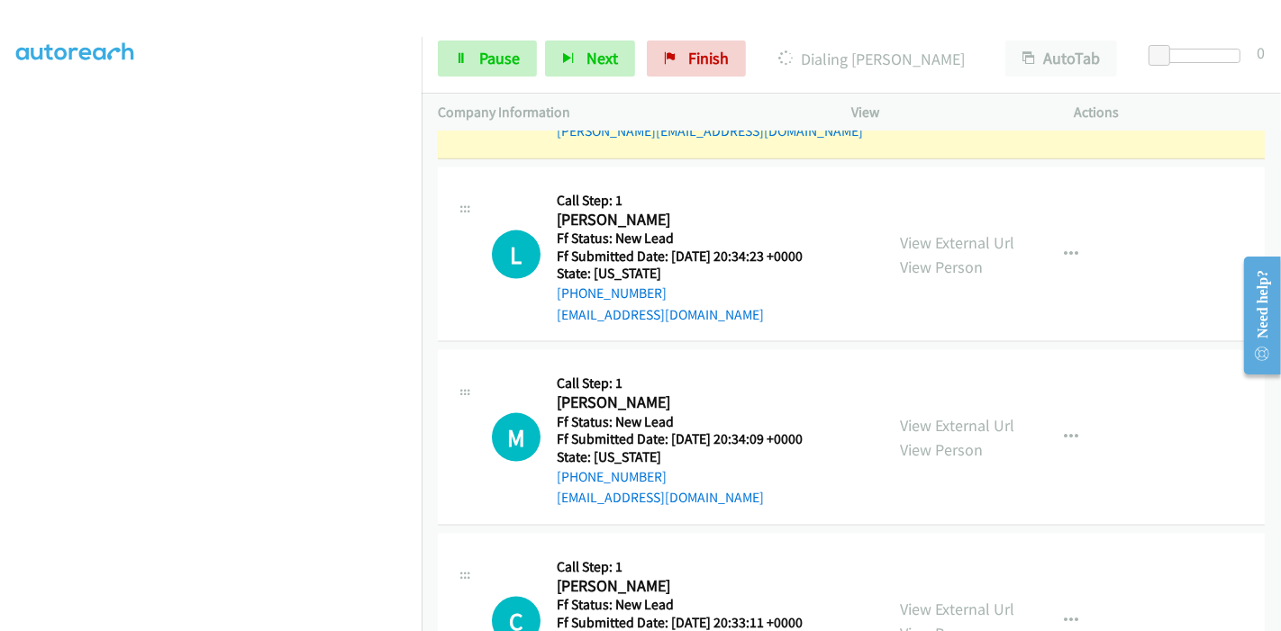
scroll to position [2200, 0]
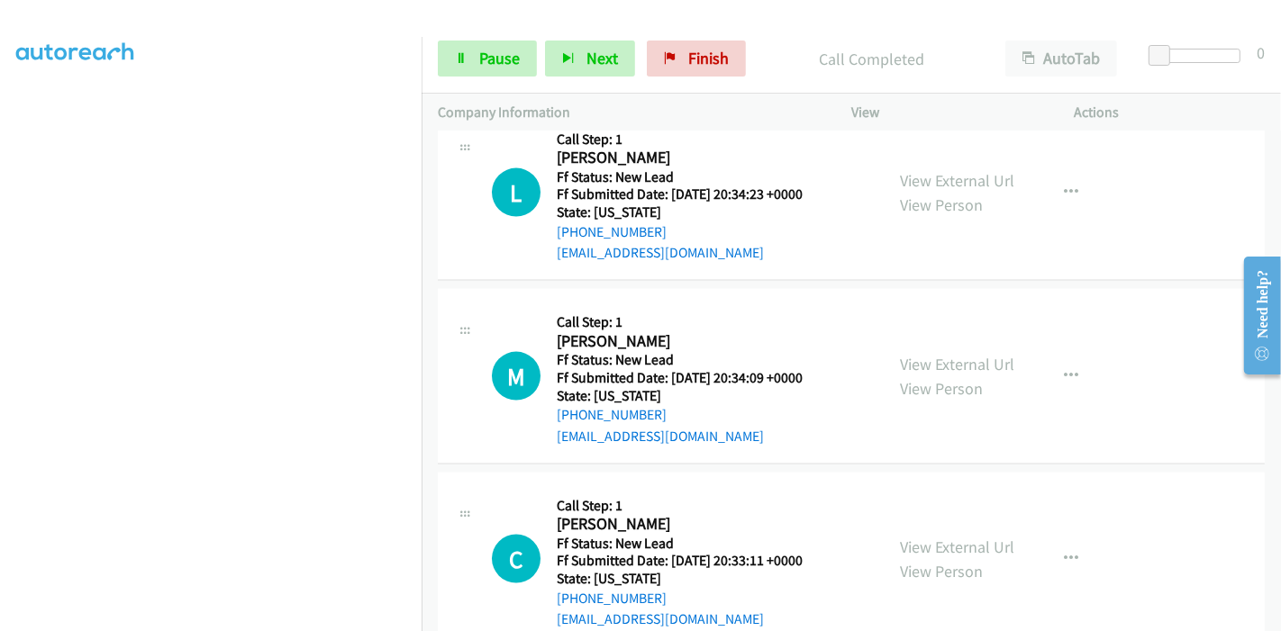
click at [576, 369] on h5 "Ff Submitted Date: 2025-10-15 20:34:09 +0000" at bounding box center [680, 378] width 246 height 18
click at [13, 217] on aside "Dialing Mode: Power | Switch to Preview My Lists" at bounding box center [211, 169] width 422 height 997
click at [897, 124] on div "View" at bounding box center [946, 113] width 223 height 38
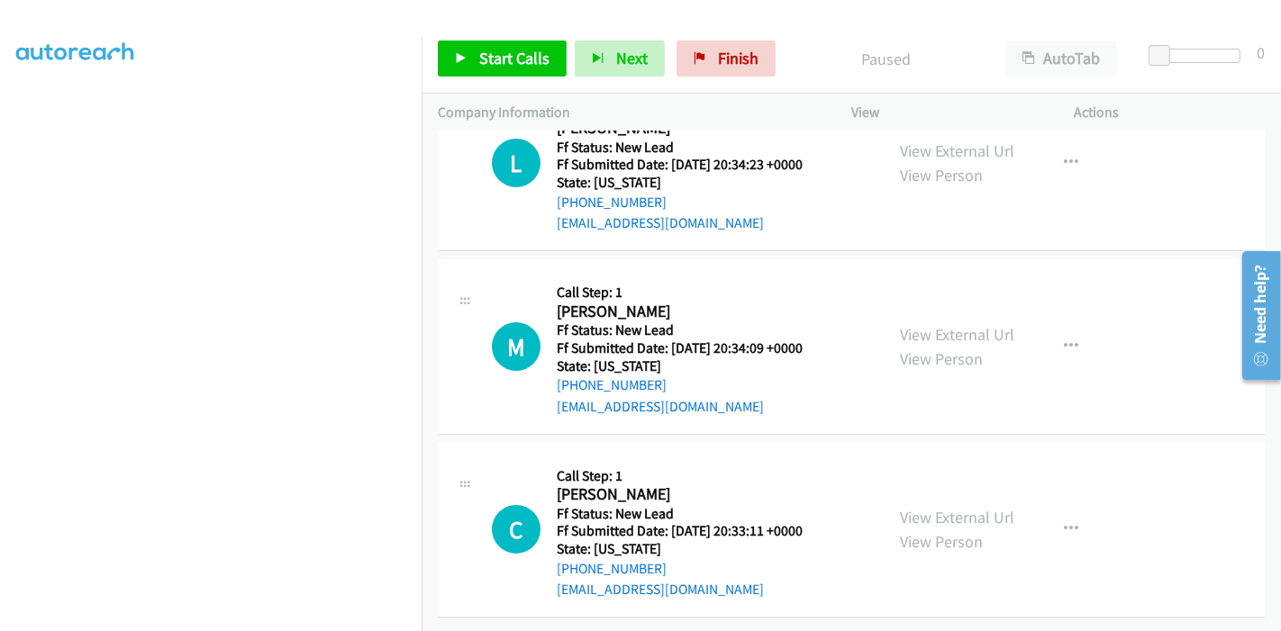
scroll to position [380, 0]
click at [471, 70] on link "Start Calls" at bounding box center [502, 59] width 129 height 36
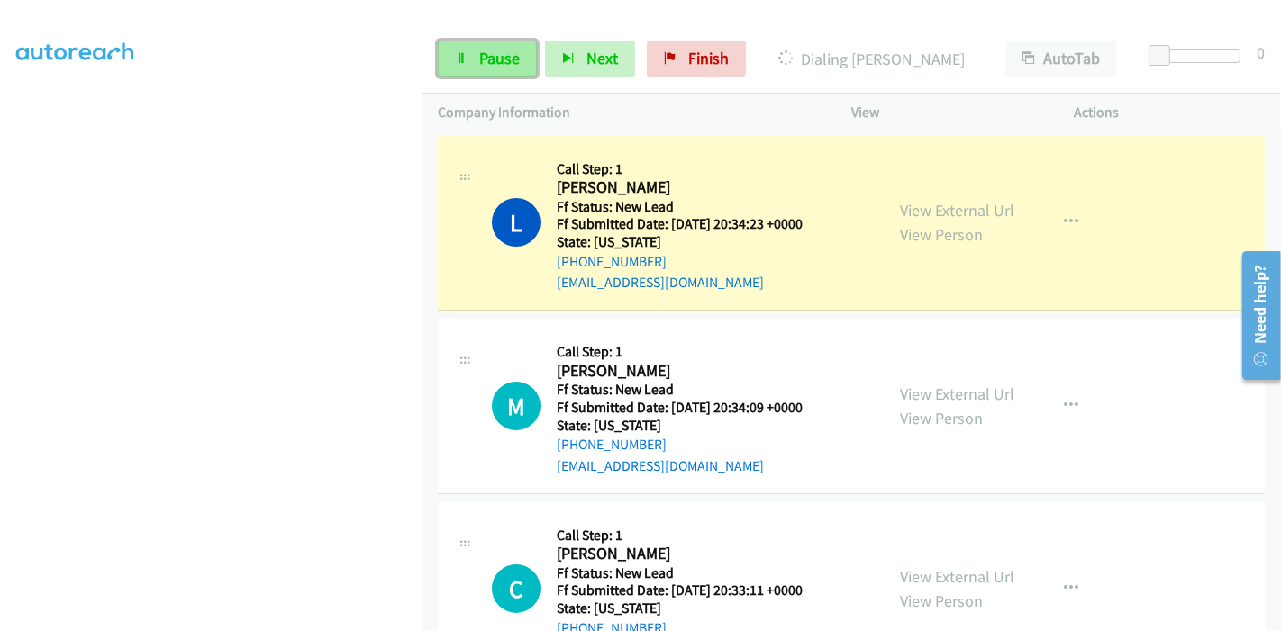
click at [502, 57] on span "Pause" at bounding box center [499, 58] width 41 height 21
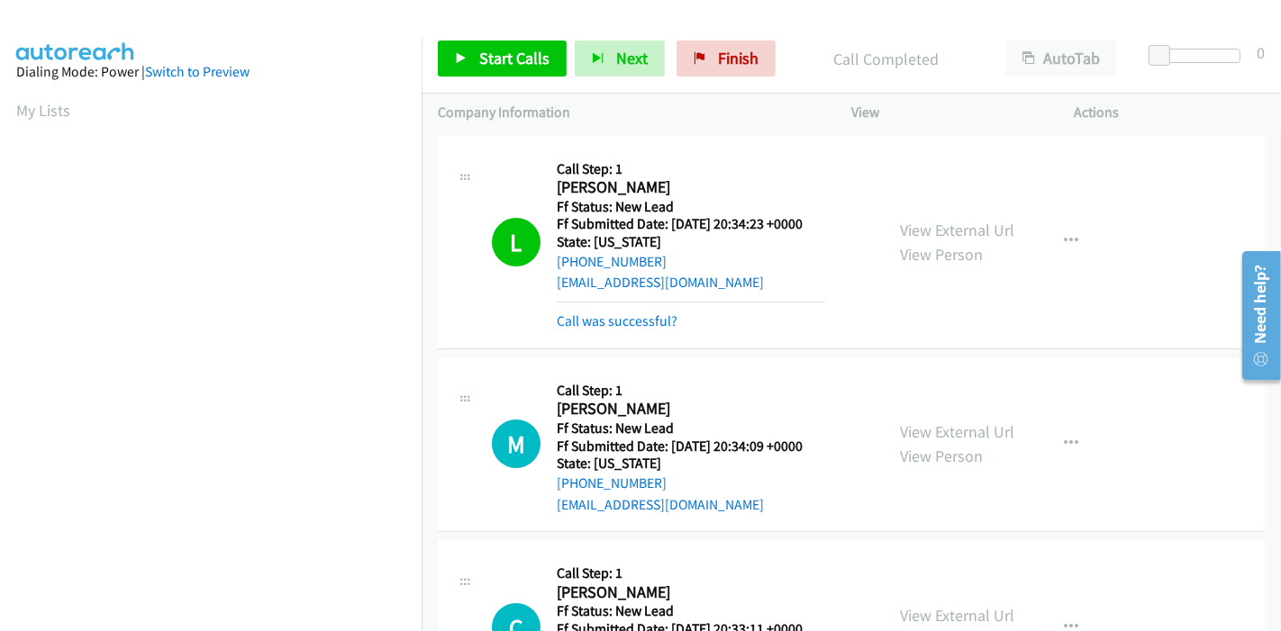
scroll to position [111, 0]
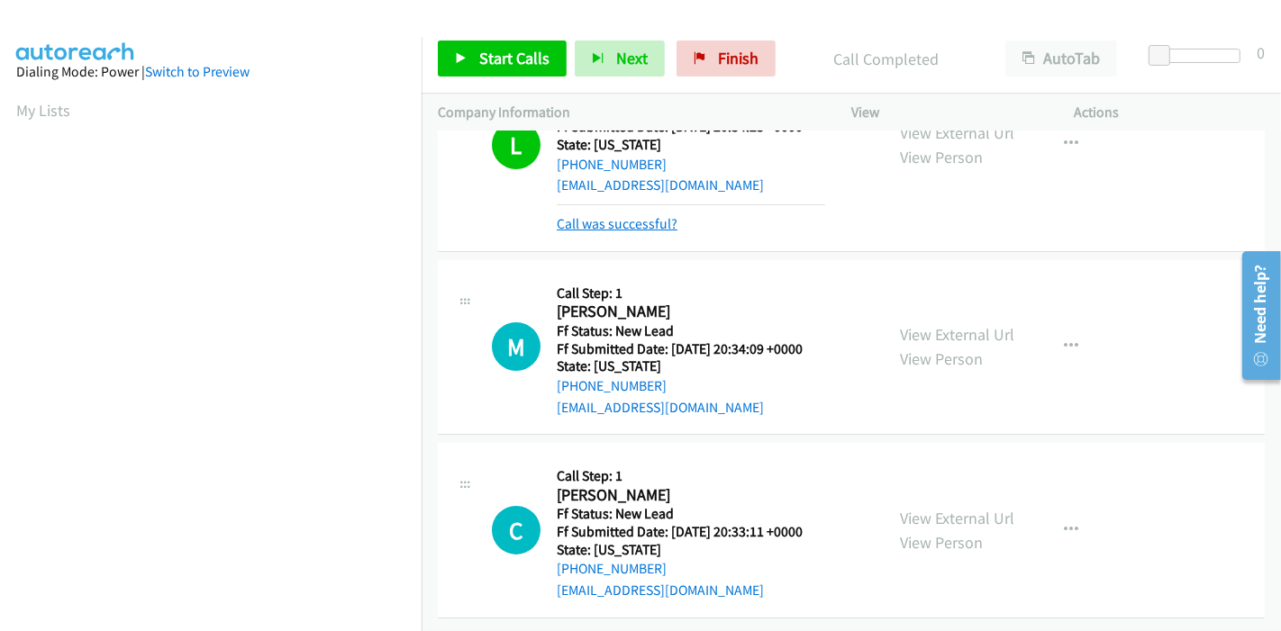
click at [598, 215] on link "Call was successful?" at bounding box center [617, 223] width 121 height 17
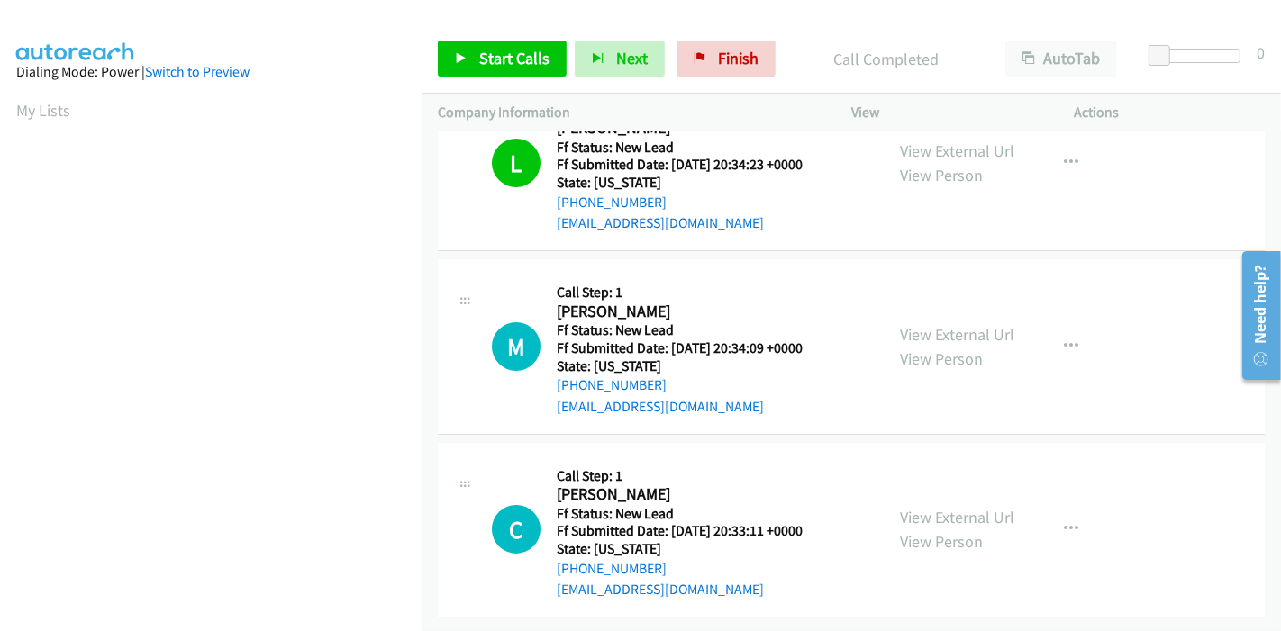
scroll to position [72, 0]
click at [474, 70] on link "Start Calls" at bounding box center [502, 59] width 129 height 36
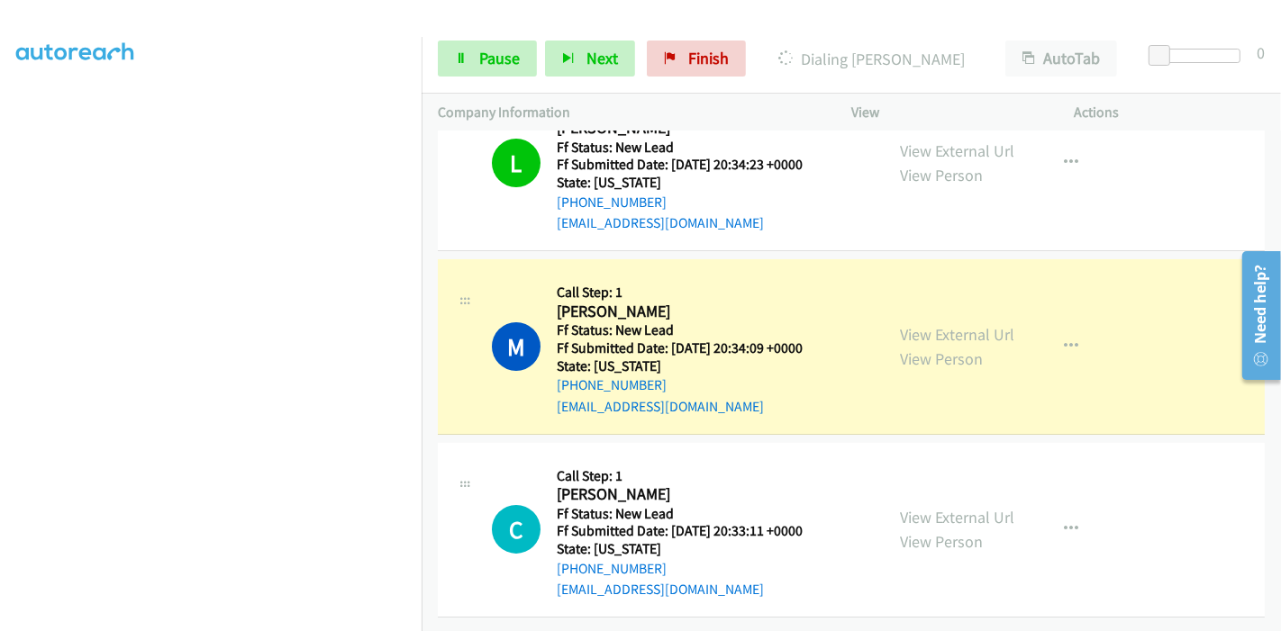
scroll to position [0, 0]
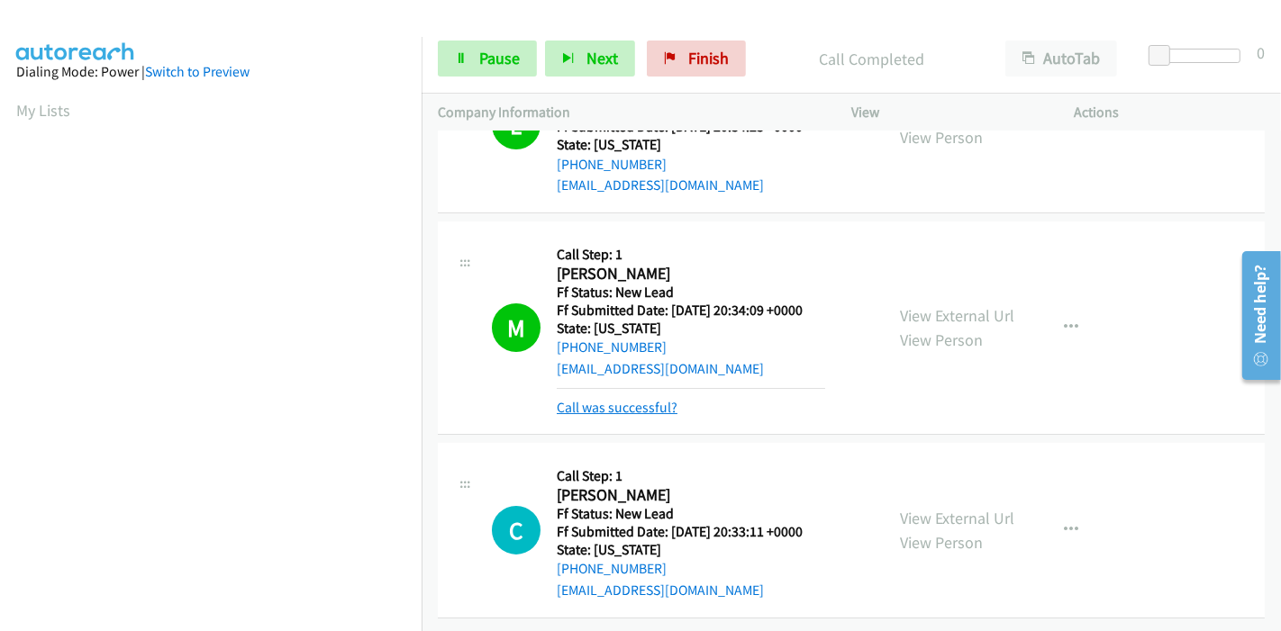
click at [629, 399] on link "Call was successful?" at bounding box center [617, 407] width 121 height 17
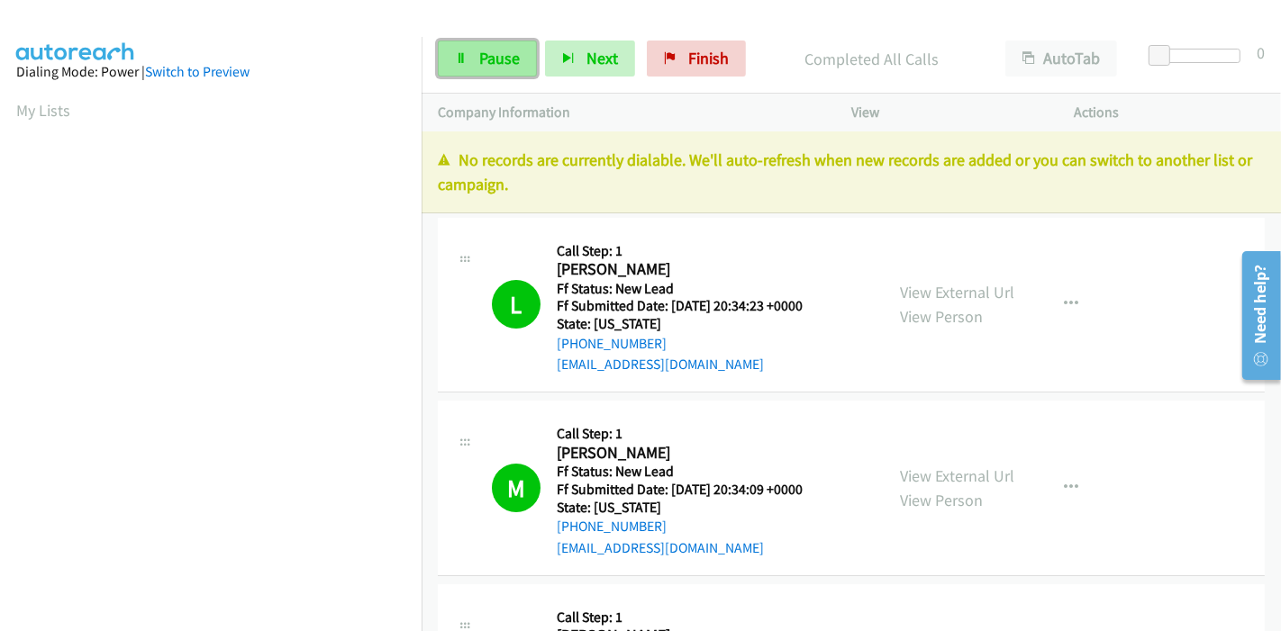
click at [478, 46] on link "Pause" at bounding box center [487, 59] width 99 height 36
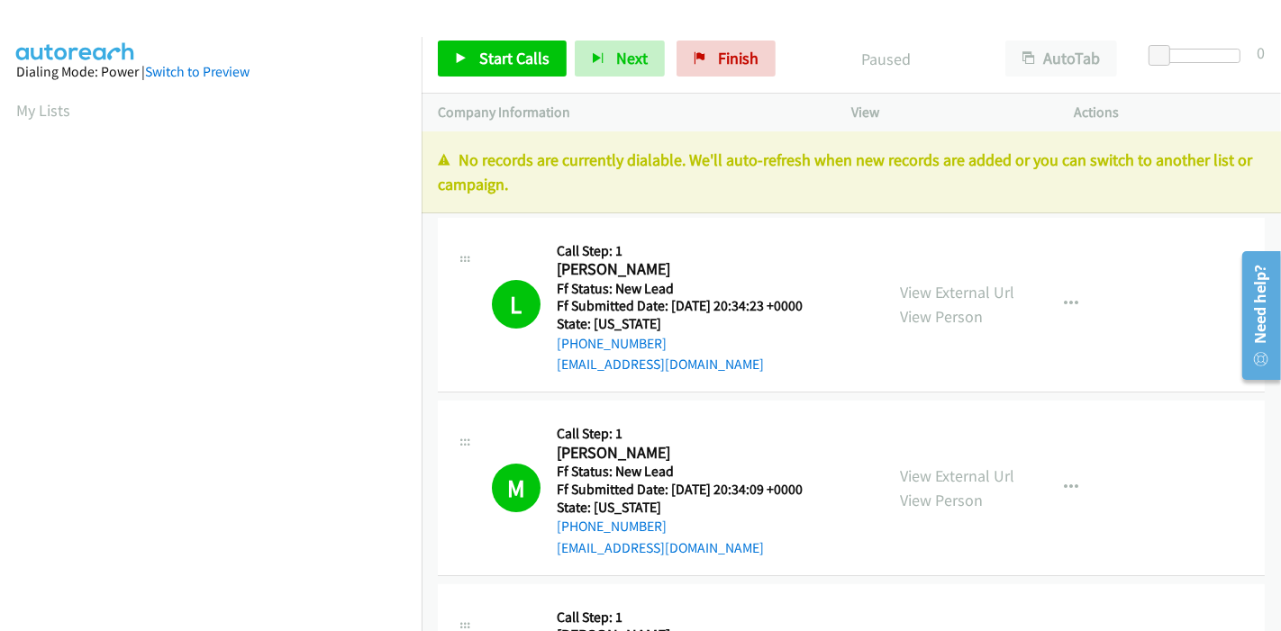
click at [661, 55] on div "Start Calls Pause Next Finish" at bounding box center [611, 59] width 346 height 36
click at [729, 72] on link "Finish" at bounding box center [725, 59] width 99 height 36
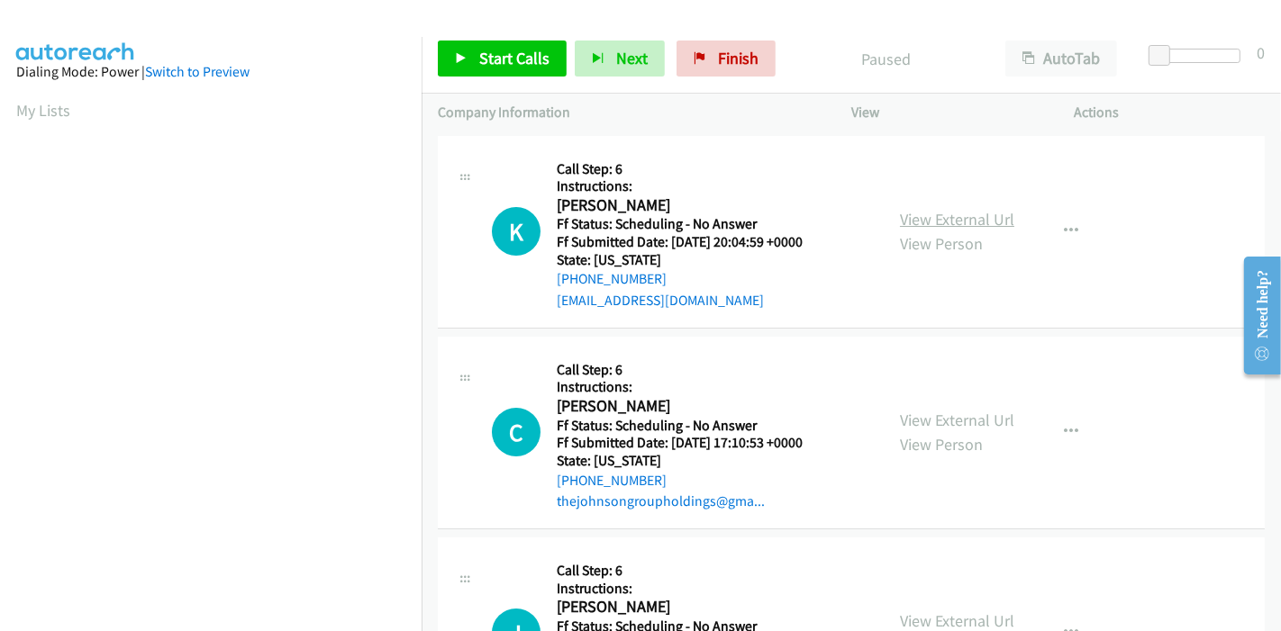
click at [973, 219] on link "View External Url" at bounding box center [957, 219] width 114 height 21
click at [928, 416] on link "View External Url" at bounding box center [957, 420] width 114 height 21
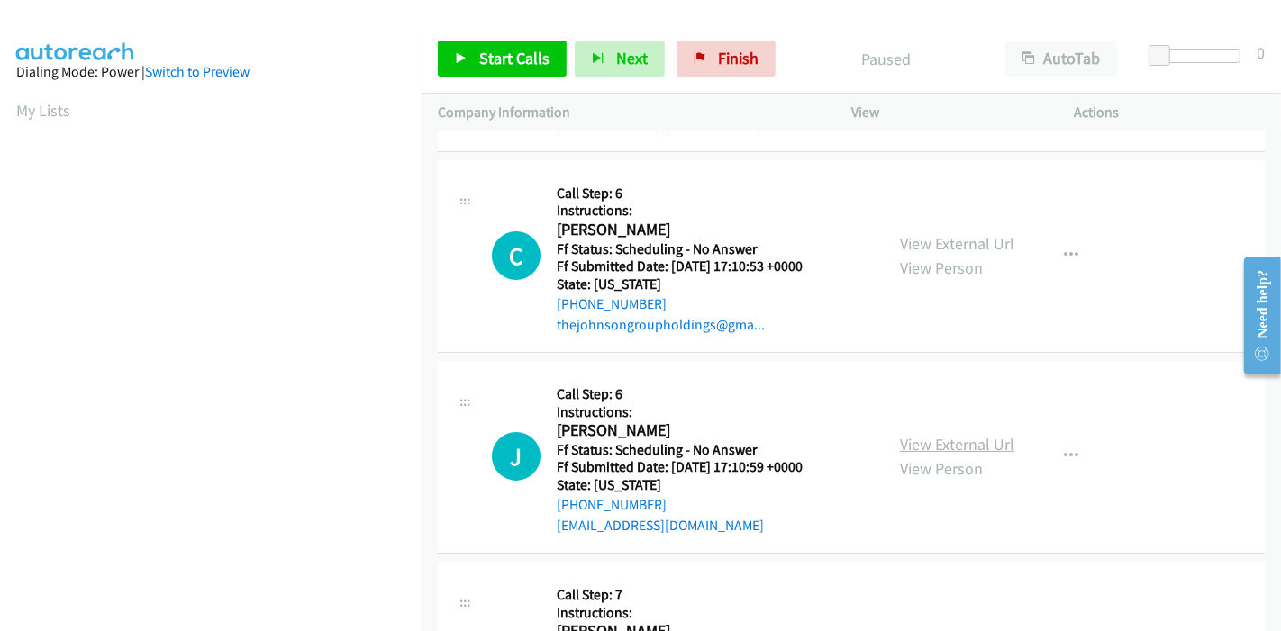
scroll to position [200, 0]
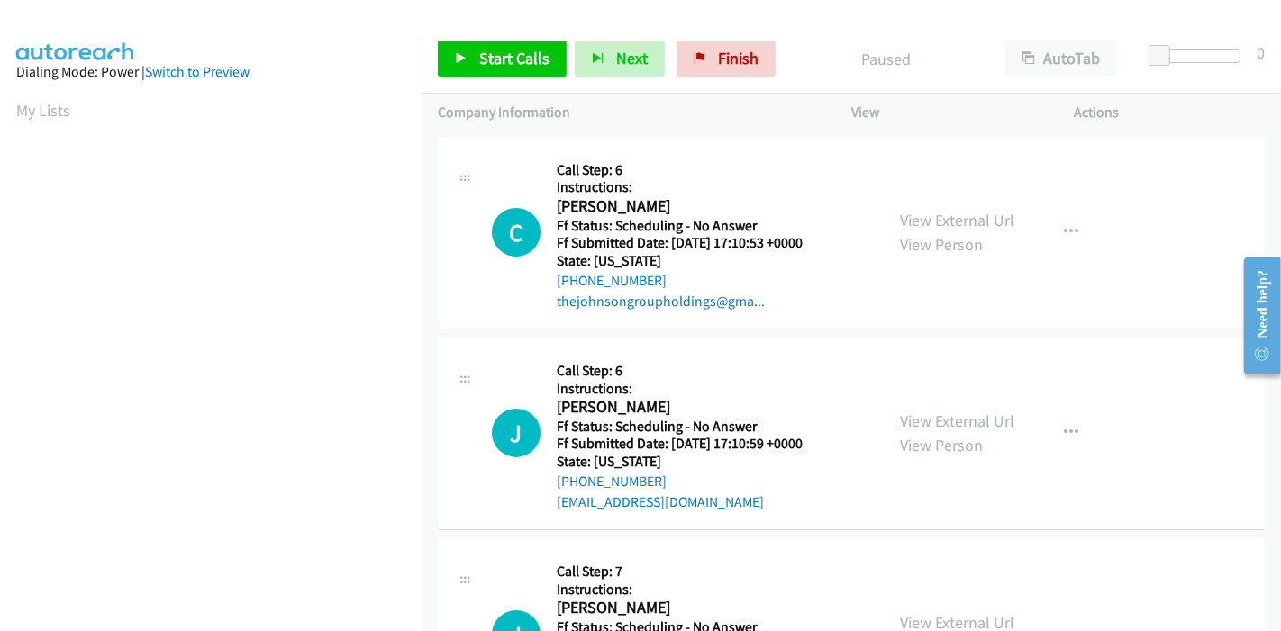
click at [900, 418] on link "View External Url" at bounding box center [957, 421] width 114 height 21
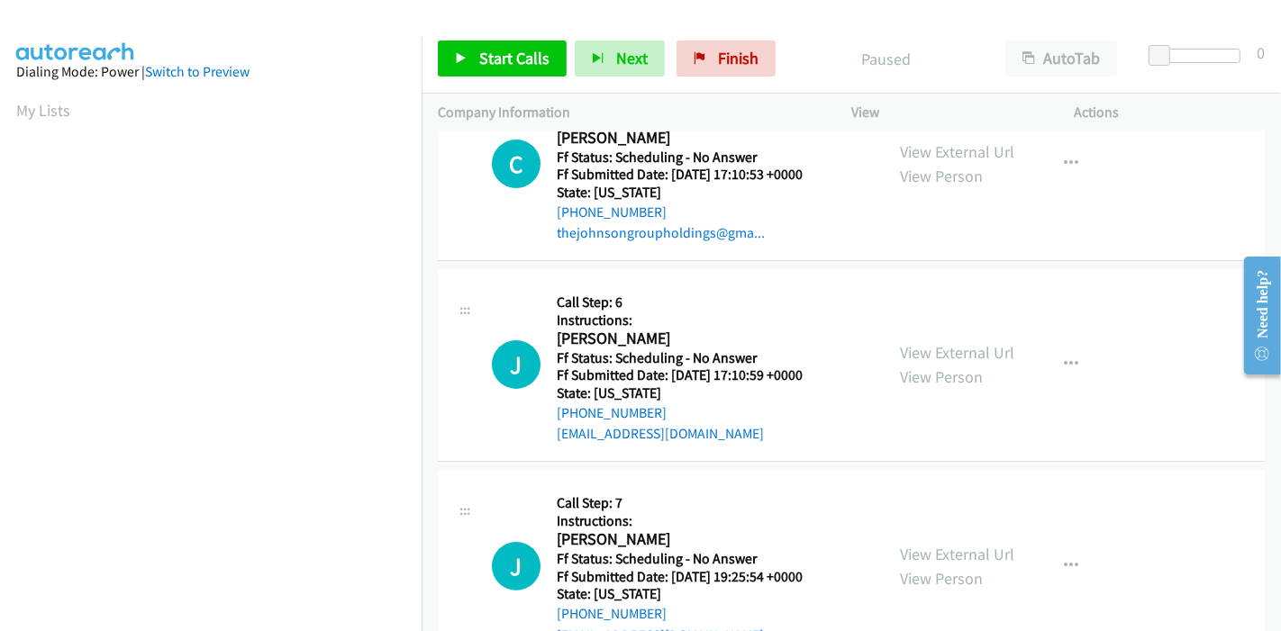
scroll to position [300, 0]
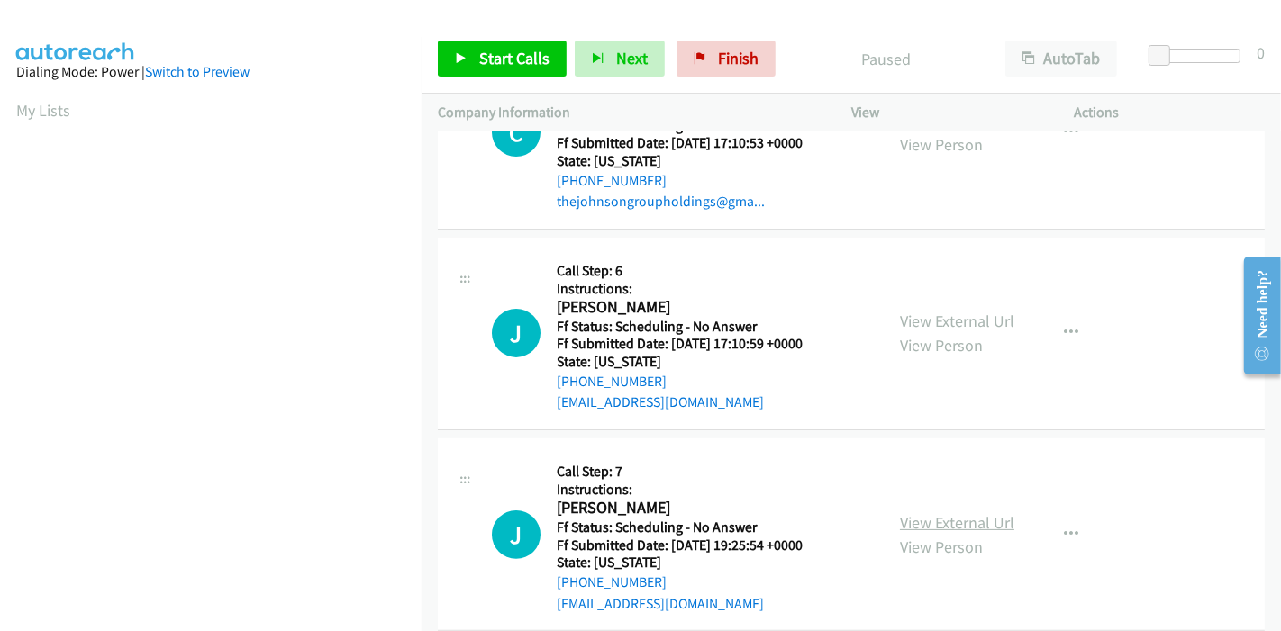
click at [951, 523] on link "View External Url" at bounding box center [957, 523] width 114 height 21
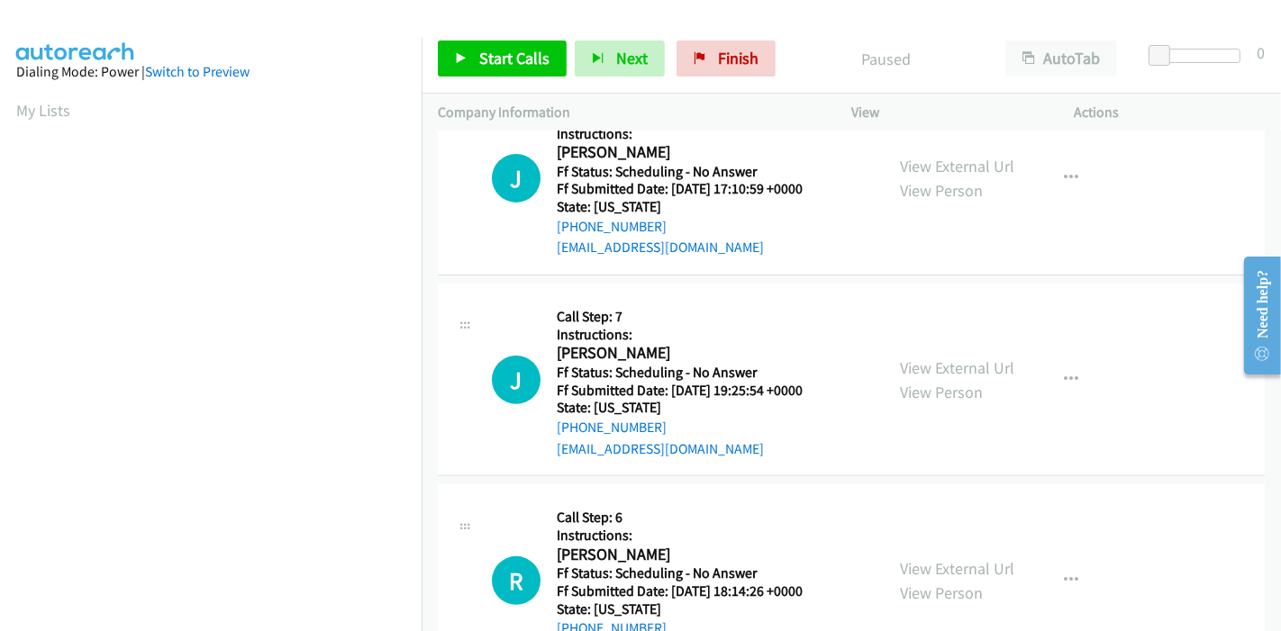
scroll to position [500, 0]
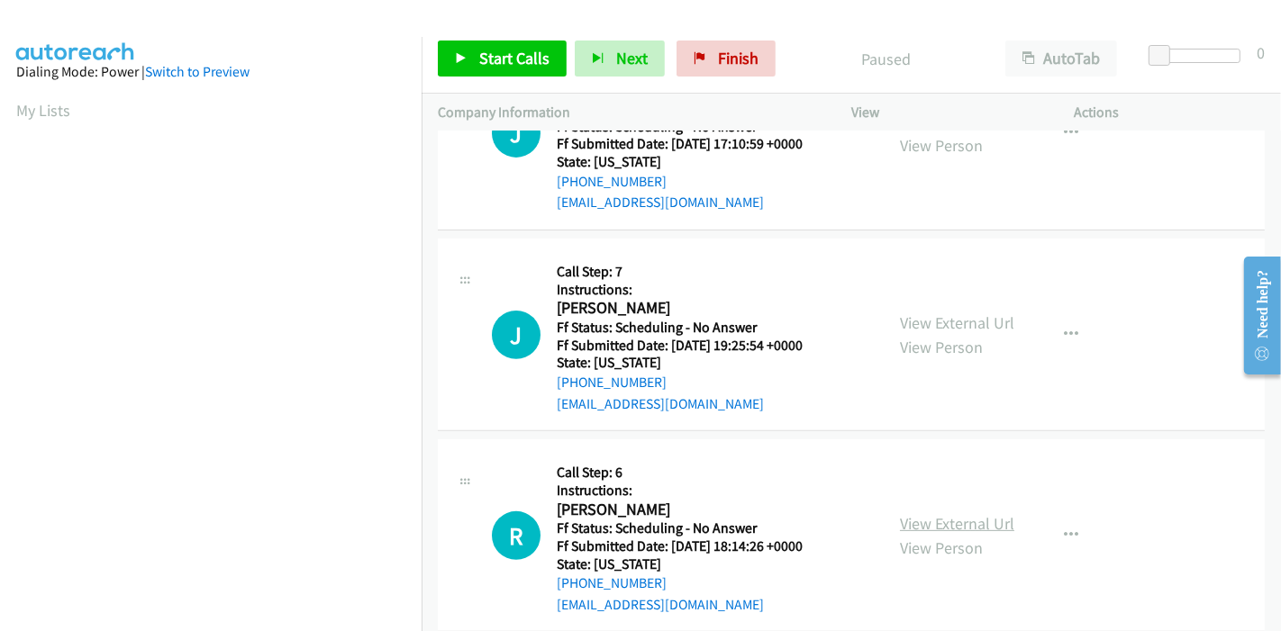
click at [921, 513] on link "View External Url" at bounding box center [957, 523] width 114 height 21
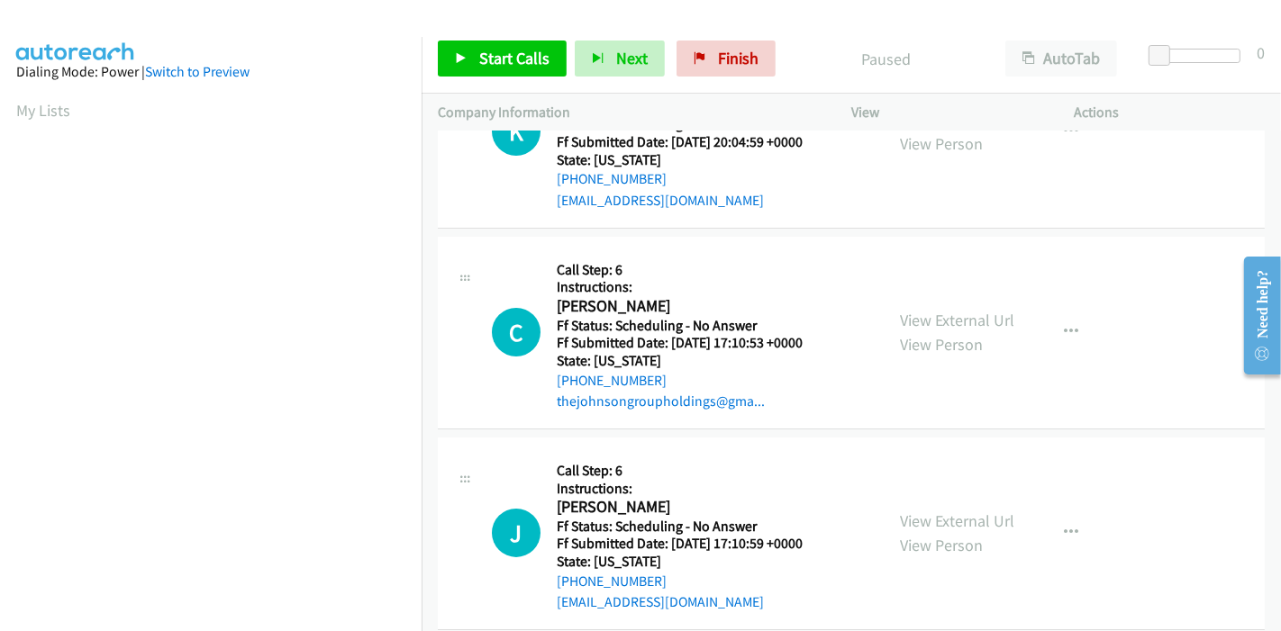
scroll to position [0, 0]
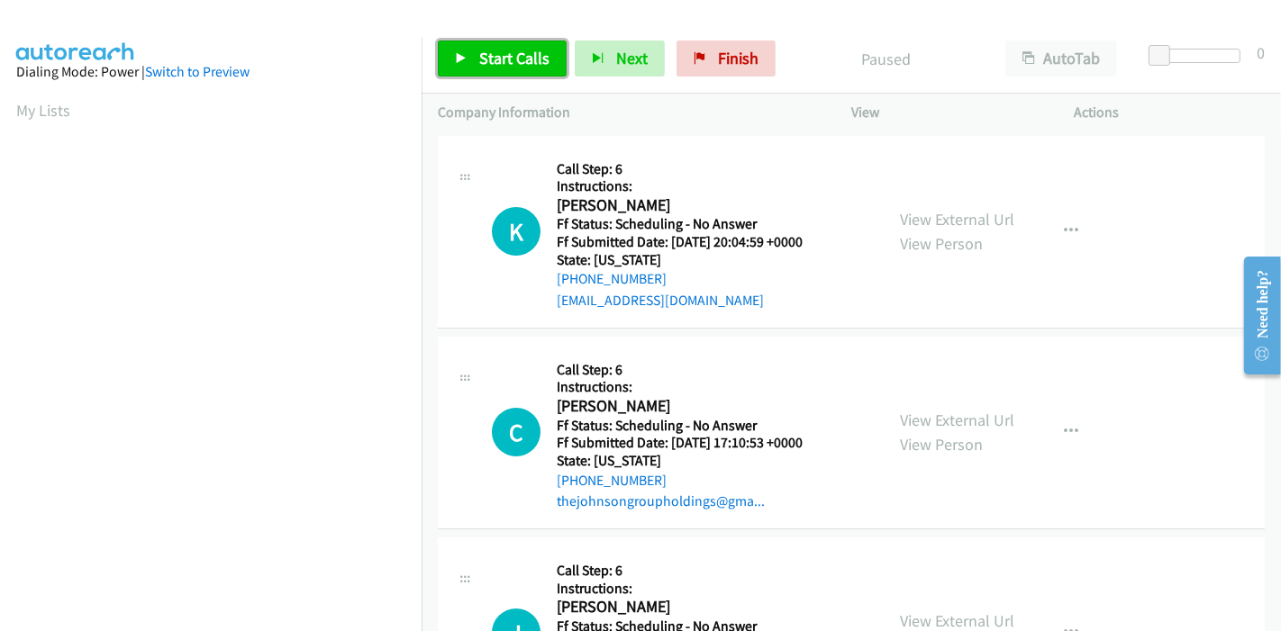
click at [502, 67] on span "Start Calls" at bounding box center [514, 58] width 70 height 21
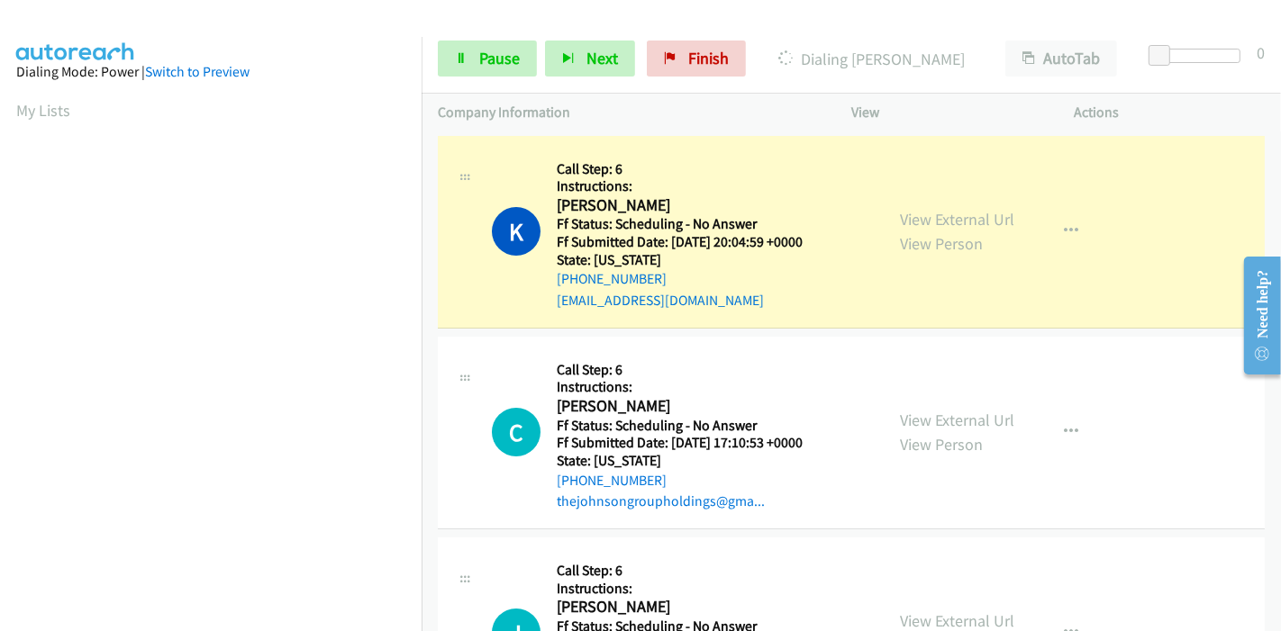
scroll to position [380, 0]
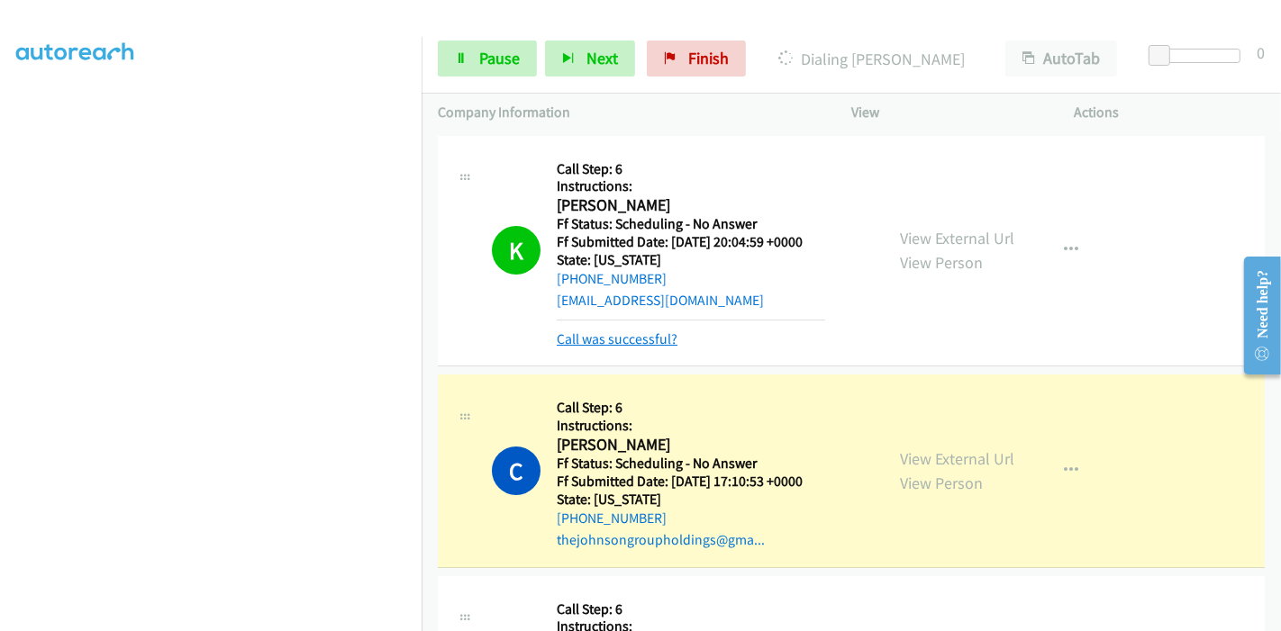
click at [625, 339] on link "Call was successful?" at bounding box center [617, 339] width 121 height 17
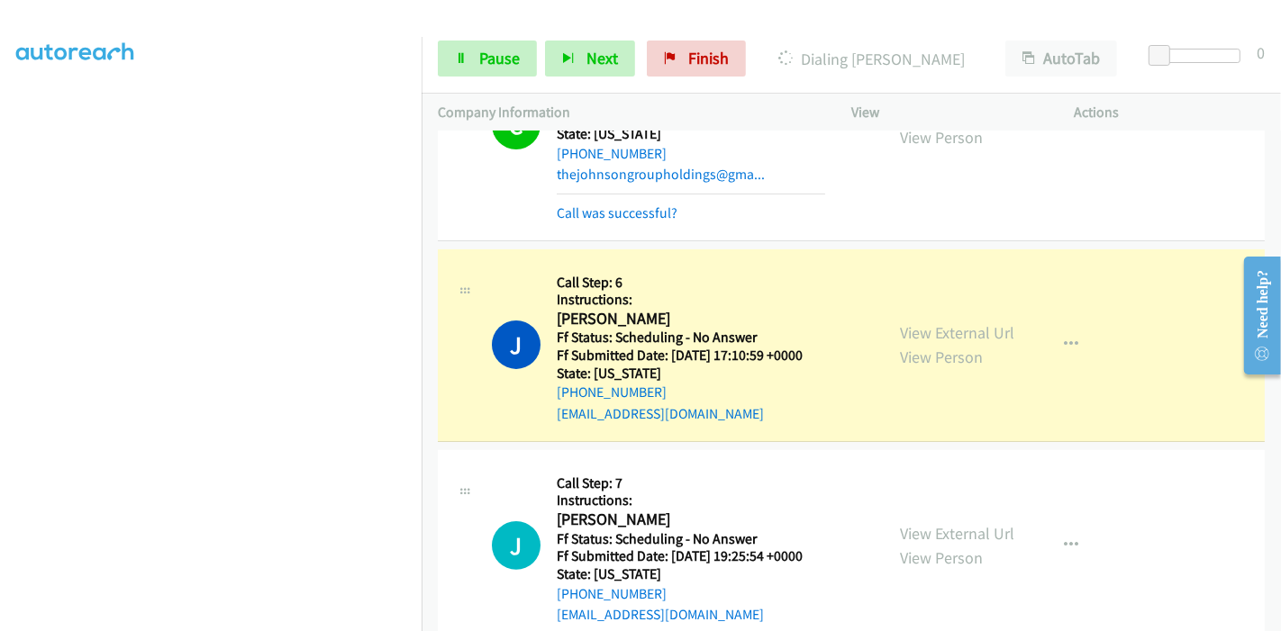
scroll to position [400, 0]
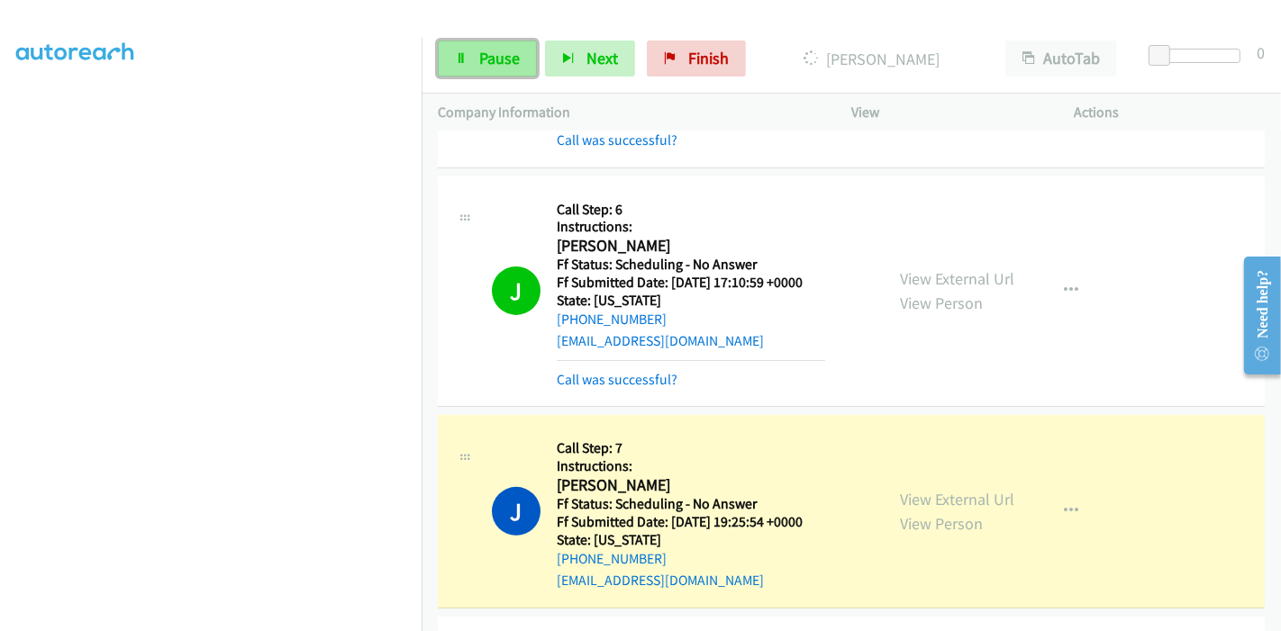
drag, startPoint x: 476, startPoint y: 58, endPoint x: 463, endPoint y: 58, distance: 13.5
click at [476, 58] on link "Pause" at bounding box center [487, 59] width 99 height 36
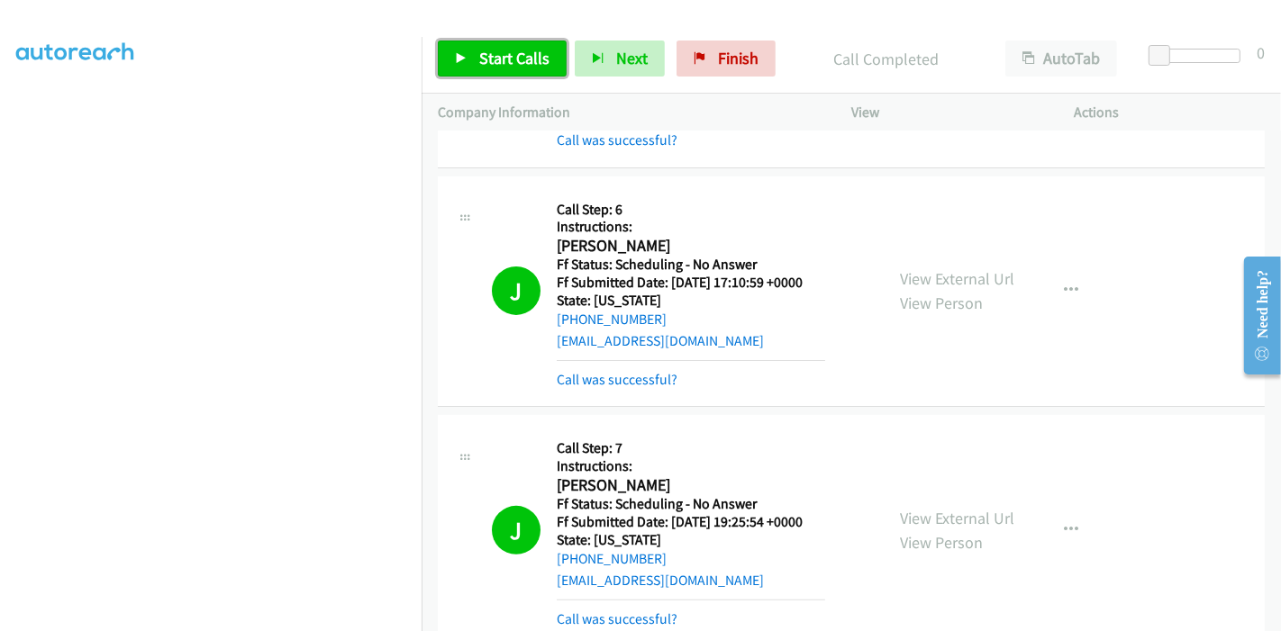
click at [488, 67] on span "Start Calls" at bounding box center [514, 58] width 70 height 21
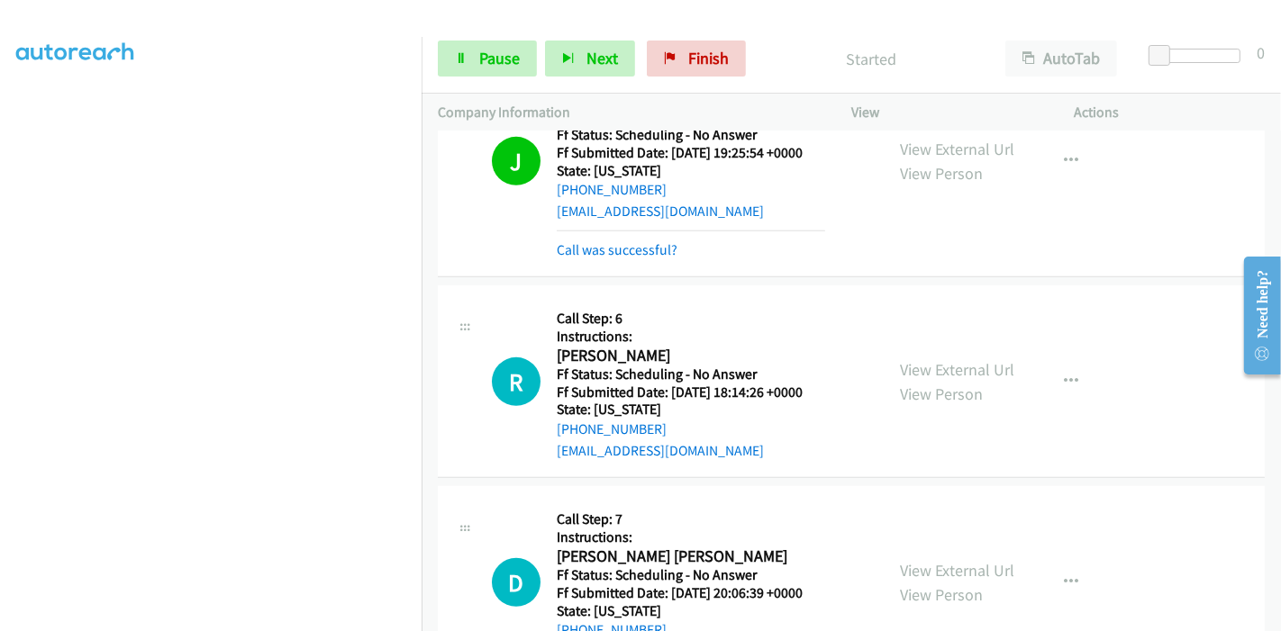
scroll to position [800, 0]
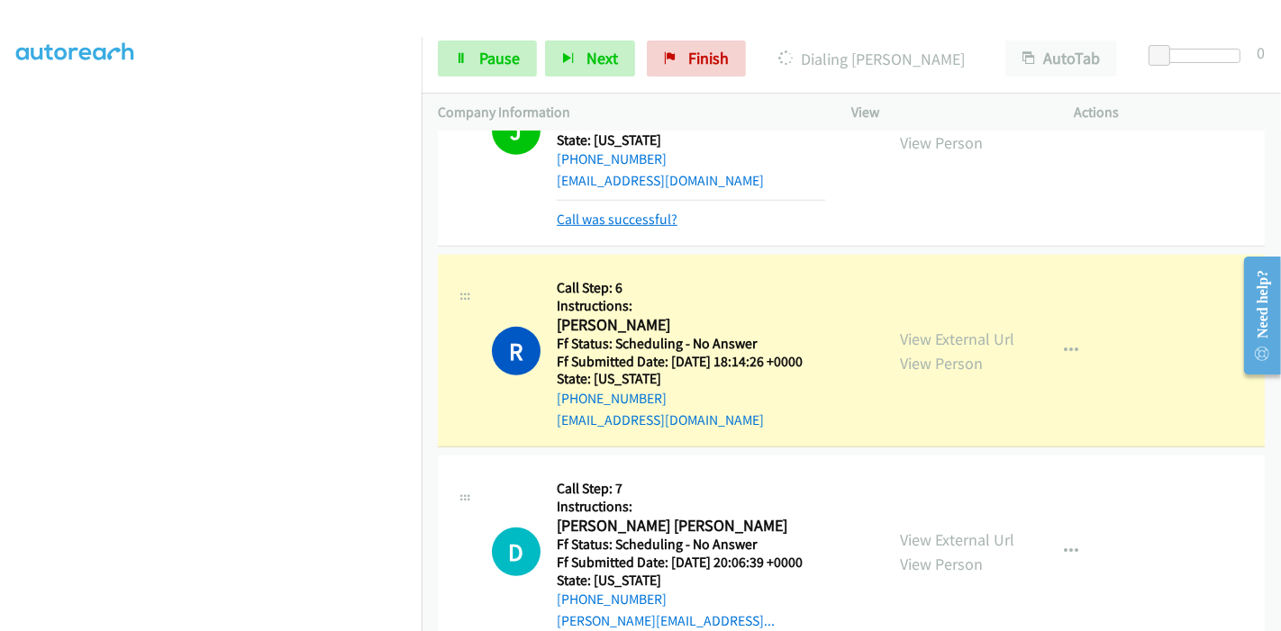
click at [617, 214] on link "Call was successful?" at bounding box center [617, 219] width 121 height 17
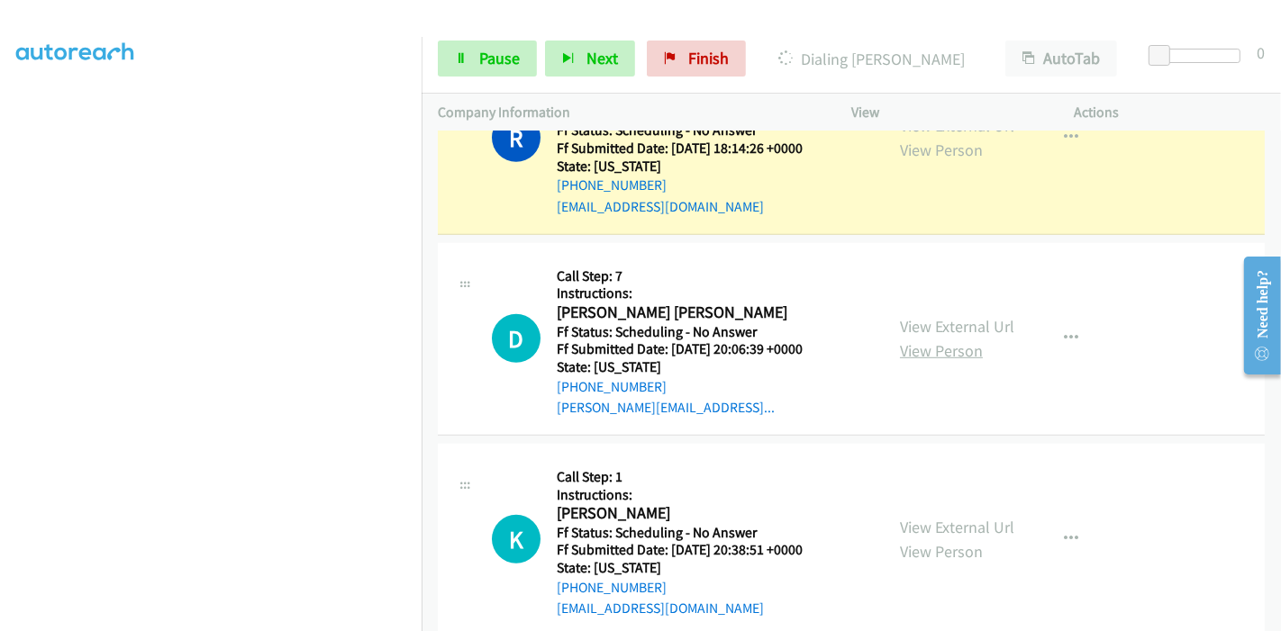
scroll to position [982, 0]
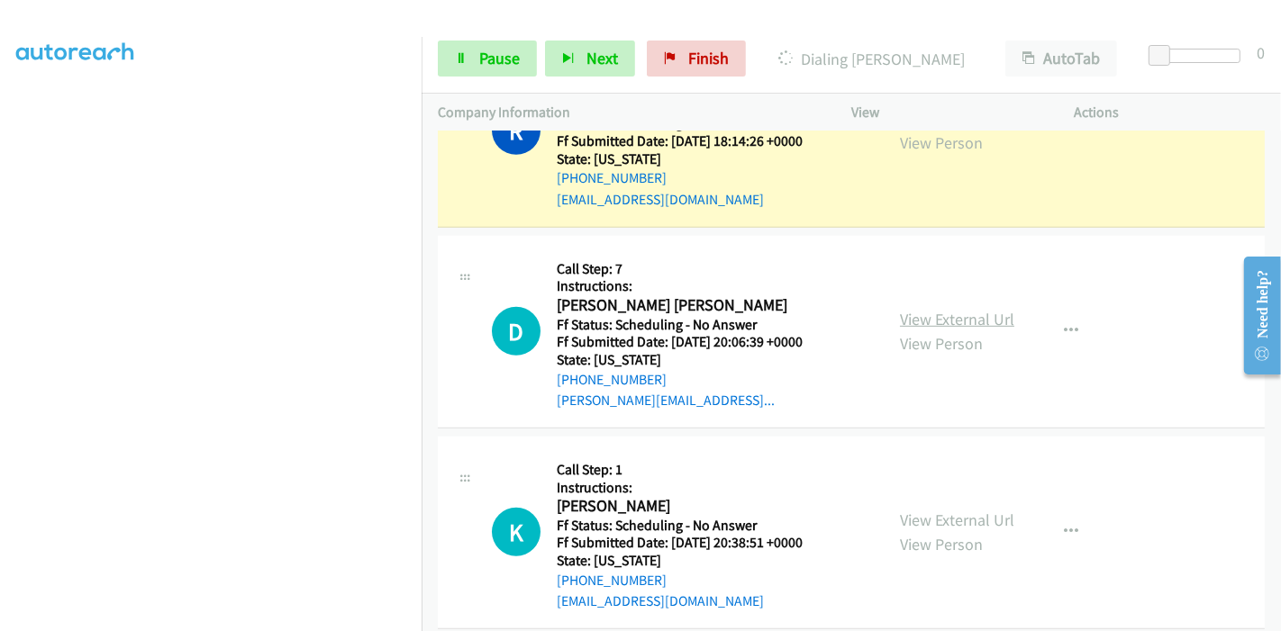
click at [949, 318] on link "View External Url" at bounding box center [957, 319] width 114 height 21
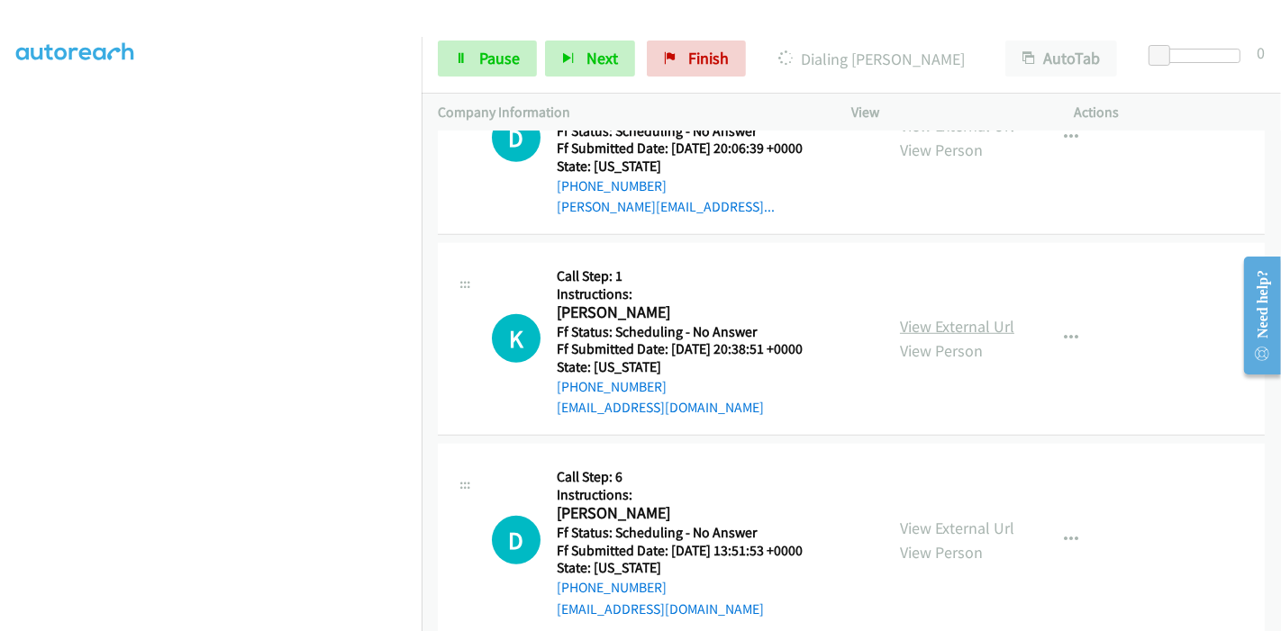
scroll to position [1182, 0]
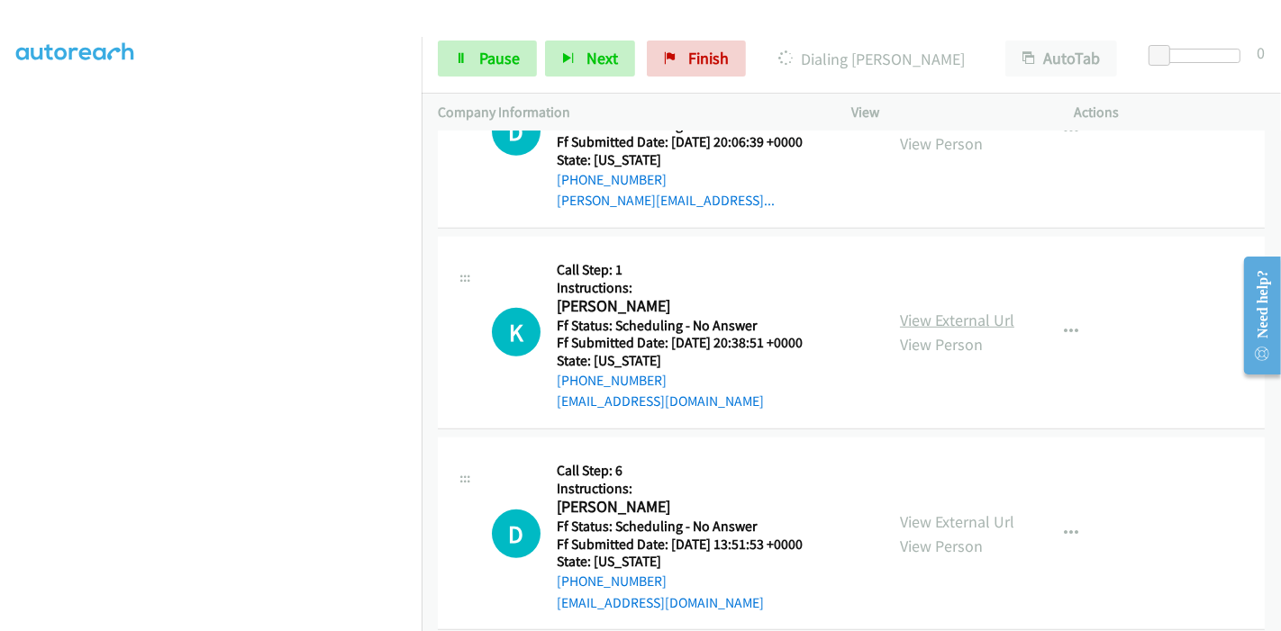
click at [949, 318] on link "View External Url" at bounding box center [957, 320] width 114 height 21
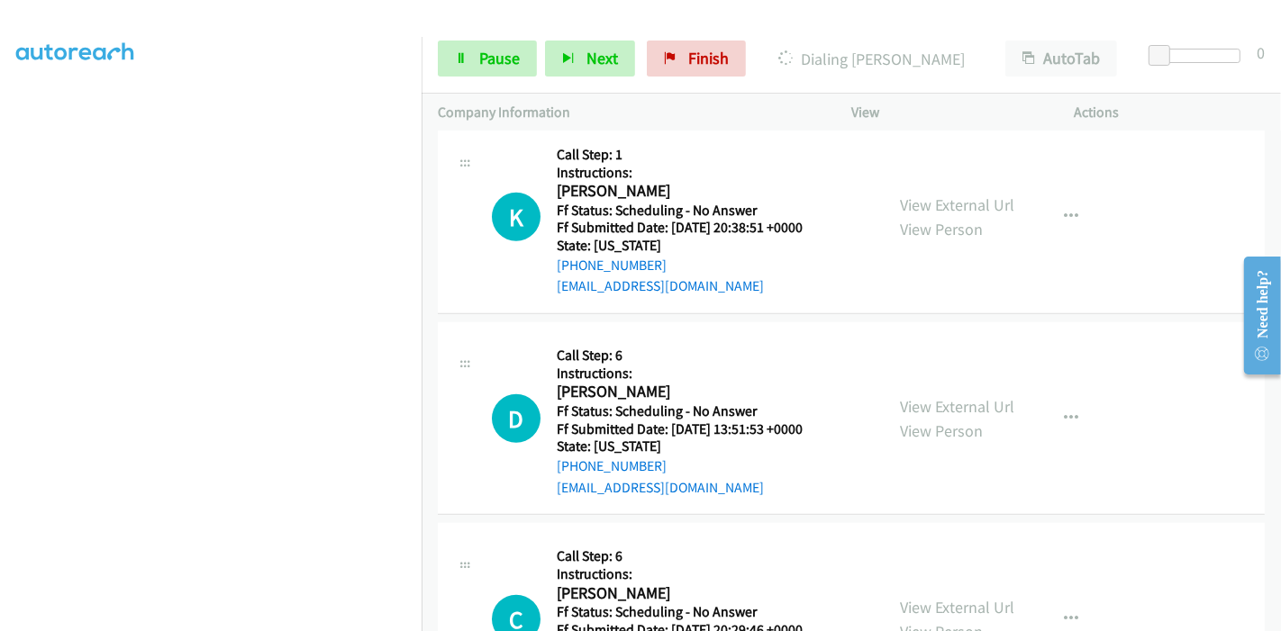
scroll to position [1382, 0]
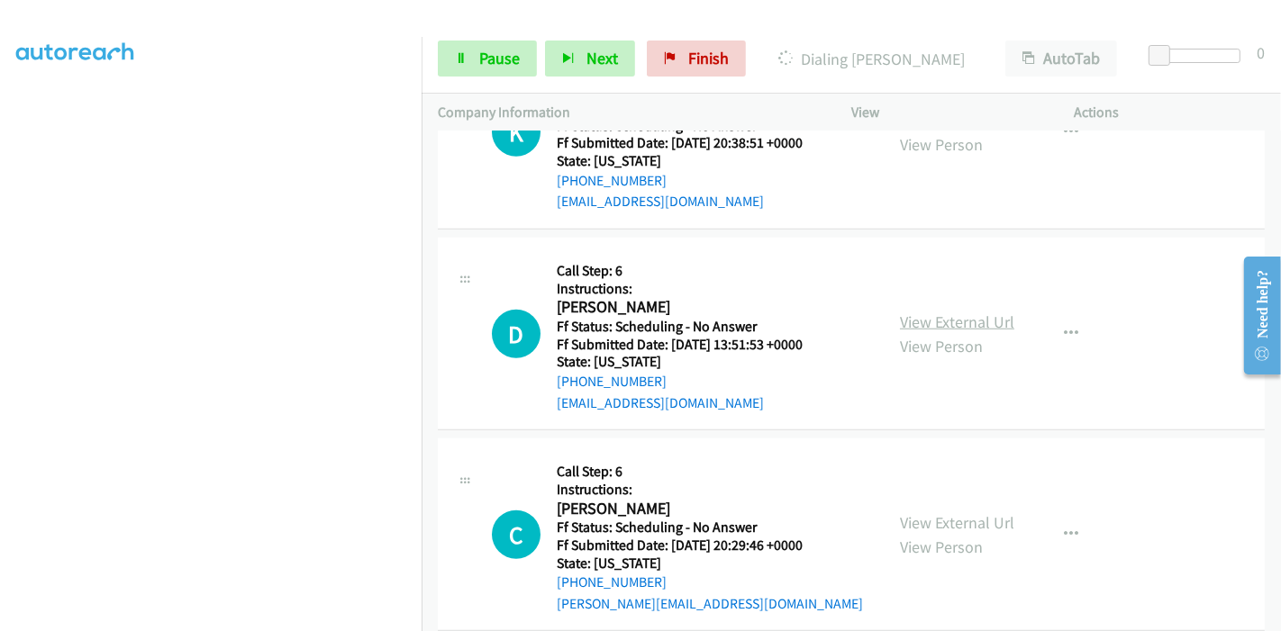
click at [930, 321] on link "View External Url" at bounding box center [957, 322] width 114 height 21
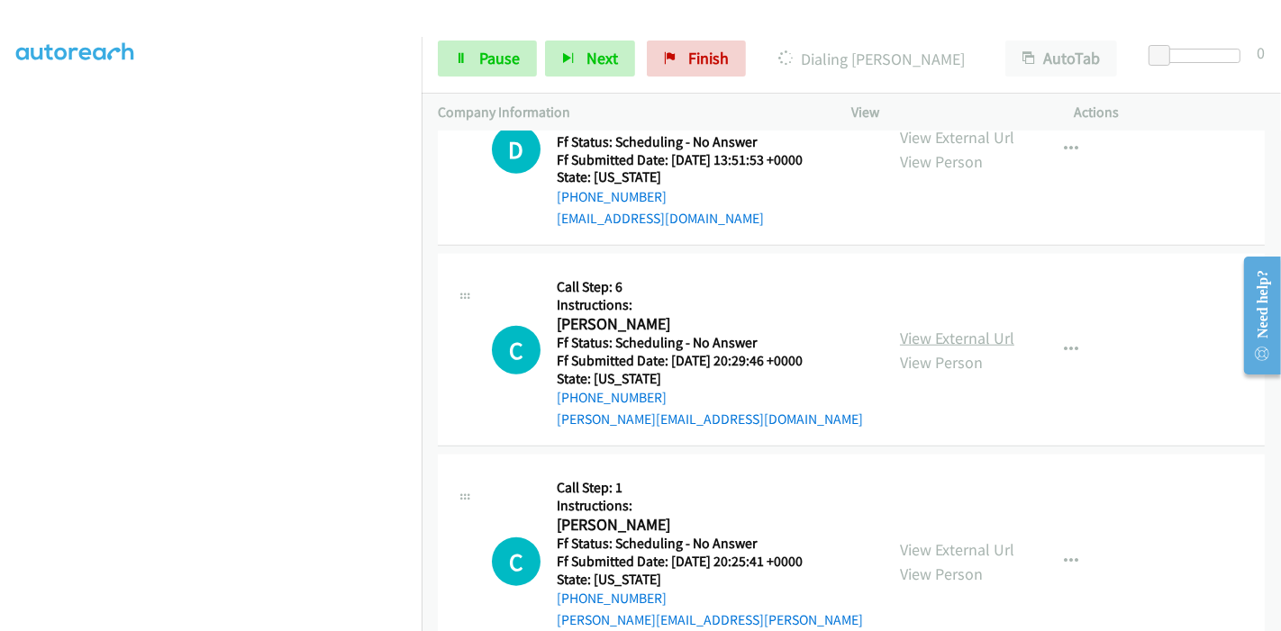
scroll to position [1583, 0]
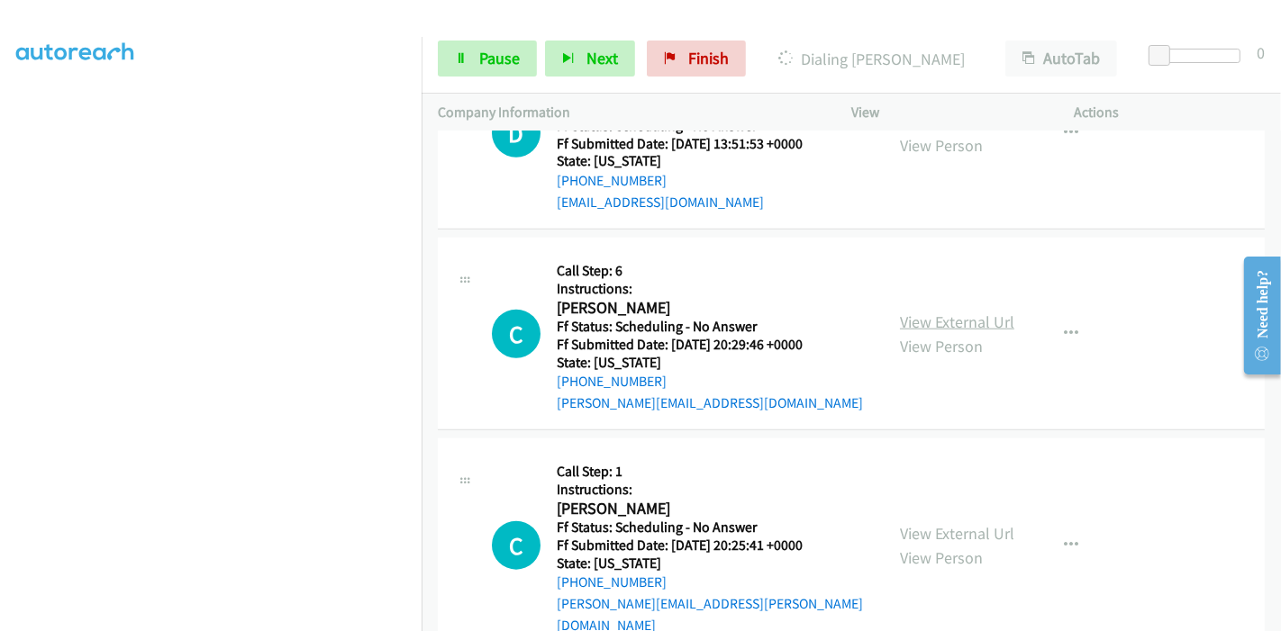
click at [930, 317] on link "View External Url" at bounding box center [957, 322] width 114 height 21
click at [939, 523] on link "View External Url" at bounding box center [957, 533] width 114 height 21
click at [476, 63] on link "Pause" at bounding box center [487, 59] width 99 height 36
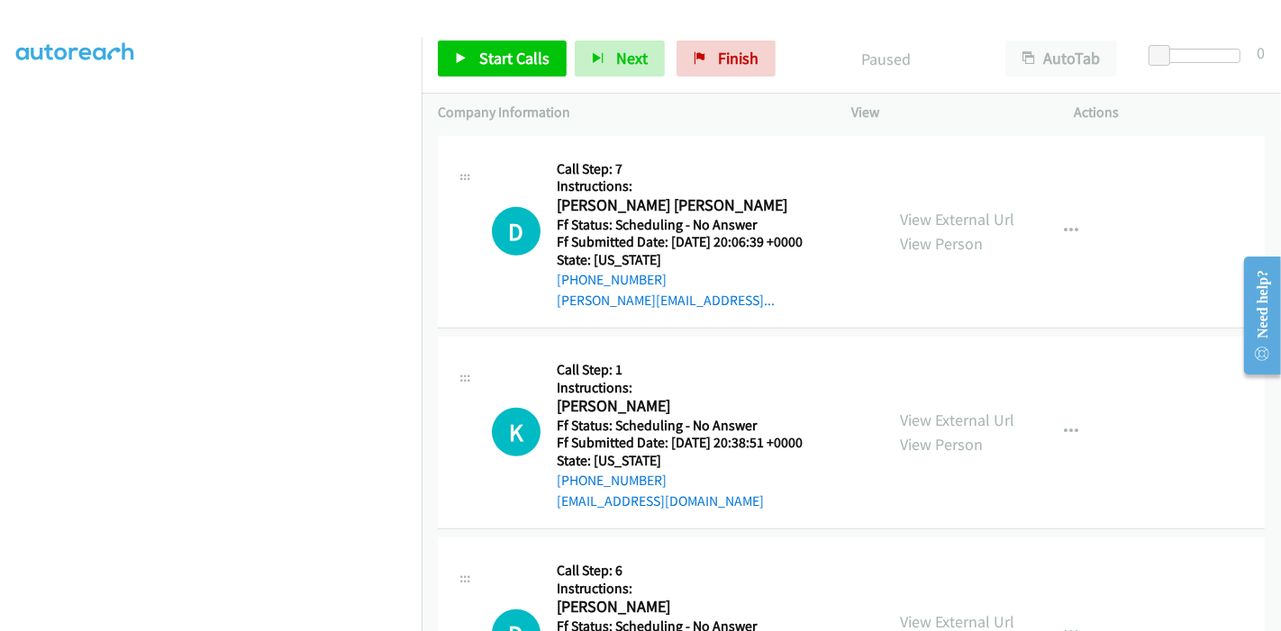
scroll to position [1120, 0]
click at [485, 60] on span "Start Calls" at bounding box center [514, 58] width 70 height 21
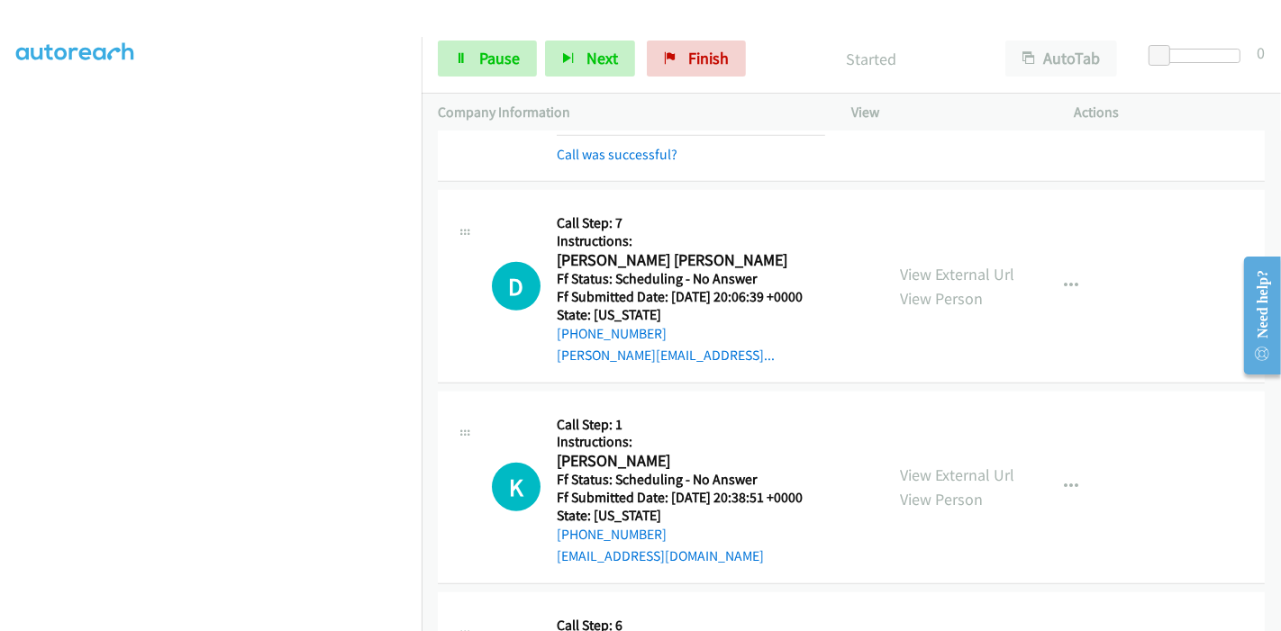
scroll to position [1020, 0]
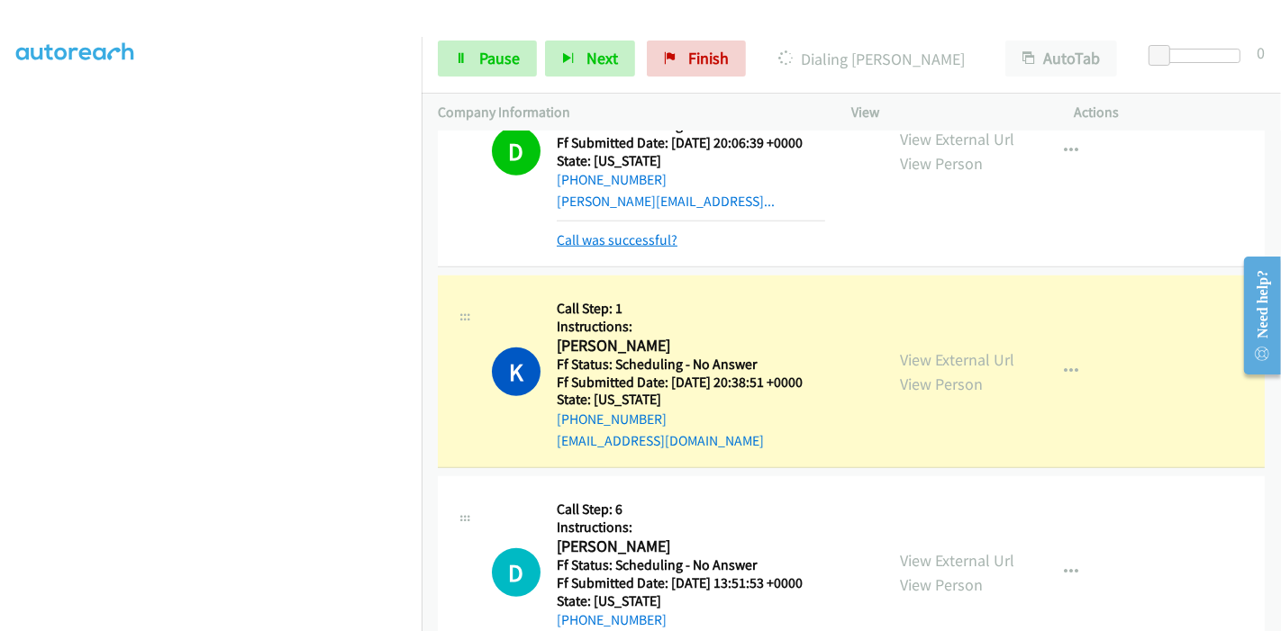
click at [649, 234] on link "Call was successful?" at bounding box center [617, 239] width 121 height 17
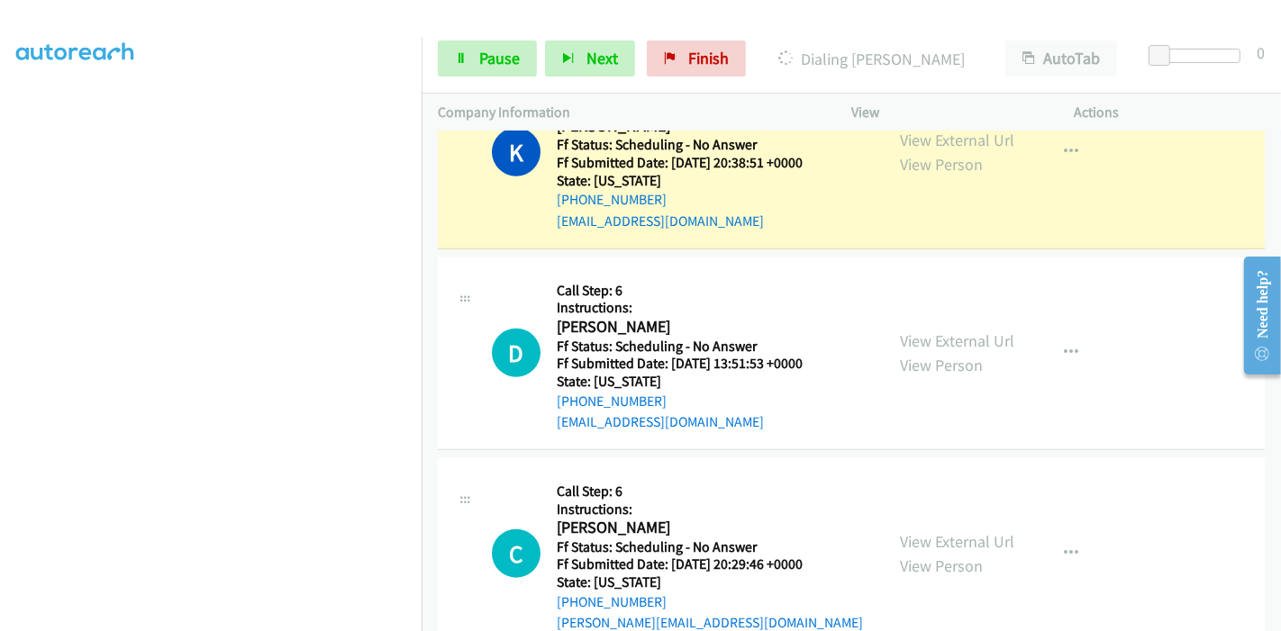
scroll to position [1420, 0]
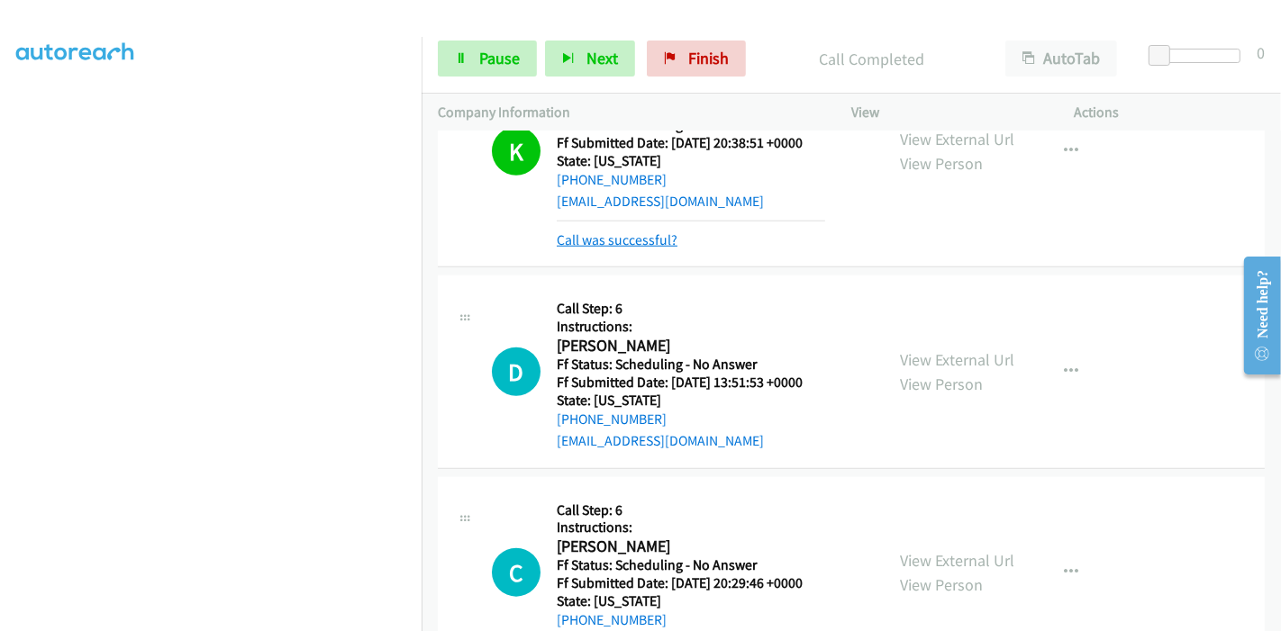
click at [652, 234] on link "Call was successful?" at bounding box center [617, 239] width 121 height 17
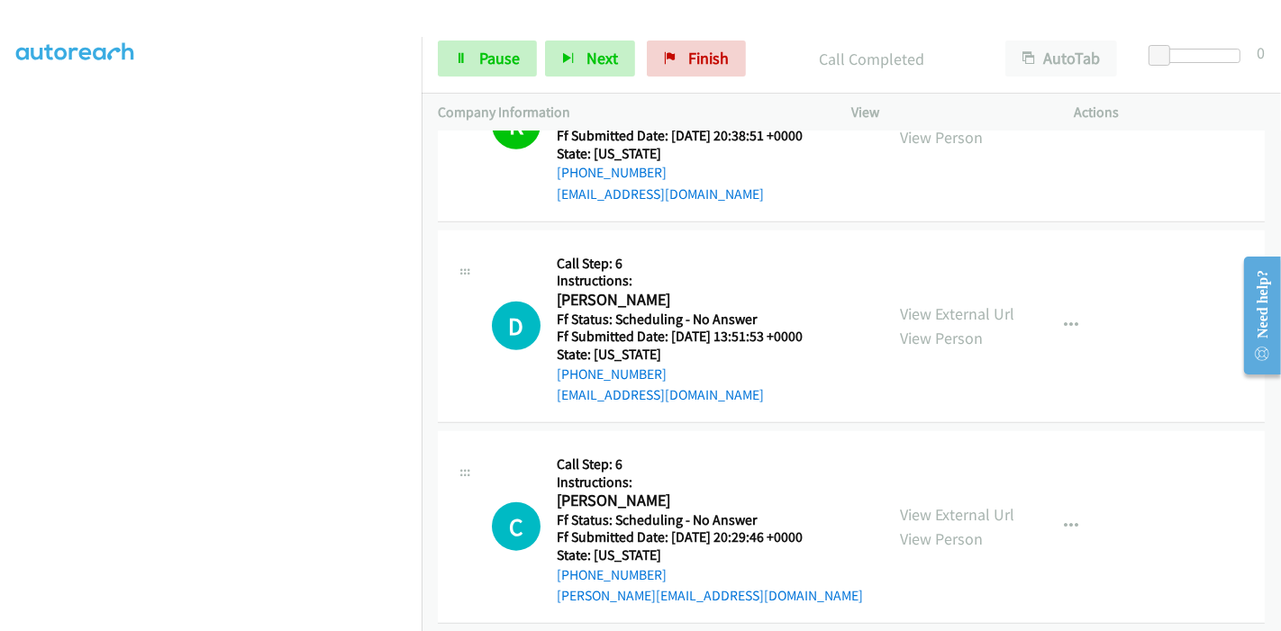
scroll to position [1501, 0]
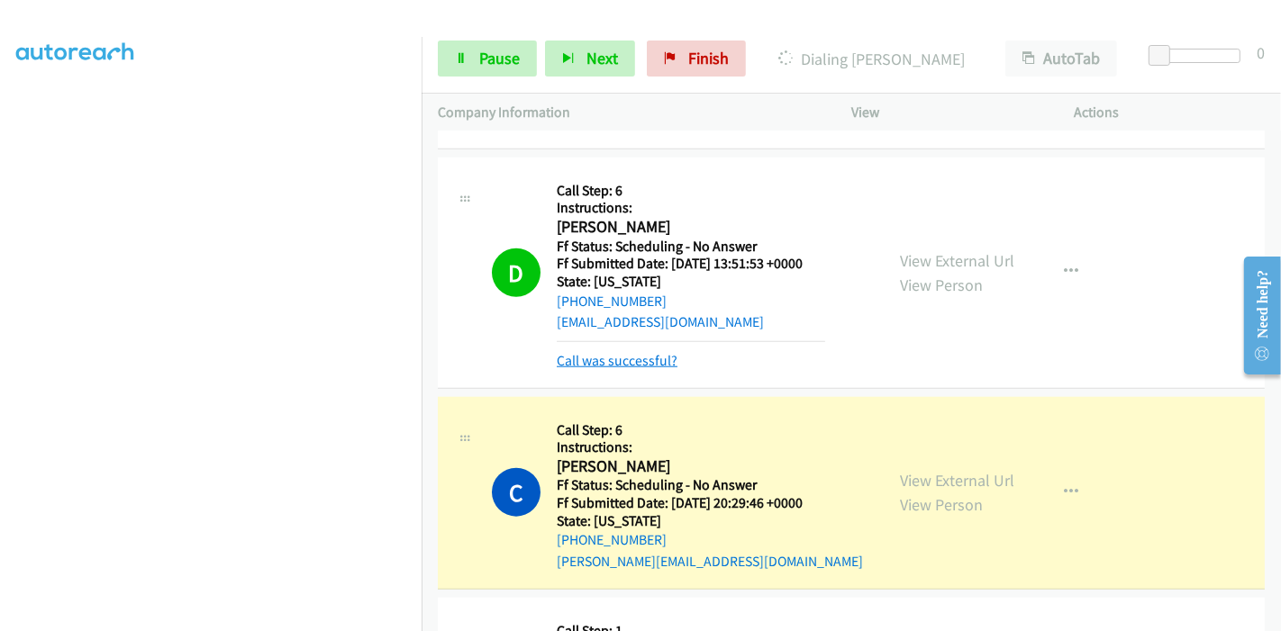
click at [605, 358] on link "Call was successful?" at bounding box center [617, 360] width 121 height 17
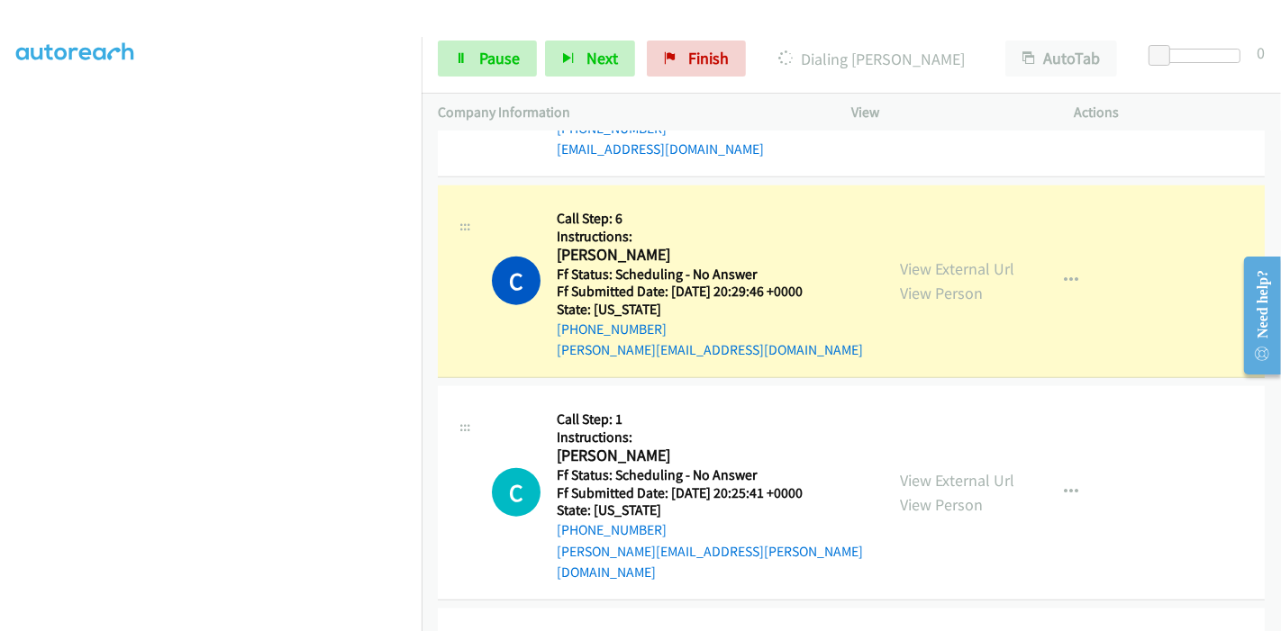
scroll to position [1701, 0]
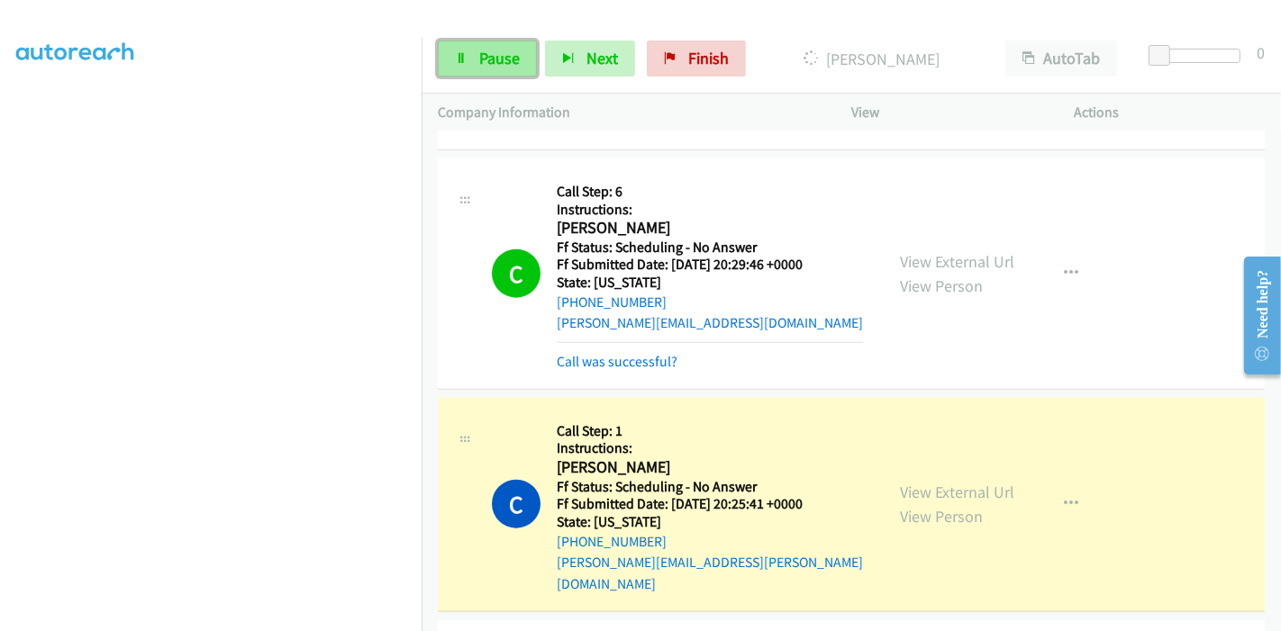
click at [488, 67] on span "Pause" at bounding box center [499, 58] width 41 height 21
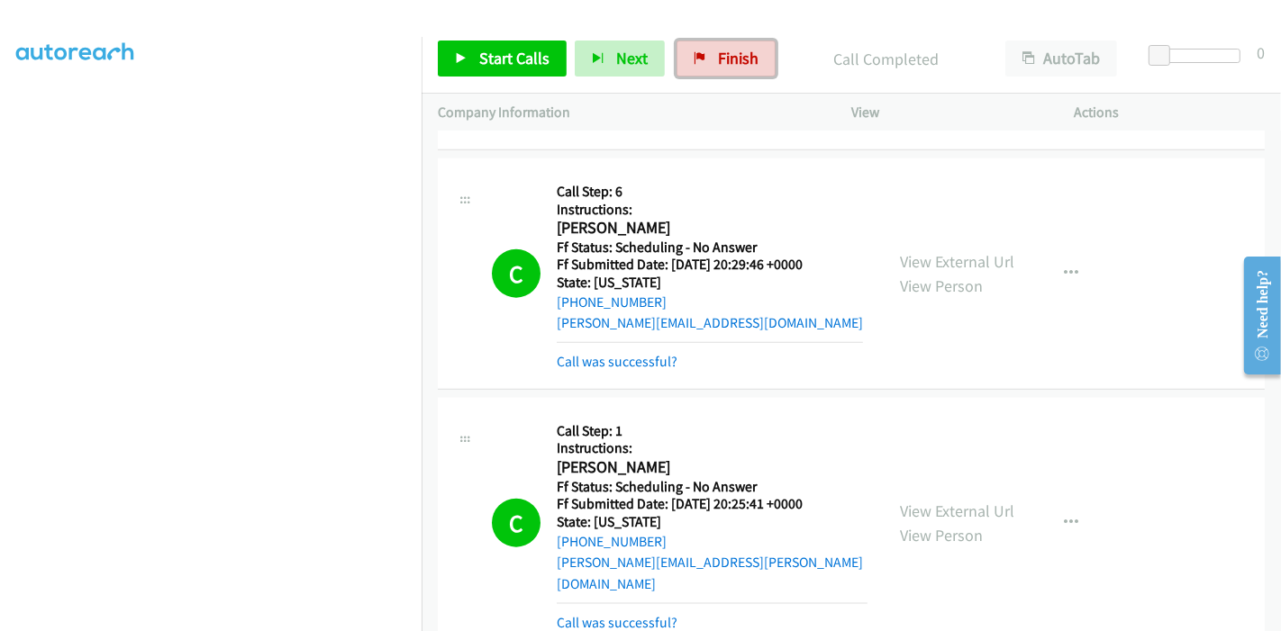
drag, startPoint x: 726, startPoint y: 58, endPoint x: 712, endPoint y: 76, distance: 23.1
click at [726, 58] on span "Finish" at bounding box center [738, 58] width 41 height 21
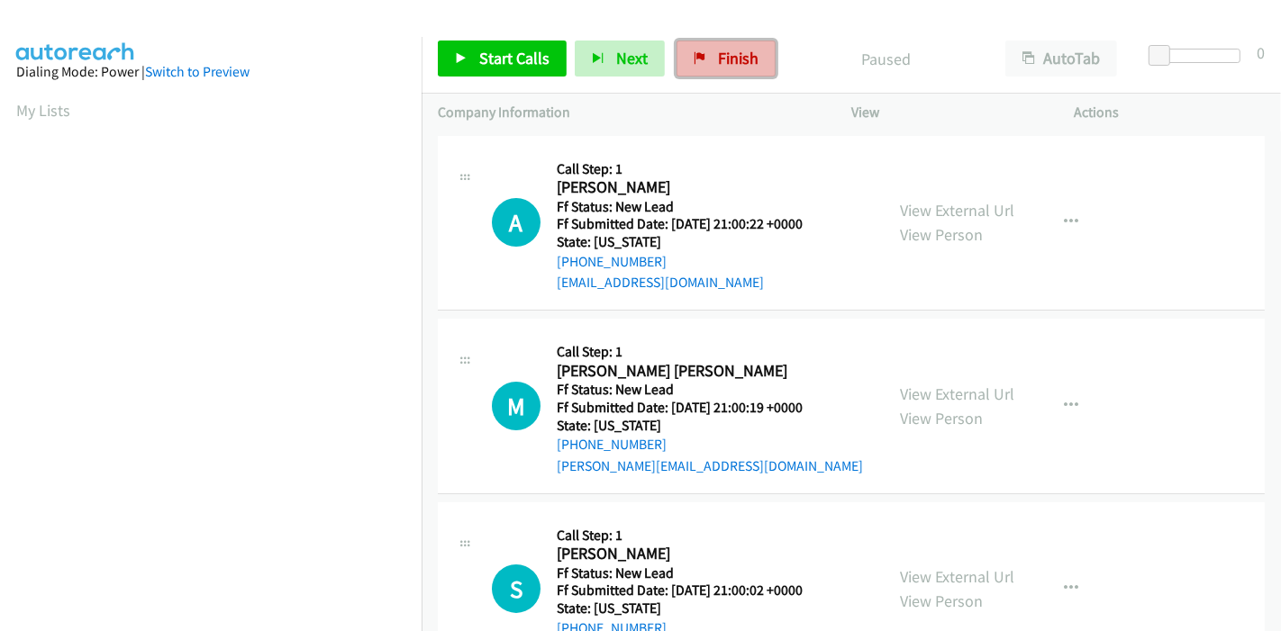
click at [736, 64] on span "Finish" at bounding box center [738, 58] width 41 height 21
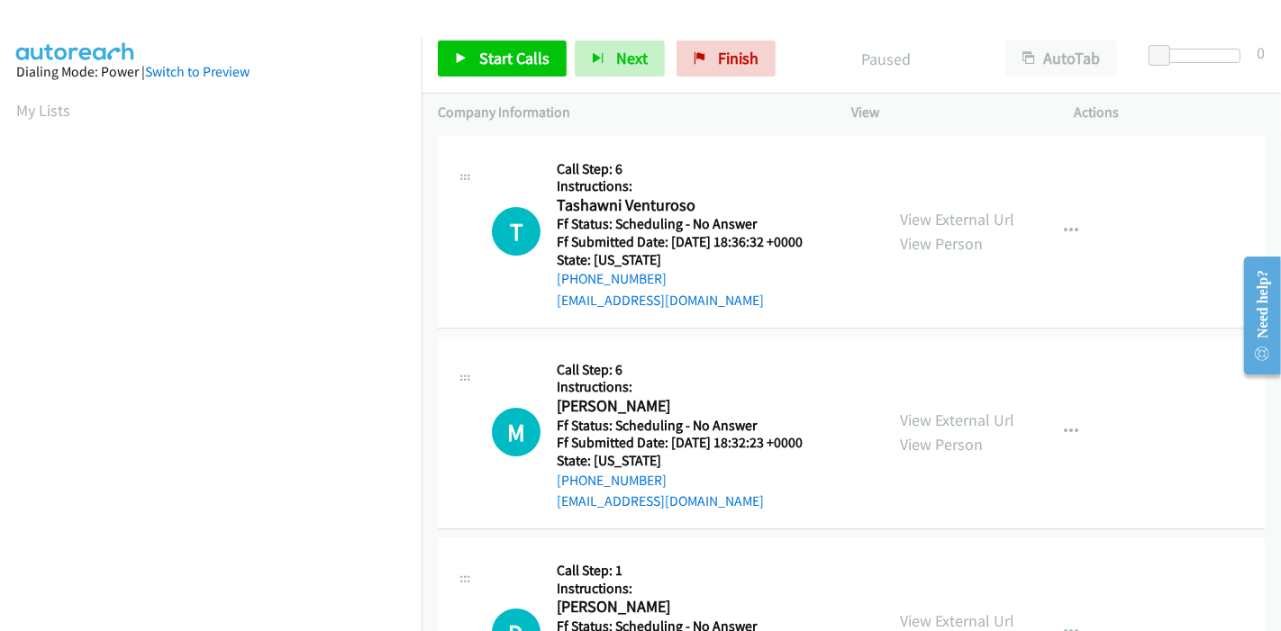
scroll to position [380, 0]
click at [479, 53] on span "Start Calls" at bounding box center [514, 58] width 70 height 21
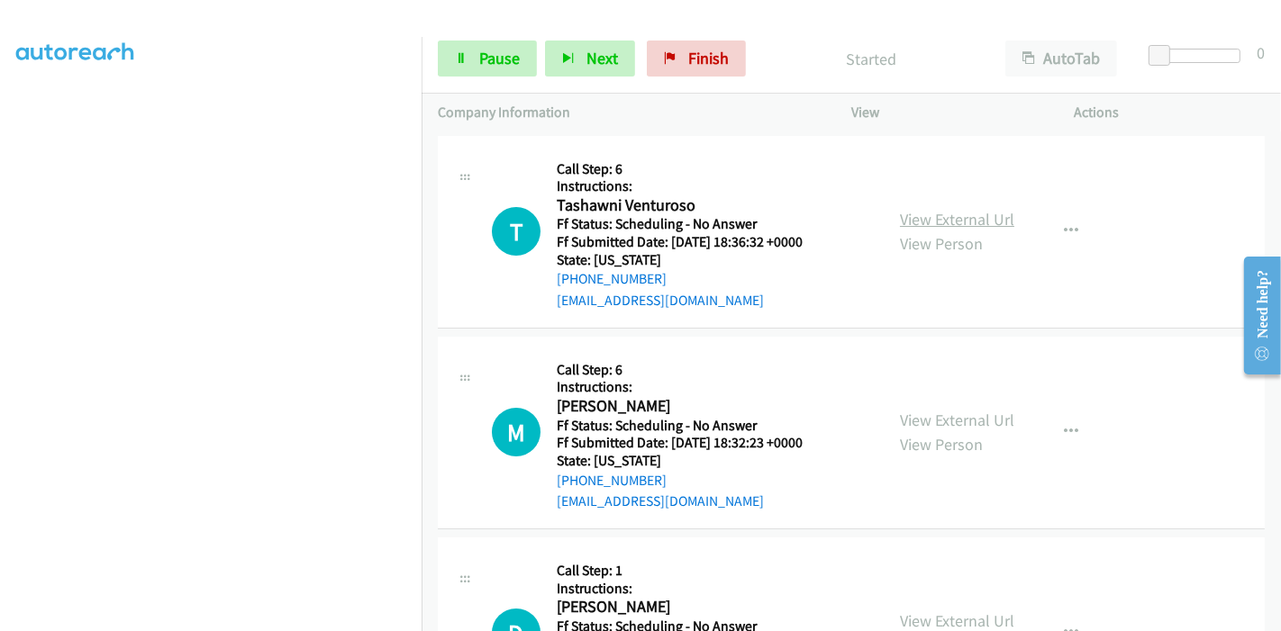
click at [947, 217] on link "View External Url" at bounding box center [957, 219] width 114 height 21
click at [924, 410] on link "View External Url" at bounding box center [957, 420] width 114 height 21
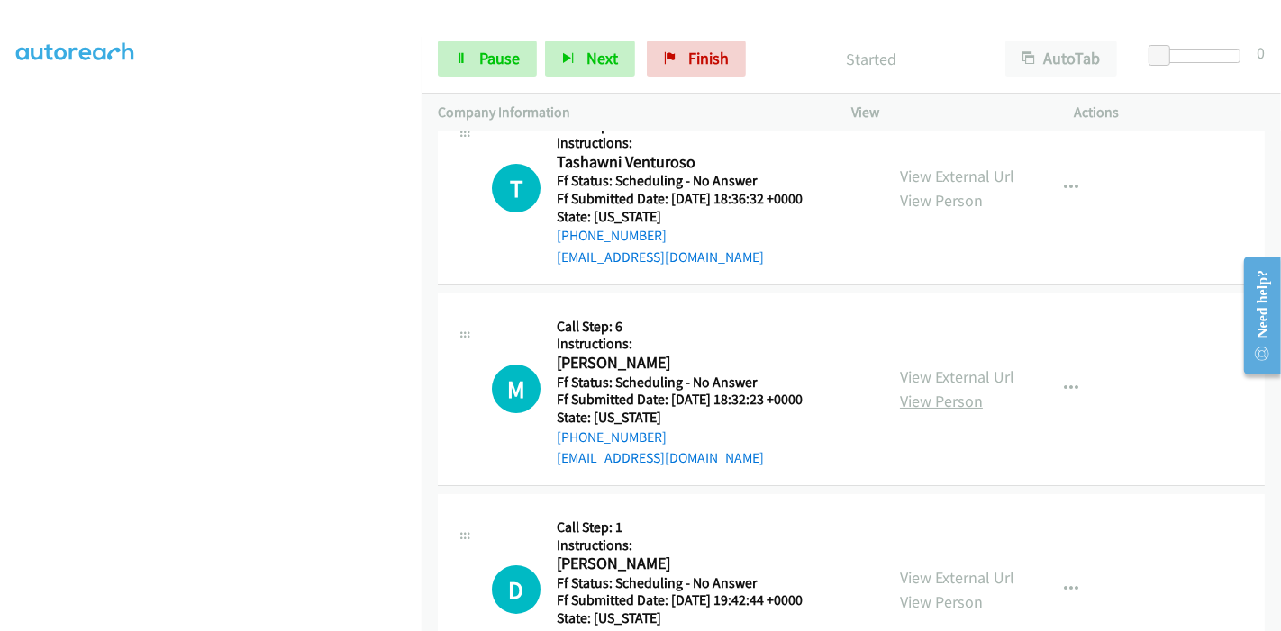
scroll to position [100, 0]
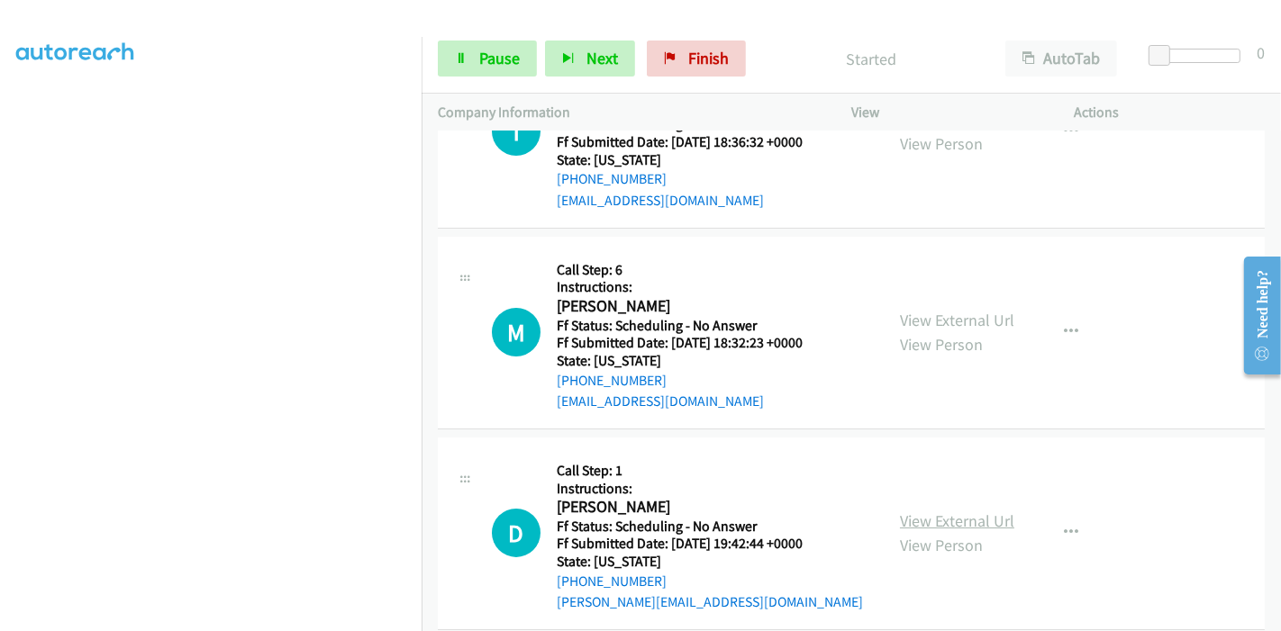
click at [918, 521] on link "View External Url" at bounding box center [957, 521] width 114 height 21
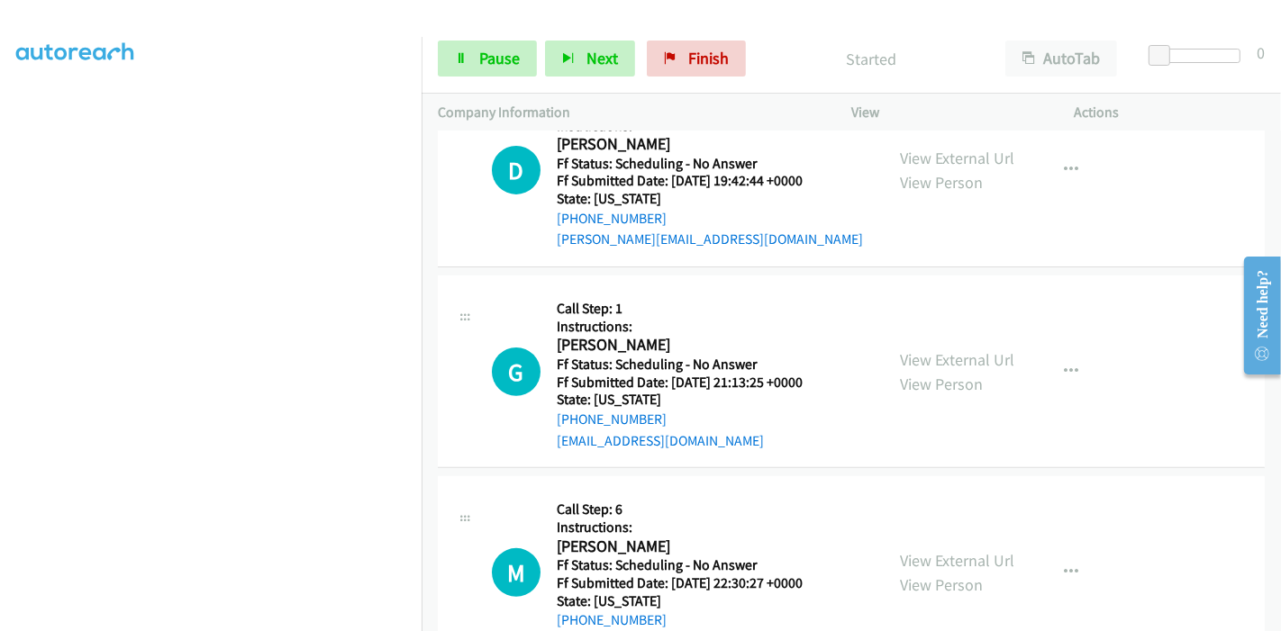
scroll to position [500, 0]
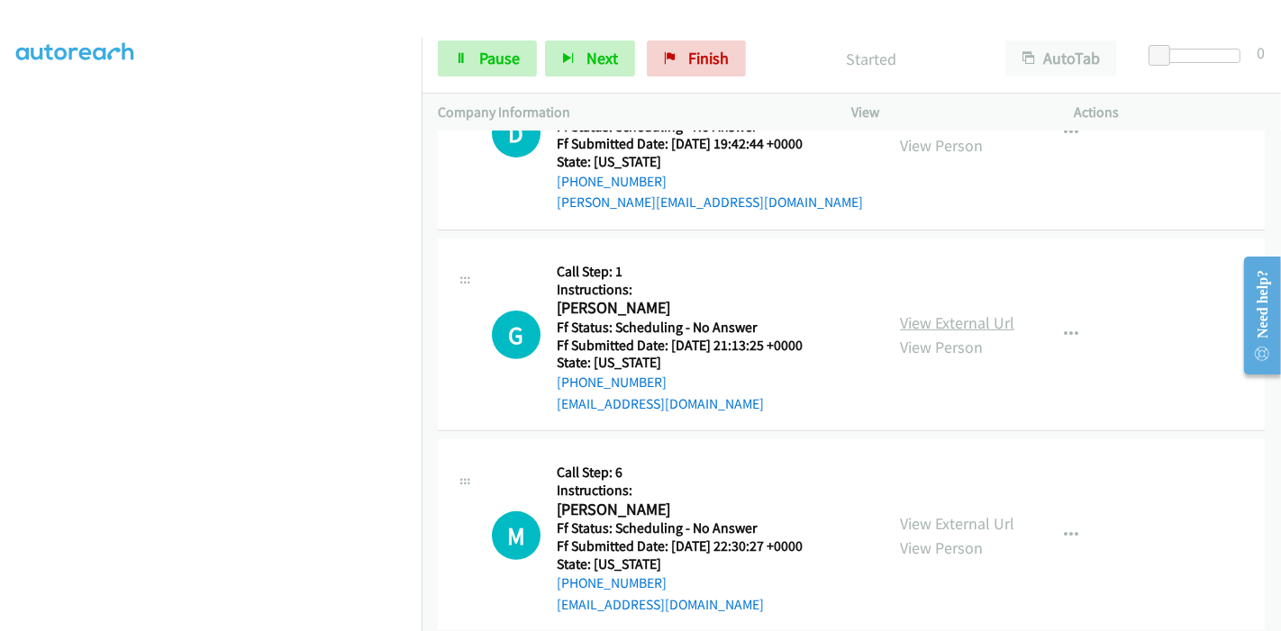
click at [915, 319] on link "View External Url" at bounding box center [957, 323] width 114 height 21
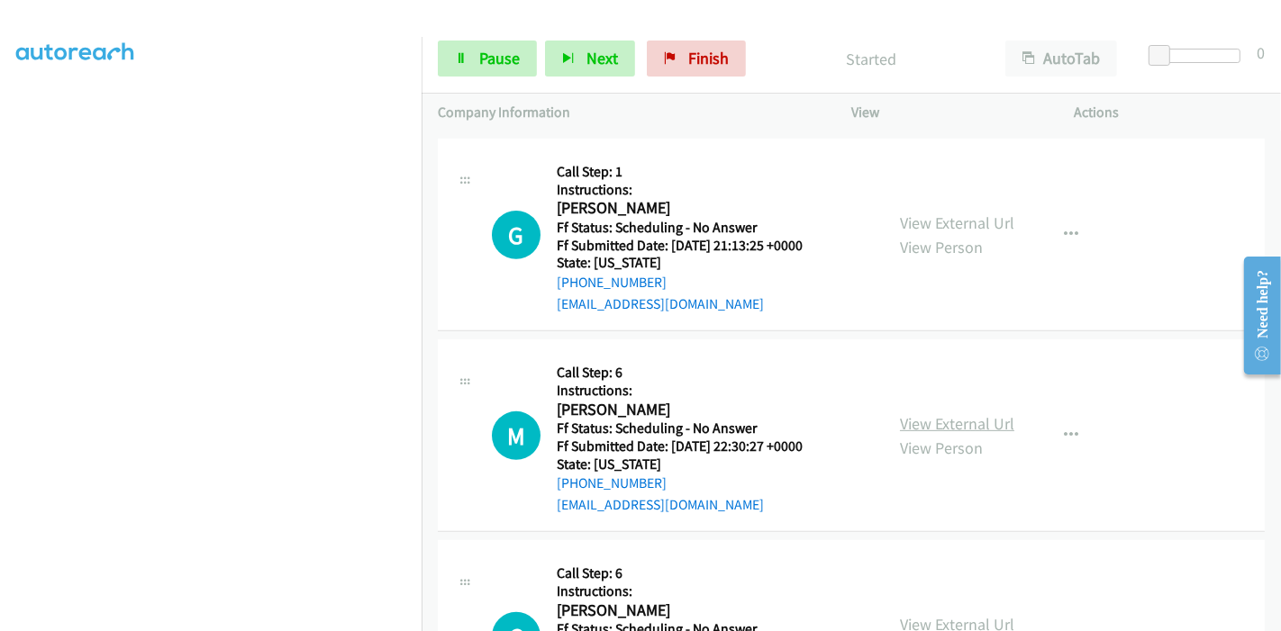
click at [975, 419] on link "View External Url" at bounding box center [957, 423] width 114 height 21
click at [485, 50] on span "Pause" at bounding box center [499, 58] width 41 height 21
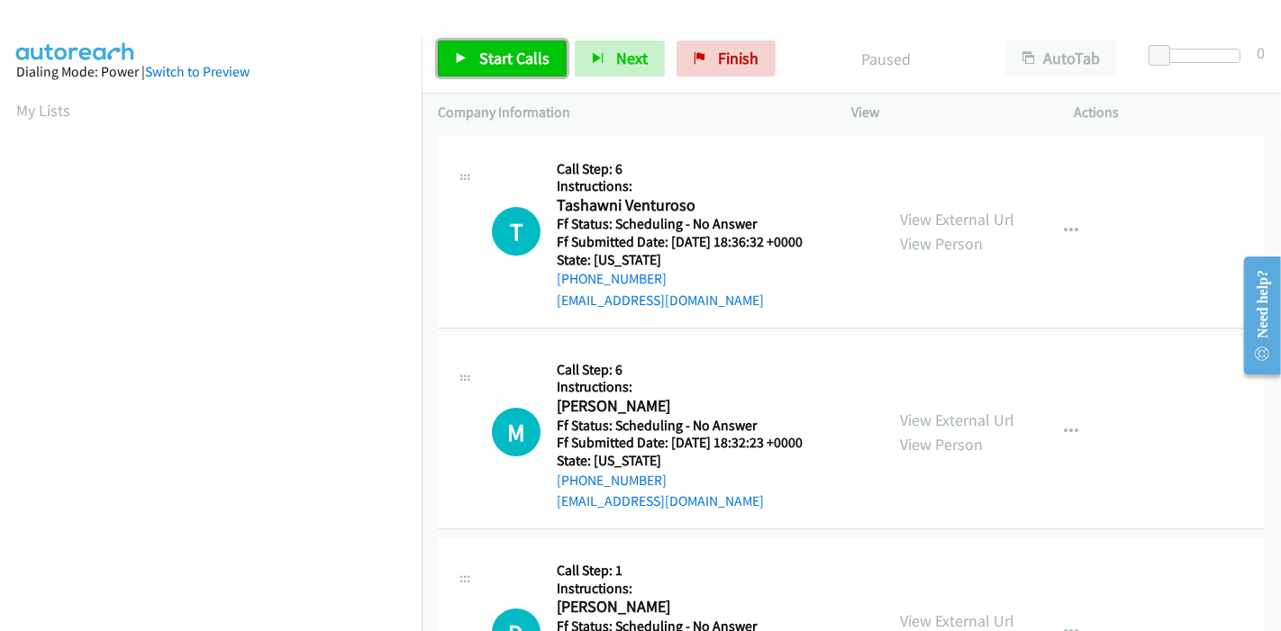
click at [475, 50] on link "Start Calls" at bounding box center [502, 59] width 129 height 36
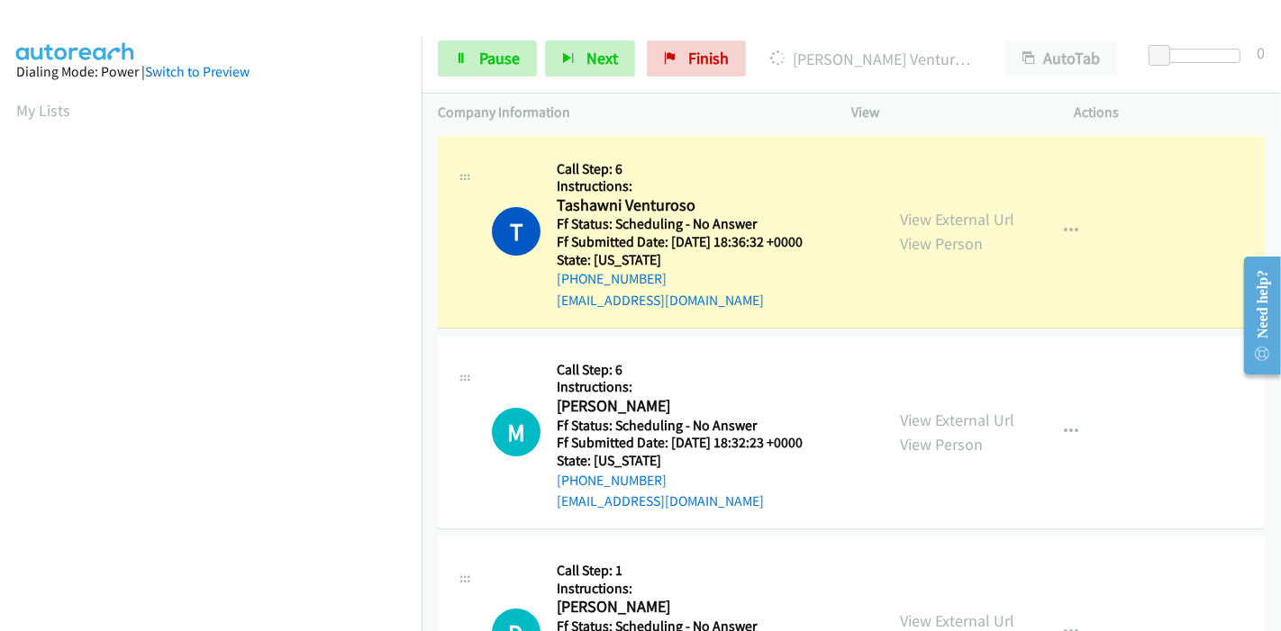
scroll to position [380, 0]
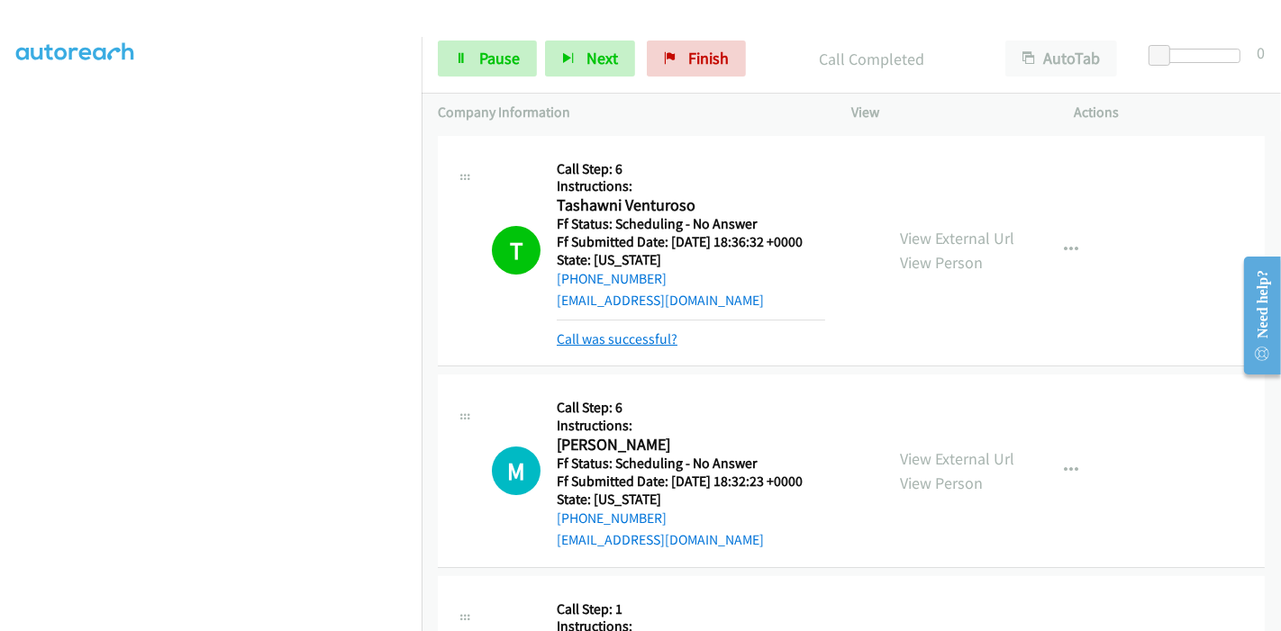
click at [621, 346] on link "Call was successful?" at bounding box center [617, 339] width 121 height 17
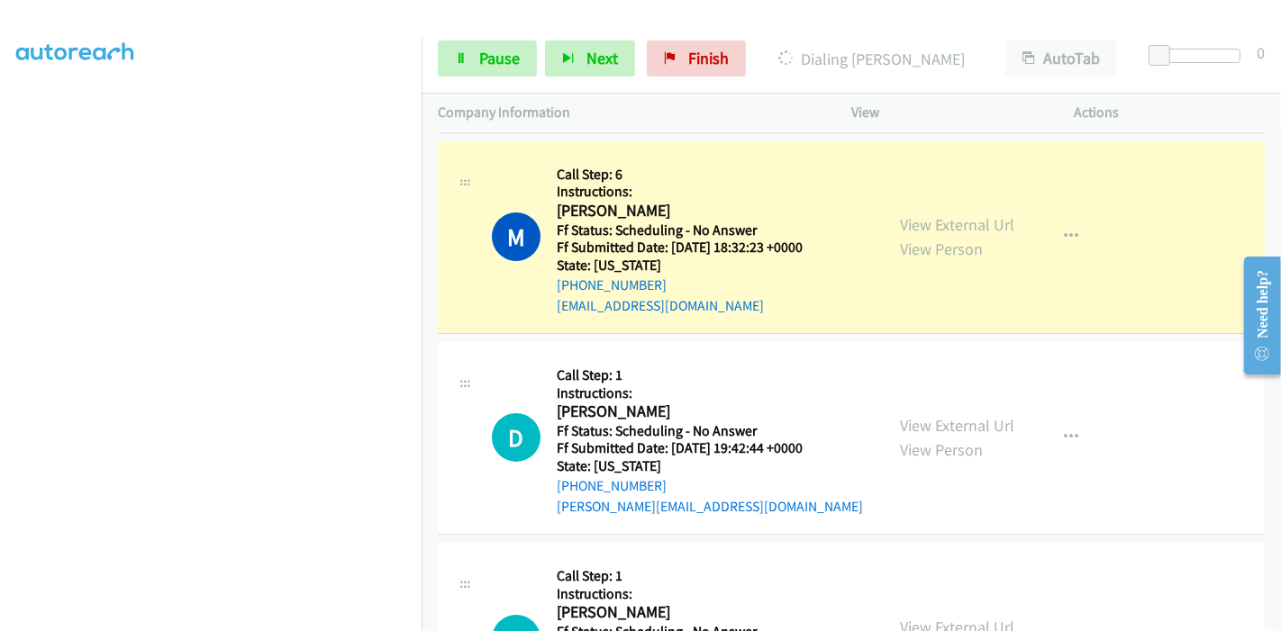
scroll to position [200, 0]
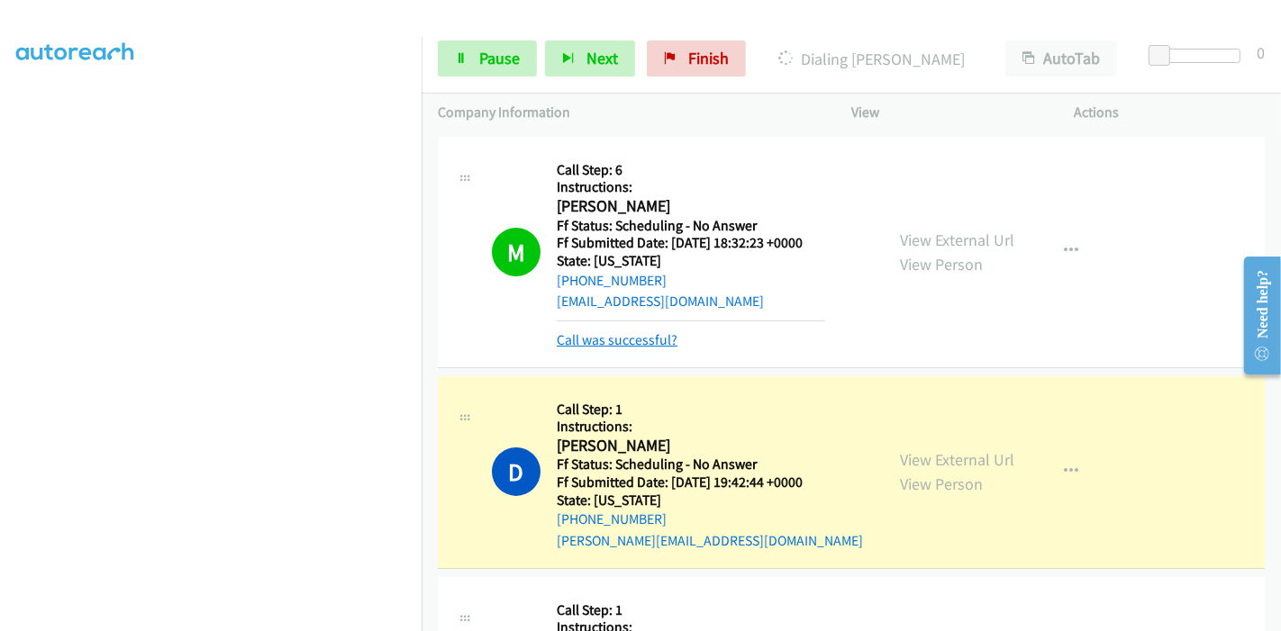
click at [631, 343] on link "Call was successful?" at bounding box center [617, 339] width 121 height 17
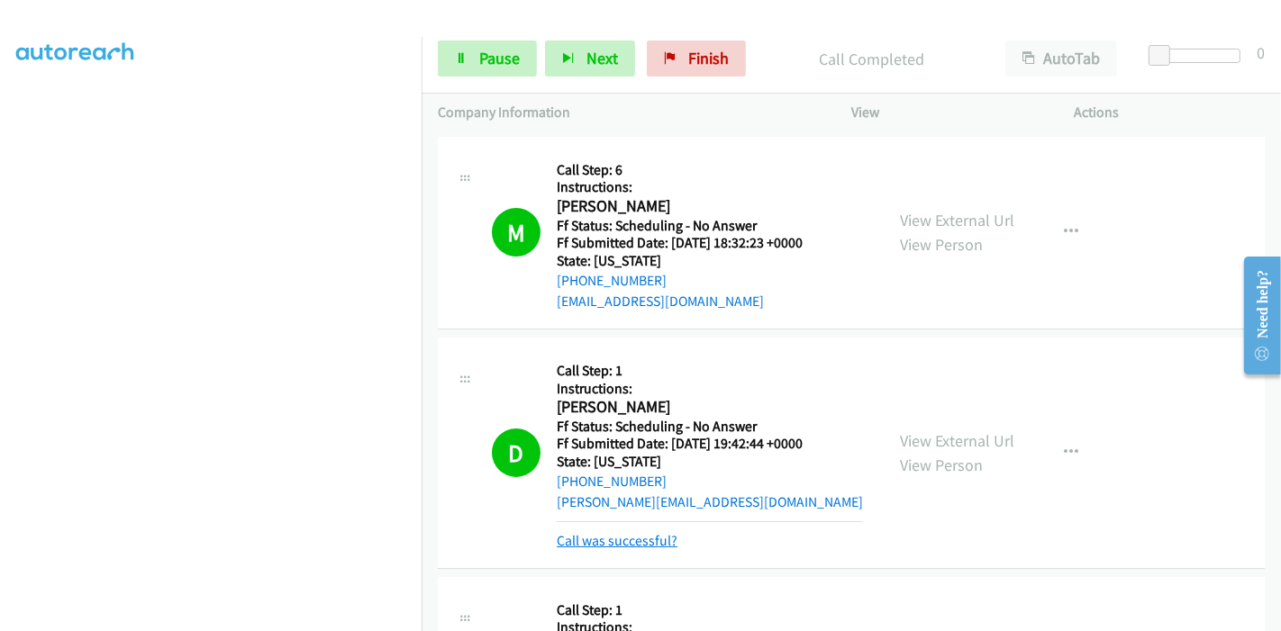
click at [654, 545] on link "Call was successful?" at bounding box center [617, 540] width 121 height 17
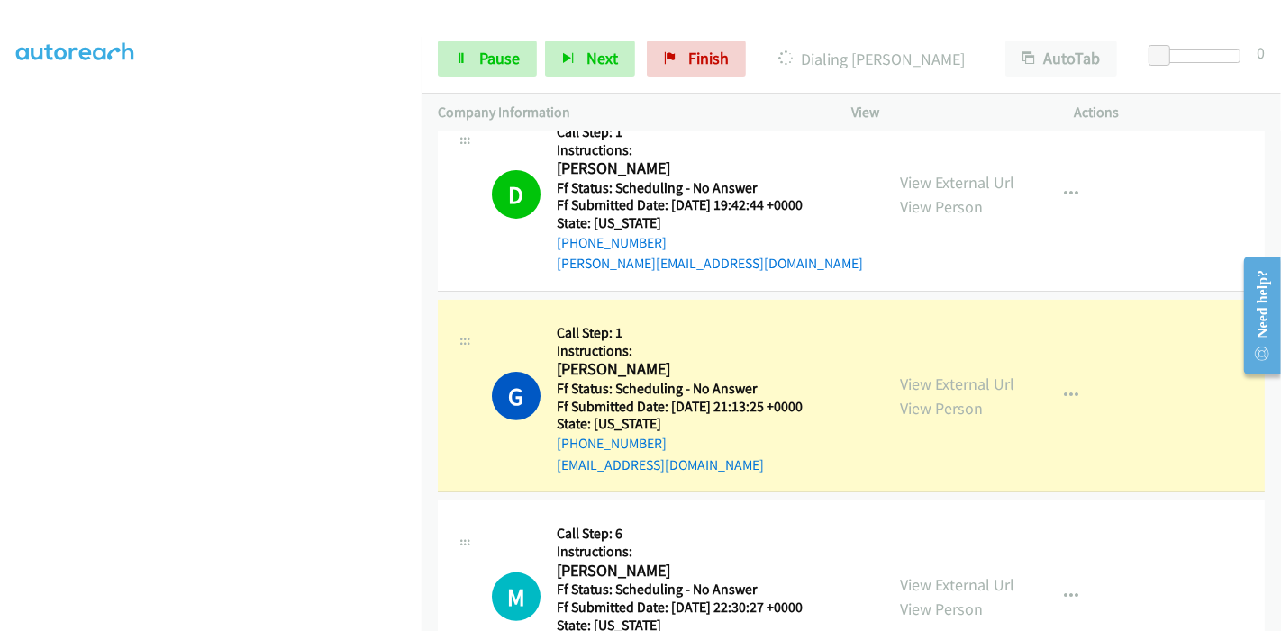
scroll to position [500, 0]
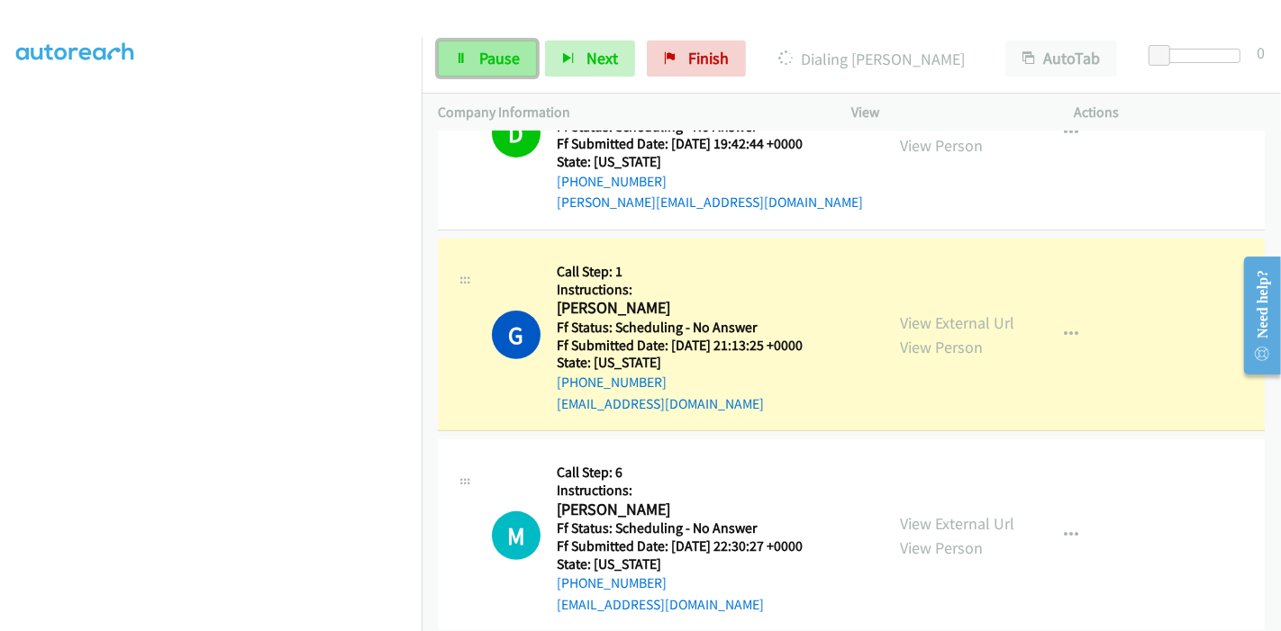
click at [463, 50] on link "Pause" at bounding box center [487, 59] width 99 height 36
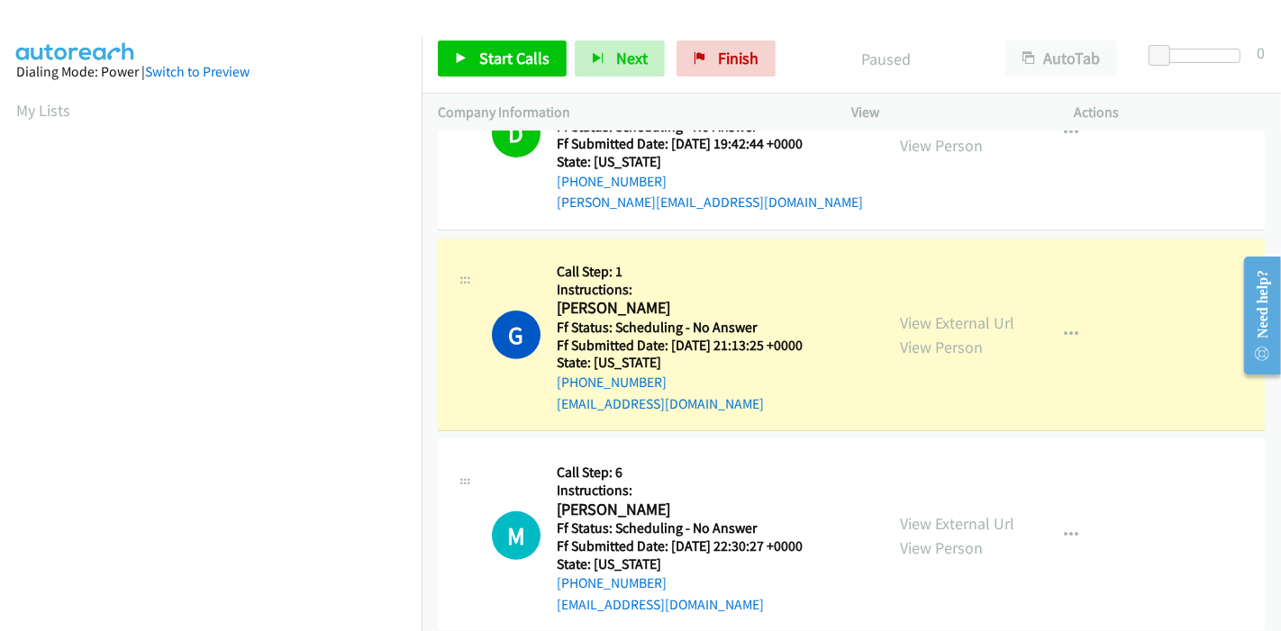
scroll to position [380, 0]
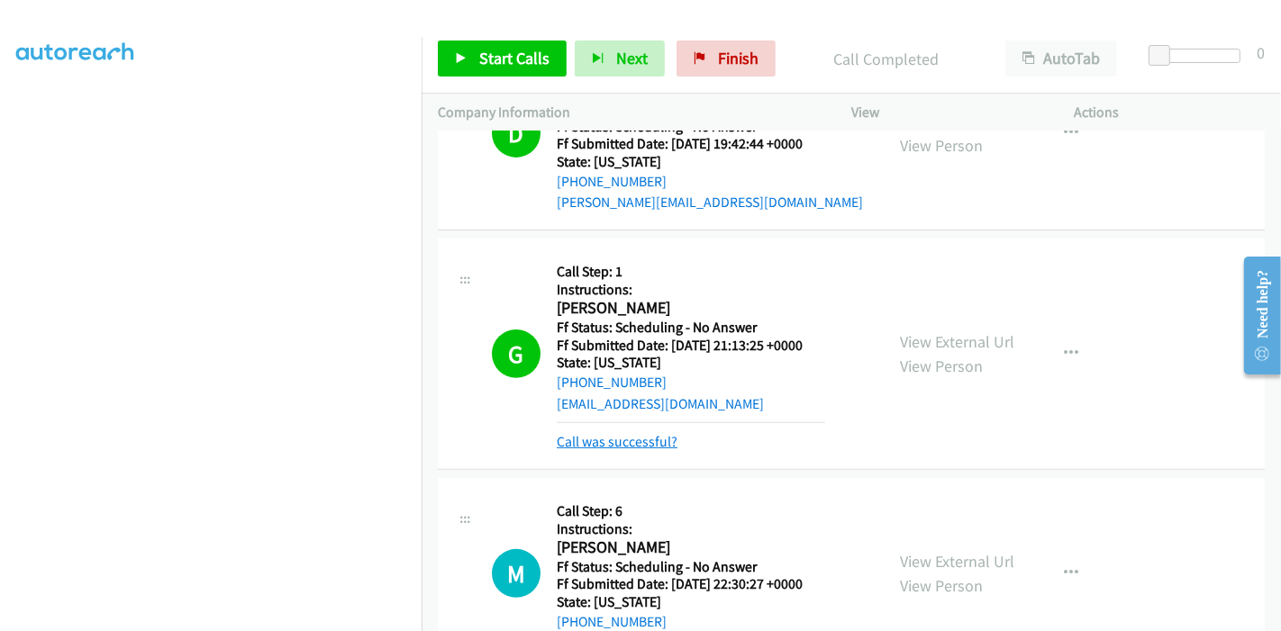
click at [623, 433] on link "Call was successful?" at bounding box center [617, 441] width 121 height 17
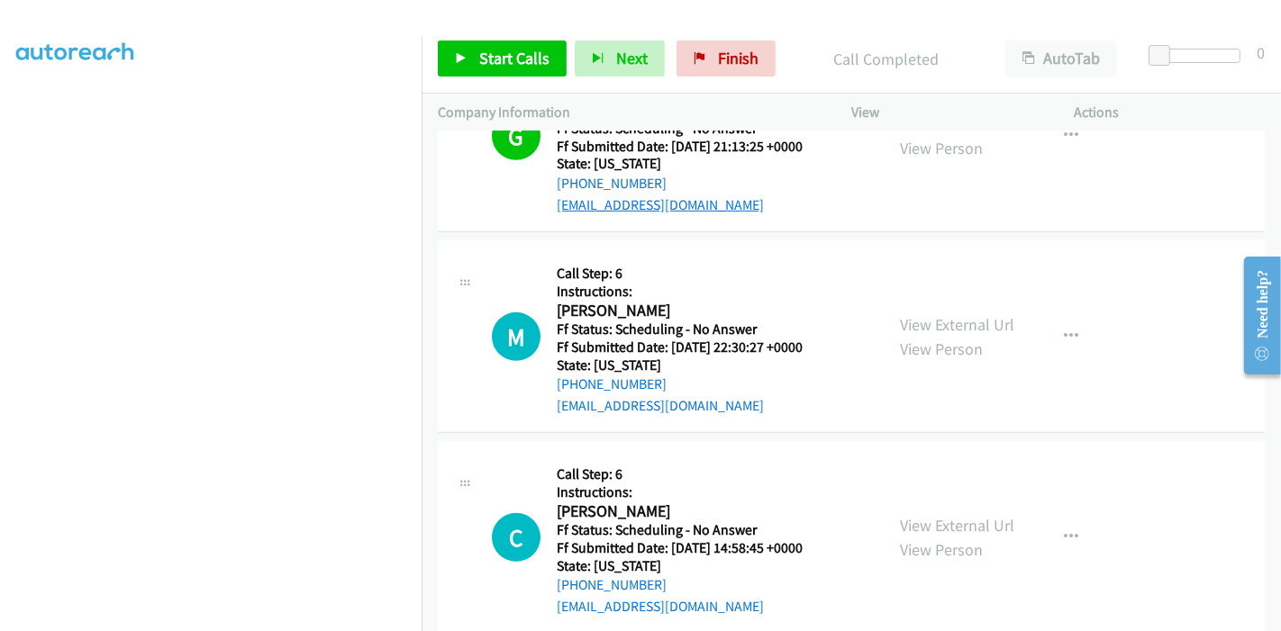
scroll to position [700, 0]
click at [471, 50] on link "Start Calls" at bounding box center [502, 59] width 129 height 36
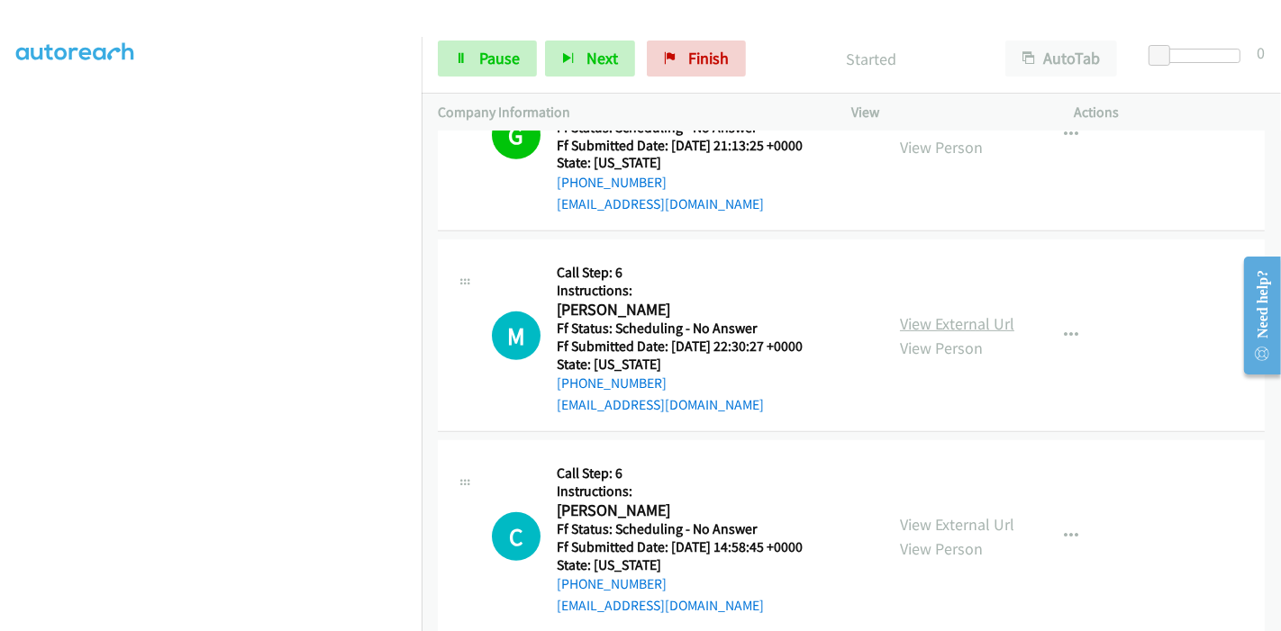
click at [965, 328] on link "View External Url" at bounding box center [957, 323] width 114 height 21
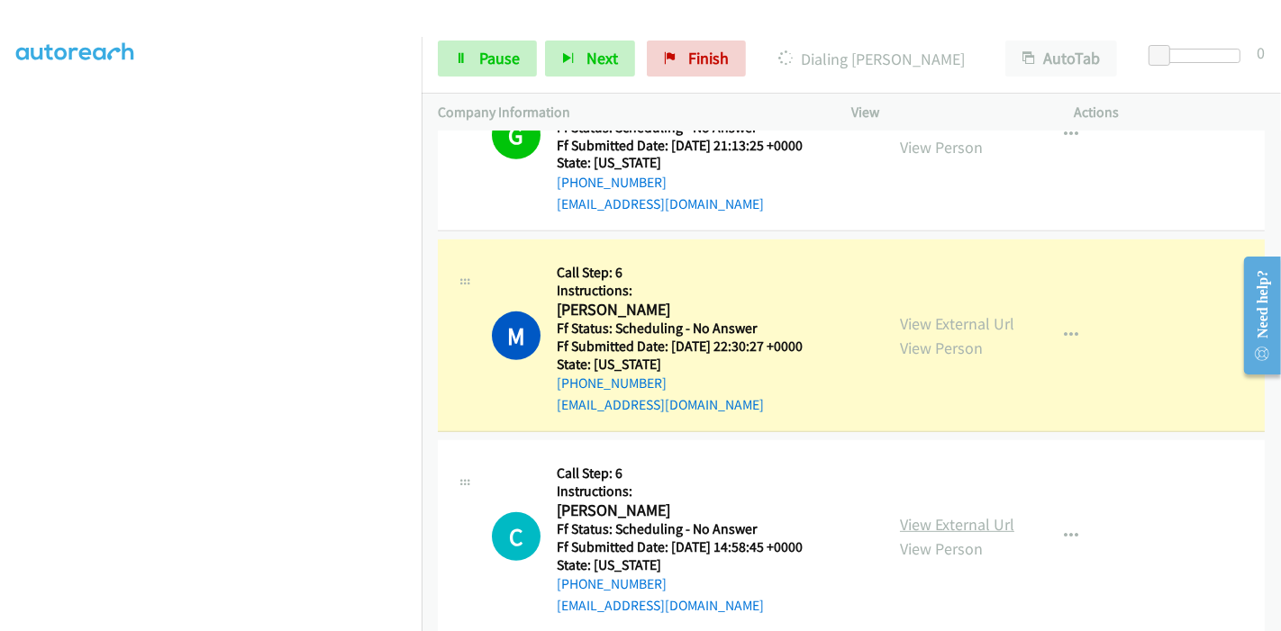
click at [931, 521] on link "View External Url" at bounding box center [957, 524] width 114 height 21
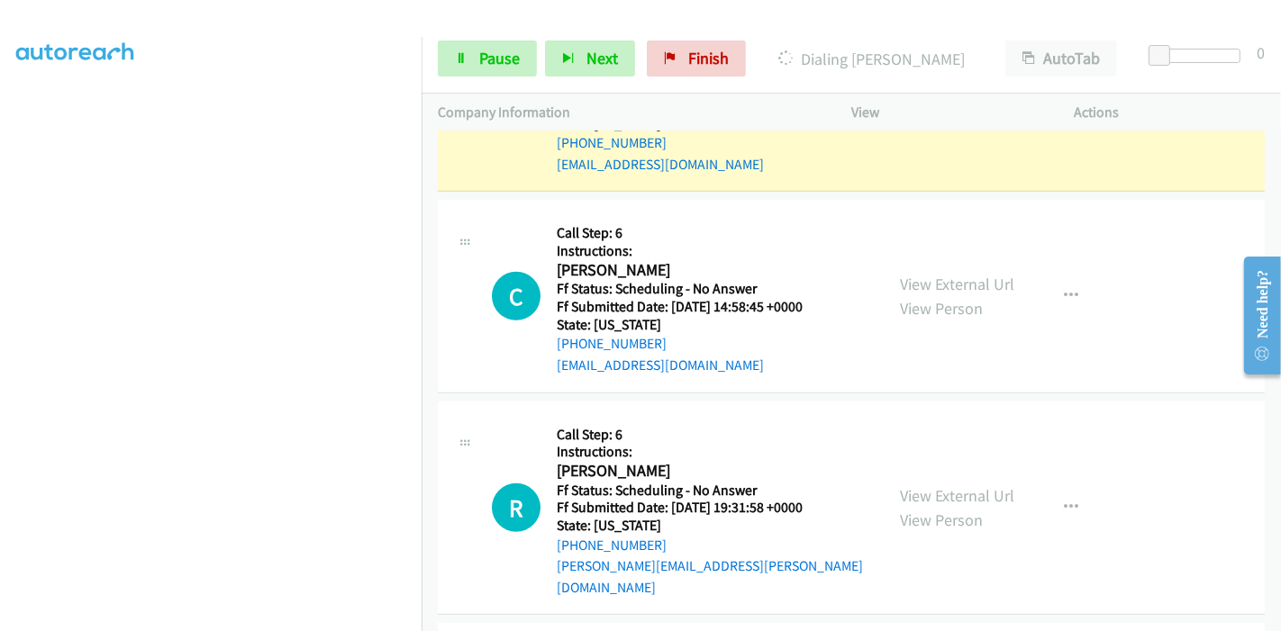
scroll to position [1001, 0]
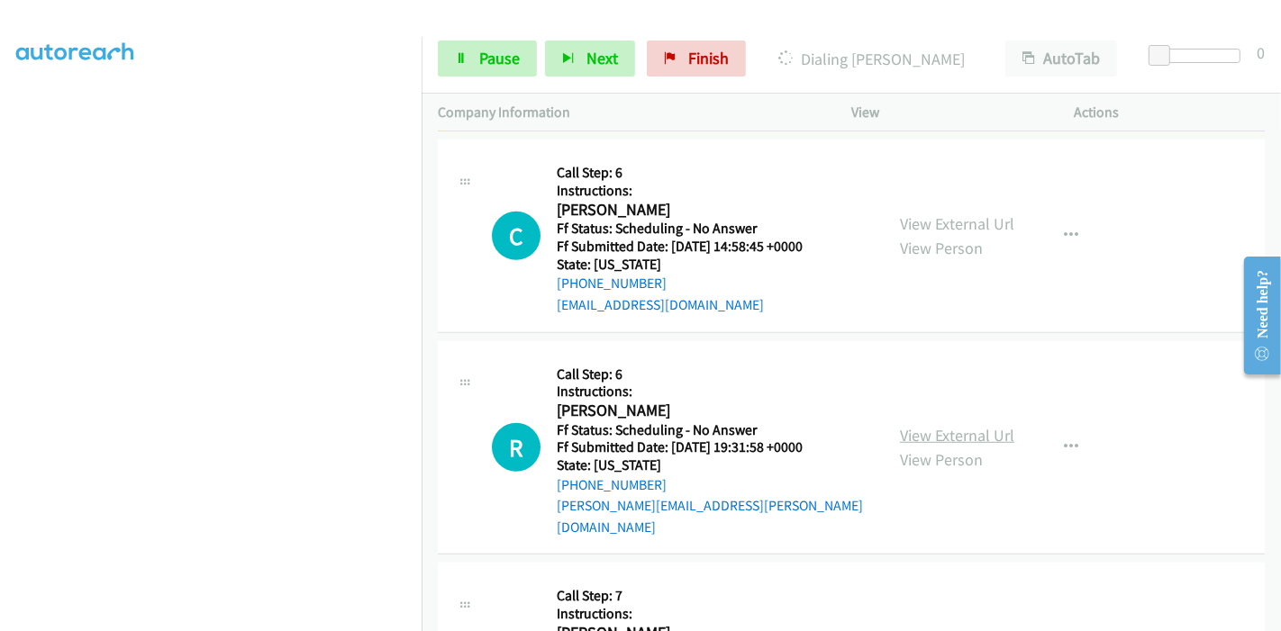
click at [907, 426] on link "View External Url" at bounding box center [957, 435] width 114 height 21
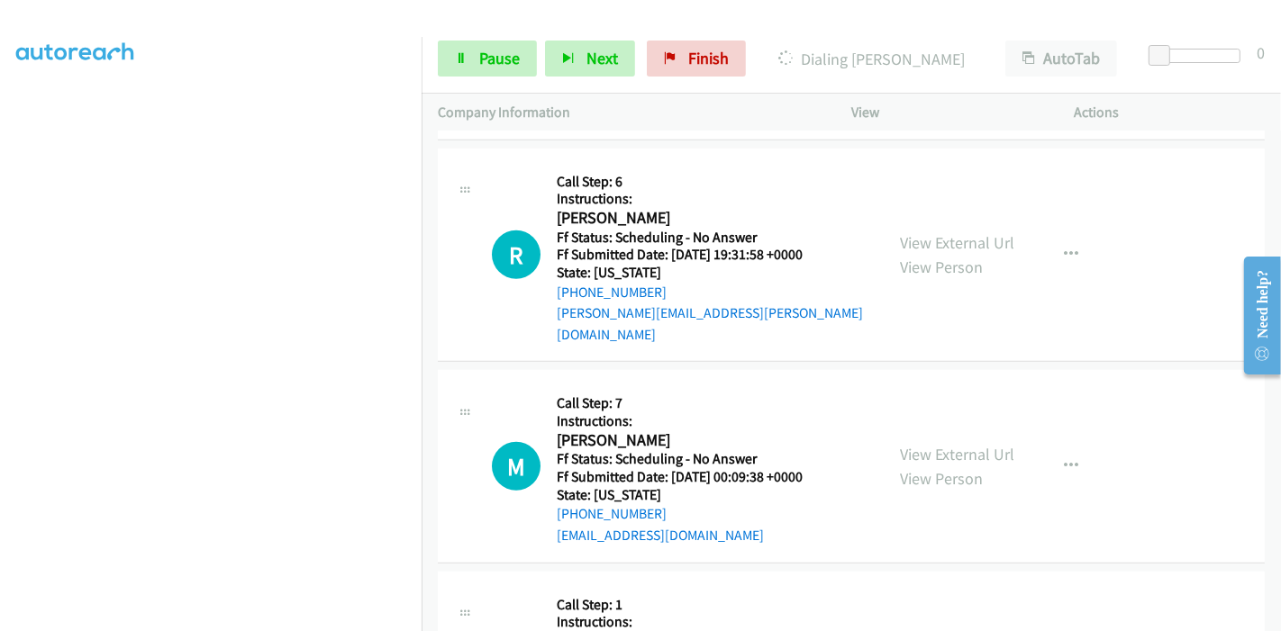
scroll to position [1201, 0]
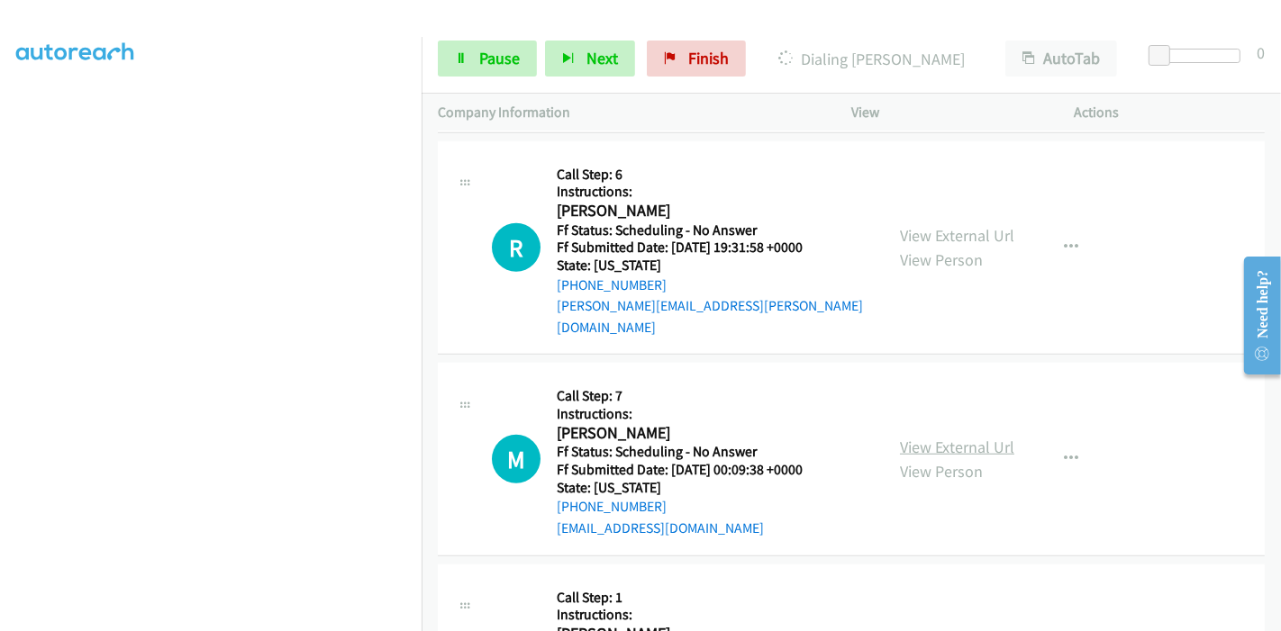
click at [939, 437] on link "View External Url" at bounding box center [957, 447] width 114 height 21
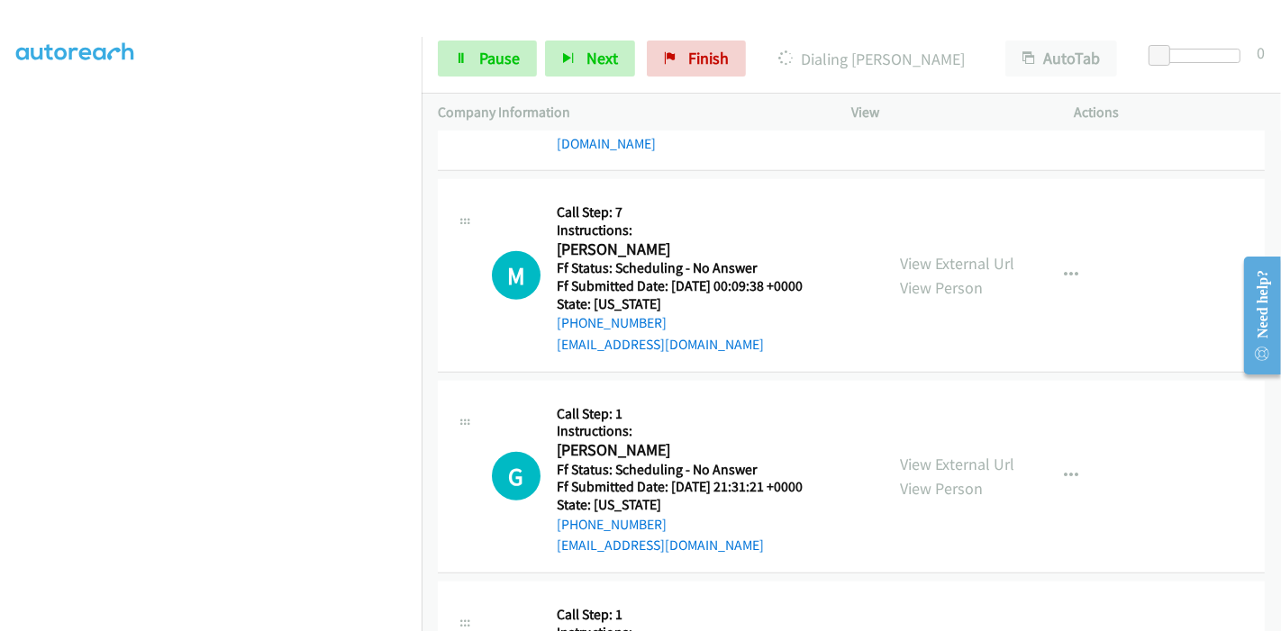
scroll to position [1401, 0]
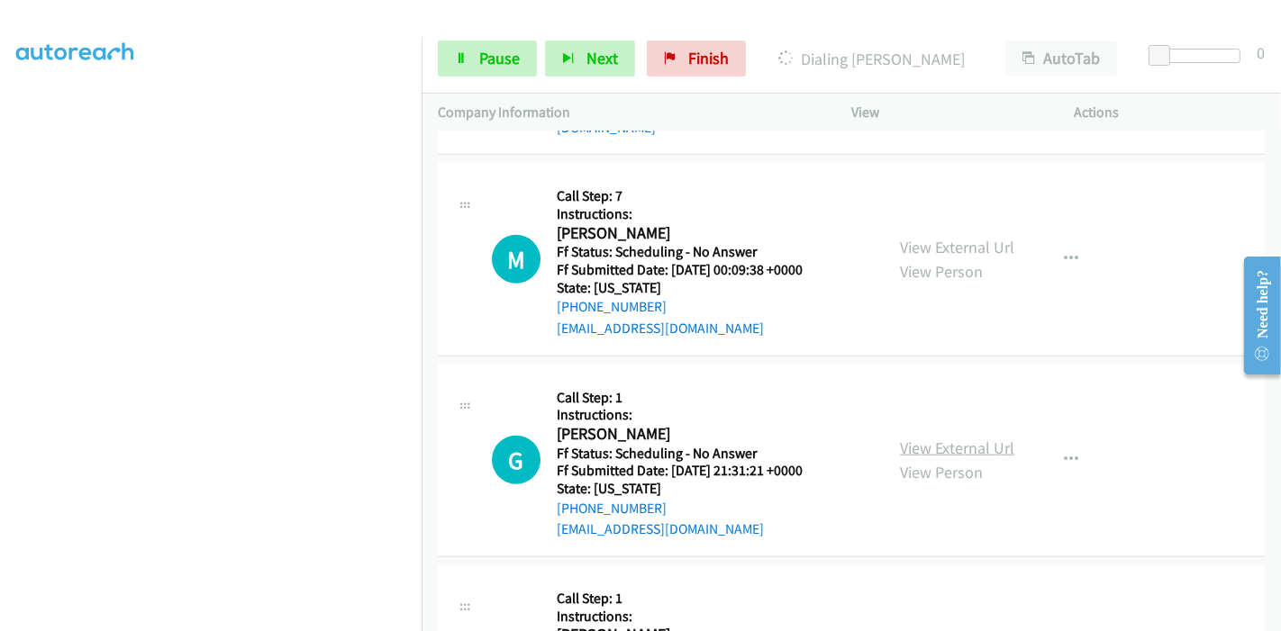
click at [924, 438] on link "View External Url" at bounding box center [957, 448] width 114 height 21
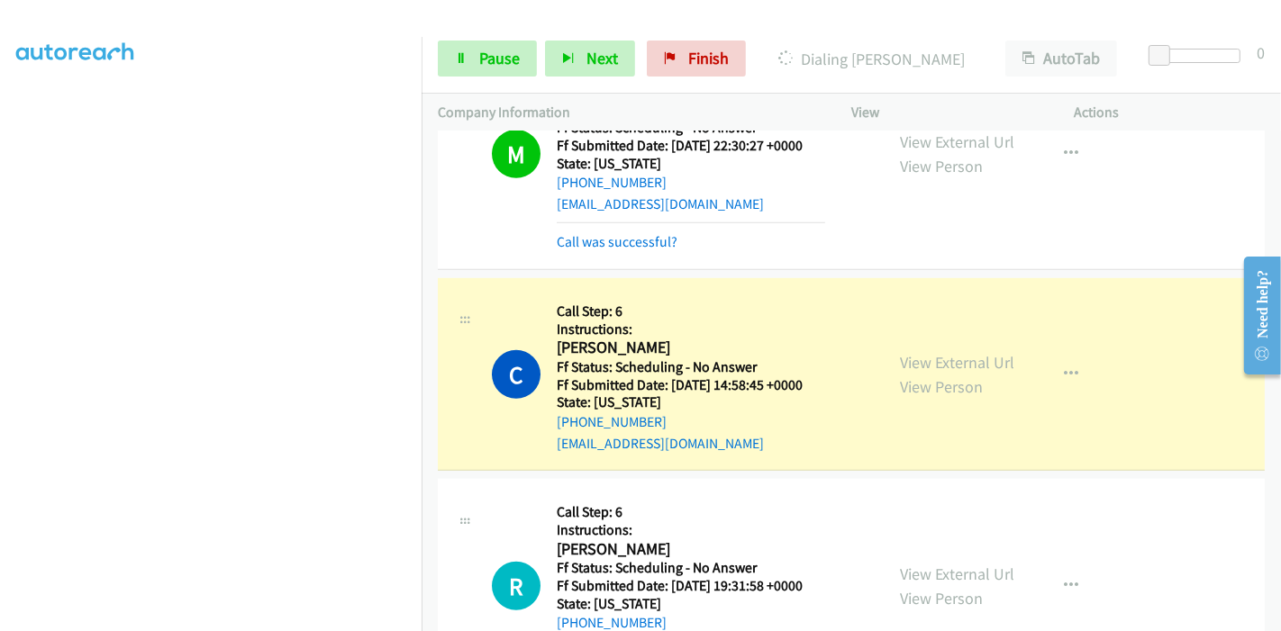
scroll to position [920, 0]
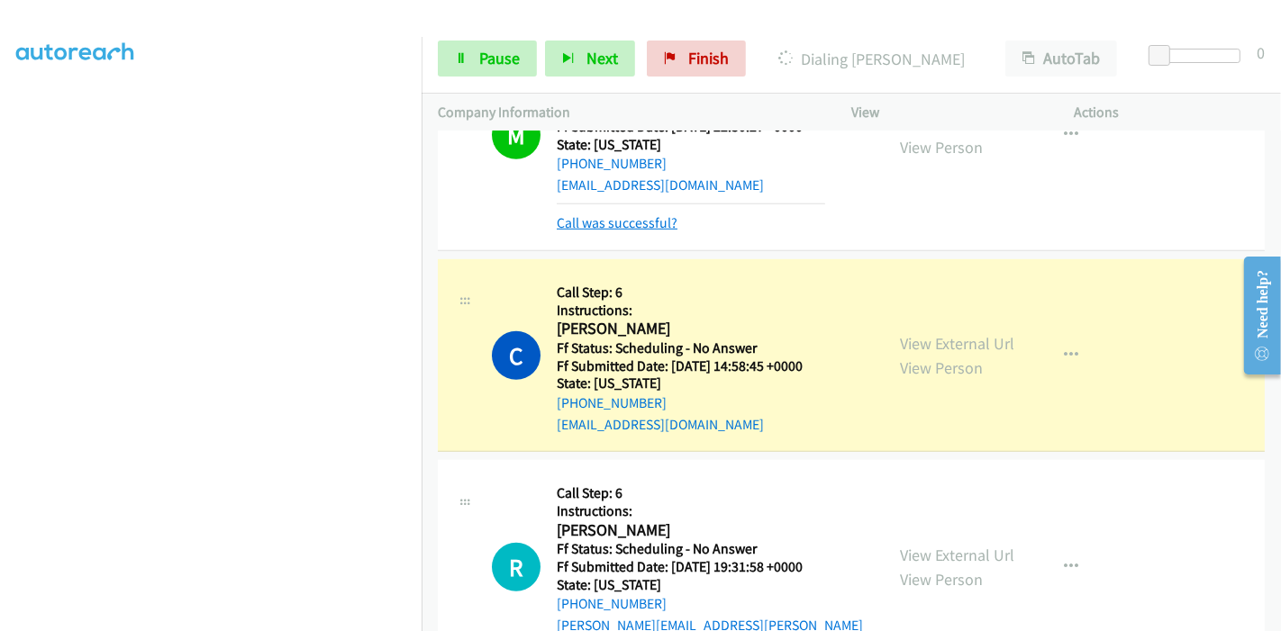
click at [599, 225] on link "Call was successful?" at bounding box center [617, 222] width 121 height 17
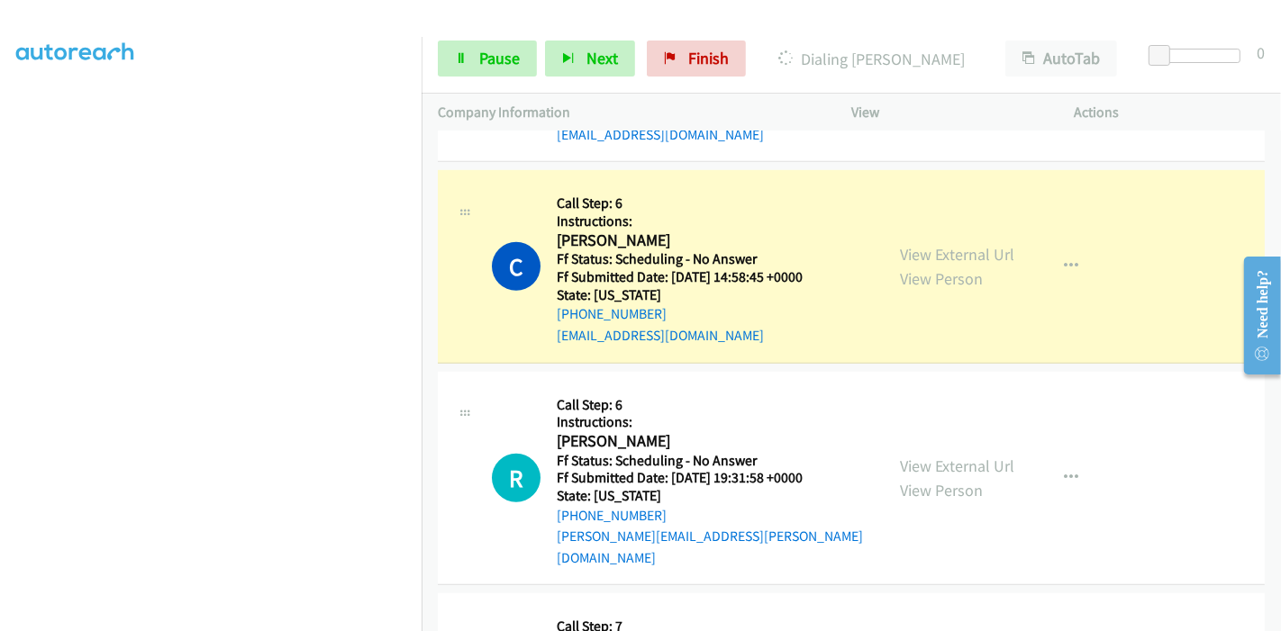
scroll to position [1001, 0]
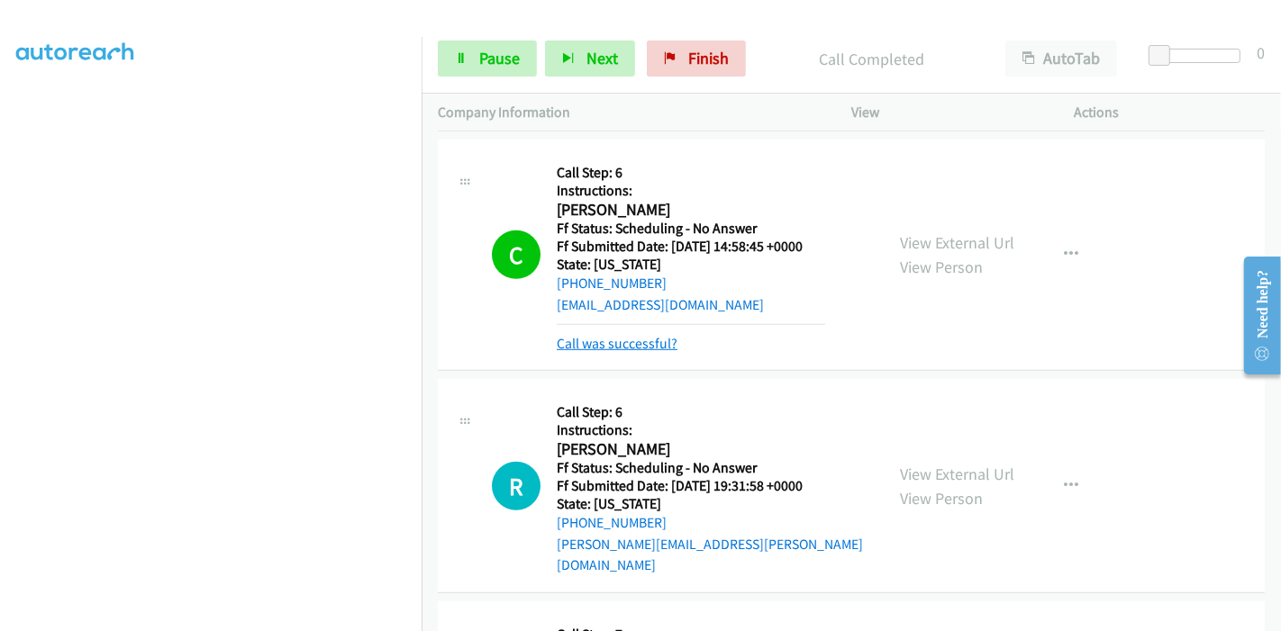
click at [615, 346] on link "Call was successful?" at bounding box center [617, 343] width 121 height 17
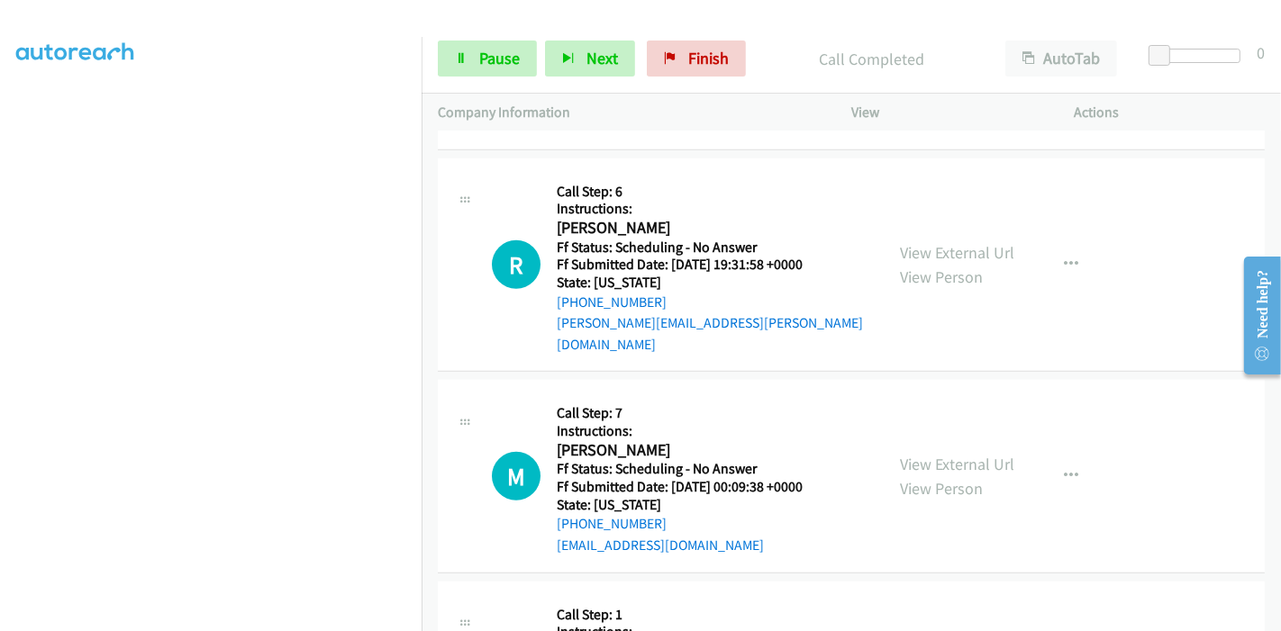
scroll to position [1201, 0]
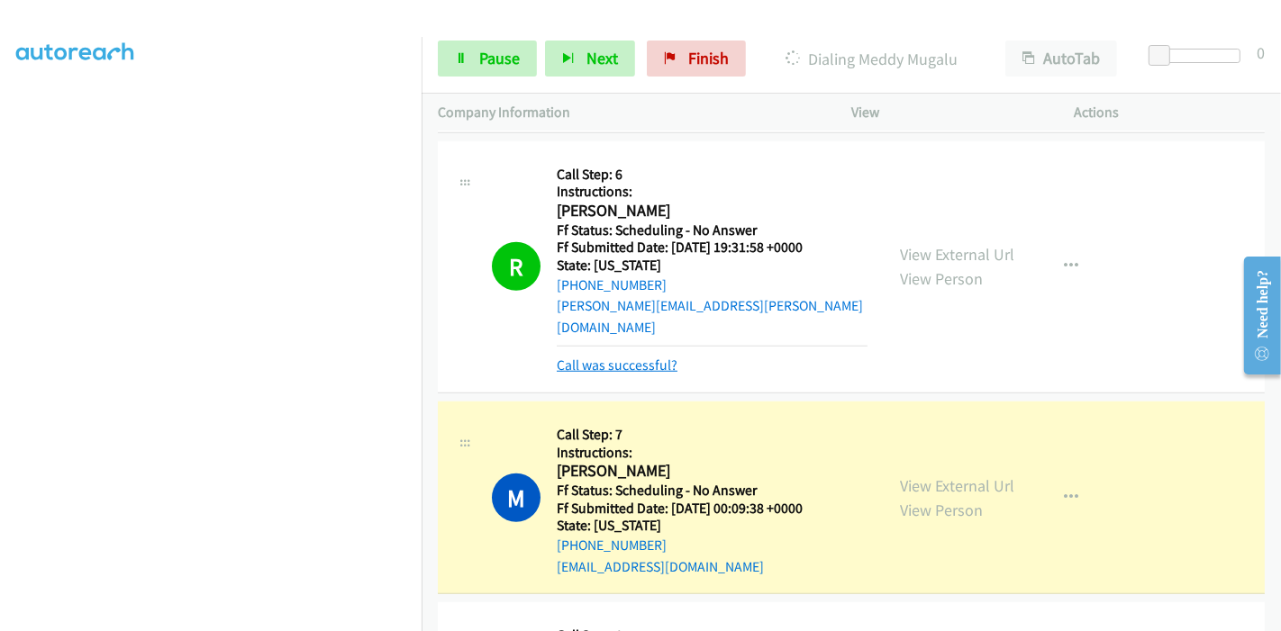
click at [623, 357] on link "Call was successful?" at bounding box center [617, 365] width 121 height 17
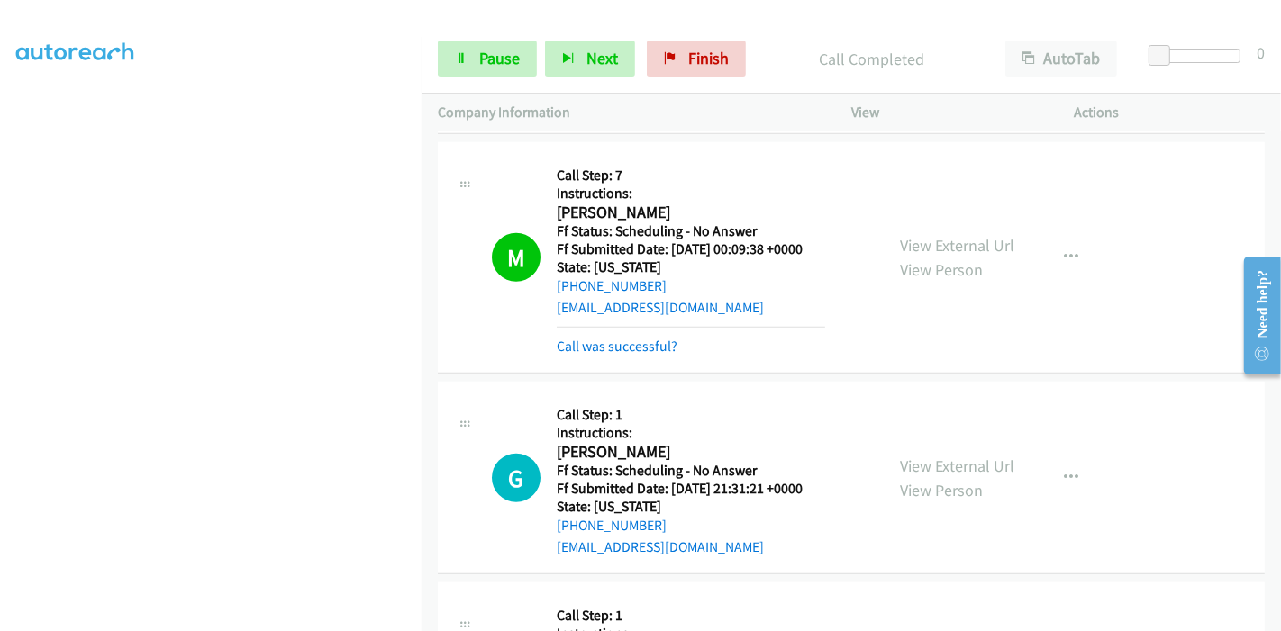
scroll to position [1420, 0]
click at [623, 340] on link "Call was successful?" at bounding box center [617, 348] width 121 height 17
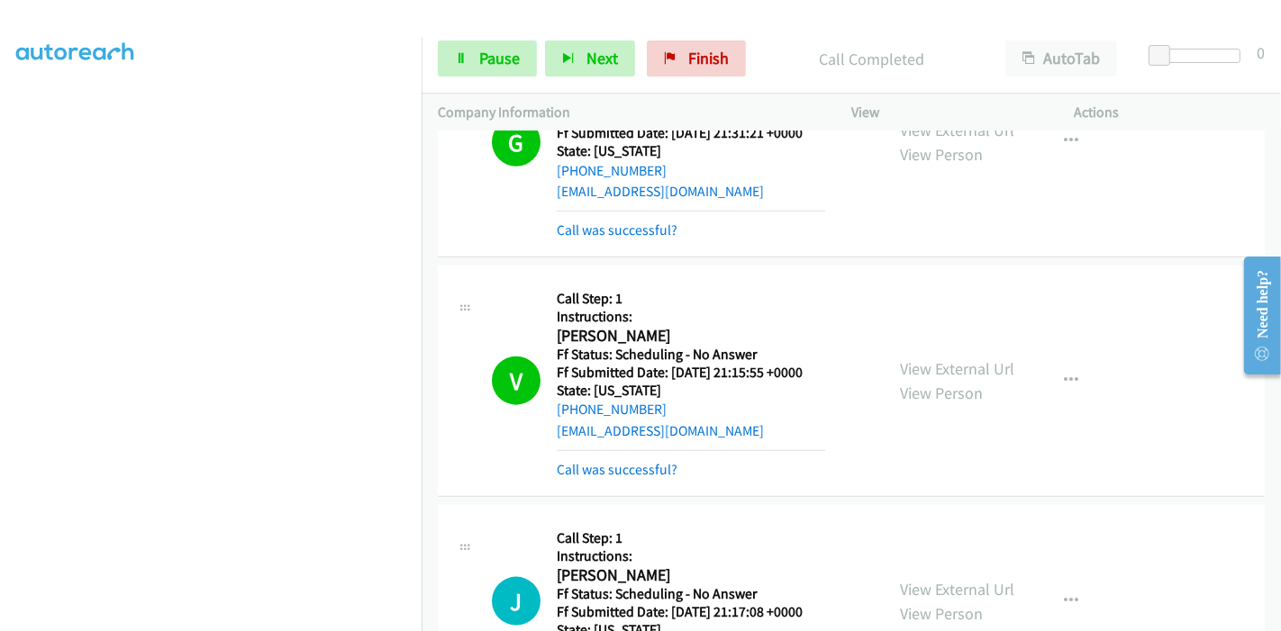
scroll to position [1638, 0]
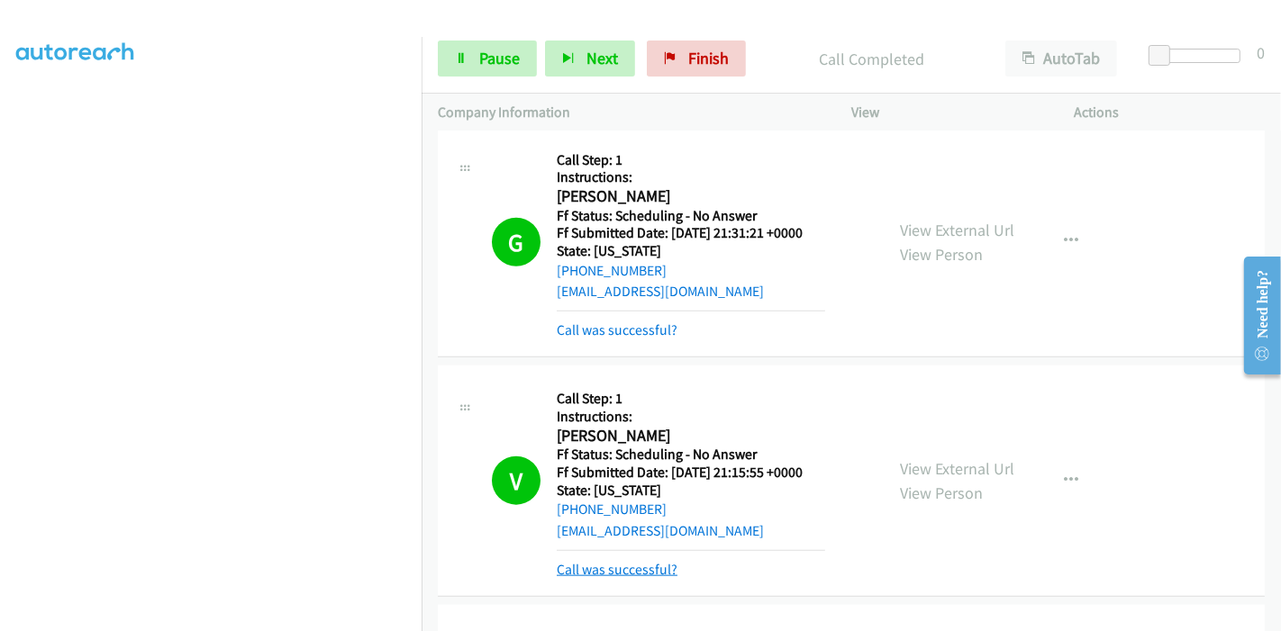
click at [636, 561] on link "Call was successful?" at bounding box center [617, 569] width 121 height 17
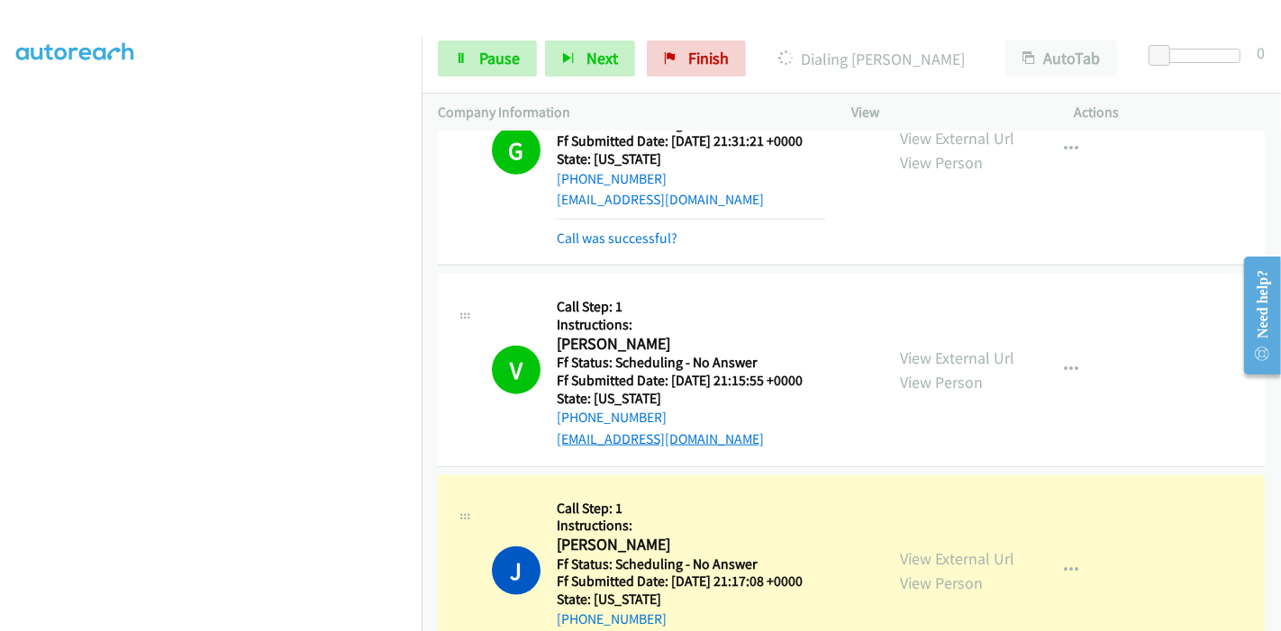
scroll to position [1738, 0]
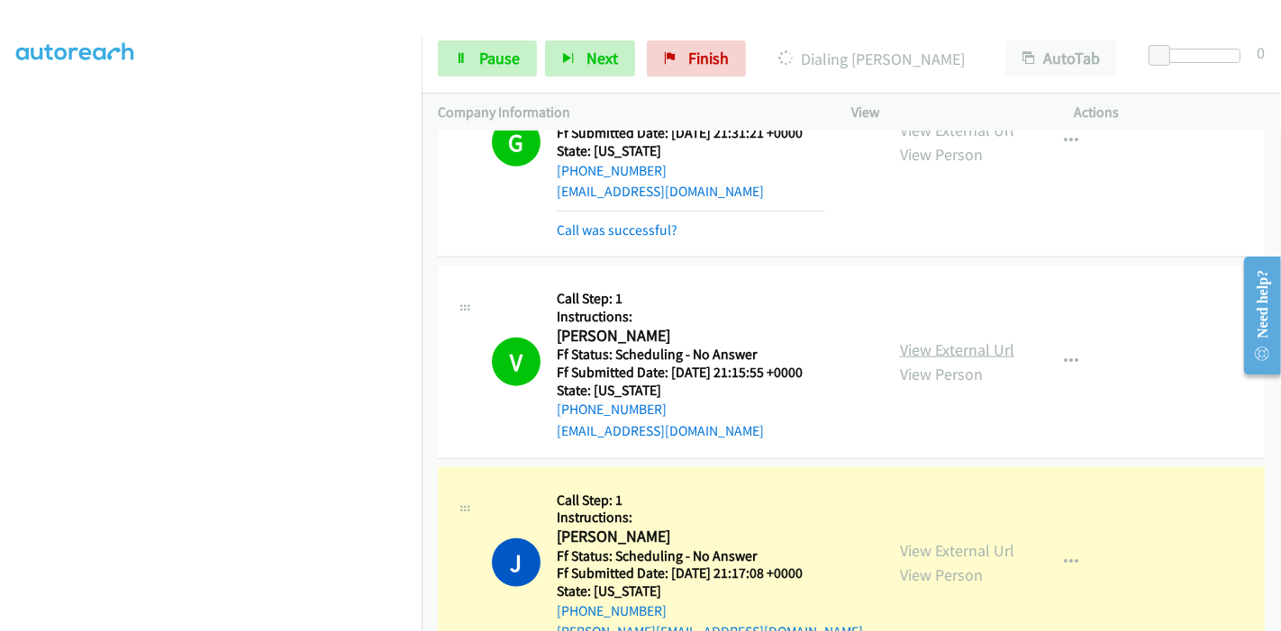
click at [985, 340] on link "View External Url" at bounding box center [957, 350] width 114 height 21
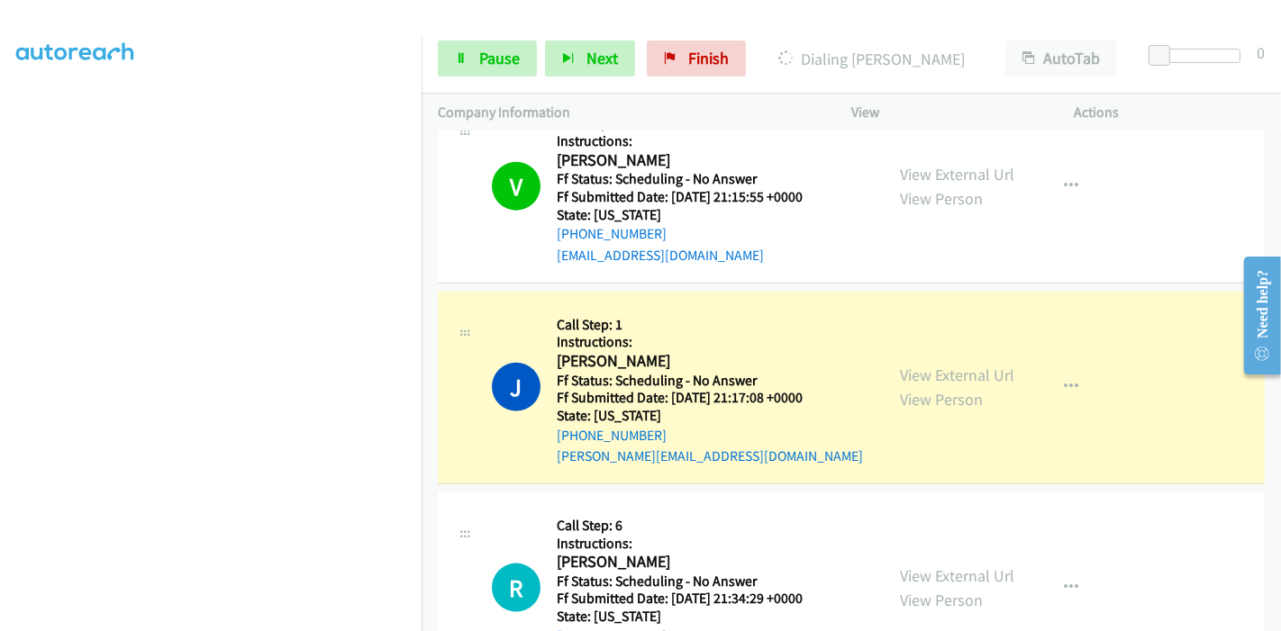
scroll to position [1938, 0]
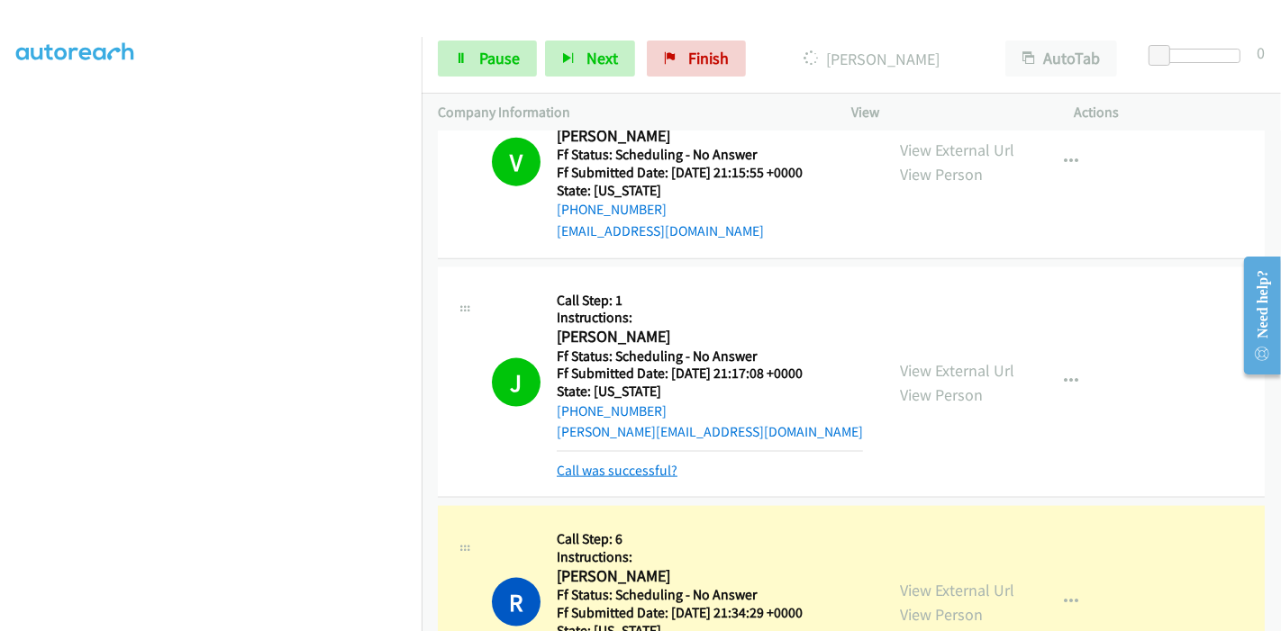
click at [620, 462] on link "Call was successful?" at bounding box center [617, 470] width 121 height 17
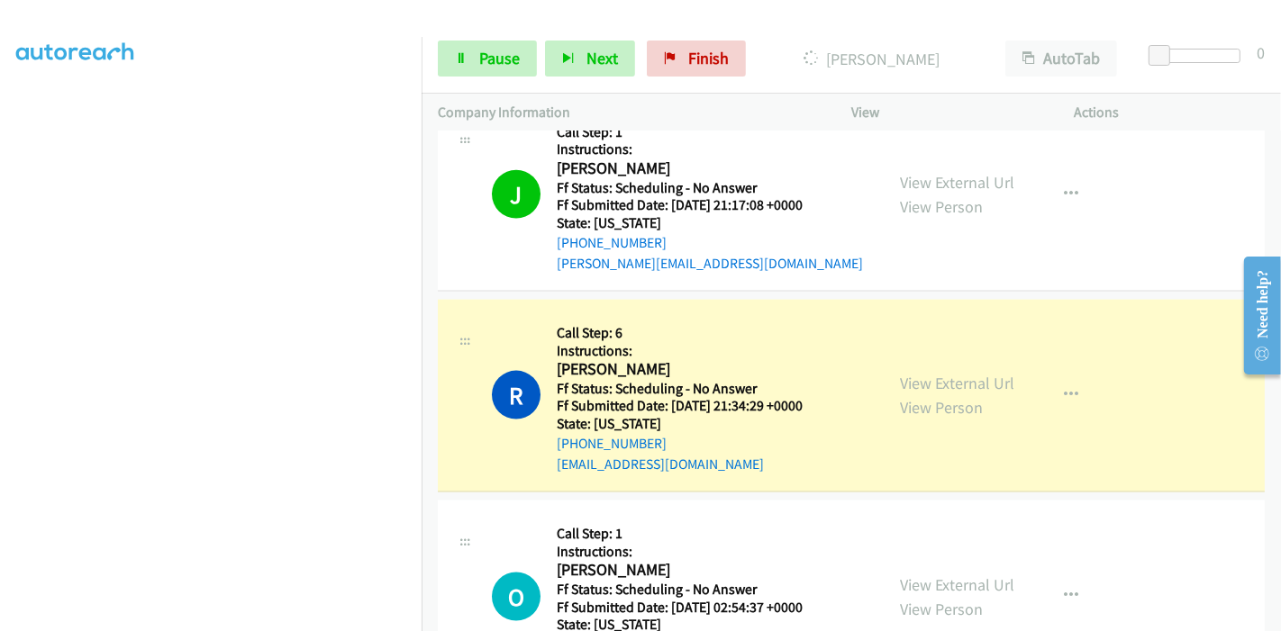
scroll to position [2138, 0]
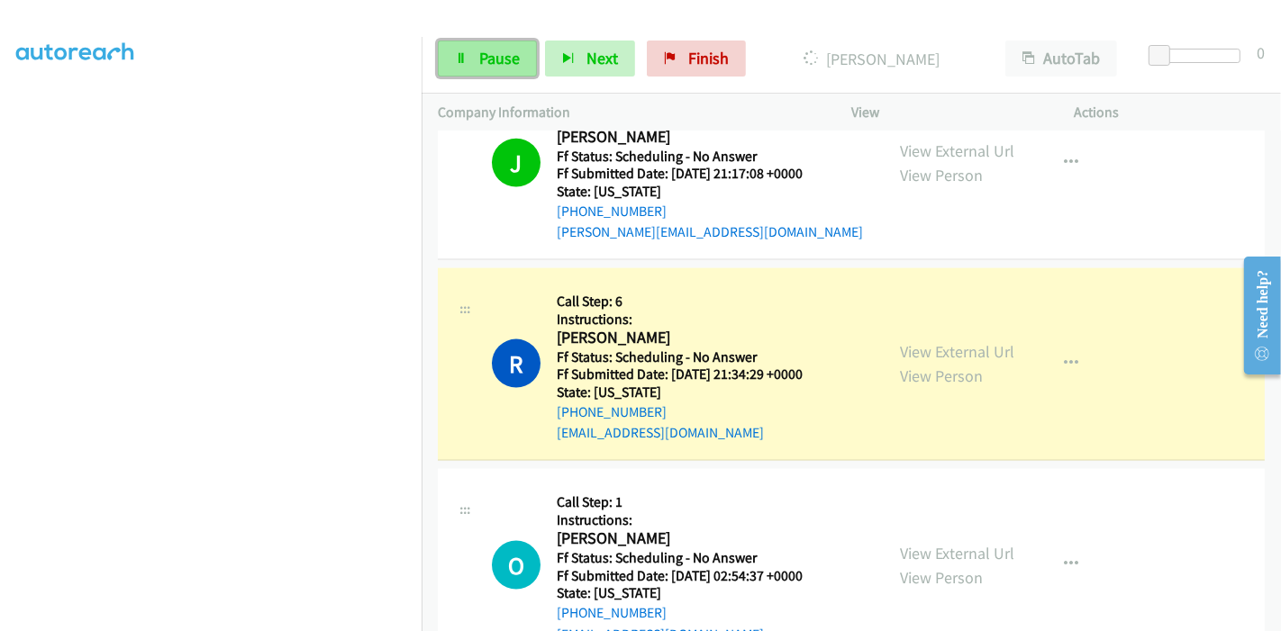
click at [494, 57] on span "Pause" at bounding box center [499, 58] width 41 height 21
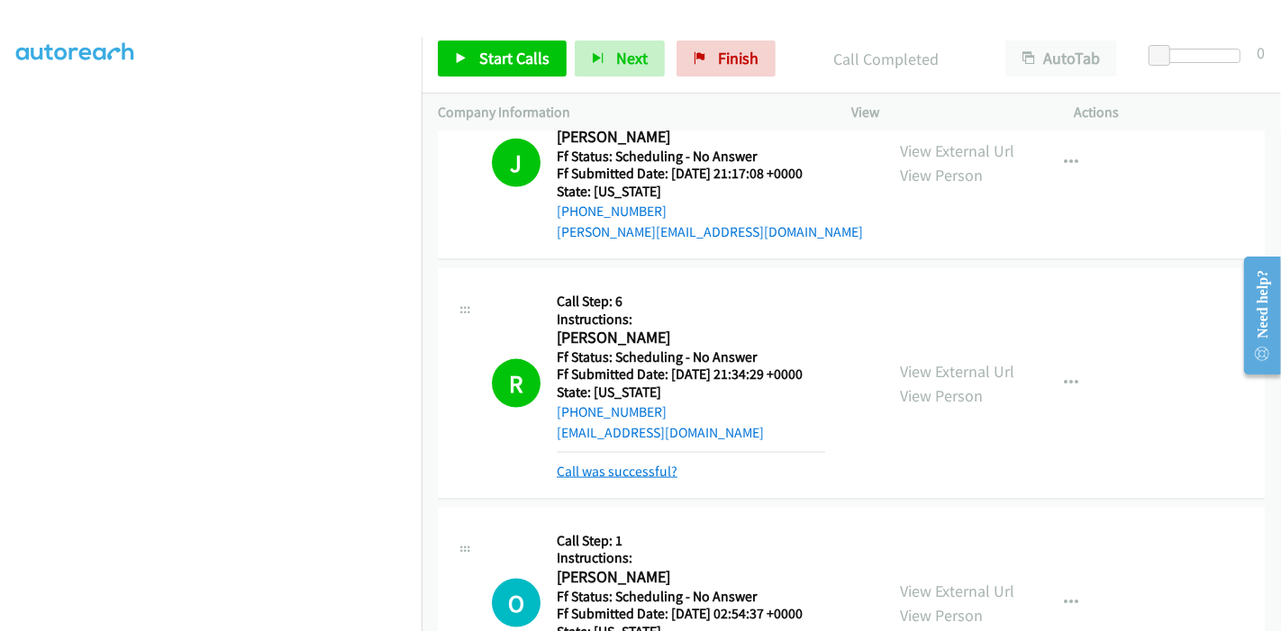
click at [621, 463] on link "Call was successful?" at bounding box center [617, 471] width 121 height 17
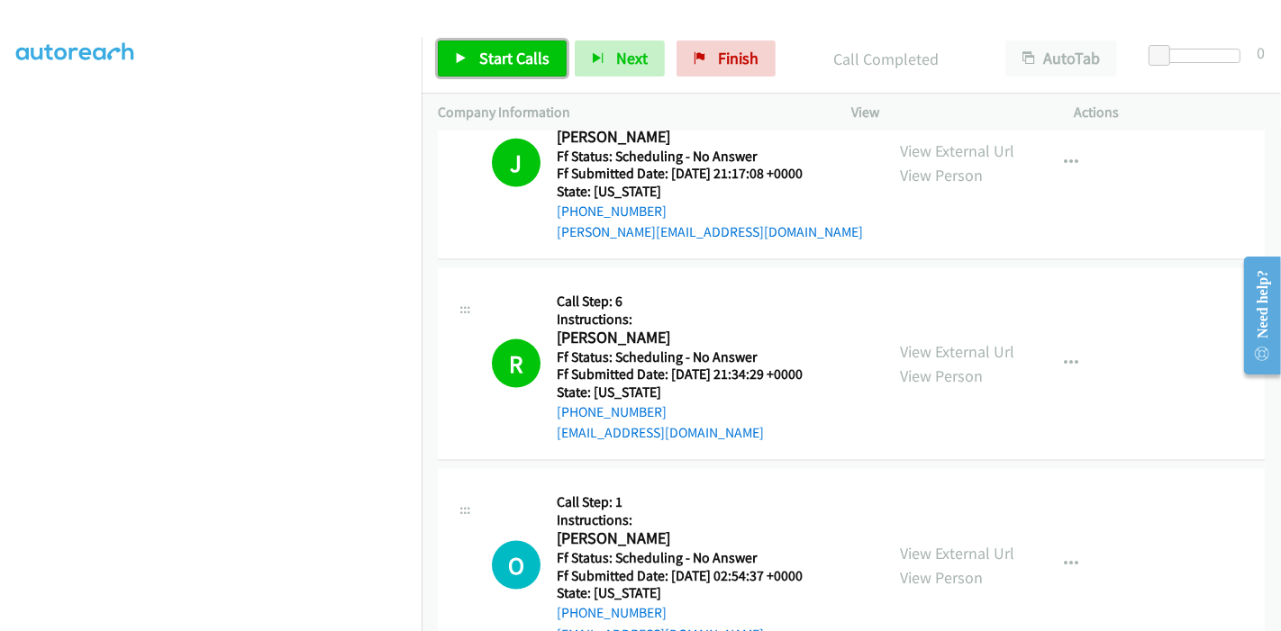
click at [494, 60] on span "Start Calls" at bounding box center [514, 58] width 70 height 21
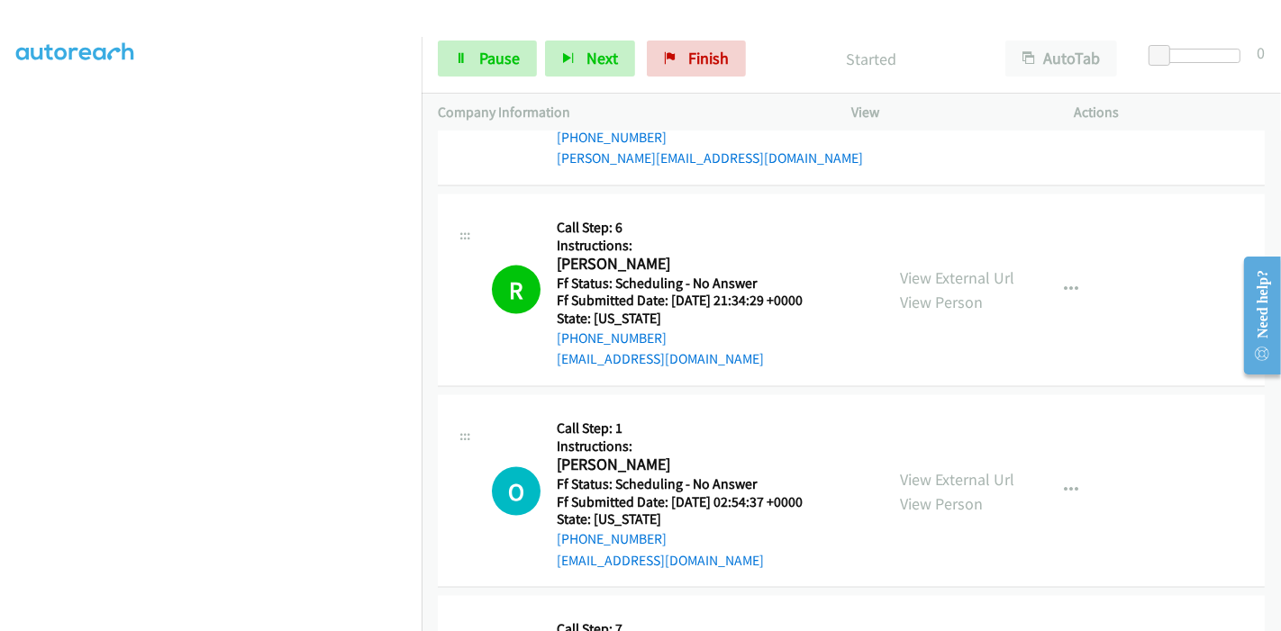
scroll to position [2238, 0]
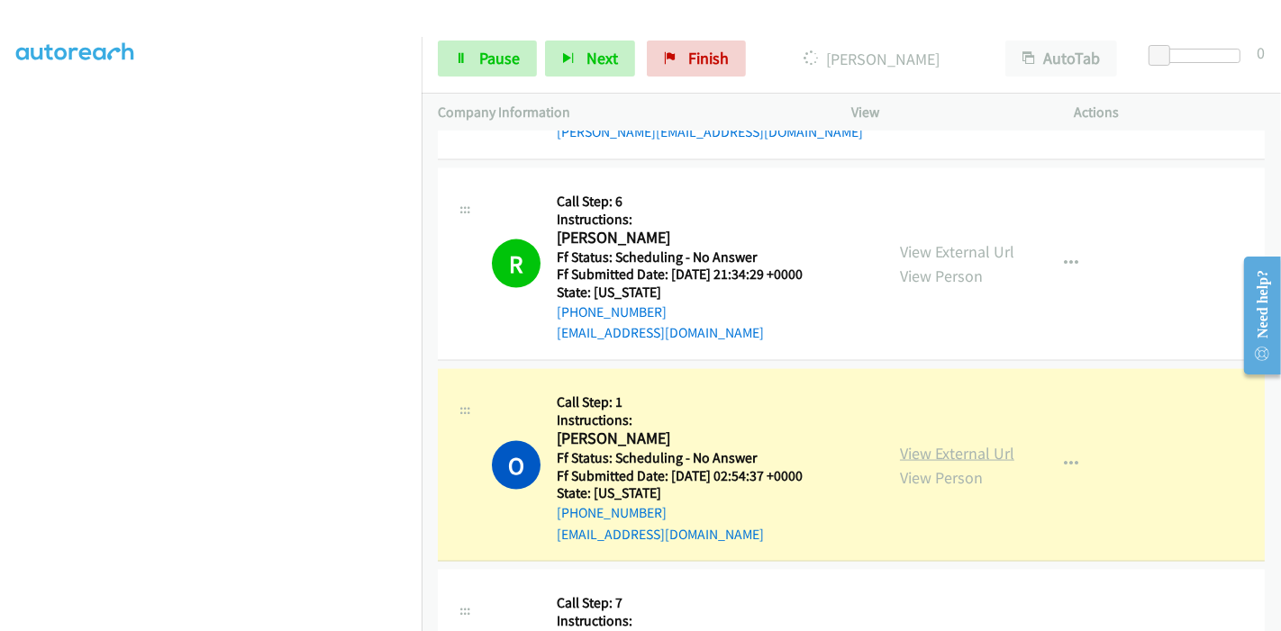
click at [948, 443] on link "View External Url" at bounding box center [957, 453] width 114 height 21
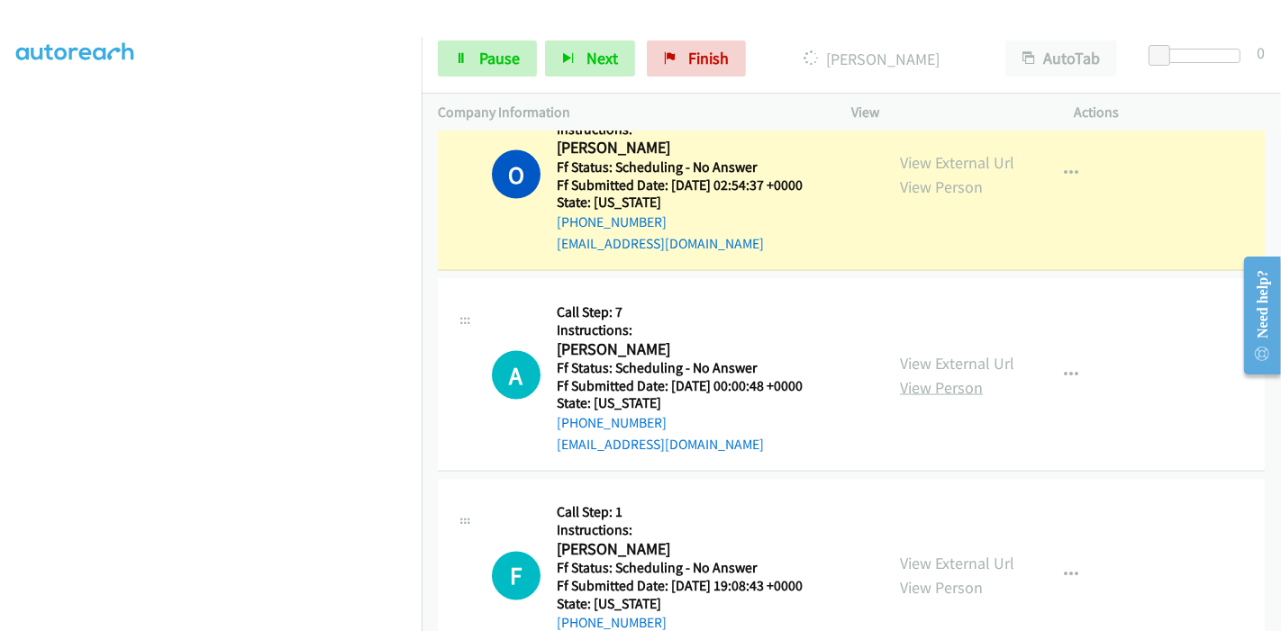
scroll to position [2539, 0]
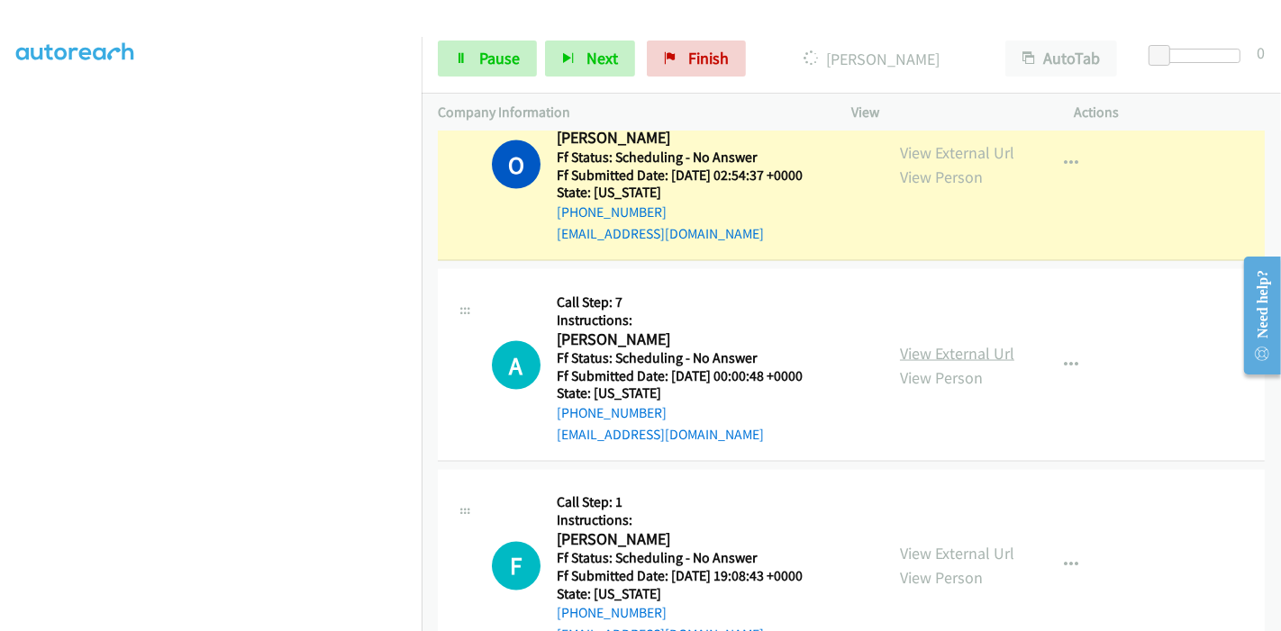
click at [913, 343] on link "View External Url" at bounding box center [957, 353] width 114 height 21
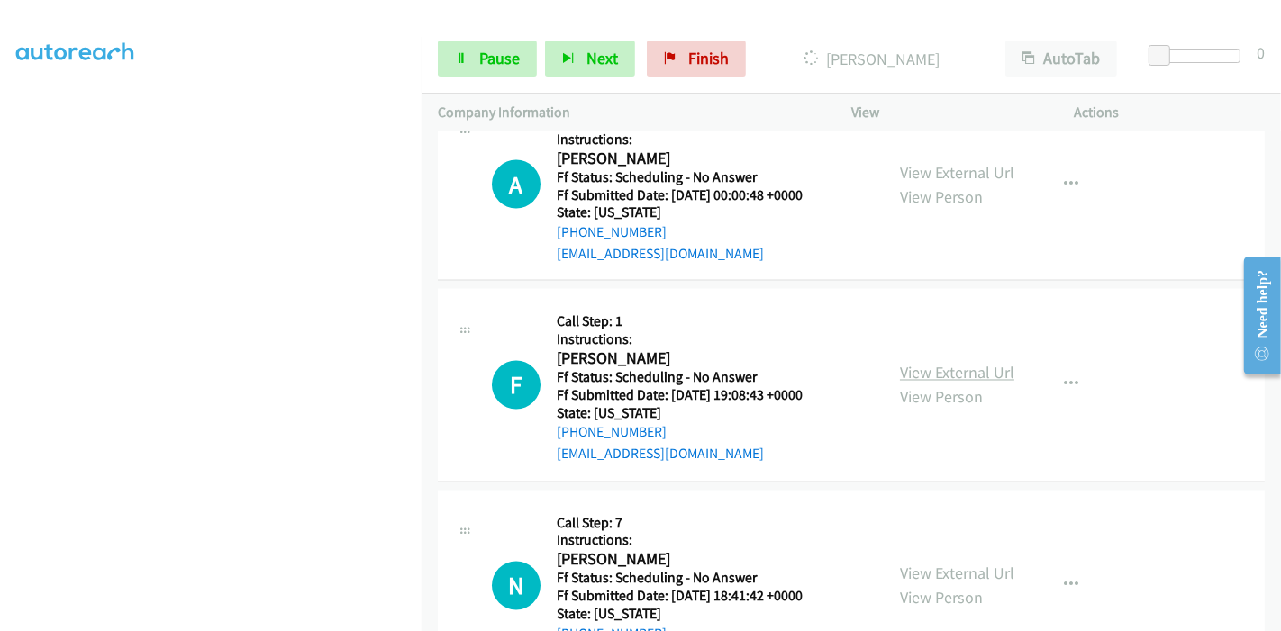
scroll to position [2739, 0]
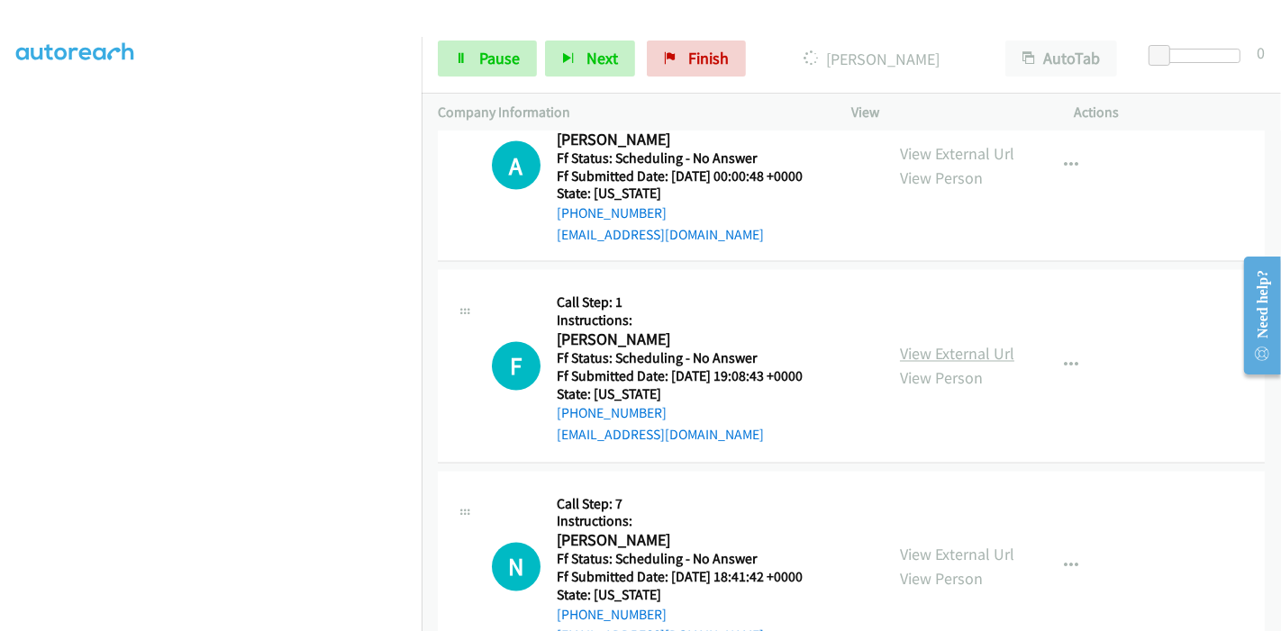
click at [944, 344] on link "View External Url" at bounding box center [957, 354] width 114 height 21
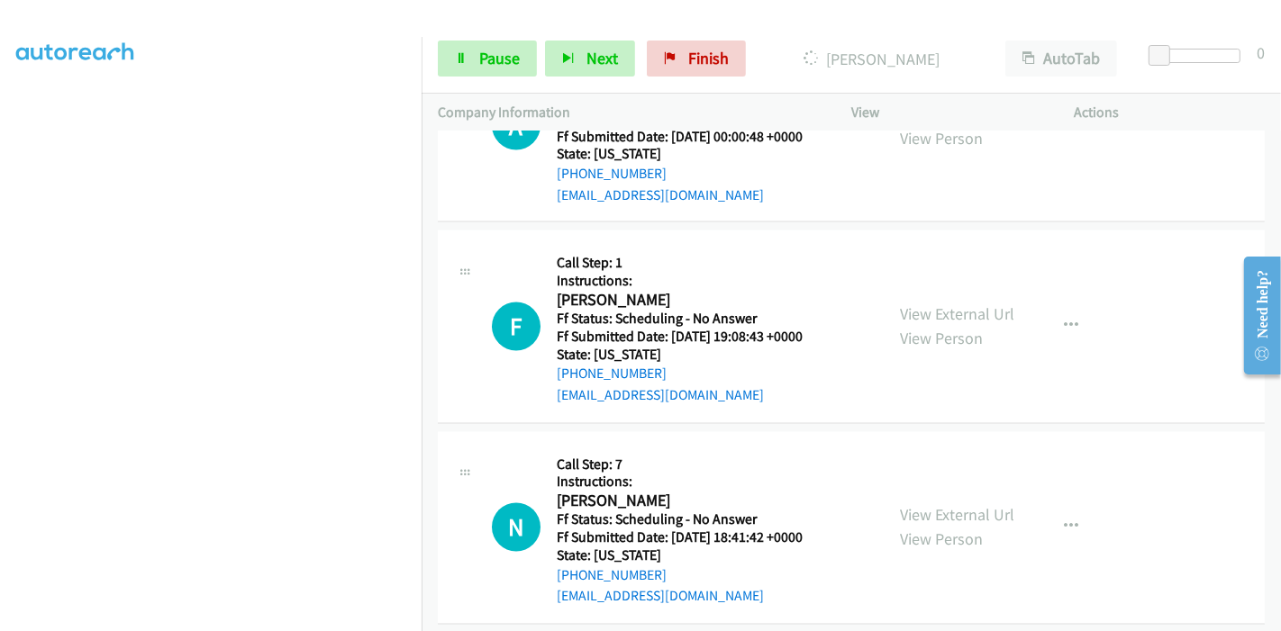
scroll to position [2839, 0]
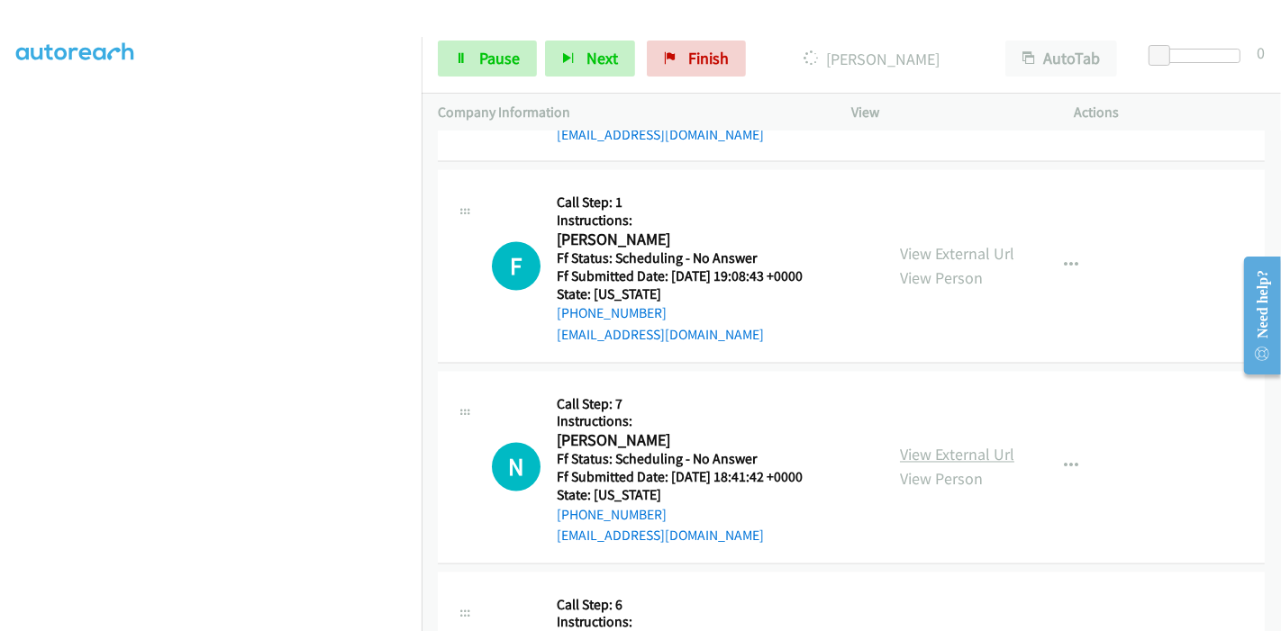
click at [922, 445] on link "View External Url" at bounding box center [957, 455] width 114 height 21
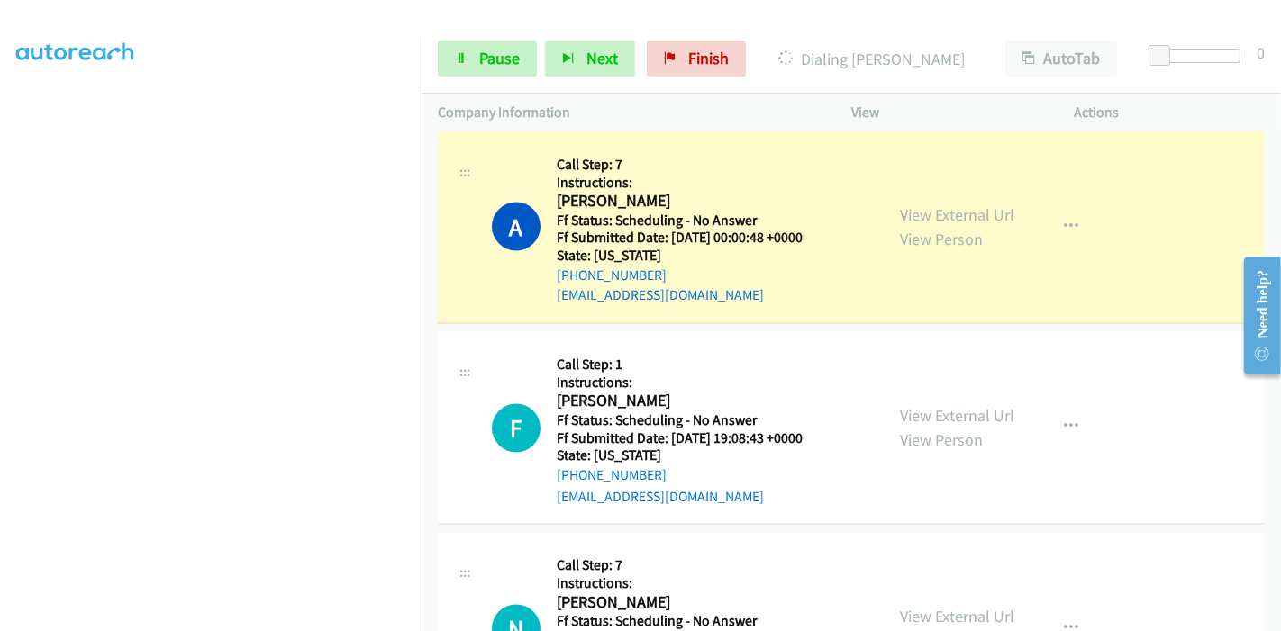
scroll to position [2859, 0]
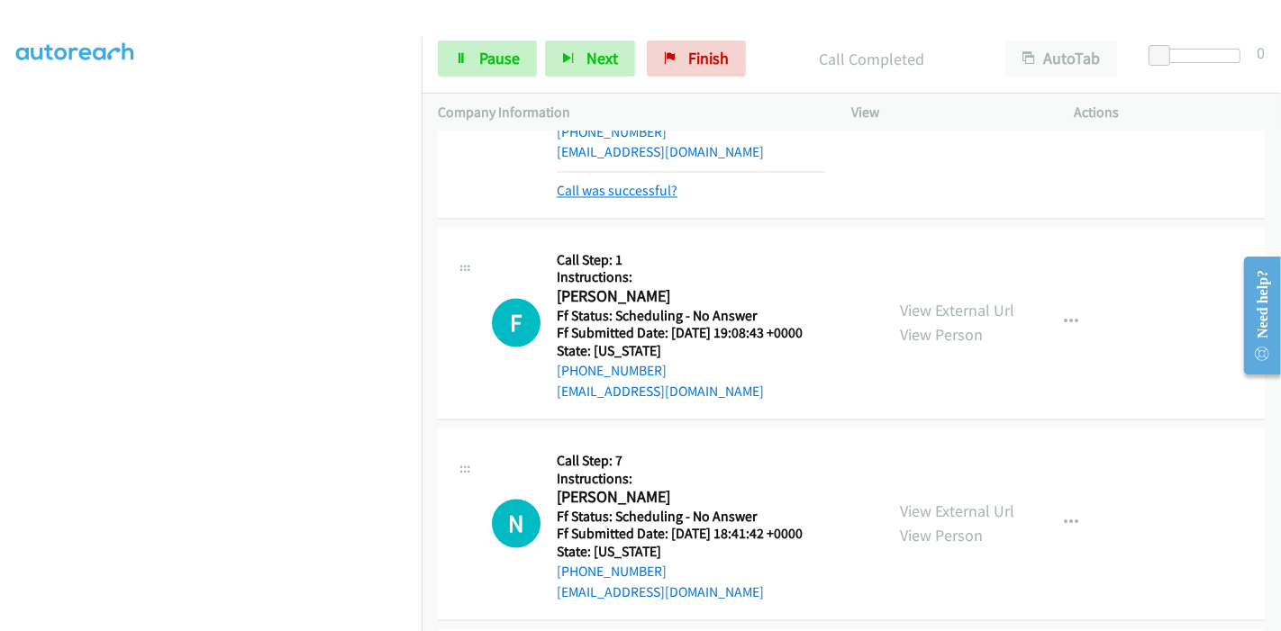
click at [614, 183] on link "Call was successful?" at bounding box center [617, 191] width 121 height 17
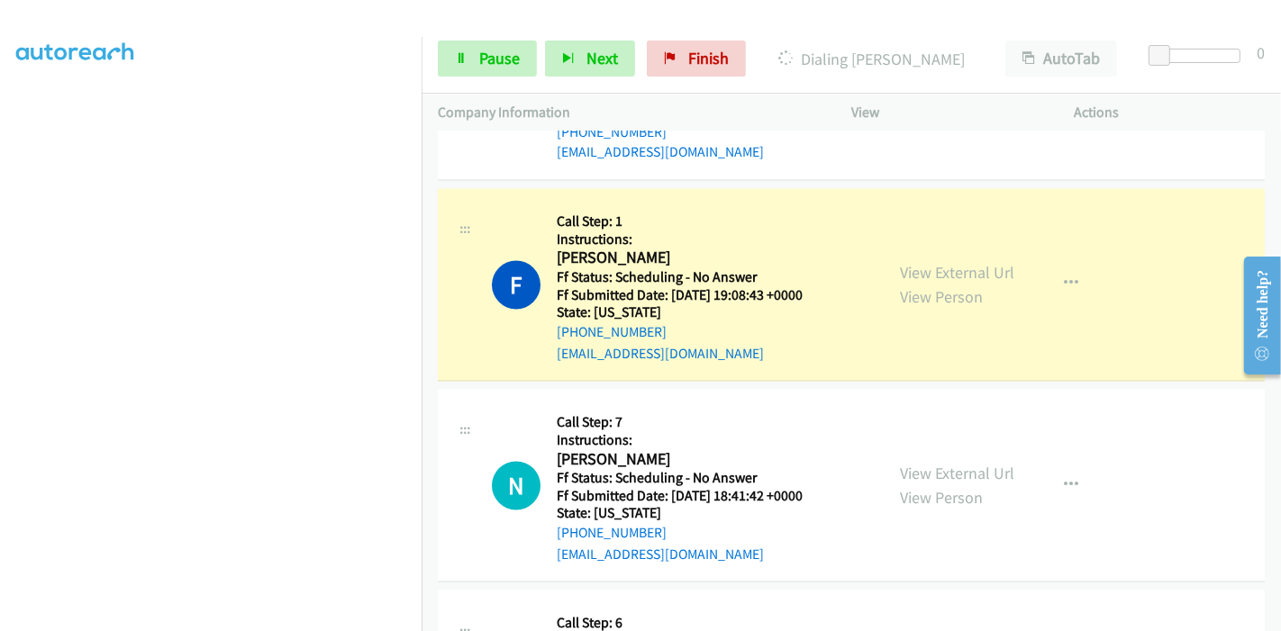
scroll to position [380, 0]
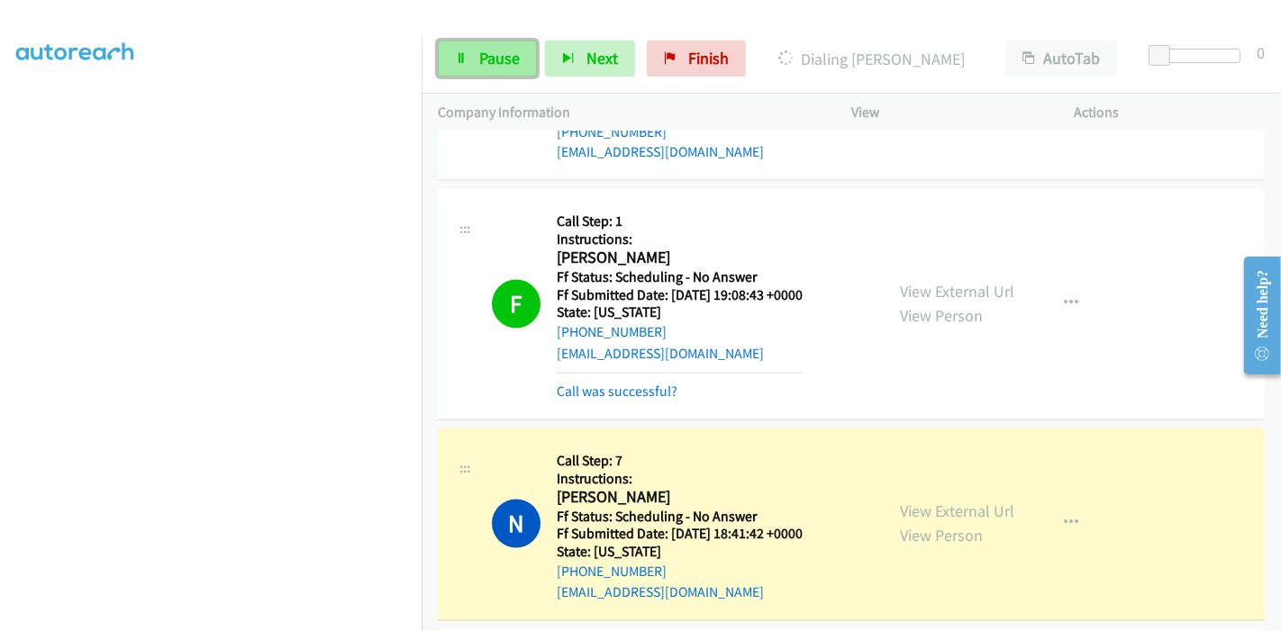
click at [488, 59] on span "Pause" at bounding box center [499, 58] width 41 height 21
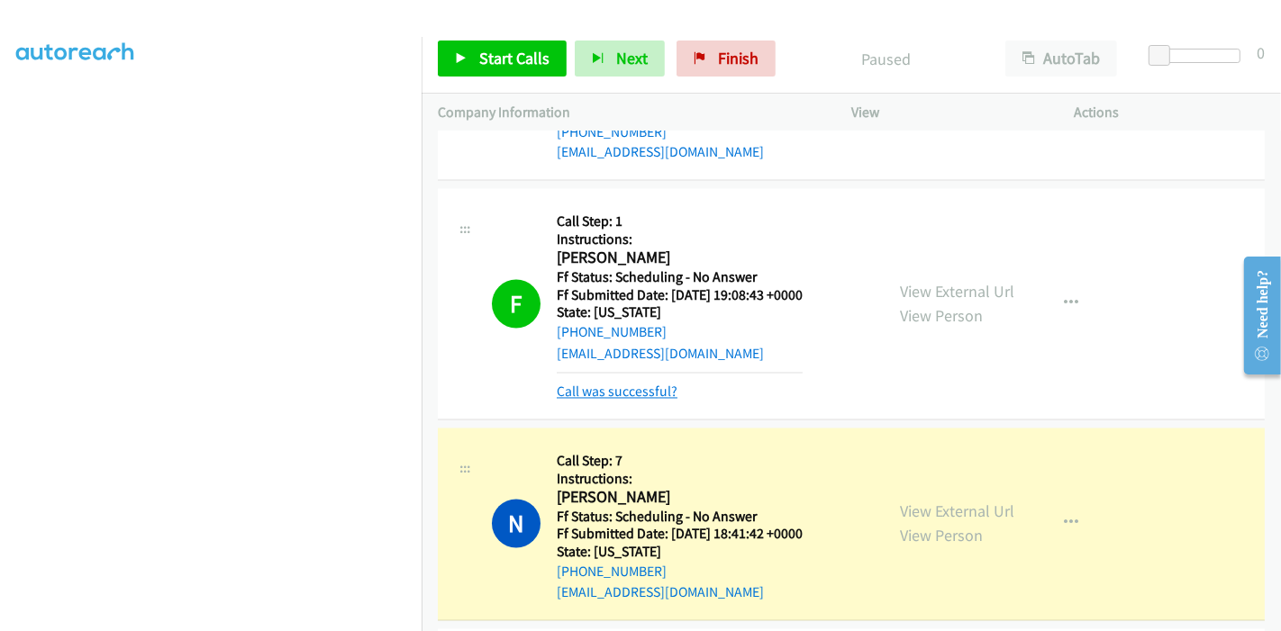
click at [647, 384] on link "Call was successful?" at bounding box center [617, 392] width 121 height 17
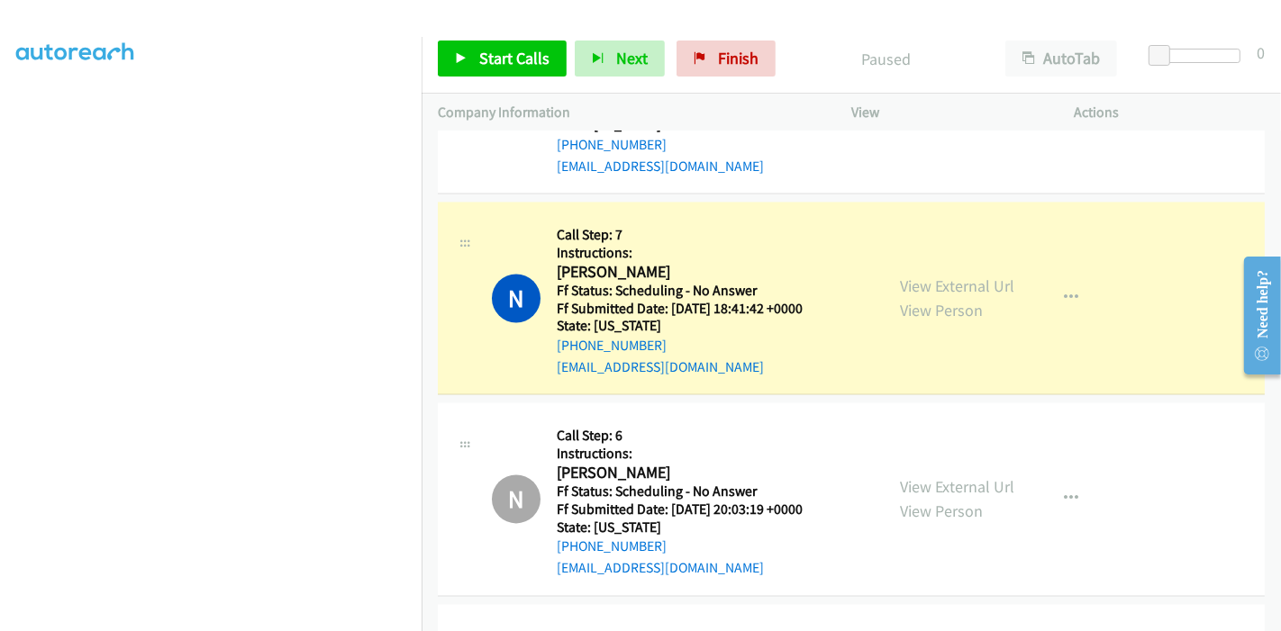
scroll to position [3059, 0]
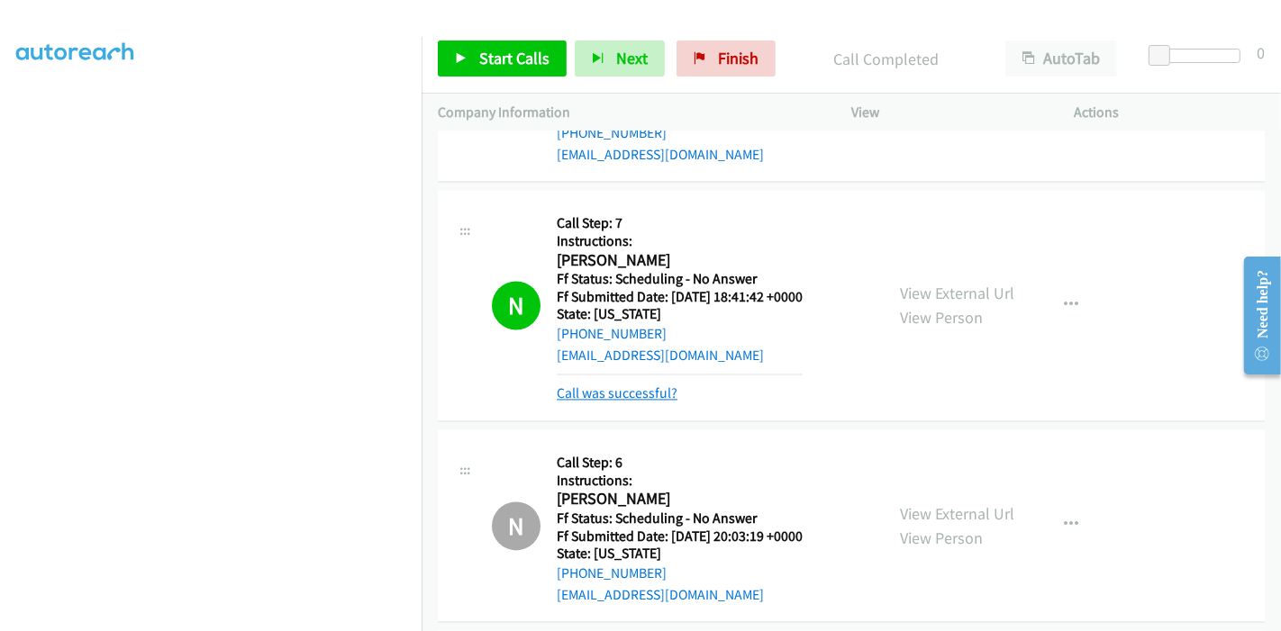
click at [622, 385] on link "Call was successful?" at bounding box center [617, 393] width 121 height 17
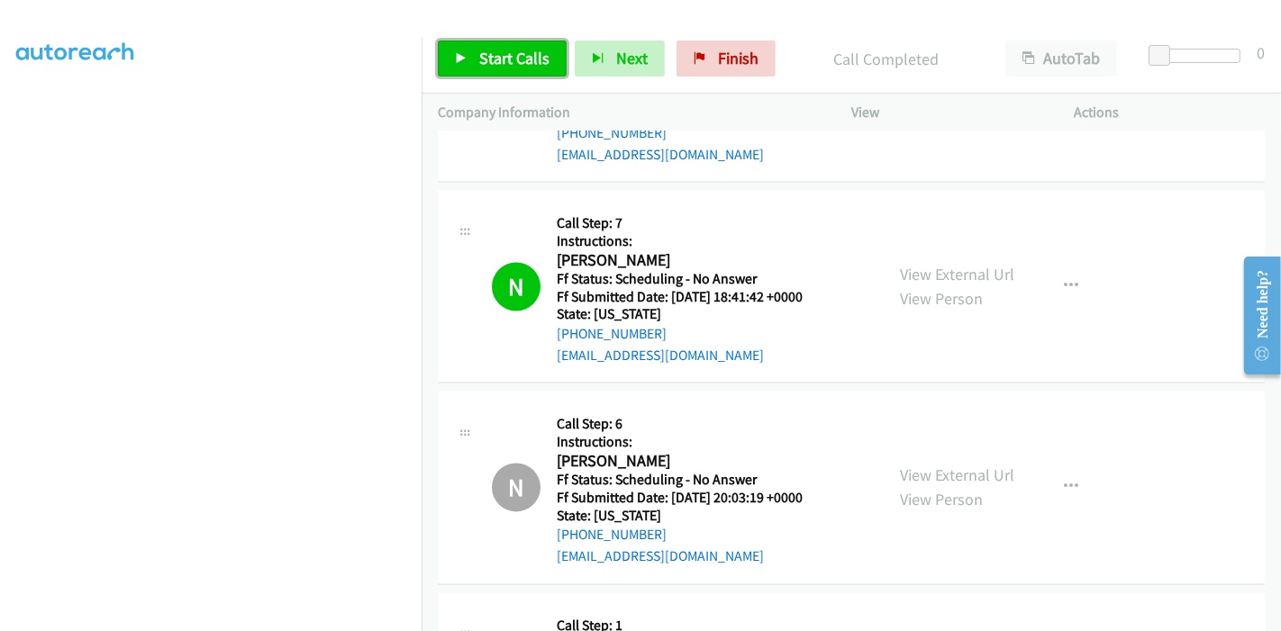
drag, startPoint x: 493, startPoint y: 55, endPoint x: 481, endPoint y: 70, distance: 19.3
click at [492, 55] on span "Start Calls" at bounding box center [514, 58] width 70 height 21
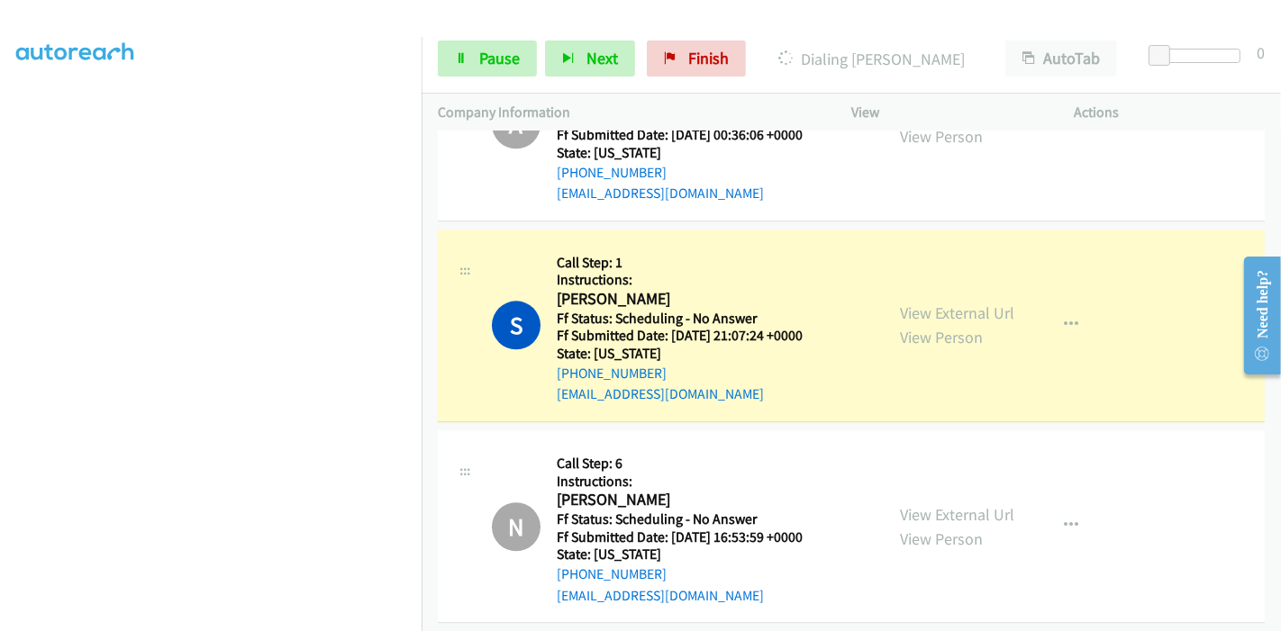
scroll to position [3760, 0]
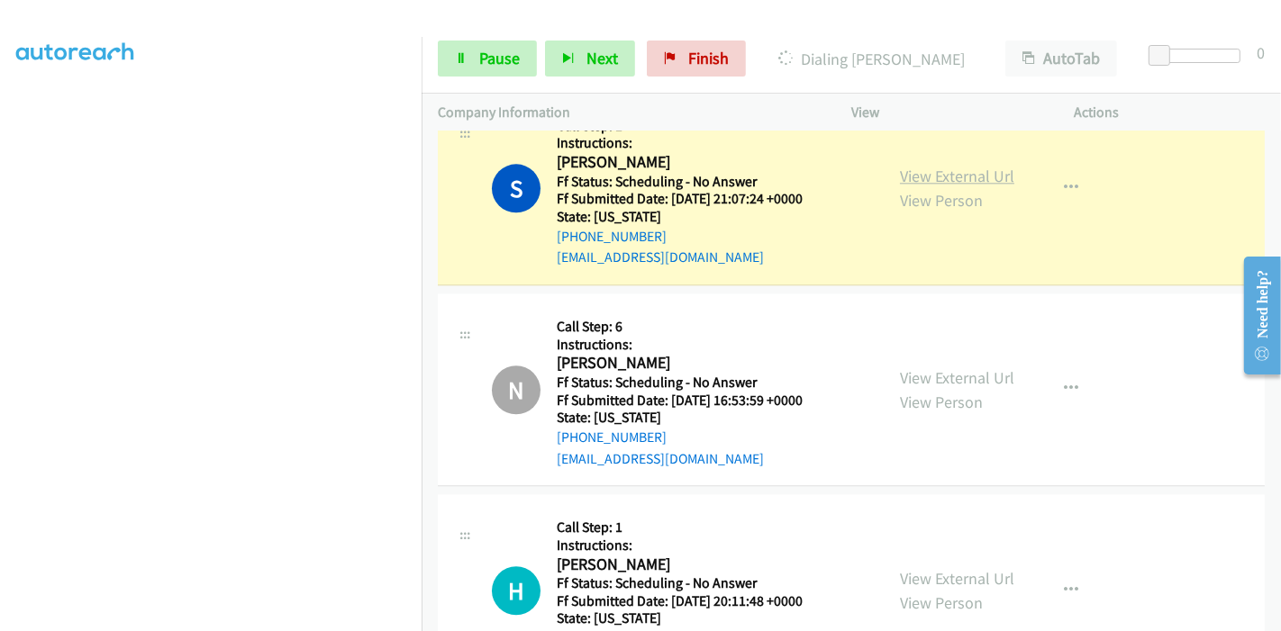
click at [976, 166] on link "View External Url" at bounding box center [957, 176] width 114 height 21
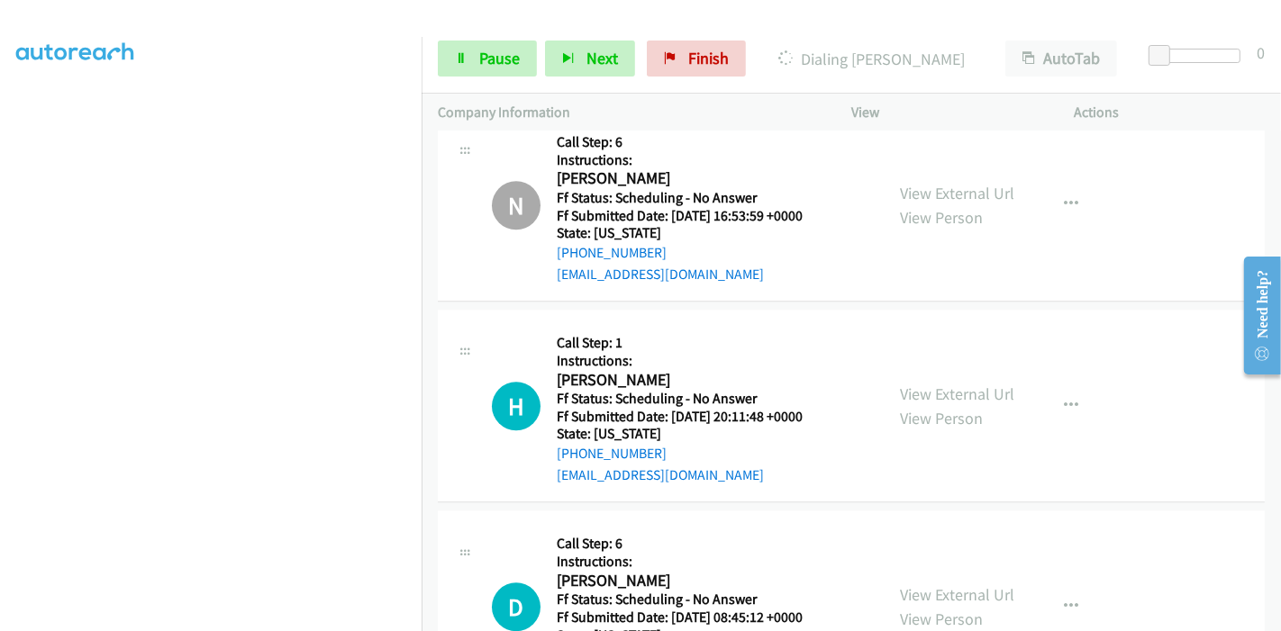
scroll to position [3960, 0]
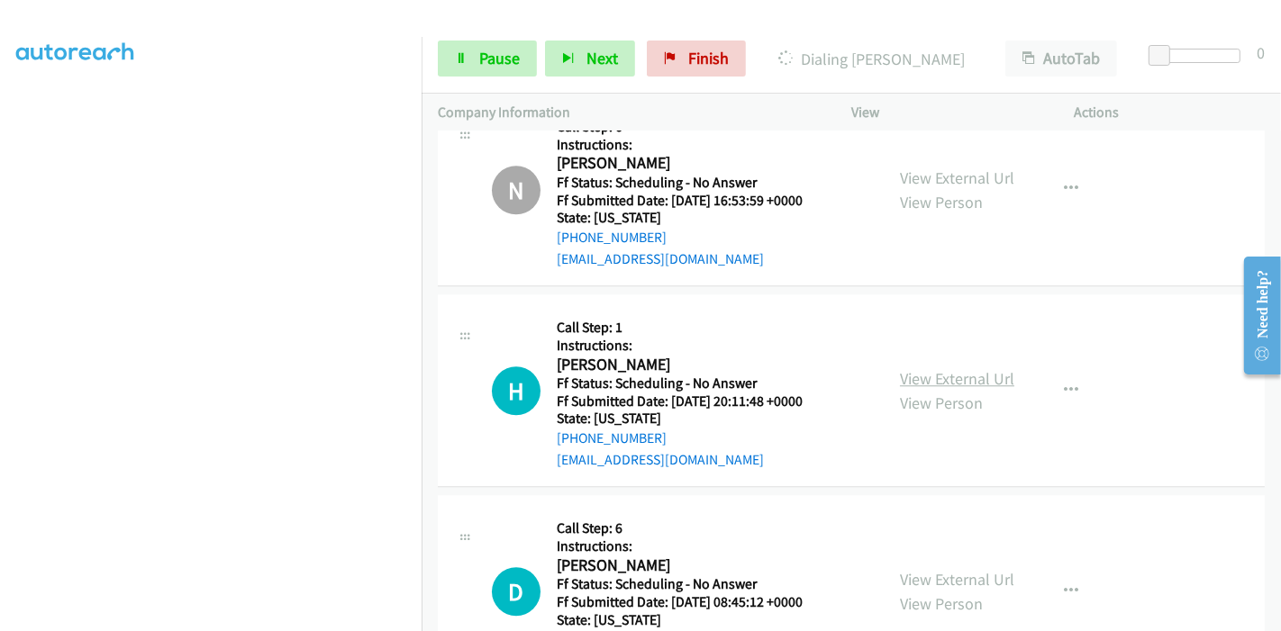
click at [955, 368] on link "View External Url" at bounding box center [957, 378] width 114 height 21
click at [476, 65] on link "Pause" at bounding box center [487, 59] width 99 height 36
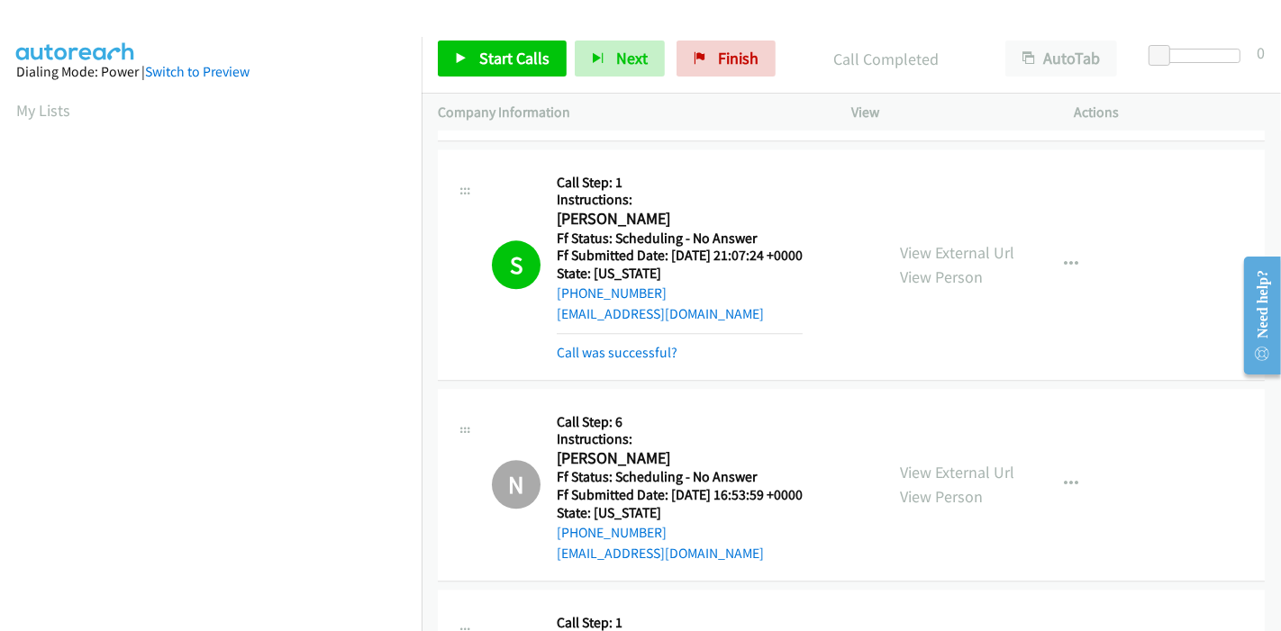
scroll to position [3697, 0]
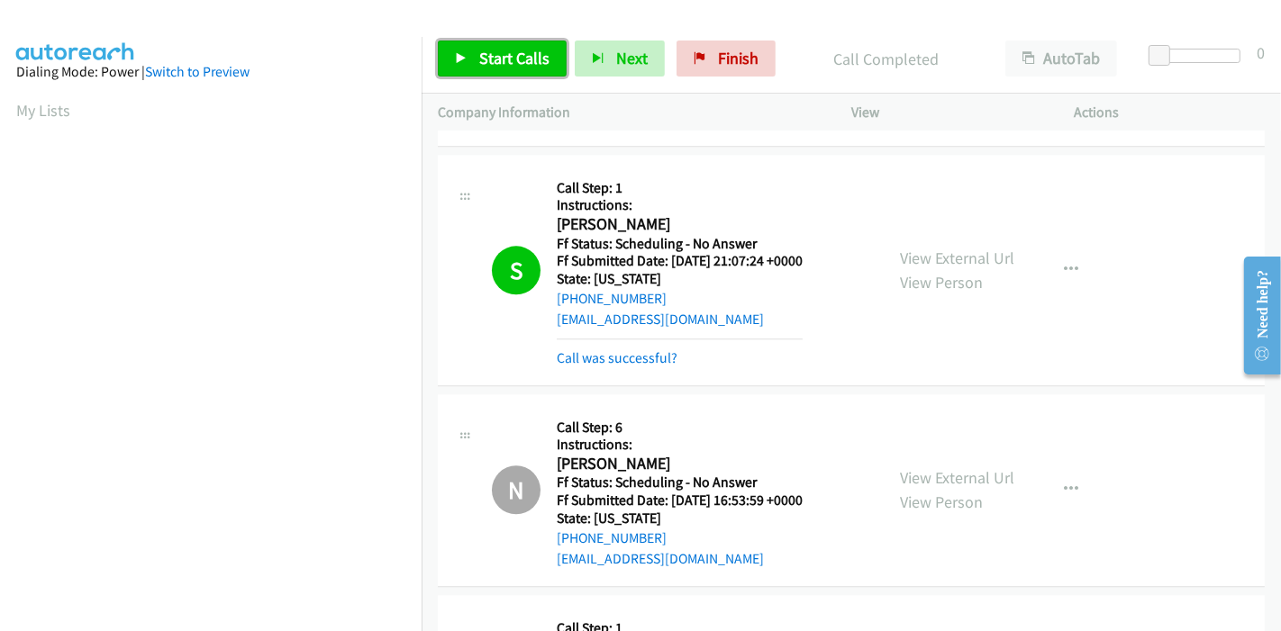
click at [499, 65] on span "Start Calls" at bounding box center [514, 58] width 70 height 21
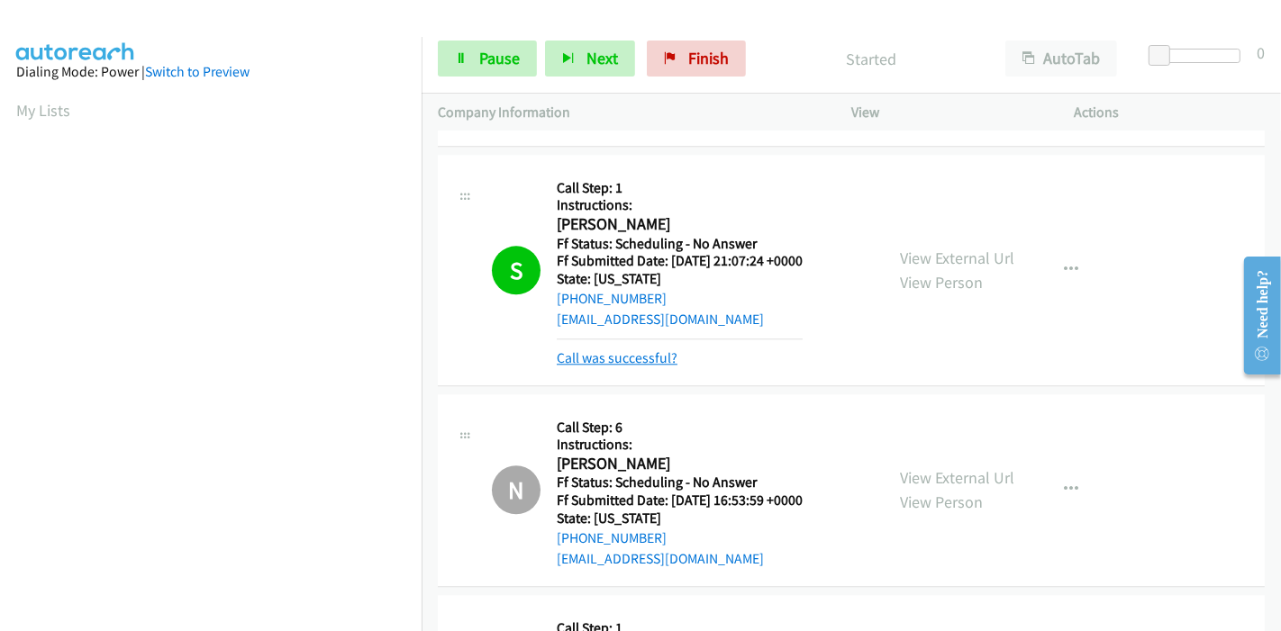
click at [634, 349] on link "Call was successful?" at bounding box center [617, 357] width 121 height 17
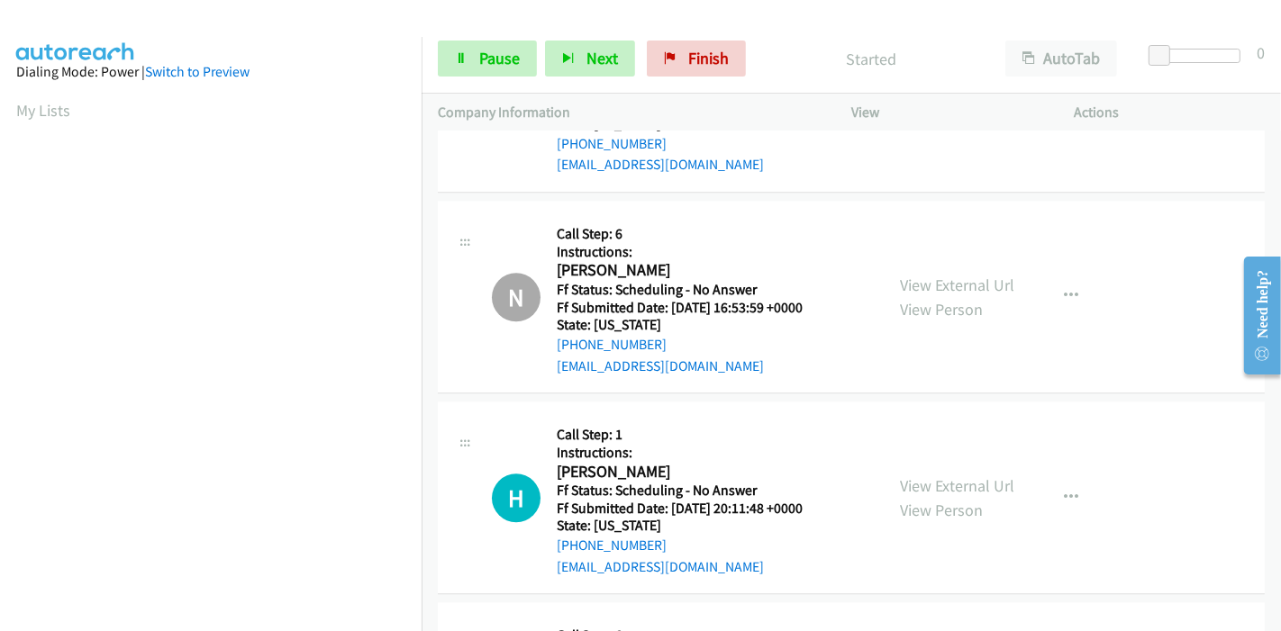
scroll to position [3897, 0]
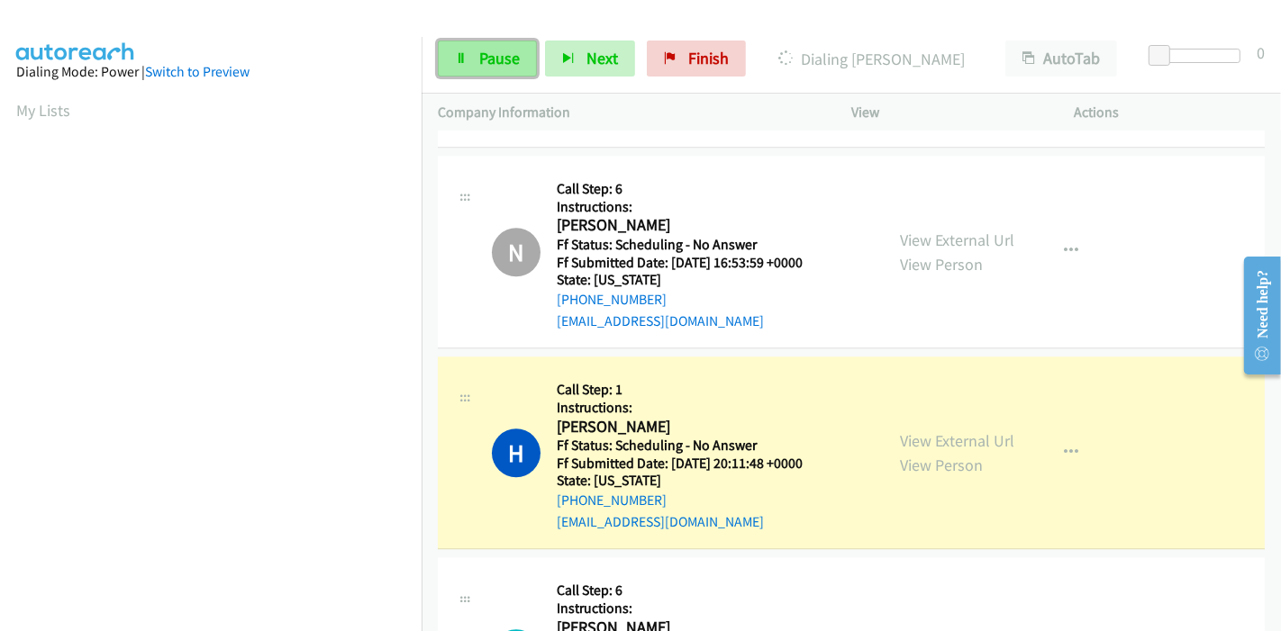
click at [499, 55] on span "Pause" at bounding box center [499, 58] width 41 height 21
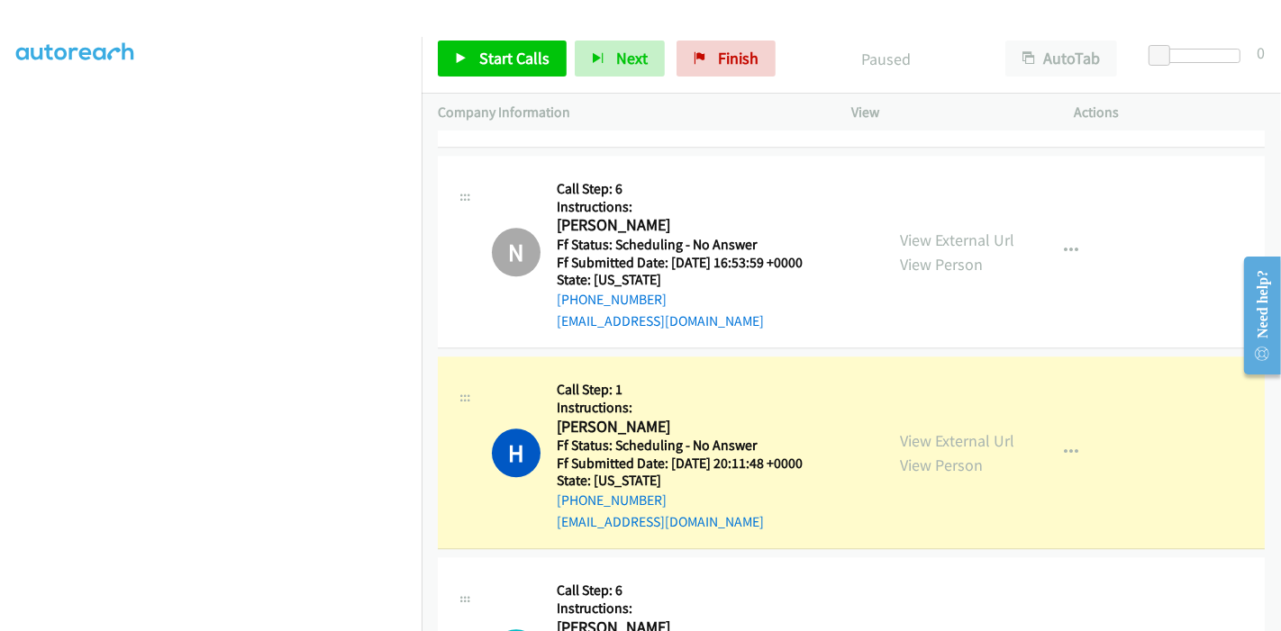
scroll to position [380, 0]
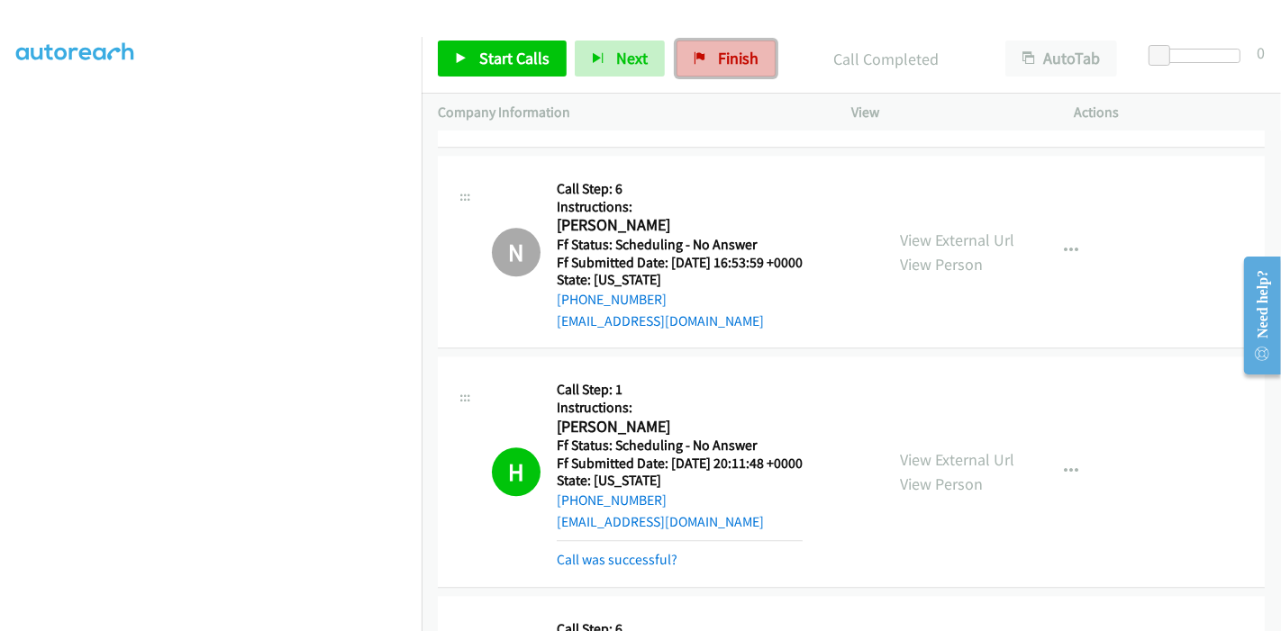
click at [739, 54] on span "Finish" at bounding box center [738, 58] width 41 height 21
